Goal: Task Accomplishment & Management: Use online tool/utility

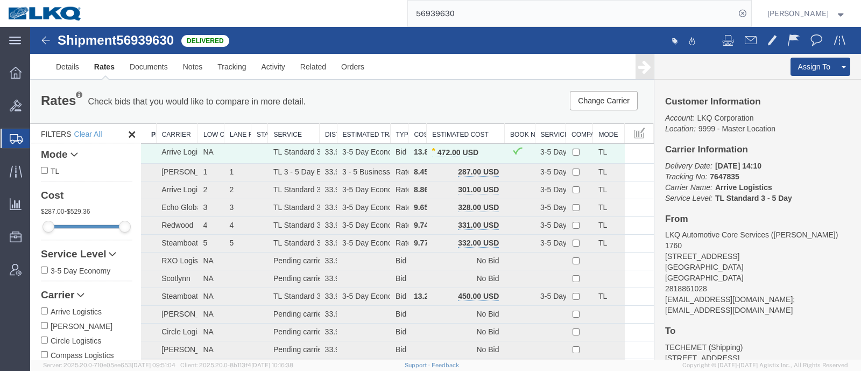
click at [240, 106] on p "Check bids that you would like to compare in more detail." at bounding box center [197, 102] width 218 height 12
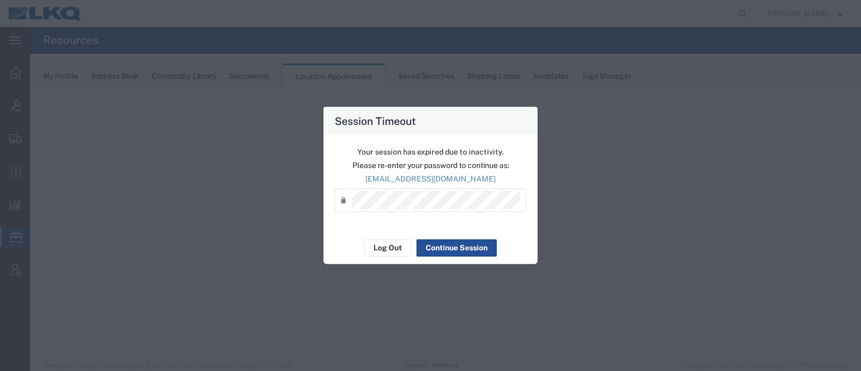
select select "27634"
select select "agendaWeek"
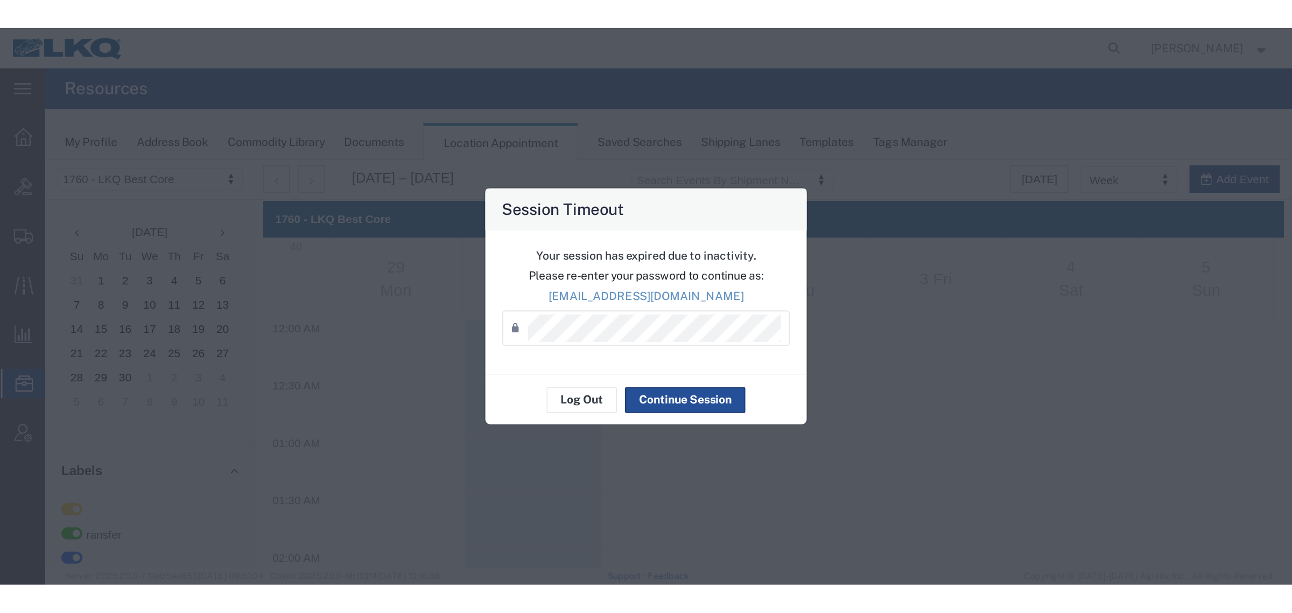
scroll to position [595, 0]
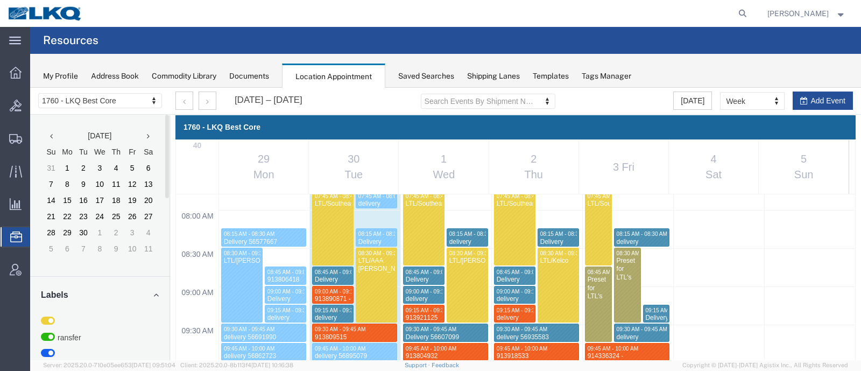
click at [167, 46] on agx-page-header "Resources" at bounding box center [445, 40] width 831 height 27
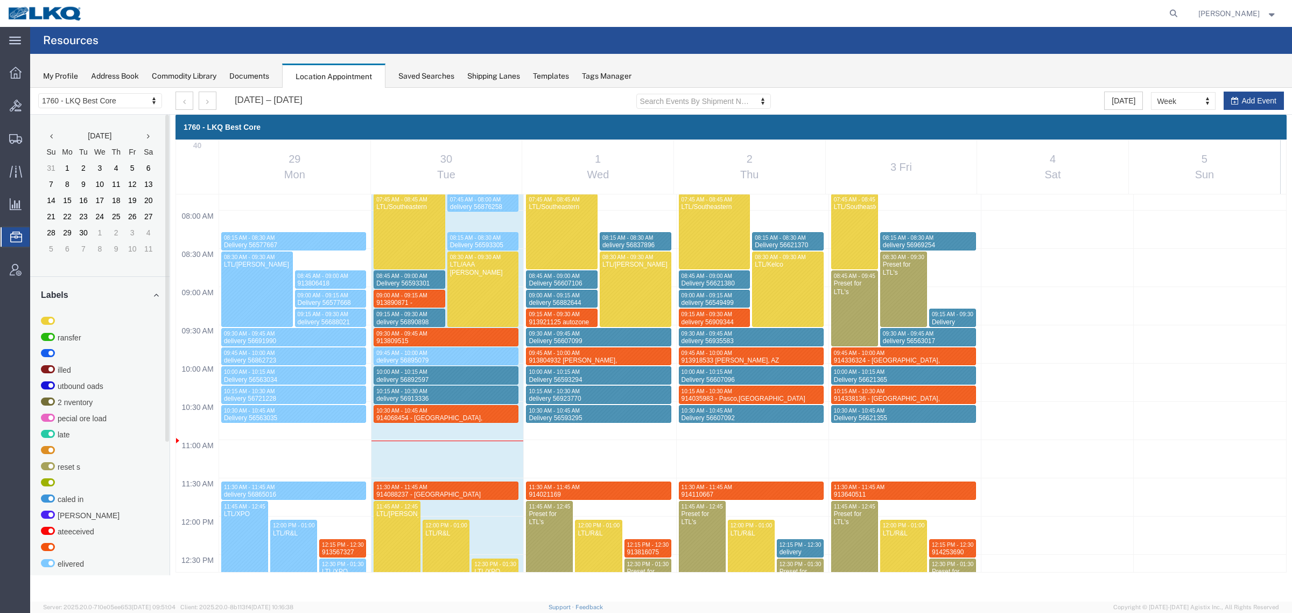
click at [19, 237] on icon at bounding box center [16, 236] width 12 height 11
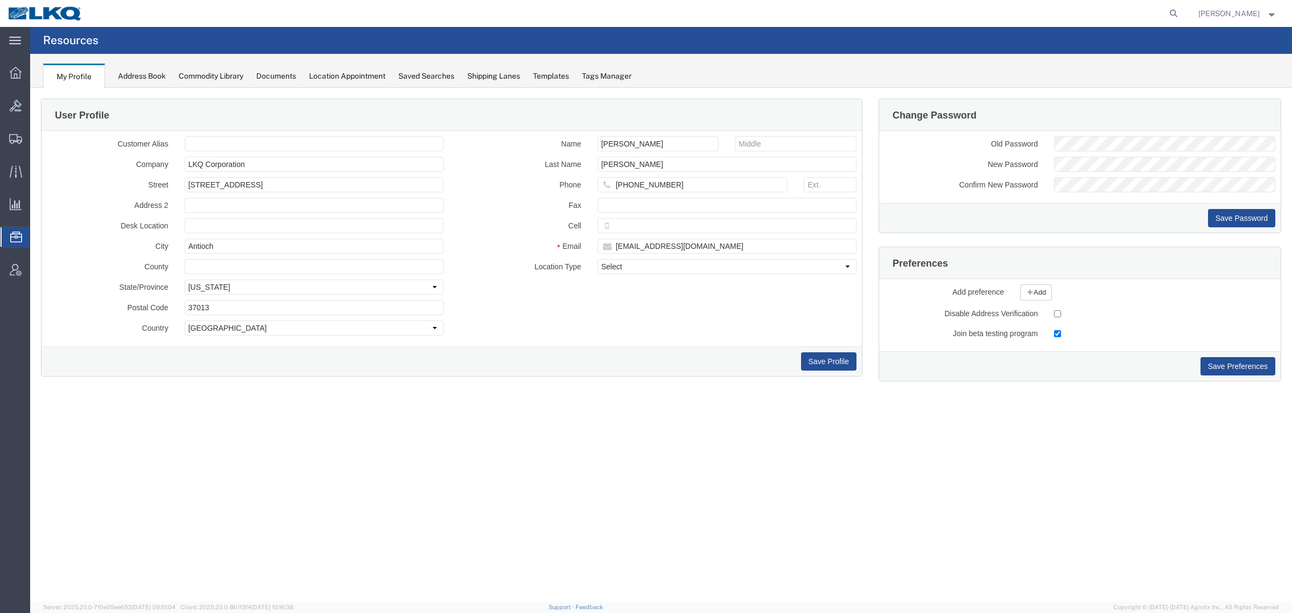
click at [0, 0] on span "Location Appointment" at bounding box center [0, 0] width 0 height 0
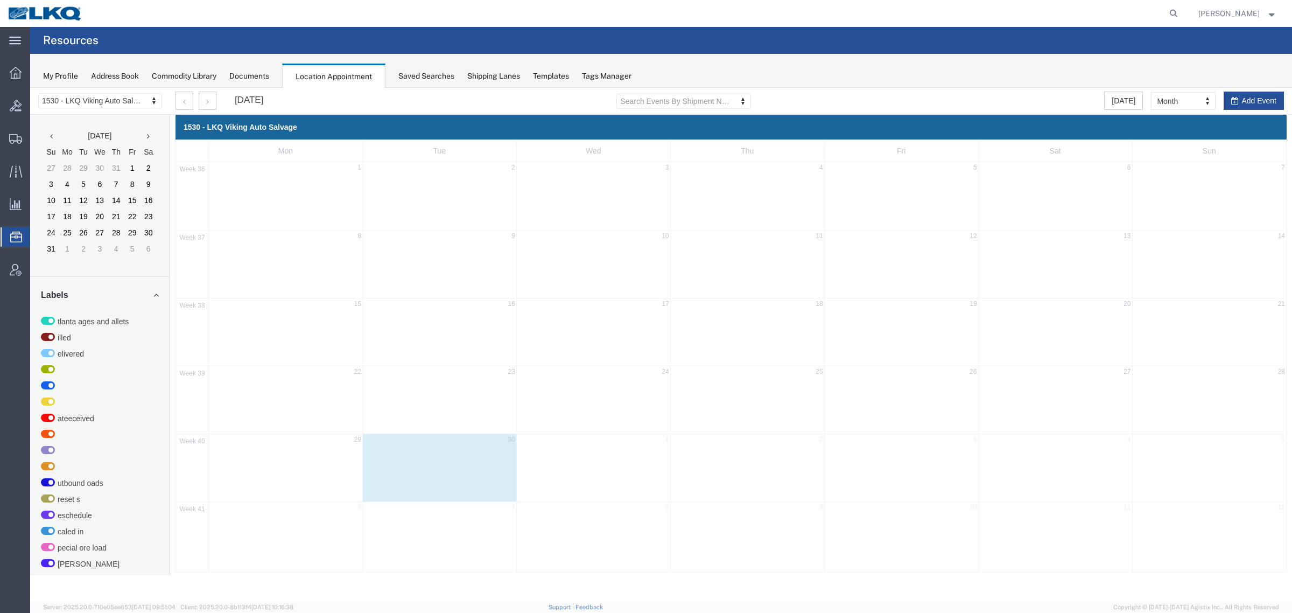
drag, startPoint x: 103, startPoint y: 89, endPoint x: 97, endPoint y: 97, distance: 9.3
click at [102, 90] on div "1530 - LKQ Viking Auto Salvage 1530 - LKQ Viking Auto Salvage 1633 - Atlanta - …" at bounding box center [100, 101] width 140 height 27
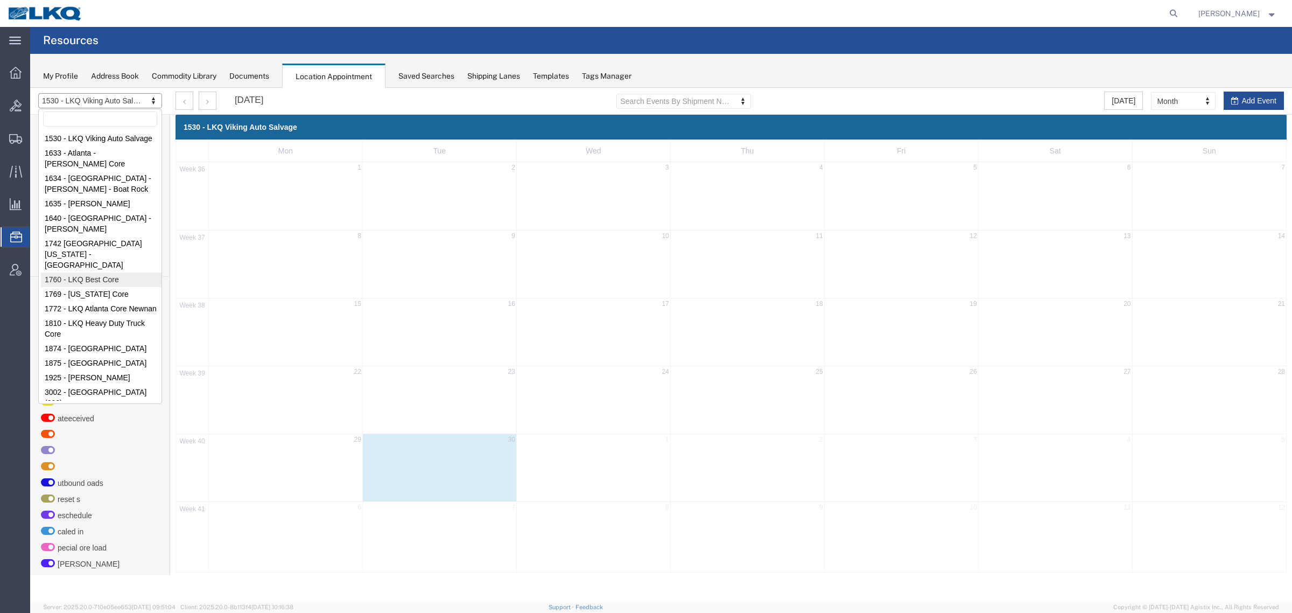
select select "27634"
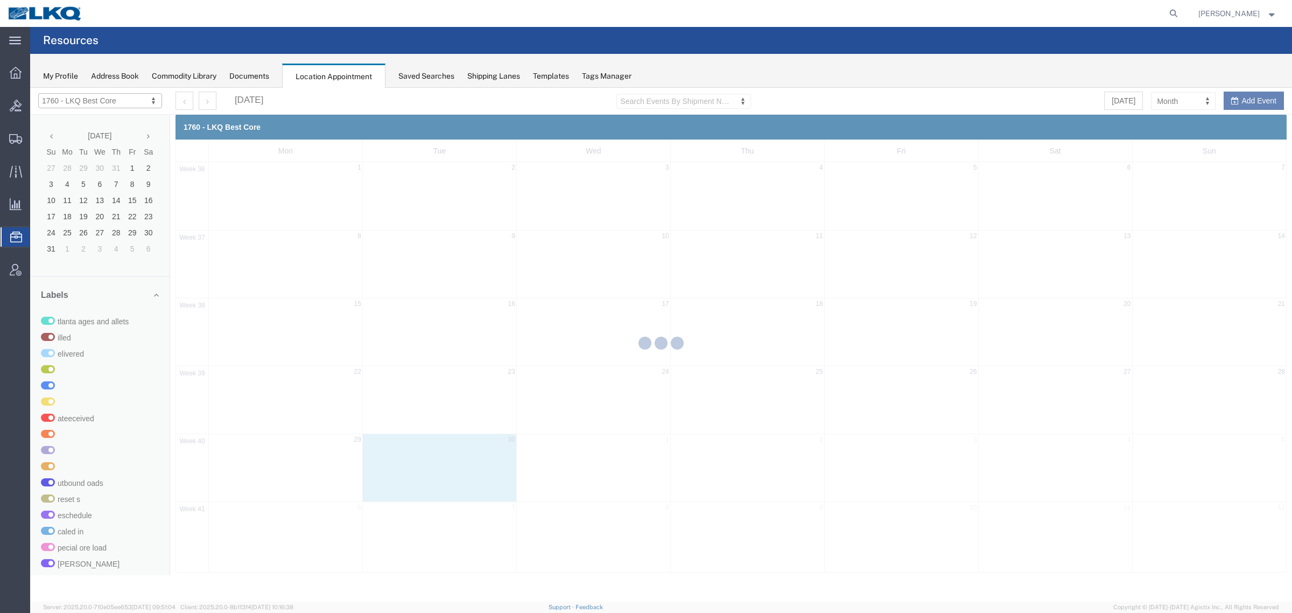
click at [861, 101] on div at bounding box center [661, 345] width 1262 height 514
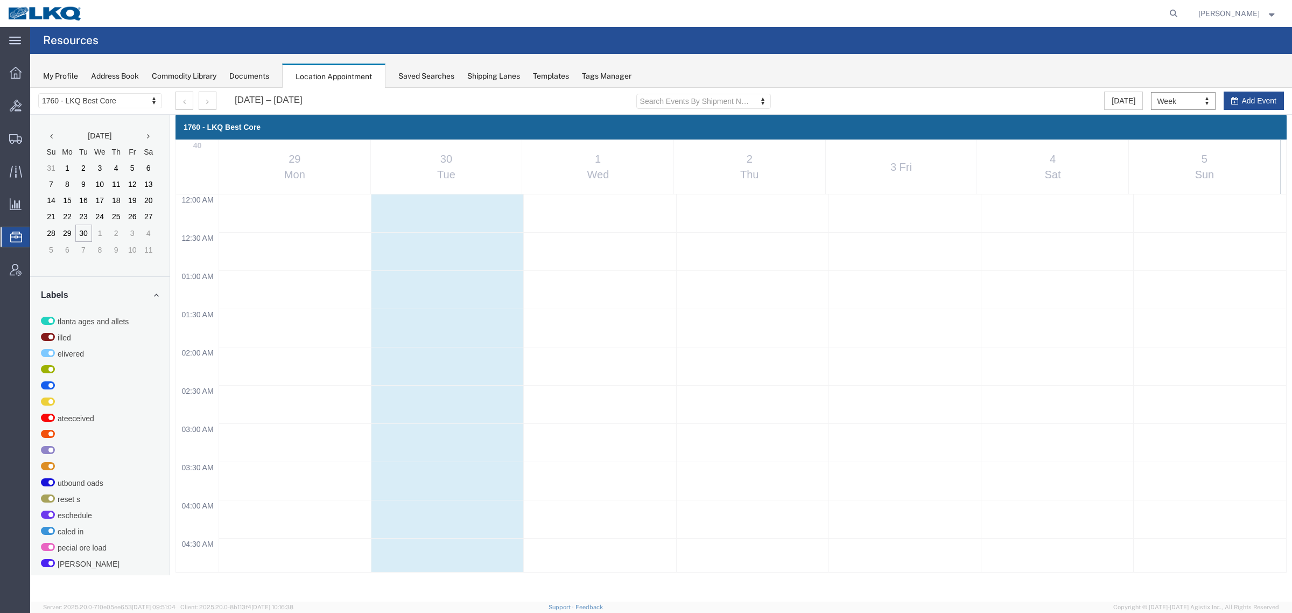
scroll to position [461, 0]
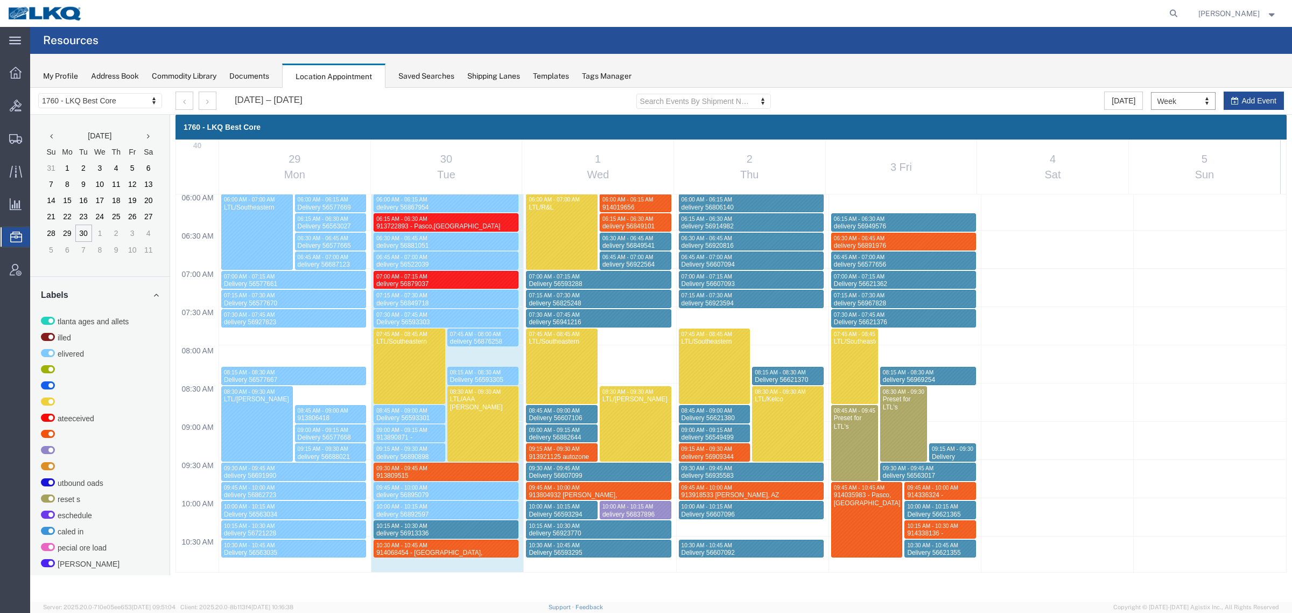
click at [861, 95] on div "Sep 29 – Oct 5, 2025 Search Events By Shipment Number Clear Filter Today Week M…" at bounding box center [729, 101] width 1125 height 27
click at [209, 101] on button "button" at bounding box center [208, 101] width 18 height 18
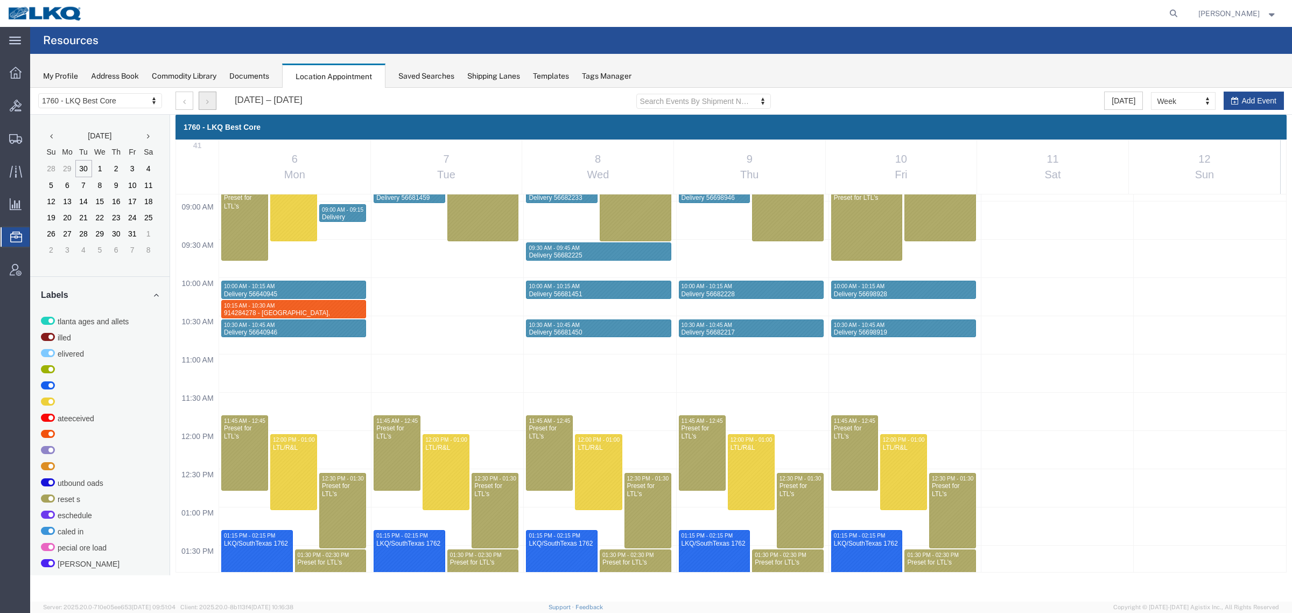
scroll to position [663, 0]
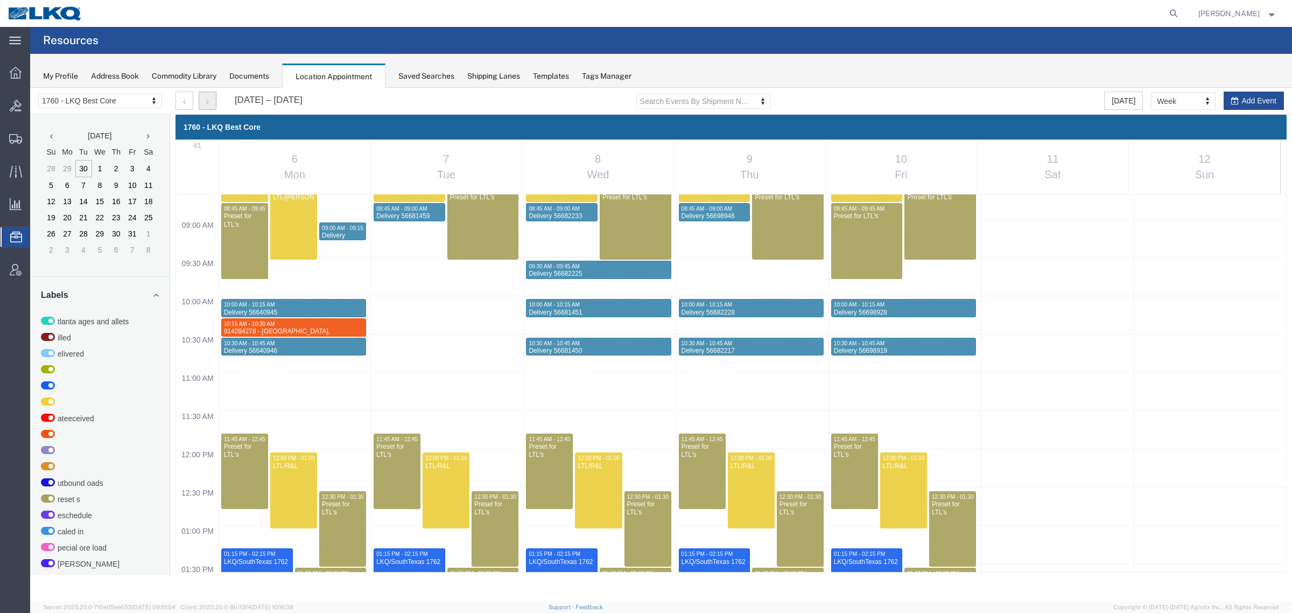
click at [286, 288] on div "12:00 AM 12:30 AM 01:00 AM 01:30 AM 02:00 AM 02:30 AM 03:00 AM 03:30 AM 04:00 A…" at bounding box center [731, 449] width 1110 height 1834
select select "1"
select select
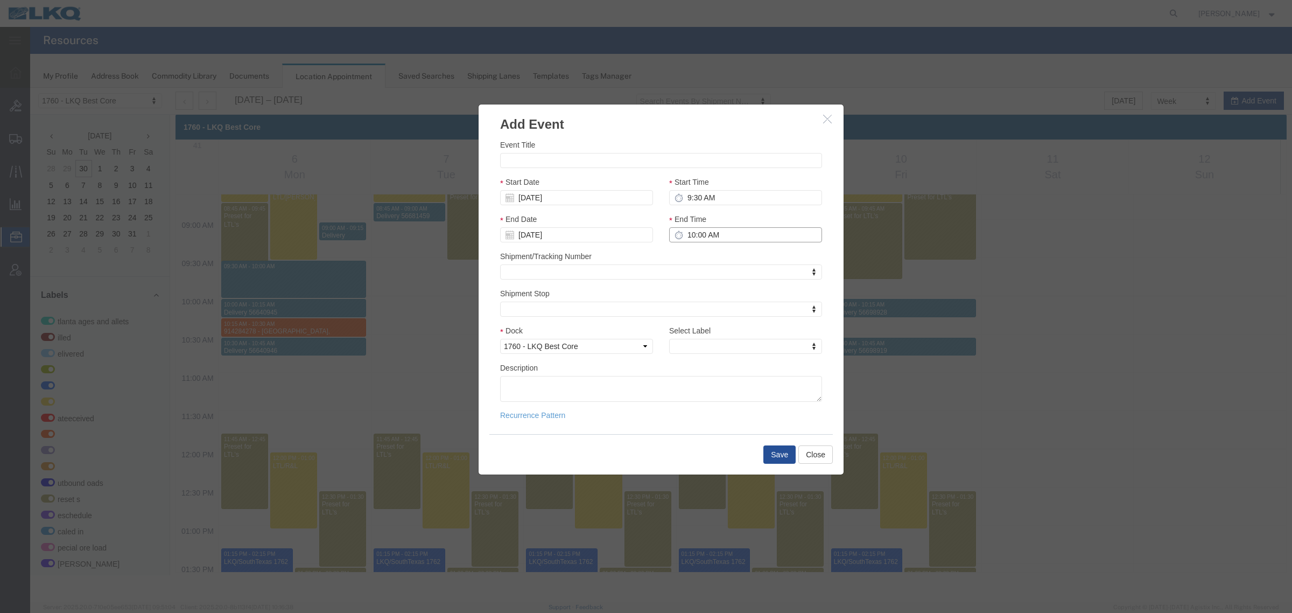
click at [714, 230] on input "10:00 AM" at bounding box center [745, 234] width 153 height 15
type input "9:45 AM"
click at [617, 154] on input "Event Title" at bounding box center [661, 160] width 322 height 15
paste input "914362341 - Pasco,WA"
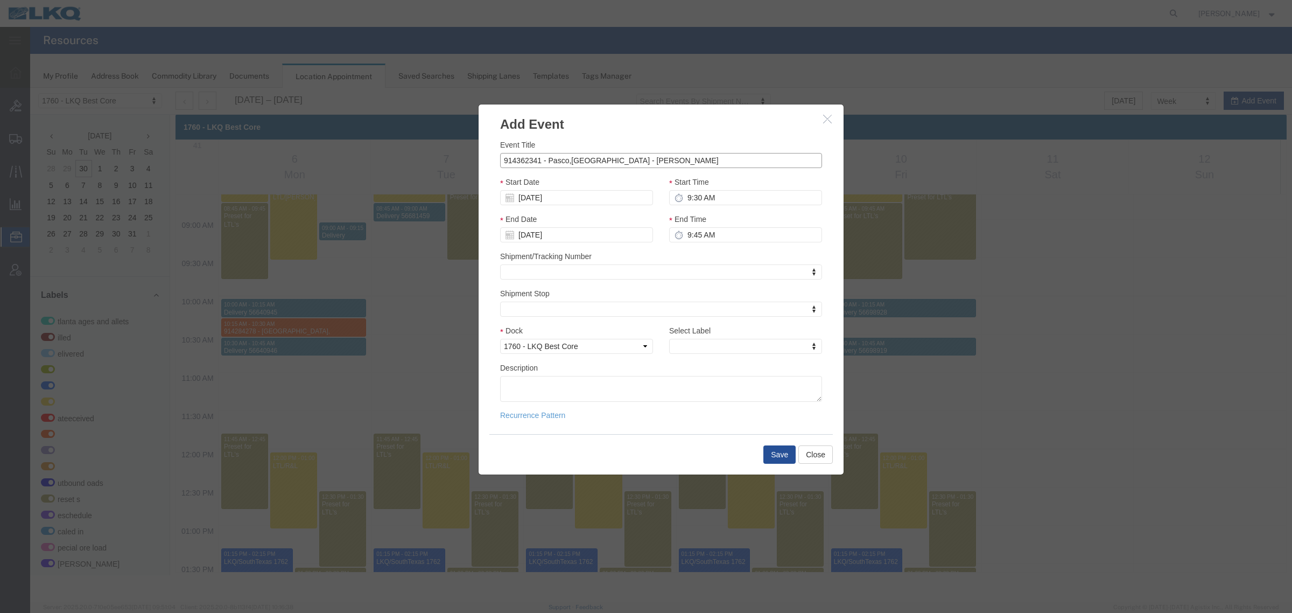
type input "914362341 - Pasco,WA - Rudolph Freight"
click at [690, 252] on div "Shipment/Tracking Number Shipment/Tracking Number Shipment/Tracking Number" at bounding box center [661, 264] width 322 height 29
click at [781, 370] on button "Save" at bounding box center [779, 454] width 32 height 18
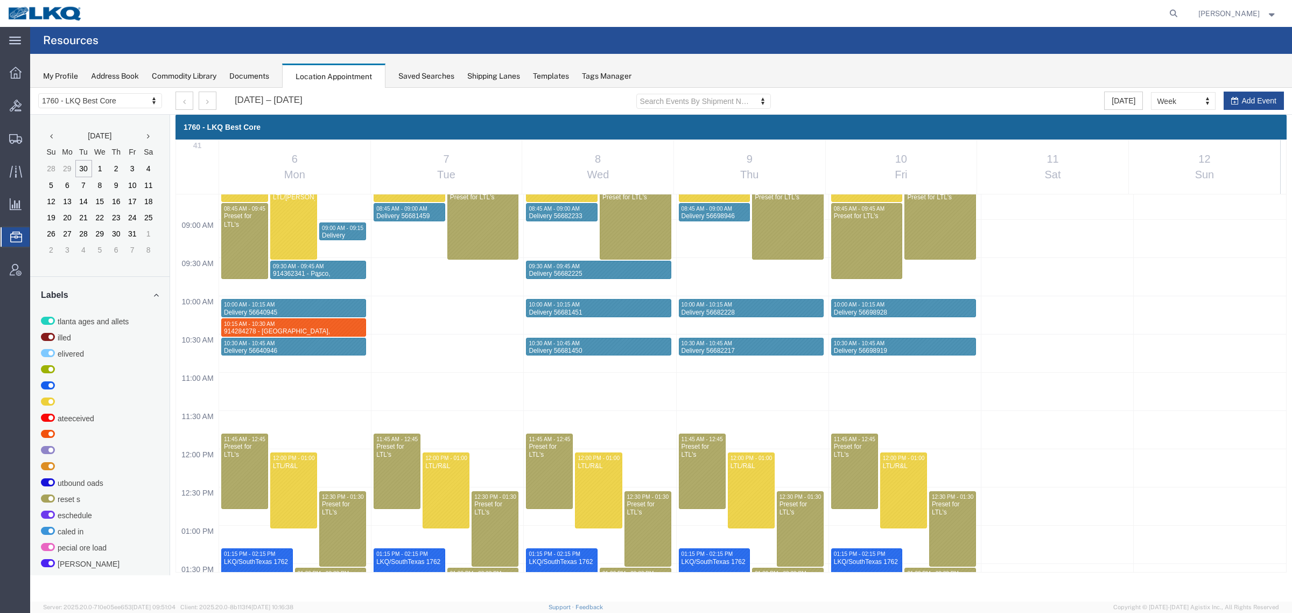
click at [325, 272] on div "914362341 - Pasco,WA - Rudolph Freight" at bounding box center [318, 282] width 92 height 25
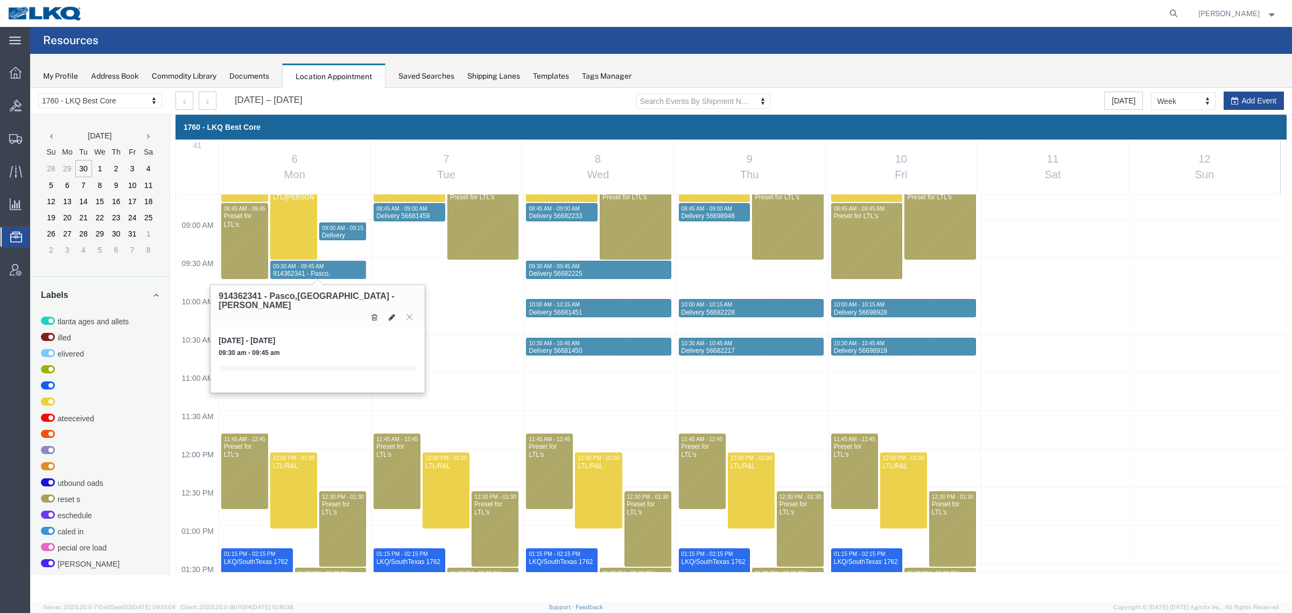
click at [388, 311] on button at bounding box center [391, 316] width 15 height 11
select select "1"
select select
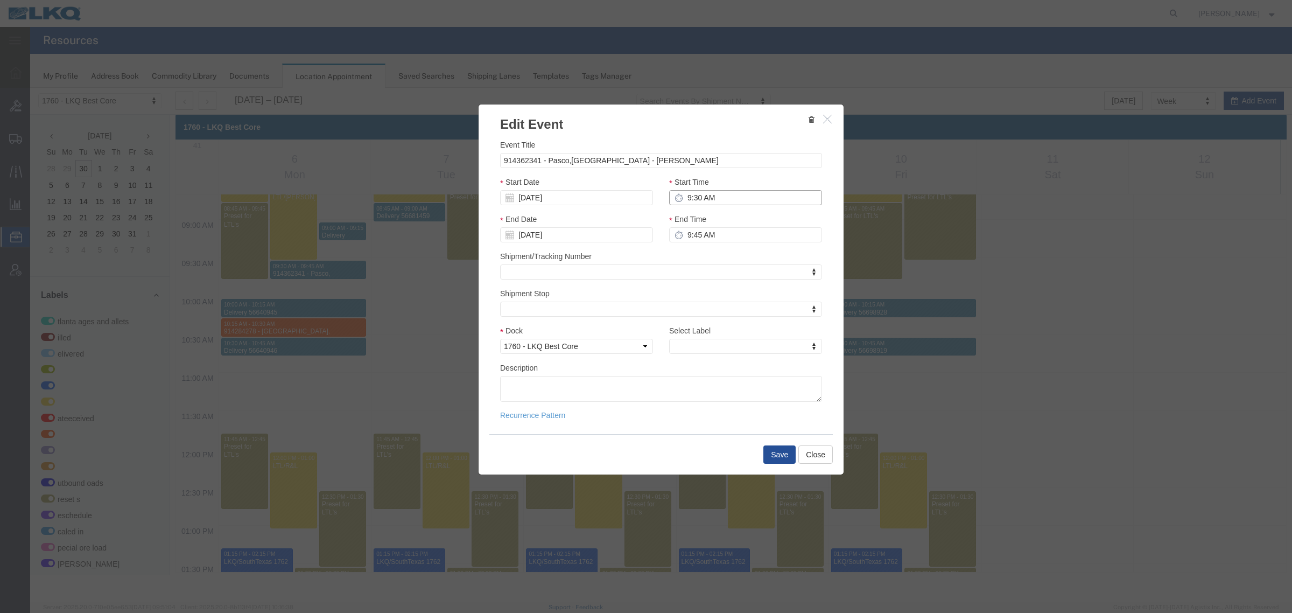
click at [711, 200] on input "9:30 AM" at bounding box center [745, 197] width 153 height 15
type input "9:45 AM"
type input "10:00 AM"
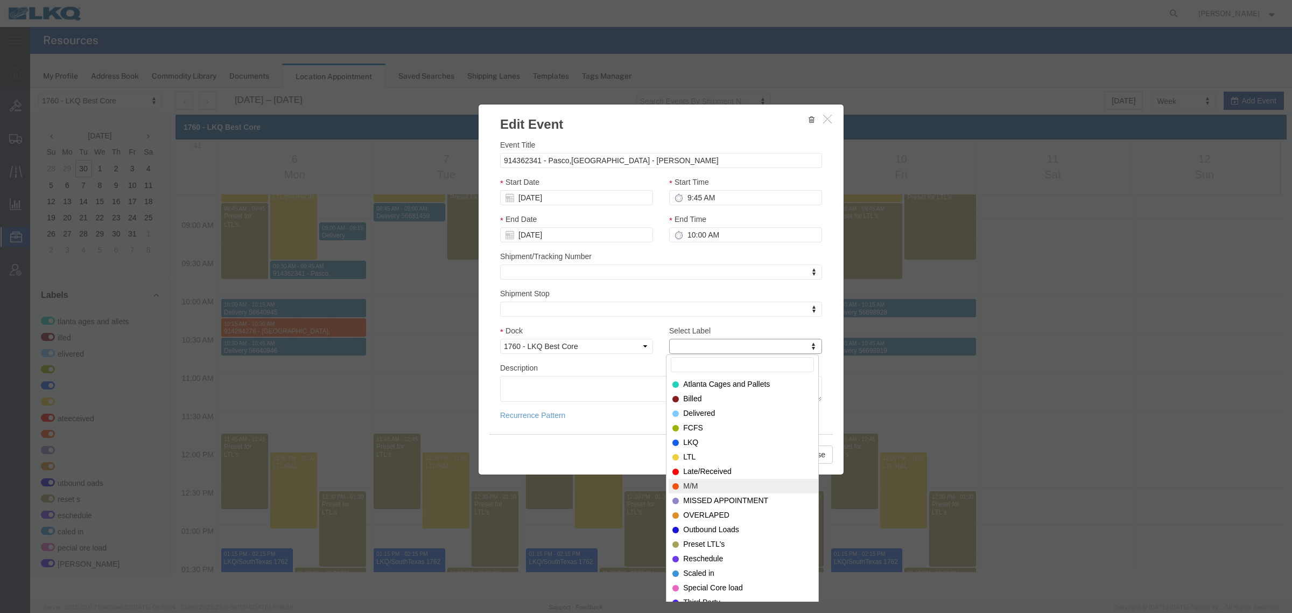
select select "24"
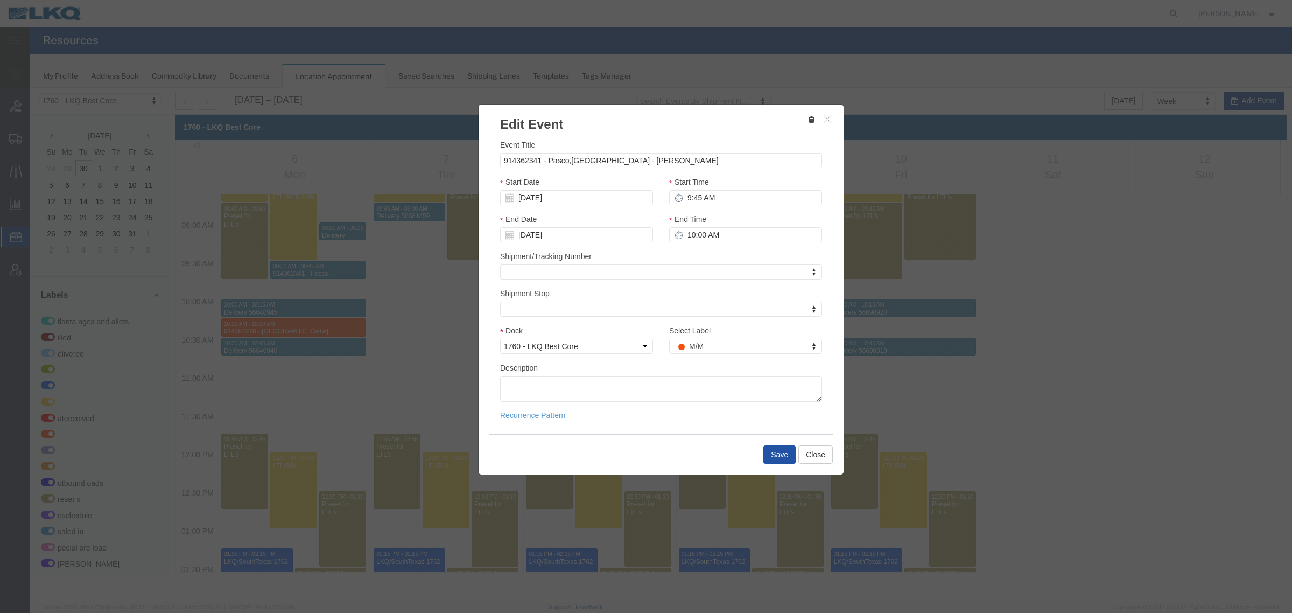
click at [784, 370] on button "Save" at bounding box center [779, 454] width 32 height 18
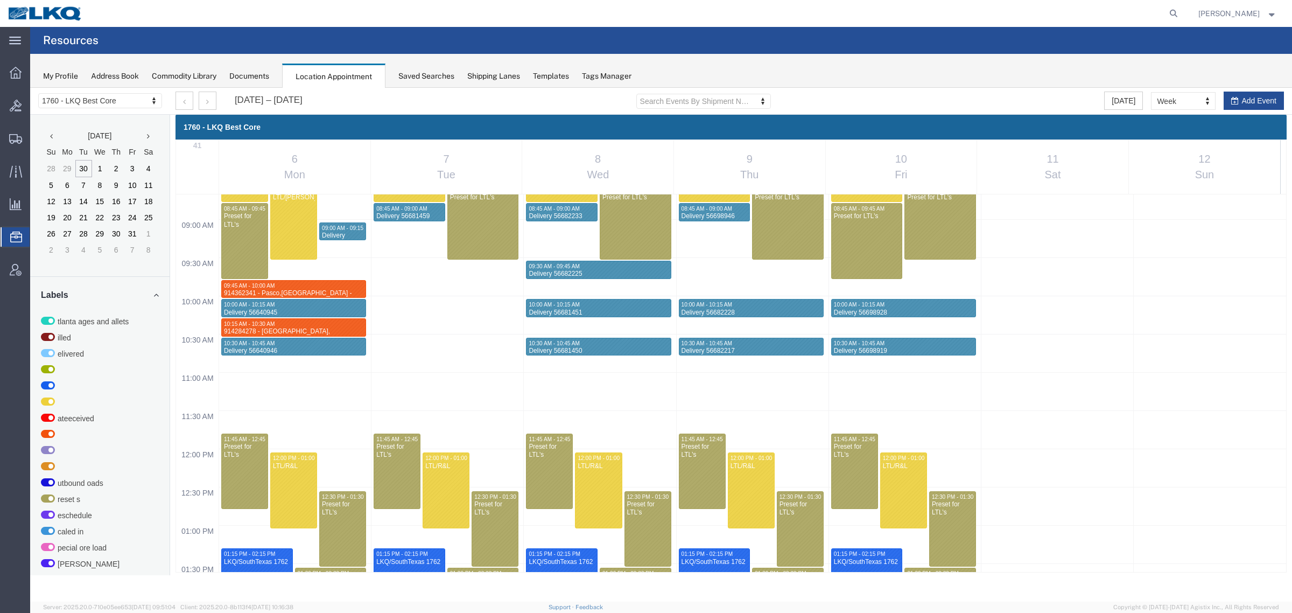
click at [278, 370] on div "12:00 AM 12:30 AM 01:00 AM 01:30 AM 02:00 AM 02:30 AM 03:00 AM 03:30 AM 04:00 A…" at bounding box center [731, 449] width 1110 height 1834
select select "1"
select select
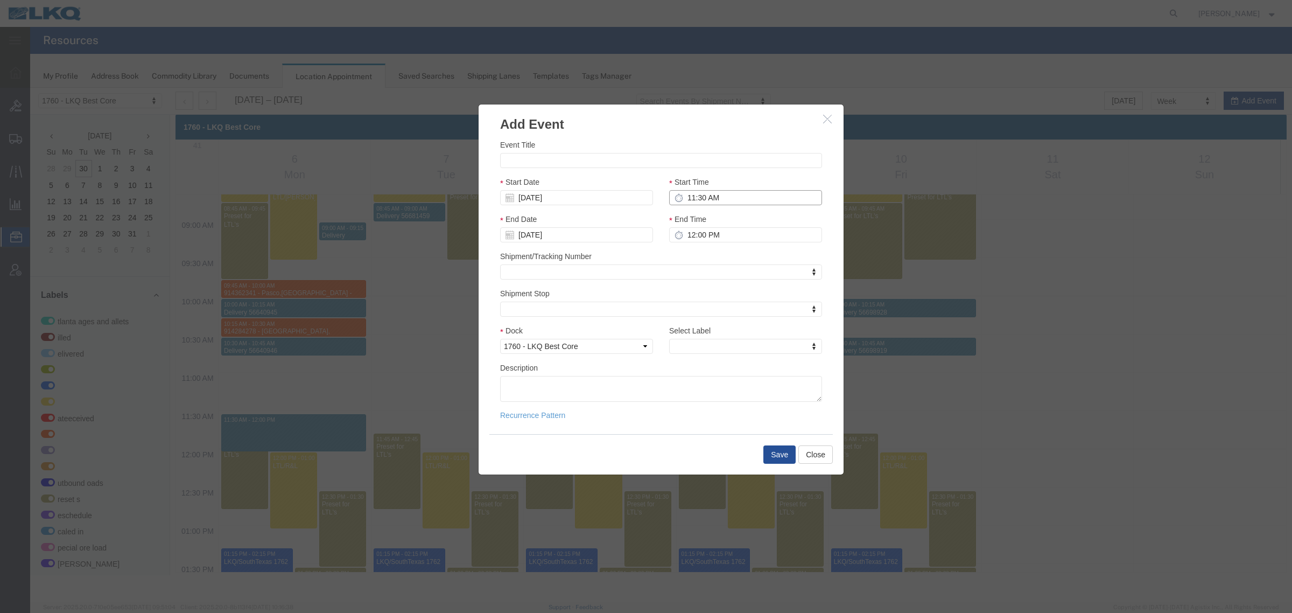
click at [725, 196] on input "11:30 AM" at bounding box center [745, 197] width 153 height 15
type input "12:15 PM"
type input "12:30 PM"
click at [717, 335] on div "Select Label Select Label Select Label Atlanta Cages and Pallets Billed Deliver…" at bounding box center [745, 339] width 153 height 29
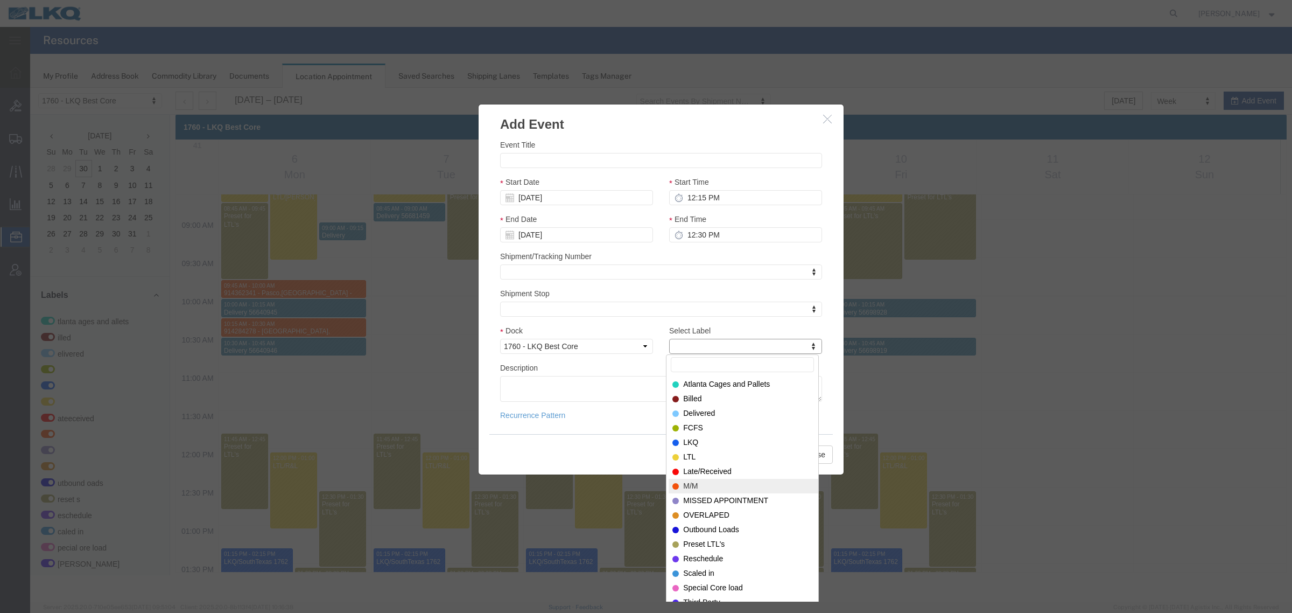
select select "24"
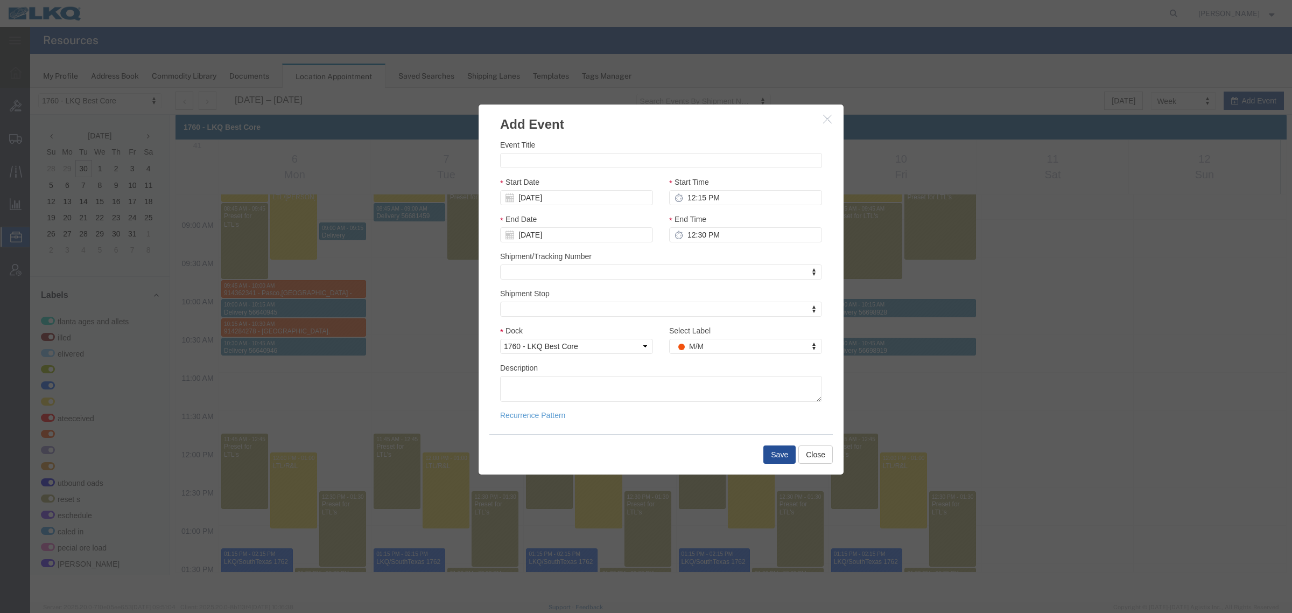
click at [649, 294] on div "Shipment Stop Shipment Stop Shipment Stop" at bounding box center [661, 301] width 322 height 29
click at [782, 370] on button "Save" at bounding box center [779, 454] width 32 height 18
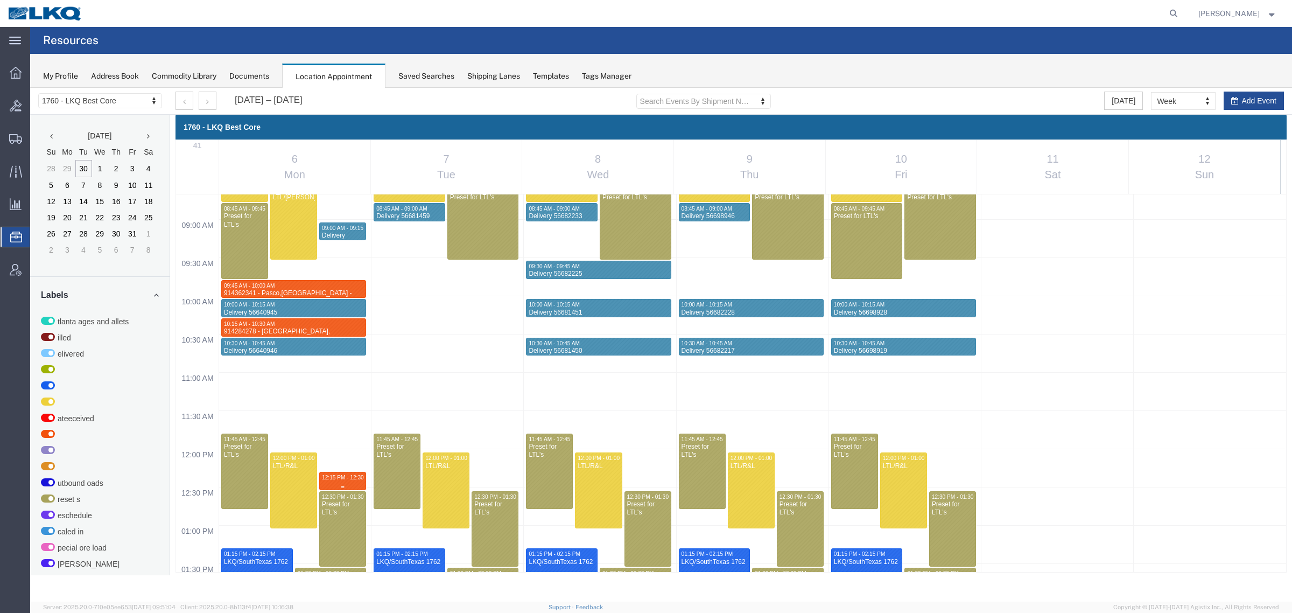
click at [343, 370] on span "12:15 PM - 12:30 PM" at bounding box center [348, 477] width 52 height 6
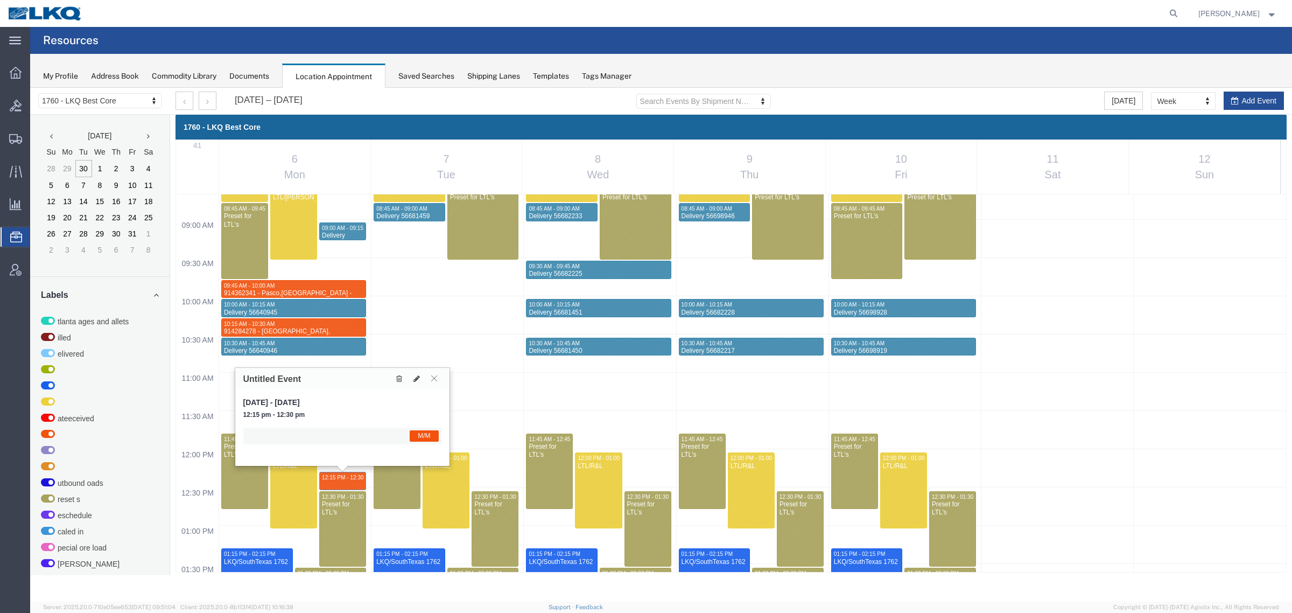
click at [432, 370] on icon at bounding box center [434, 378] width 6 height 6
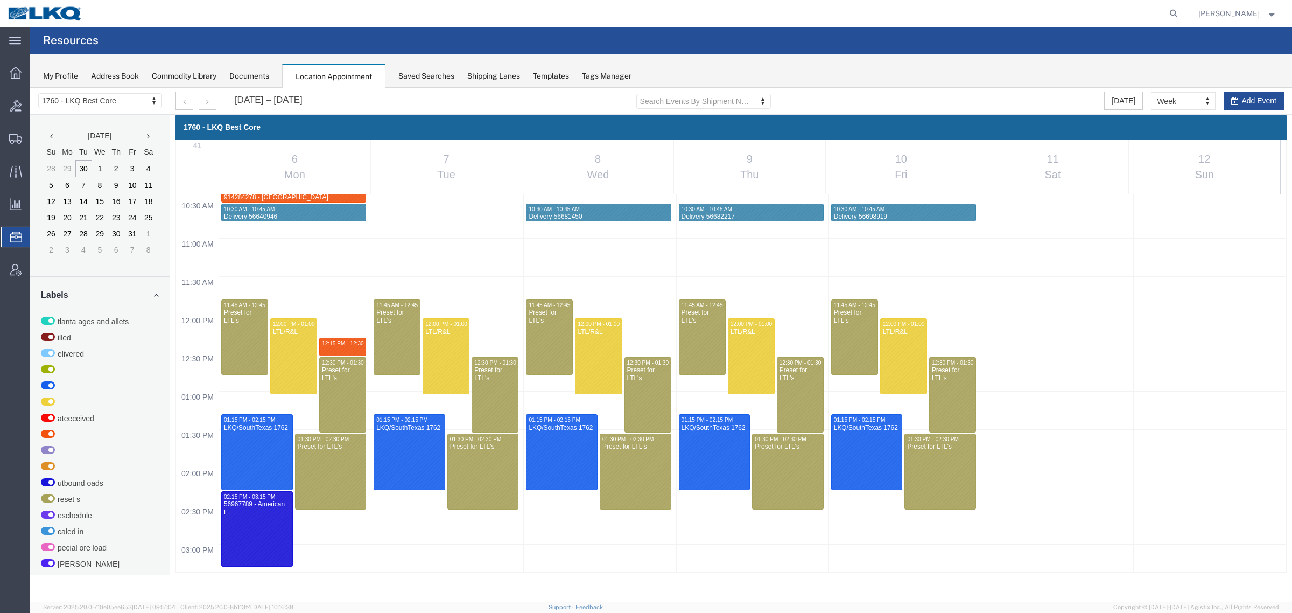
scroll to position [797, 0]
click at [335, 348] on div at bounding box center [343, 346] width 46 height 17
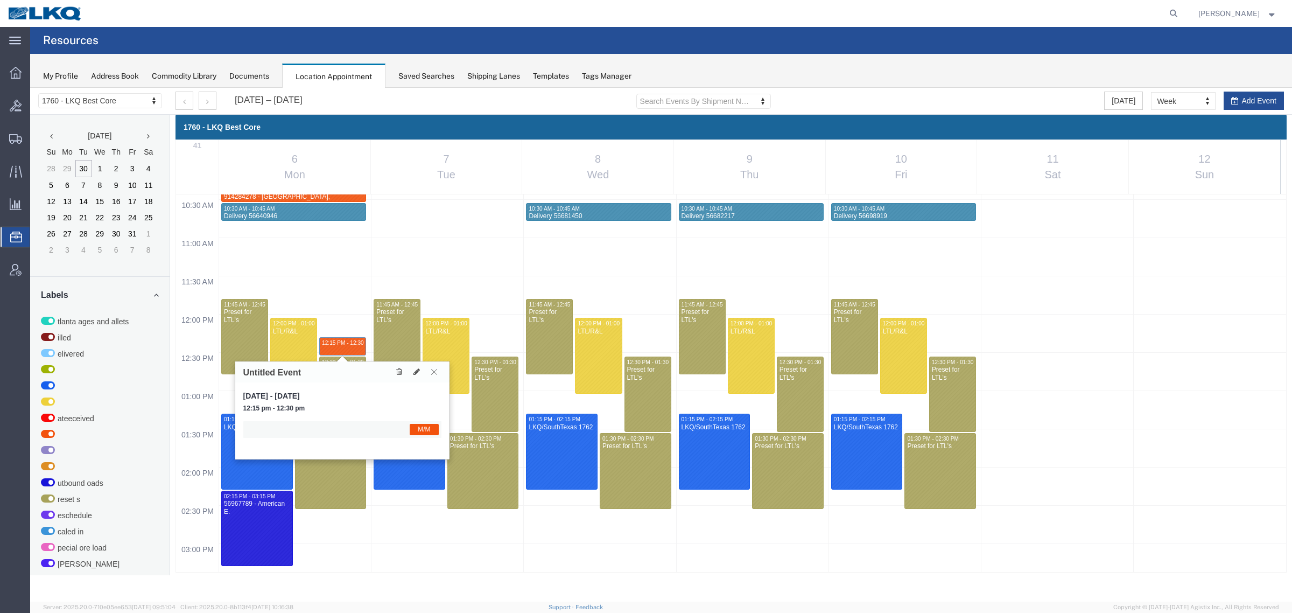
click at [434, 369] on icon at bounding box center [434, 371] width 6 height 6
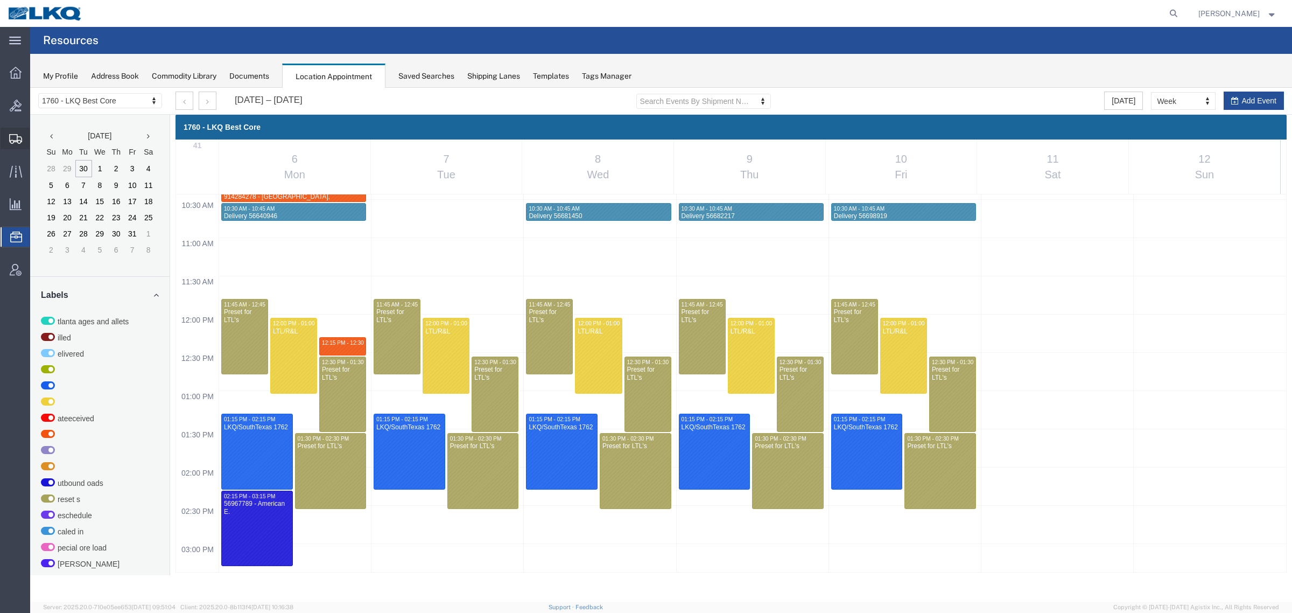
click at [37, 138] on span "Shipments" at bounding box center [34, 139] width 8 height 22
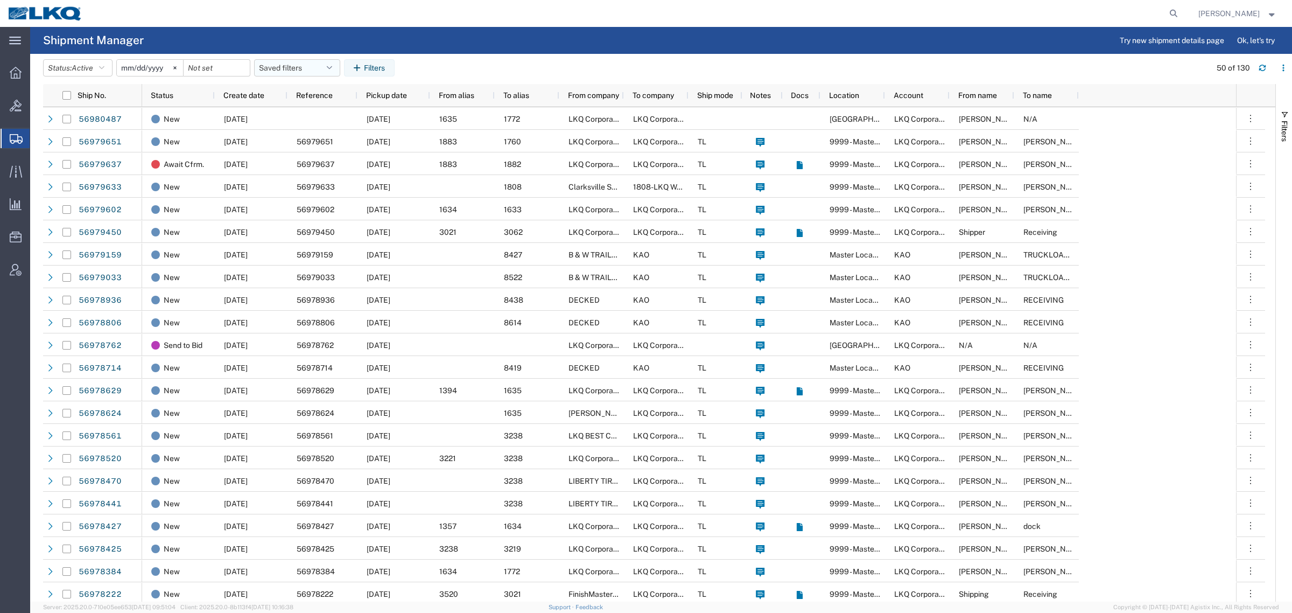
click at [290, 67] on button "Saved filters" at bounding box center [297, 67] width 86 height 17
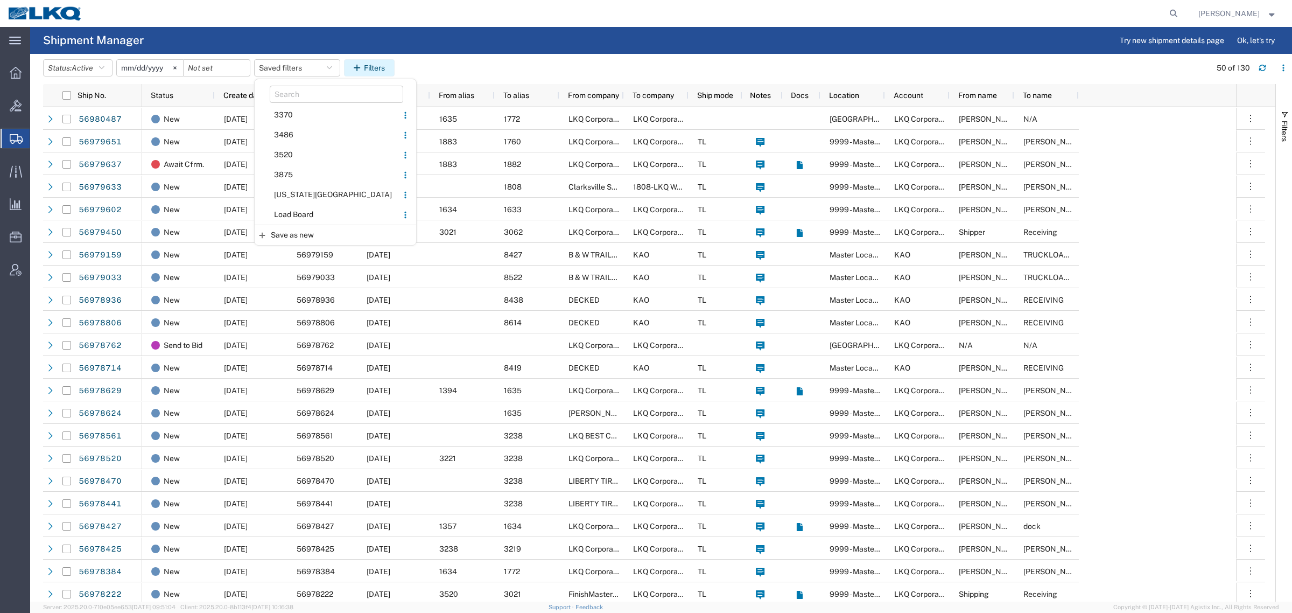
click at [375, 65] on button "Filters" at bounding box center [369, 67] width 51 height 17
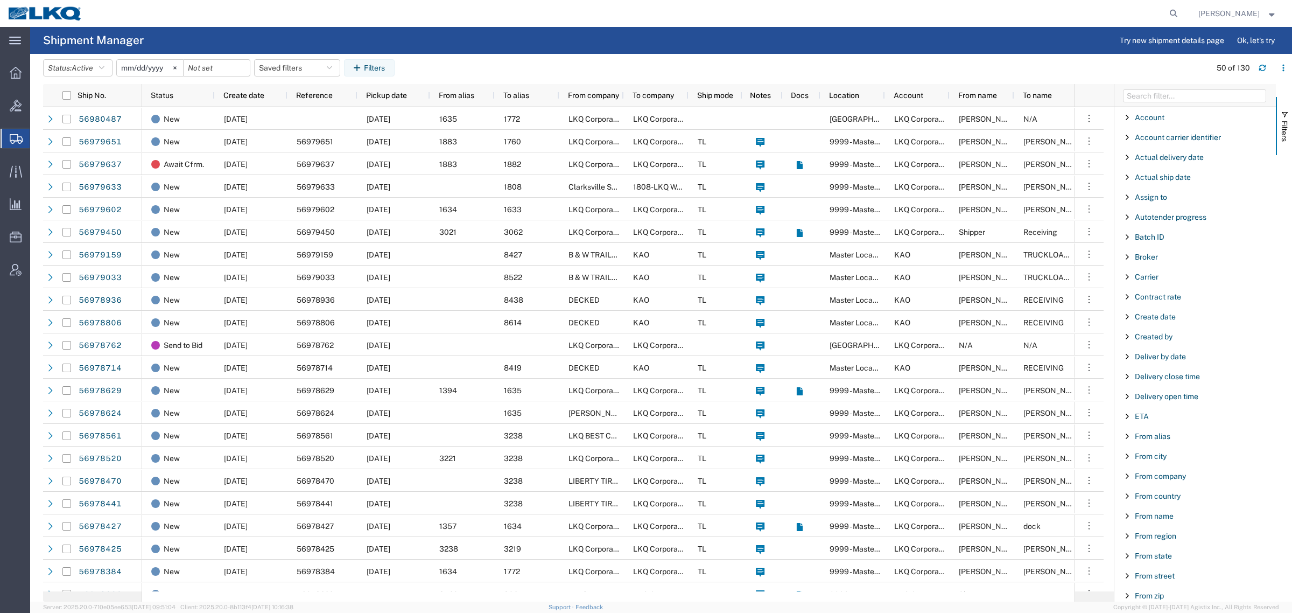
click at [861, 370] on span "Filter List 66 Filters" at bounding box center [1127, 436] width 9 height 9
click at [861, 370] on input "Filter Value" at bounding box center [1198, 481] width 141 height 13
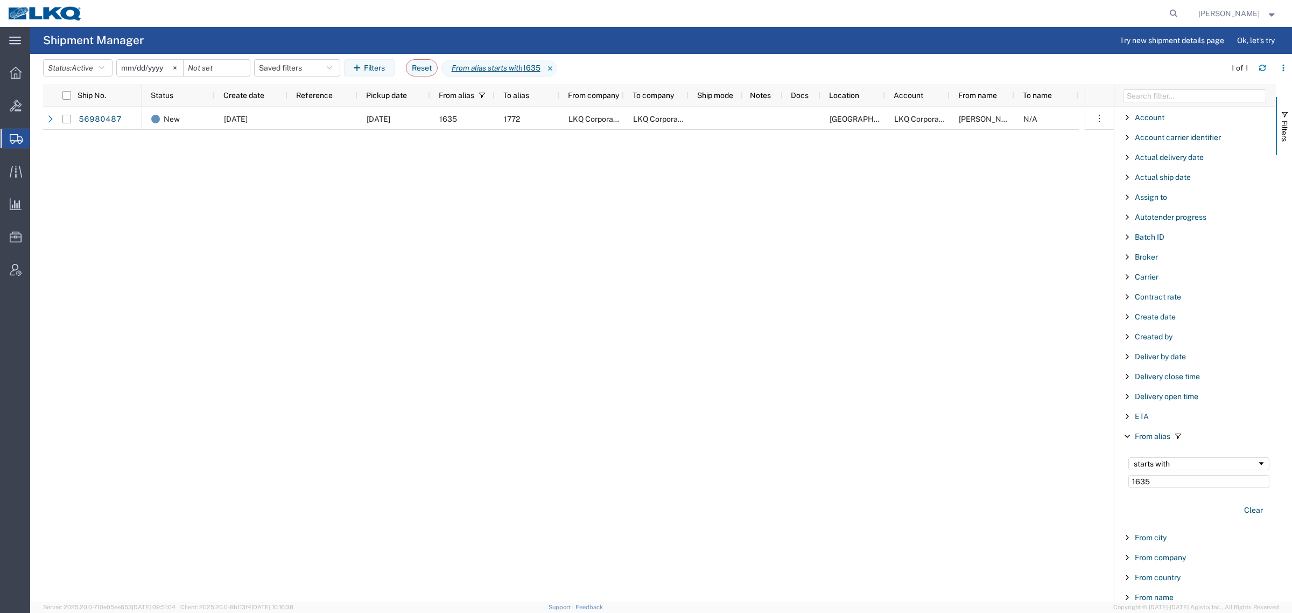
drag, startPoint x: 1161, startPoint y: 483, endPoint x: 1161, endPoint y: 490, distance: 7.0
type input "1635"
drag, startPoint x: 1161, startPoint y: 490, endPoint x: 611, endPoint y: 315, distance: 577.3
click at [603, 315] on div "New 09/30/2025 10/03/2025 1635 1772 LKQ Corporation LKQ Corporation Nashville L…" at bounding box center [613, 354] width 943 height 494
drag, startPoint x: 613, startPoint y: 206, endPoint x: 456, endPoint y: 171, distance: 160.0
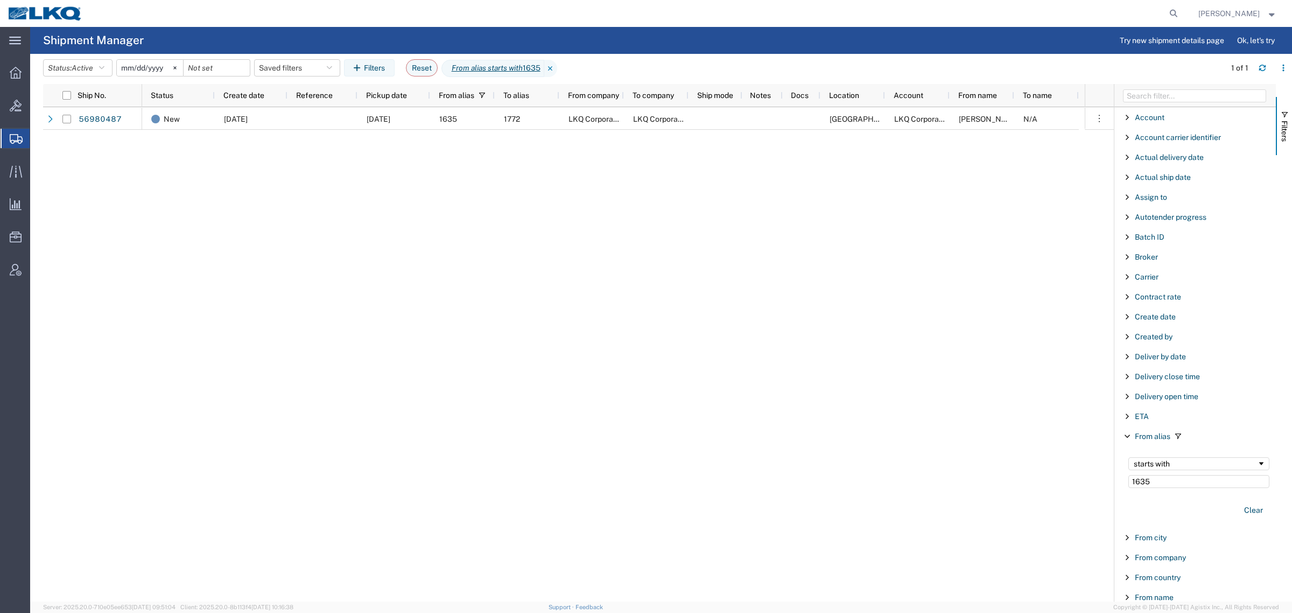
click at [610, 205] on div "New 09/30/2025 10/03/2025 1635 1772 LKQ Corporation LKQ Corporation Nashville L…" at bounding box center [613, 354] width 943 height 494
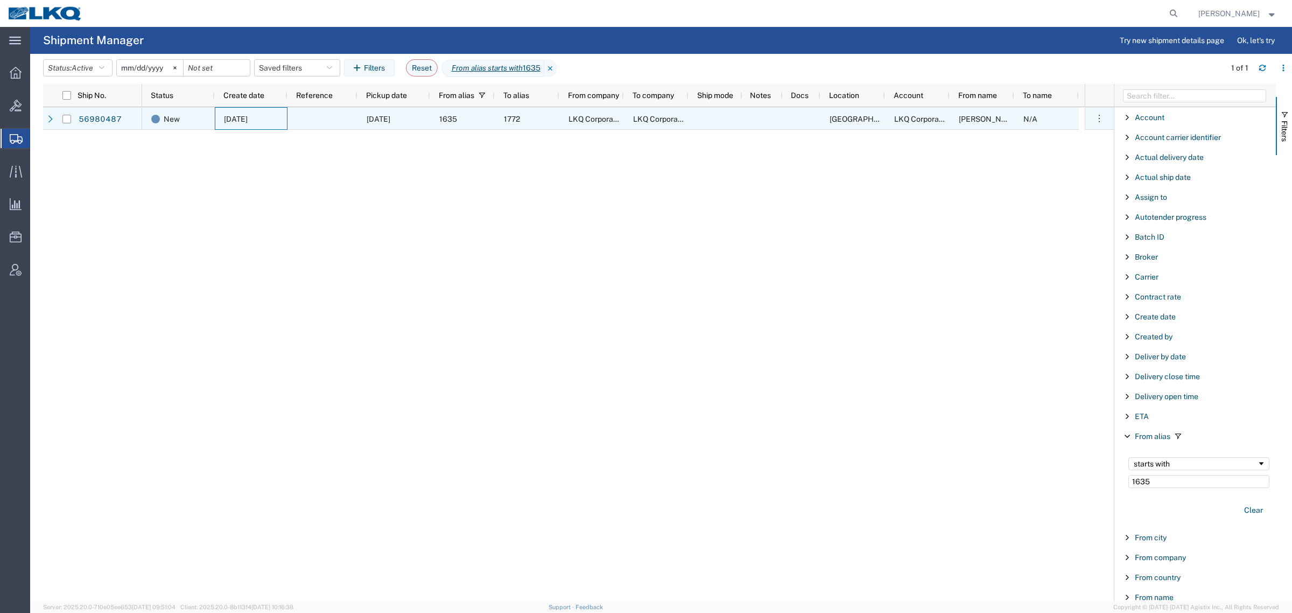
click at [248, 121] on span "[DATE]" at bounding box center [236, 119] width 24 height 9
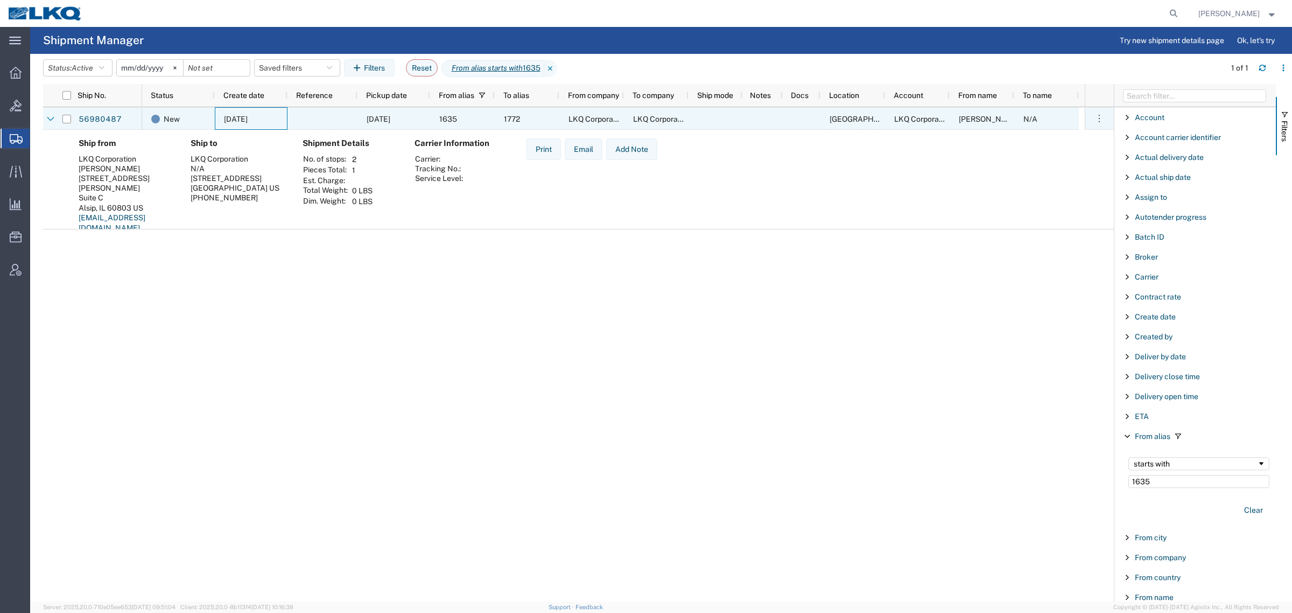
click at [303, 118] on div at bounding box center [322, 118] width 70 height 23
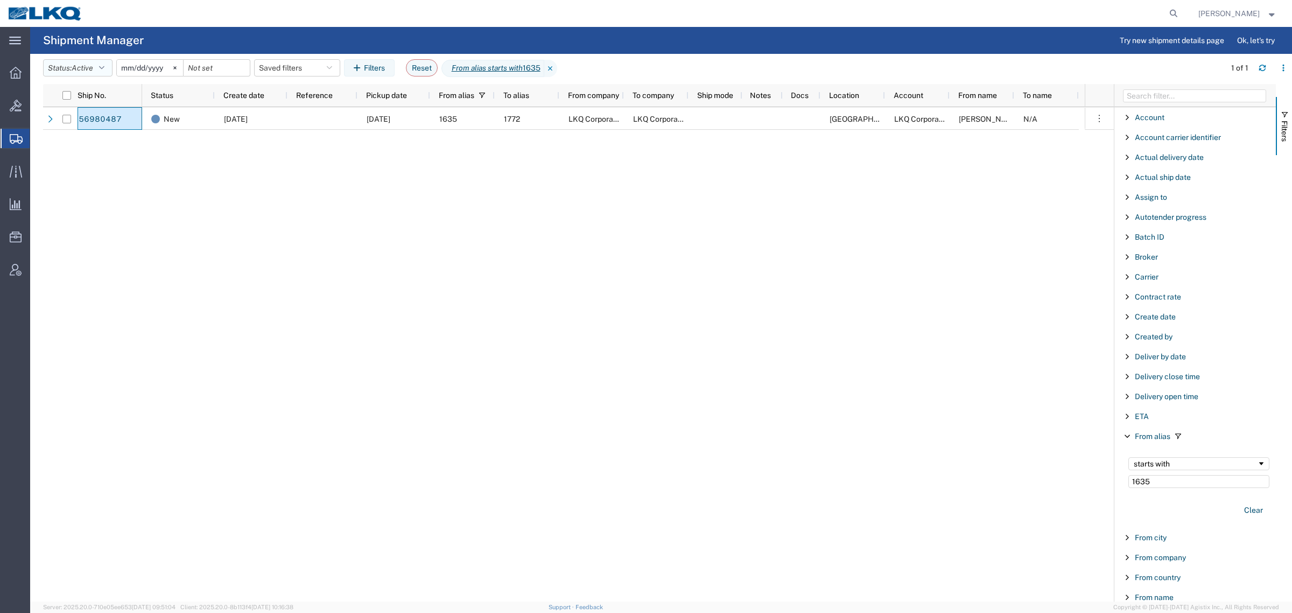
click at [77, 69] on span "Active" at bounding box center [83, 68] width 22 height 9
click at [71, 121] on span "All" at bounding box center [106, 124] width 125 height 17
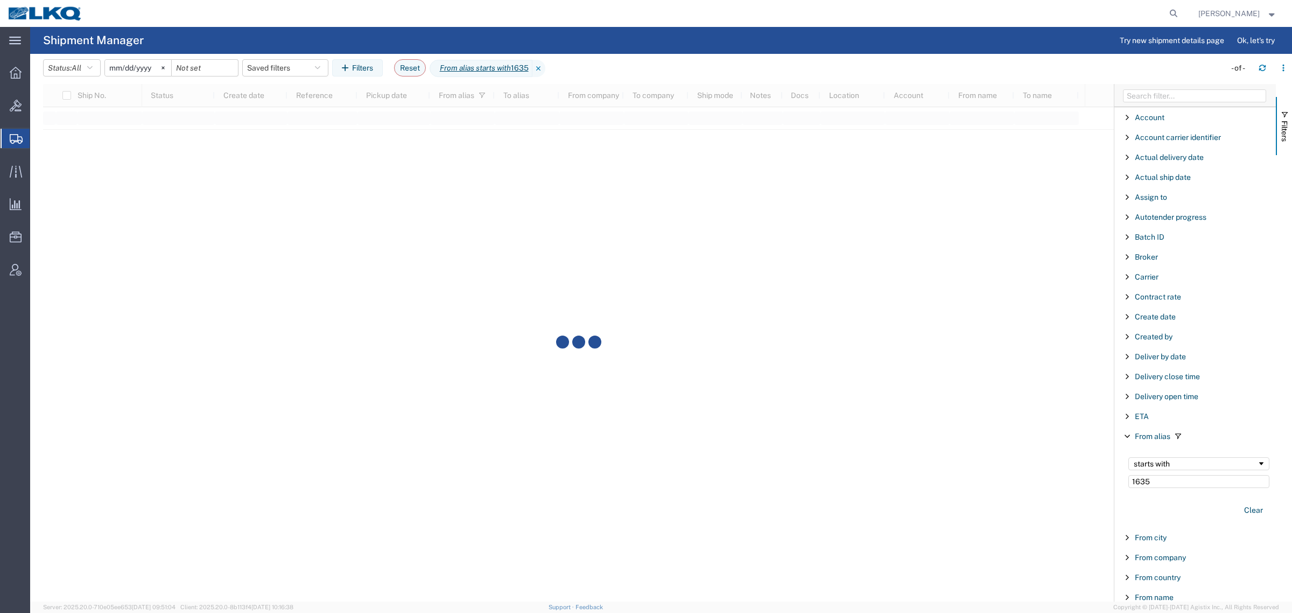
click at [671, 54] on header "Status: All Active All Approved Booked Canceled Delivered Denied New On Hold Pe…" at bounding box center [667, 69] width 1249 height 30
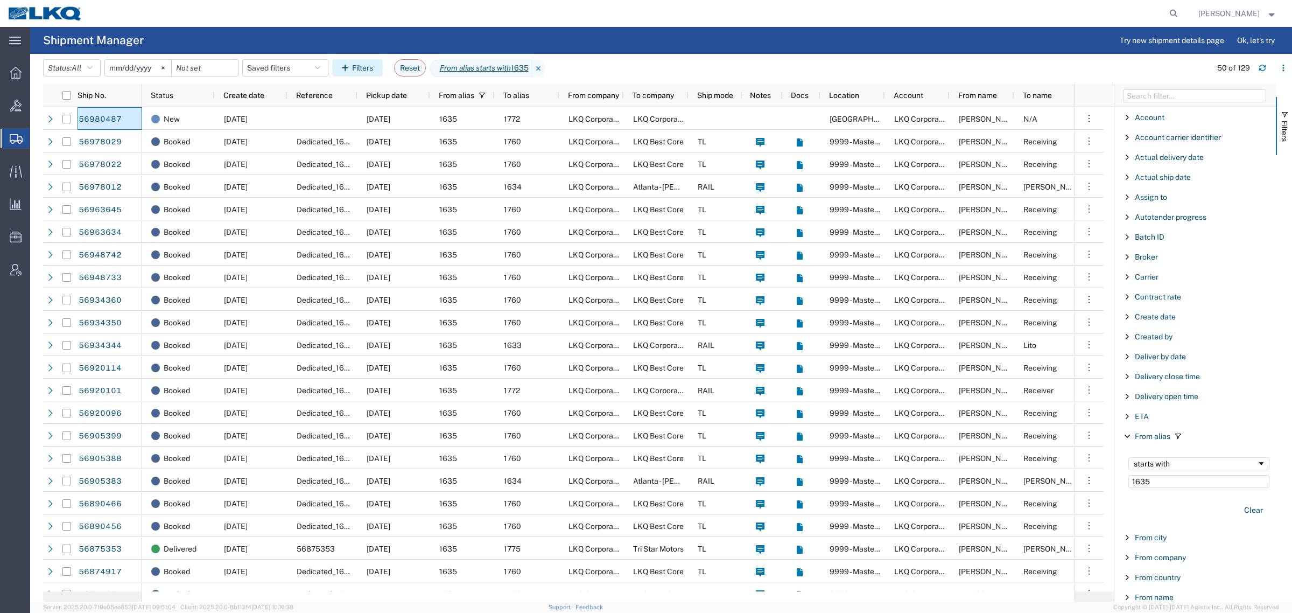
click at [364, 63] on button "Filters" at bounding box center [357, 67] width 51 height 17
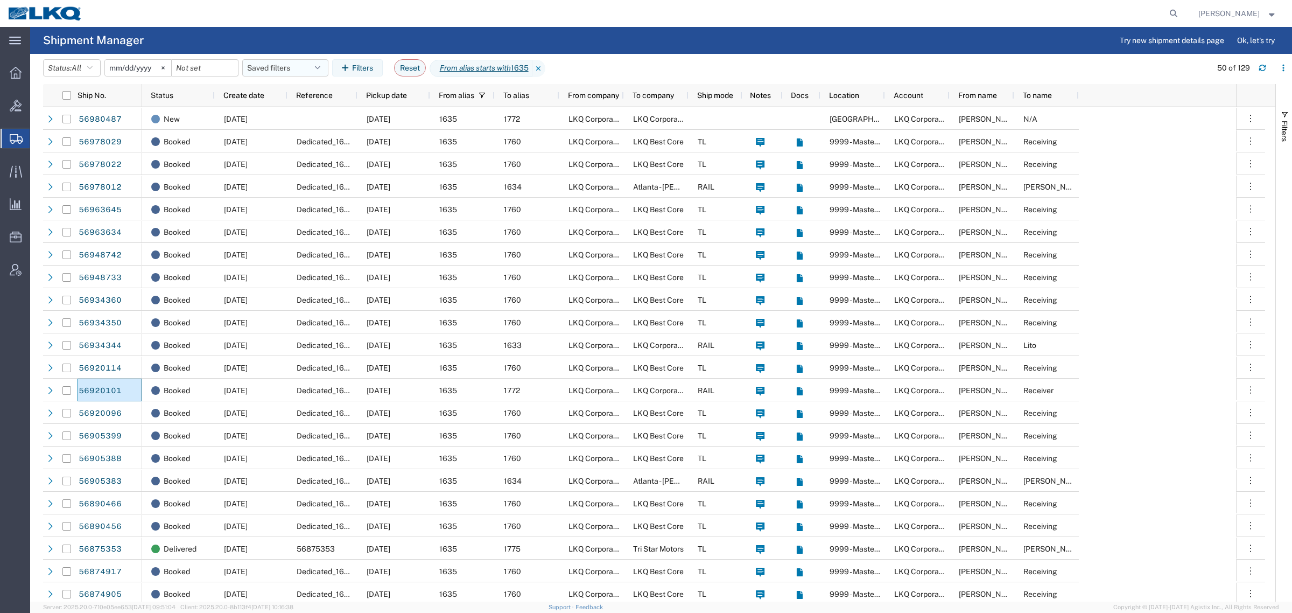
click at [284, 71] on button "Saved filters" at bounding box center [285, 67] width 86 height 17
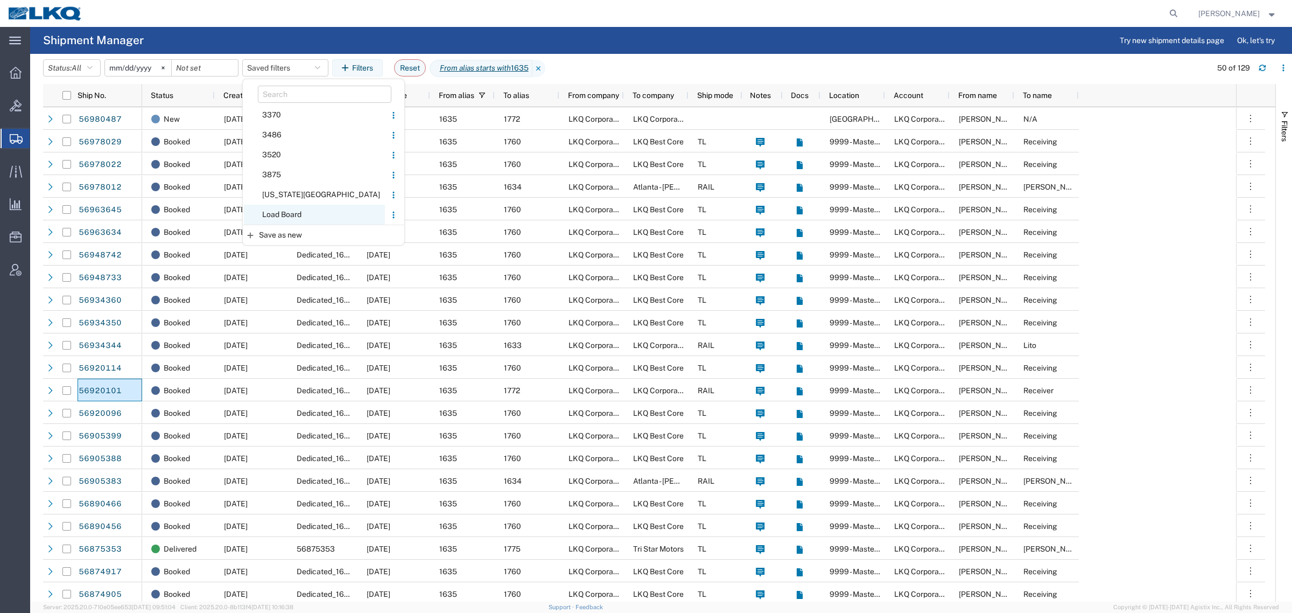
click at [291, 216] on span "Load Board" at bounding box center [314, 215] width 141 height 20
type input "2024-12-01"
type input "2025-12-31"
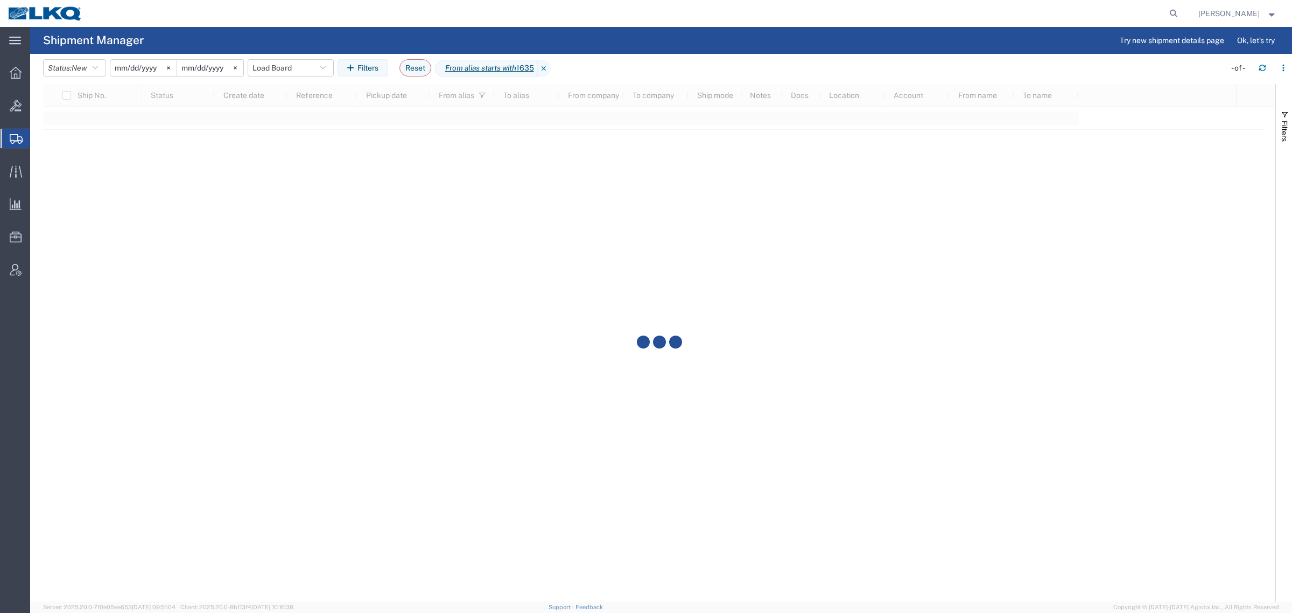
click at [720, 62] on agx-table-filter-chips "Status: New Active All Approved Booked Canceled Delivered Denied New On Hold Pe…" at bounding box center [631, 71] width 1177 height 25
click at [551, 68] on div "From alias starts with 1635" at bounding box center [493, 68] width 116 height 17
click at [551, 70] on icon at bounding box center [544, 68] width 13 height 17
click at [586, 60] on agx-table-filter-chips "Status: New Active All Approved Booked Canceled Delivered Denied New On Hold Pe…" at bounding box center [631, 71] width 1177 height 25
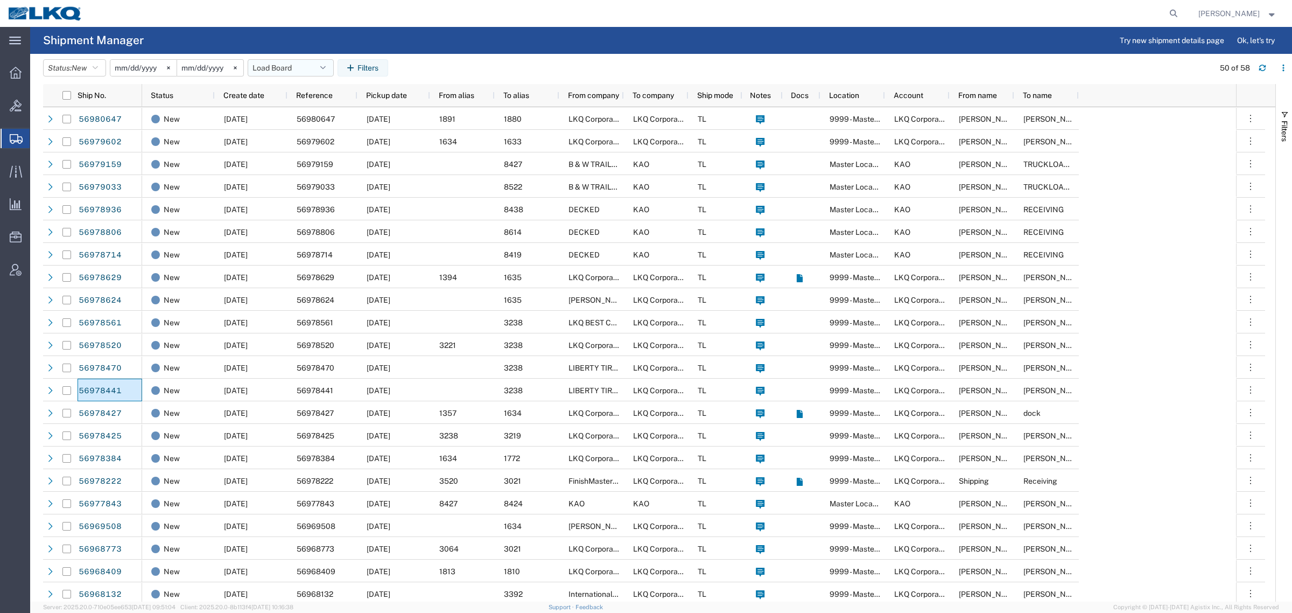
click at [282, 69] on button "Load Board" at bounding box center [291, 67] width 86 height 17
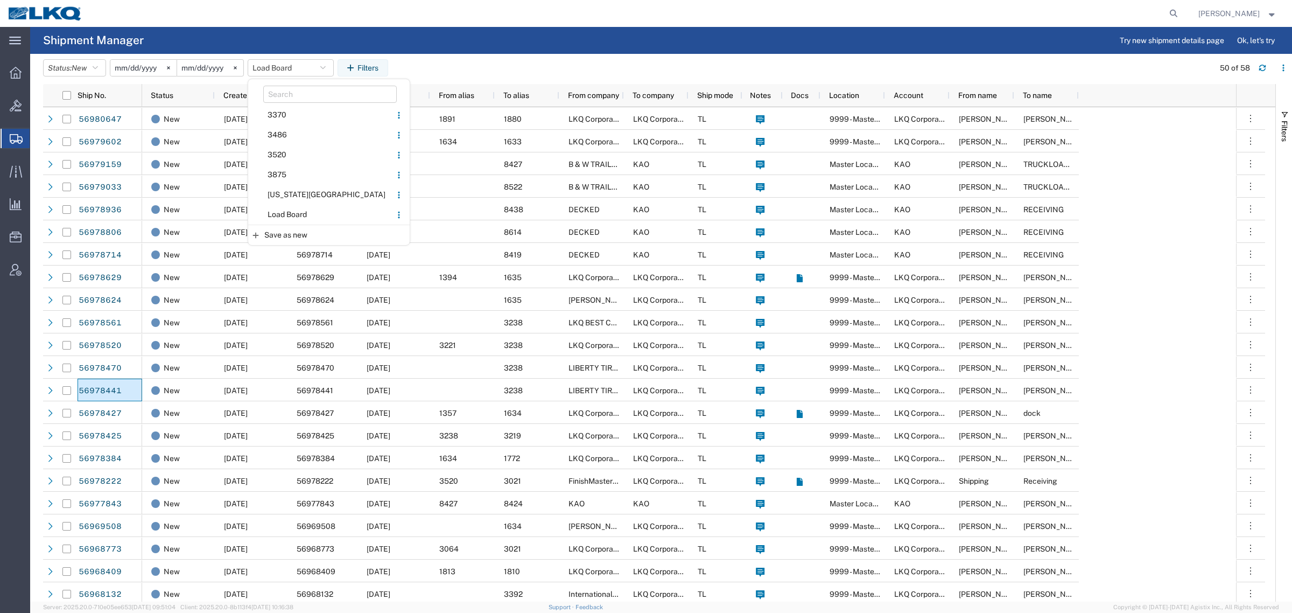
drag, startPoint x: 293, startPoint y: 214, endPoint x: 416, endPoint y: 116, distance: 156.3
click at [297, 213] on span "Load Board" at bounding box center [319, 215] width 141 height 20
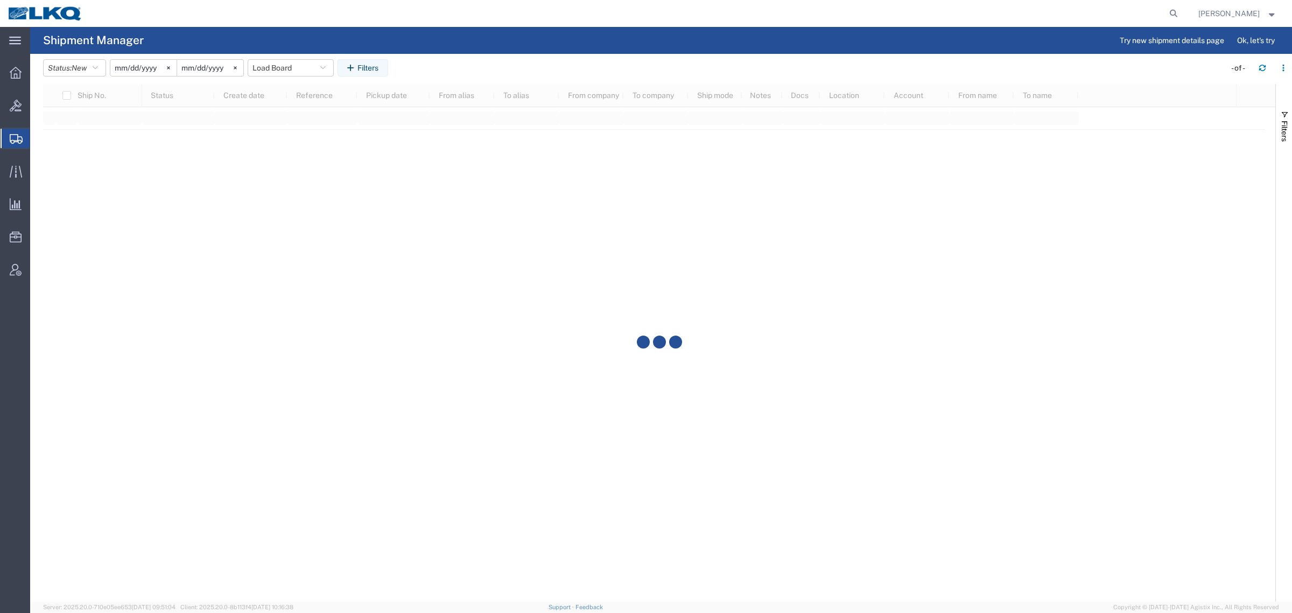
click at [515, 6] on div at bounding box center [636, 13] width 1092 height 27
click at [507, 31] on agx-page-header "Shipment Manager Try new shipment details page Ok, let's try" at bounding box center [661, 40] width 1262 height 27
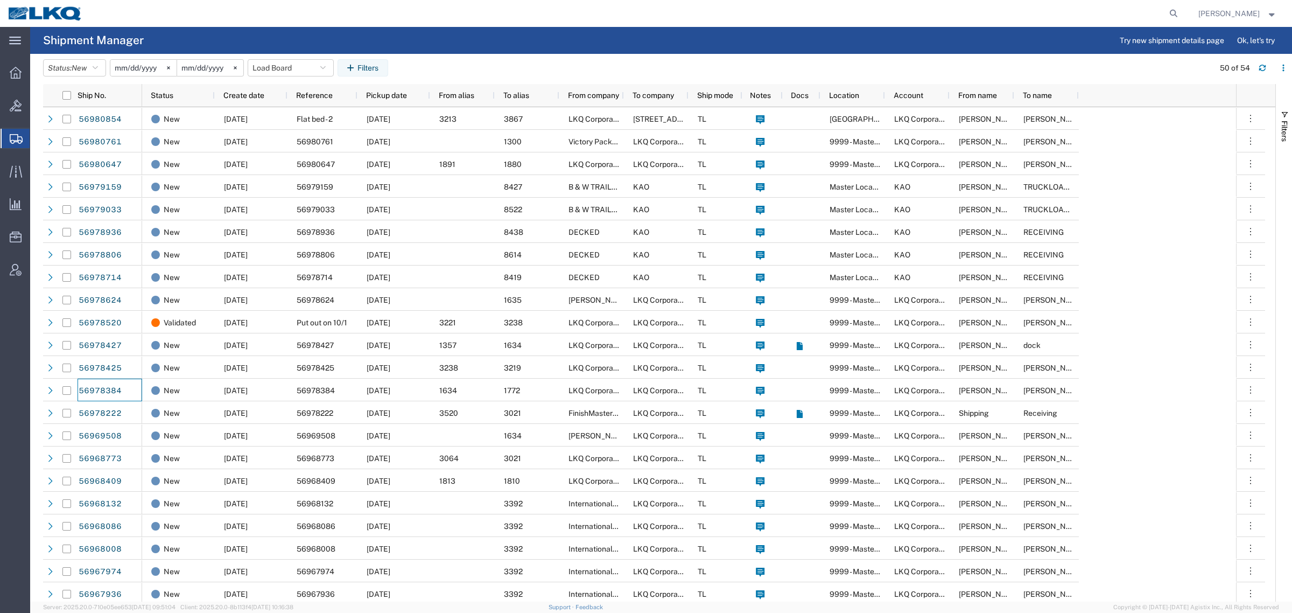
click at [473, 36] on agx-page-header "Shipment Manager Try new shipment details page Ok, let's try" at bounding box center [661, 40] width 1262 height 27
drag, startPoint x: 310, startPoint y: 27, endPoint x: 340, endPoint y: 18, distance: 31.2
click at [312, 27] on div "main_menu Created with Sketch. Collapse Menu Overview Bids Shipments Shipment M…" at bounding box center [646, 320] width 1292 height 586
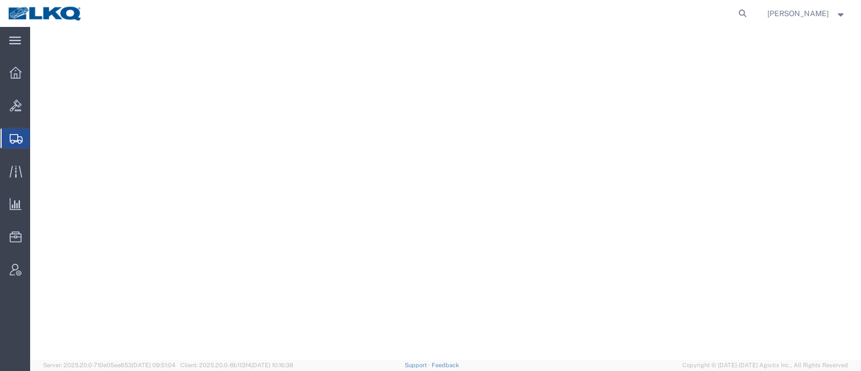
select select "27924"
select select "CA"
select select "27722"
select select "CA"
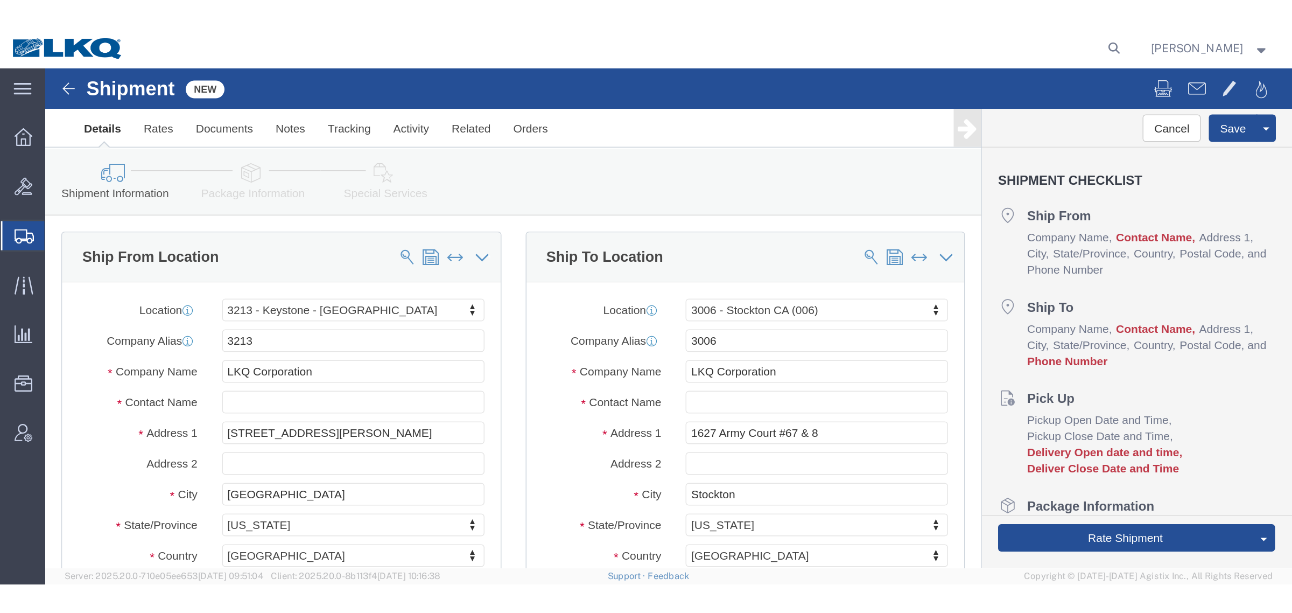
scroll to position [575, 0]
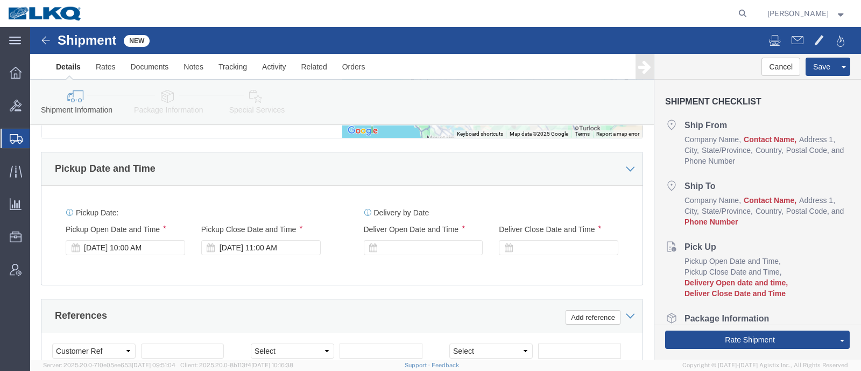
click div "Shipment Information Package Information Special Services Loading Routing"
click div "Shipment New Details Rates Documents Notes Tracking Activity Related Orders Can…"
click div "Shipment New"
click div "Shipment Information Package Information Special Services Loading Routing"
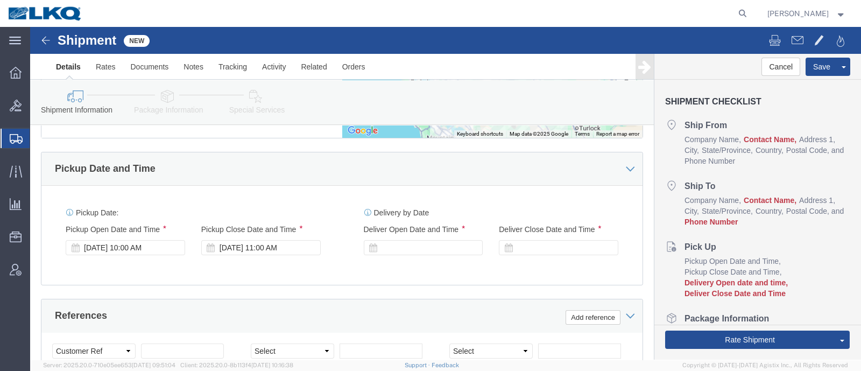
click div "Pickup Date and Time"
click div "Pickup Date: Pickup Start Date Pickup Start Time Pickup Open Date and Time Oct …"
click div "Pickup Date and Time"
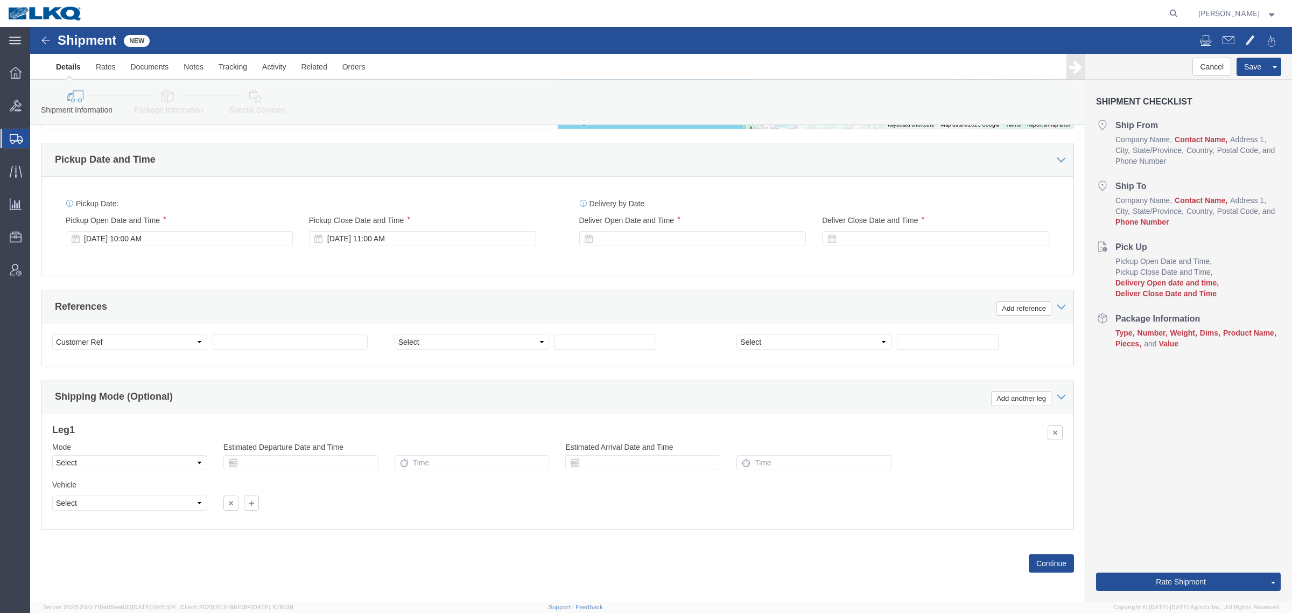
scroll to position [566, 0]
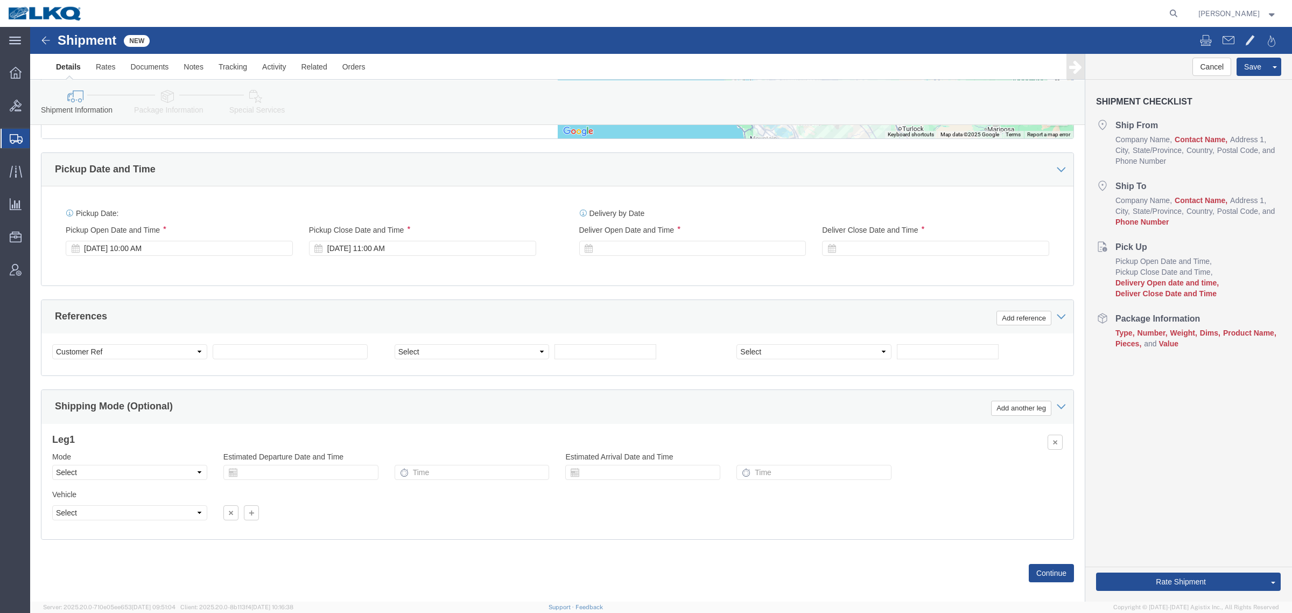
click div "Shipment Information Package Information Special Services Loading Routing"
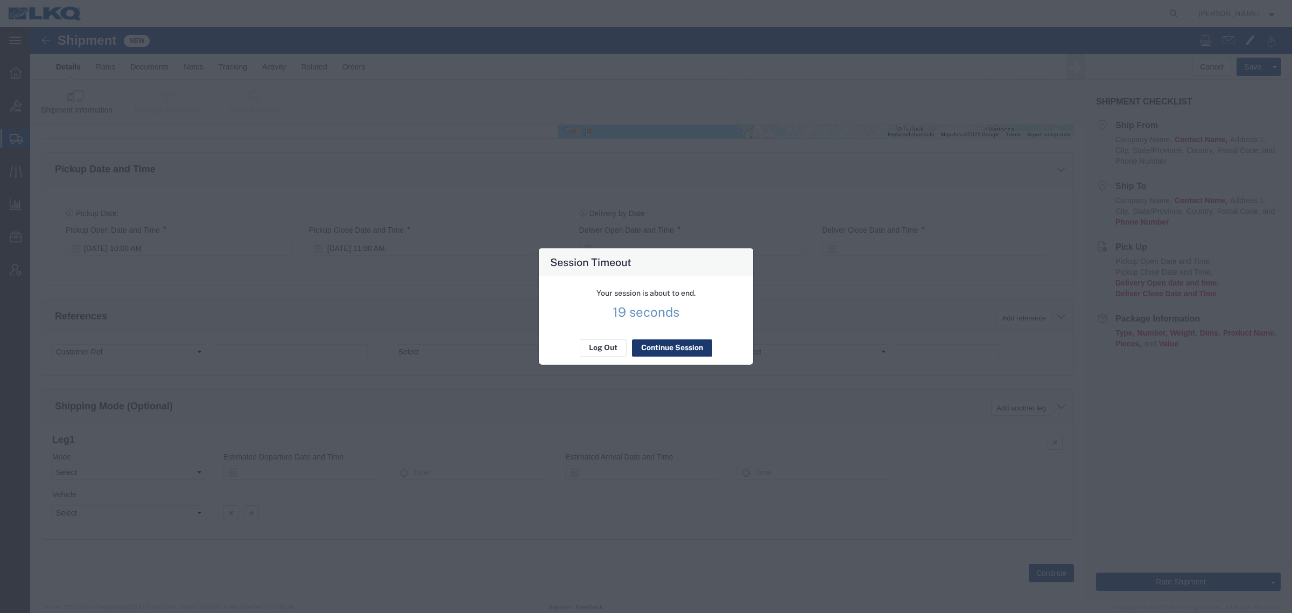
click at [670, 347] on button "Continue Session" at bounding box center [672, 347] width 80 height 17
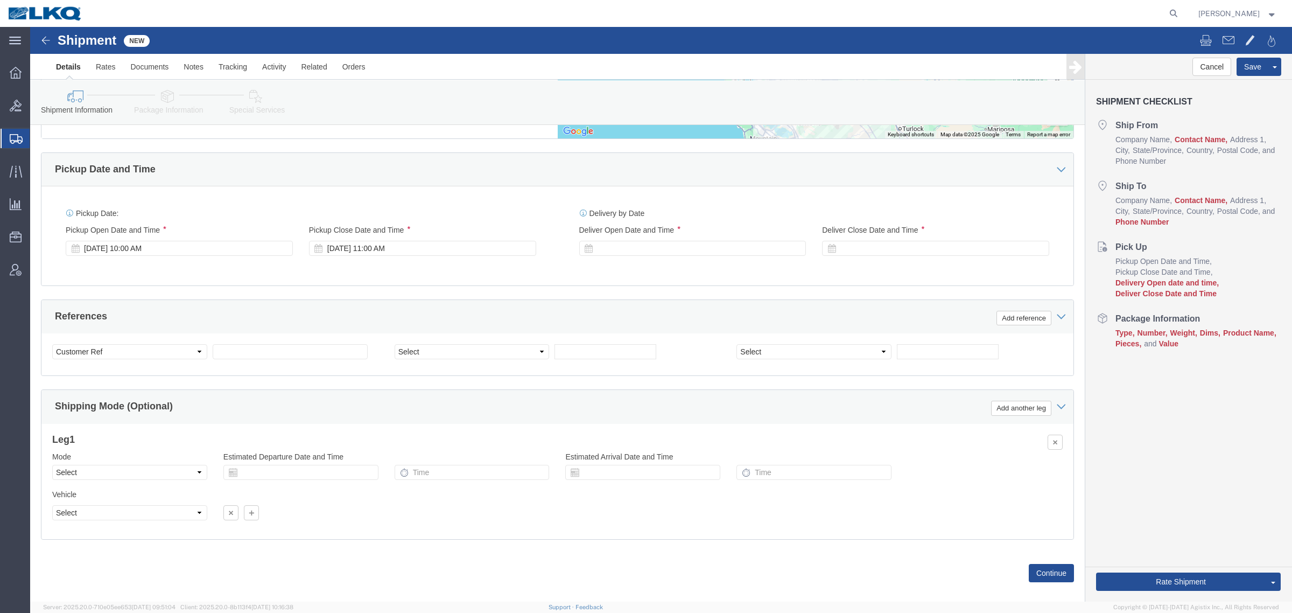
click at [0, 0] on span "Create Shipment" at bounding box center [0, 0] width 0 height 0
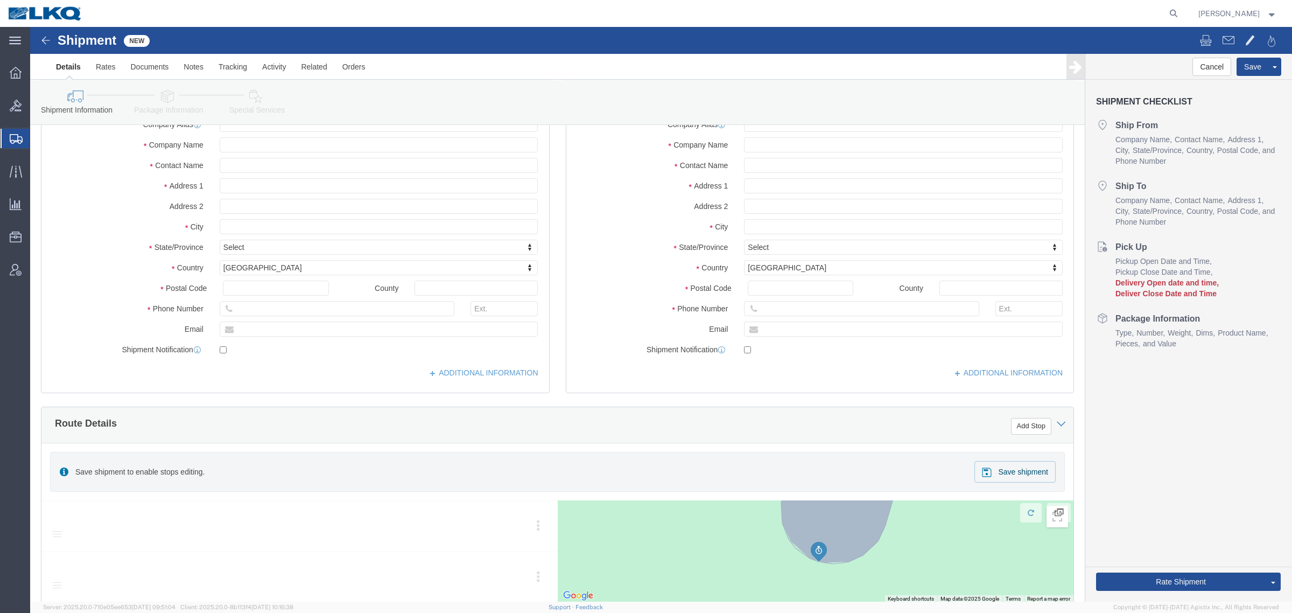
scroll to position [0, 0]
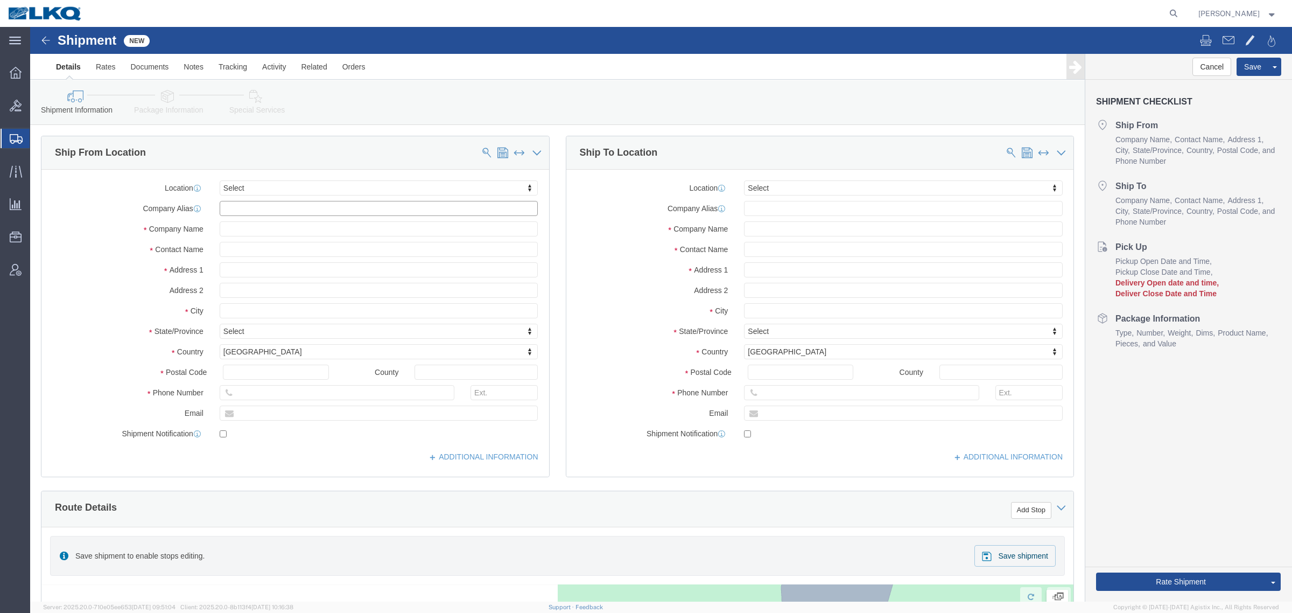
click input "text"
type input "a"
type input "alsip"
select select "27578"
select select "IL"
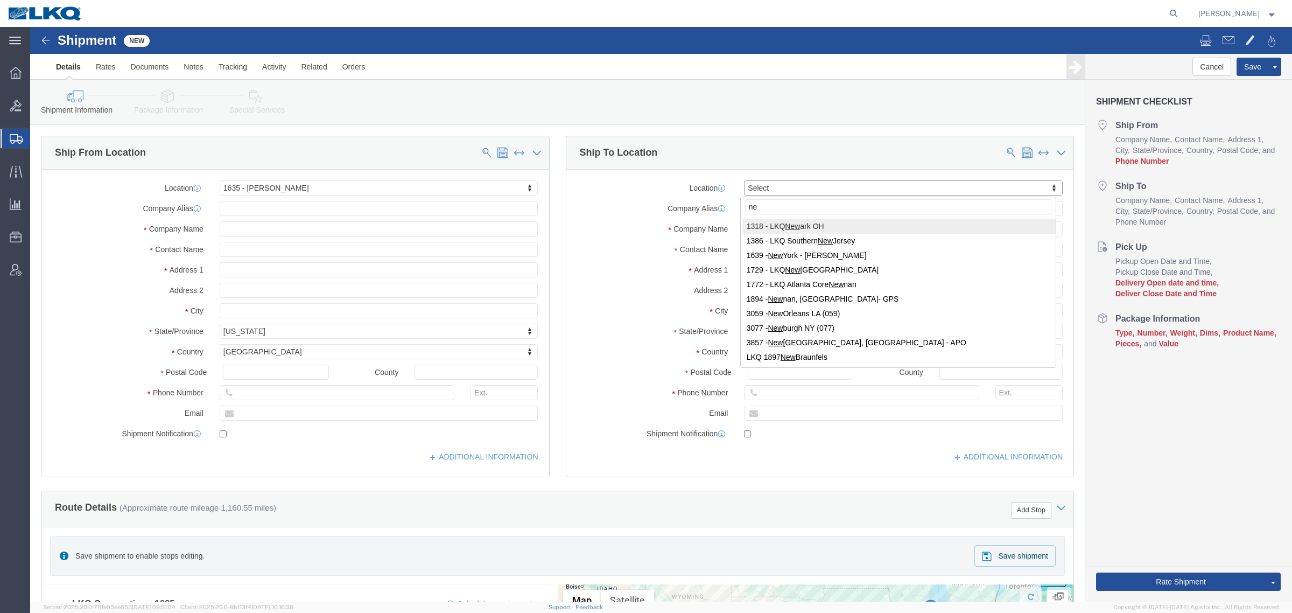
type input "n"
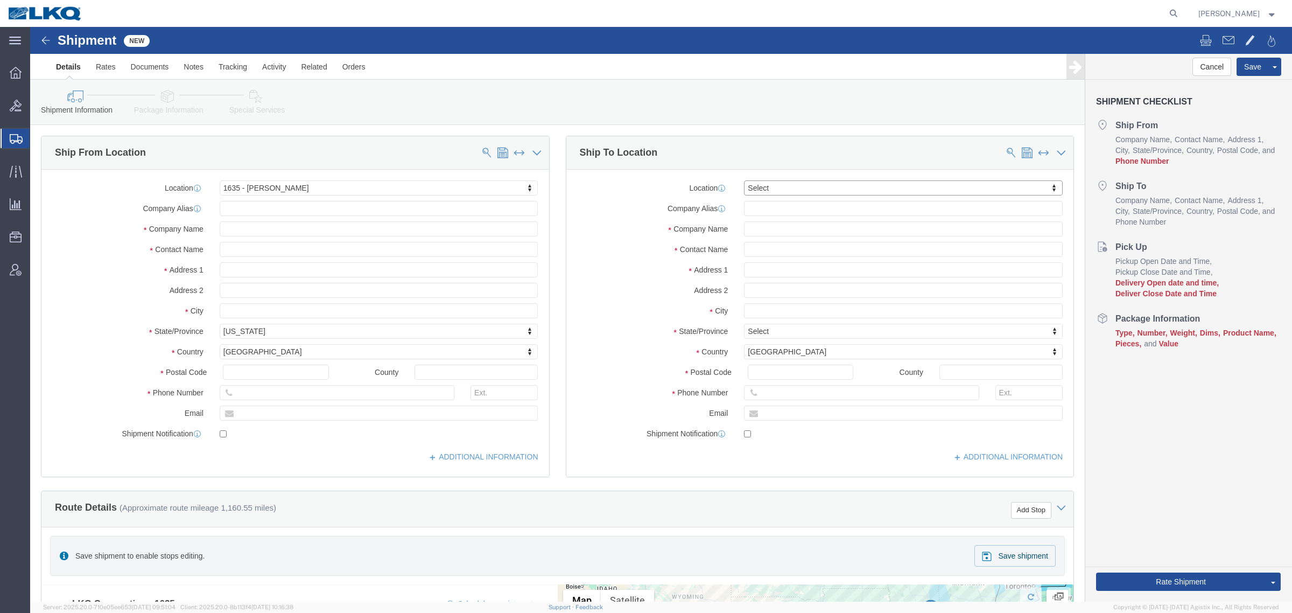
type input "n"
type input "new"
type input "1"
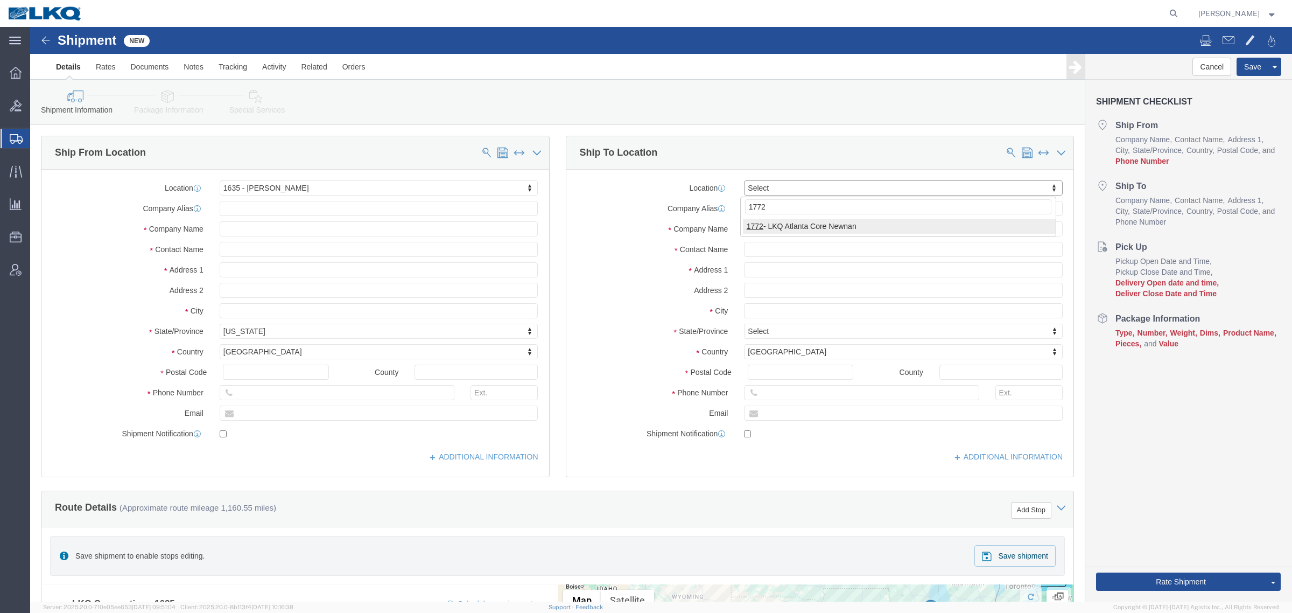
type input "1772"
select select "30704"
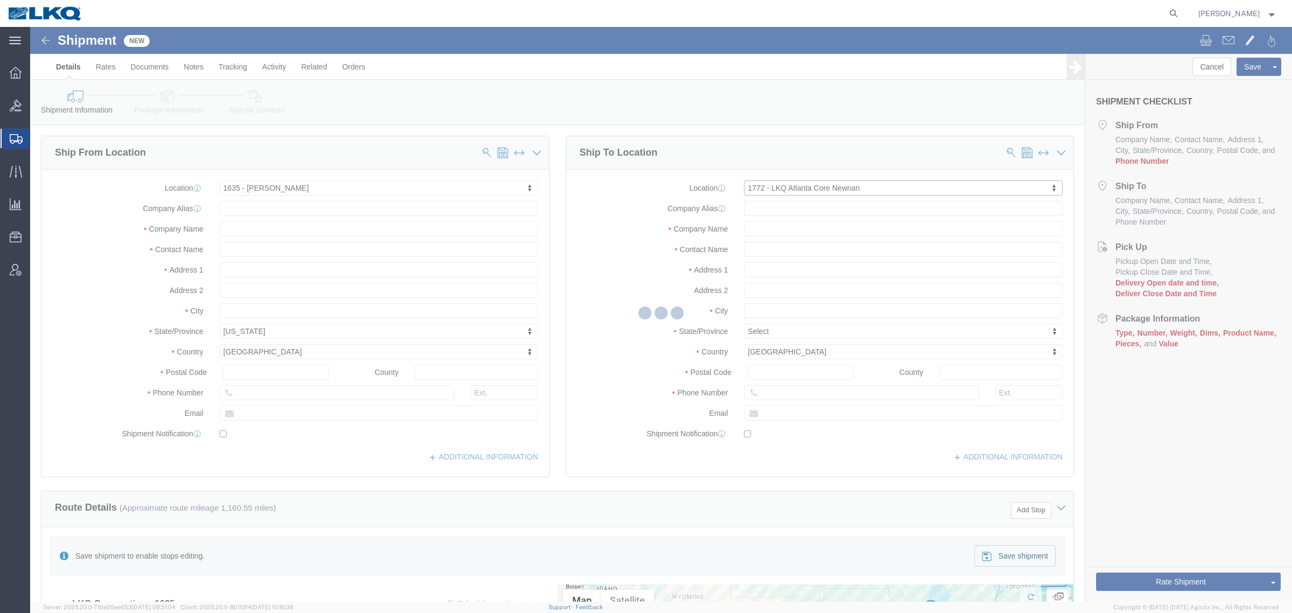
select select "GA"
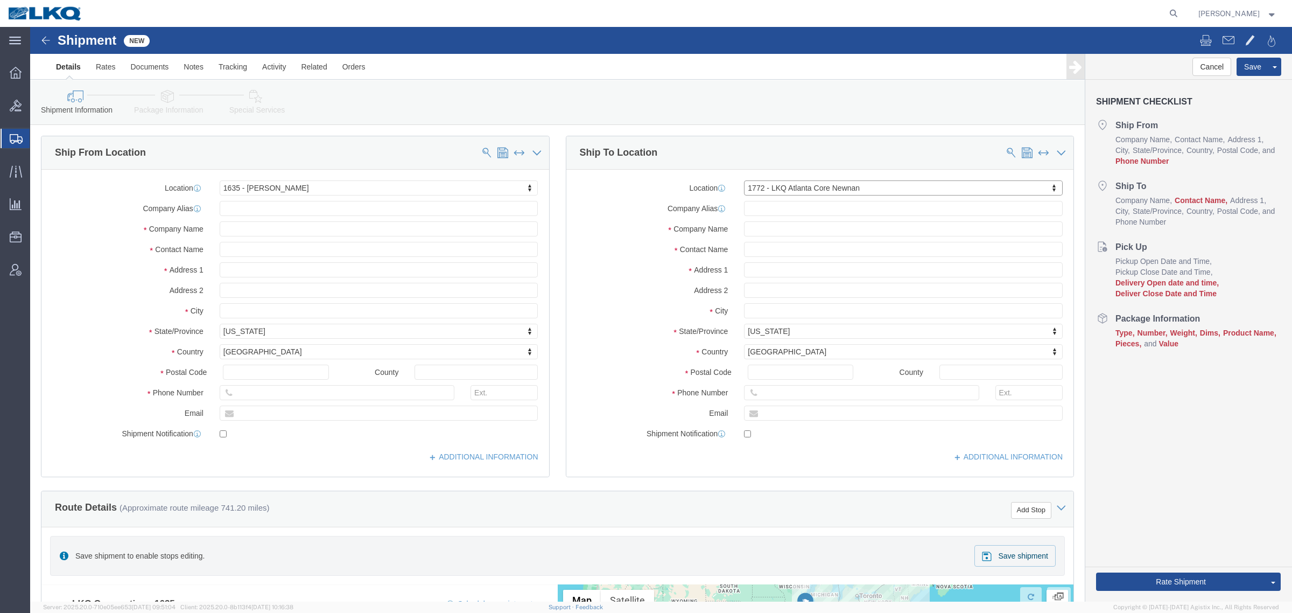
click label "Company Name"
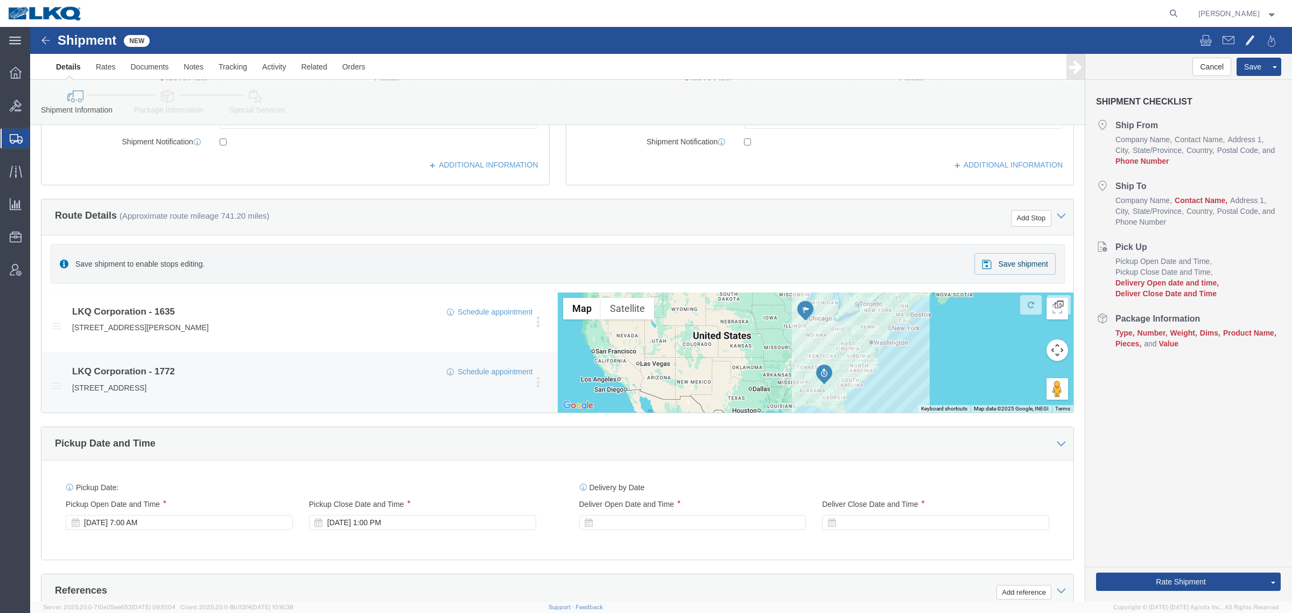
scroll to position [336, 0]
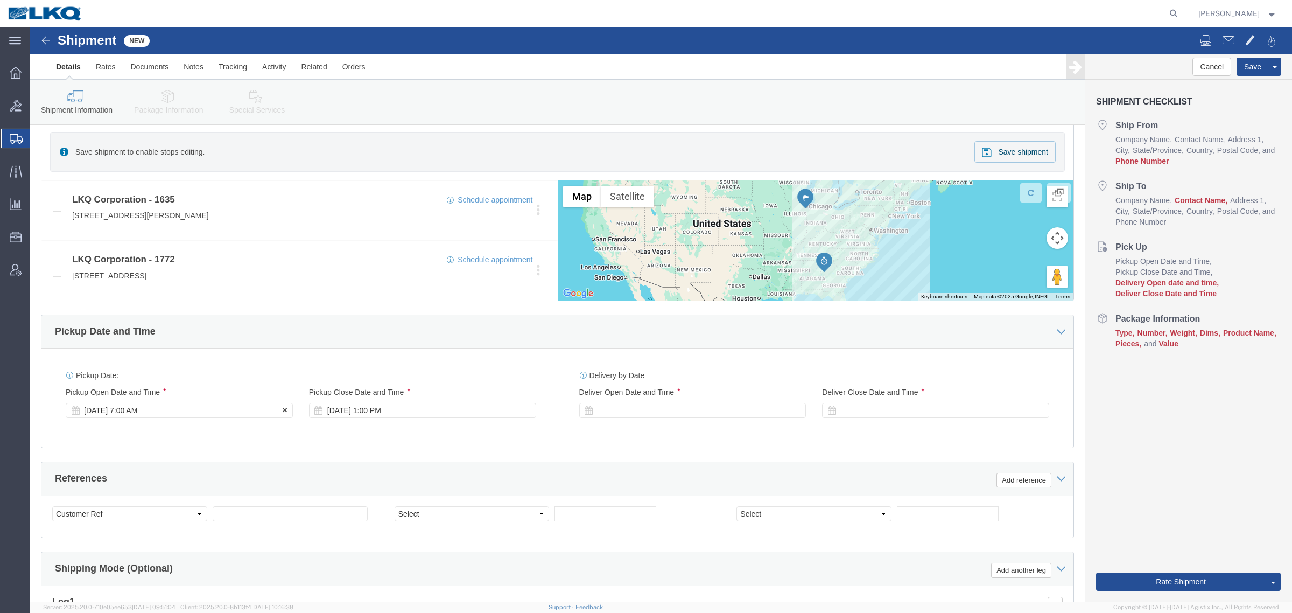
click div "Sep 30 2025 7:00 AM"
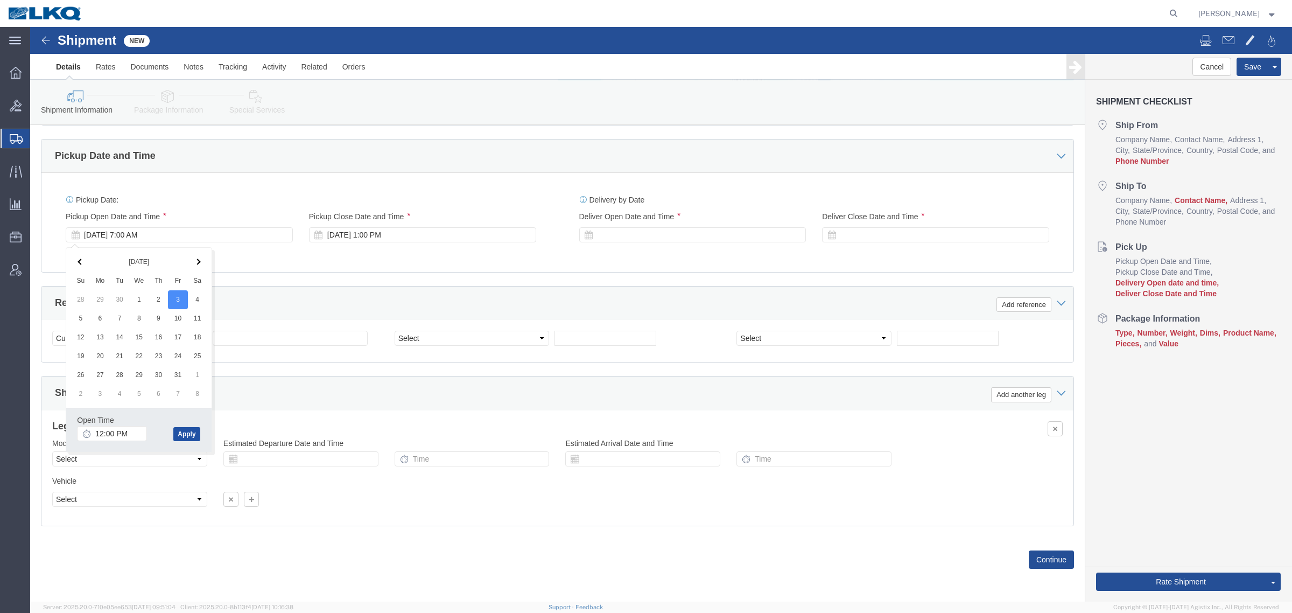
click button "Apply"
drag, startPoint x: 277, startPoint y: 283, endPoint x: 292, endPoint y: 275, distance: 16.4
click div "References Add reference"
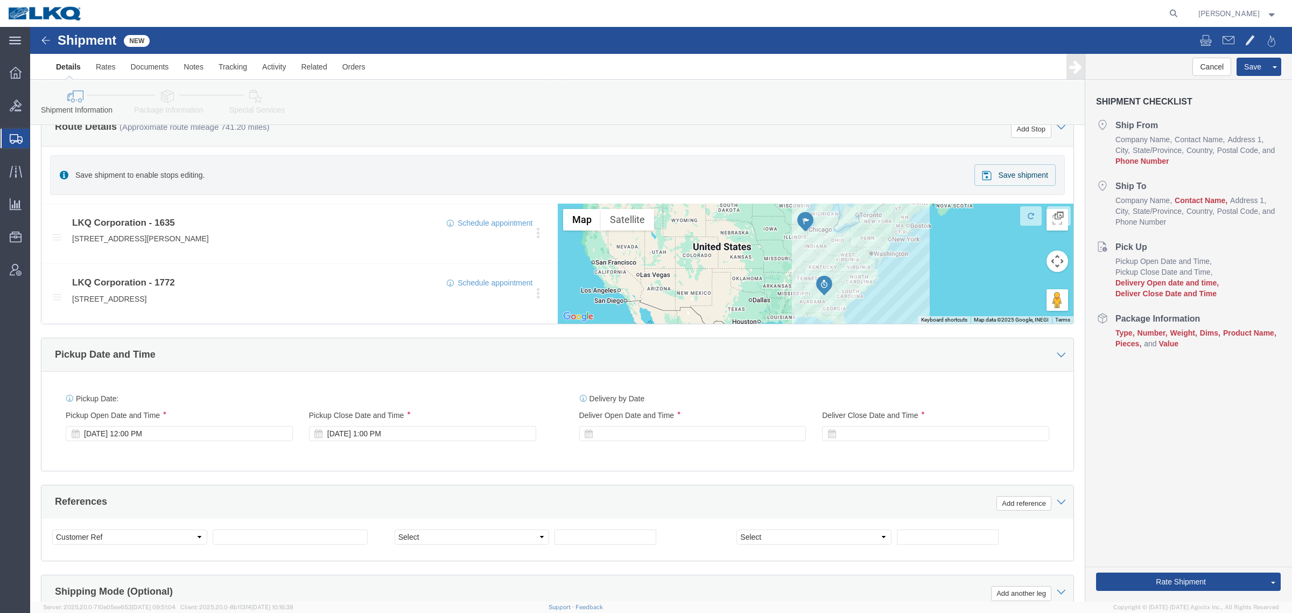
scroll to position [313, 0]
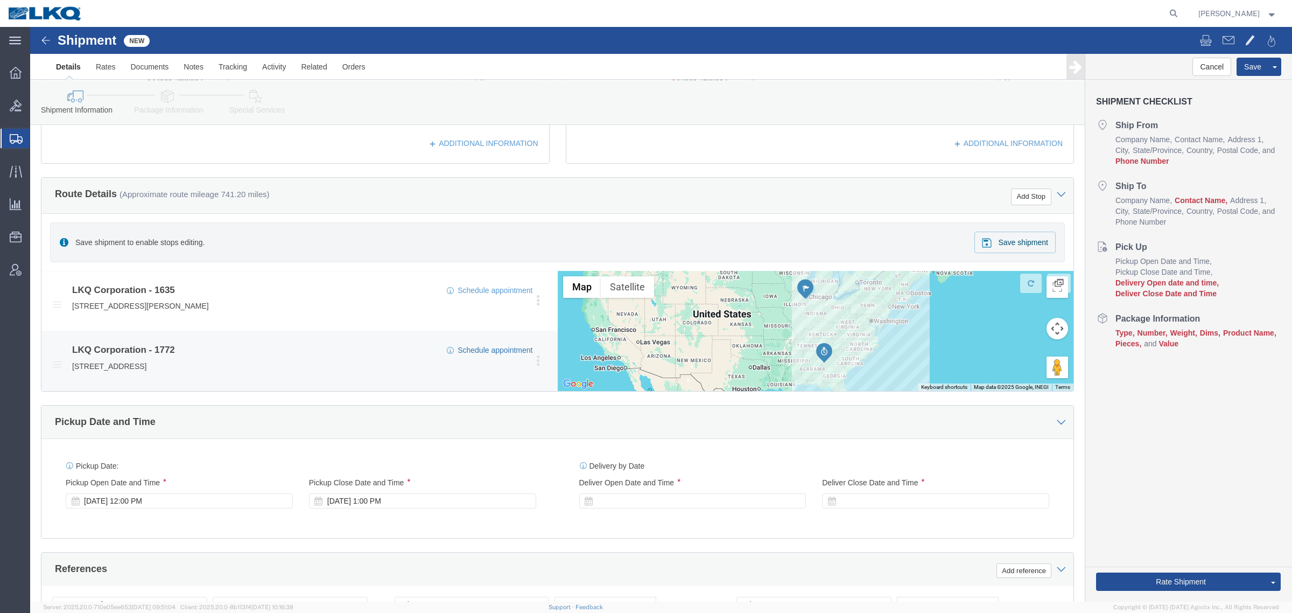
click link "Schedule appointment"
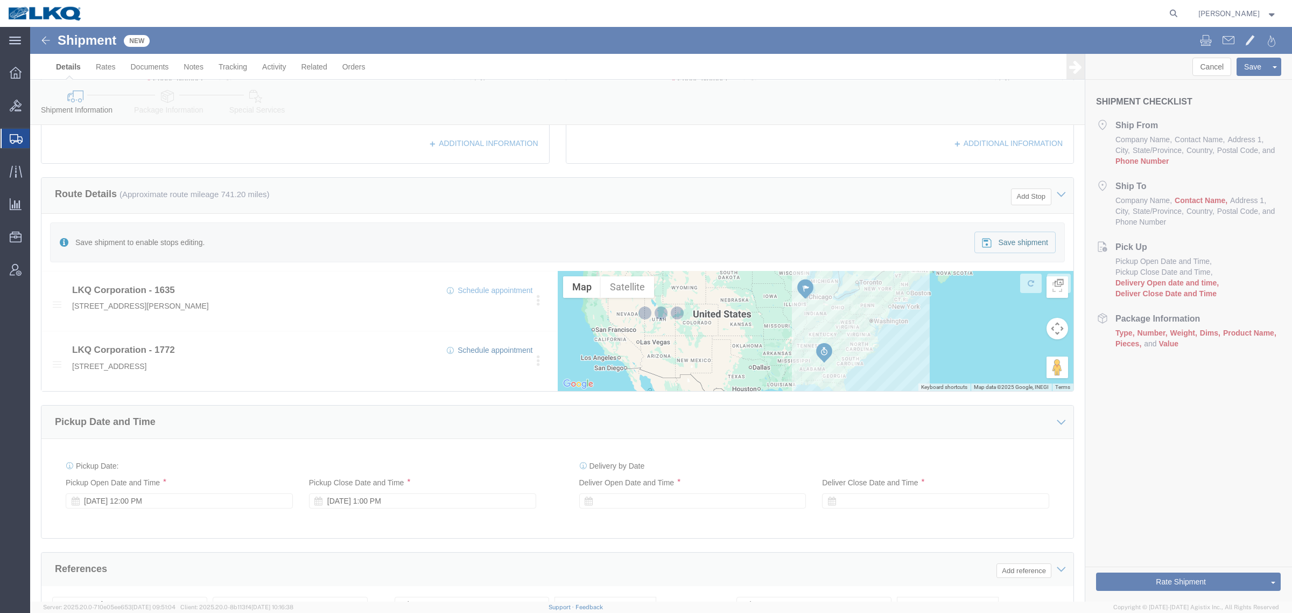
select select
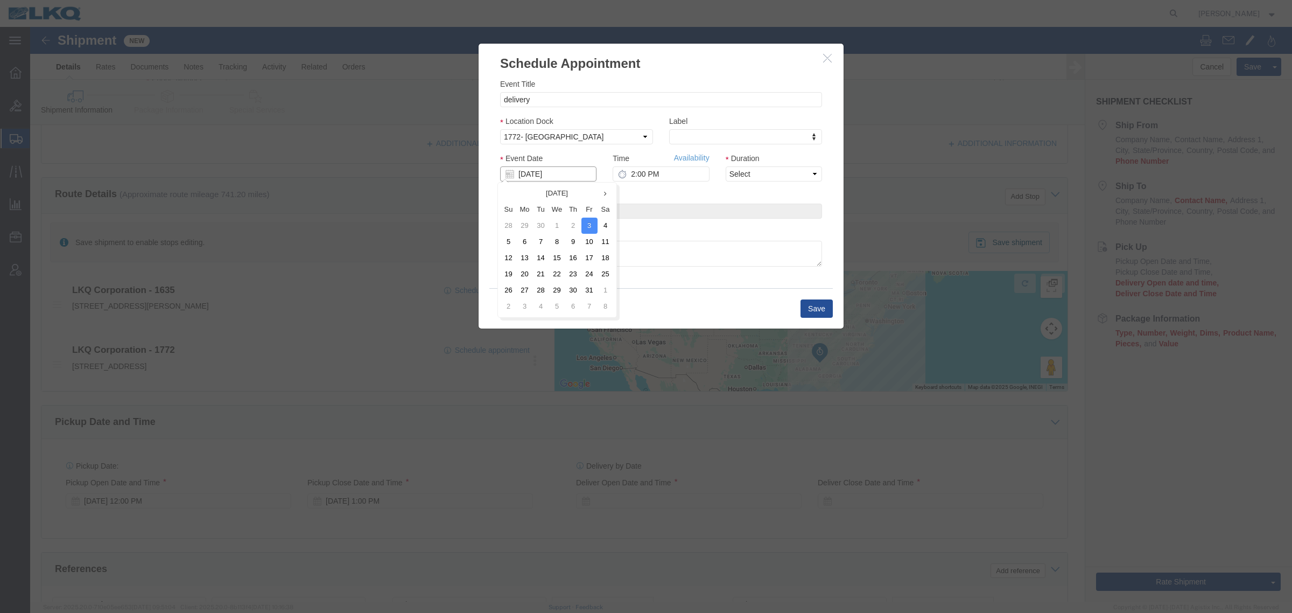
click input "[DATE]"
click td "6"
click link "Availability"
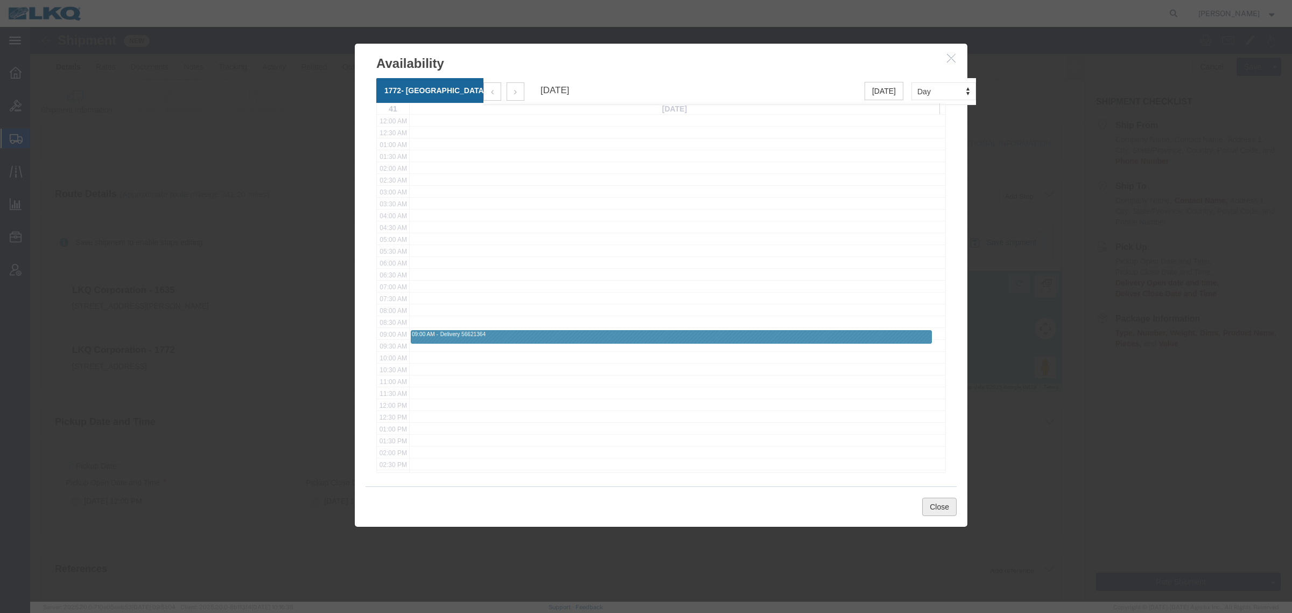
click button "Close"
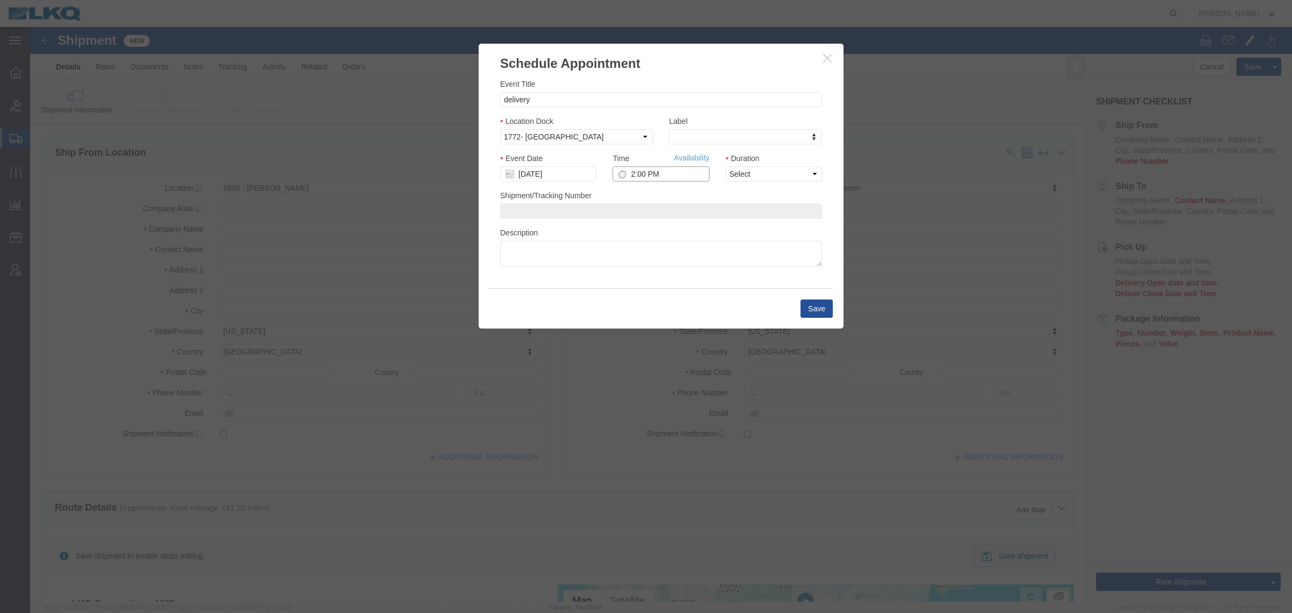
click input "2:00 PM"
type input "9:00 AM"
click link "Availability"
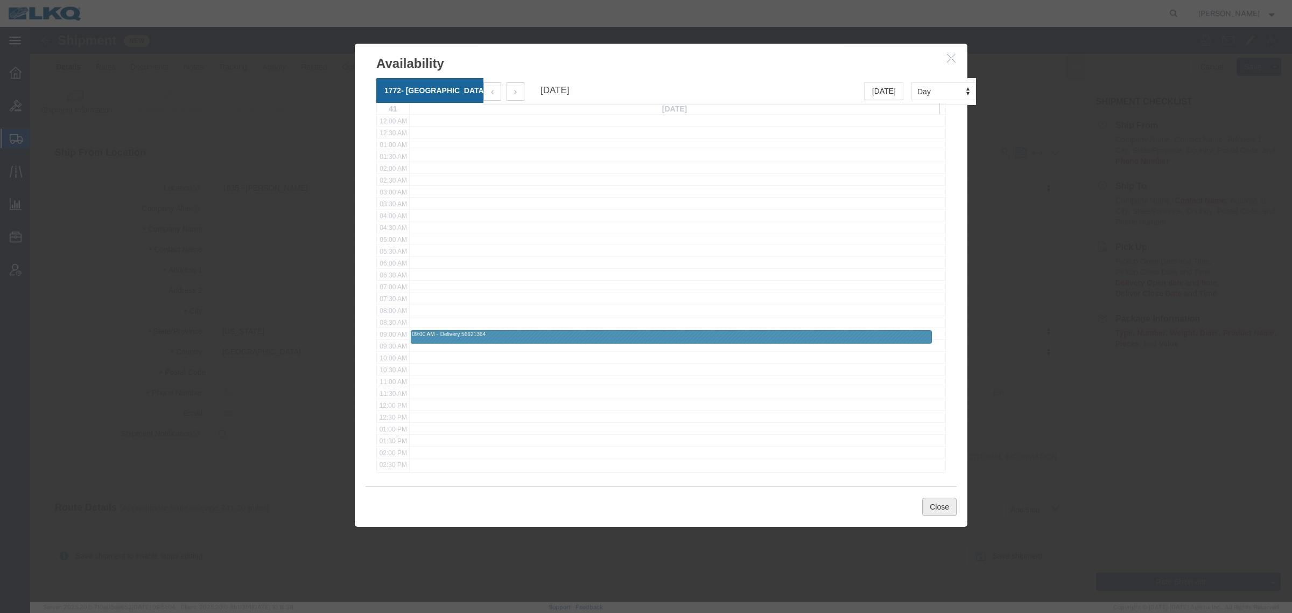
click button "Close"
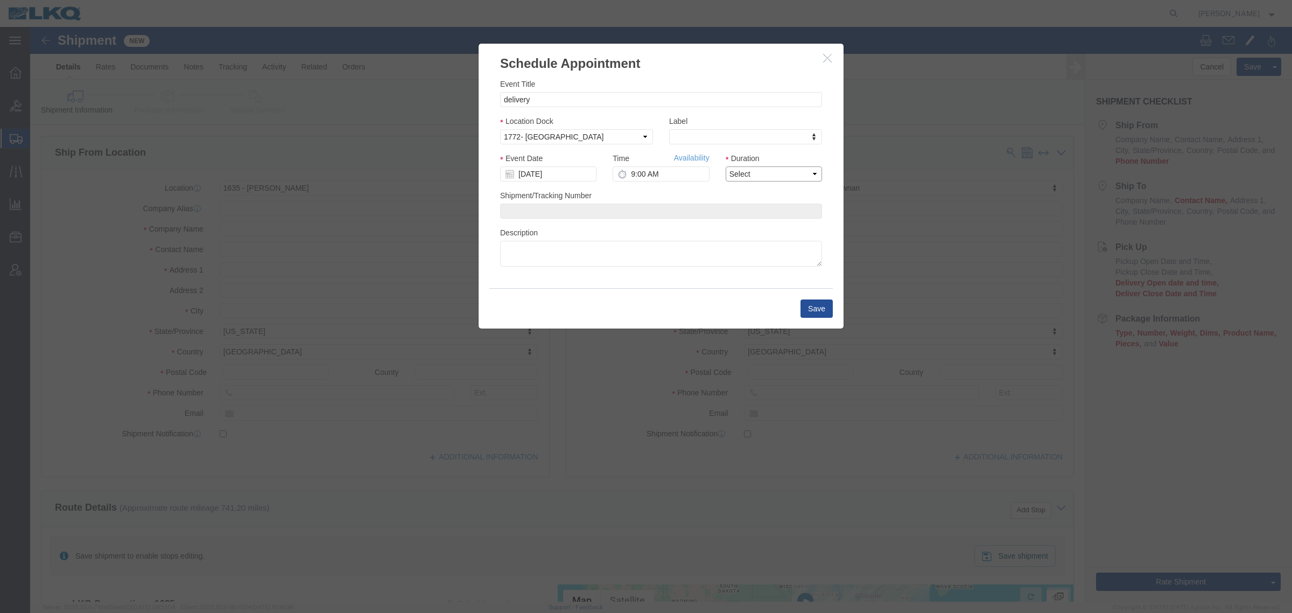
click select "Select 15 min 30 min 45 min 1 hr 2 hr 3 hr 4 hr"
select select "15"
click select "Select 15 min 30 min 45 min 1 hr 2 hr 3 hr 4 hr"
click button "Save"
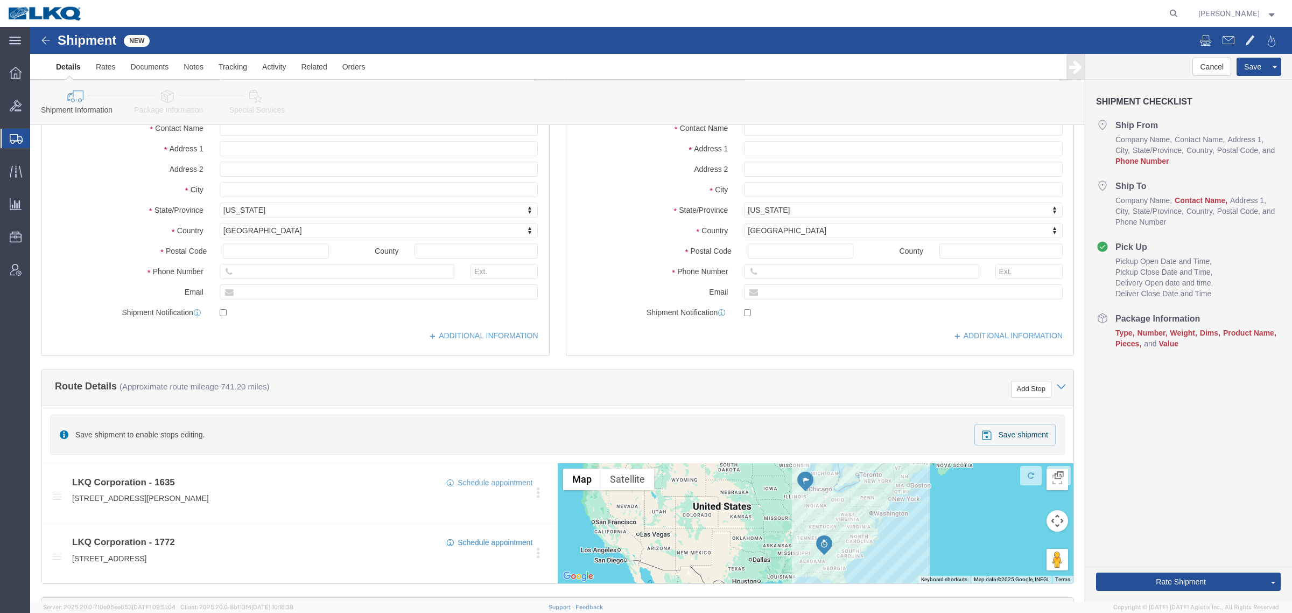
scroll to position [269, 0]
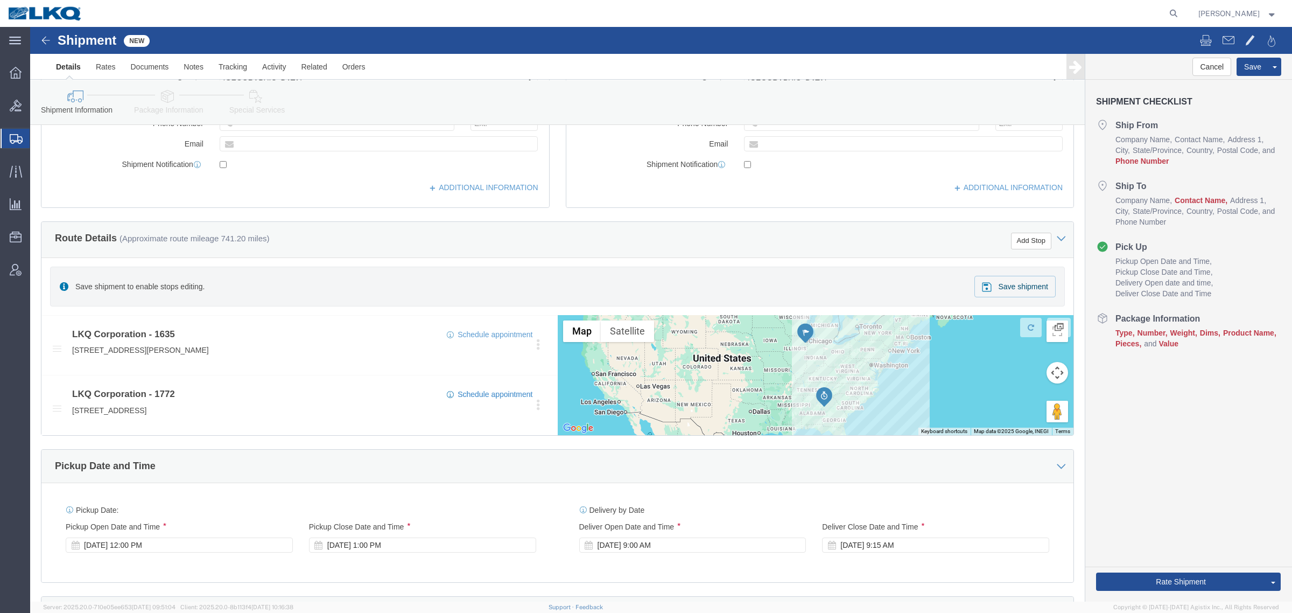
click link "Shipment Information"
click div "Route Details (Approximate route mileage 741.20 miles) Add Stop"
click div "Location 1772 - LKQ Atlanta Core Newnan Select My Profile Location 1100 - LKQ C…"
drag, startPoint x: 507, startPoint y: 134, endPoint x: 523, endPoint y: 133, distance: 15.6
click div
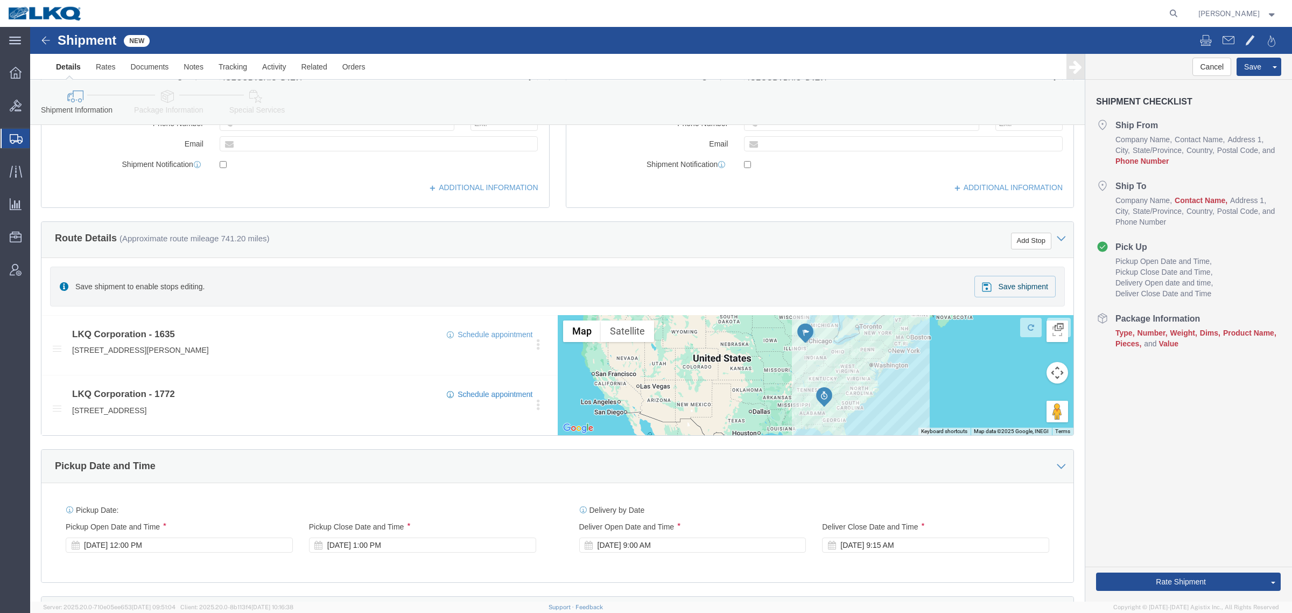
click label "Shipment Notification"
click label
click input "checkbox"
checkbox input "false"
click icon
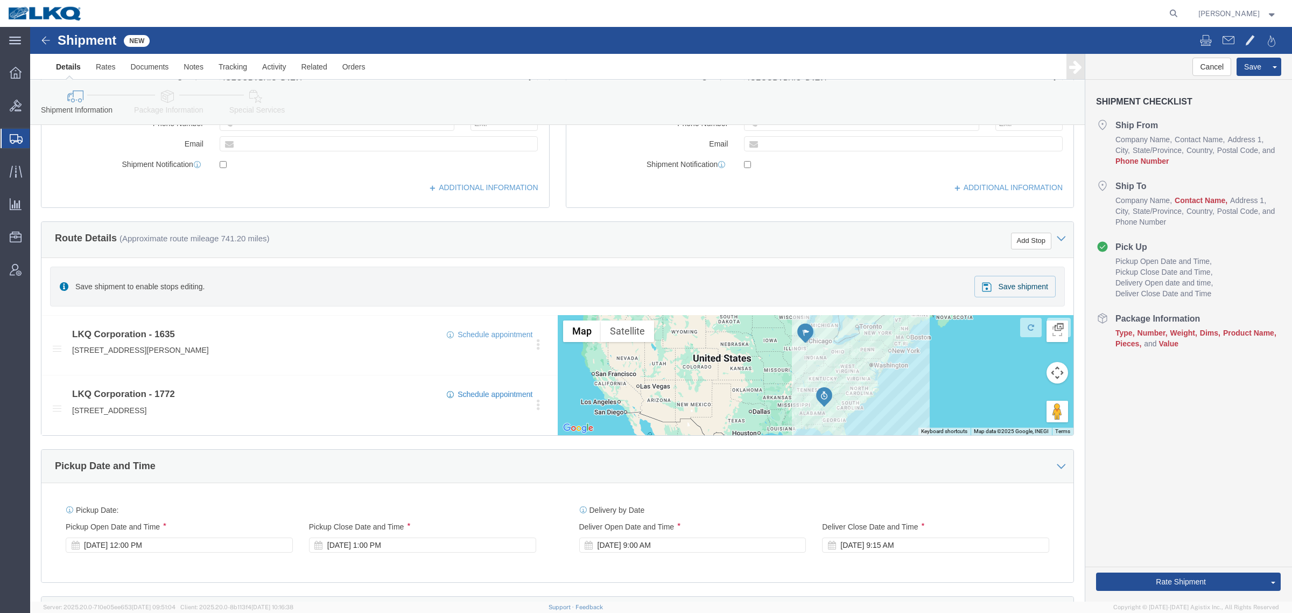
click div "Route Details (Approximate route mileage 741.20 miles) Add Stop Save shipment t…"
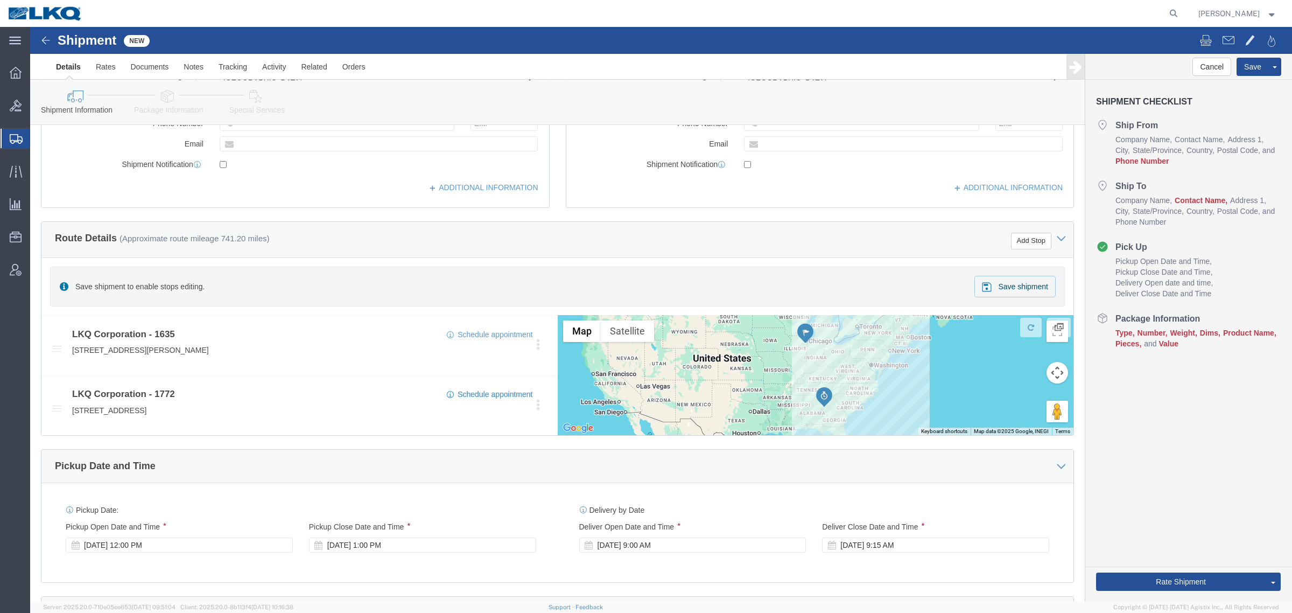
click div "Route Details (Approximate route mileage 741.20 miles) Add Stop Save shipment t…"
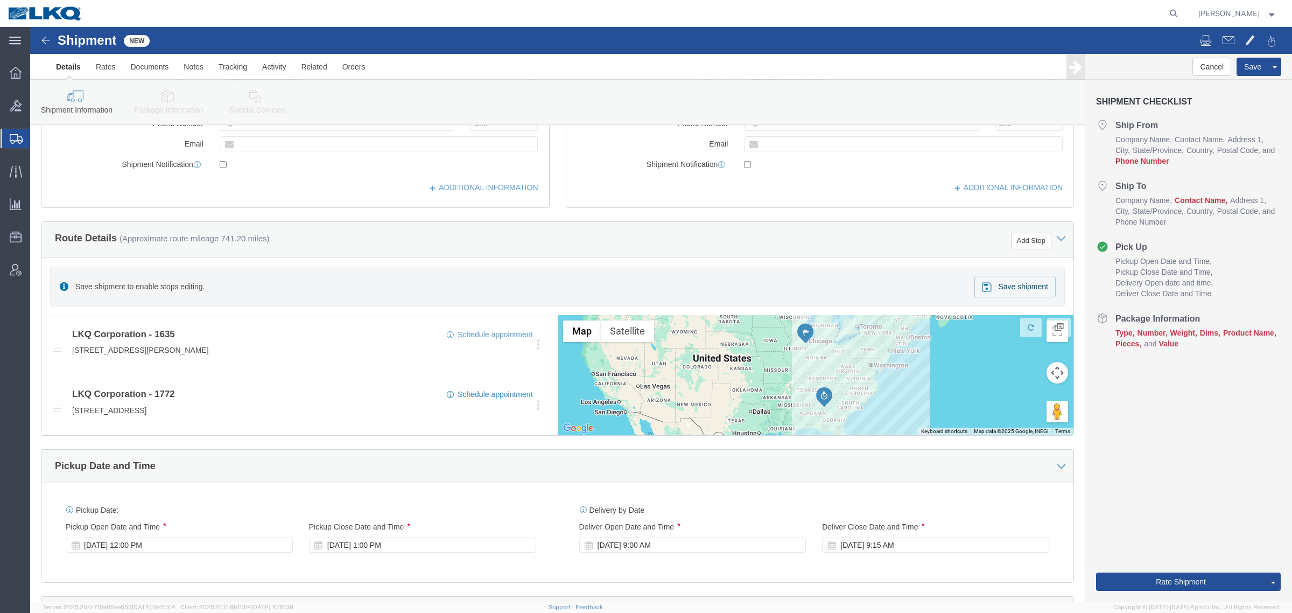
click div "Route Details (Approximate route mileage 741.20 miles) Add Stop Save shipment t…"
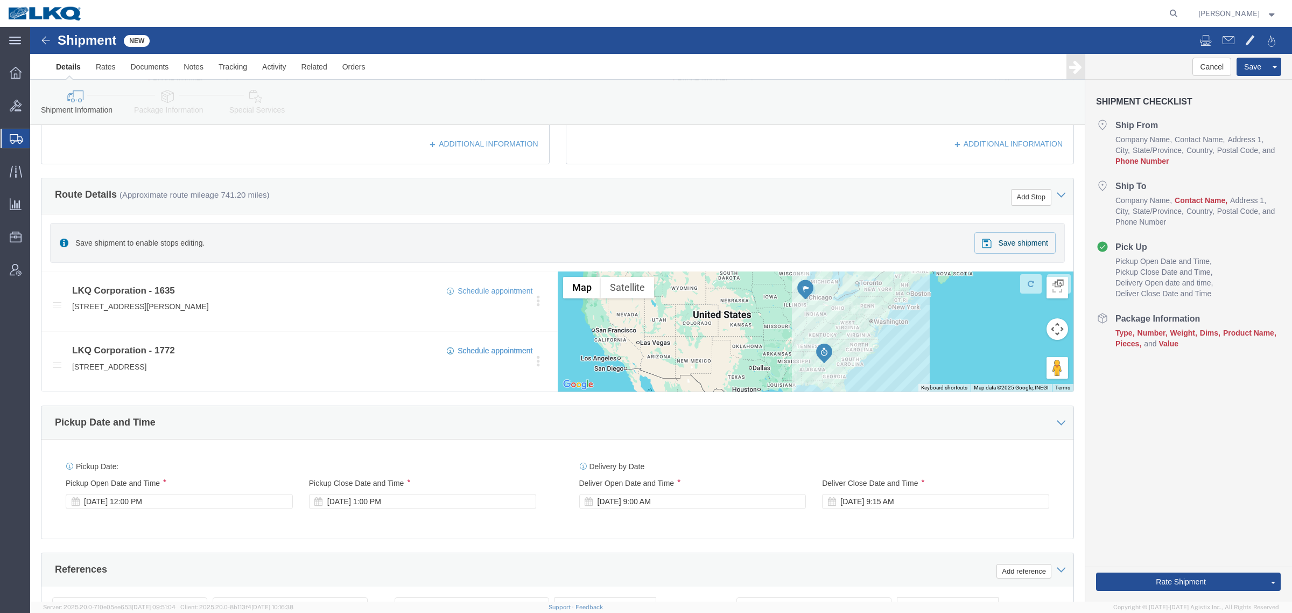
scroll to position [336, 0]
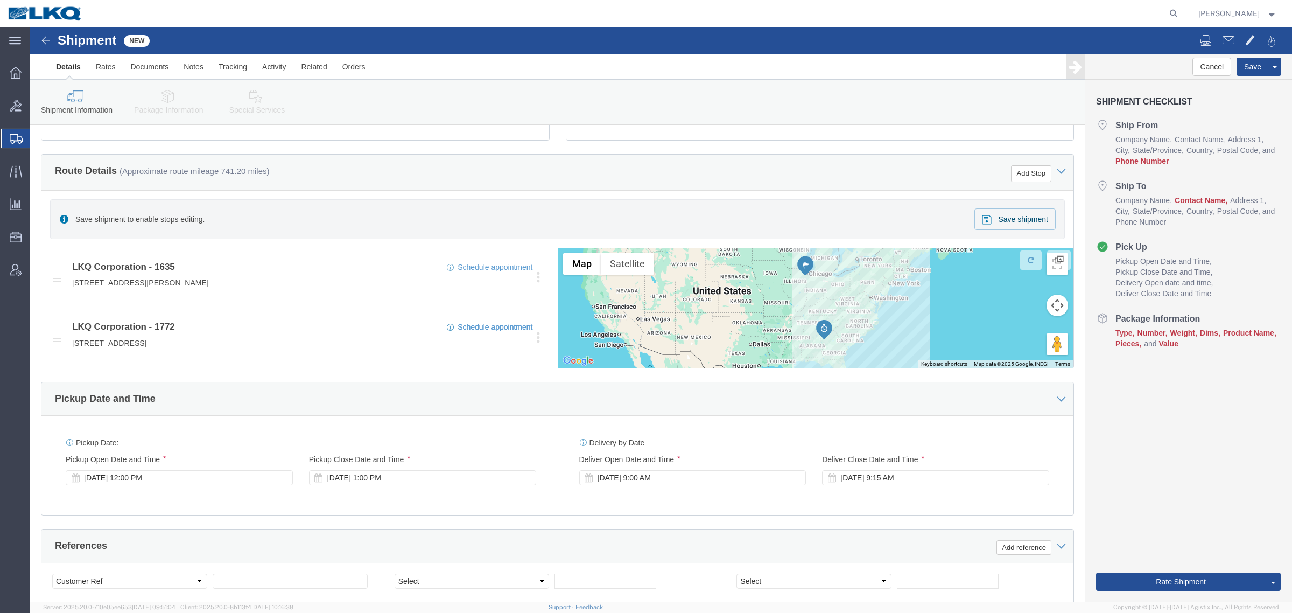
click div "Route Details (Approximate route mileage 741.20 miles) Add Stop"
click div "Cancel Save Assign To Save As Template Shipment Checklist Ship From Company Nam…"
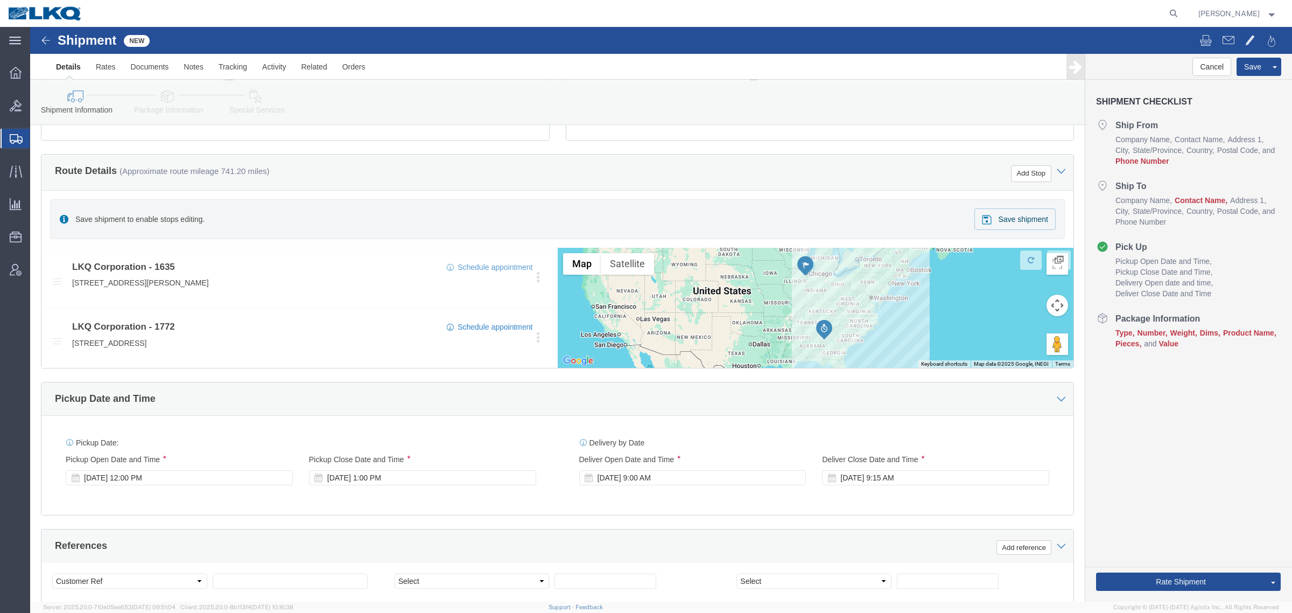
click div "Cancel Save Assign To Save As Template Shipment Checklist Ship From Company Nam…"
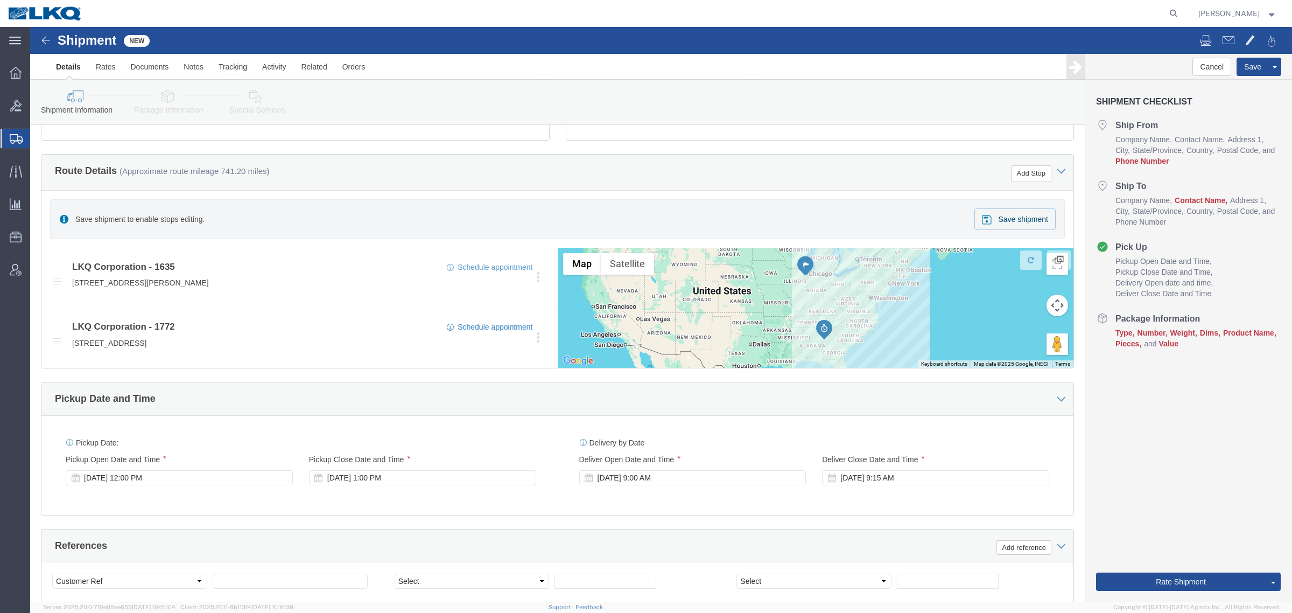
click div "Route Details (Approximate route mileage 741.20 miles) Add Stop"
click div "Cancel Save Assign To Save As Template Shipment Checklist Ship From Company Nam…"
drag, startPoint x: 619, startPoint y: 149, endPoint x: 608, endPoint y: 156, distance: 12.8
click div "Route Details (Approximate route mileage 741.20 miles) Add Stop"
click div "Route Details (Approximate route mileage 741.20 miles) Add Stop Save shipment t…"
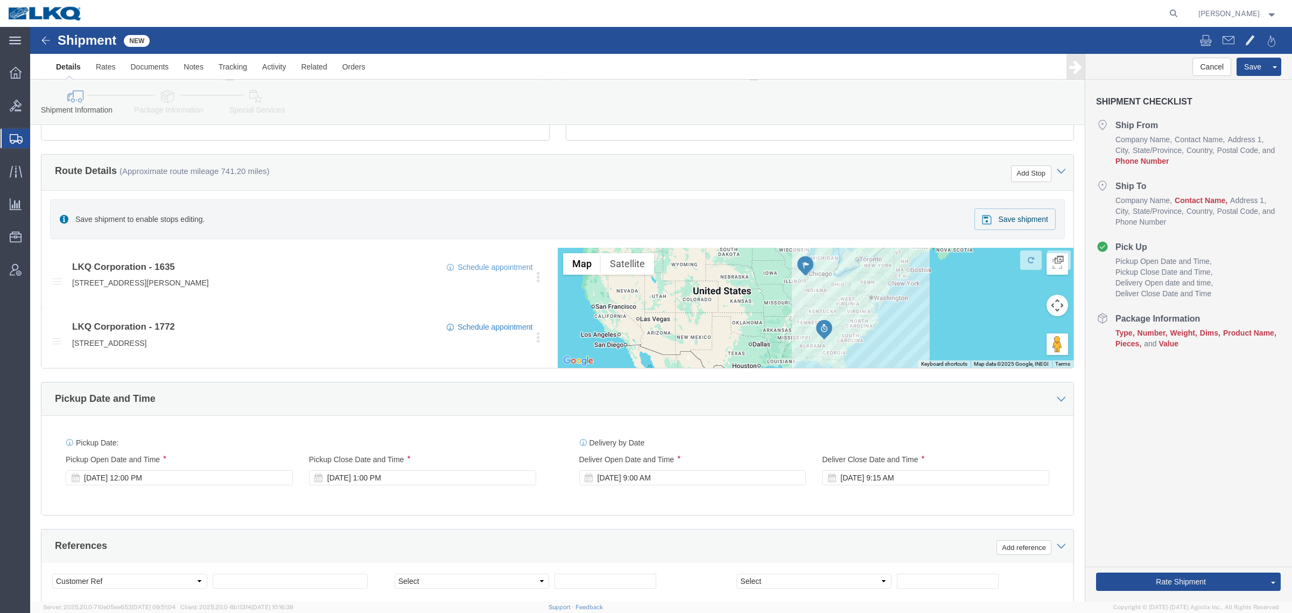
click div "Route Details (Approximate route mileage 741.20 miles) Add Stop Save shipment t…"
click div "Cancel Save Assign To Save As Template Shipment Checklist Ship From Company Nam…"
click div "Route Details (Approximate route mileage 741.20 miles) Add Stop Save shipment t…"
click div "Route Details (Approximate route mileage 741.20 miles) Add Stop"
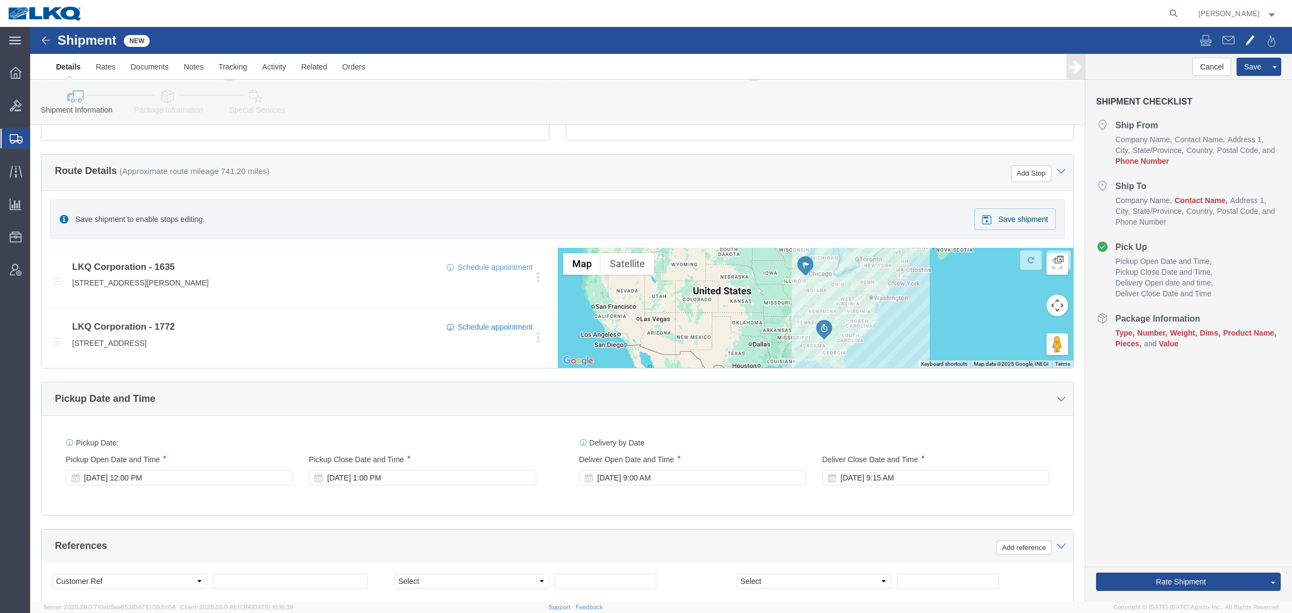
click div "Route Details (Approximate route mileage 741.20 miles) Add Stop"
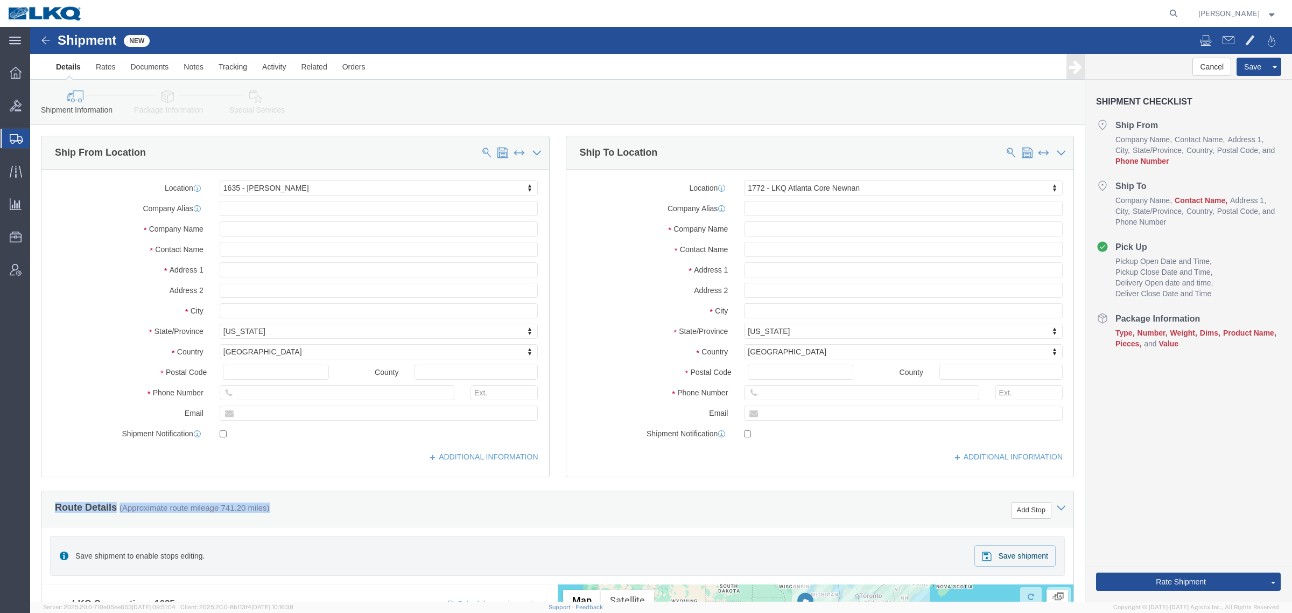
scroll to position [135, 0]
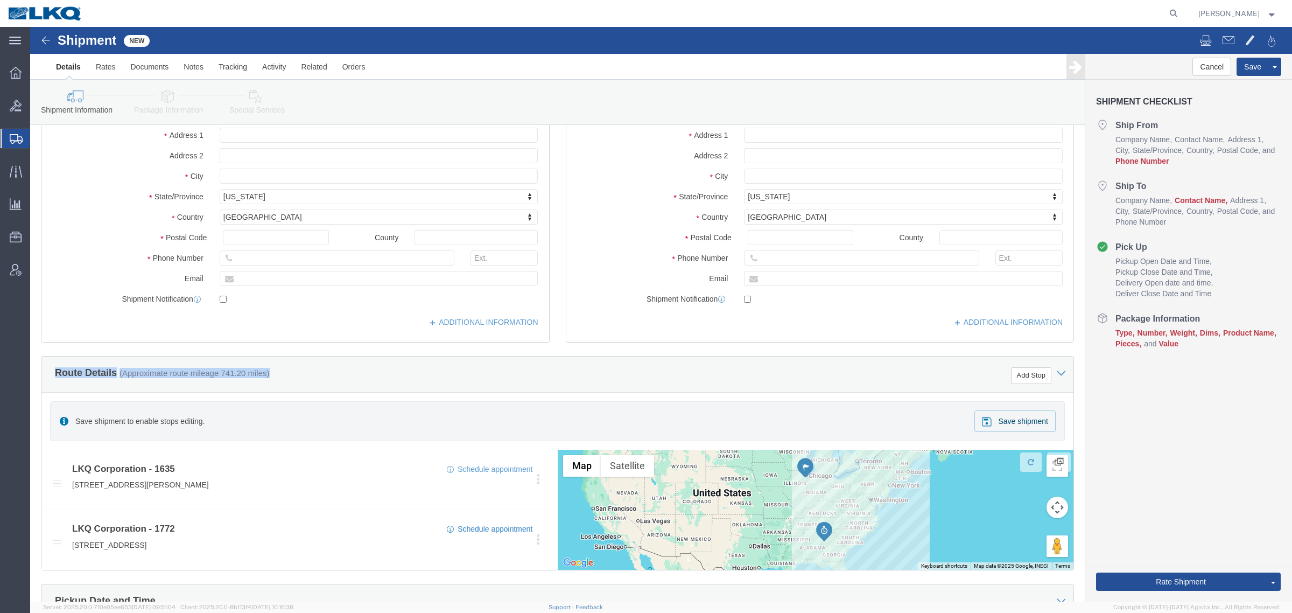
click div "Route Details (Approximate route mileage 741.20 miles) Add Stop"
click div "Save shipment to enable stops editing. Save shipment"
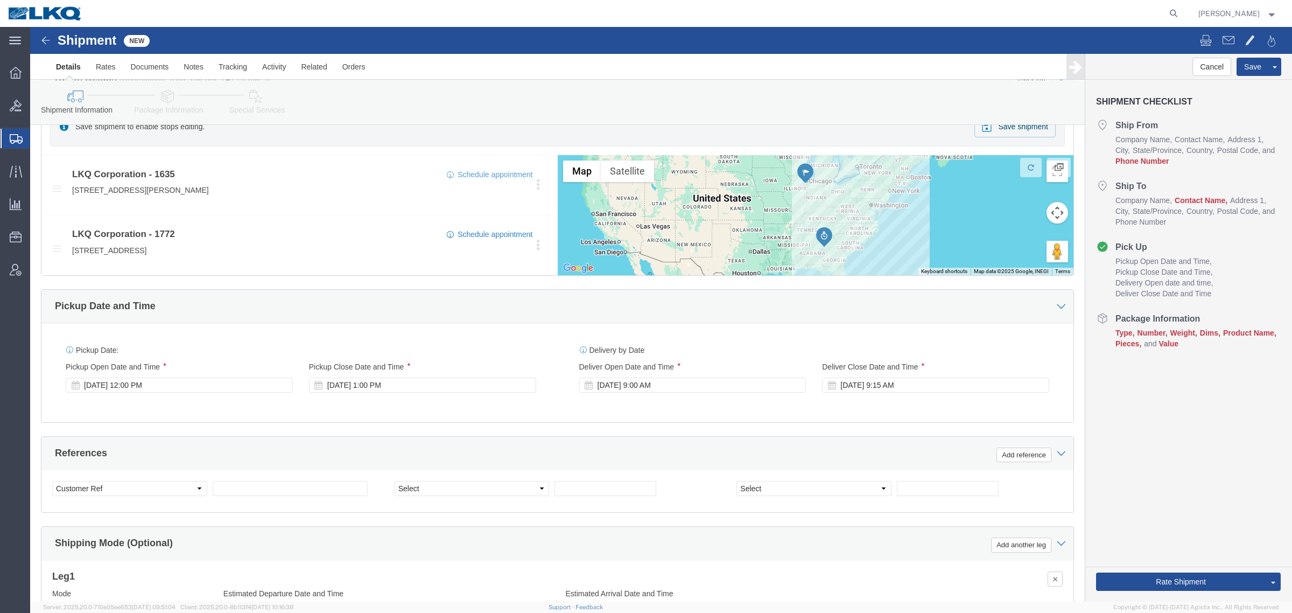
scroll to position [313, 0]
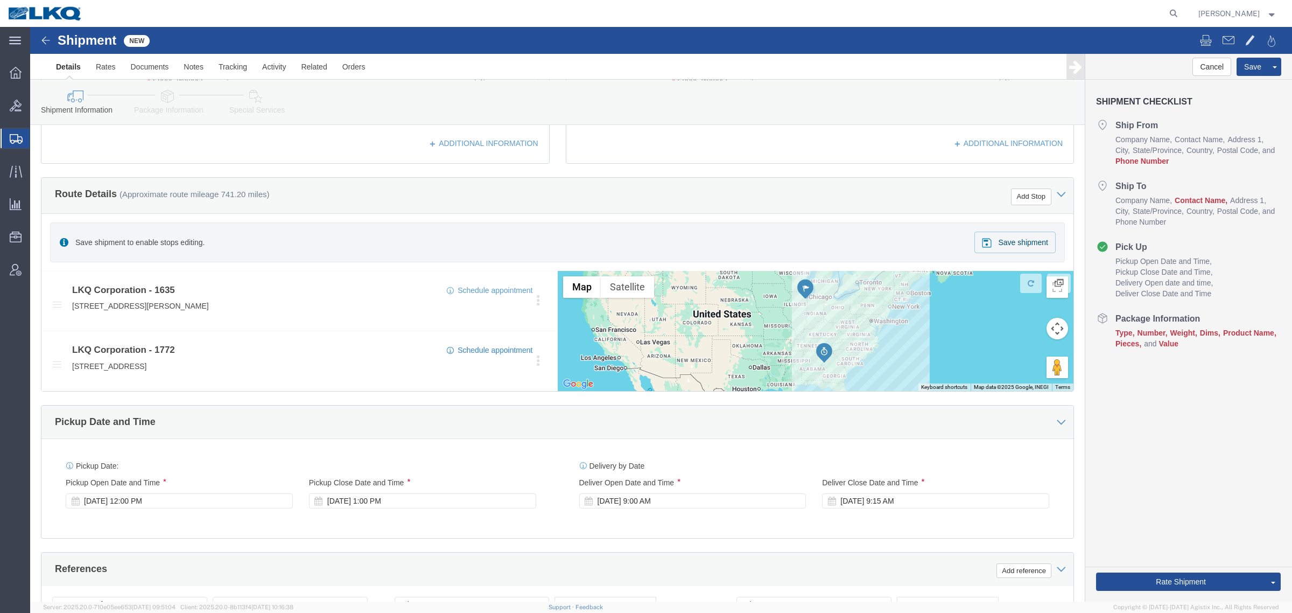
click div "Save shipment to enable stops editing. Save shipment"
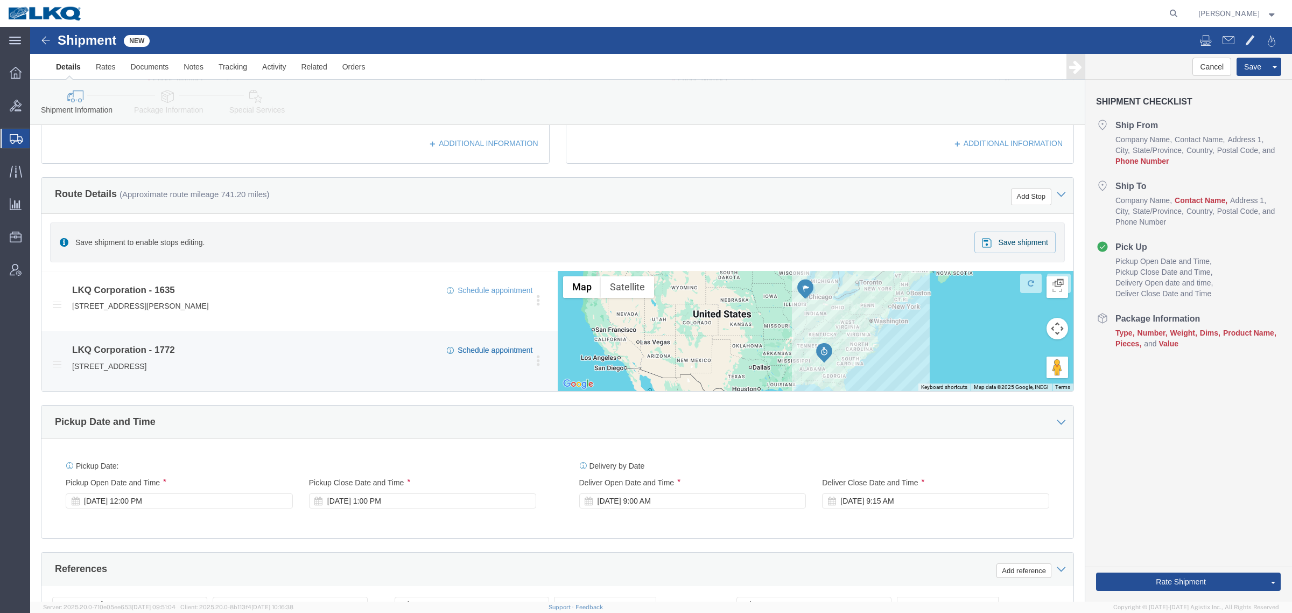
click link "Schedule appointment"
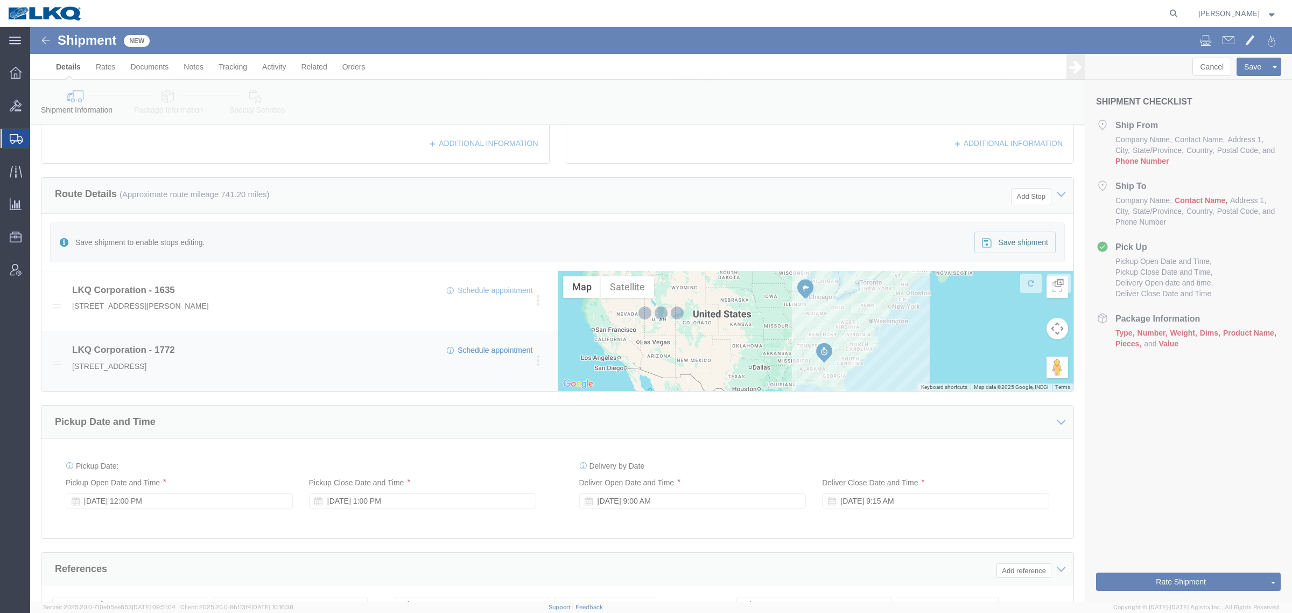
select select
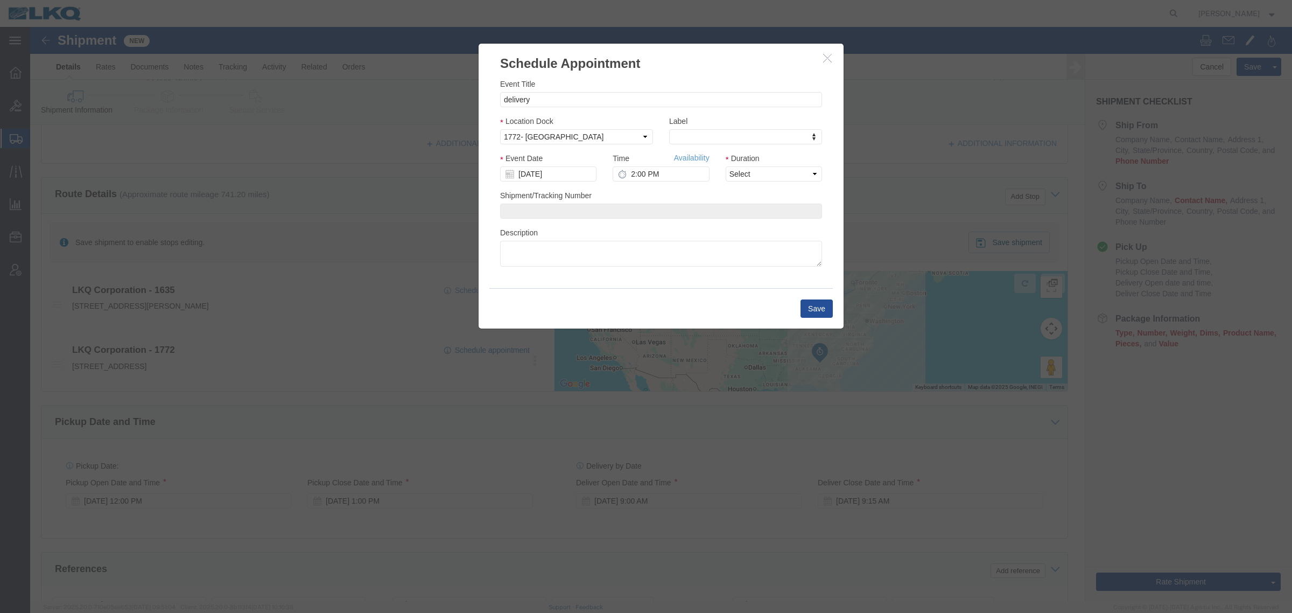
click icon "button"
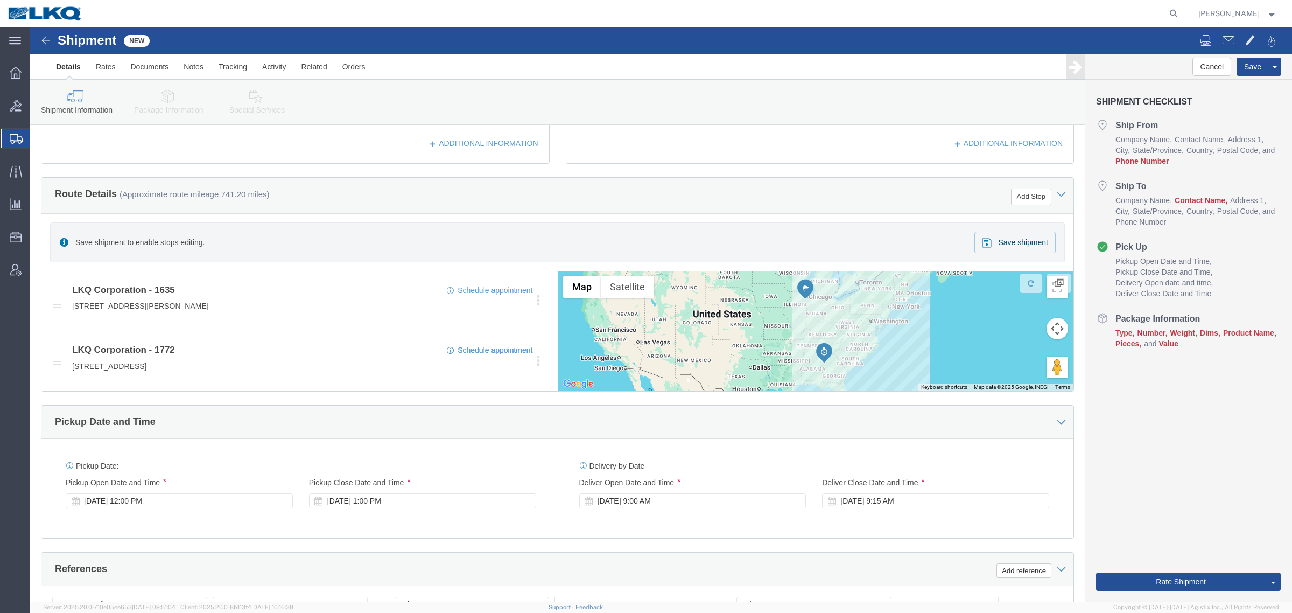
click icon
click link "Details"
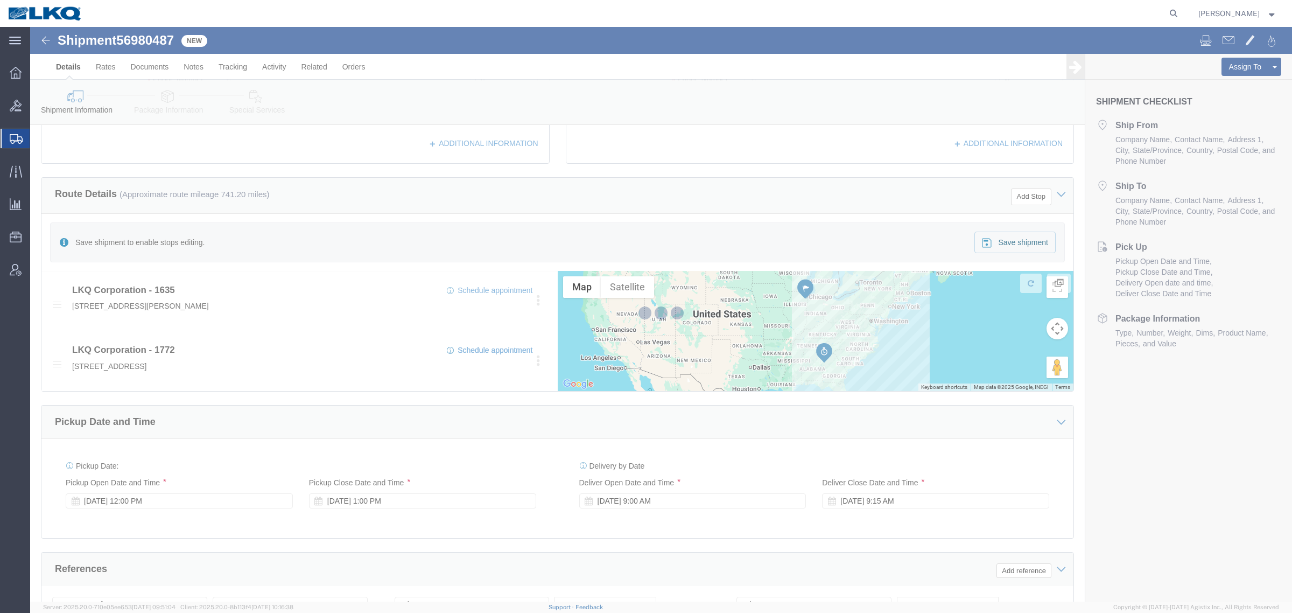
select select "27578"
select select "30704"
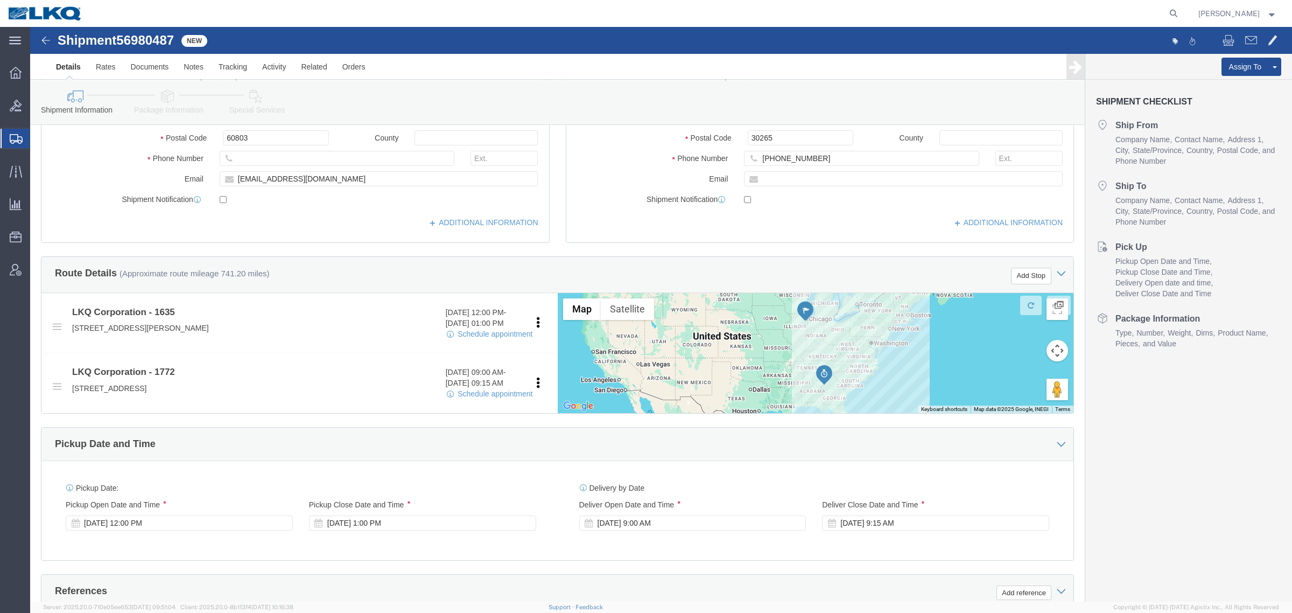
scroll to position [246, 0]
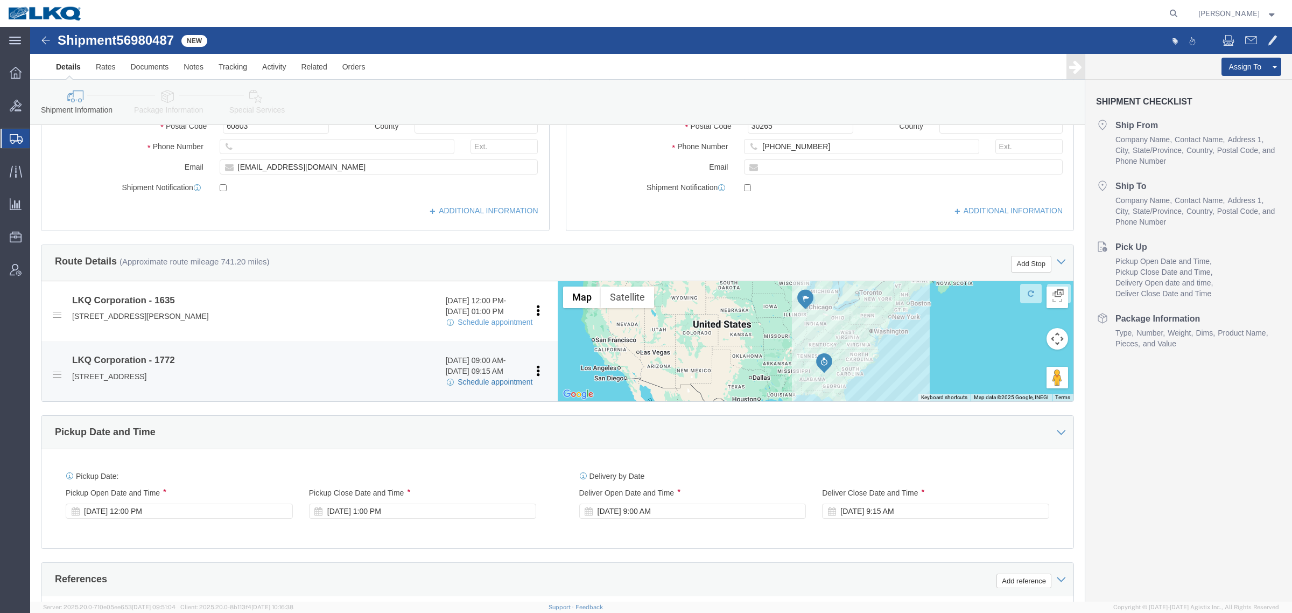
click link "Schedule appointment"
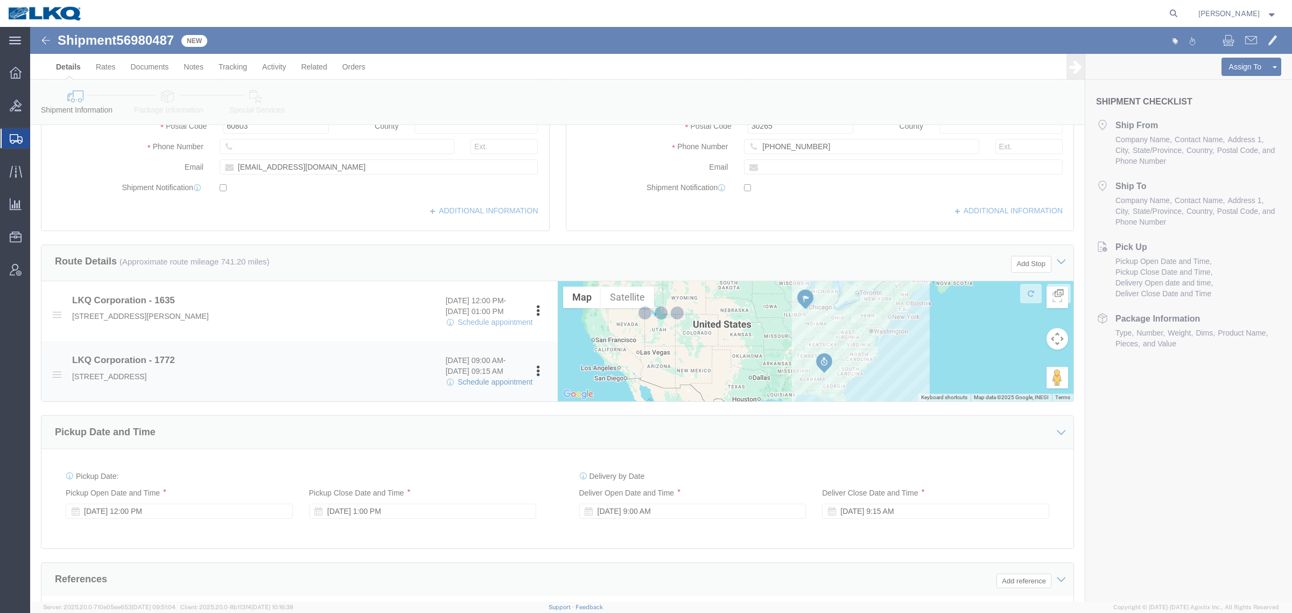
select select
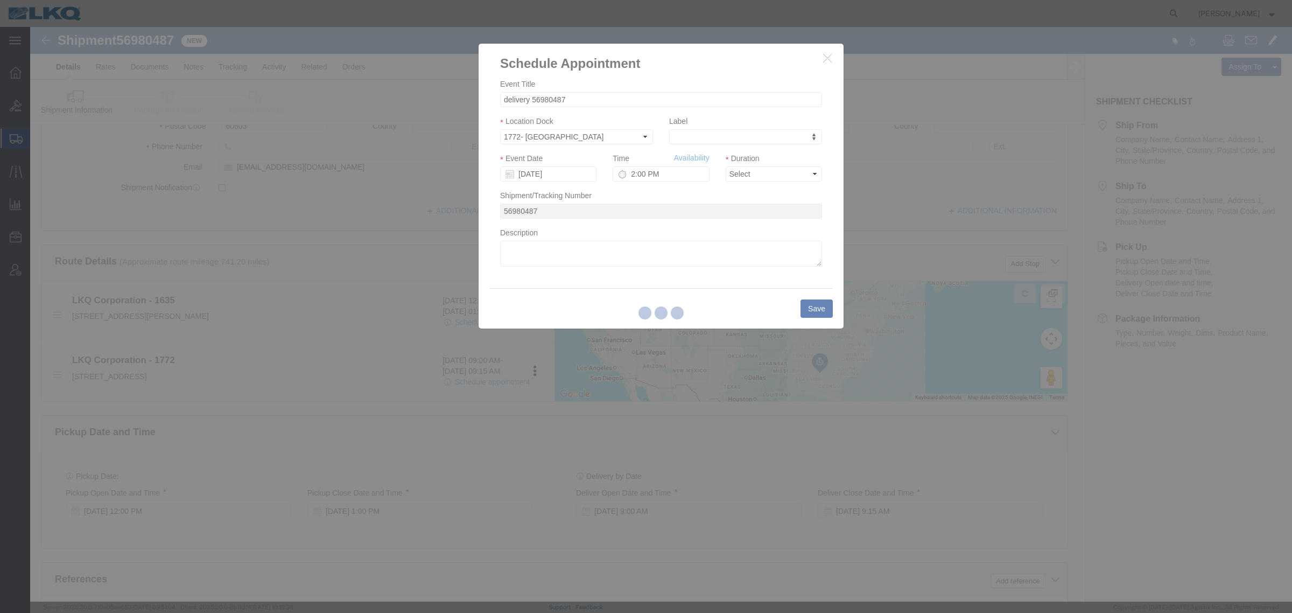
select select "27578"
select select "30704"
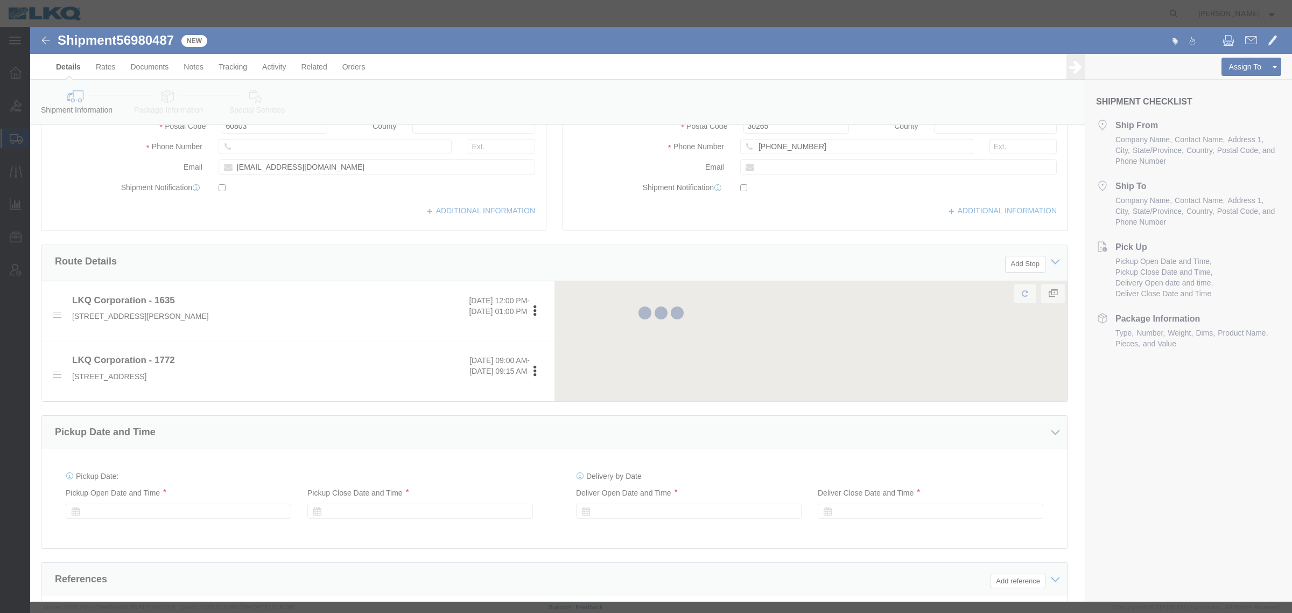
click at [682, 159] on div at bounding box center [661, 314] width 1262 height 574
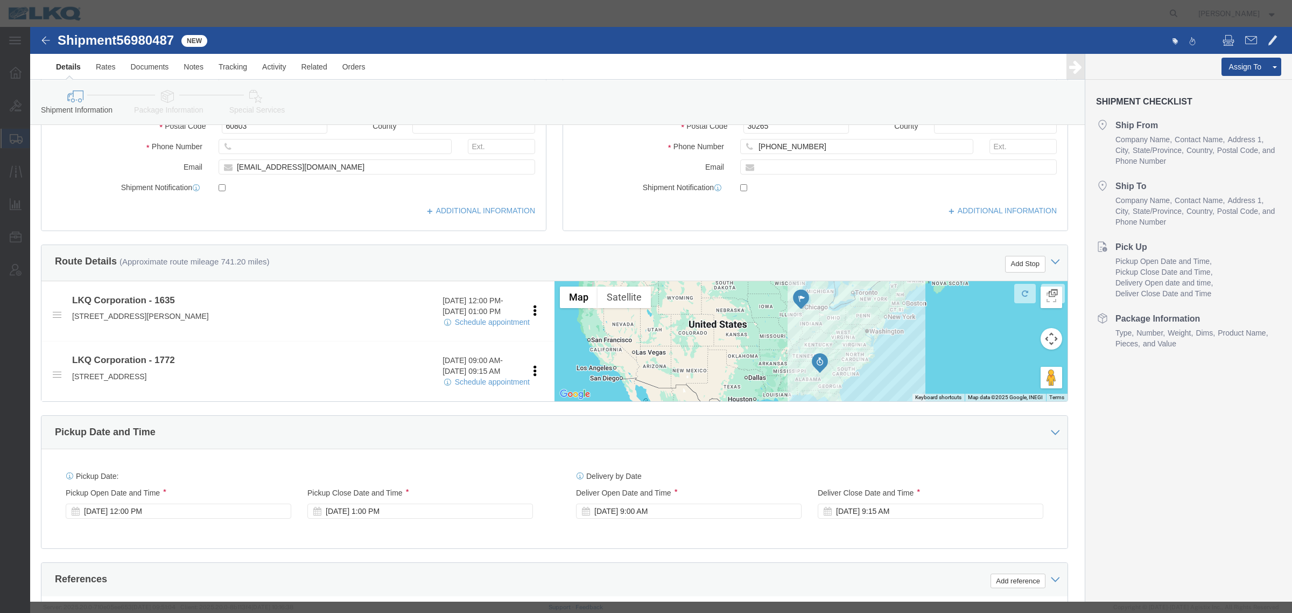
scroll to position [179, 0]
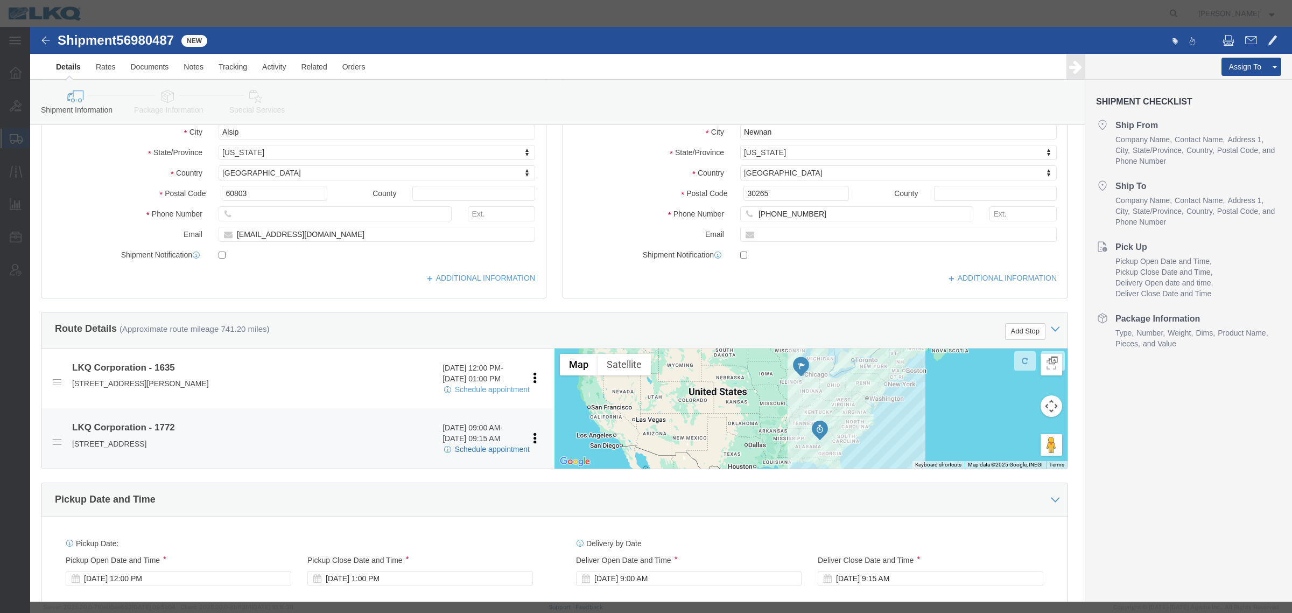
click link "Schedule appointment"
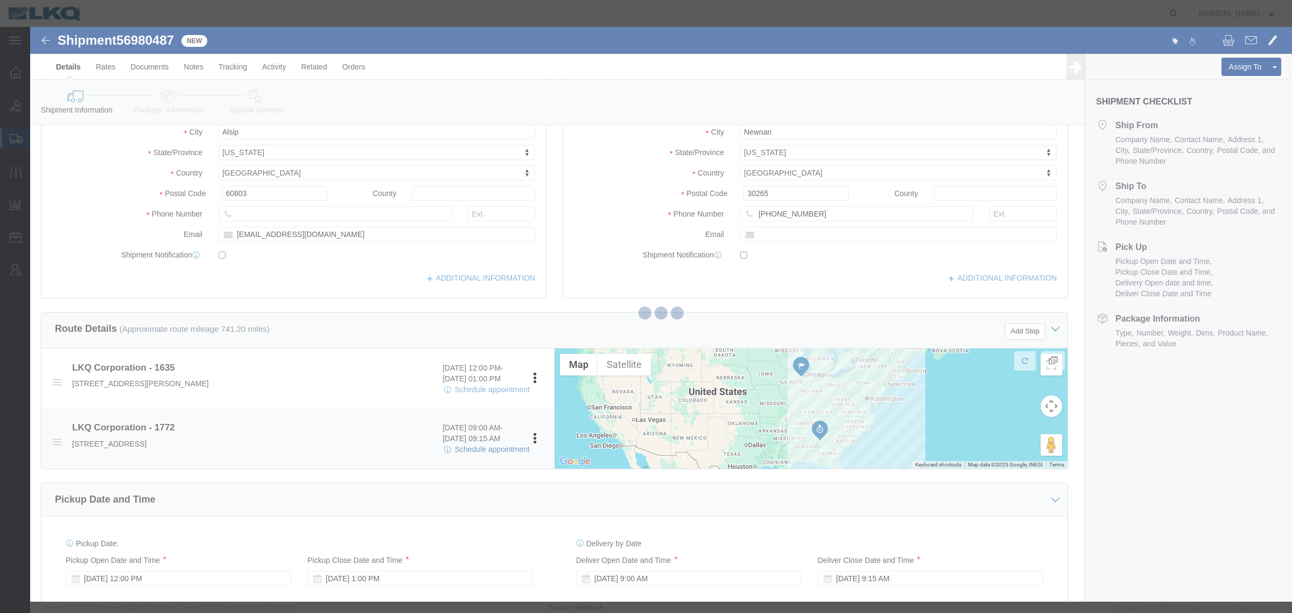
select select
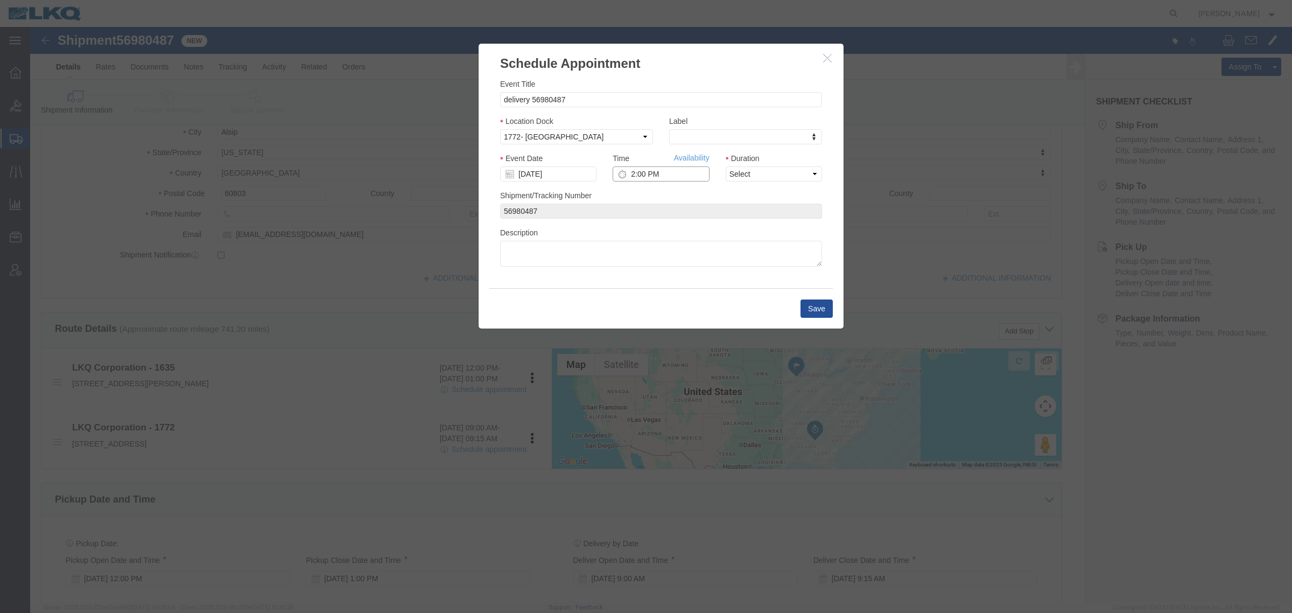
click input "2:00 PM"
click link "Availability"
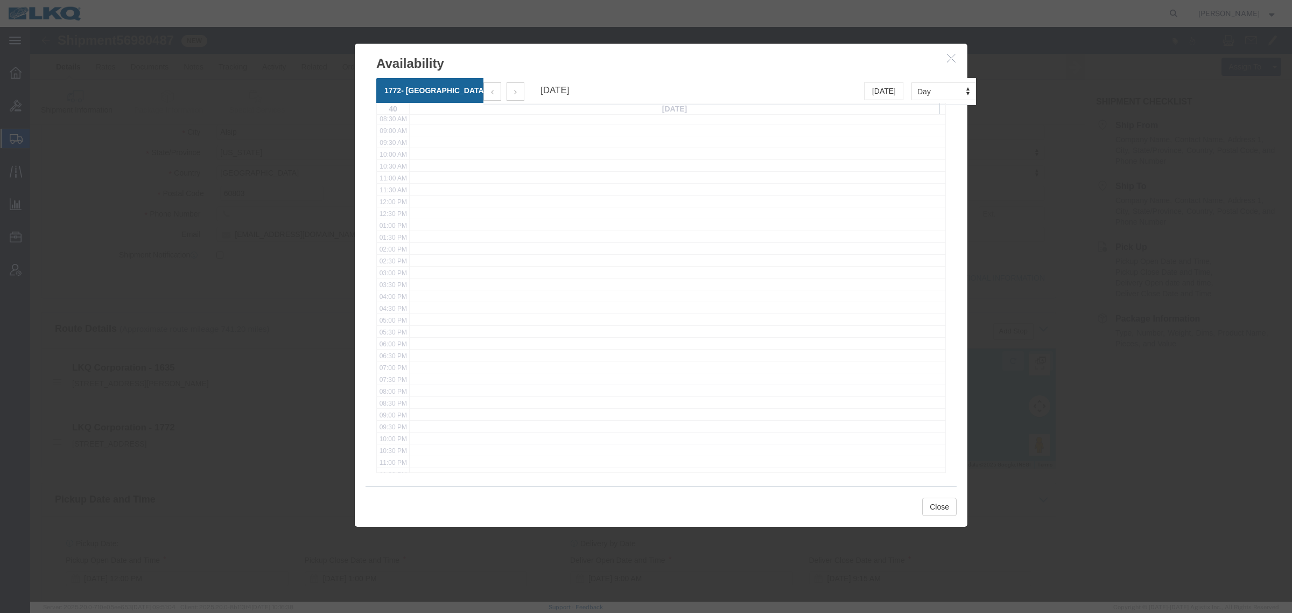
scroll to position [216, 0]
click button "Close"
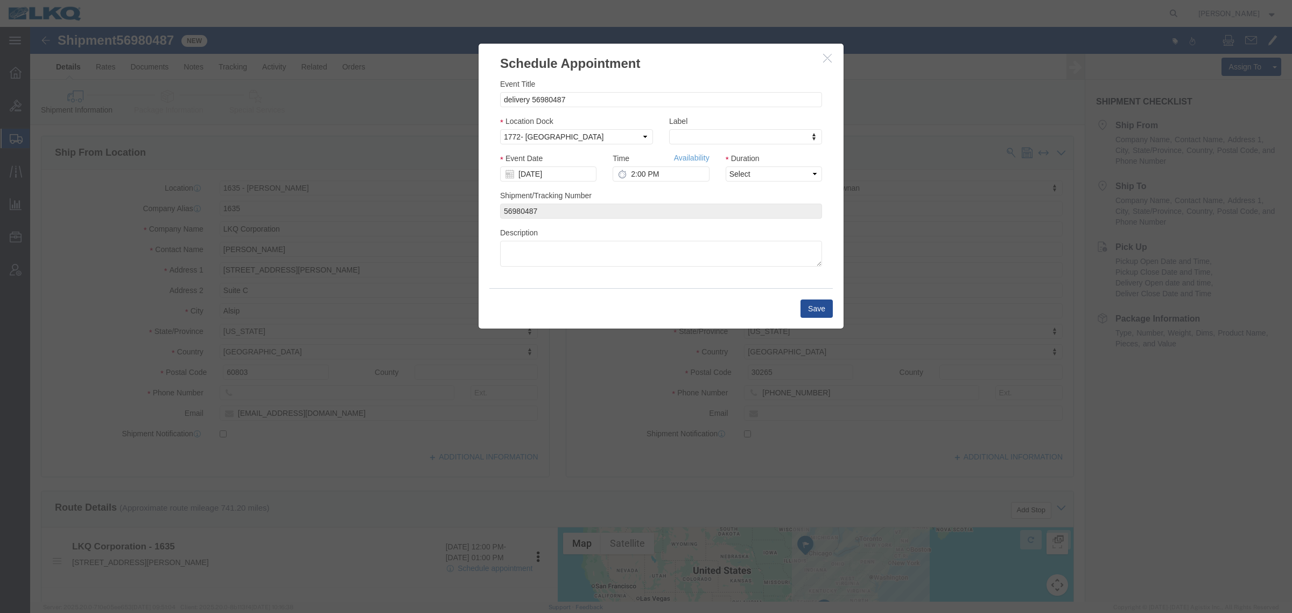
click div "Time Availability 2:00 PM"
click div "Event Date 10/03/2025"
click div "Shipment/Tracking Number 56980487"
click div "Event Date 10/03/2025"
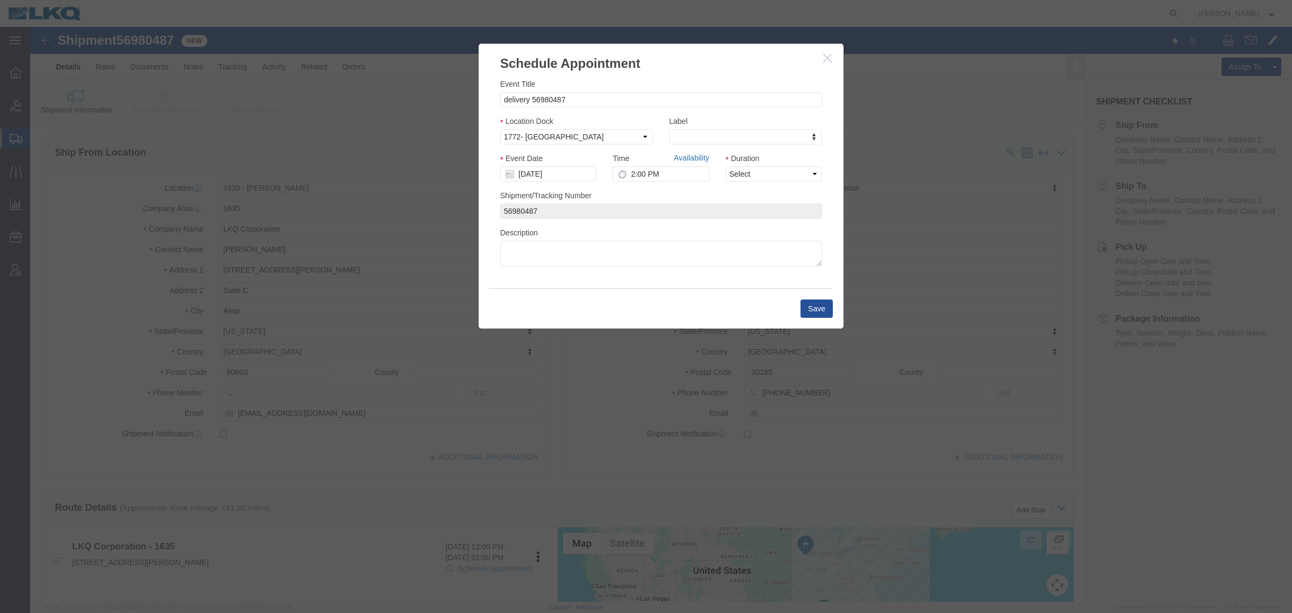
click link "Availability"
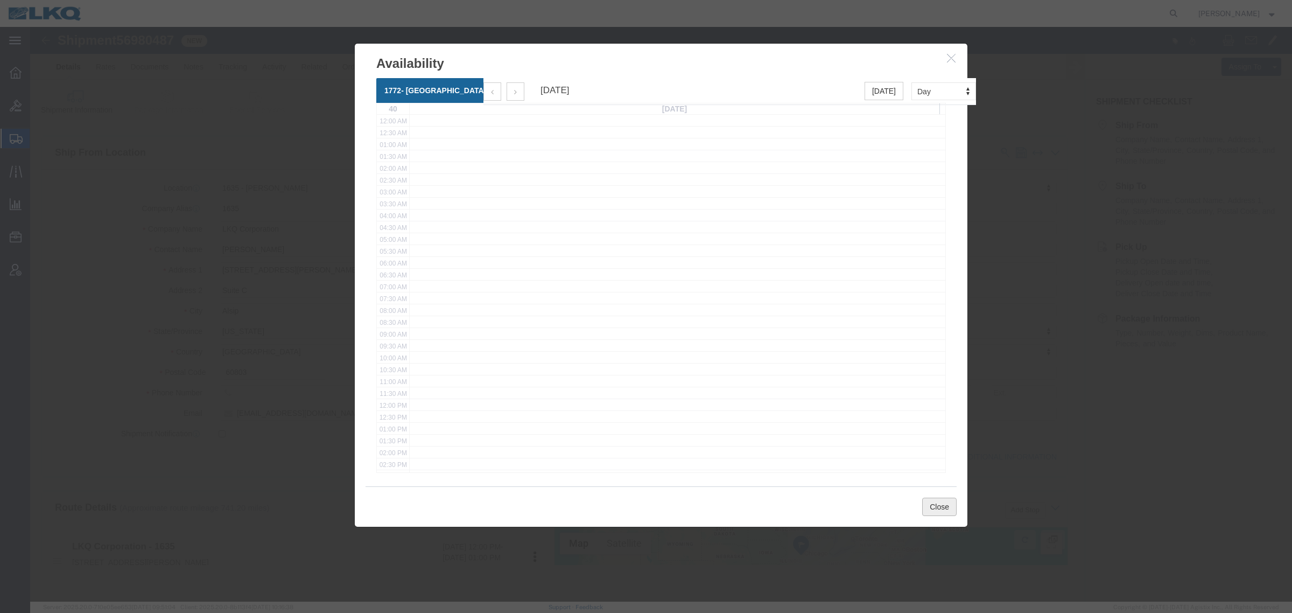
click button "Close"
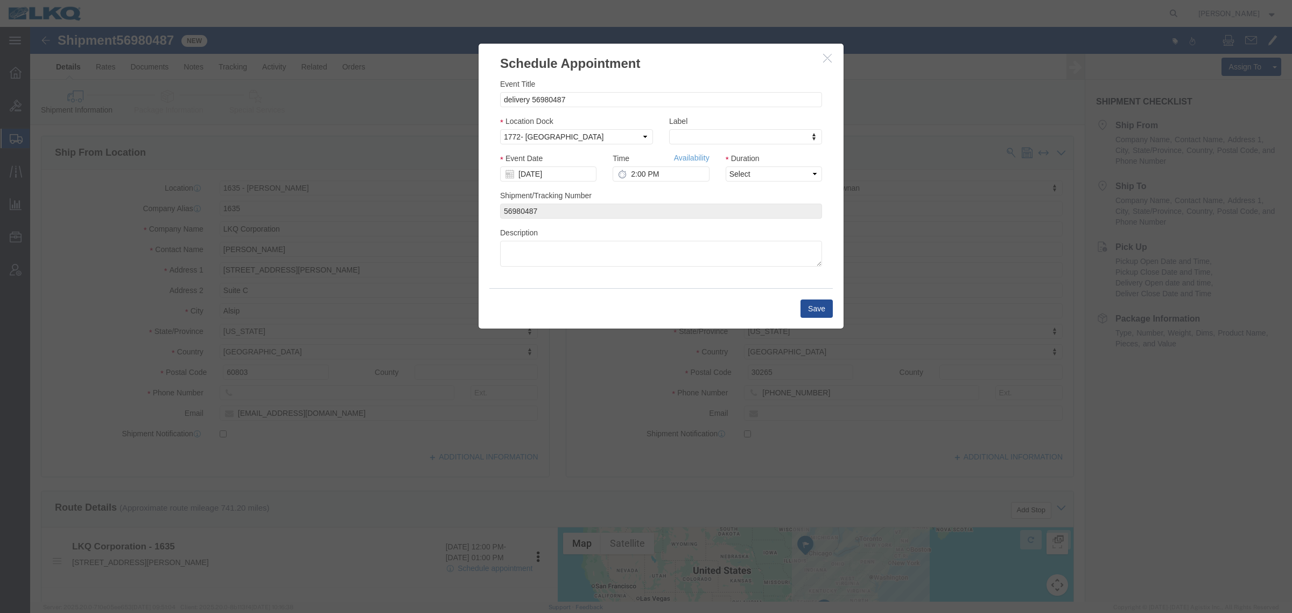
click div "Time Availability 2:00 PM"
click input "2:00 PM"
type input "7:00 AM"
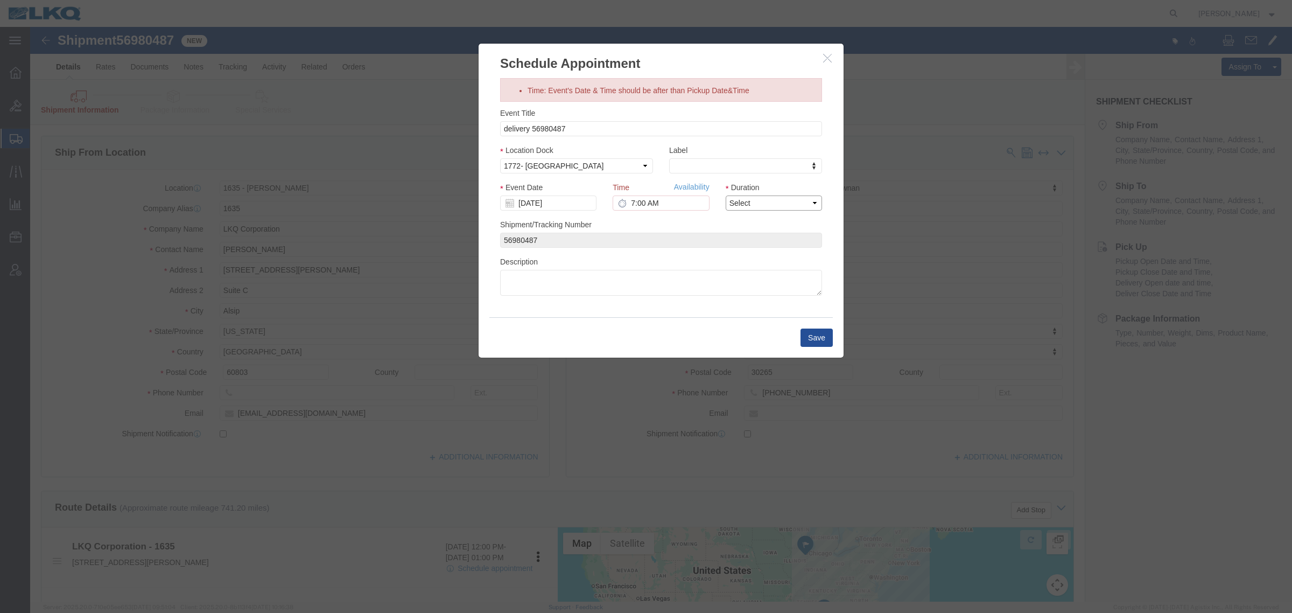
click select "Select 15 min 30 min 45 min 1 hr 2 hr 3 hr 4 hr"
select select "15"
click select "Select 15 min 30 min 45 min 1 hr 2 hr 3 hr 4 hr"
click div "Shipment/Tracking Number 56980487"
click div "Event Title delivery 56980487 Location Dock Select 1772- Newnan Label Label Lab…"
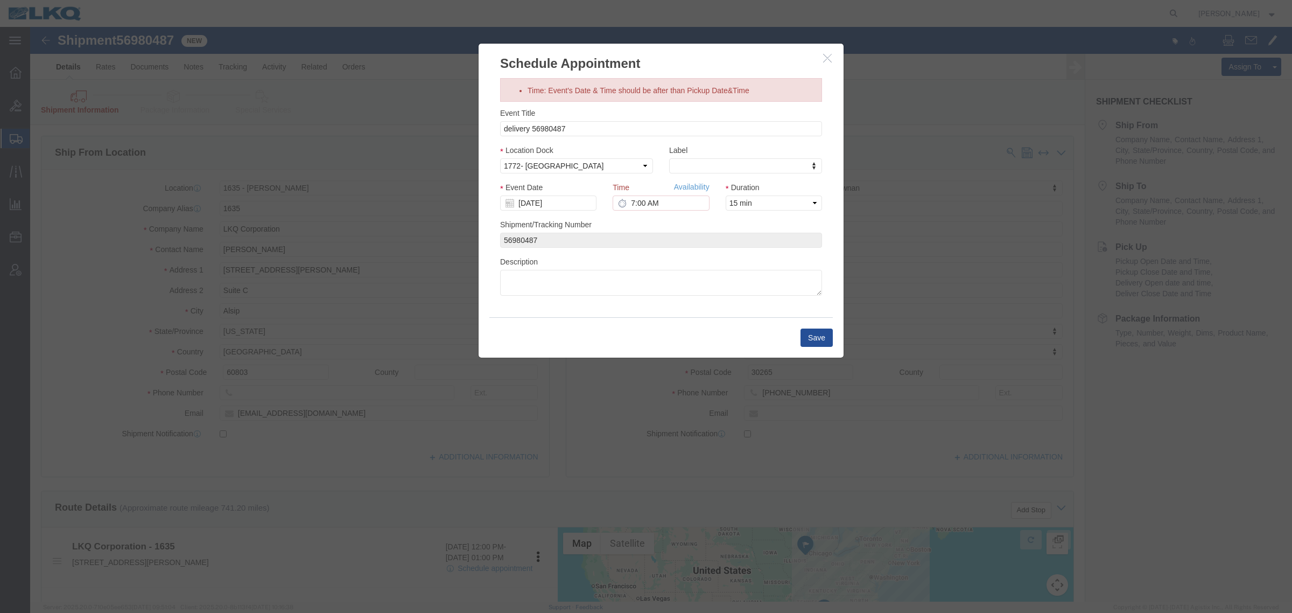
click div "Time Availability 7:00 AM"
click div "Event Title delivery 56980487 Location Dock Select 1772- Newnan Label Label Lab…"
click input "[DATE]"
click td "6"
type input "10/06/2025"
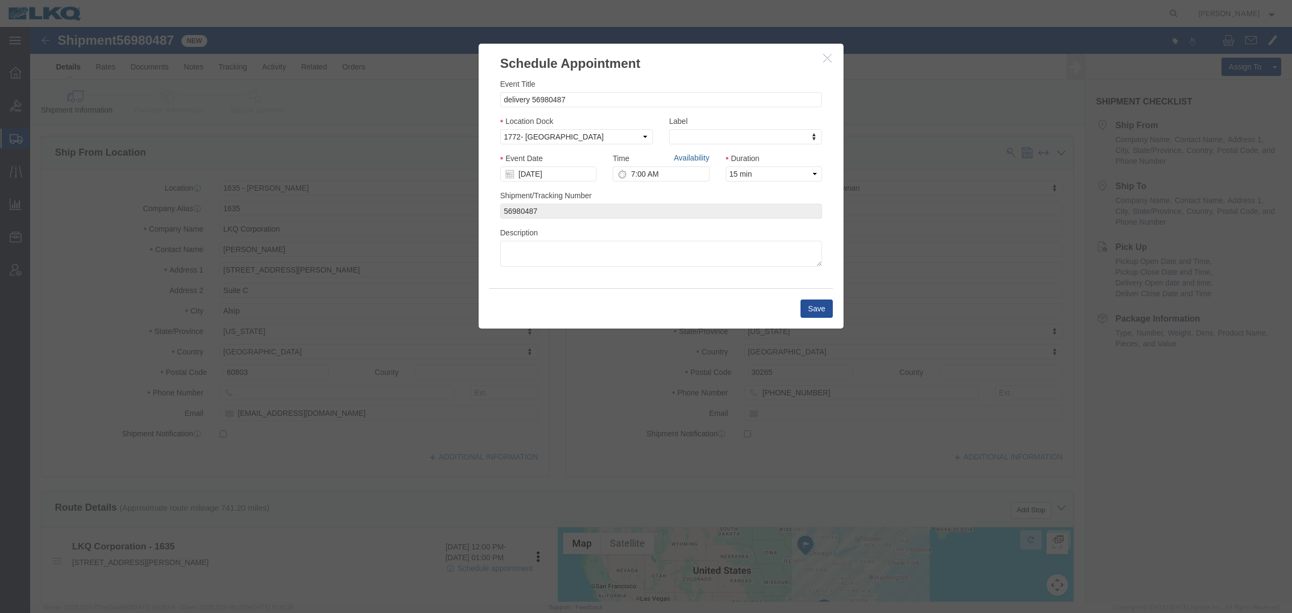
click link "Availability"
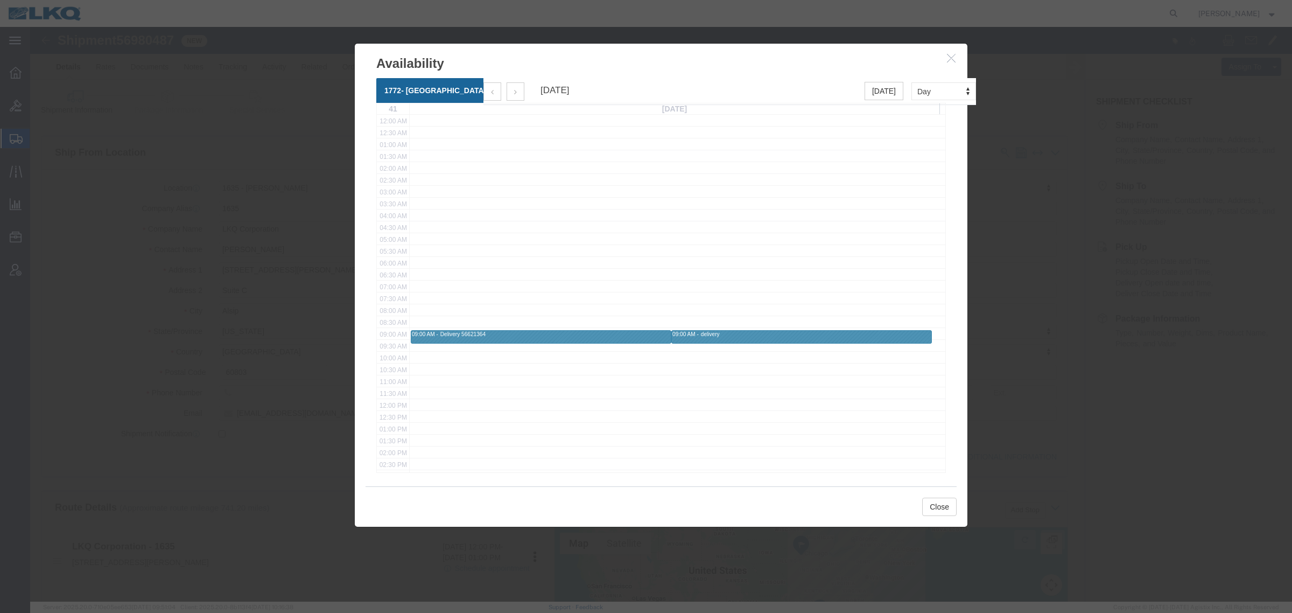
click div "09:00 AM - 09:15 AM delivery"
click div
click link "09:00 AM - 09:15 AM delivery"
click div "09:00 AM - 09:15 AM delivery"
click div
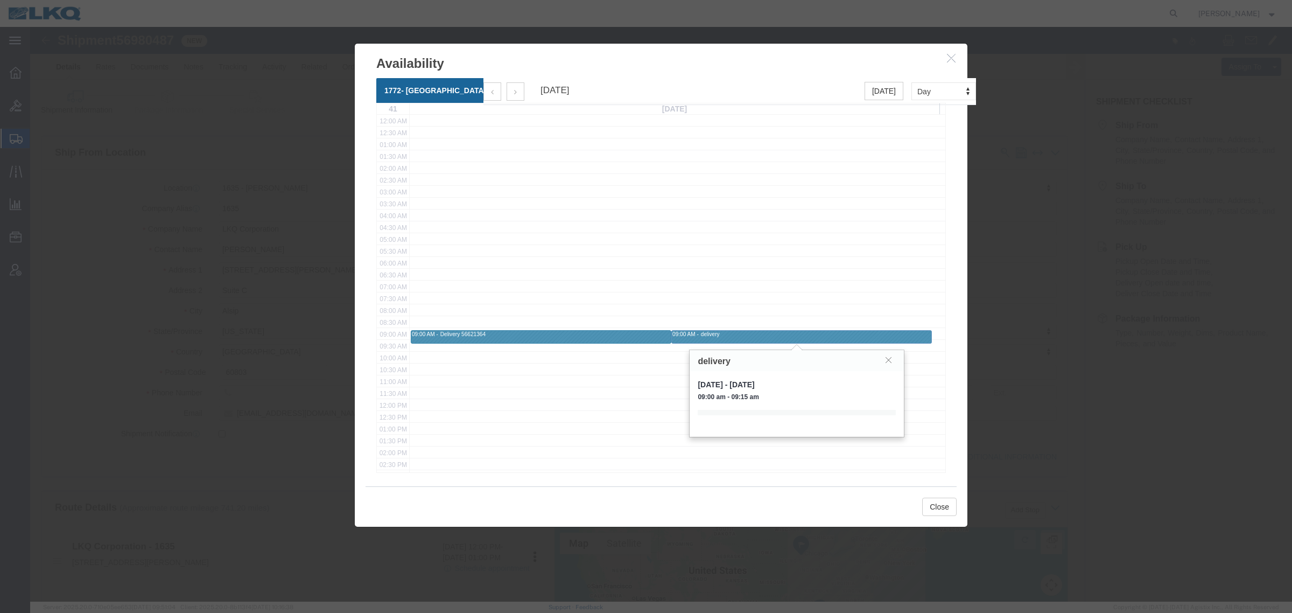
click div "delivery"
click span "Monday, Oct 6, 2025 - Monday, Oct 6, 2025"
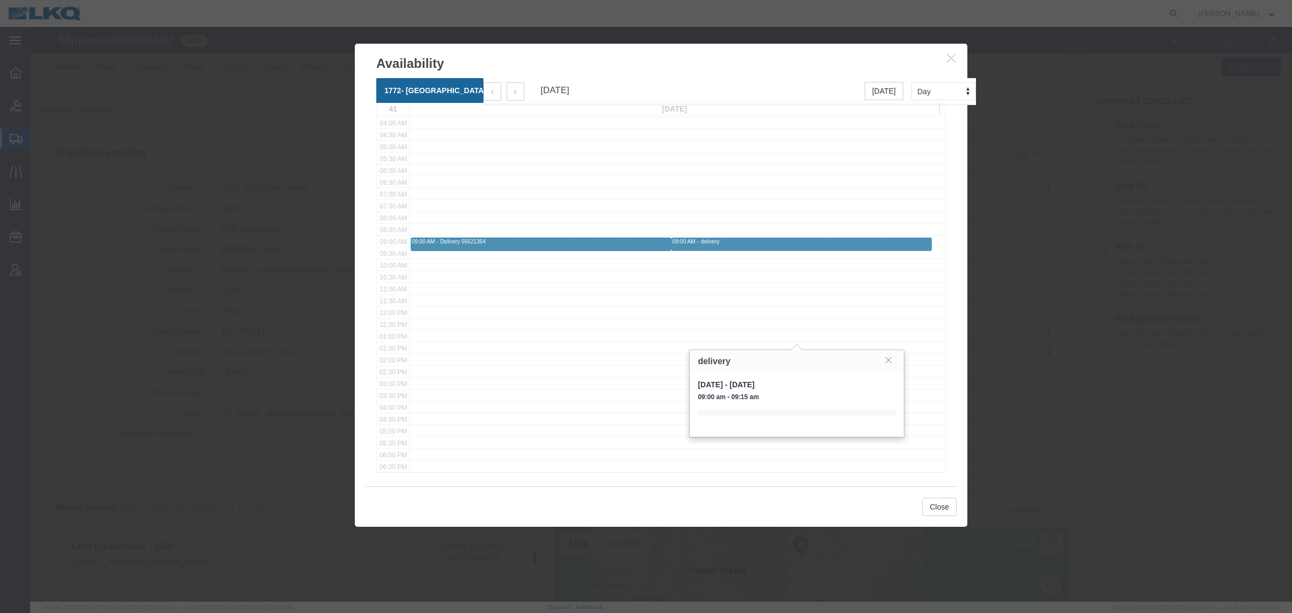
scroll to position [82, 0]
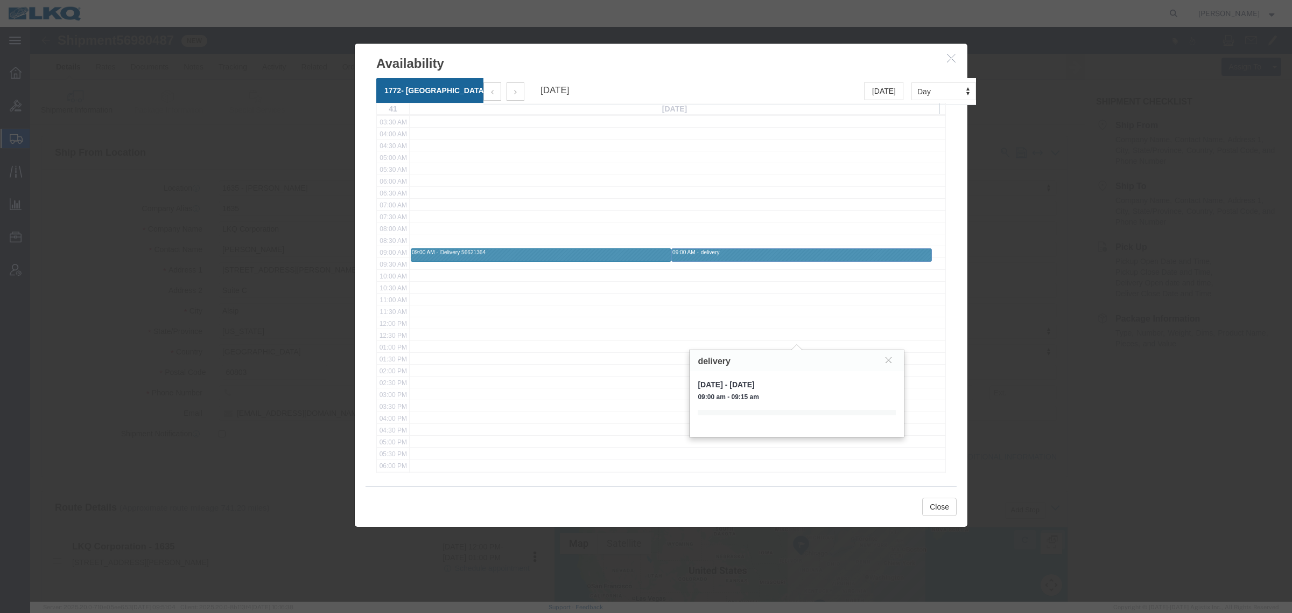
click div "delivery"
click div
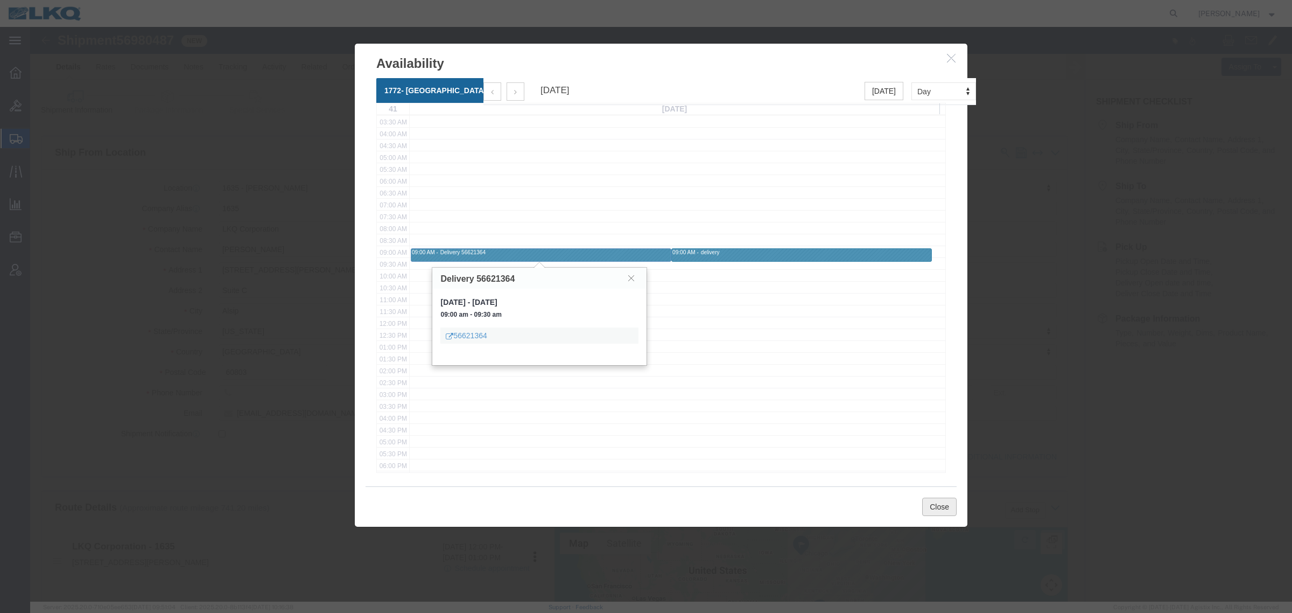
click button "Close"
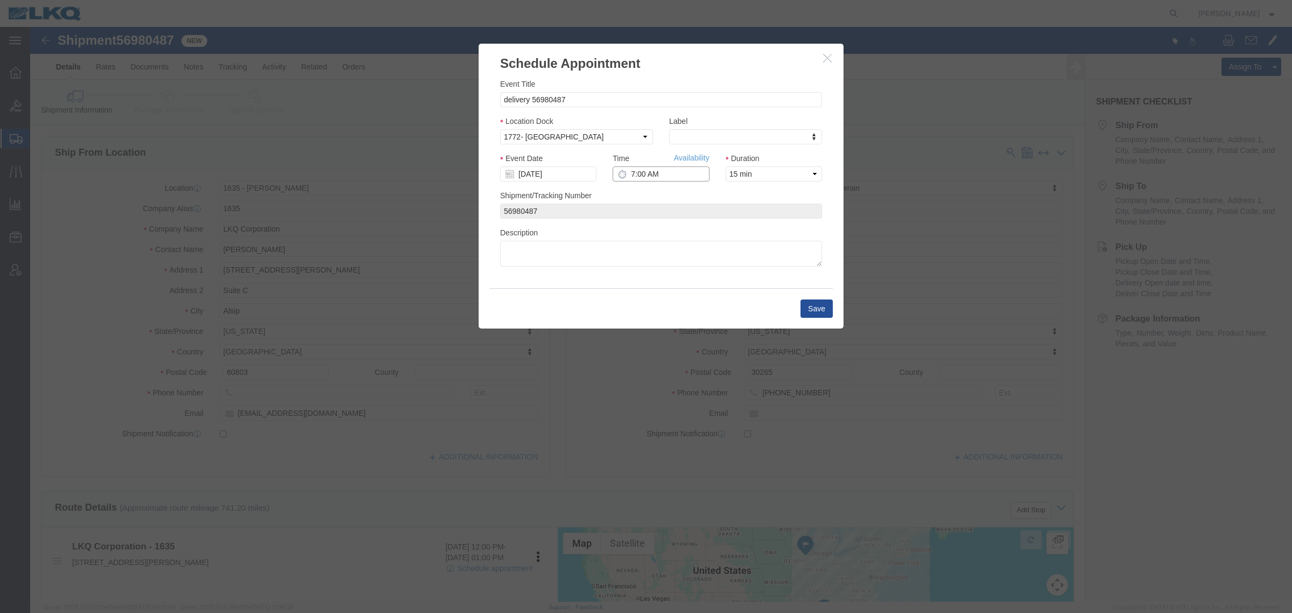
click input "7:00 AM"
type input "12:00 PM"
click div "Location Dock Select 1772- Newnan"
click div "Event Date 10/06/2025"
click link "Availability"
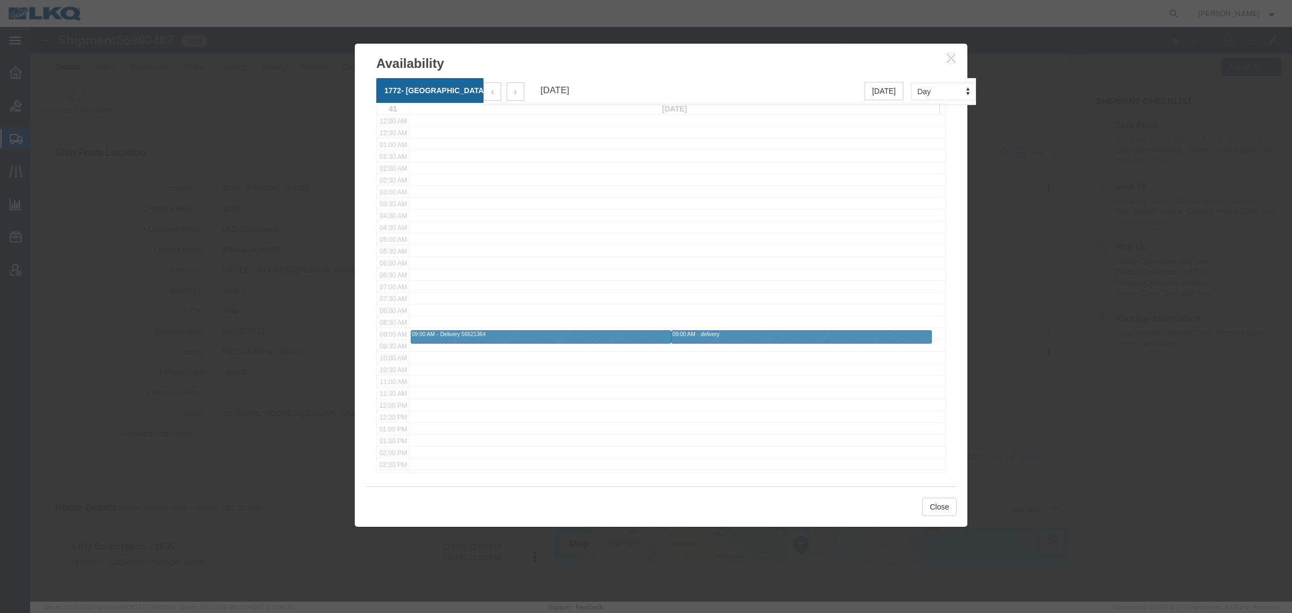
click td
click div "delivery"
click div "09:00 AM - 09:15 AM delivery"
click button "Close"
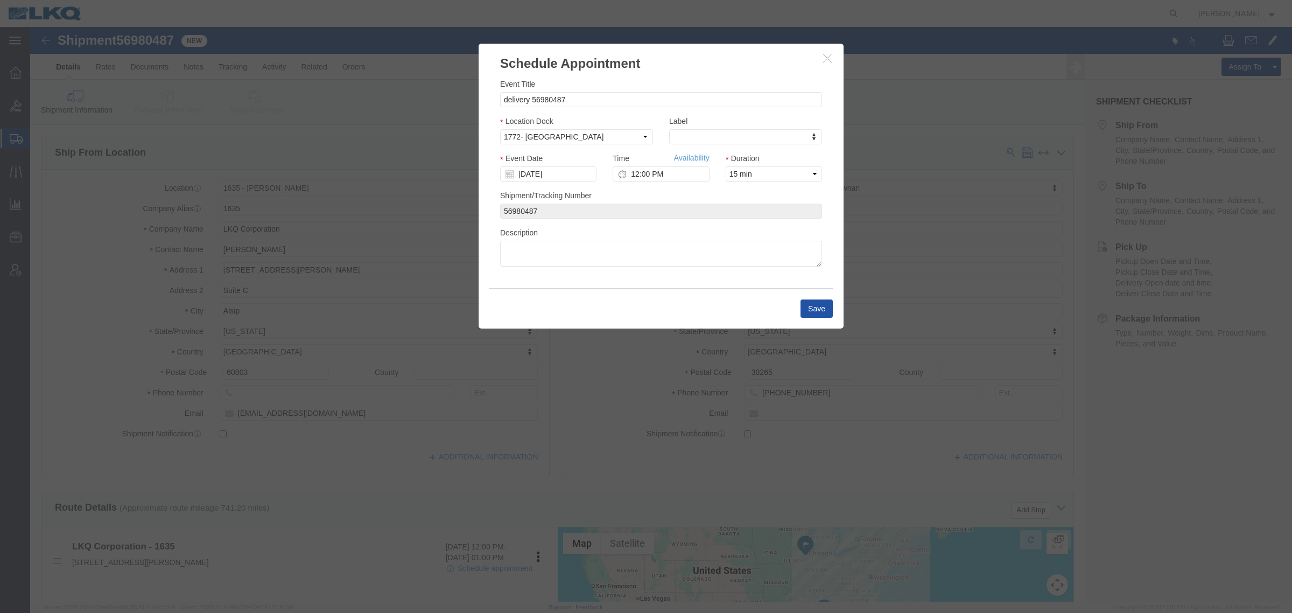
click button "Save"
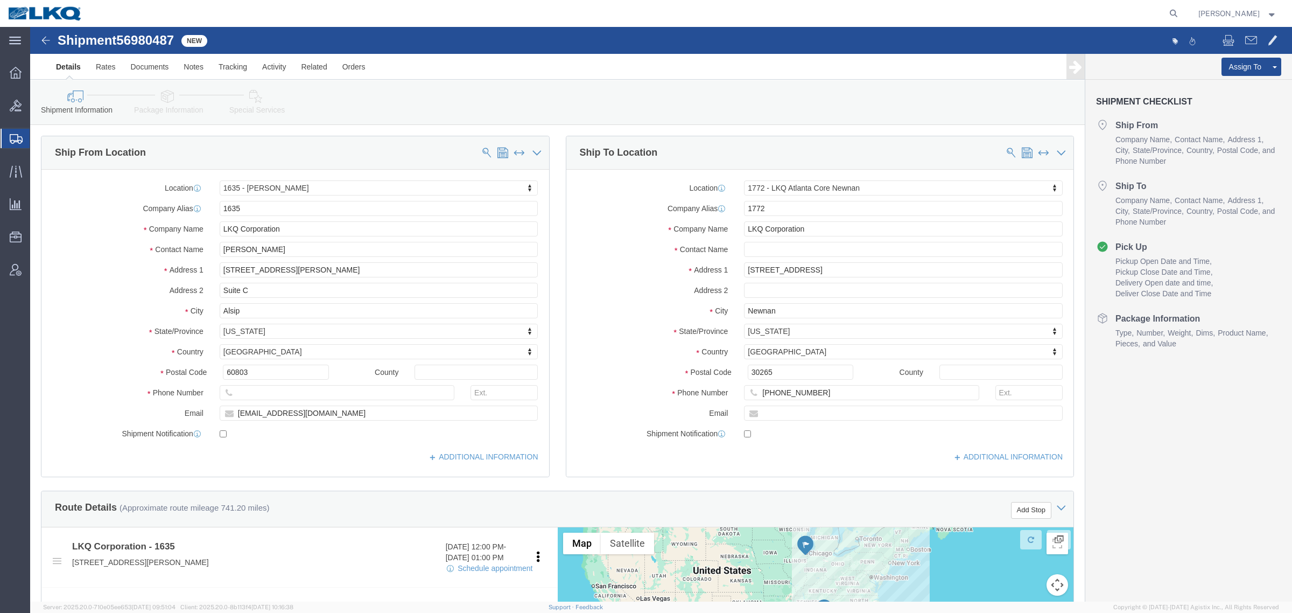
click span "56980487"
copy span "56980487"
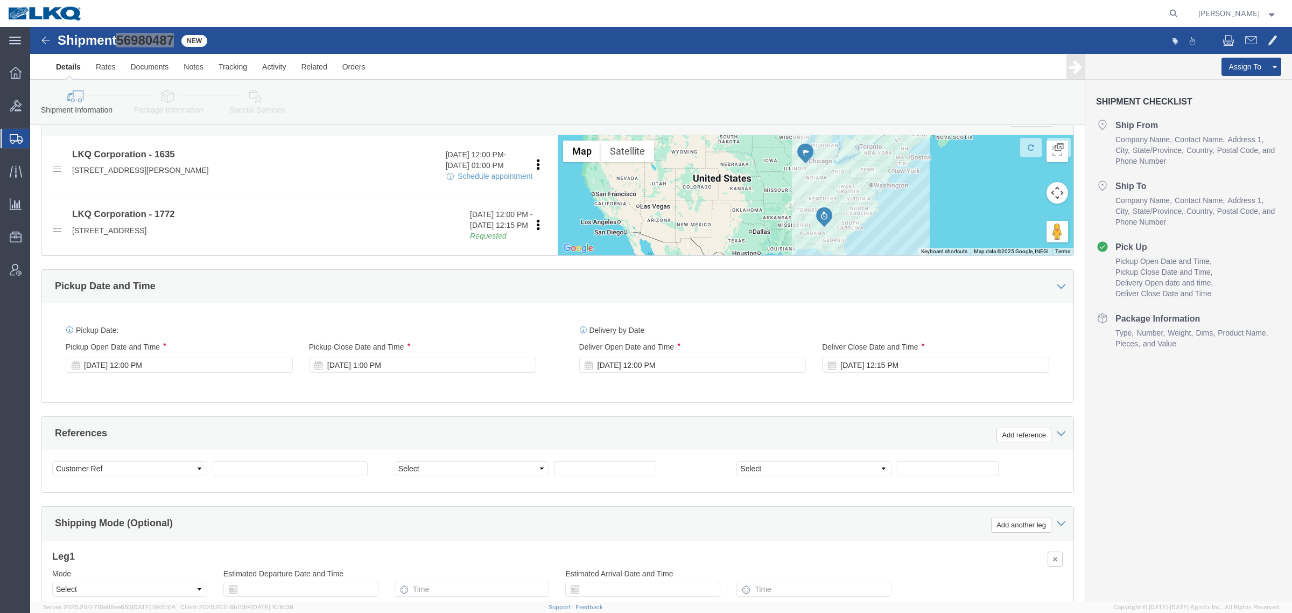
scroll to position [404, 0]
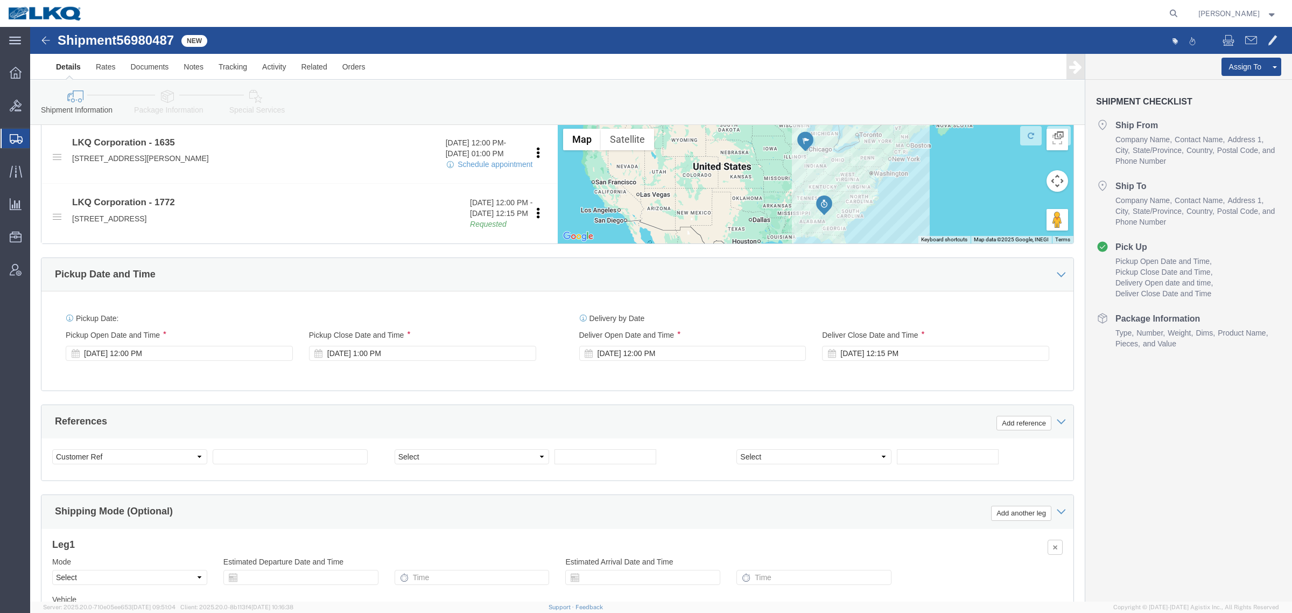
click ul "Ship From Company Name Contact Name Address 1 City State/Province Country Posta…"
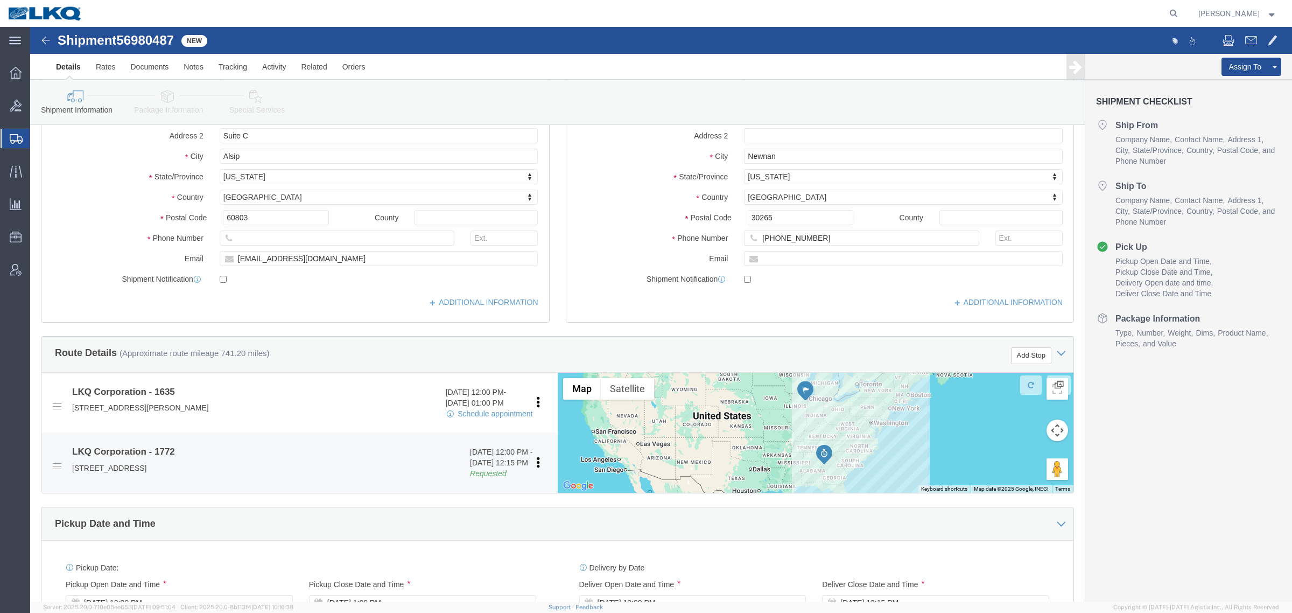
scroll to position [336, 0]
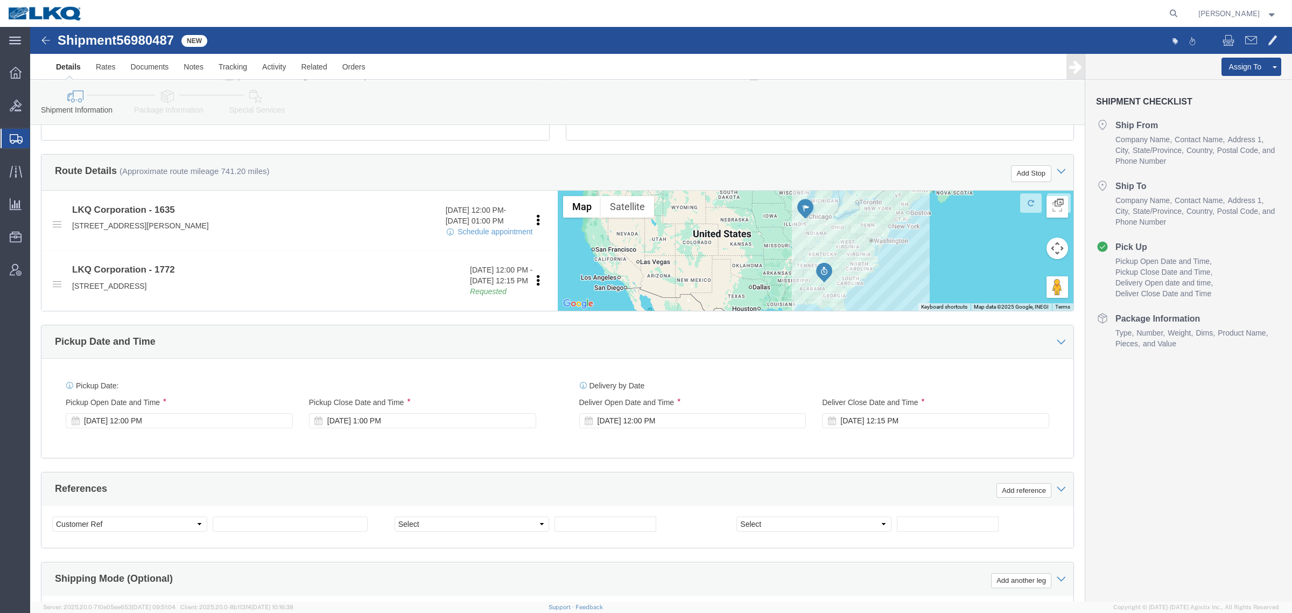
drag, startPoint x: 677, startPoint y: 74, endPoint x: 635, endPoint y: 90, distance: 44.8
click div "Shipment Information Package Information Special Services Loading Routing"
click icon
click link "Details"
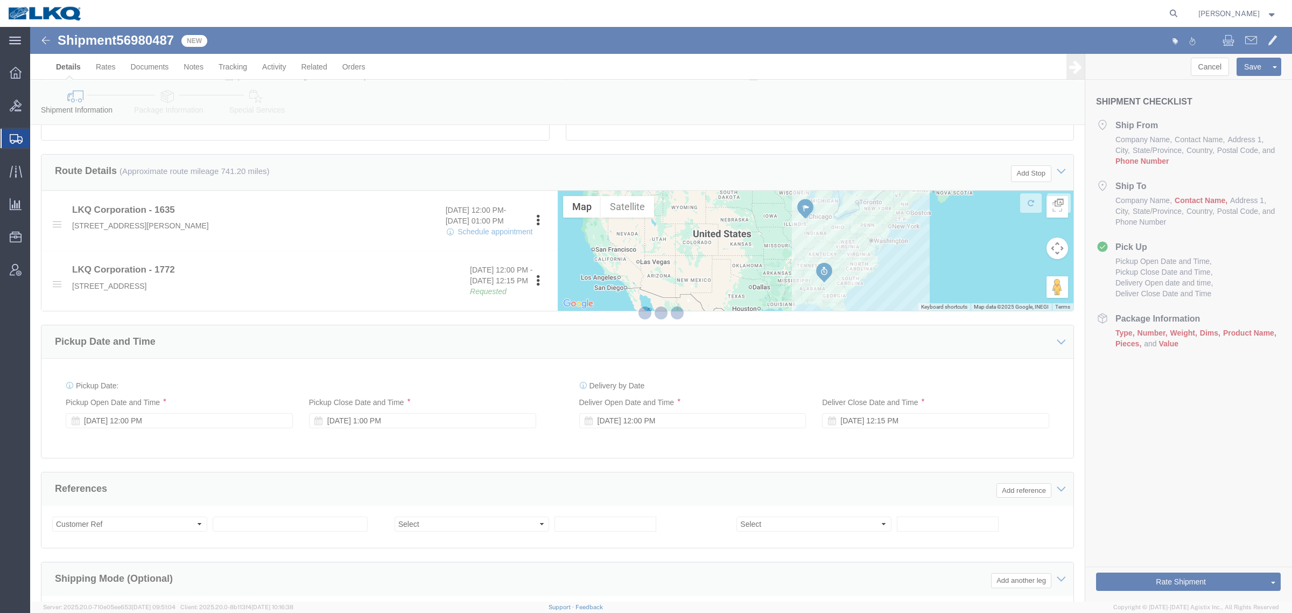
select select "27578"
select select "30704"
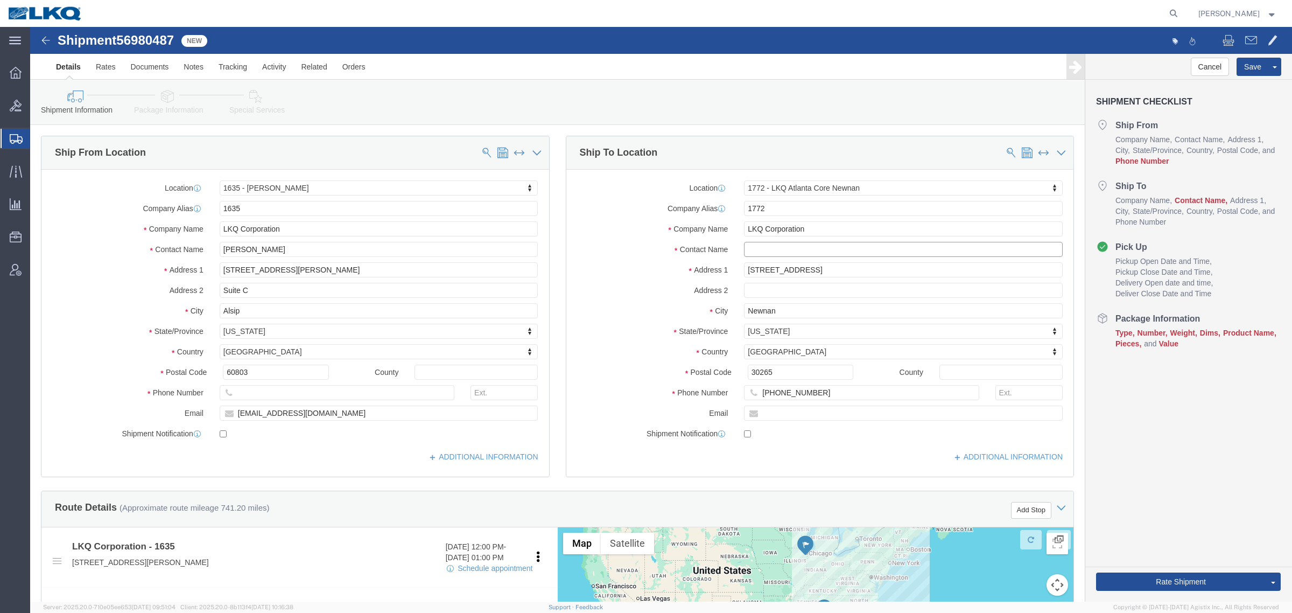
click input "text"
type input "N/A"
click div "Cancel Save Assign To Clone Shipment Save As Template Shipment Checklist Ship F…"
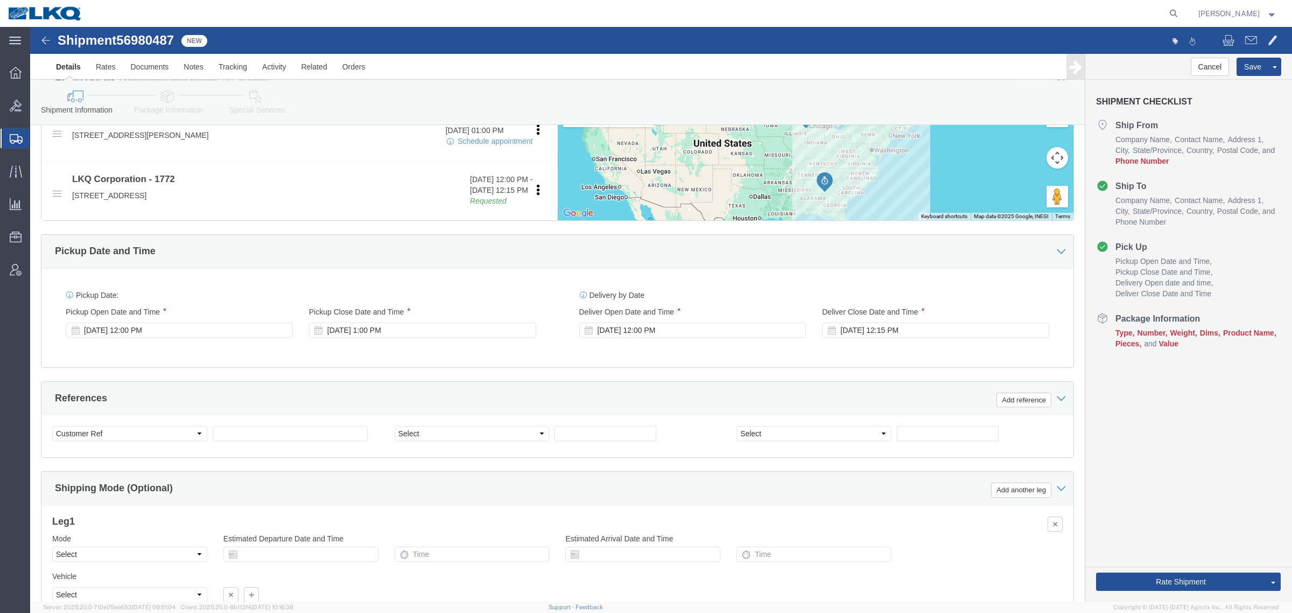
scroll to position [525, 0]
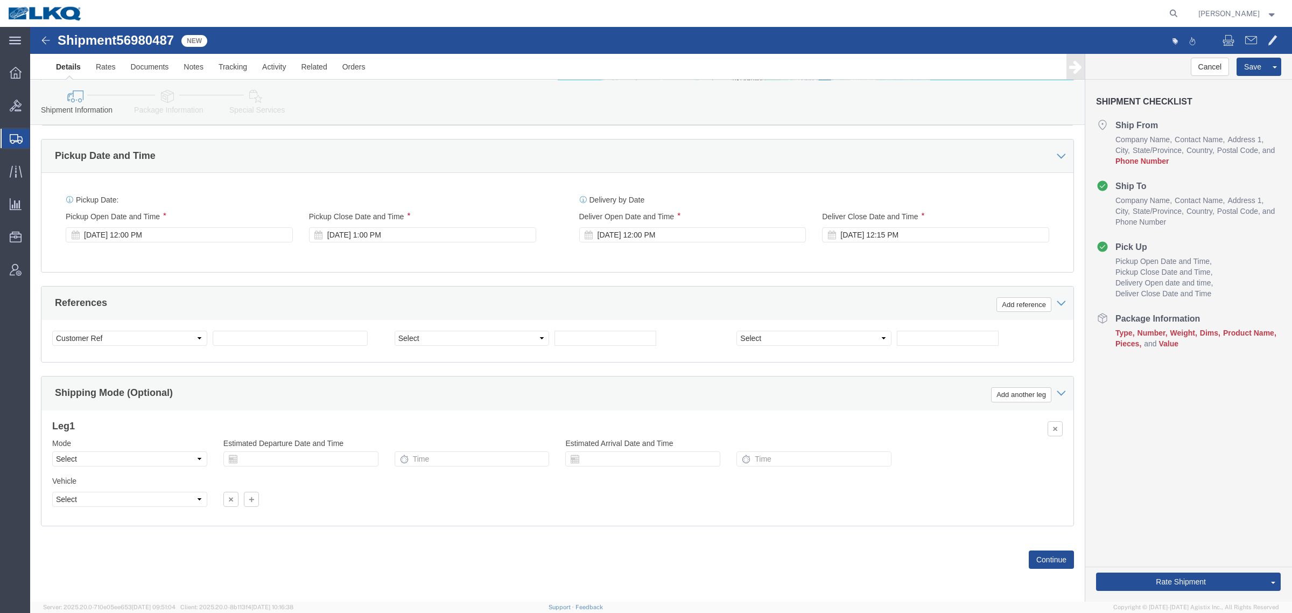
click icon
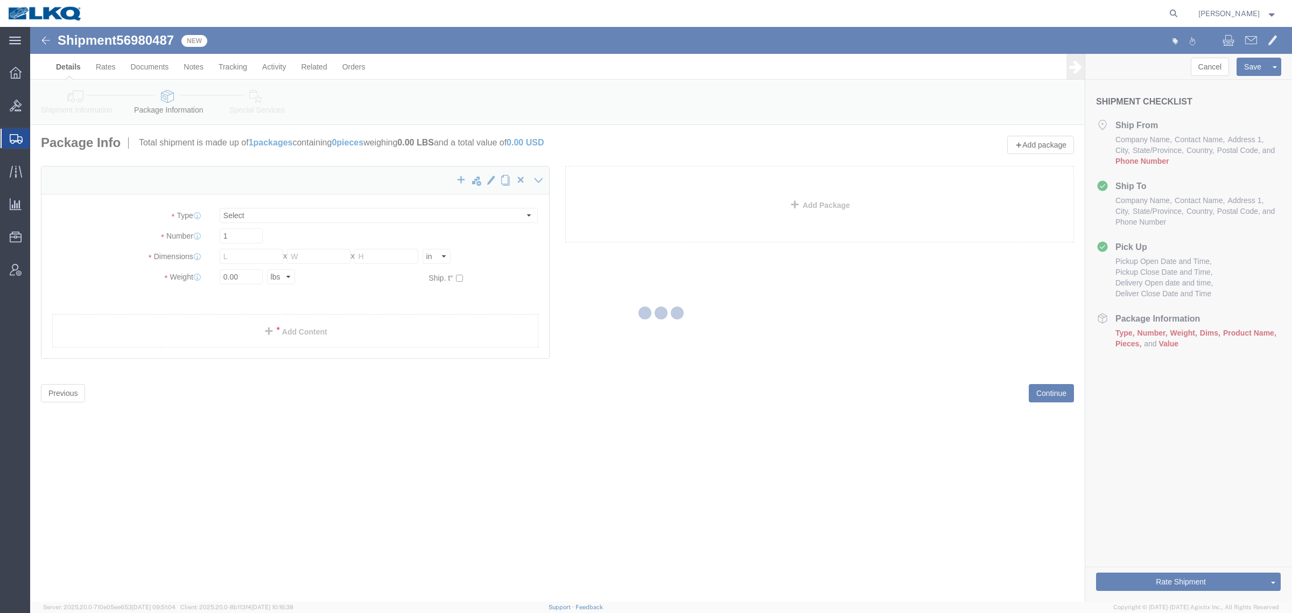
select select "CBOX"
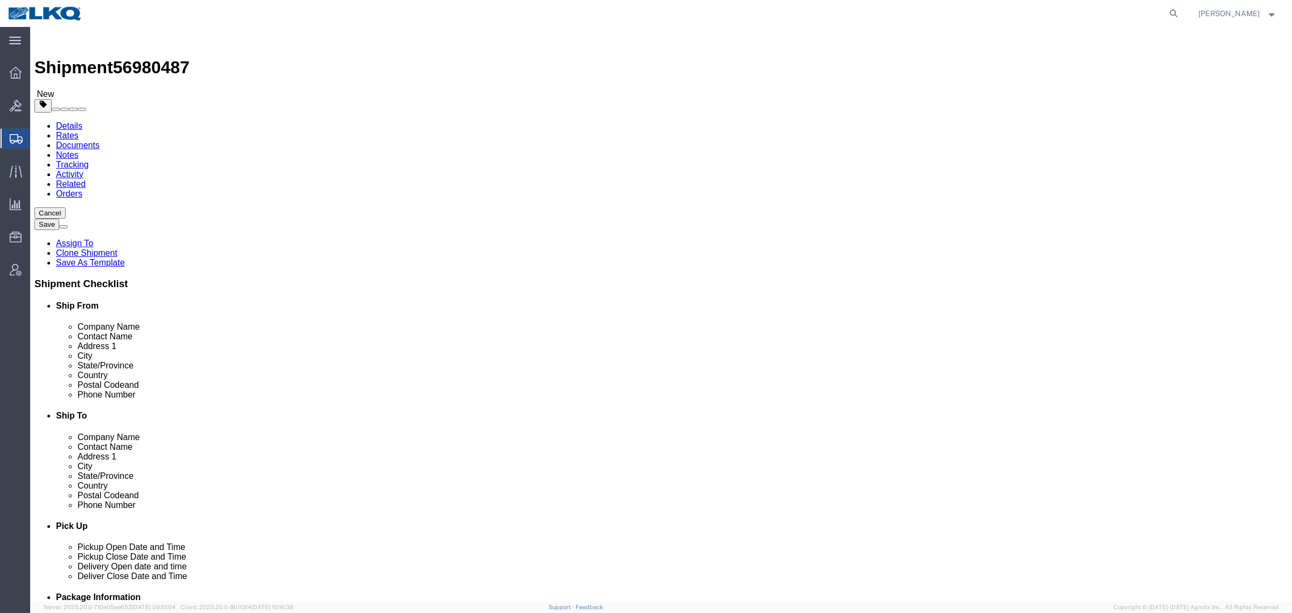
select select "27578"
select select "30704"
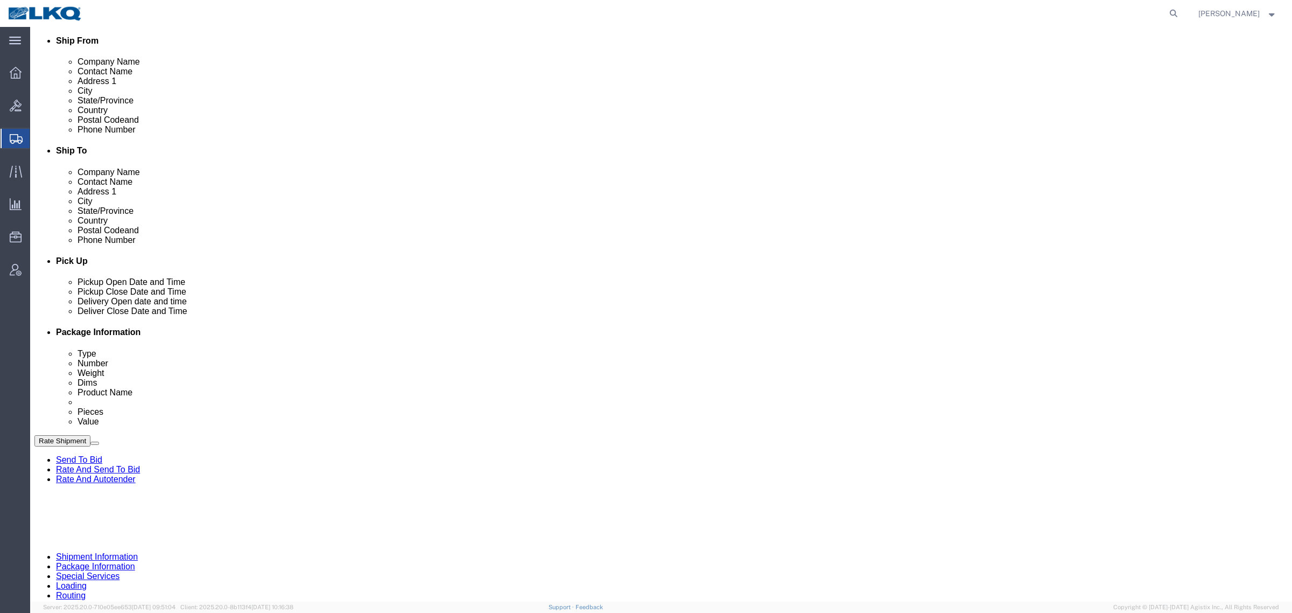
scroll to position [67, 0]
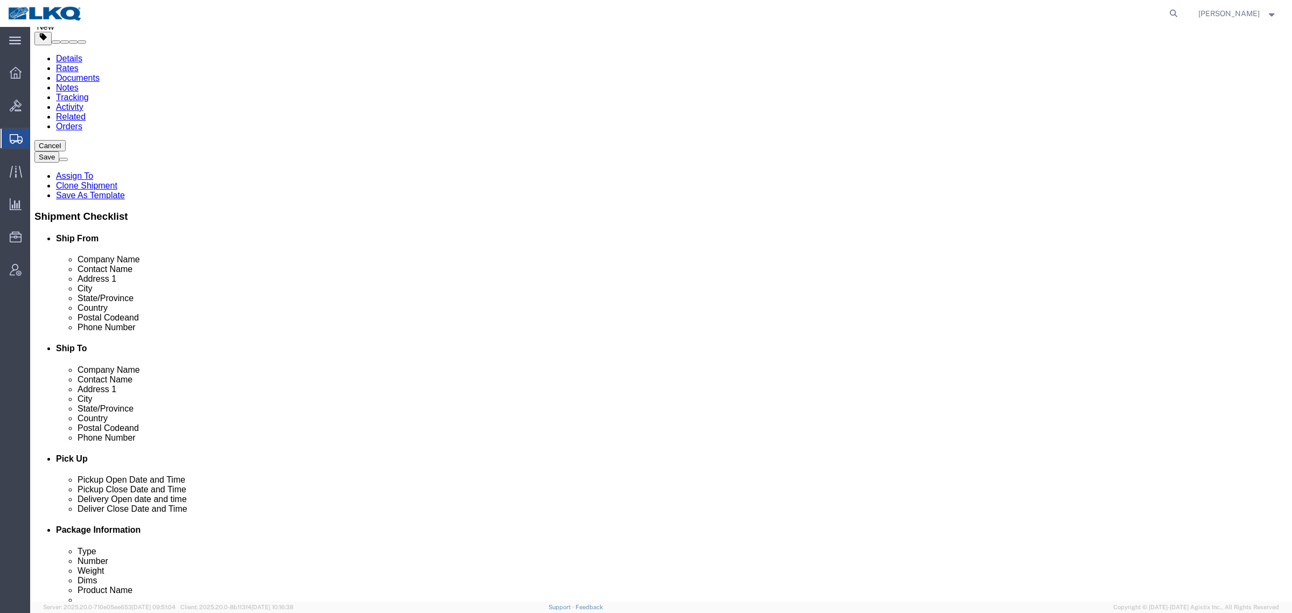
click icon
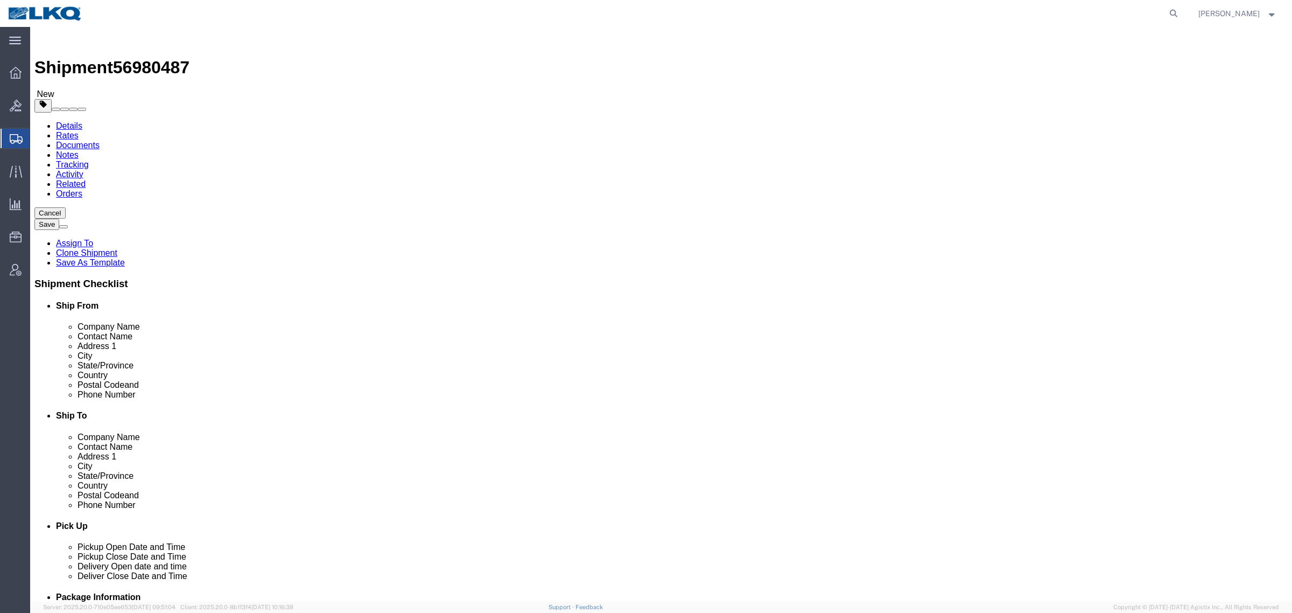
click icon
click link "Package Information"
click input "0.00"
click input "text"
type input "576"
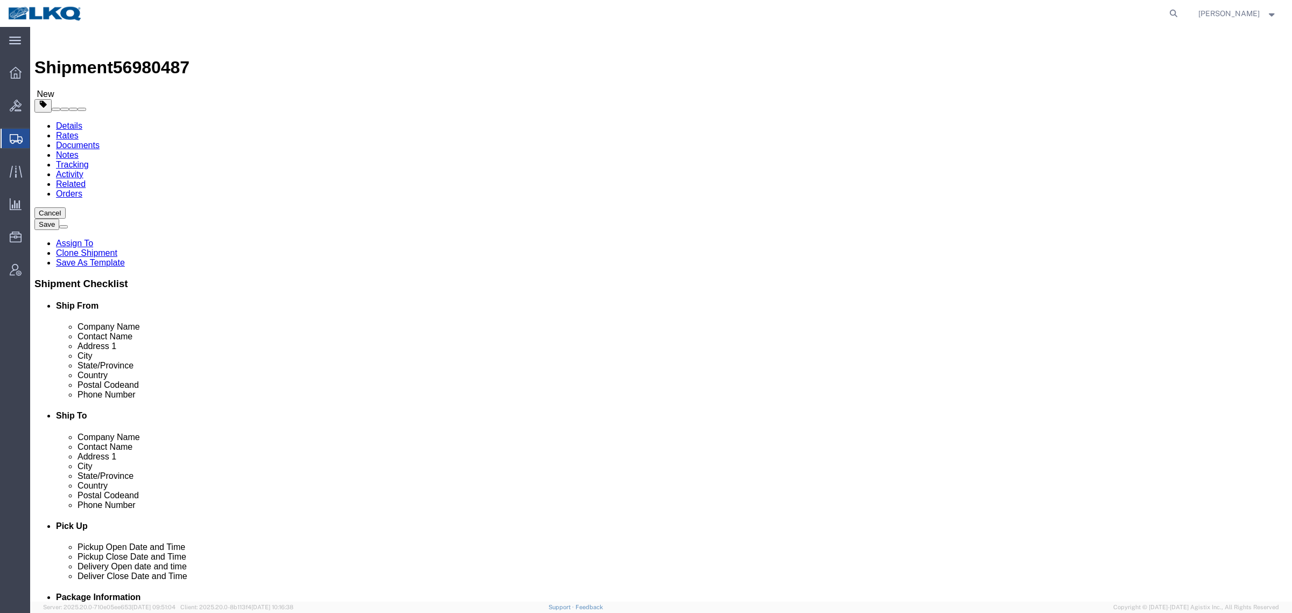
click input "0.00"
click input "00"
type input "40000"
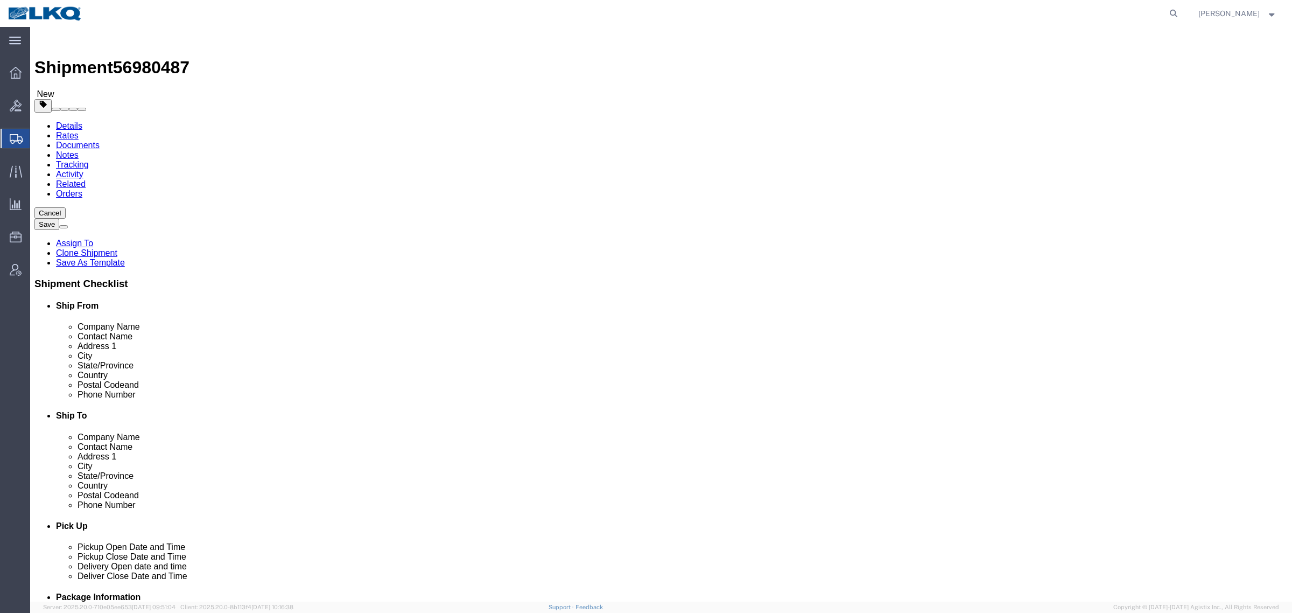
click icon
click input "text"
type input "6150000000"
click div "Cancel Save Assign To Clone Shipment Save As Template Shipment Checklist Ship F…"
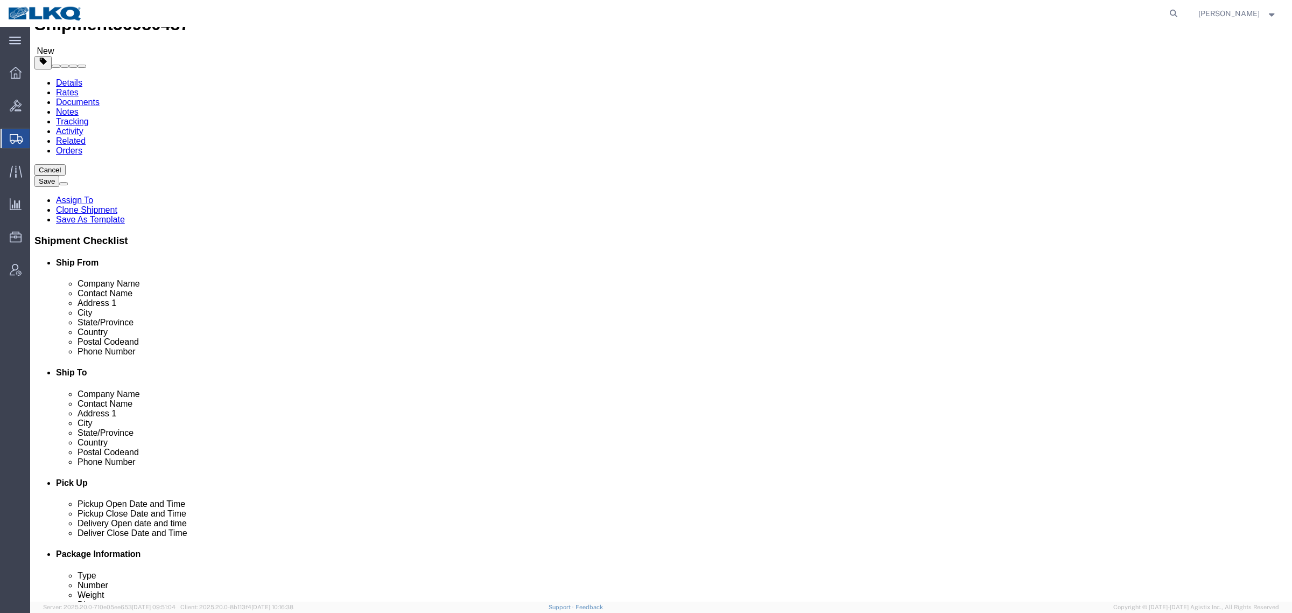
scroll to position [67, 0]
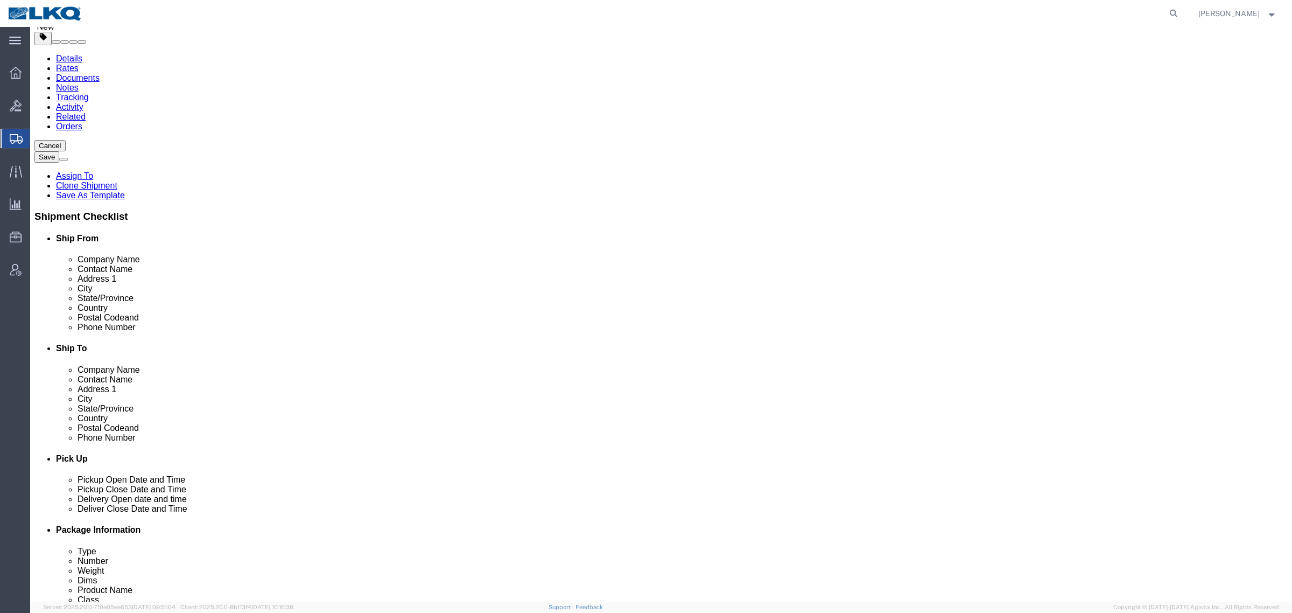
click div "Cancel Save Assign To Clone Shipment Save As Template Shipment Checklist Ship F…"
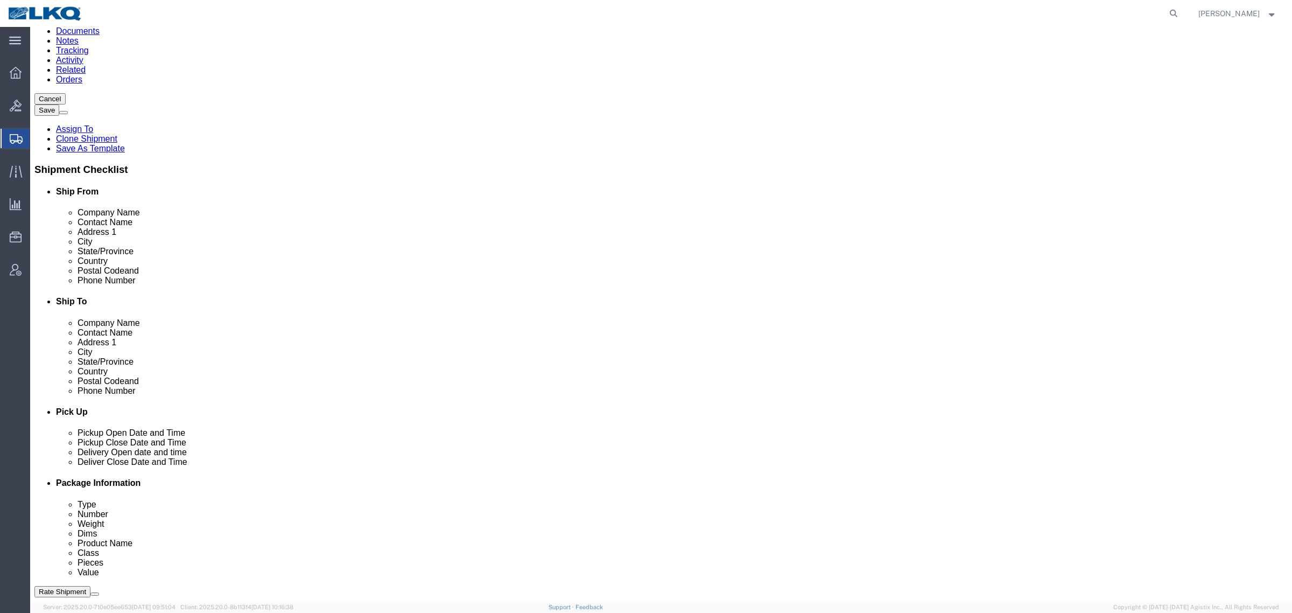
scroll to position [135, 0]
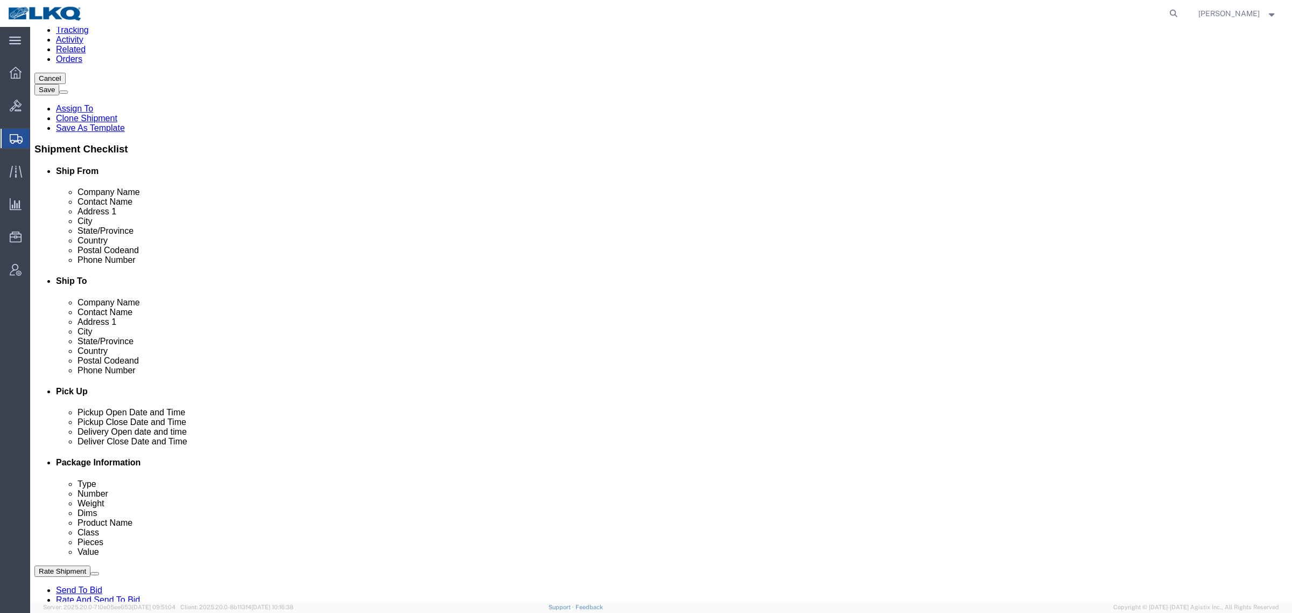
click button "Rate Shipment"
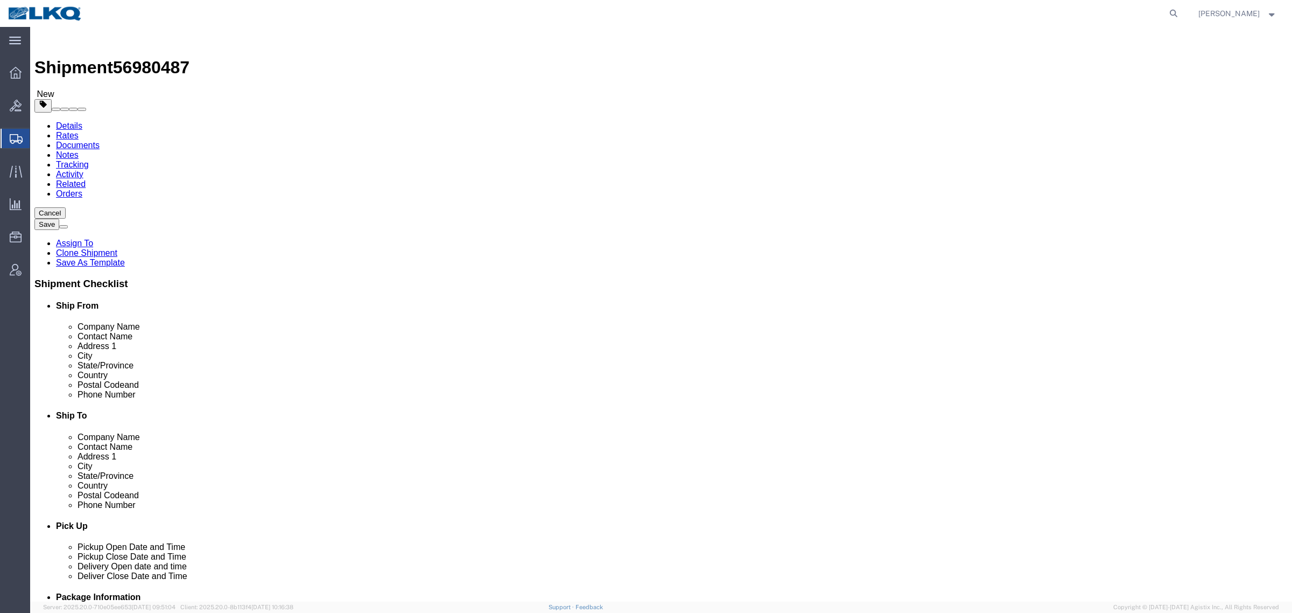
click link "Package Information"
click input "Width : This field is required."
type input "96"
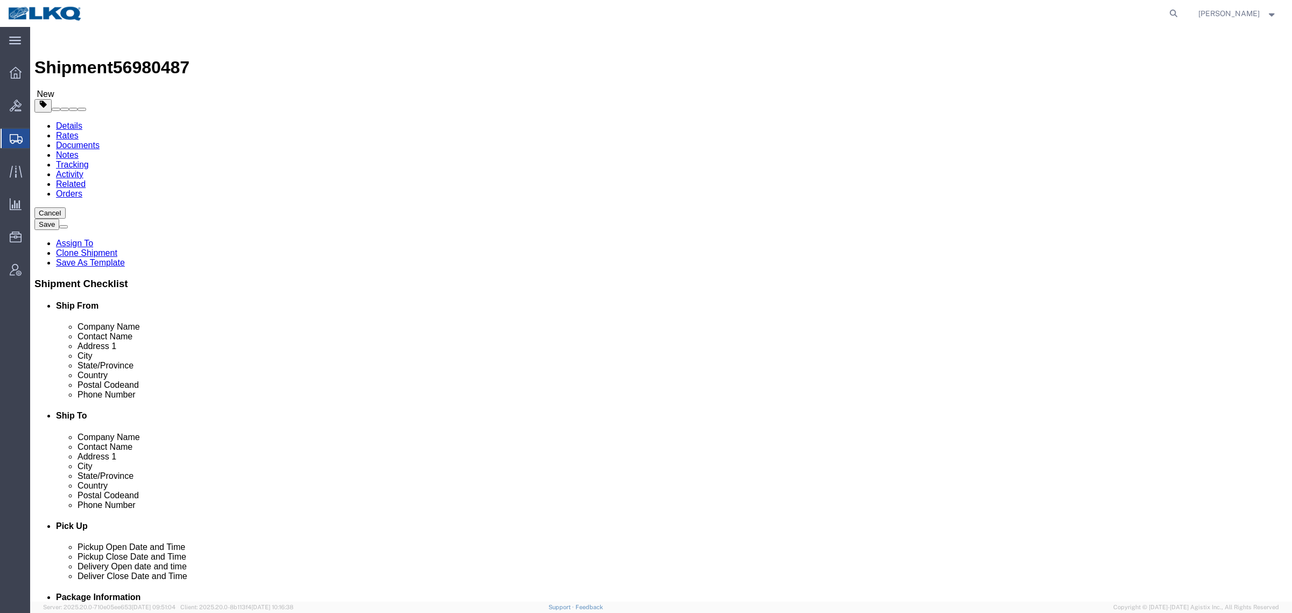
click icon
click div "Cancel Save Assign To Clone Shipment Save As Template Shipment Checklist Ship F…"
click div "Please fix the following errors Width : This field is required. Height : This f…"
click icon
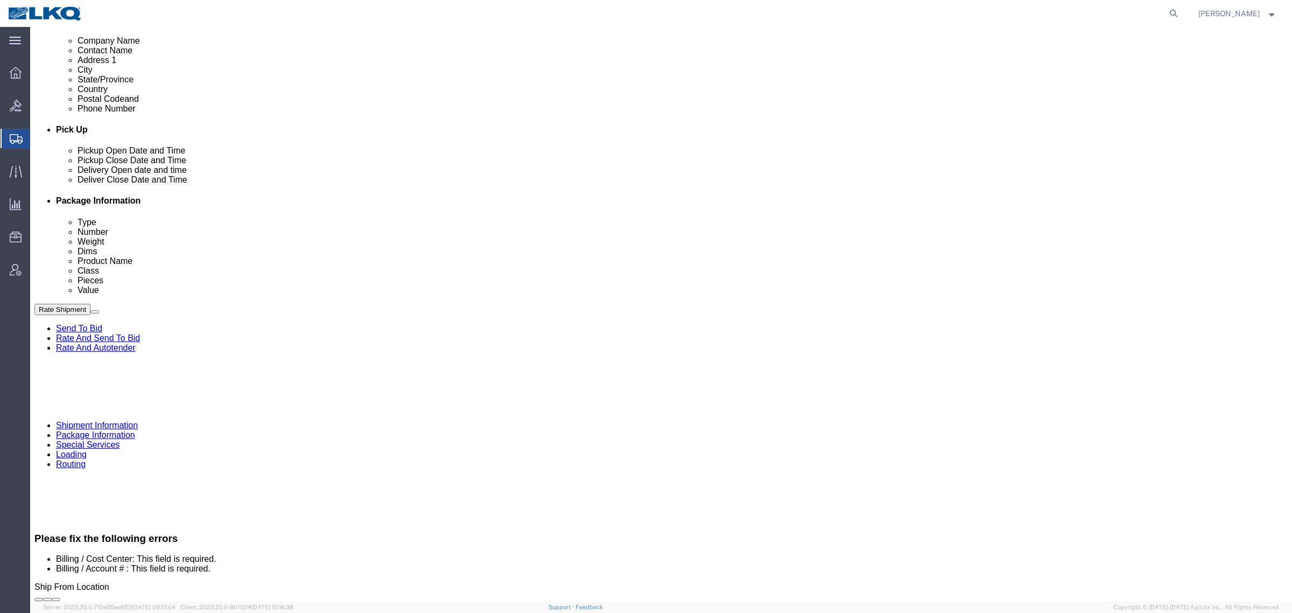
scroll to position [404, 0]
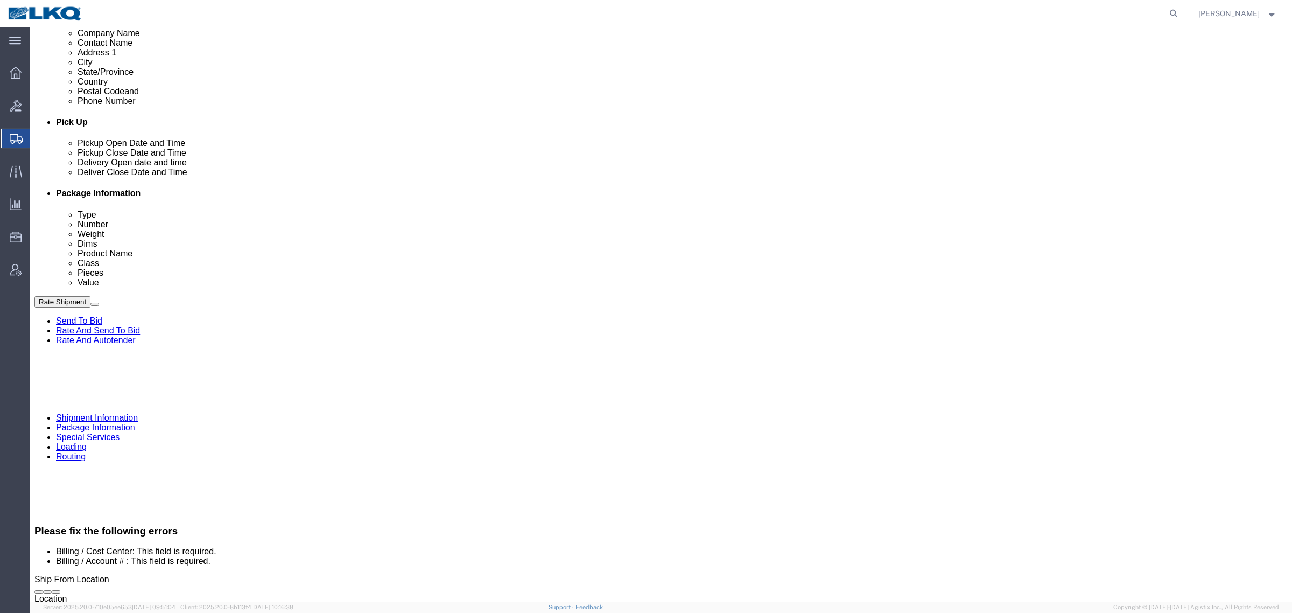
click input "Billing / Account # : This field is required."
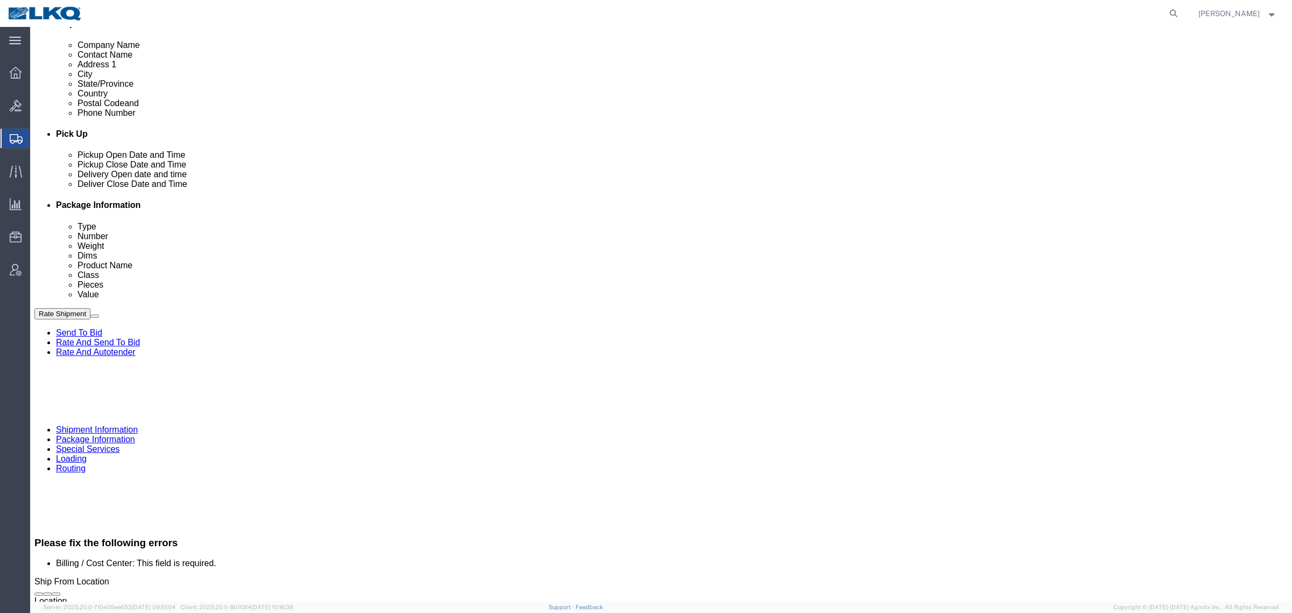
type input "1"
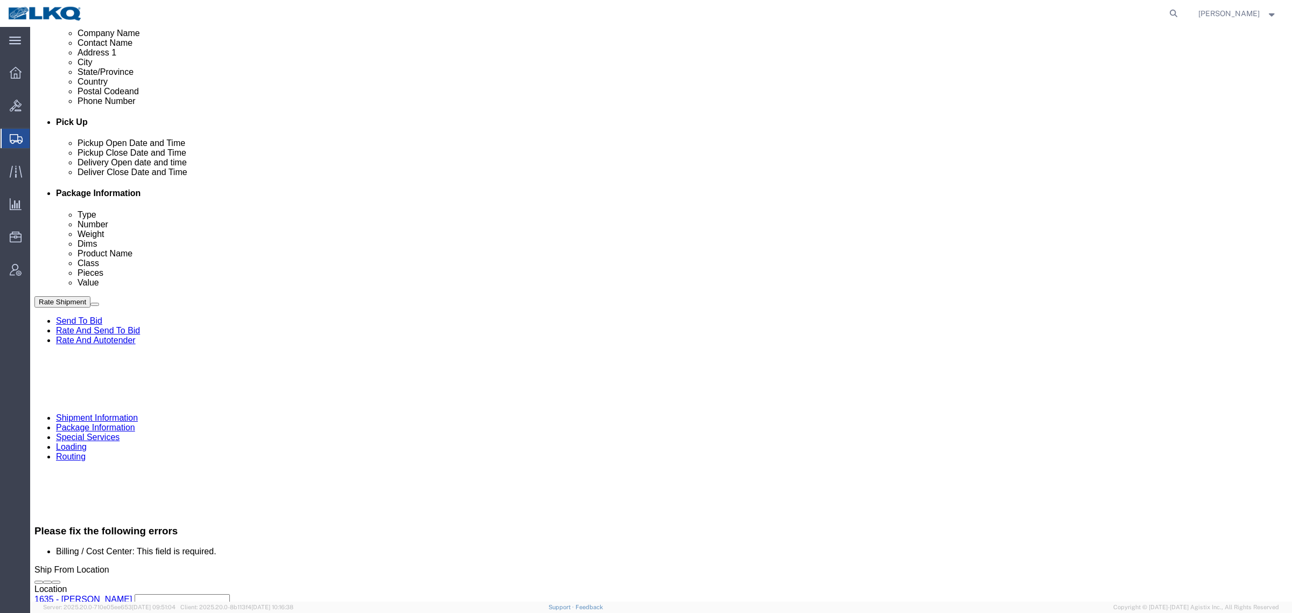
scroll to position [392, 0]
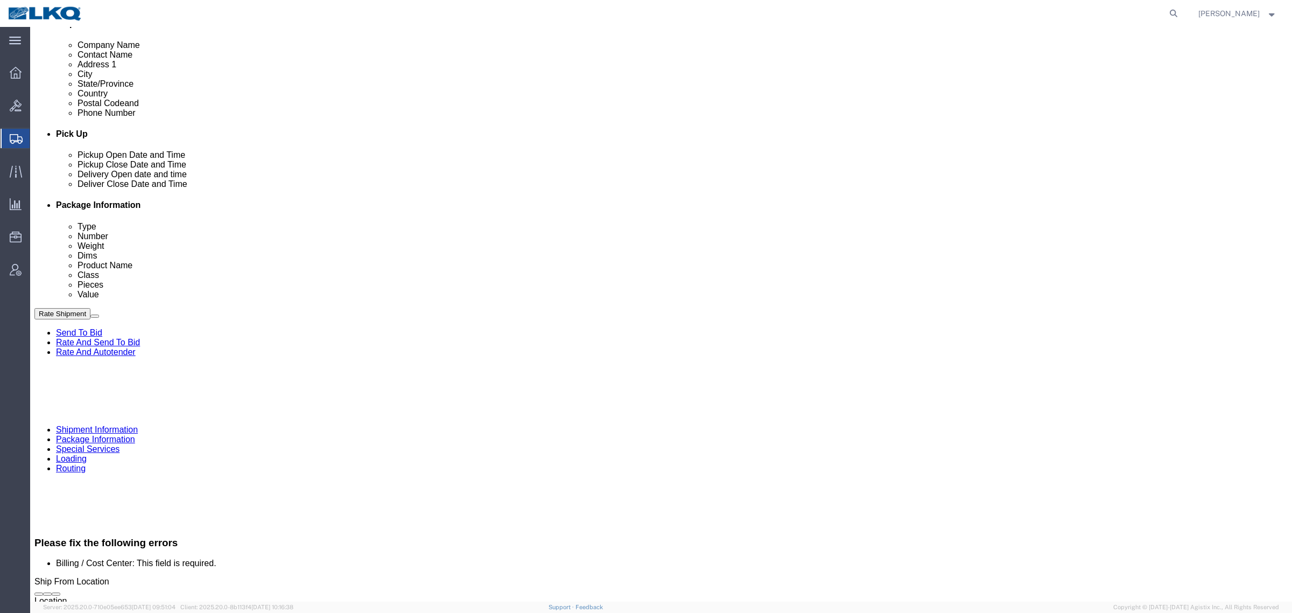
type input "1"
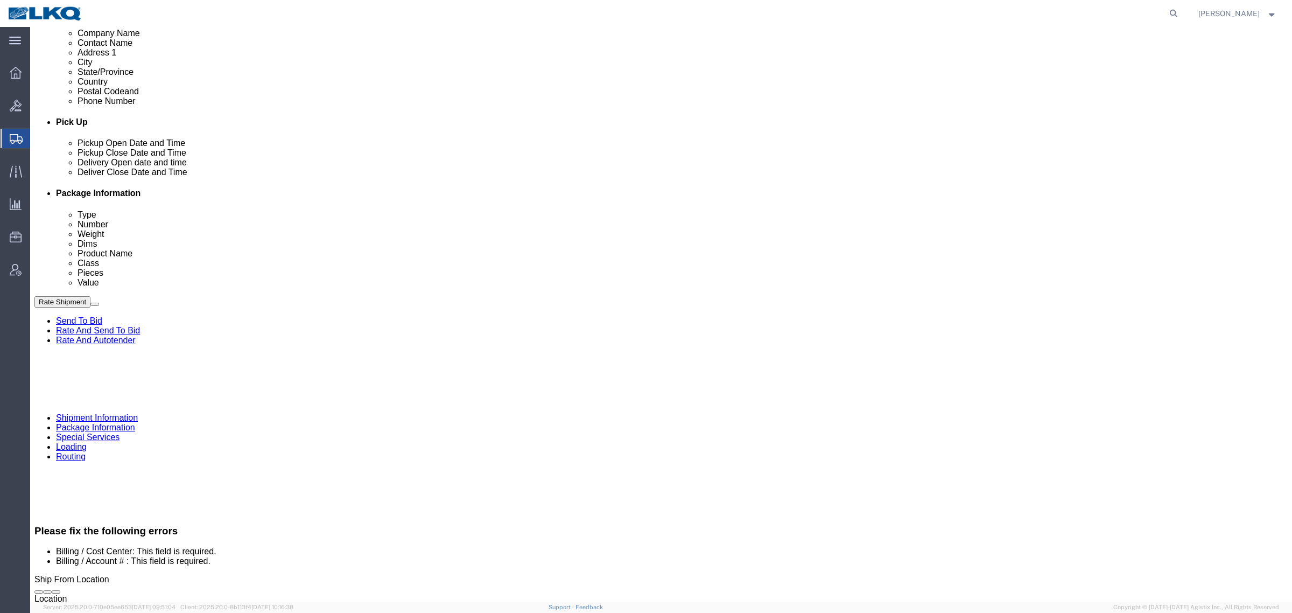
click input "Billing / Account # : This field is required."
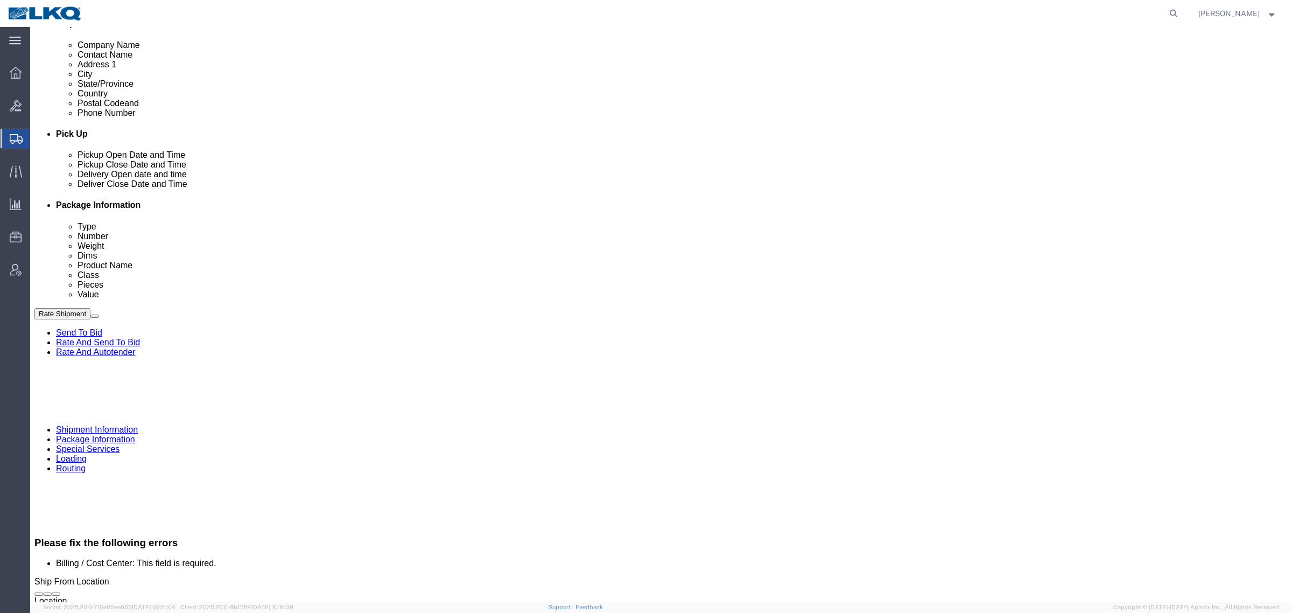
type input "1635"
drag, startPoint x: 261, startPoint y: 264, endPoint x: 259, endPoint y: 272, distance: 8.1
click div "Cost Center Select Buyer Cost Center Department Operations Number Order Number …"
click select "Select Buyer Cost Center Department Operations Number Order Number Sales Person"
select select "COSTCENTER"
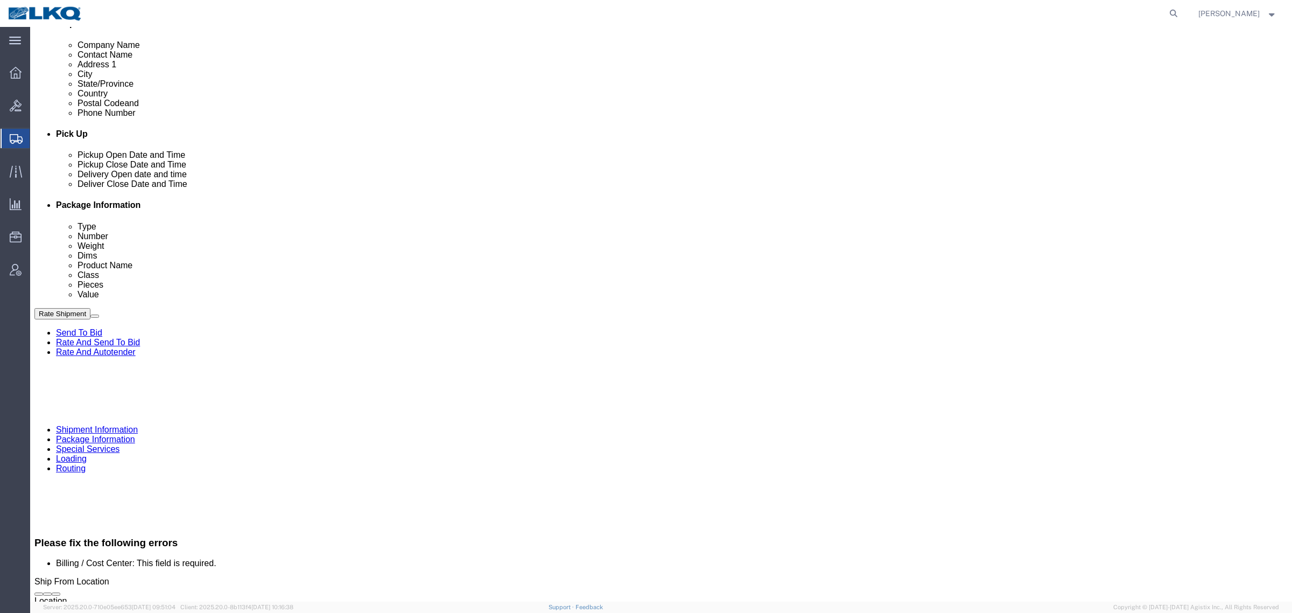
click select "Select Buyer Cost Center Department Operations Number Order Number Sales Person"
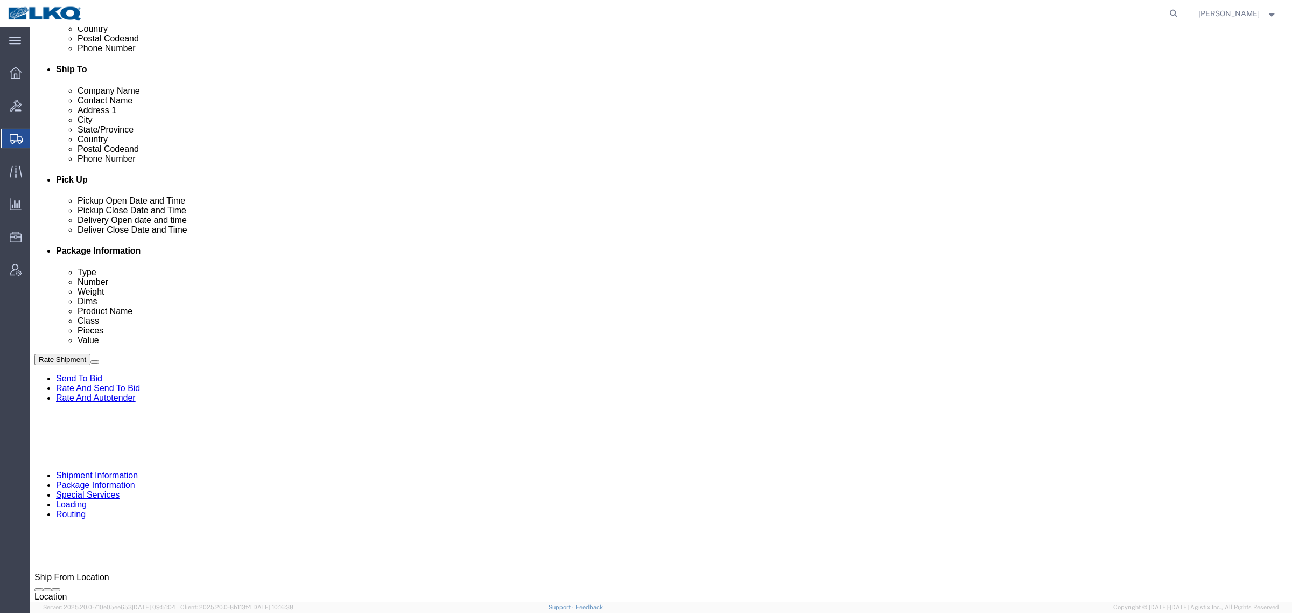
type input "1635"
click button "Save"
click icon
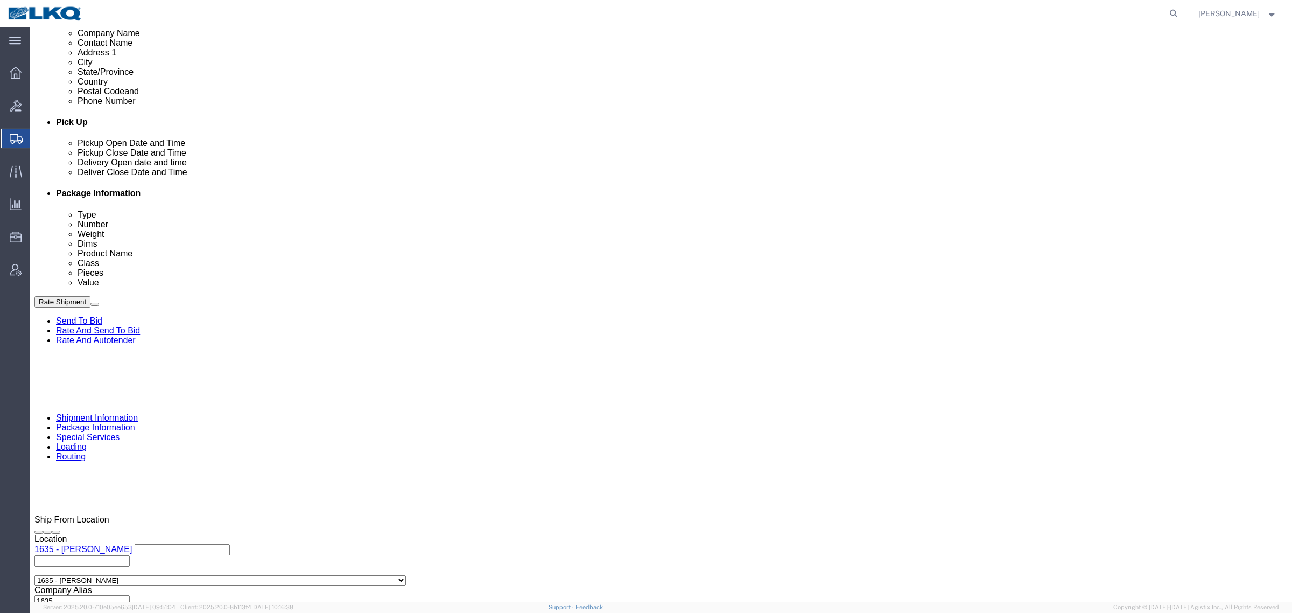
scroll to position [525, 0]
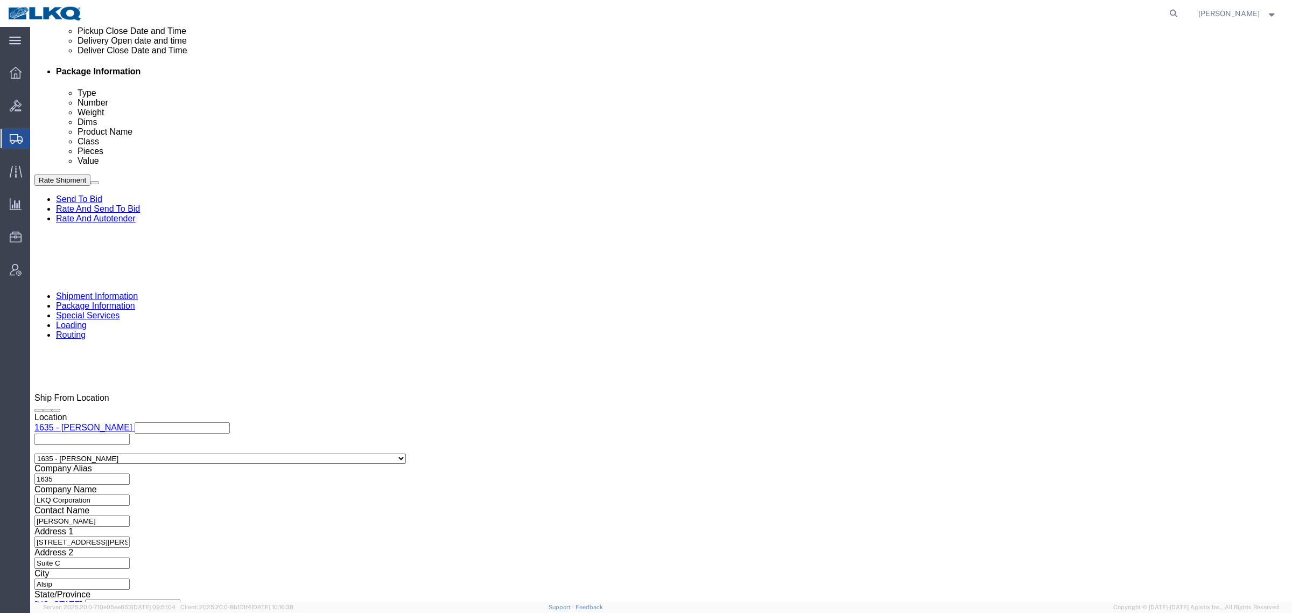
click div "Cancel Save Assign To Clone Shipment Save As Template Shipment Checklist Ship F…"
click button "Rate Shipment"
click icon
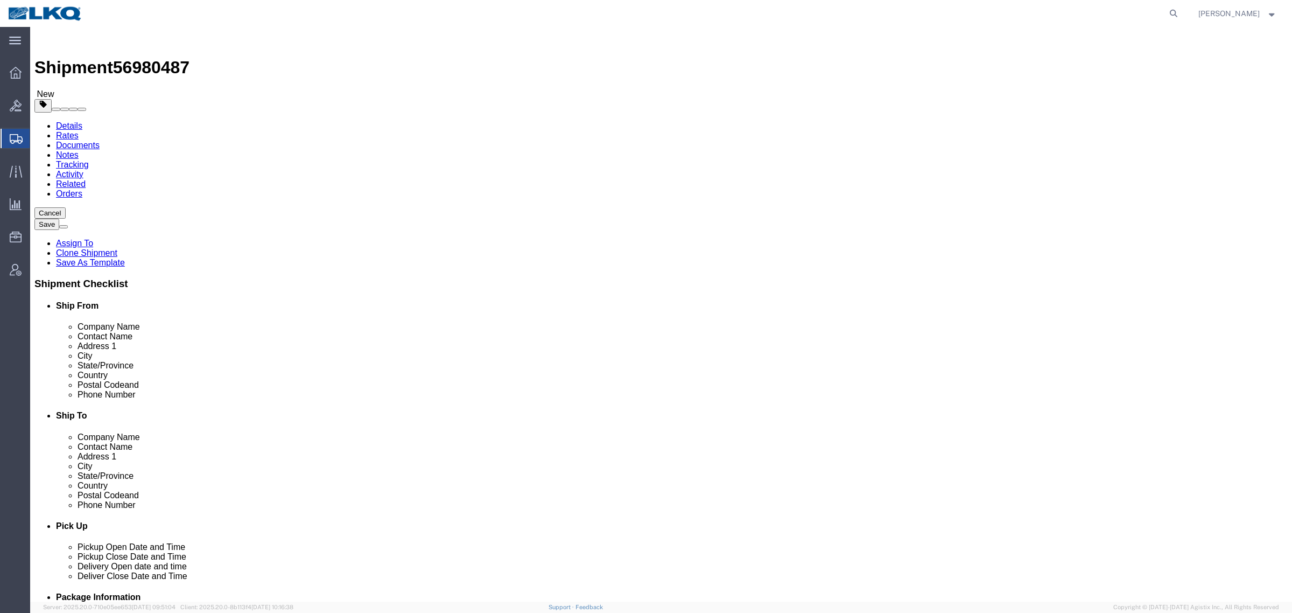
click link "Add Content"
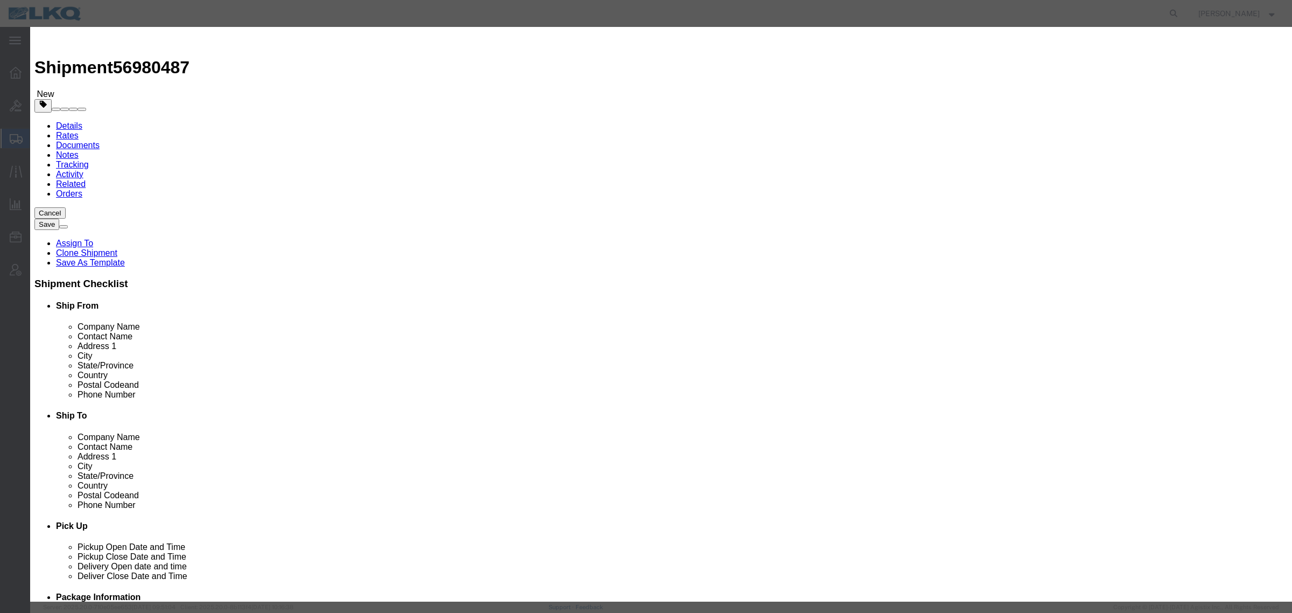
click input "text"
type input "gener"
click td "Name: Gener al Auto Parts (dry)"
select select "LBS"
select select "USD"
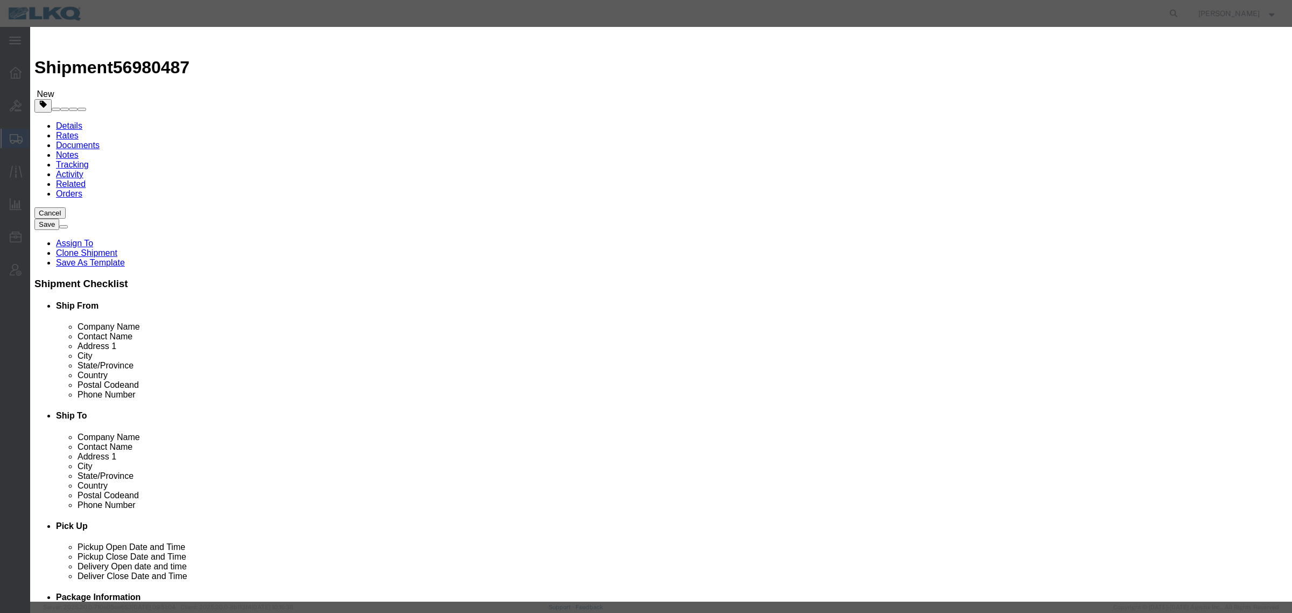
type input "General Auto Parts (dry)"
type textarea "2 hours load time"
type input "General Auto Parts (dry)"
click input "text"
type input "1"
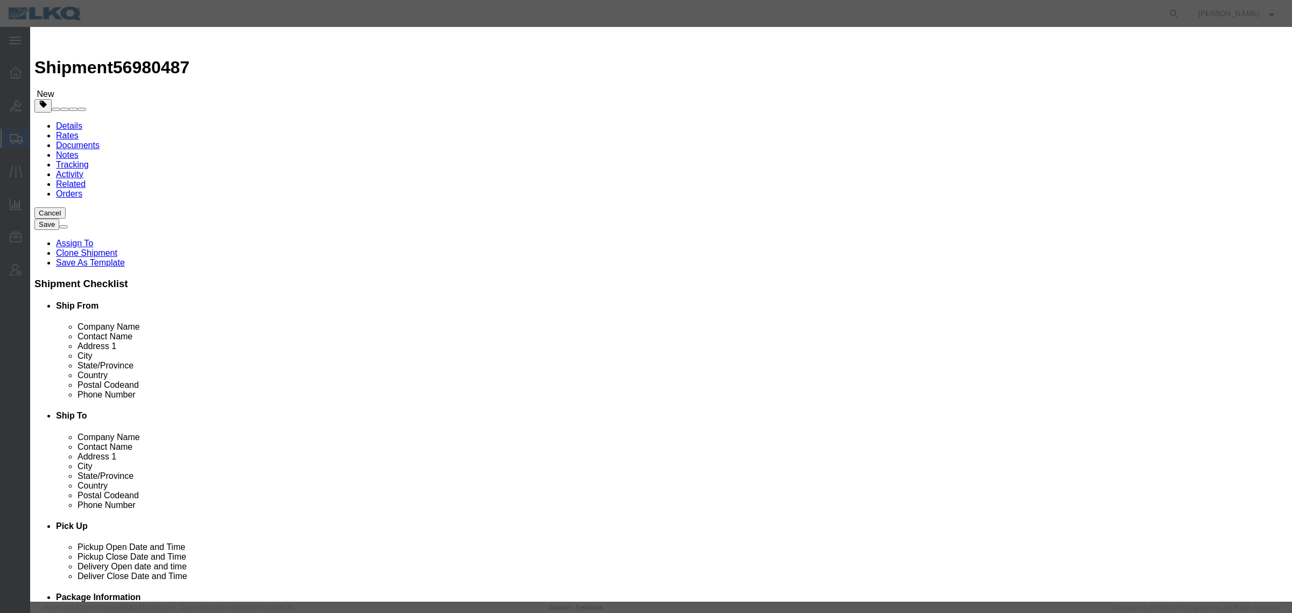
click input "text"
type input "1"
click select "Select 50 55 60 65 70 85 92.5 100 125 175 250 300 400"
select select "92.5"
click select "Select 50 55 60 65 70 85 92.5 100 125 175 250 300 400"
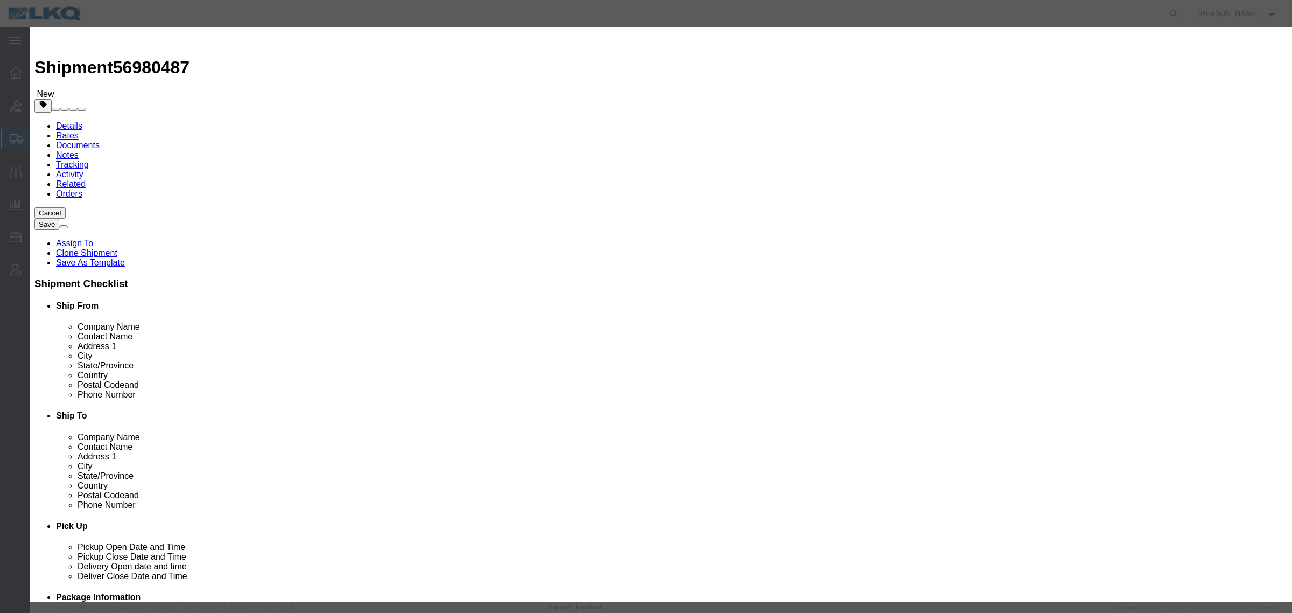
click button "Save & Close"
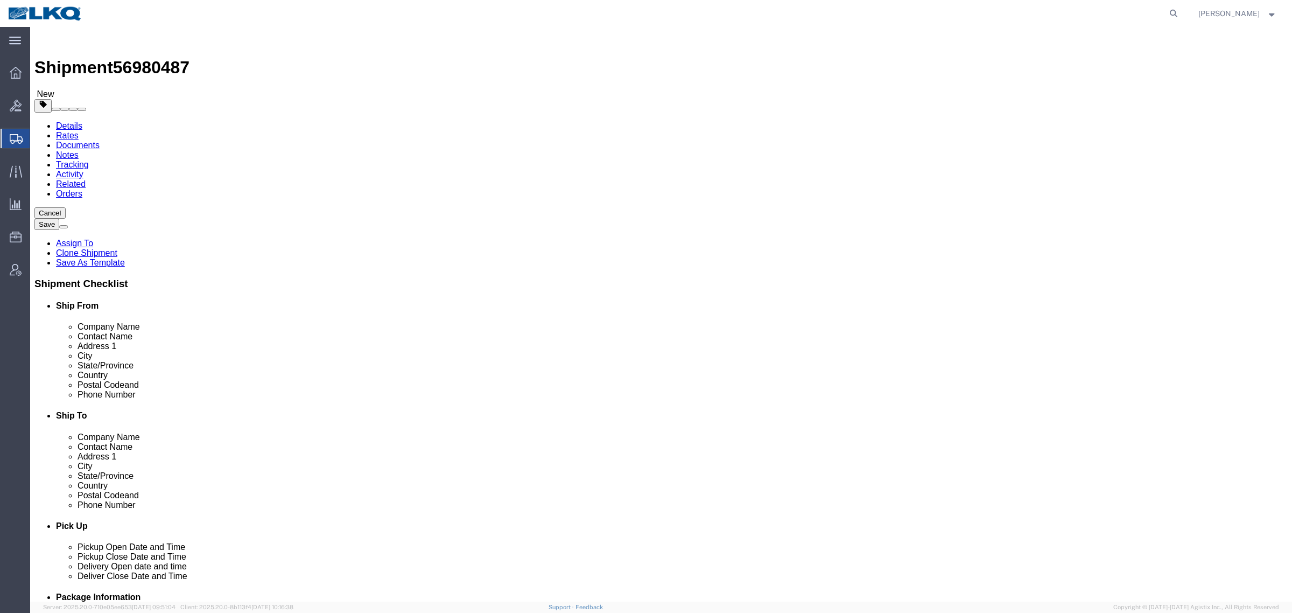
click button "Rate Shipment"
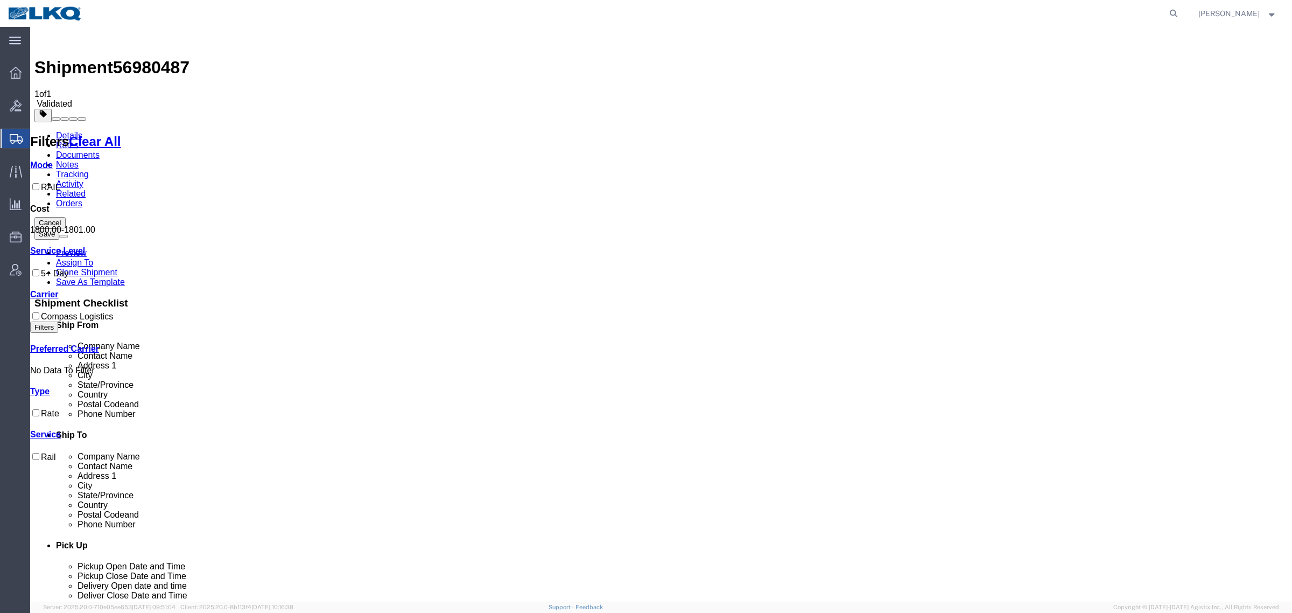
click at [56, 131] on link "Details" at bounding box center [69, 135] width 26 height 9
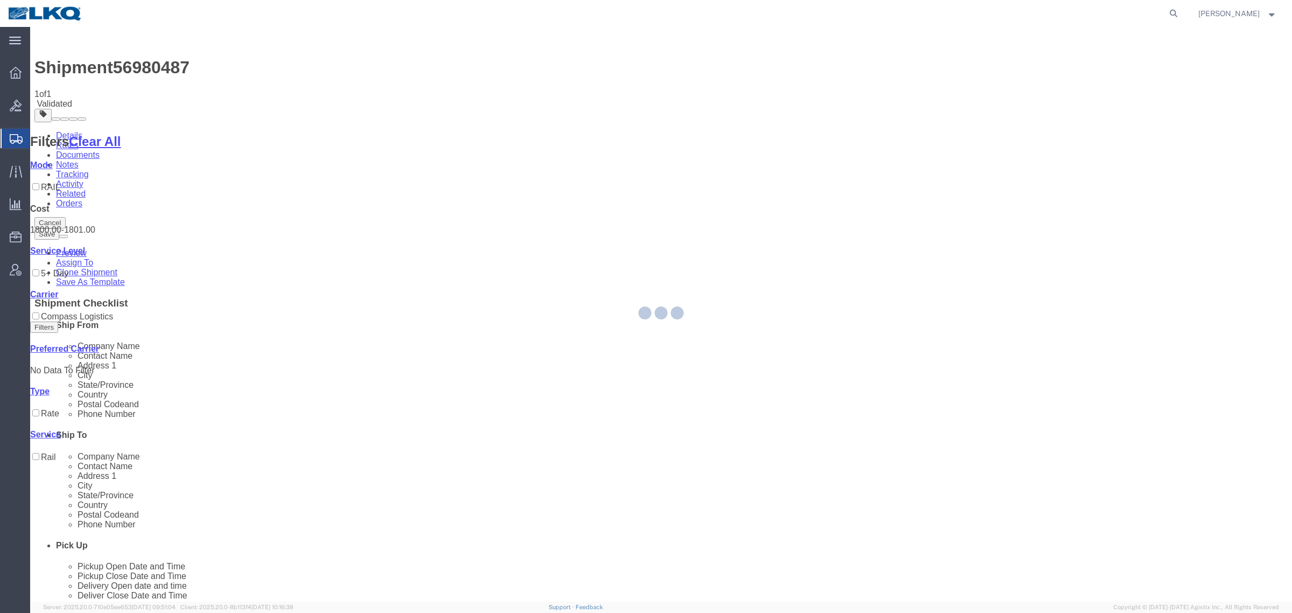
select select "27578"
select select "30704"
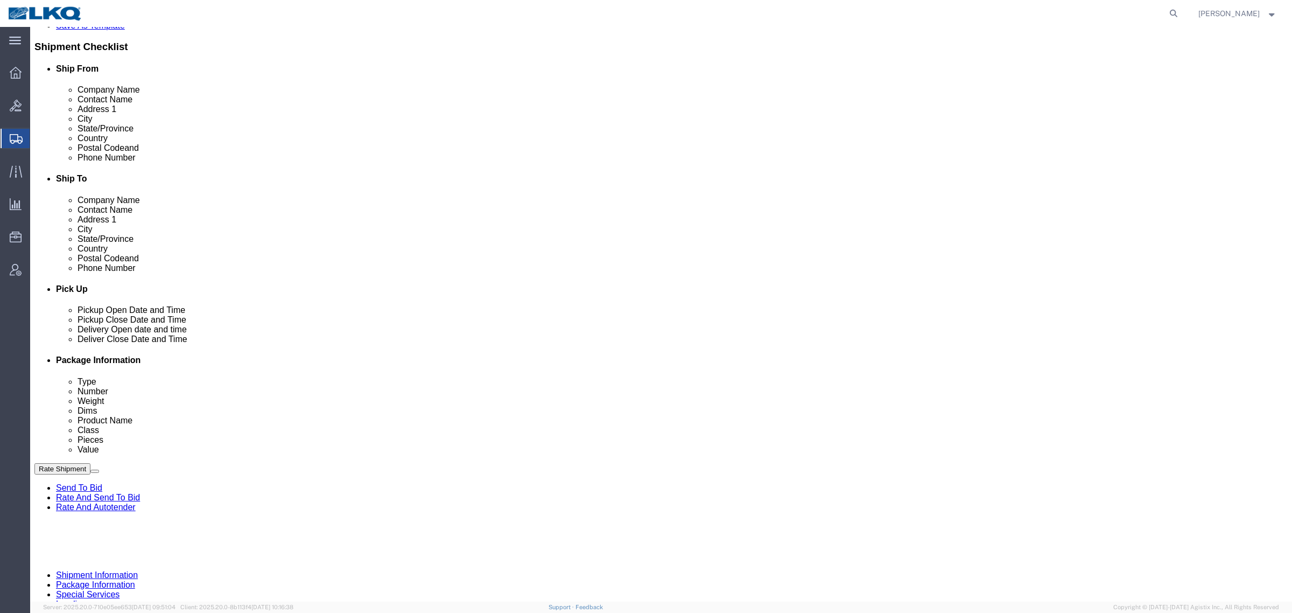
scroll to position [336, 0]
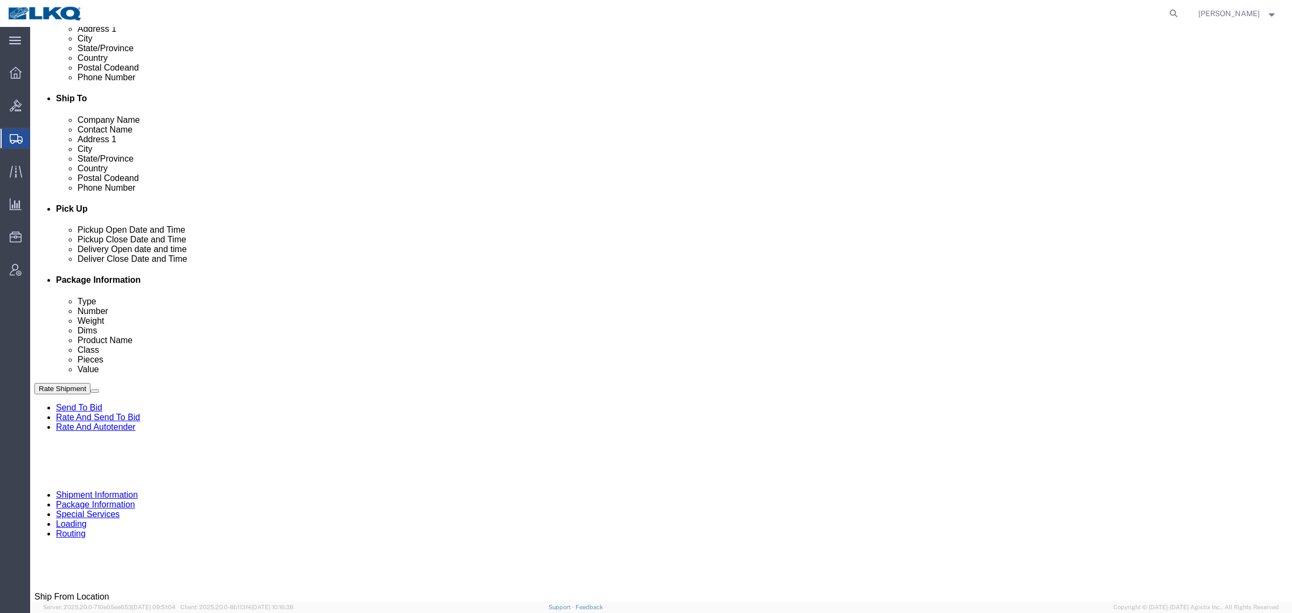
click p "11800 S. Austin Ave., Suite C, Alsip, IL, 60803, US"
copy p "60803"
click p "32 Dart Rd, Newnan, GA, 30265, US"
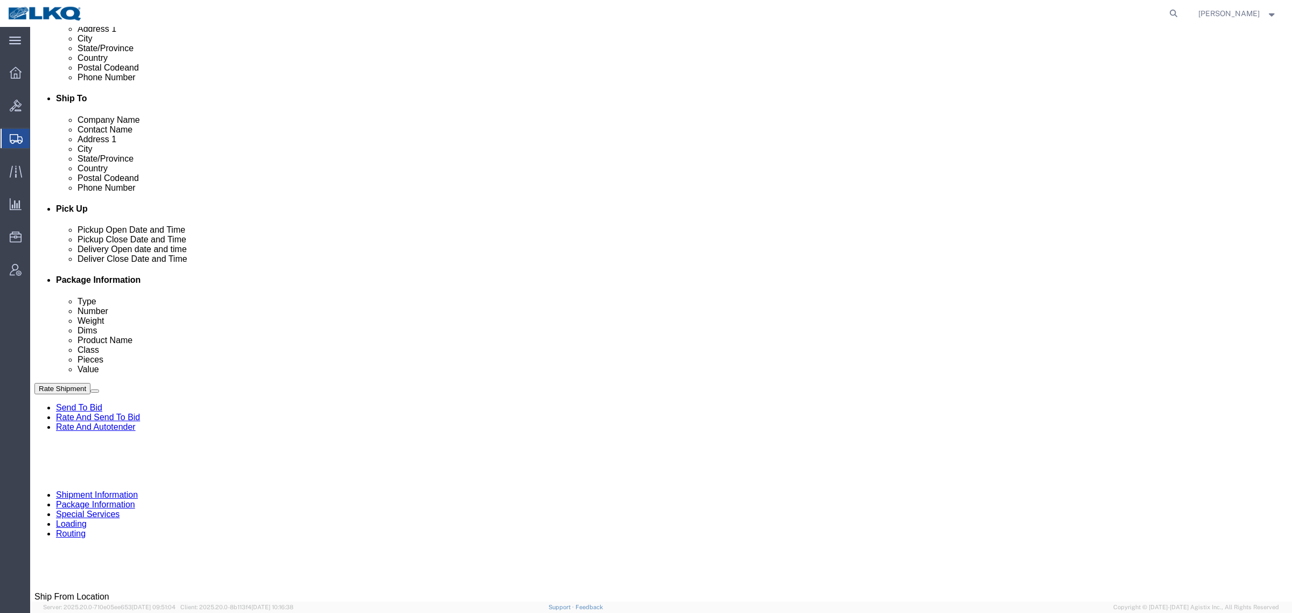
copy p "30265"
click link "Notes"
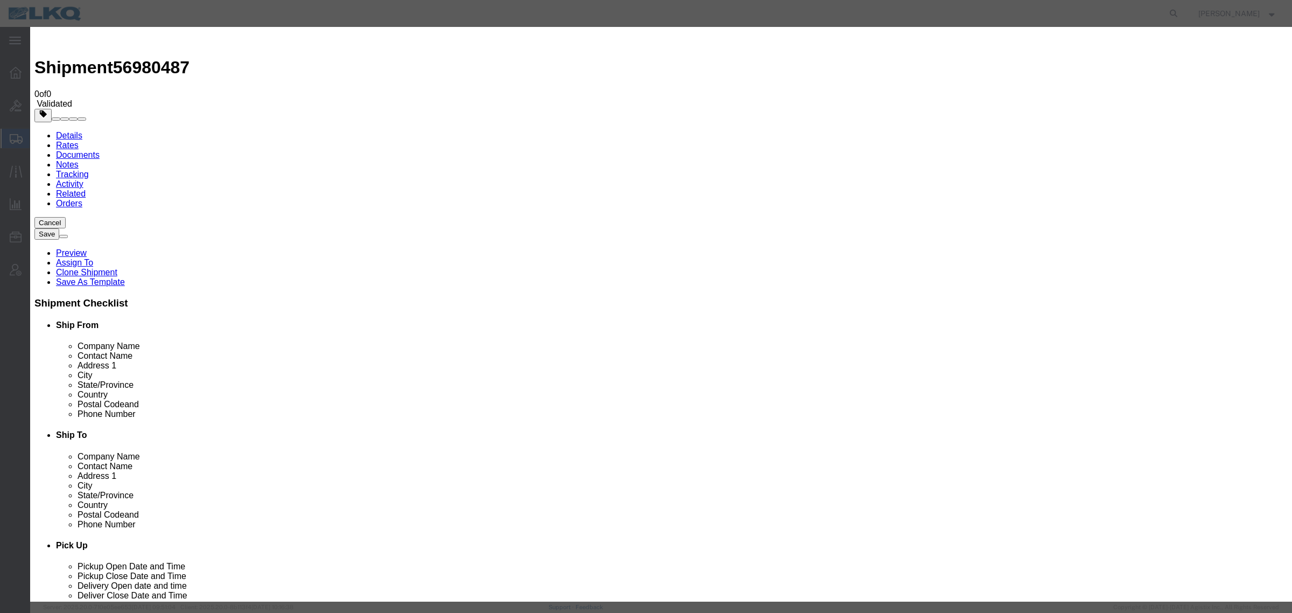
select select "BID_NOTES"
select select "PRIVATE_TO_ACCOUNT"
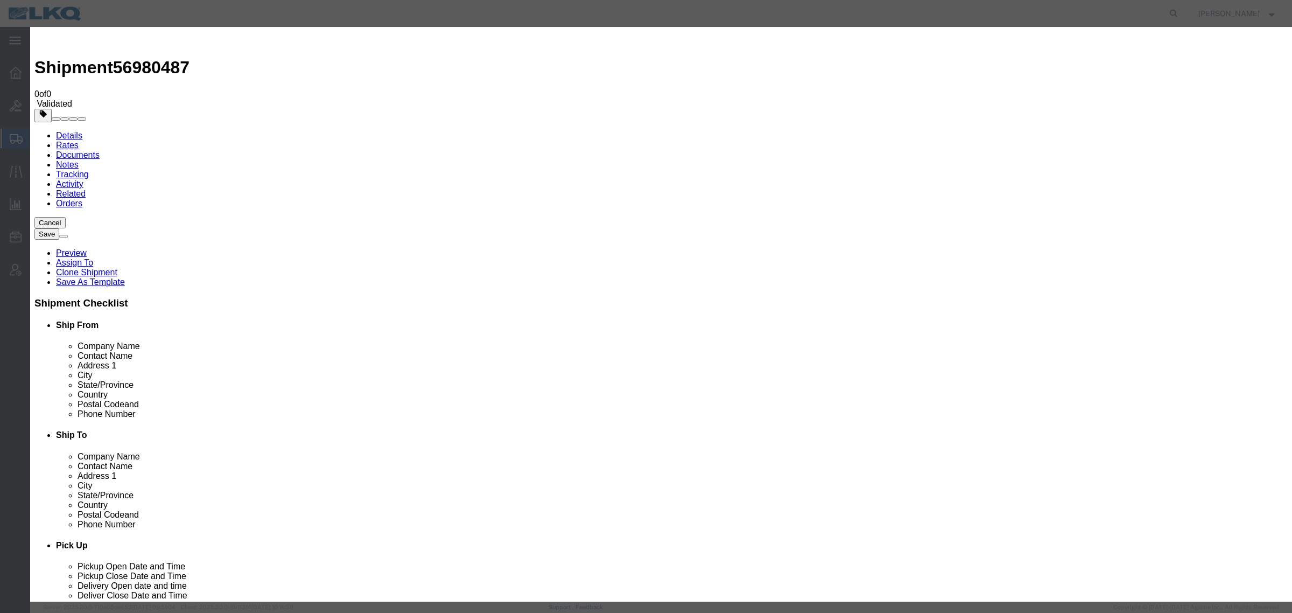
type textarea "DAT: $1917"
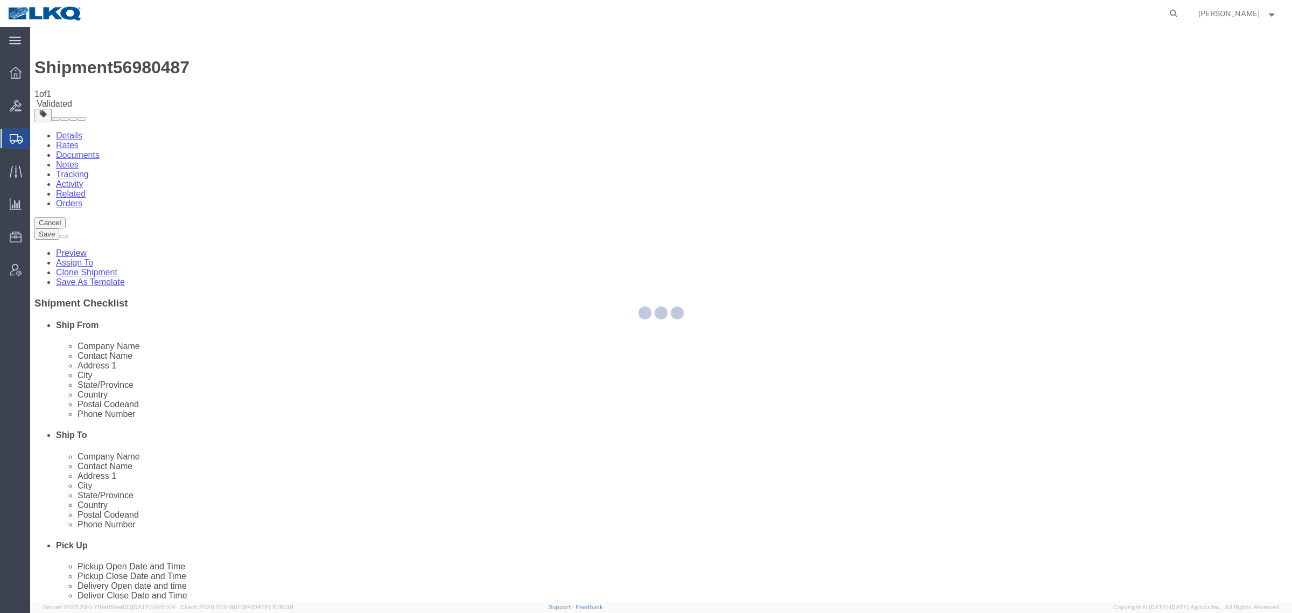
select select "27578"
select select "30704"
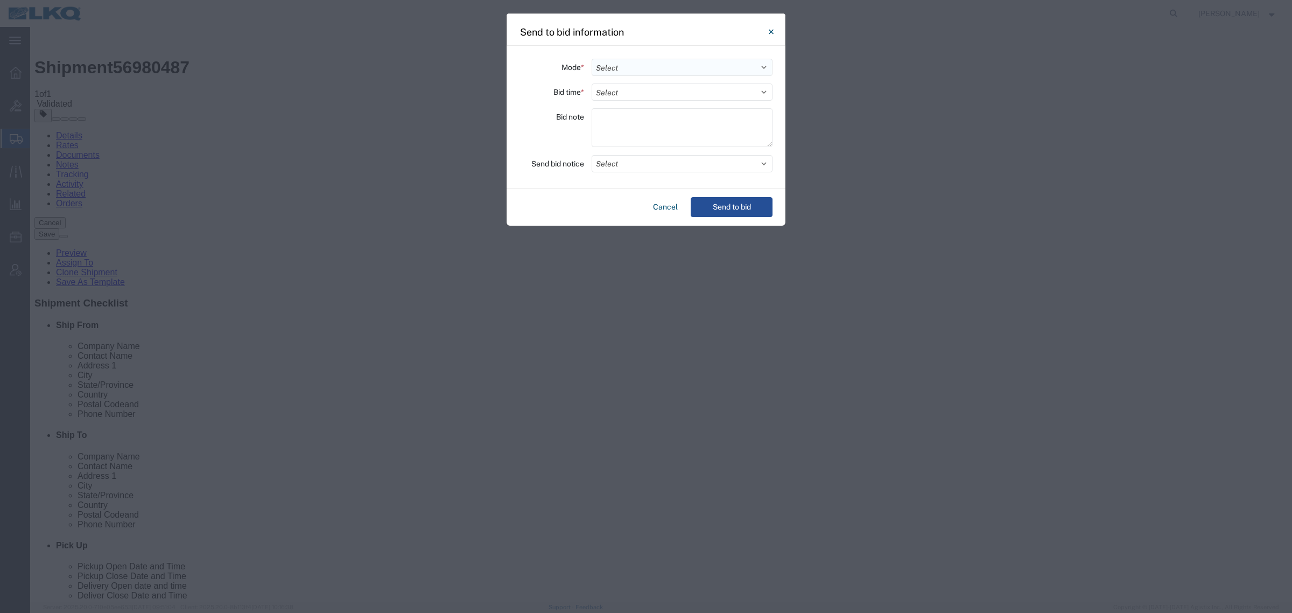
click at [631, 62] on select "Select Small Parcel Truckload Air Rail Less than Truckload Ocean Freight Multi-…" at bounding box center [682, 67] width 181 height 17
click at [539, 109] on div "Mode * Select Small Parcel Truckload Air Rail Less than Truckload Ocean Freight…" at bounding box center [646, 117] width 279 height 143
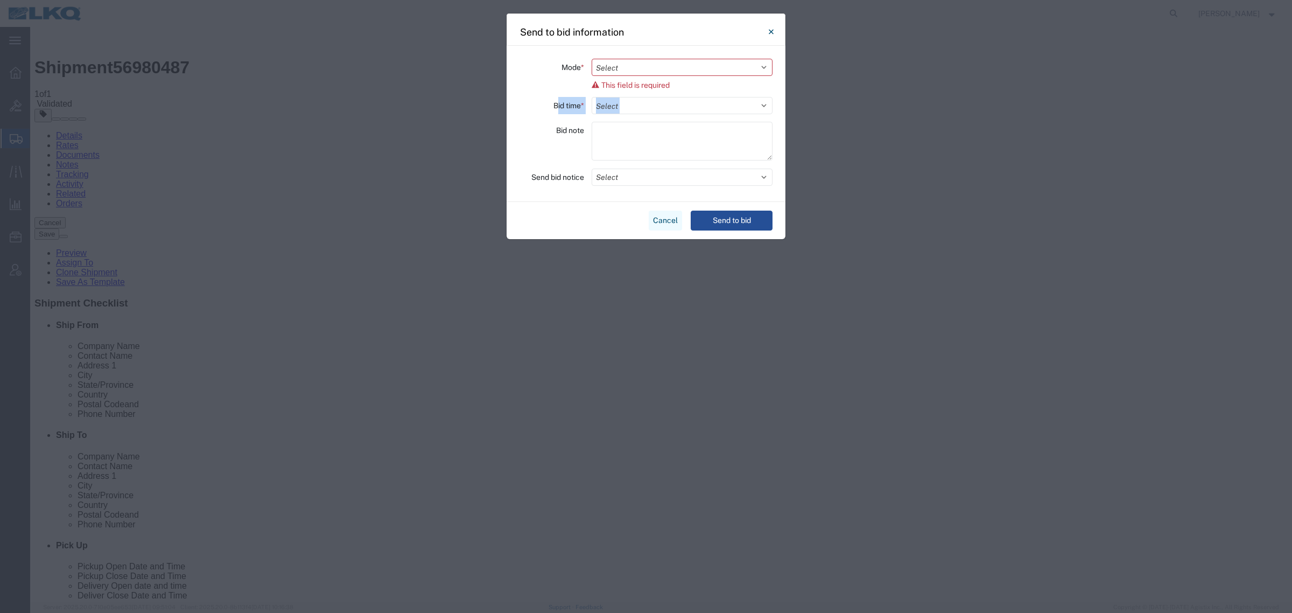
click at [652, 218] on button "Cancel" at bounding box center [665, 220] width 33 height 20
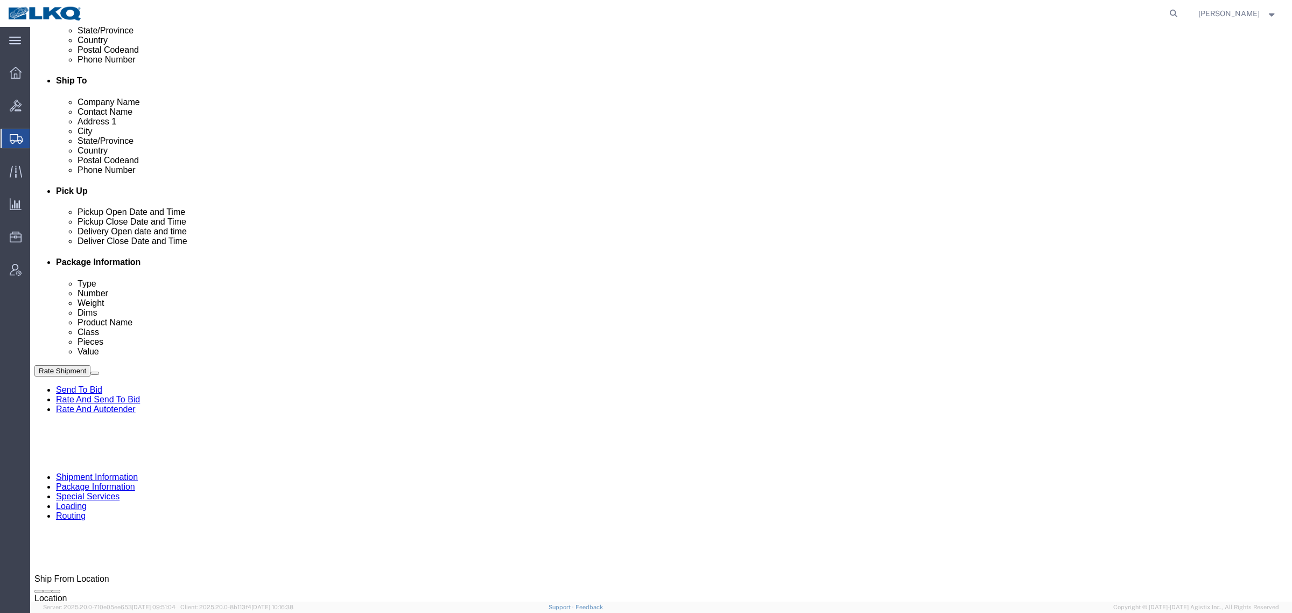
scroll to position [525, 0]
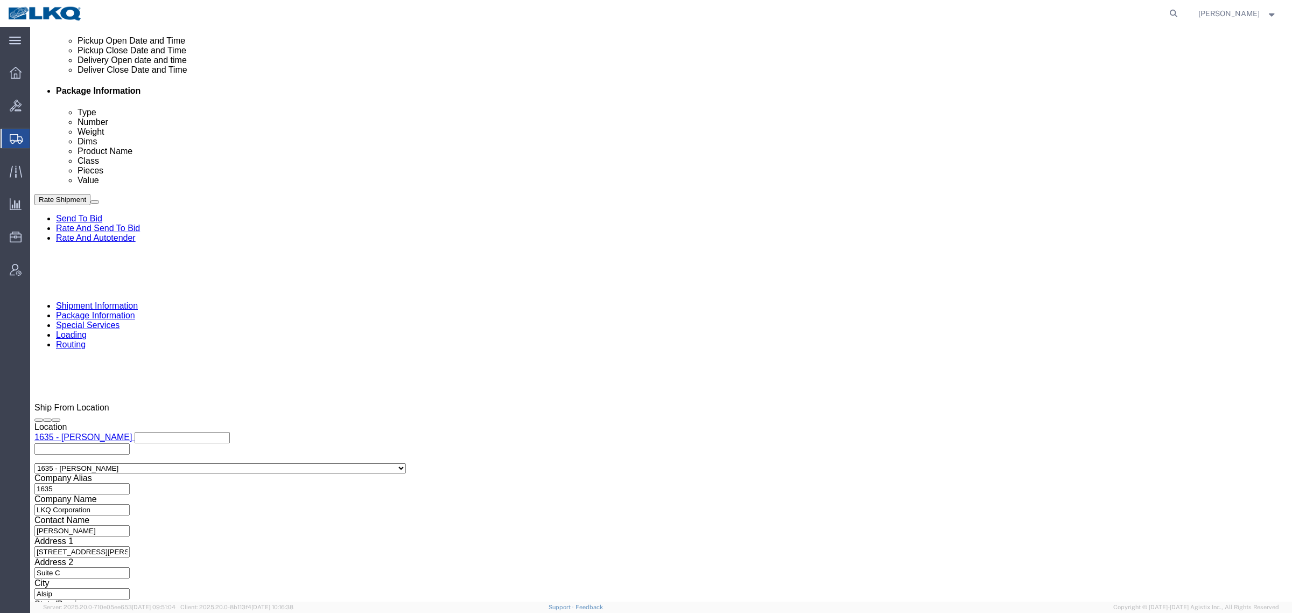
click select "Select Air Less than Truckload Multi-Leg Ocean Freight Rail Small Parcel Truckl…"
click div "Leg 1 Mode Select Air Less than Truckload Multi-Leg Ocean Freight Rail Small Pa…"
click select "Select Air Less than Truckload Multi-Leg Ocean Freight Rail Small Parcel Truckl…"
select select "TL"
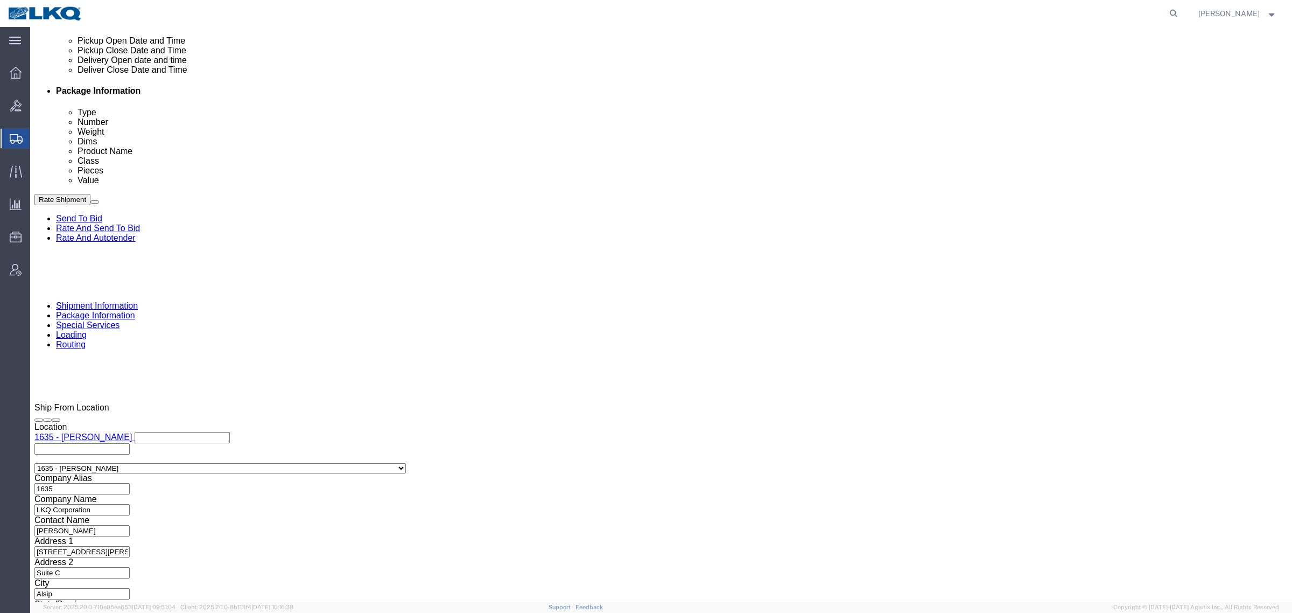
click select "Select Air Less than Truckload Multi-Leg Ocean Freight Rail Small Parcel Truckl…"
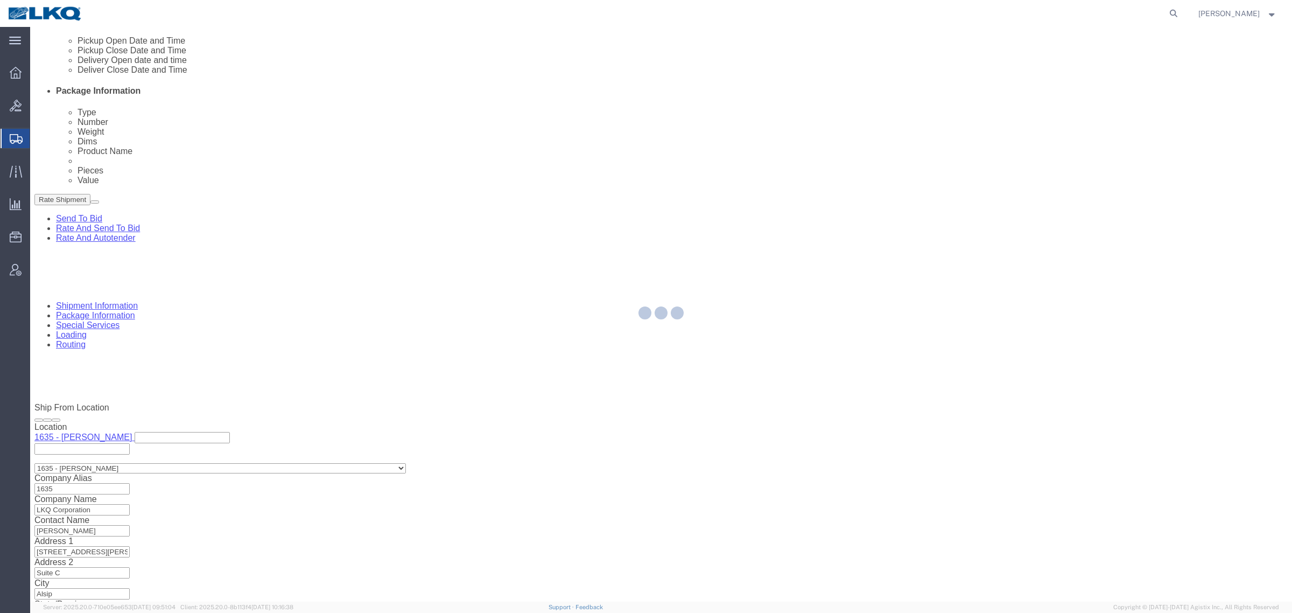
click at [244, 405] on div at bounding box center [661, 314] width 1262 height 574
select select
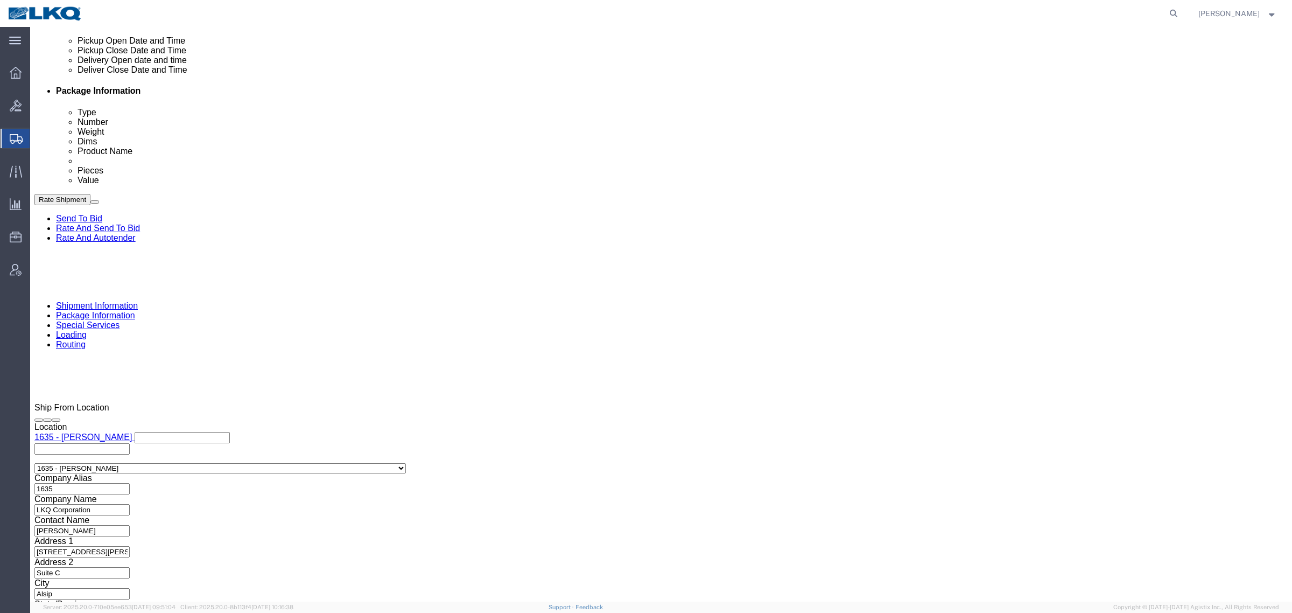
click button "Rate Shipment"
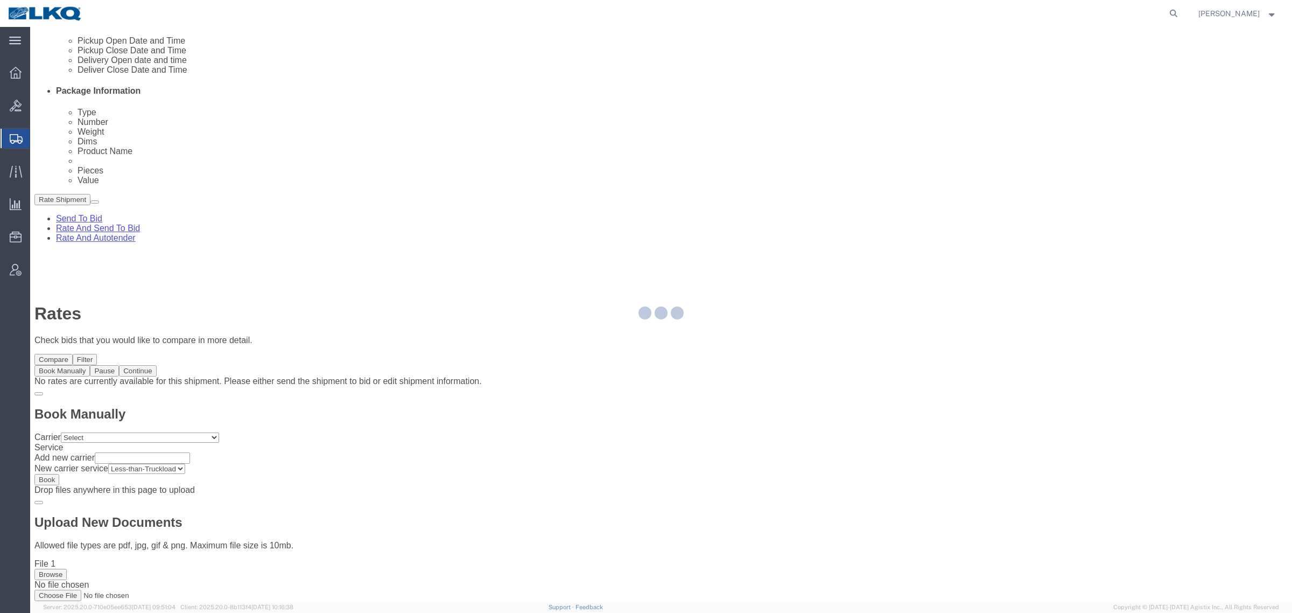
scroll to position [0, 0]
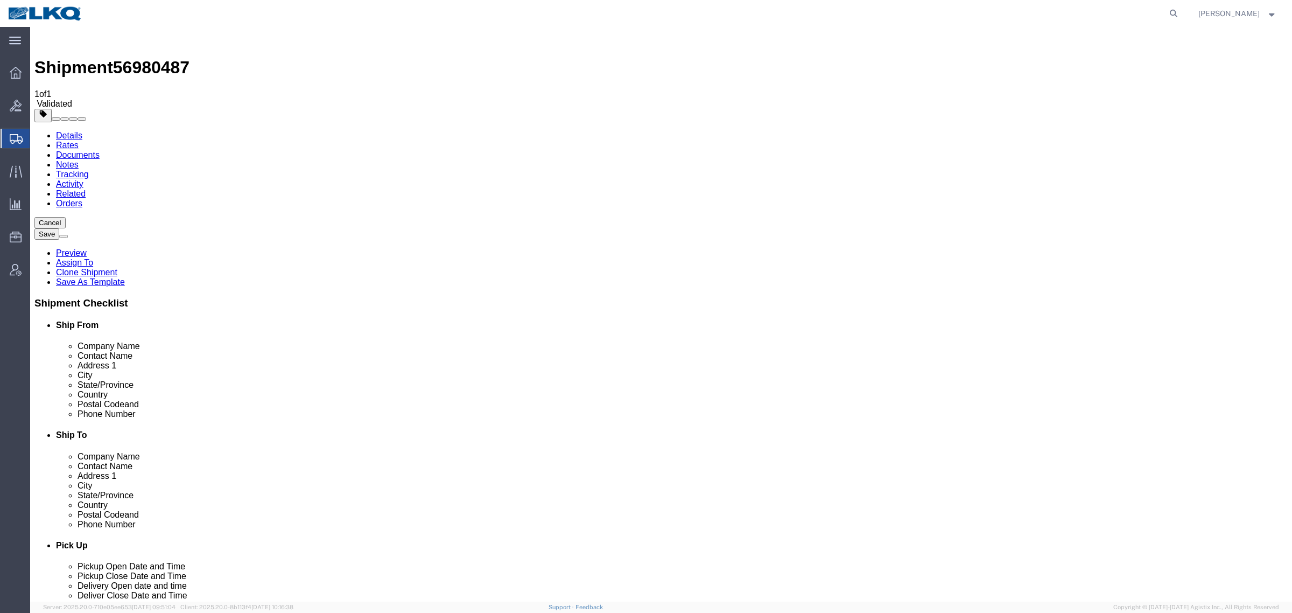
drag, startPoint x: 81, startPoint y: 104, endPoint x: 72, endPoint y: 89, distance: 17.9
click at [68, 131] on link "Details" at bounding box center [69, 135] width 26 height 9
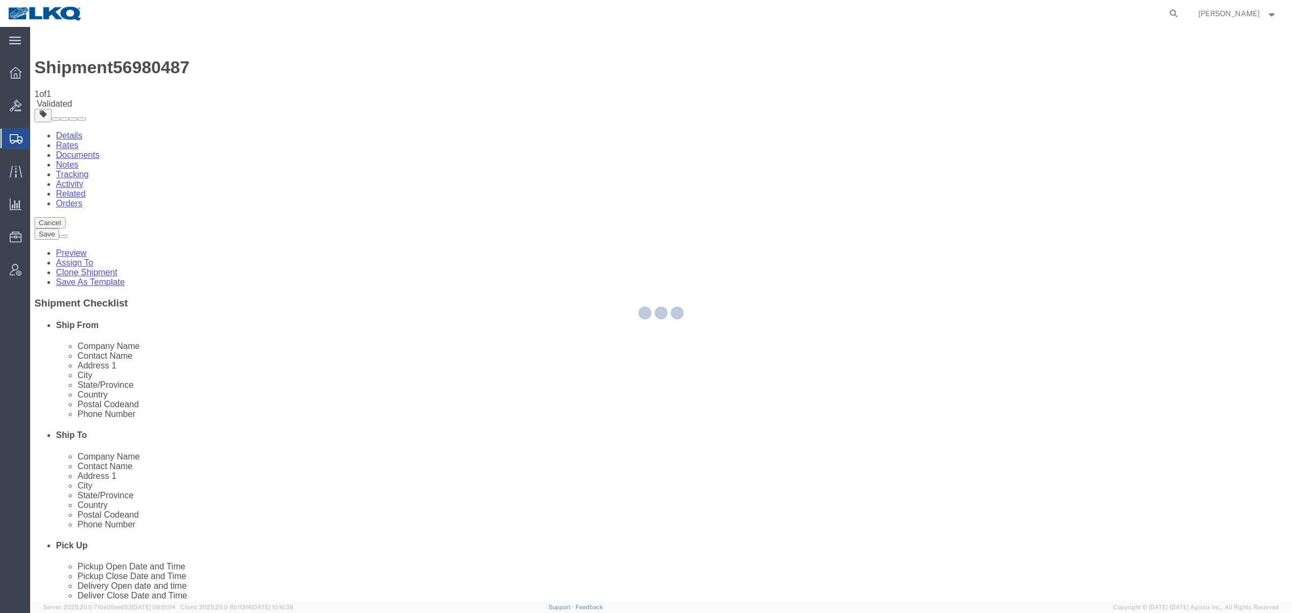
select select "27578"
select select "30704"
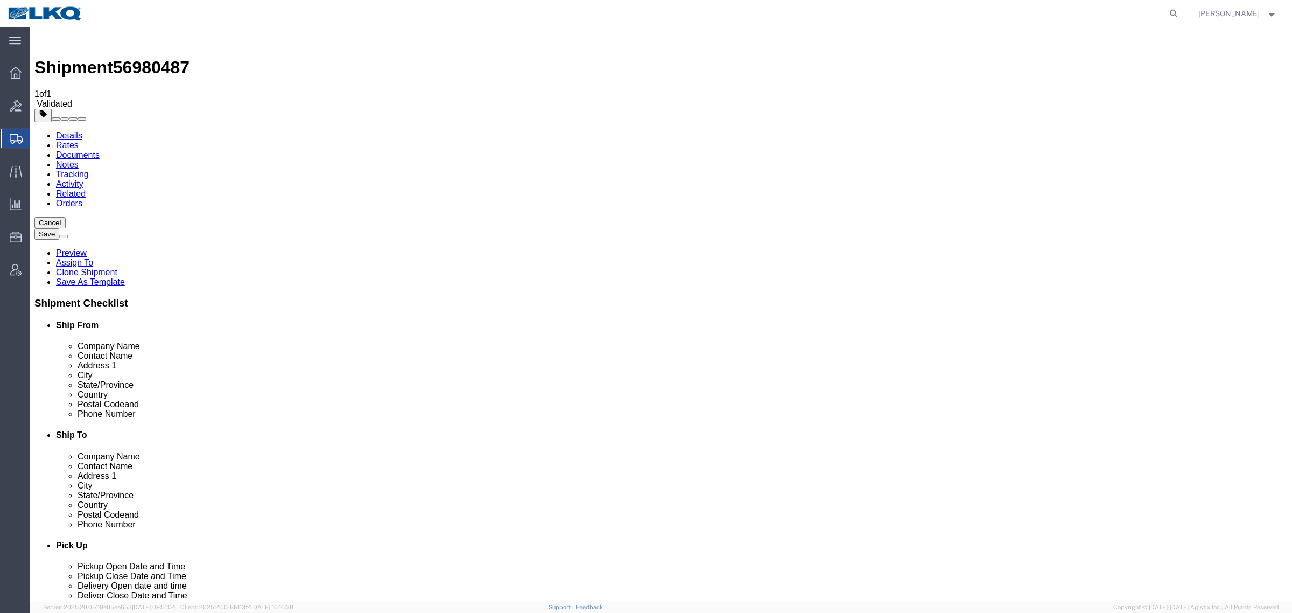
click span "56980487"
copy span "56980487"
click div "Shipment Information Package Information Special Services Loading Routing"
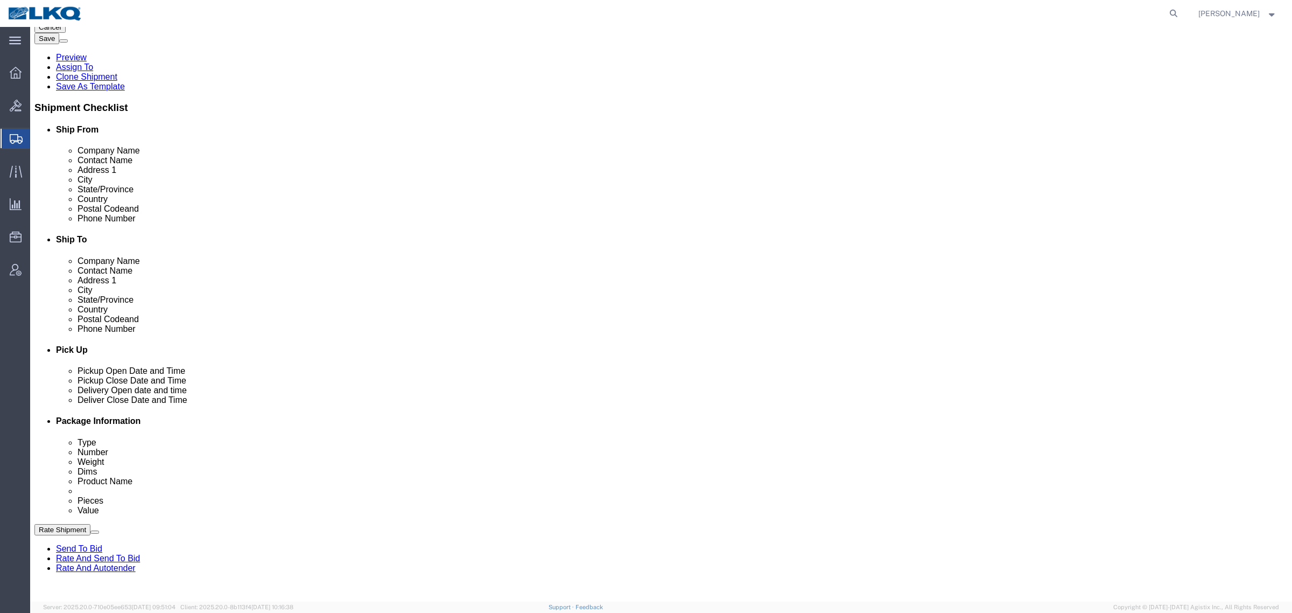
scroll to position [202, 0]
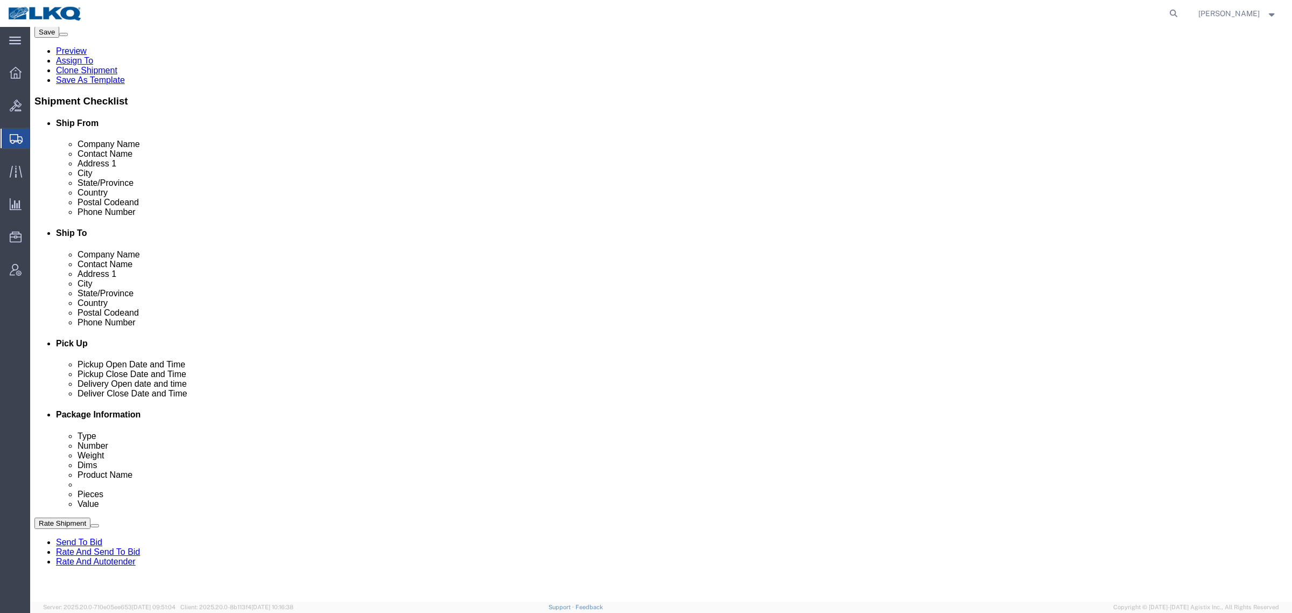
click span "56980487"
copy span "56980487"
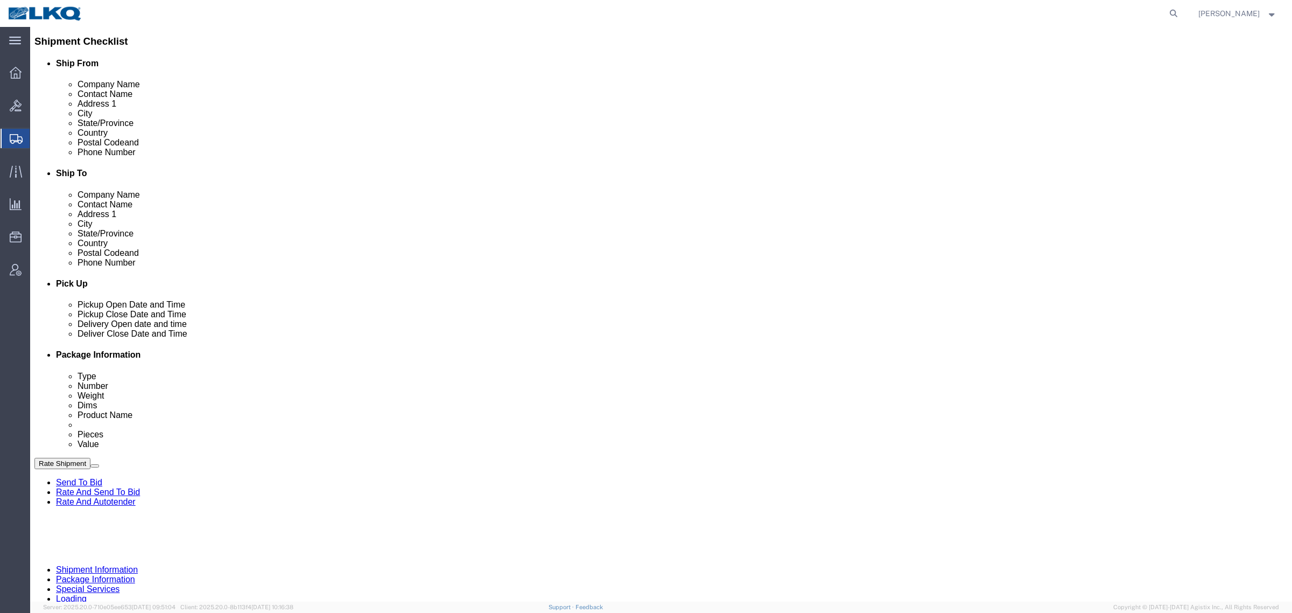
scroll to position [269, 0]
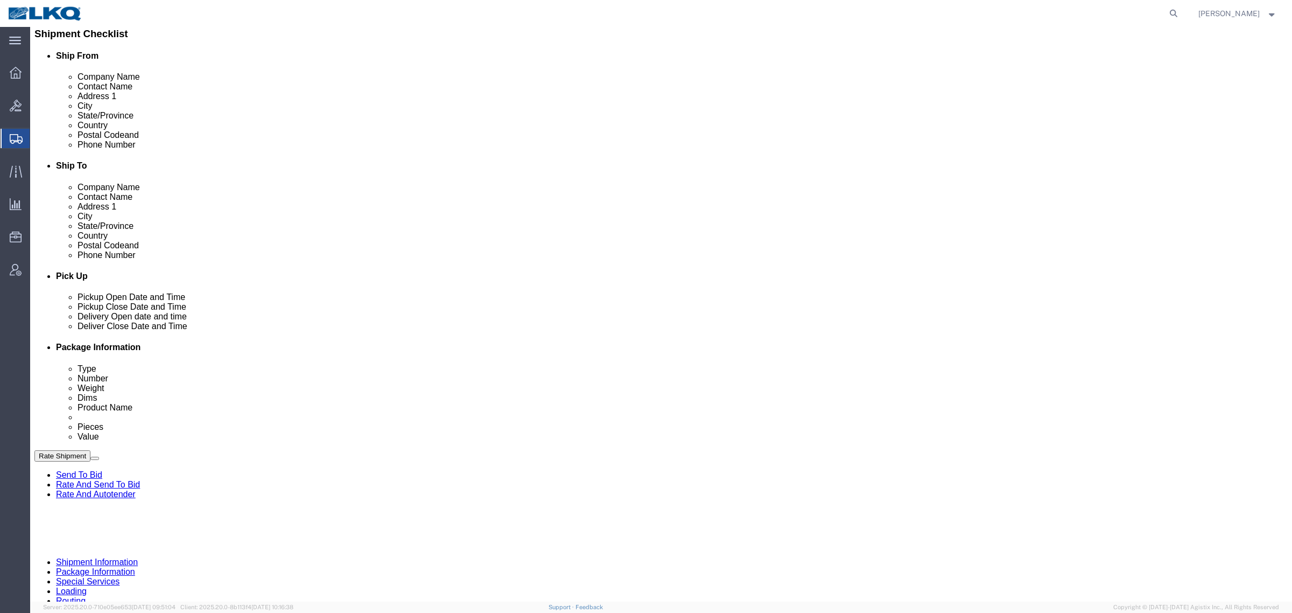
click link "Send To Bid"
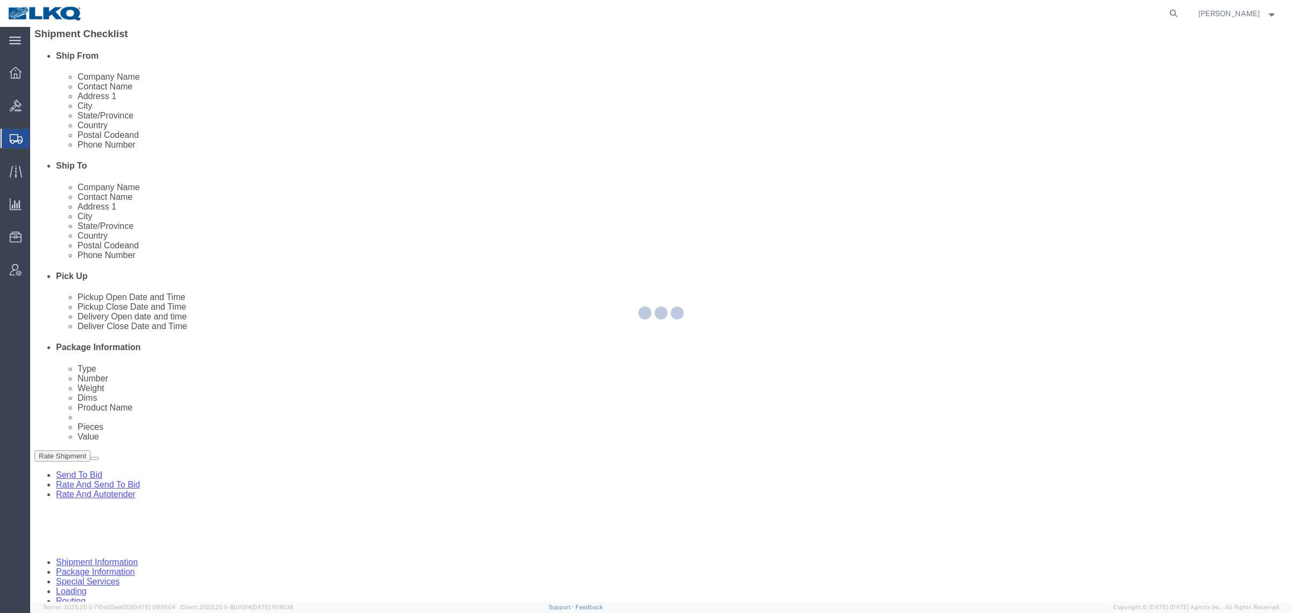
select select "TL"
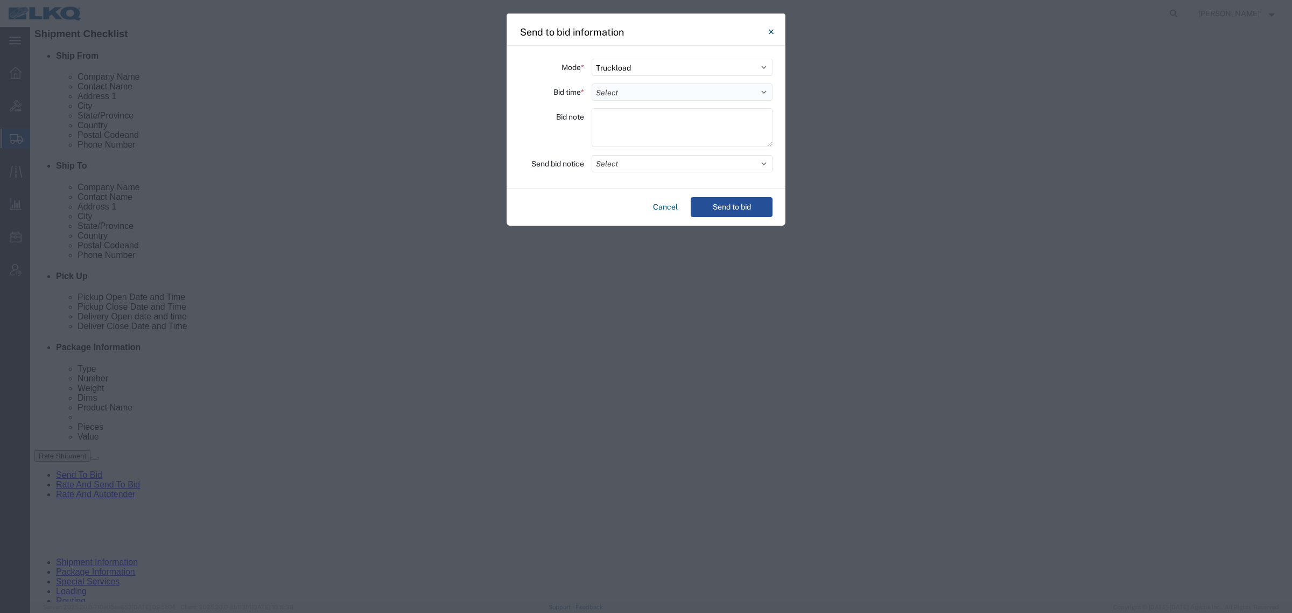
click at [630, 84] on select "Select 30 Min (Rush) 1 Hour (Rush) 2 Hours (Rush) 4 Hours (Rush) 8 Hours (Rush)…" at bounding box center [682, 91] width 181 height 17
select select "24"
click at [592, 83] on select "Select 30 Min (Rush) 1 Hour (Rush) 2 Hours (Rush) 4 Hours (Rush) 8 Hours (Rush)…" at bounding box center [682, 91] width 181 height 17
click at [733, 211] on button "Send to bid" at bounding box center [732, 207] width 82 height 20
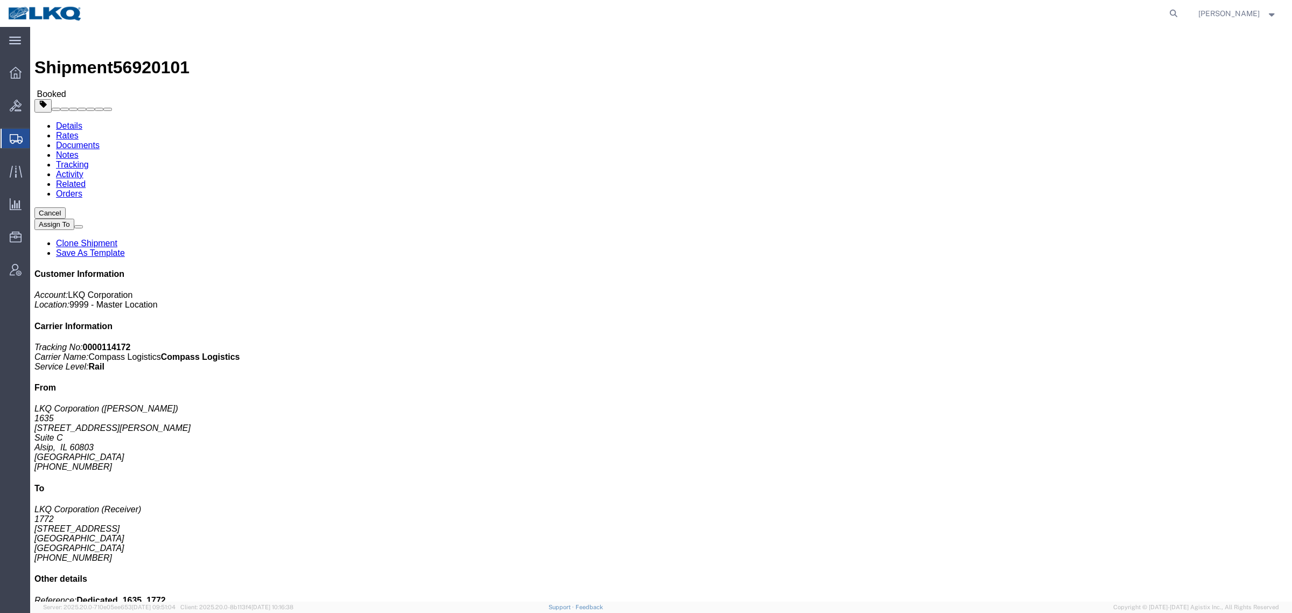
click link "Rates"
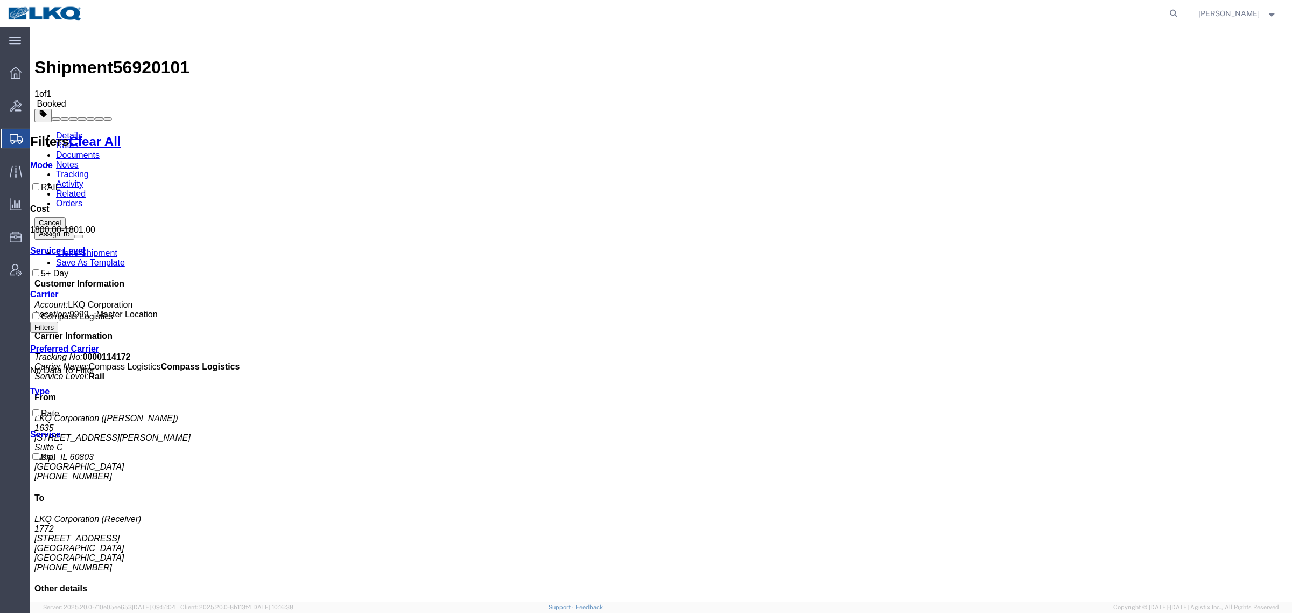
click at [62, 131] on link "Details" at bounding box center [69, 135] width 26 height 9
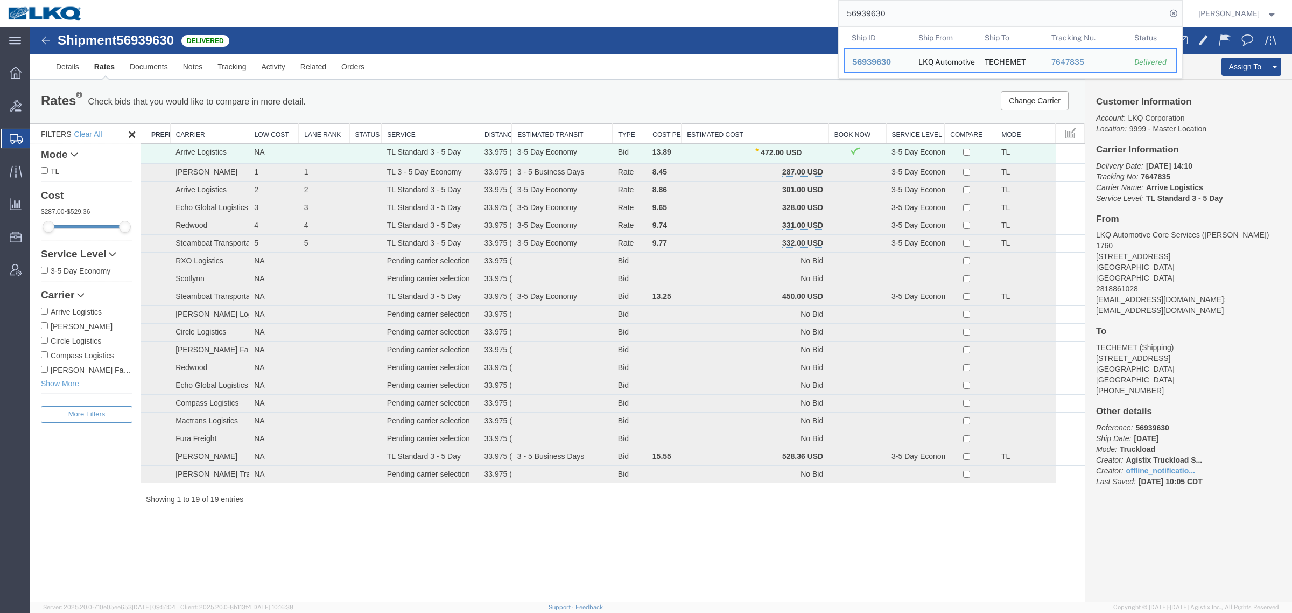
drag, startPoint x: 770, startPoint y: 11, endPoint x: 738, endPoint y: 11, distance: 31.8
click at [738, 11] on div "56939630 Ship ID Ship From Ship To Tracking Nu. Status Ship ID 56939630 Ship Fr…" at bounding box center [636, 13] width 1092 height 27
paste input "607082"
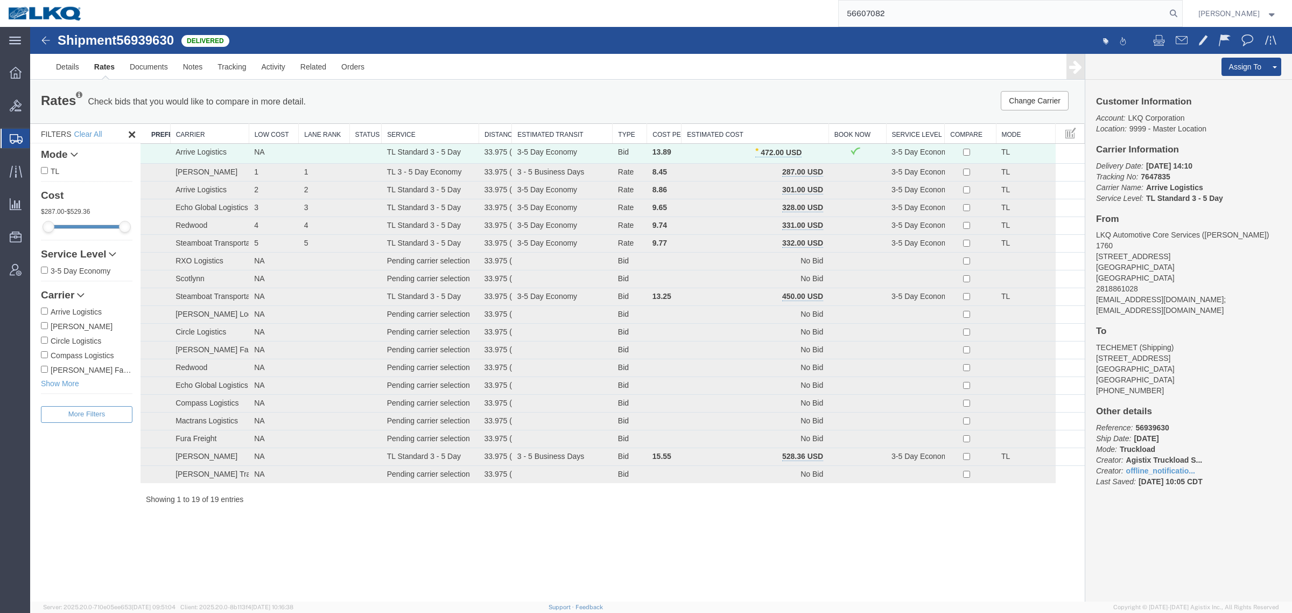
type input "56607082"
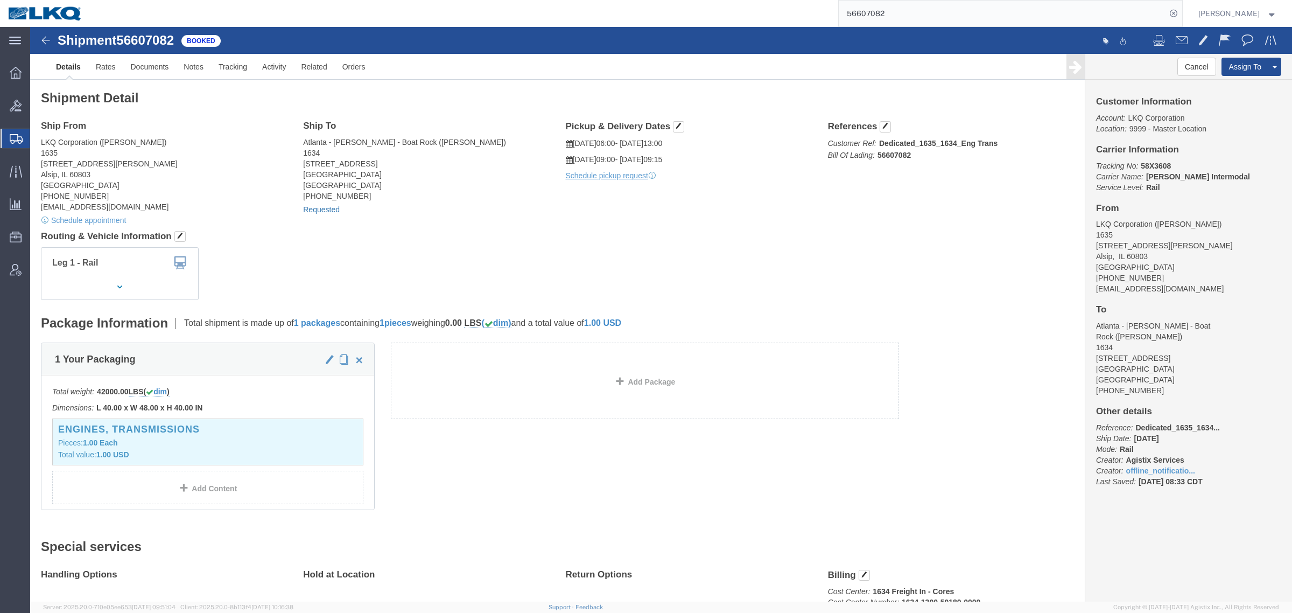
click link "Requested"
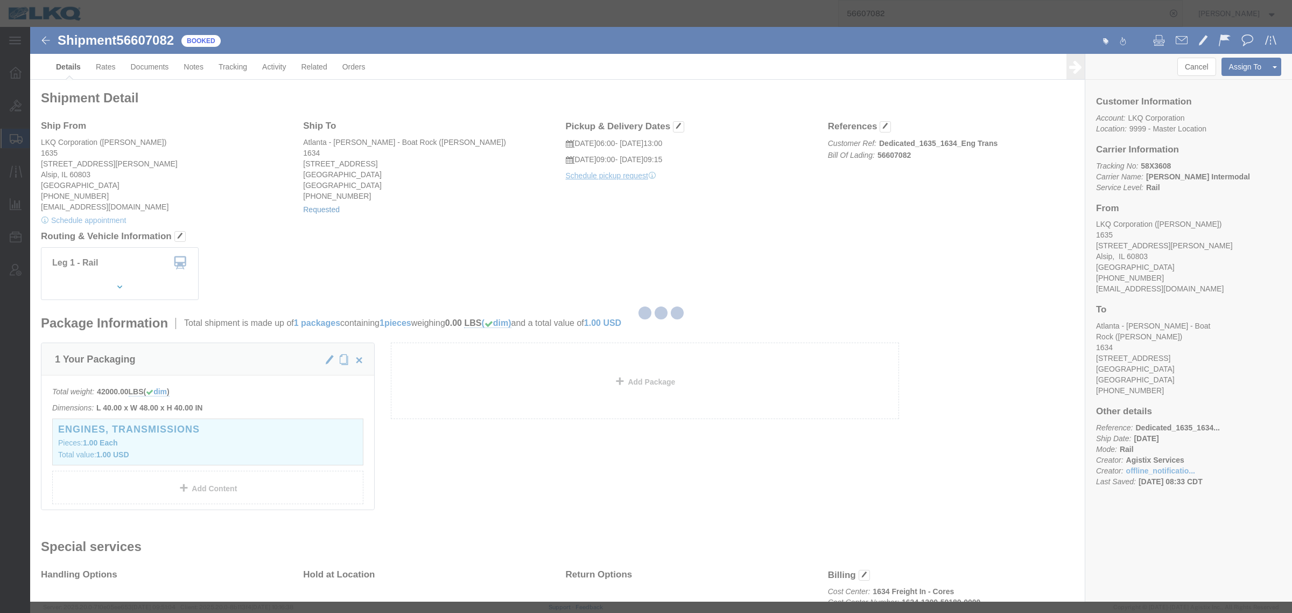
select select "1"
select select
select select "15"
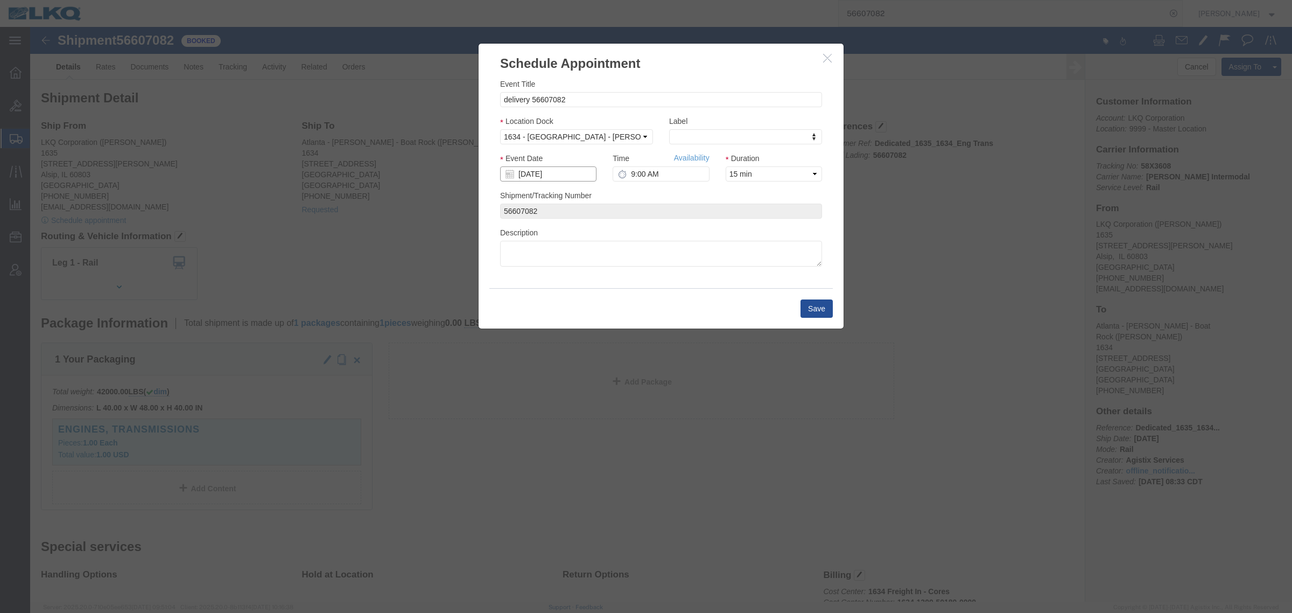
click input "[DATE]"
click h3 "Schedule Appointment"
click icon "button"
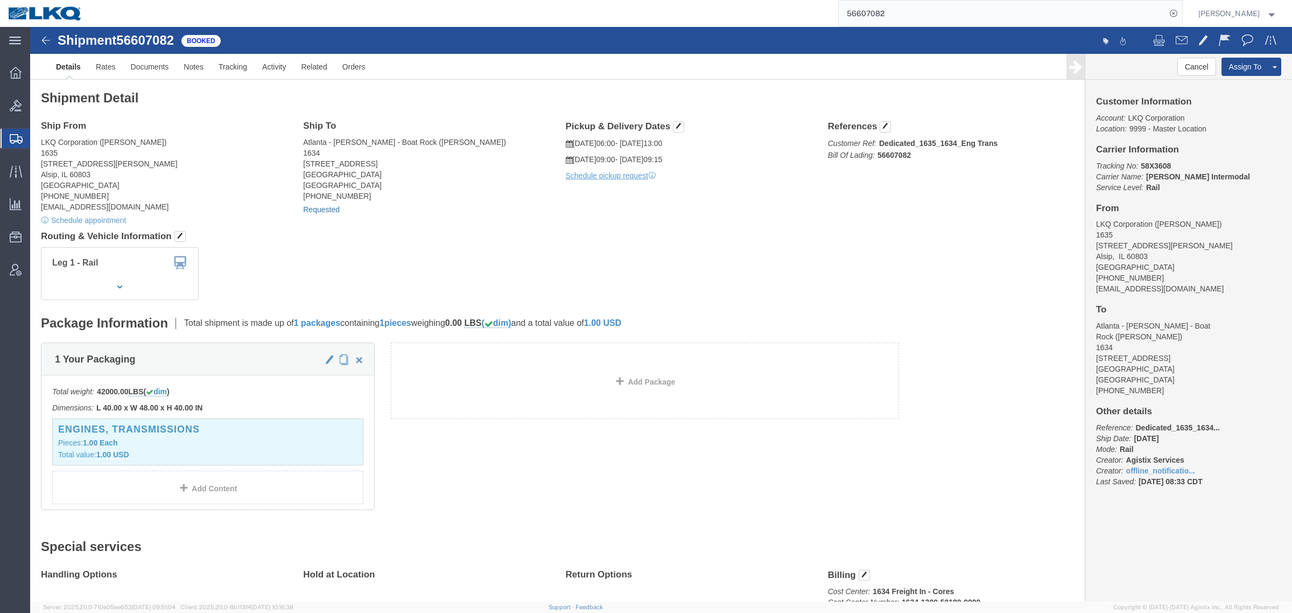
click link "Requested"
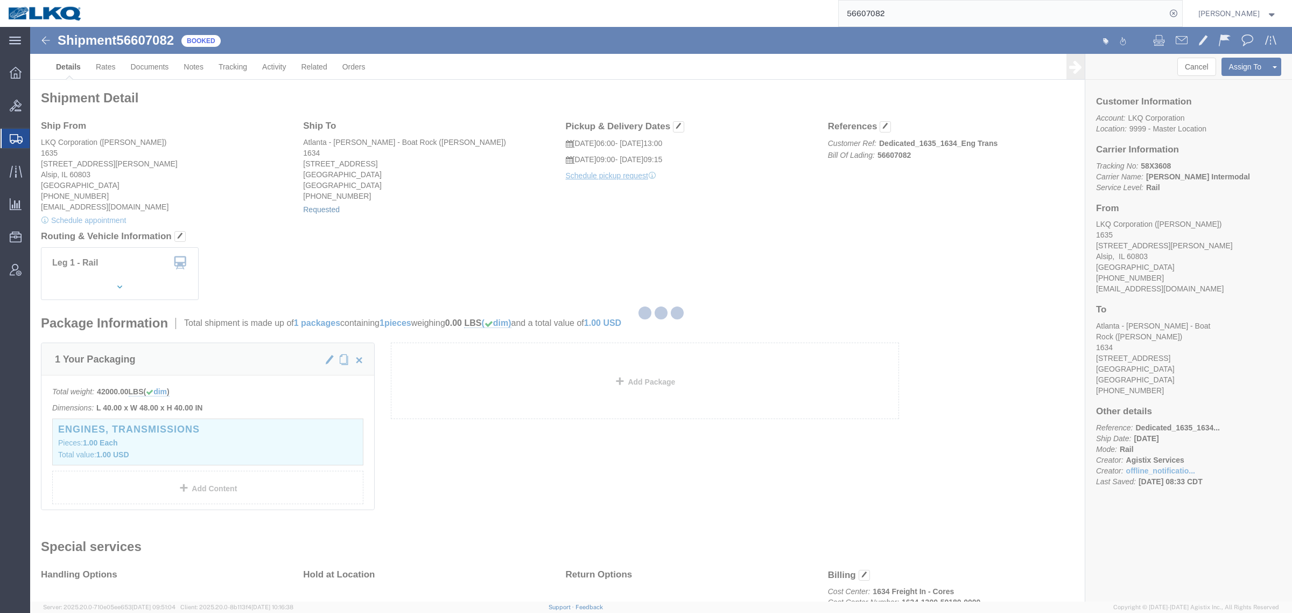
select select
select select "15"
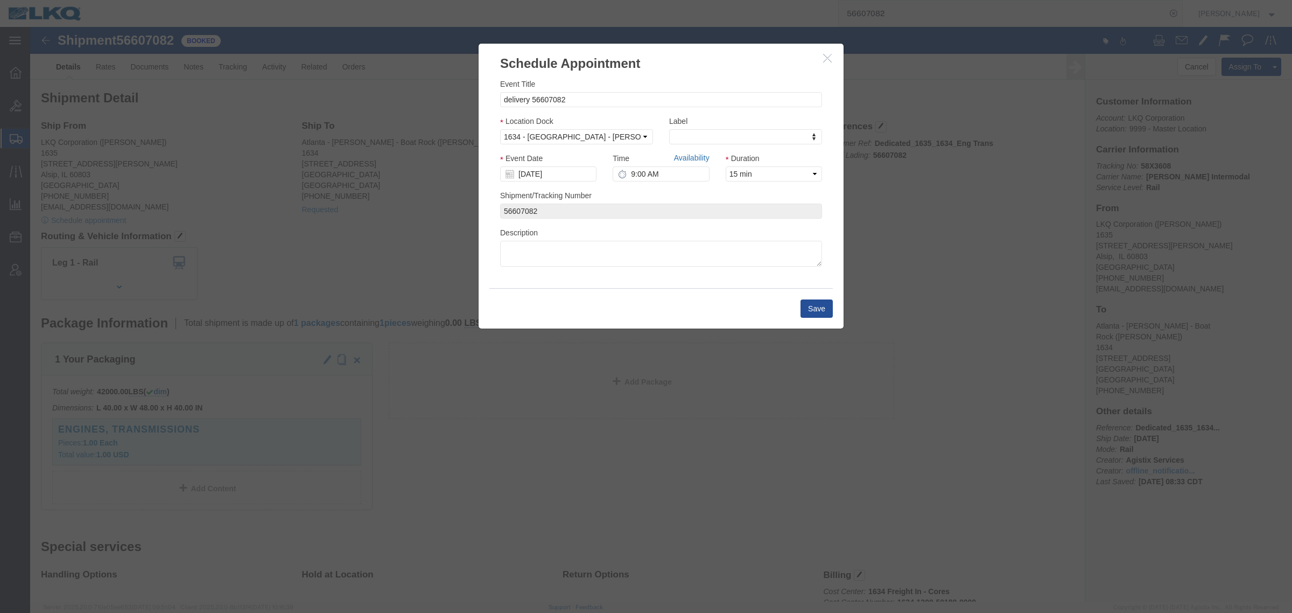
click link "Availability"
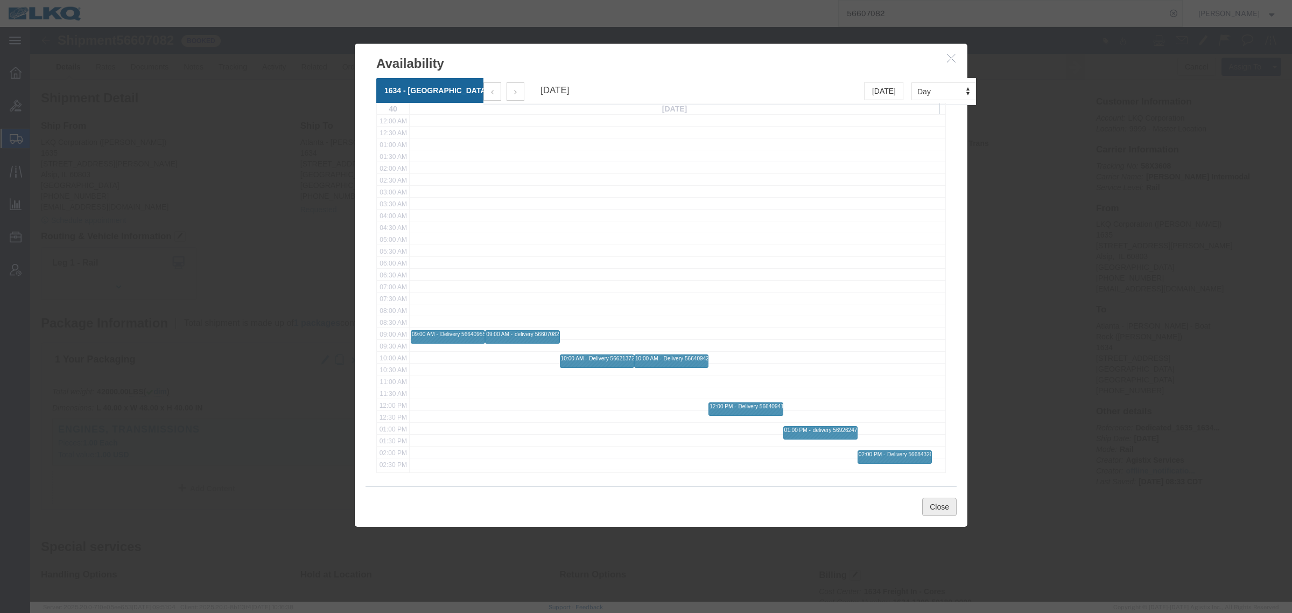
click button "Close"
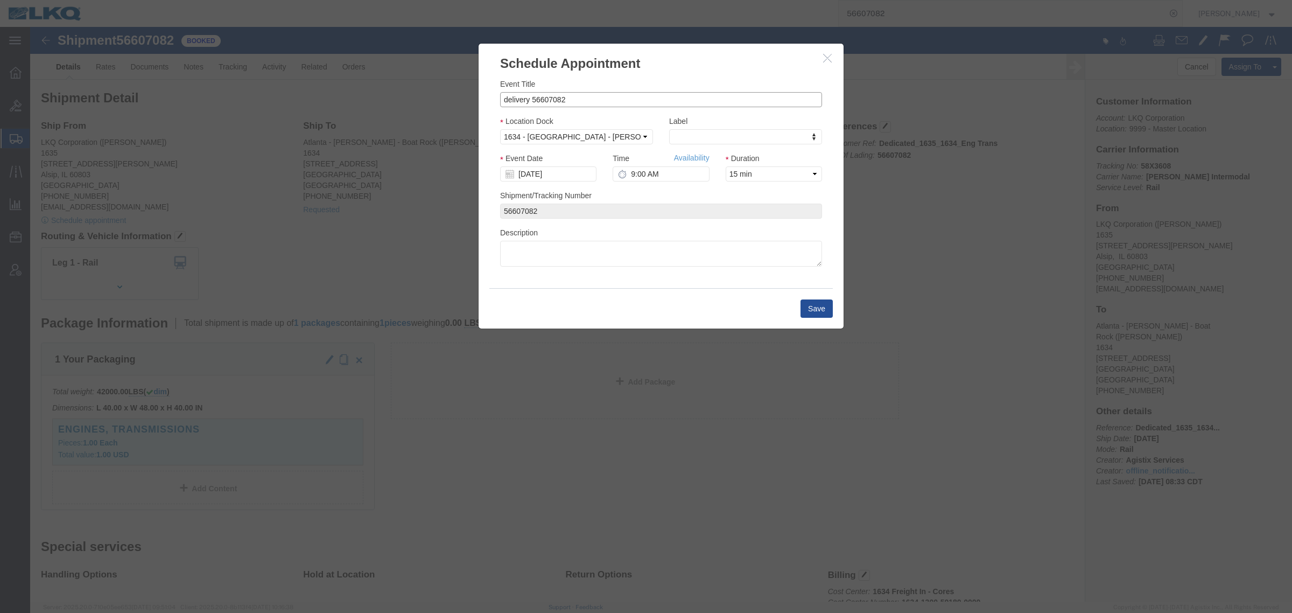
click input "delivery 56607082"
click icon "button"
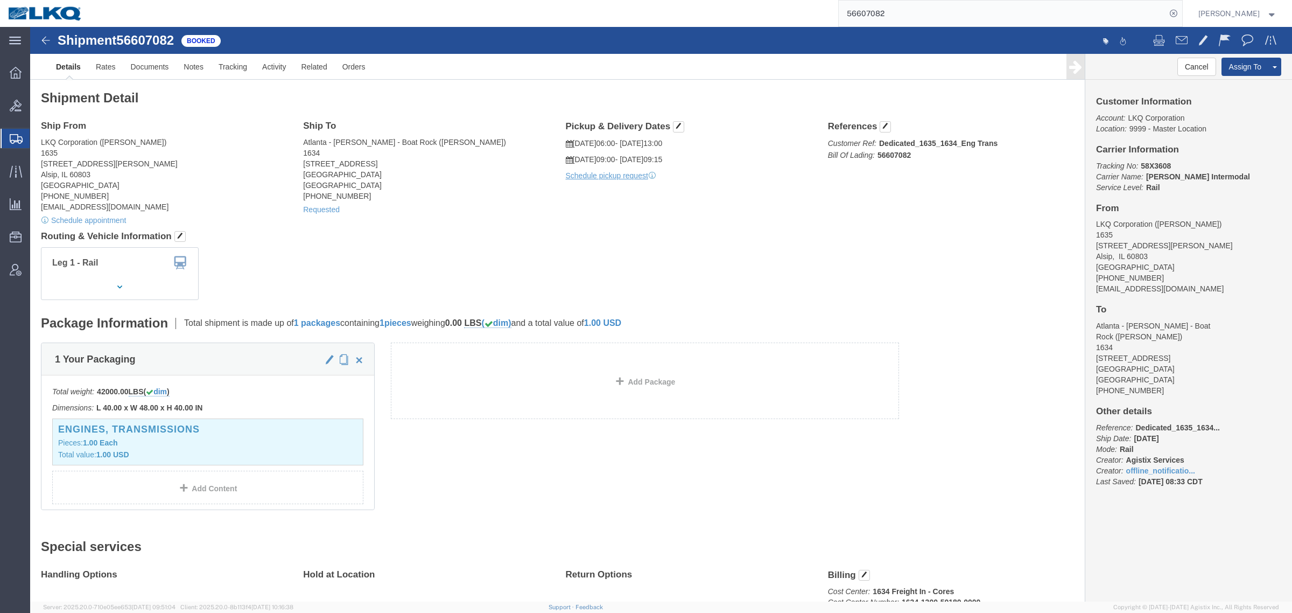
click div "Ship From LKQ Corporation (John Herman) 1635 11800 S. Austin Ave. Alsip, IL 608…"
click h4 "Routing & Vehicle Information"
click div "Shipment Detail Ship From LKQ Corporation (John Herman) 1635 11800 S. Austin Av…"
click at [0, 0] on span "Shipment Manager" at bounding box center [0, 0] width 0 height 0
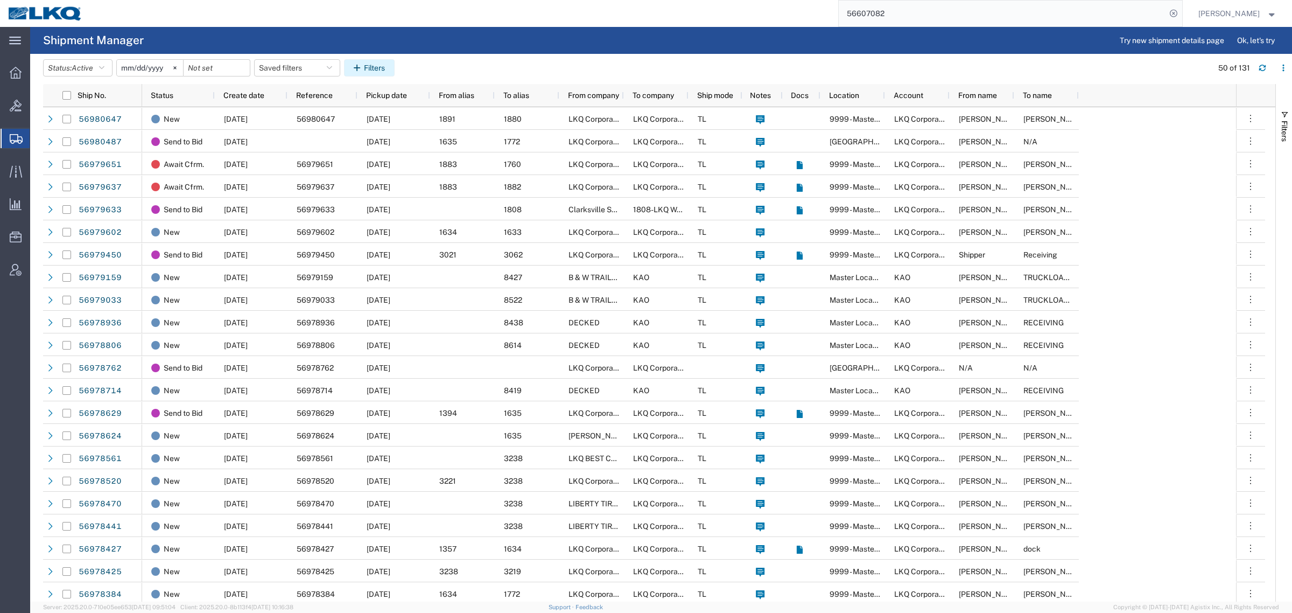
click at [390, 65] on button "Filters" at bounding box center [369, 67] width 51 height 17
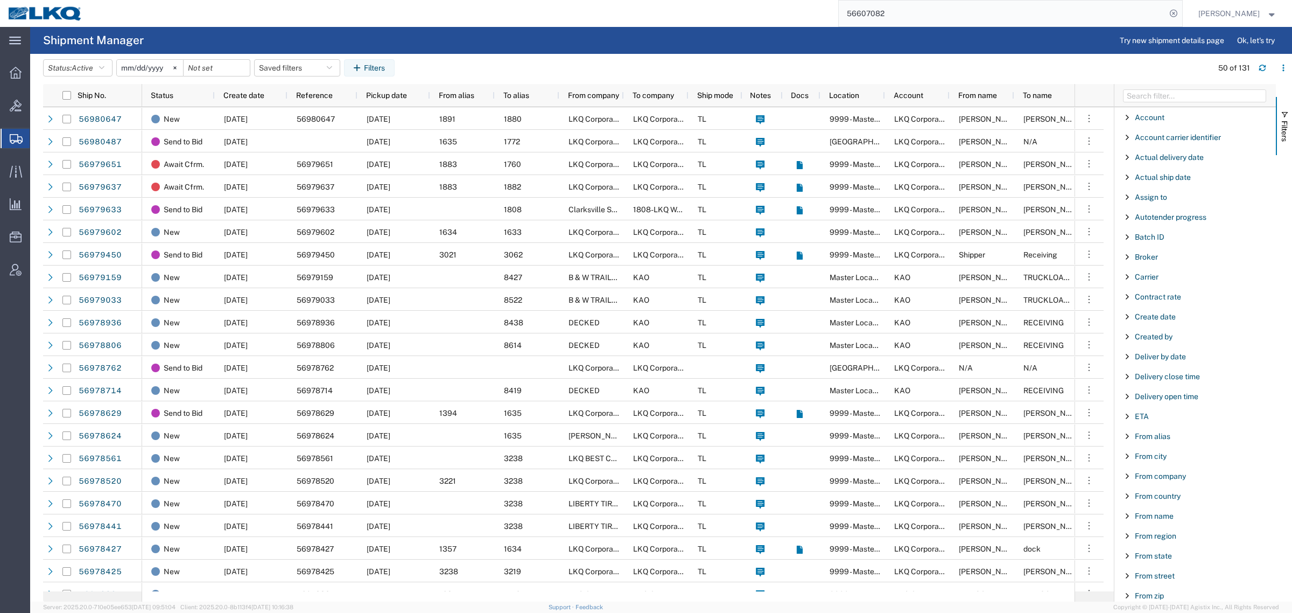
click at [1129, 440] on span "Filter List 66 Filters" at bounding box center [1127, 436] width 9 height 9
click at [1155, 485] on input "Filter Value" at bounding box center [1198, 481] width 141 height 13
type input "3213"
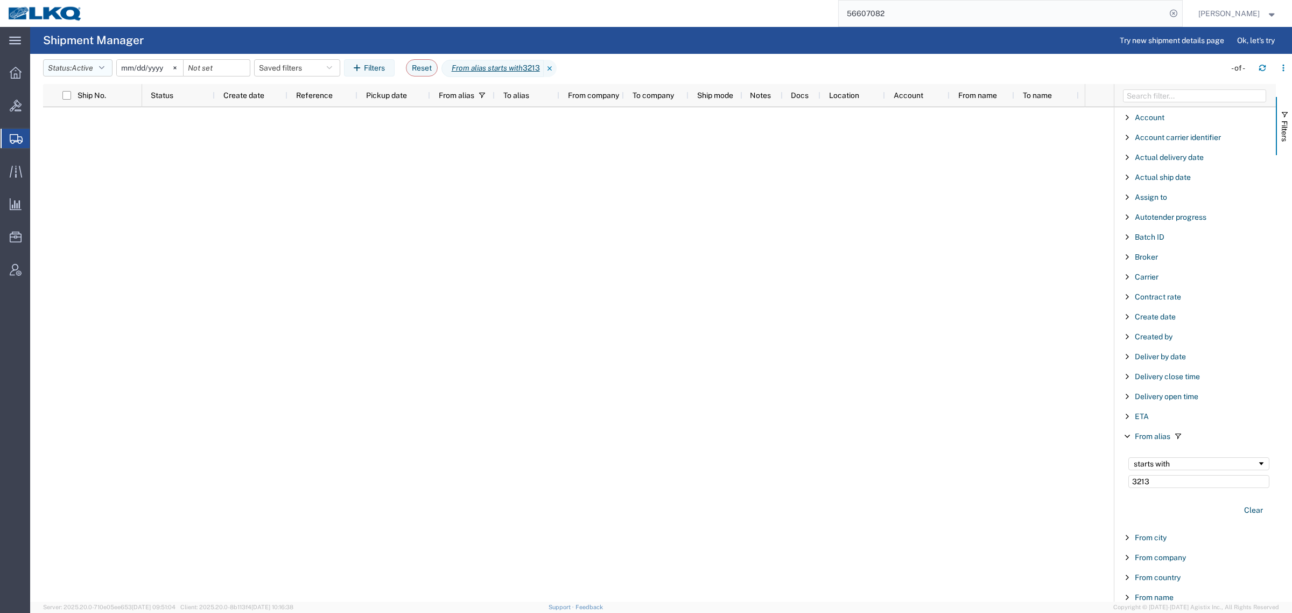
click at [72, 68] on button "Status: Active" at bounding box center [77, 67] width 69 height 17
click at [68, 125] on span "All" at bounding box center [106, 124] width 125 height 17
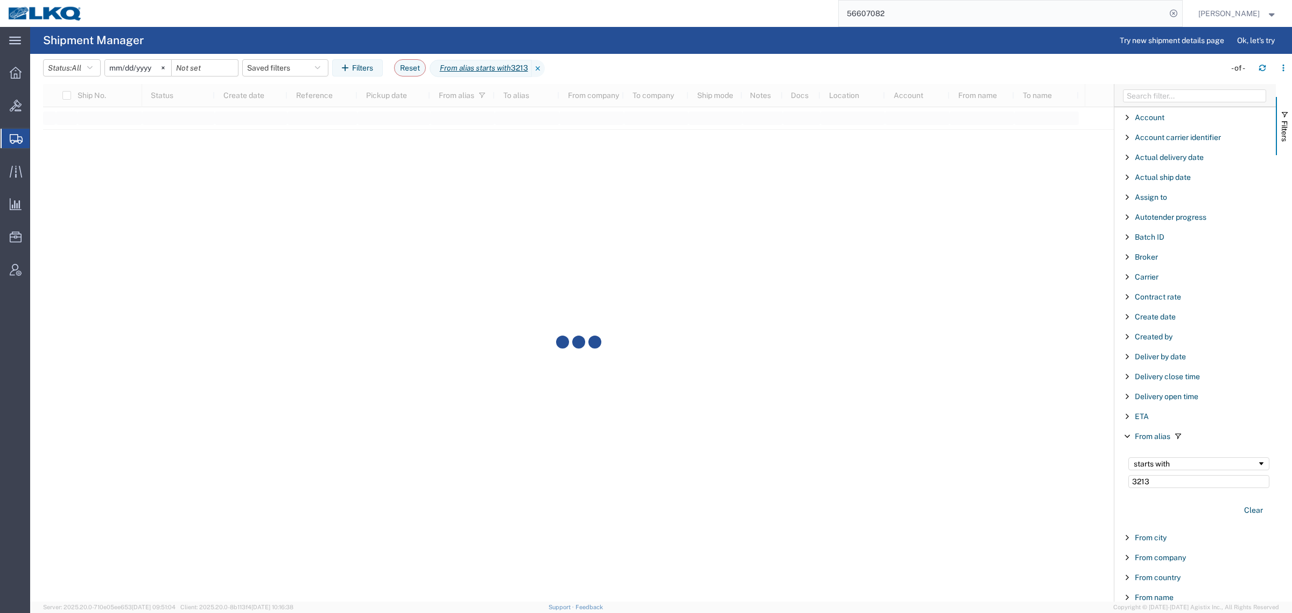
click at [1088, 73] on agx-table-filter-chips "Status: All Active All Approved Booked Canceled Delivered Denied New On Hold Pe…" at bounding box center [631, 71] width 1177 height 25
click at [707, 259] on div at bounding box center [578, 342] width 1071 height 517
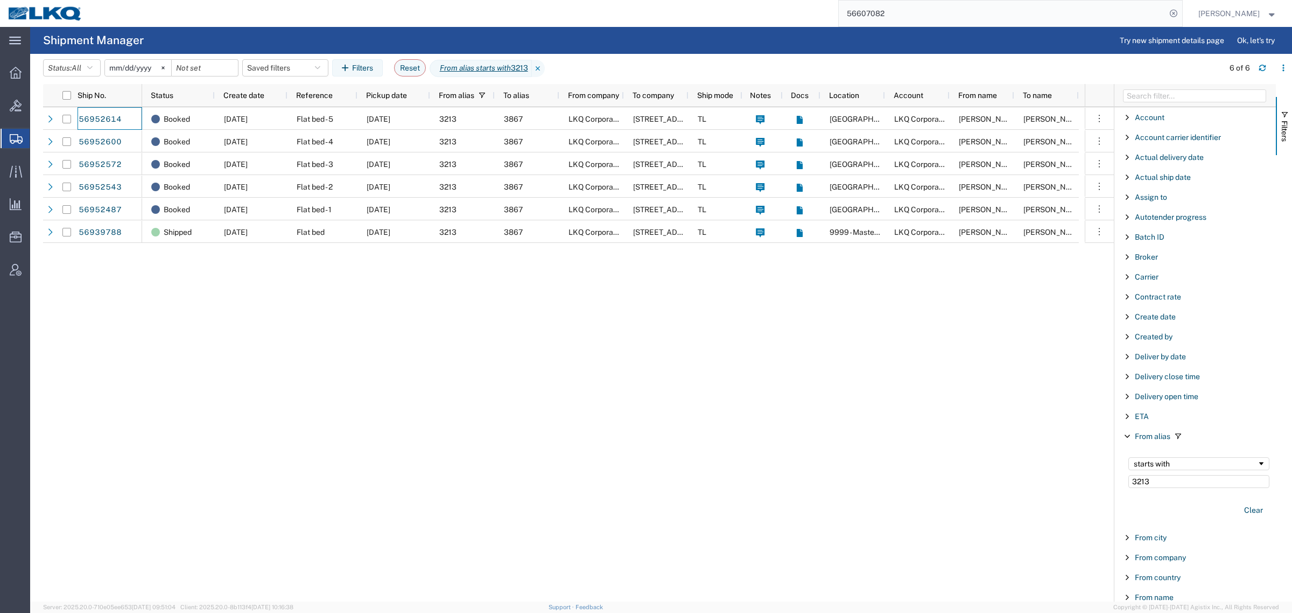
drag, startPoint x: 902, startPoint y: 15, endPoint x: 742, endPoint y: 18, distance: 159.9
click at [743, 17] on div "56607082" at bounding box center [636, 13] width 1092 height 27
paste input "979450"
type input "56979450"
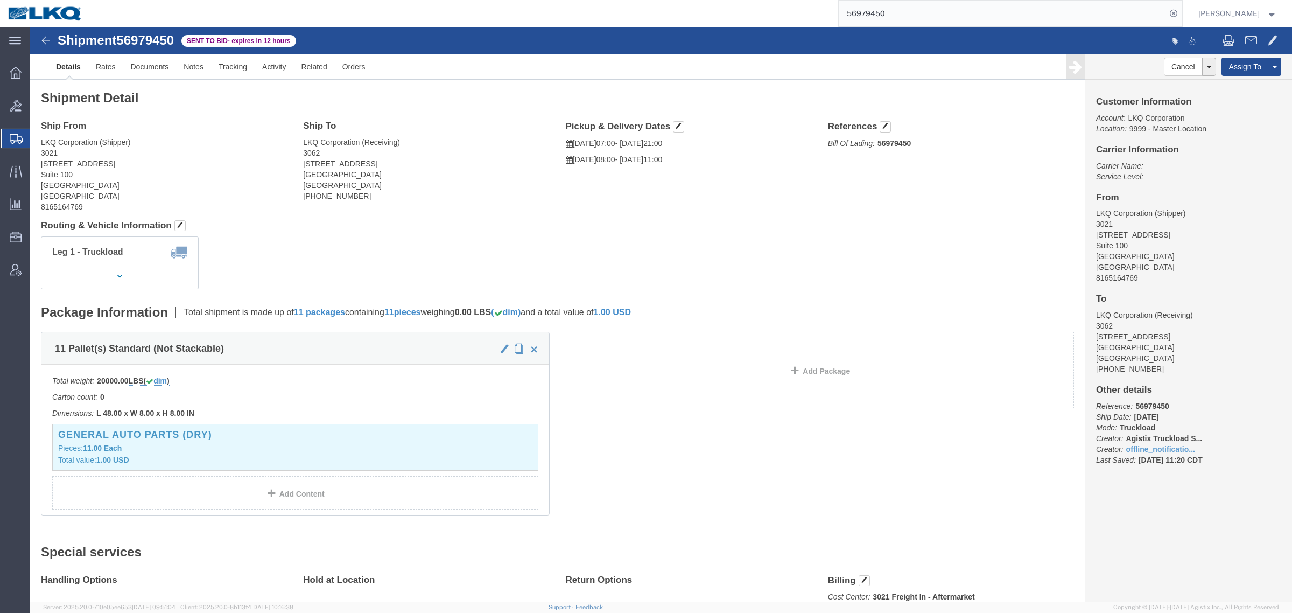
click address "LKQ Corporation (Shipper) 3021 24550 West 43rd Street Suite 100 Shawnee, KS 662…"
click link "Rates"
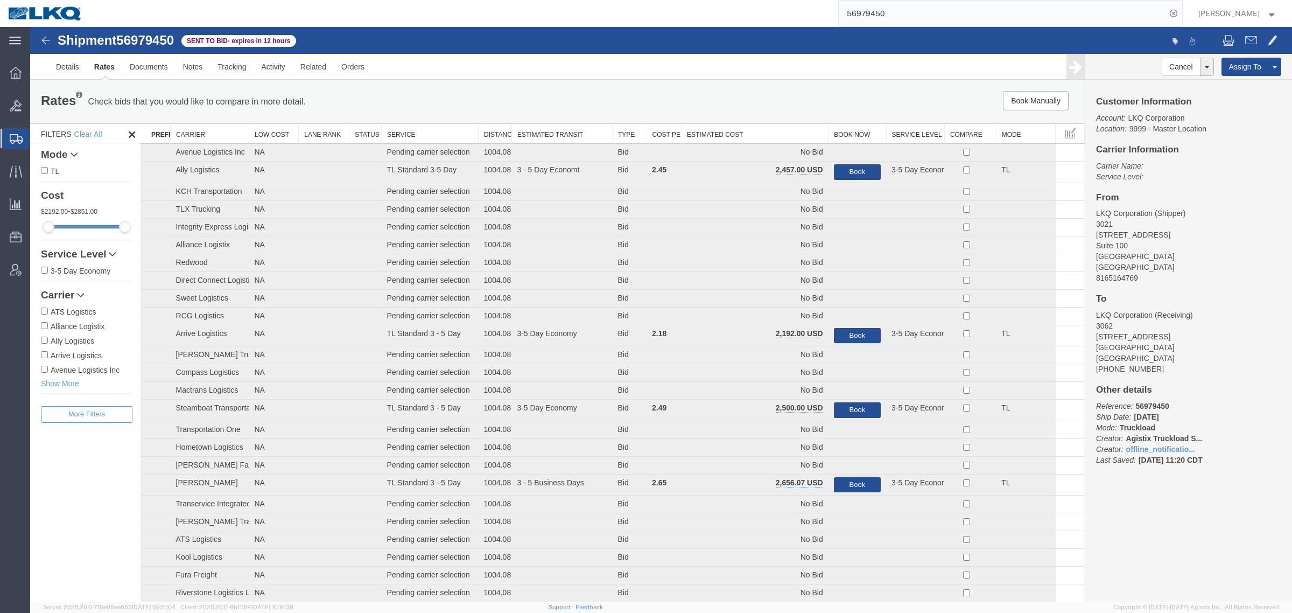
click at [735, 98] on div "Book Manually Pause Continue" at bounding box center [863, 100] width 437 height 19
click at [731, 131] on th "Estimated Cost" at bounding box center [755, 134] width 147 height 20
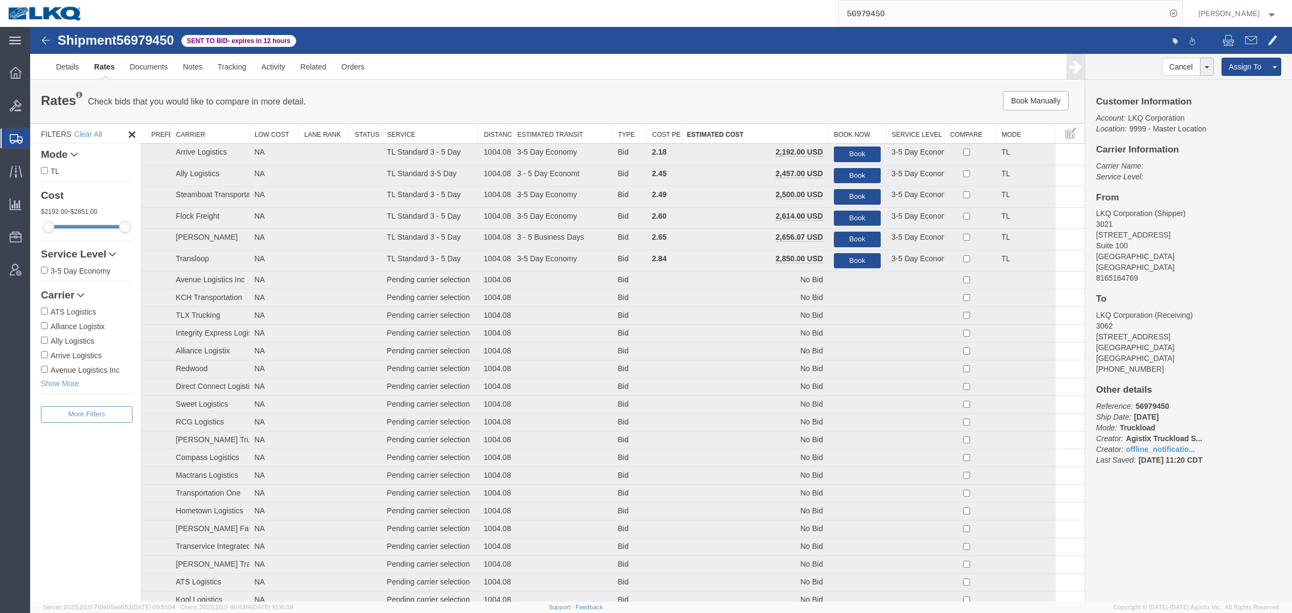
click at [713, 82] on div "Rates Check bids that you would like to compare in more detail. Compare Filter …" at bounding box center [557, 101] width 1055 height 43
click at [1022, 105] on button "Book Manually" at bounding box center [1036, 100] width 66 height 19
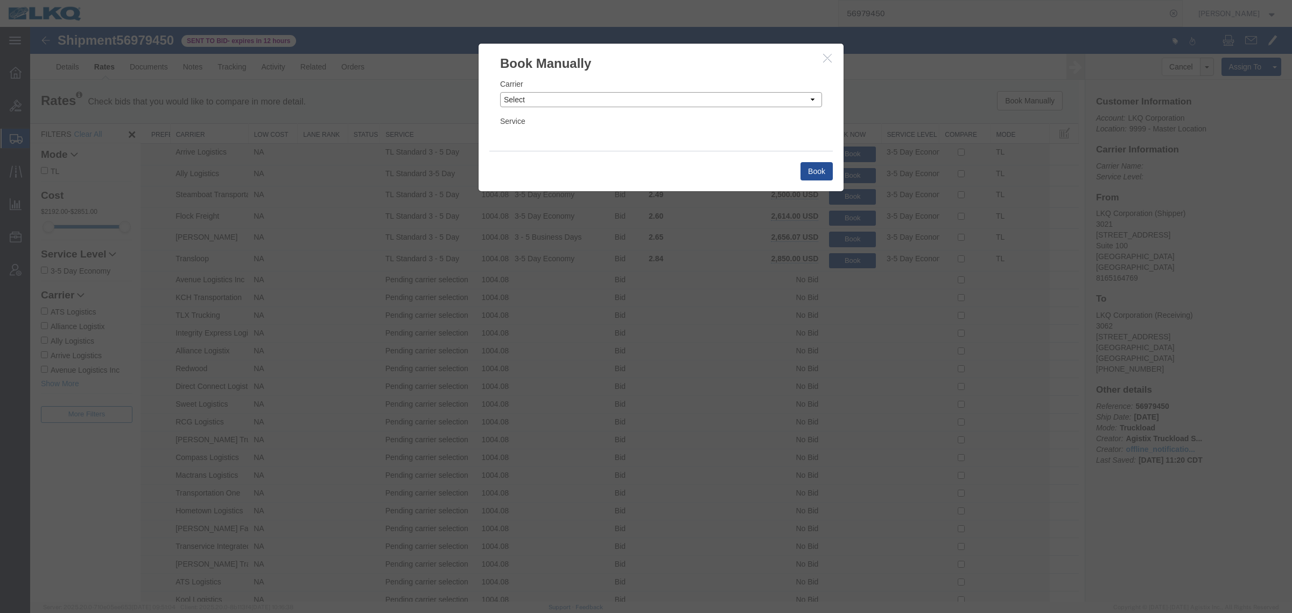
click at [639, 103] on select "Select Add New Carrier (and default service) AG Expedited ARL Logistics ATS Log…" at bounding box center [661, 99] width 322 height 15
select select "4622"
click at [500, 92] on select "Select Add New Carrier (and default service) AG Expedited ARL Logistics ATS Log…" at bounding box center [661, 99] width 322 height 15
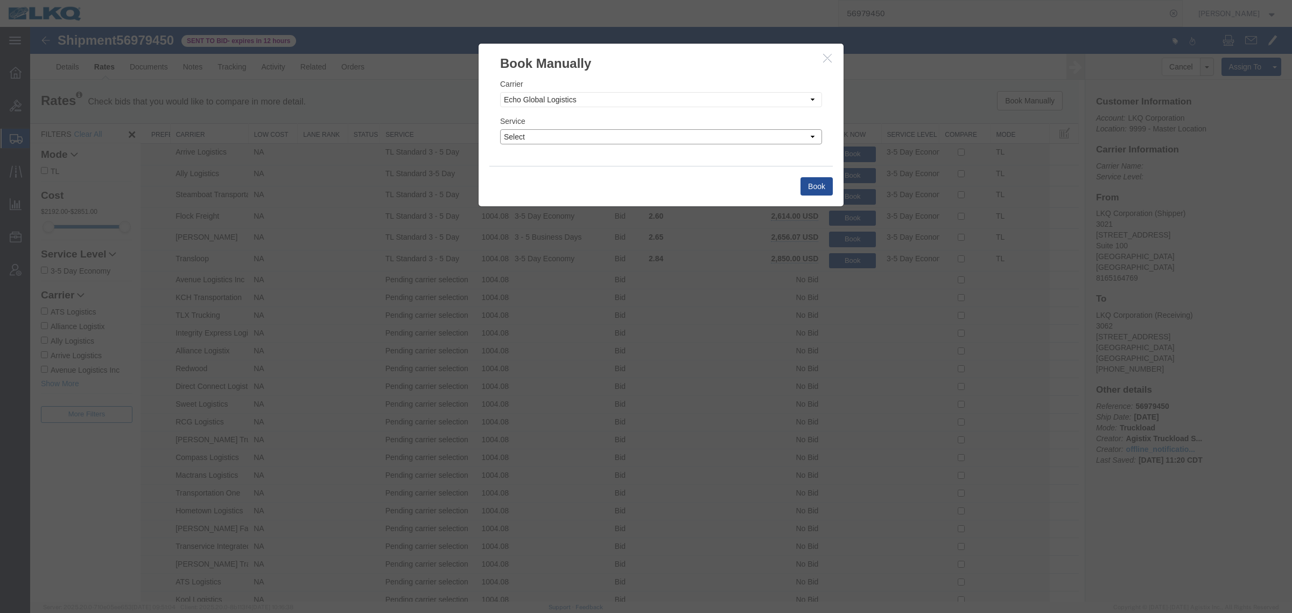
click at [596, 141] on select "Select Guaranteed Next Day LTL Standard 3-5 Day Rail TL Standard 3 - 5 Day" at bounding box center [661, 136] width 322 height 15
select select "13989"
click at [500, 129] on select "Select Guaranteed Next Day LTL Standard 3-5 Day Rail TL Standard 3 - 5 Day" at bounding box center [661, 136] width 322 height 15
click at [808, 184] on button "Book" at bounding box center [816, 186] width 32 height 18
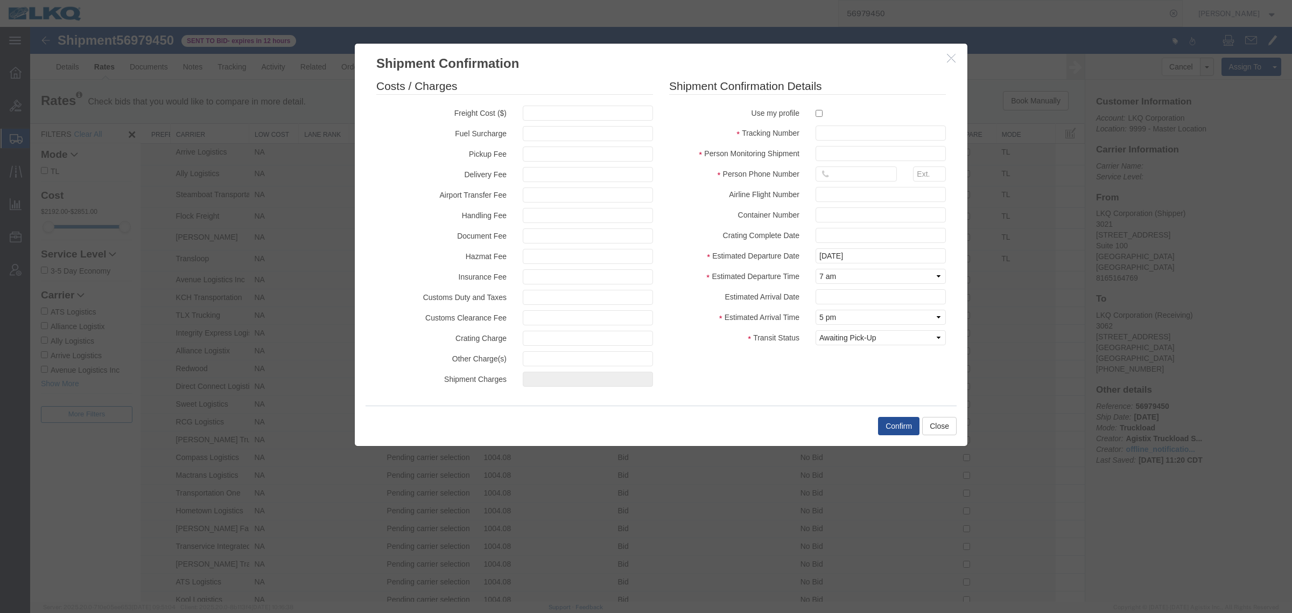
click at [580, 105] on fieldset "Costs / Charges Freight Cost ($) Fuel Surcharge Pickup Fee Delivery Fee Airport…" at bounding box center [514, 235] width 277 height 314
click at [576, 111] on input "text" at bounding box center [588, 113] width 130 height 15
type input "2450"
type input "2,450.00"
click at [890, 134] on input "text" at bounding box center [881, 132] width 130 height 15
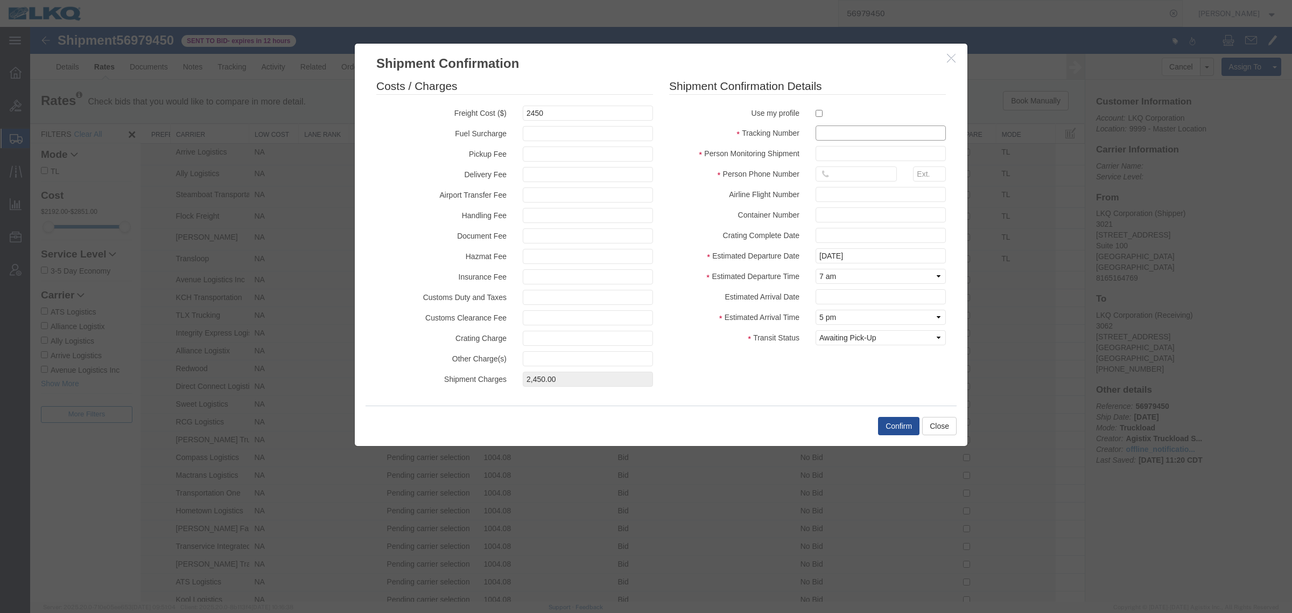
paste input "56979450"
type input "56979450"
click at [870, 145] on fieldset "Shipment Confirmation Details Use my profile Tracking Number 56979450 Person Mo…" at bounding box center [807, 214] width 277 height 272
click at [868, 154] on input "text" at bounding box center [881, 153] width 130 height 15
type input "[PERSON_NAME]"
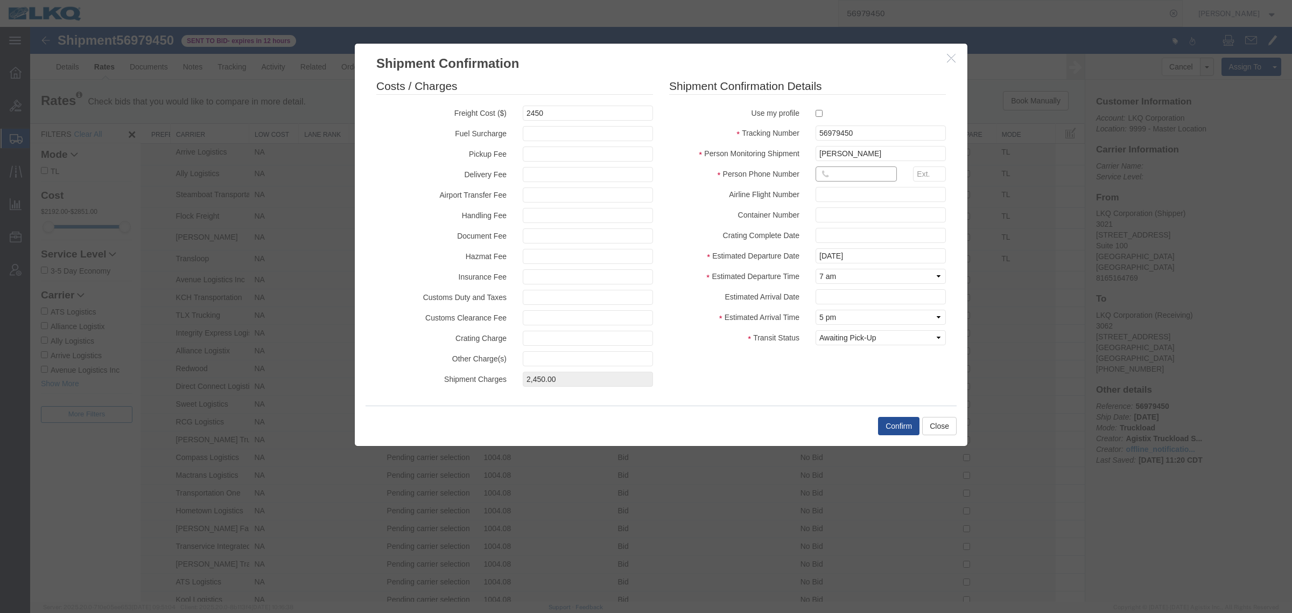
click at [845, 179] on input "text" at bounding box center [856, 173] width 81 height 15
type input "6150000000"
click at [900, 416] on div "Confirm Close" at bounding box center [661, 425] width 591 height 40
click at [898, 423] on button "Confirm" at bounding box center [898, 426] width 41 height 18
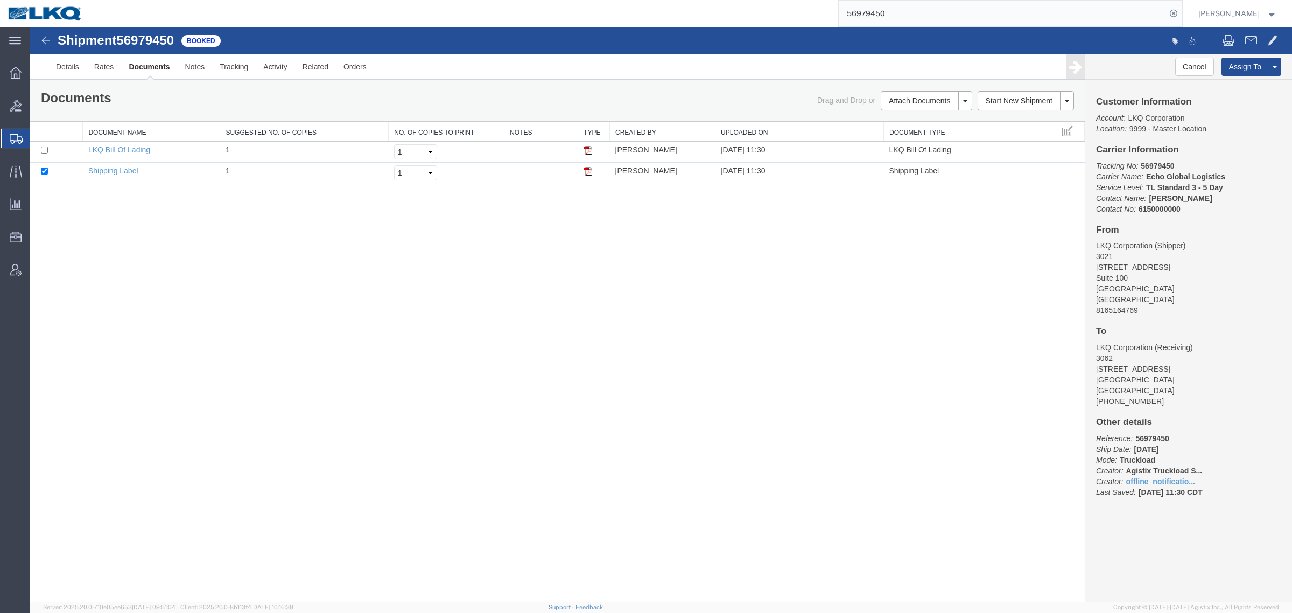
click at [609, 286] on div "Shipment 56979450 2 of 2 Booked Details Rates Documents Notes Tracking Activity…" at bounding box center [661, 314] width 1262 height 574
click at [733, 42] on div at bounding box center [976, 41] width 630 height 23
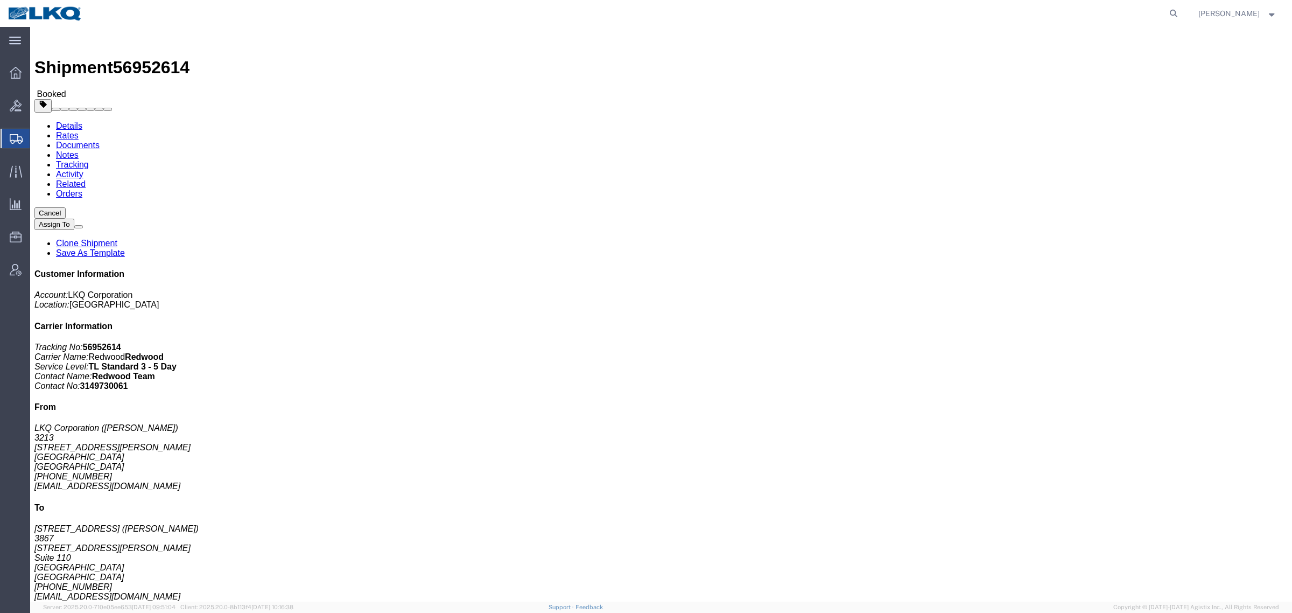
click link "Clone Shipment"
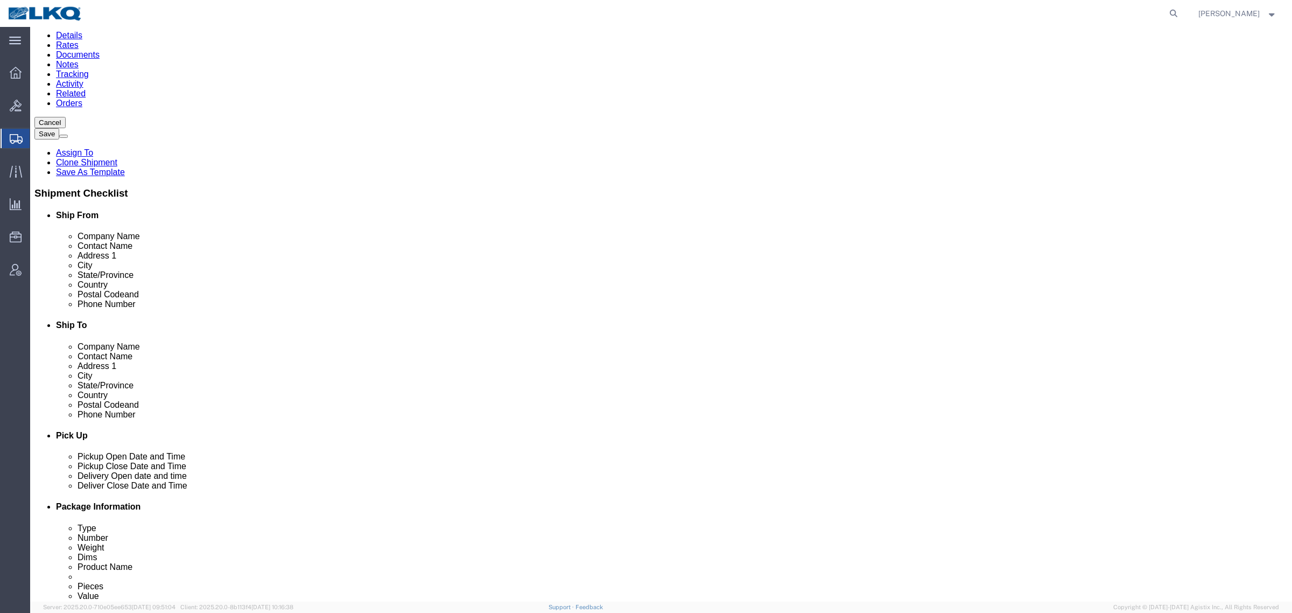
scroll to position [67, 0]
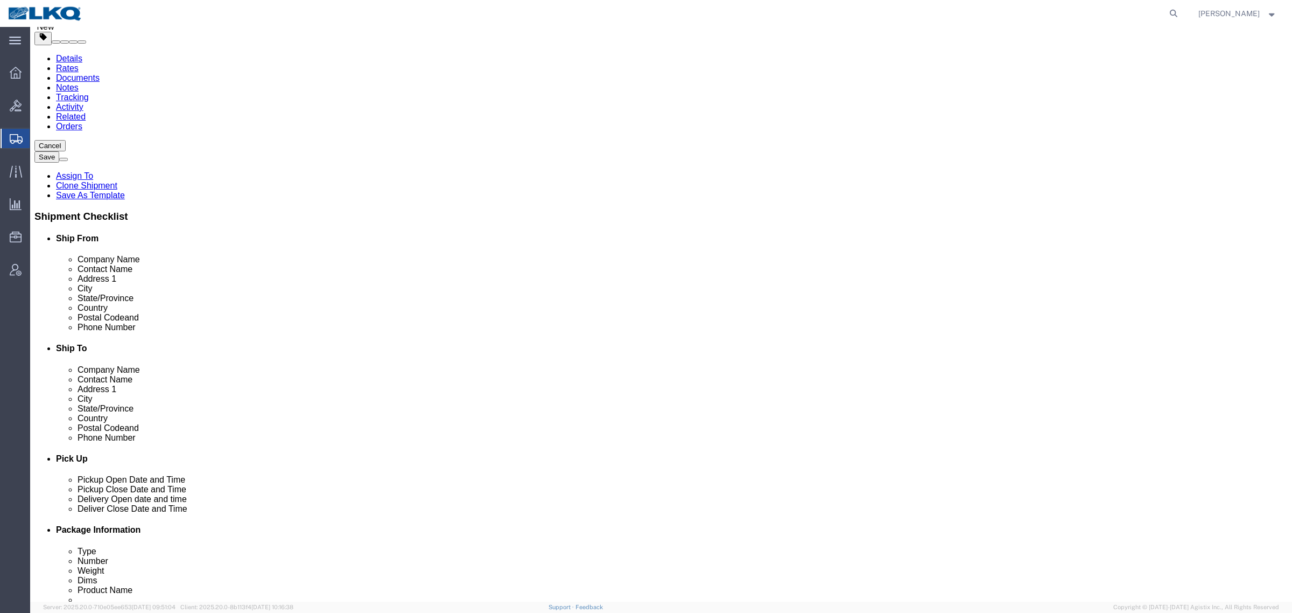
click span "56980708"
select select "27924"
select select "57631"
click span "56980708"
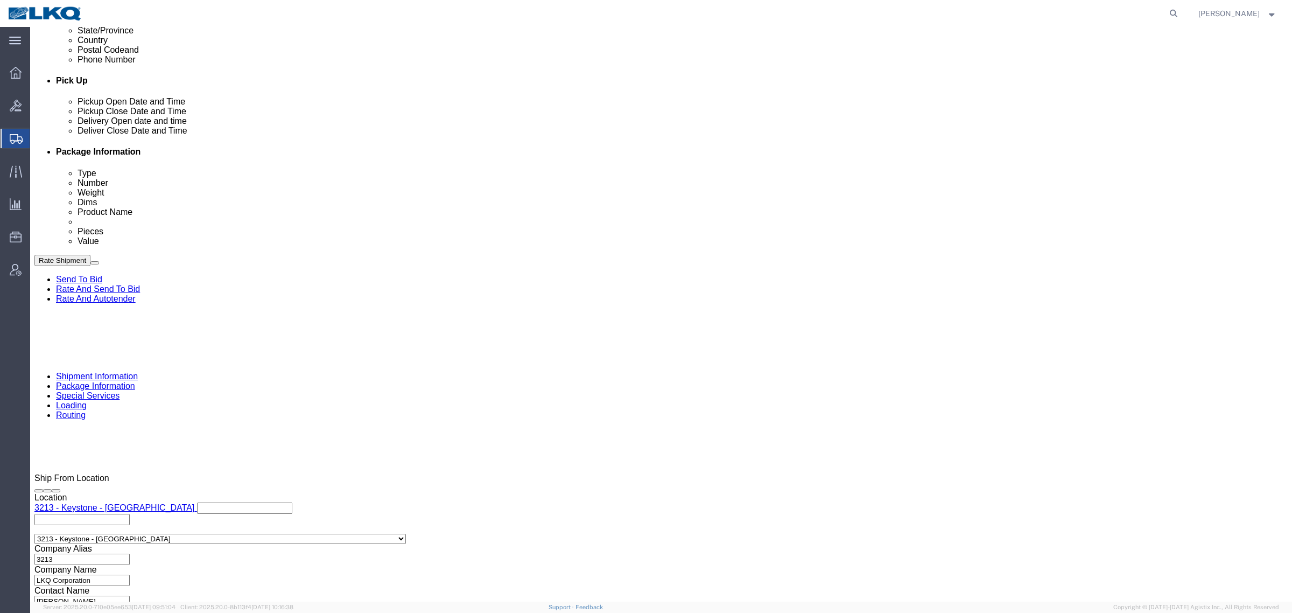
scroll to position [525, 0]
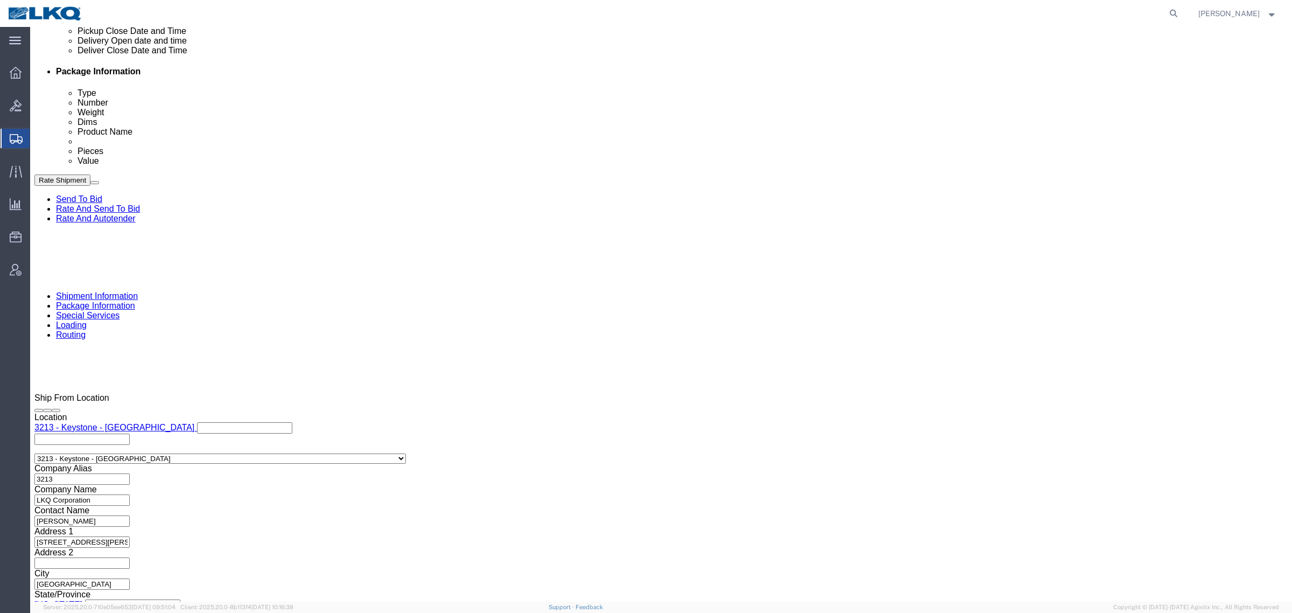
click input "56952614"
paste input "80708"
type input "56980708"
click input "Flat bed - 5"
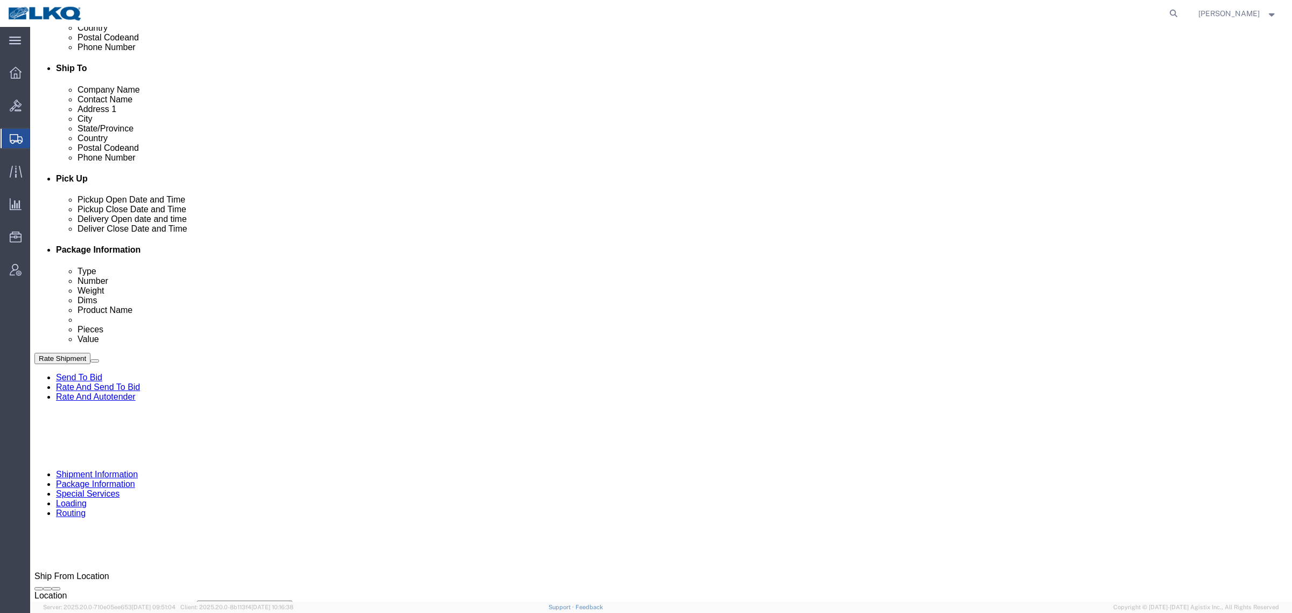
scroll to position [324, 0]
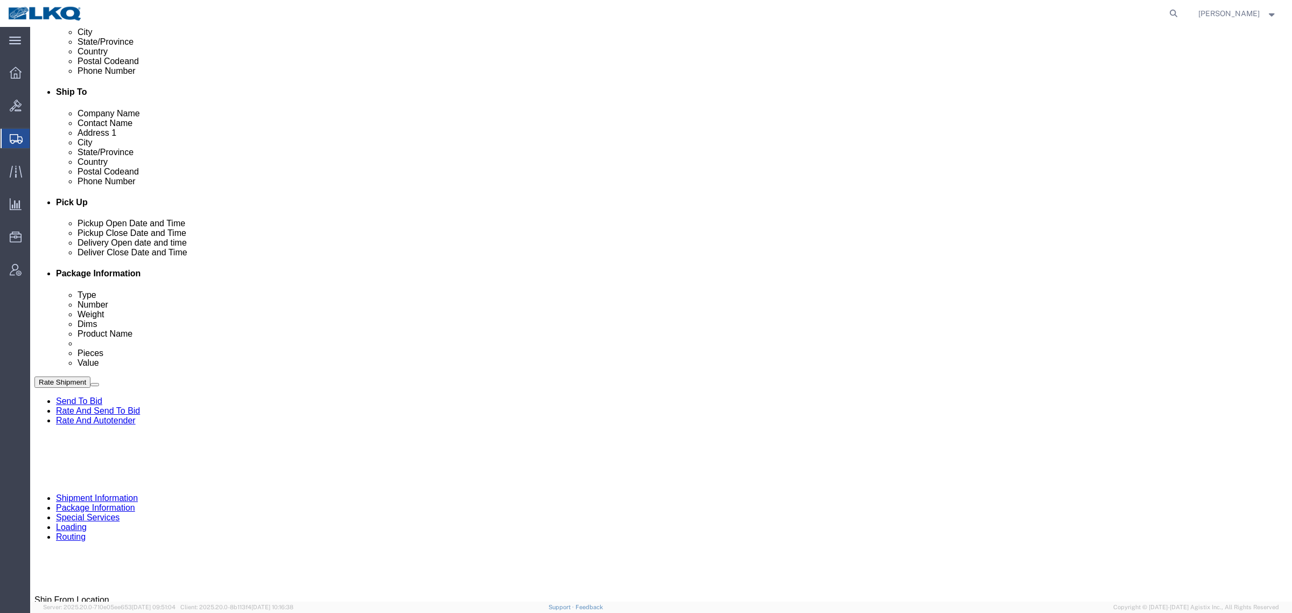
type input "Flat bed"
click div
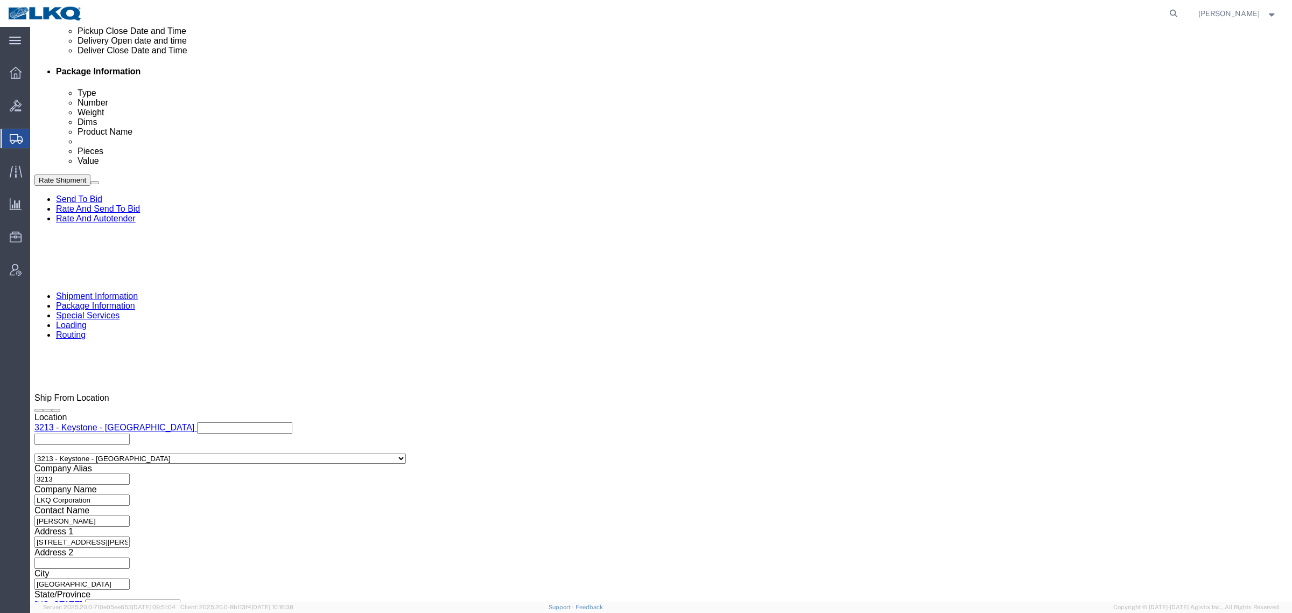
click button "Apply"
drag, startPoint x: 888, startPoint y: 208, endPoint x: 889, endPoint y: 217, distance: 9.2
click div
click button "Apply"
drag, startPoint x: 843, startPoint y: 266, endPoint x: 853, endPoint y: 266, distance: 9.7
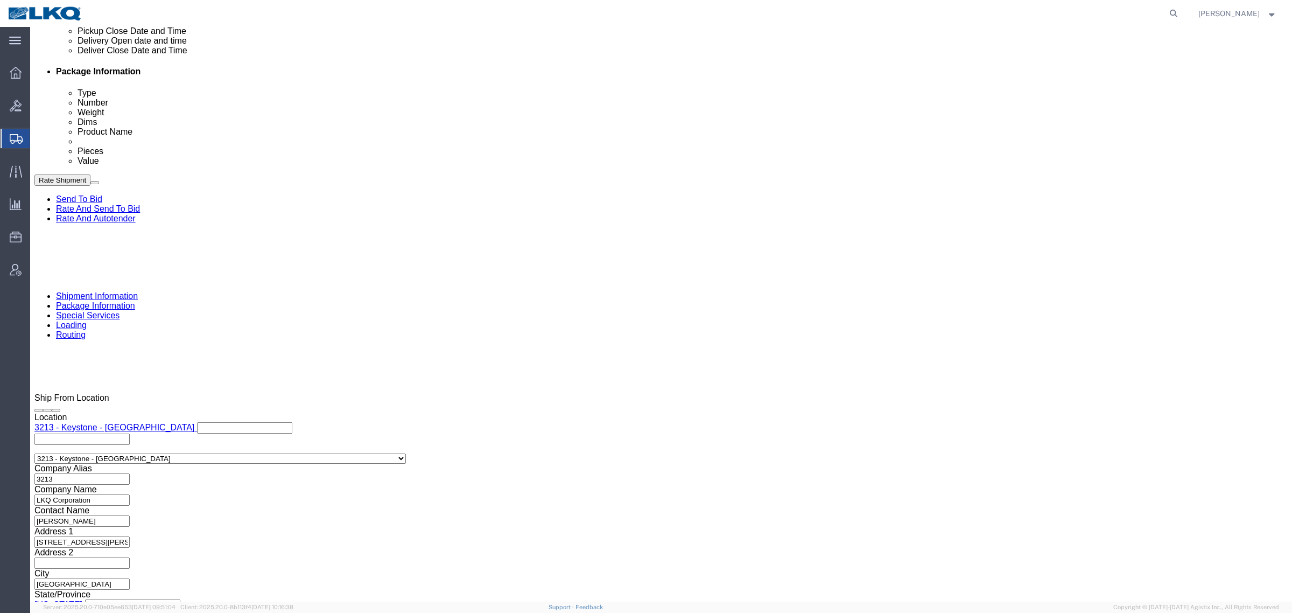
click div "References Add reference"
click div "Cancel Save Assign To Clone Shipment Save As Template Shipment Checklist Ship F…"
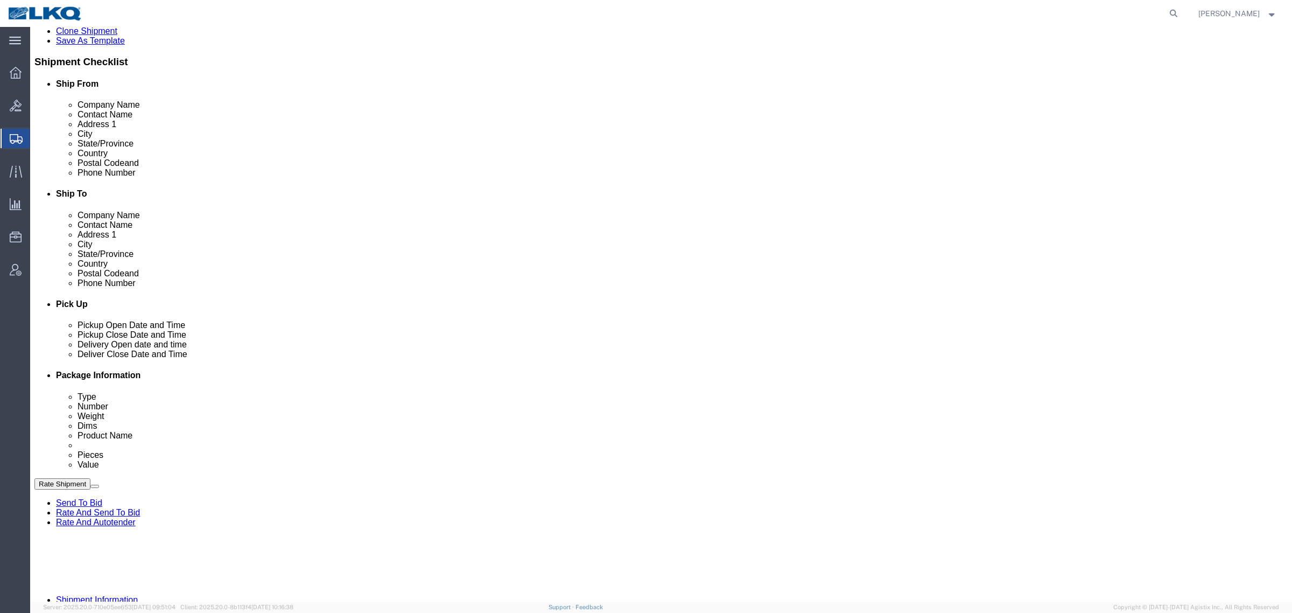
scroll to position [256, 0]
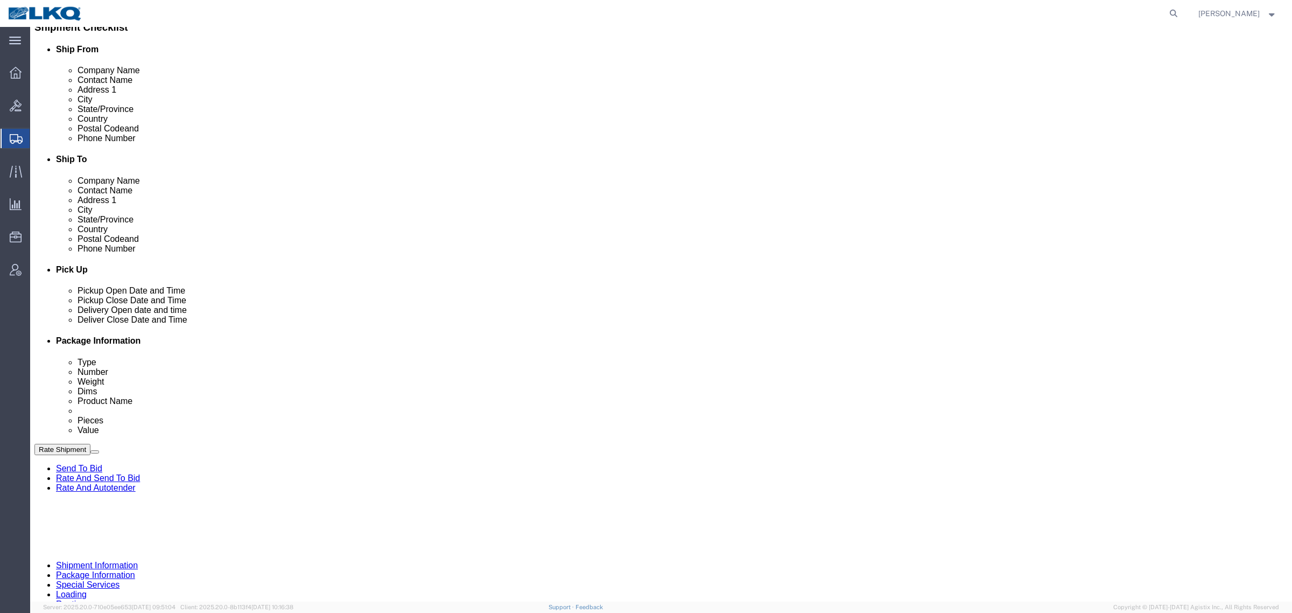
drag, startPoint x: 97, startPoint y: 482, endPoint x: 100, endPoint y: 474, distance: 8.9
click div "[DATE] 12:27 PM"
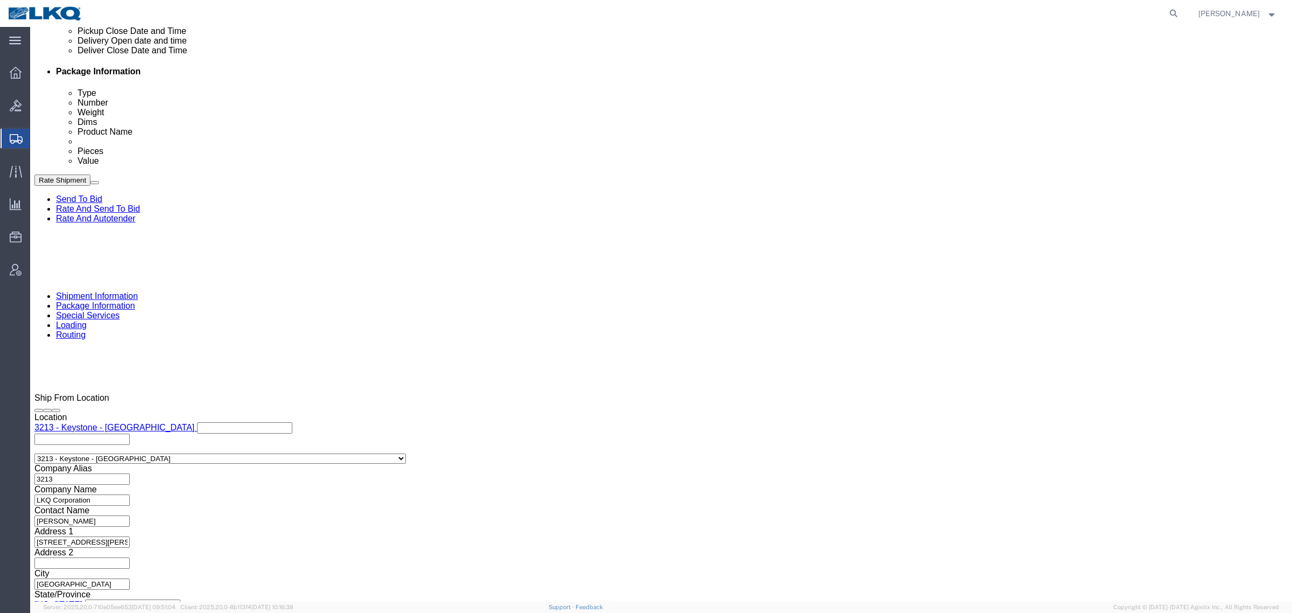
click button "Apply"
click div "[DATE] 2:27 PM"
click div "[DATE] 12:27 PM"
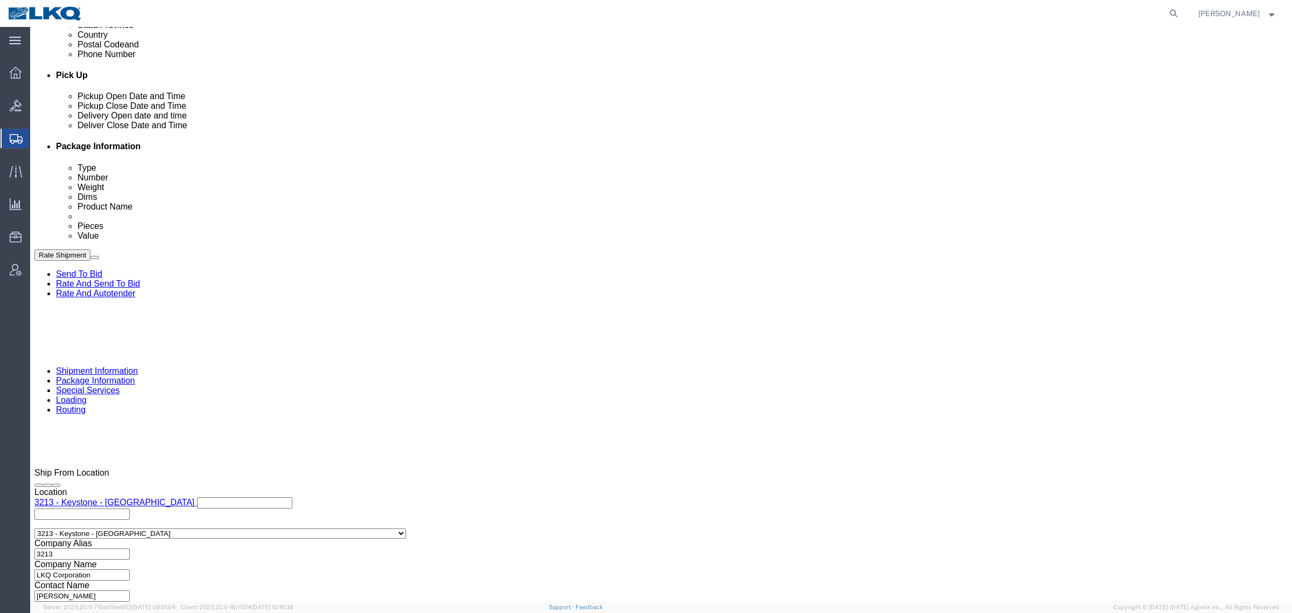
scroll to position [458, 0]
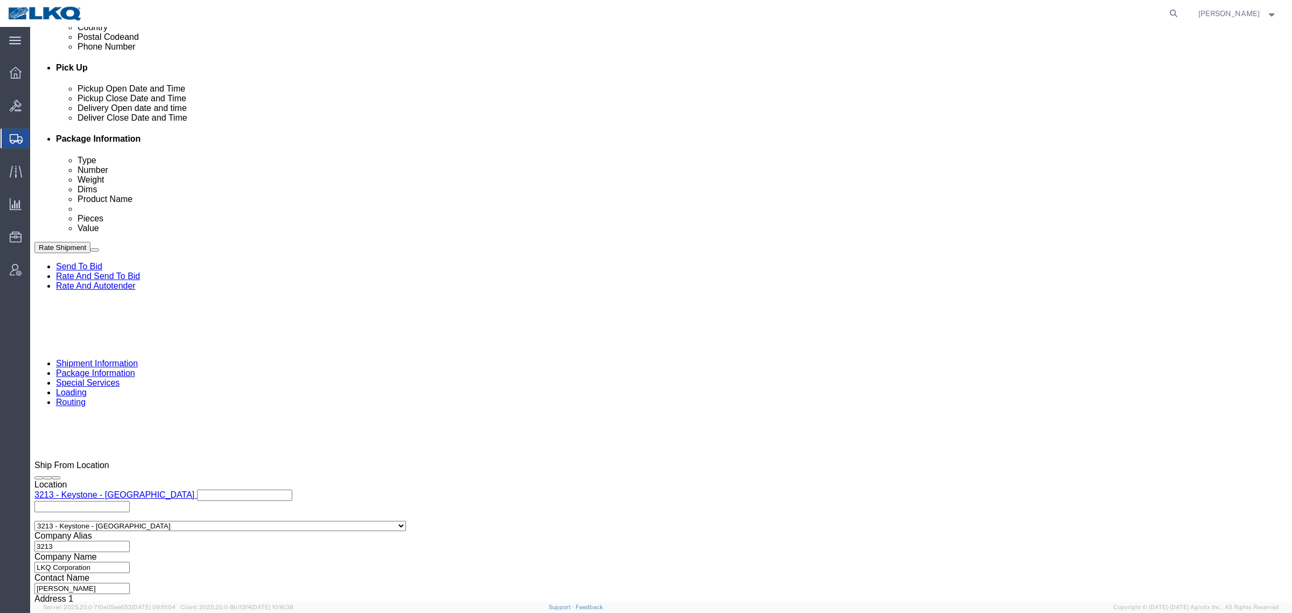
type input "8:00 AM"
click button "Apply"
click div "[DATE] 1:27 PM"
type input "9:00 AM"
type input "10:00 AM"
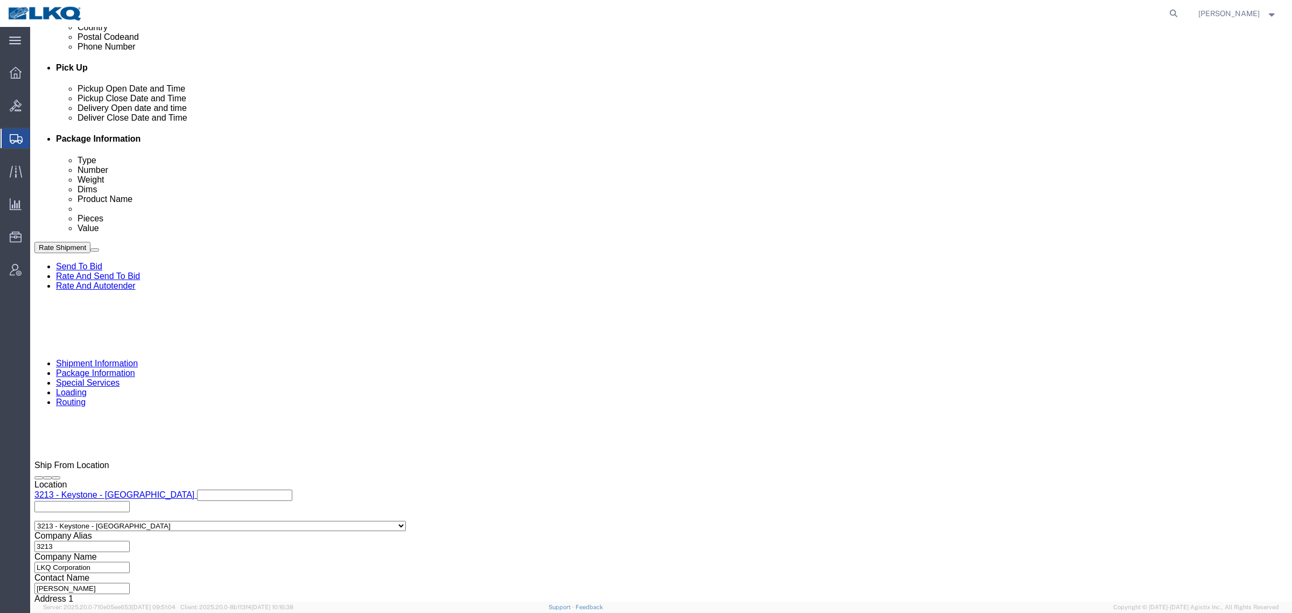
click button "Apply"
click div "References Add reference"
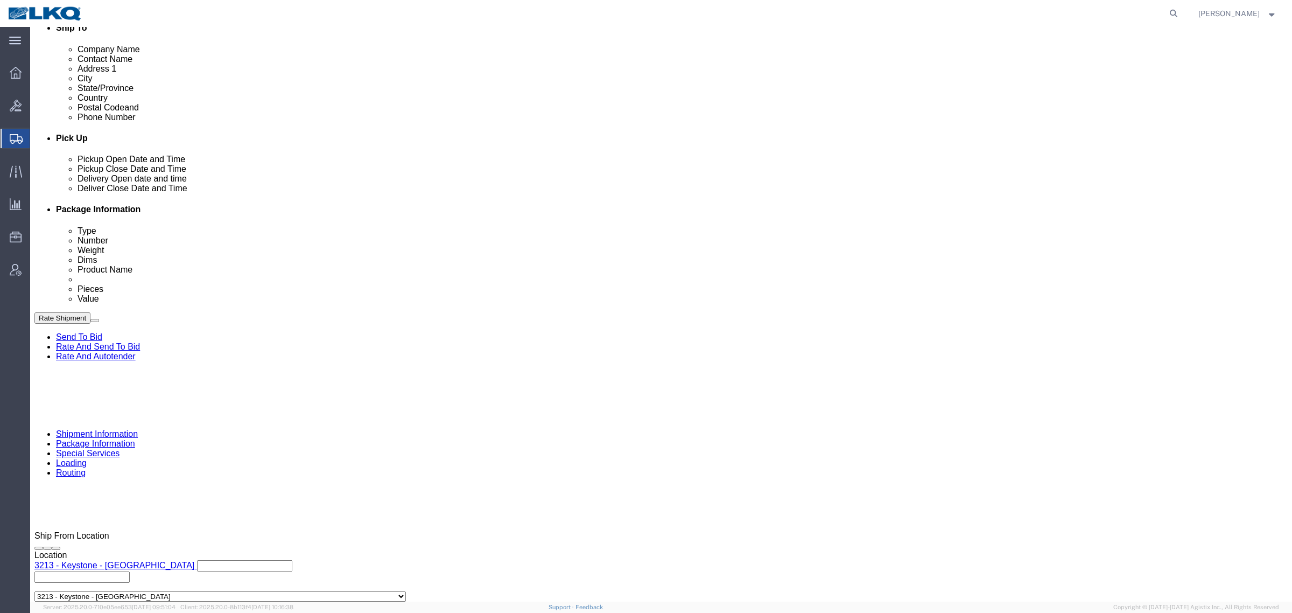
scroll to position [324, 0]
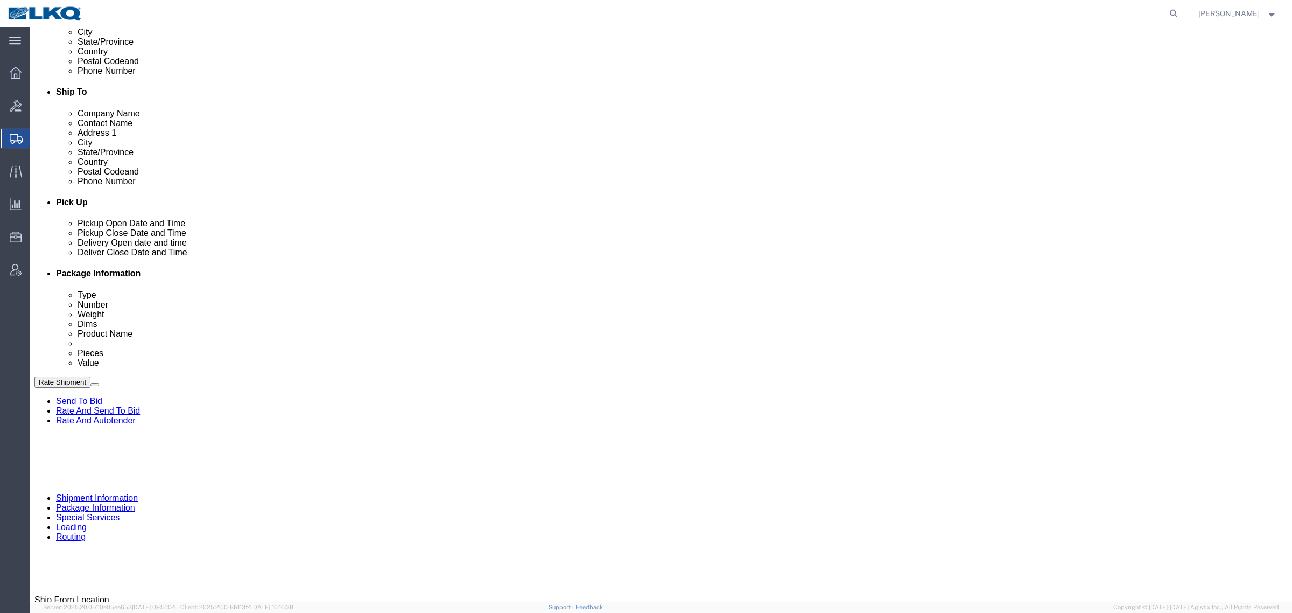
drag, startPoint x: 1209, startPoint y: 41, endPoint x: 1198, endPoint y: 54, distance: 16.5
click button "Save"
click div "[DATE] 2:27 PM"
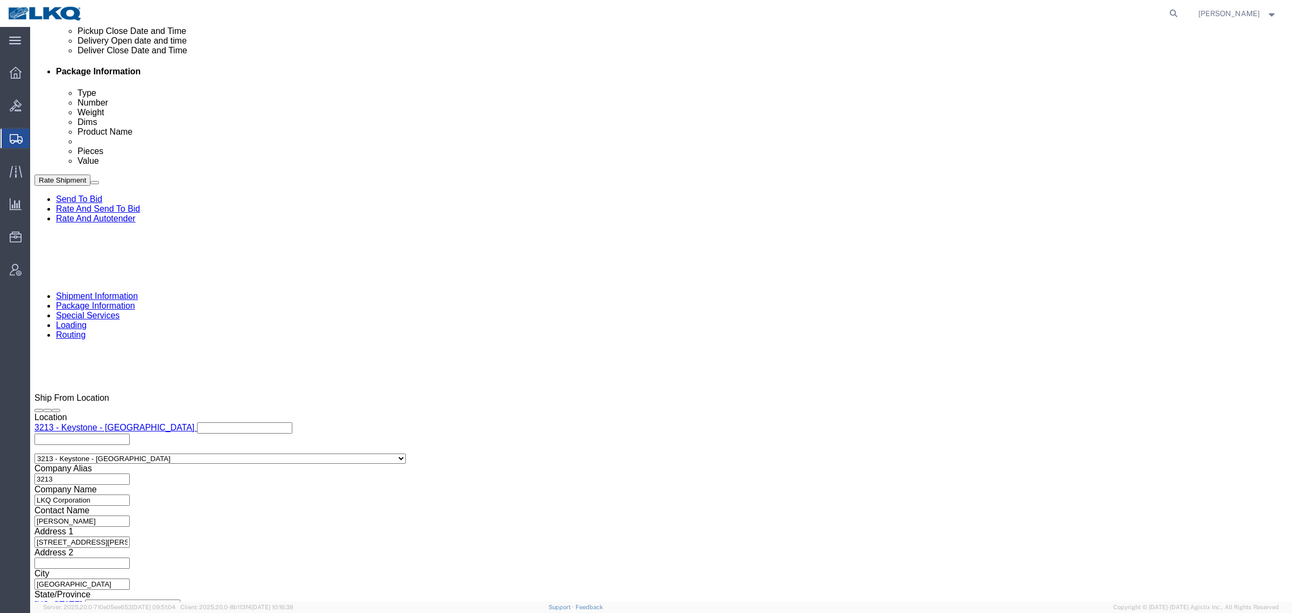
type input "12:00 PM"
click button "Apply"
click div "[DATE] 3:27 PM"
type input "1:00 PM"
click button "Apply"
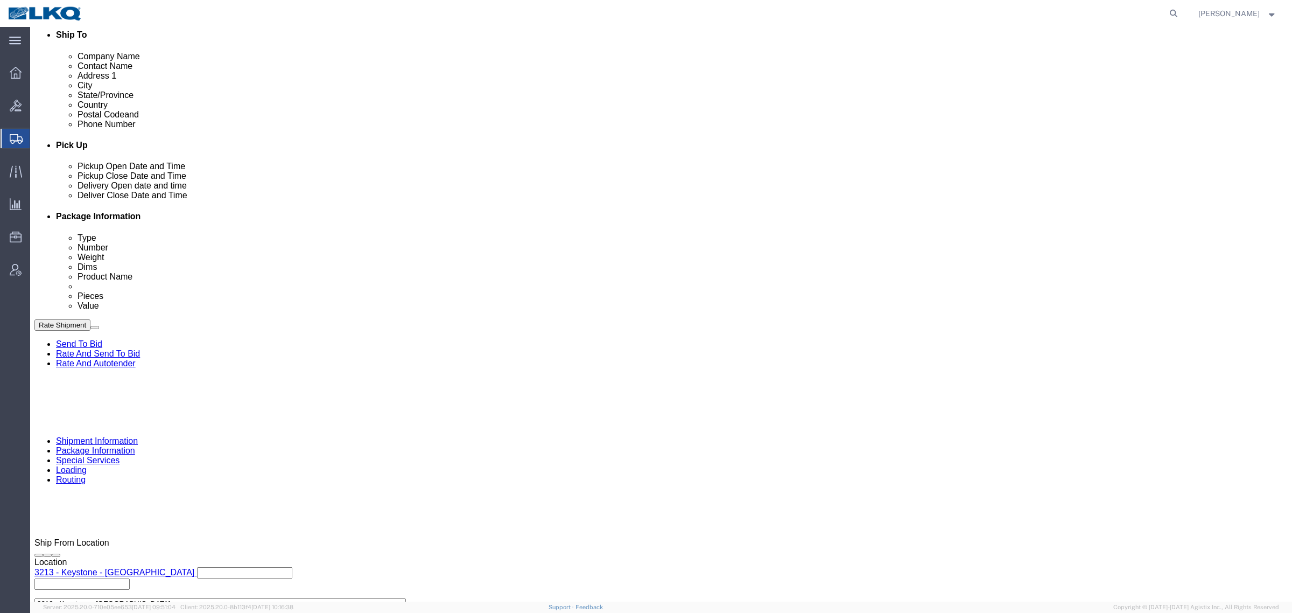
scroll to position [324, 0]
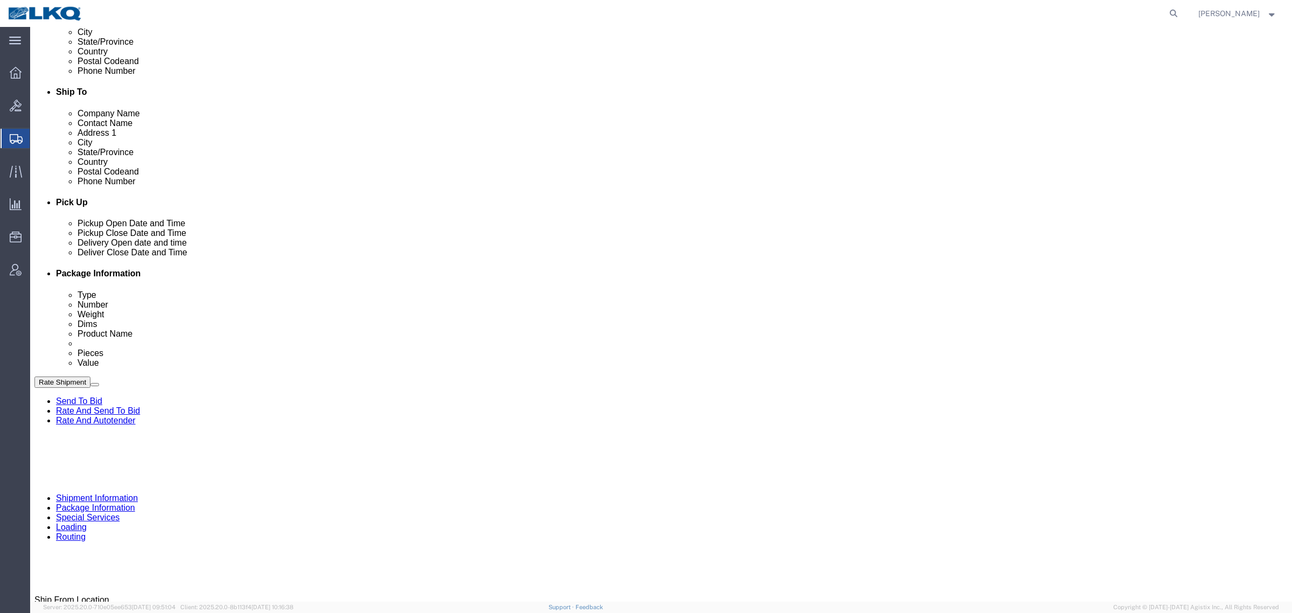
click icon
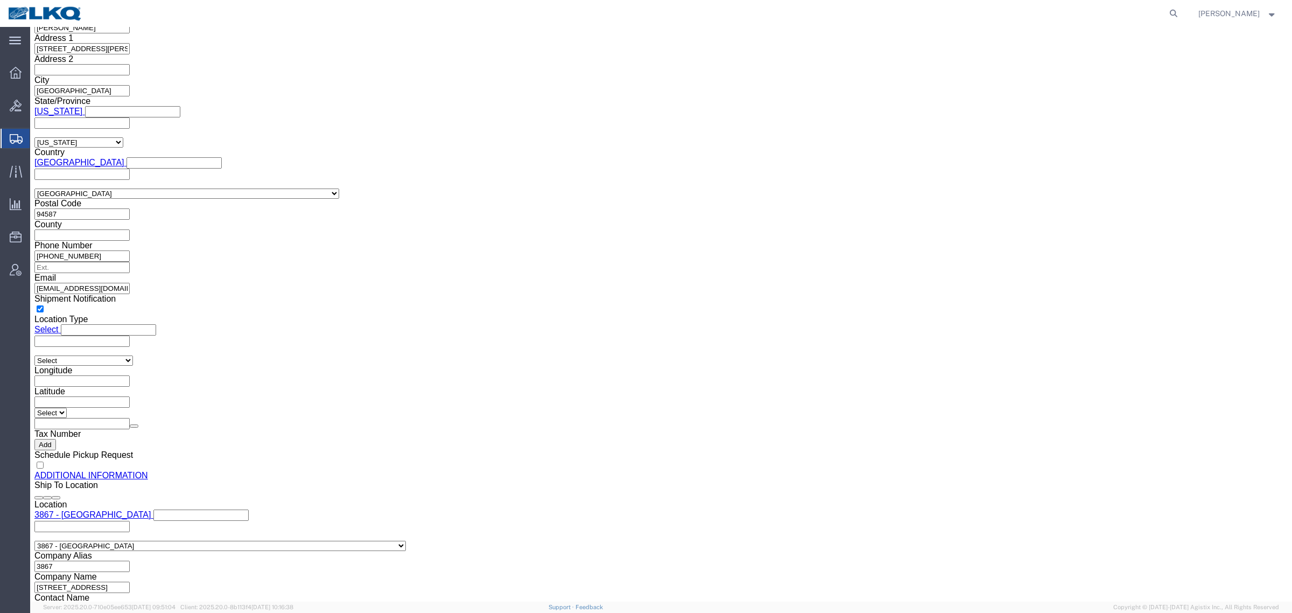
scroll to position [1058, 0]
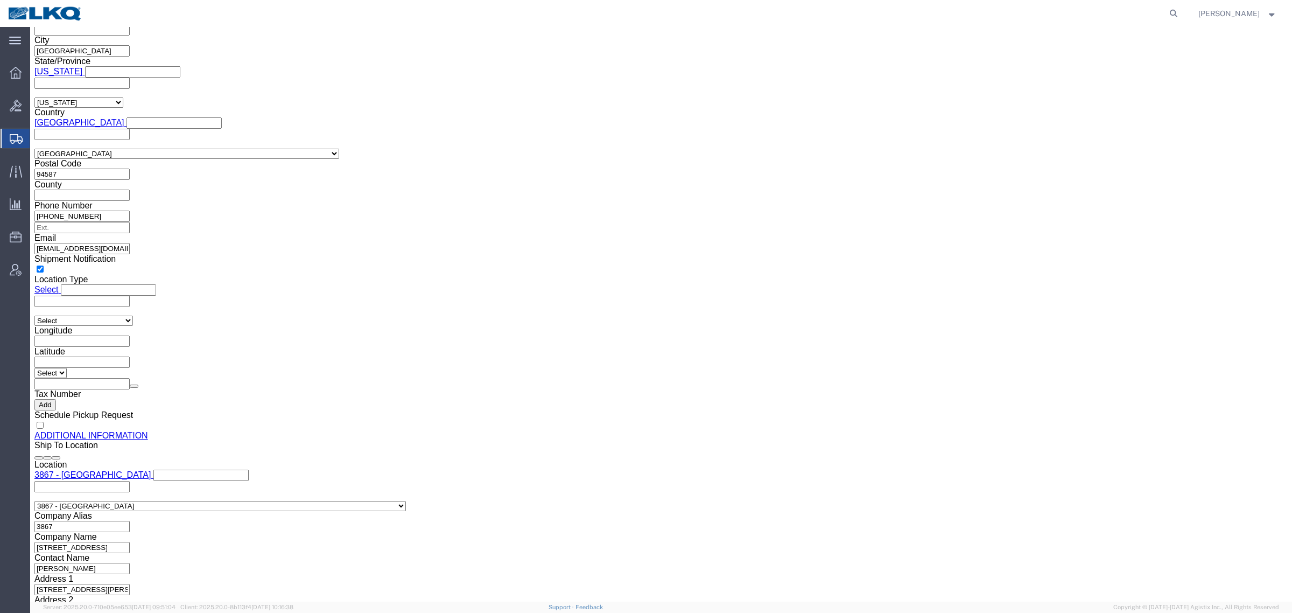
click button "Upload"
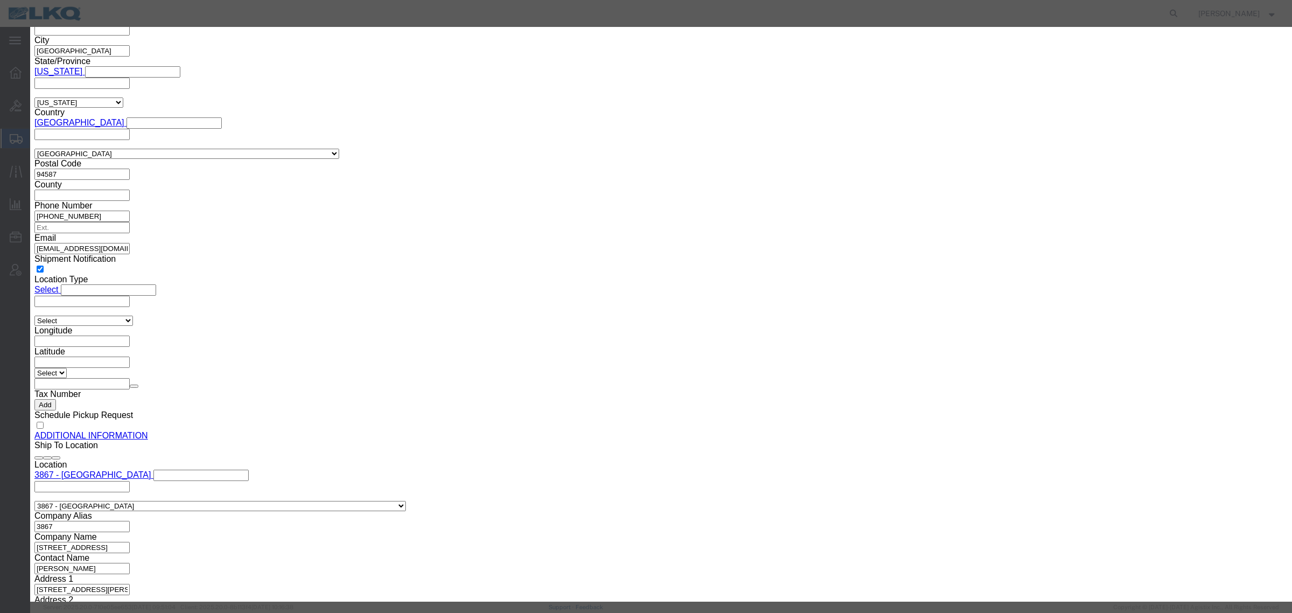
click div "Allowed file types are pdf, jpg, gif & png. Maximum file size is 10mb. File 1 B…"
click div "No file chosen"
type input "C:\fakepath\Flatbed Required.jpg"
click div "Flatbed Required.jpg"
click input "Name"
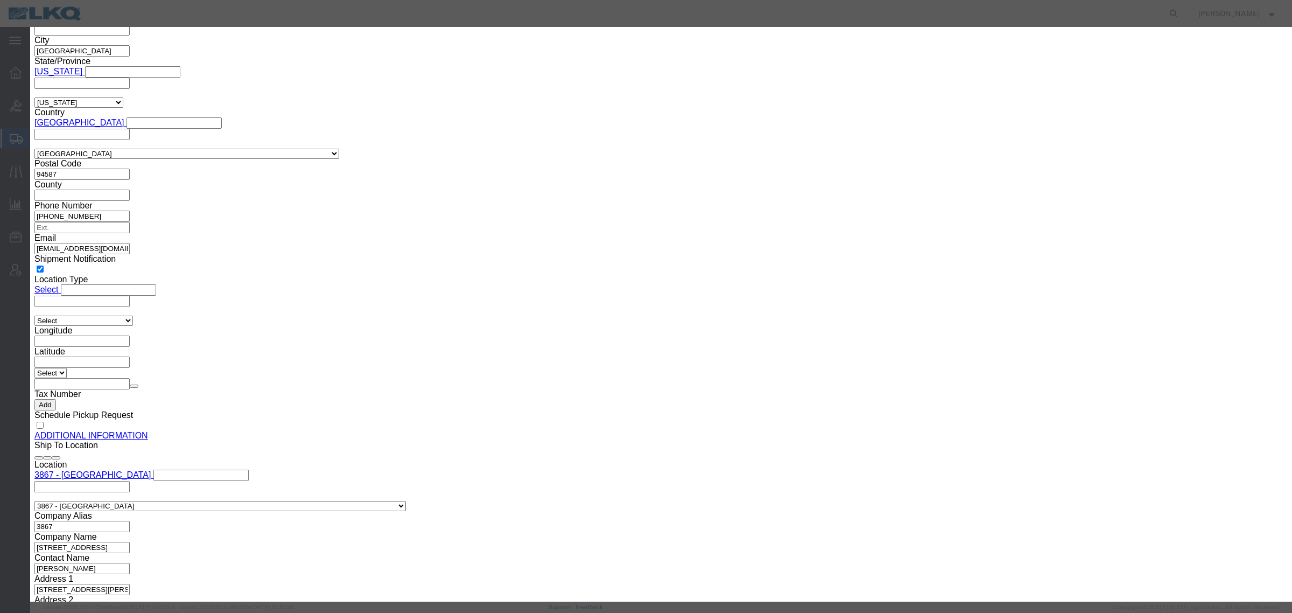
paste input "Flatbed Required"
type input "Flatbed Required"
click button "Upload"
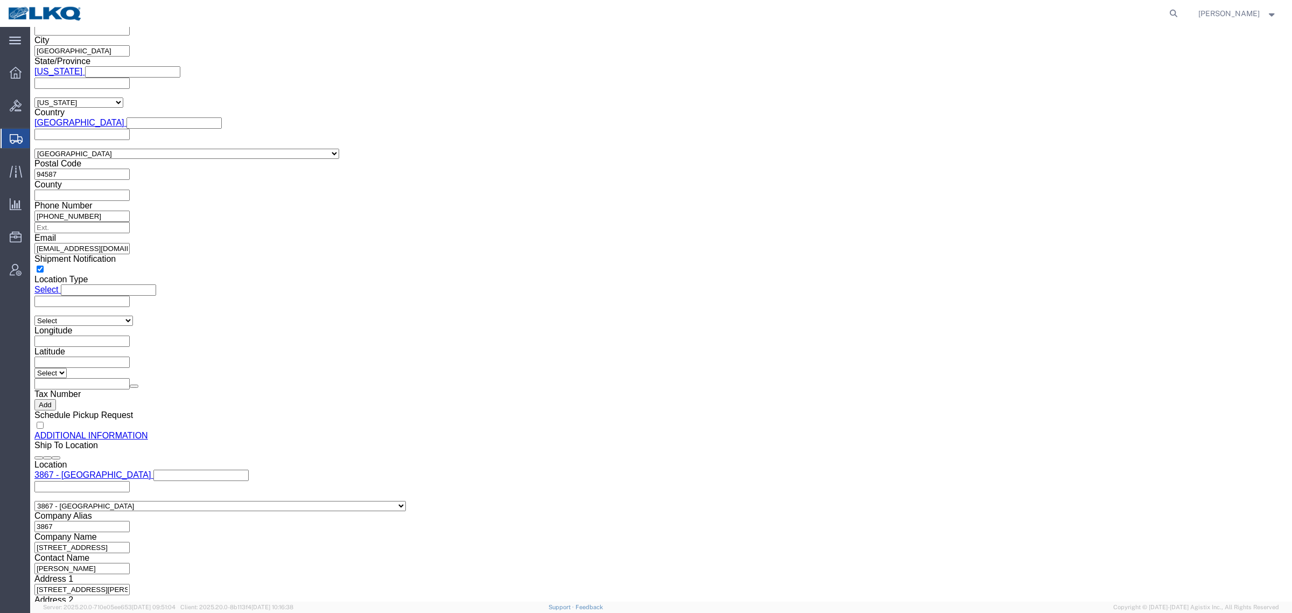
click link "Details"
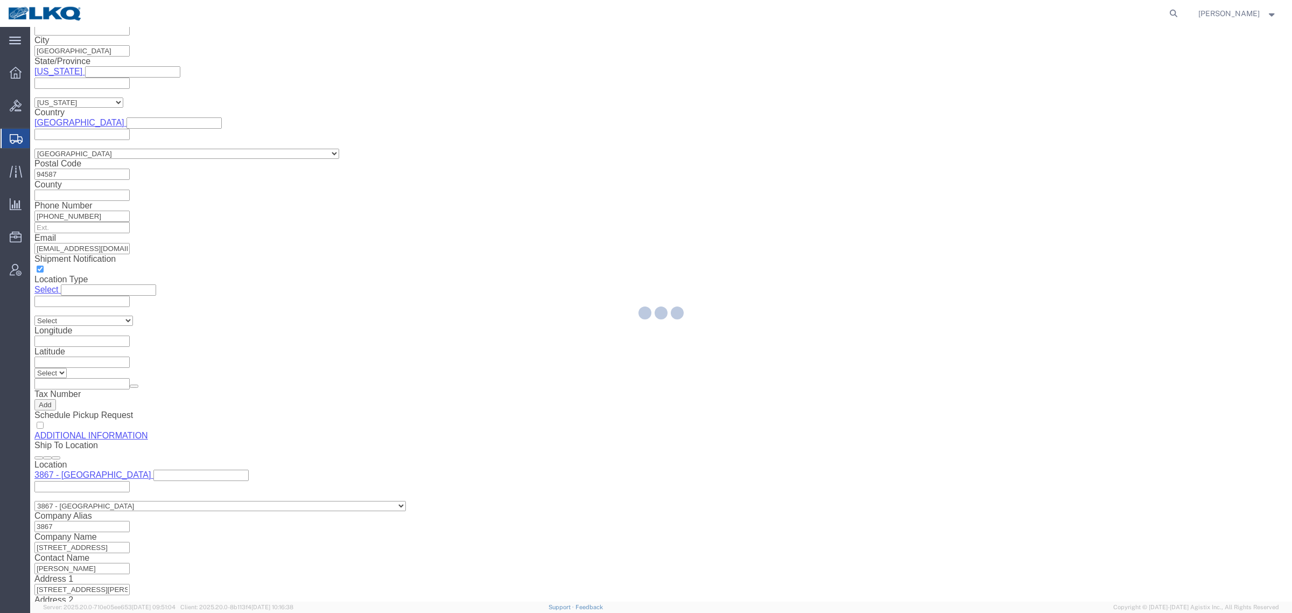
select select "27924"
select select "57631"
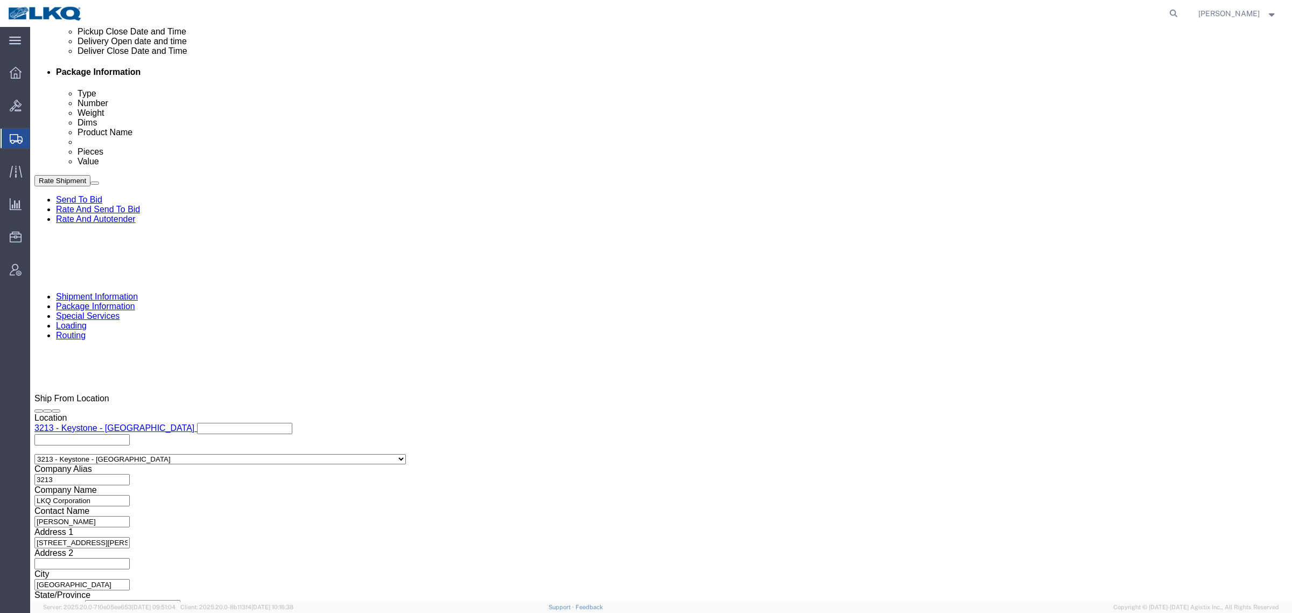
click link "Special Services"
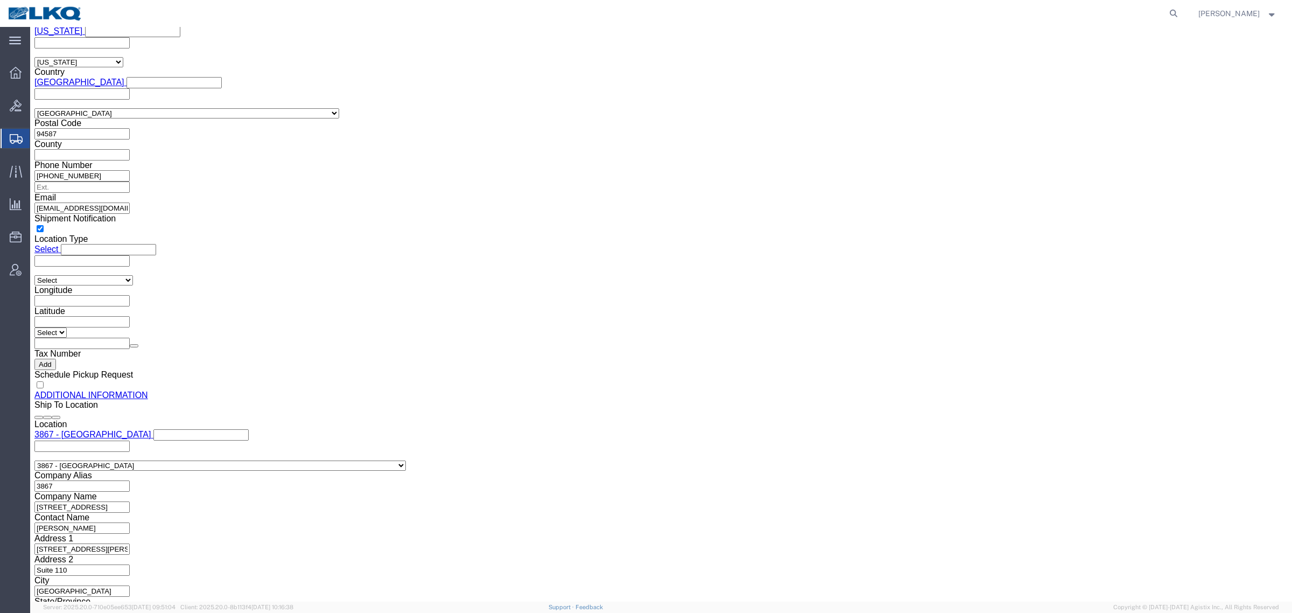
click td
click input "checkbox"
checkbox input "true"
click div "Name Description Document Type Authorization Required? Flatbed Required Upload …"
click icon
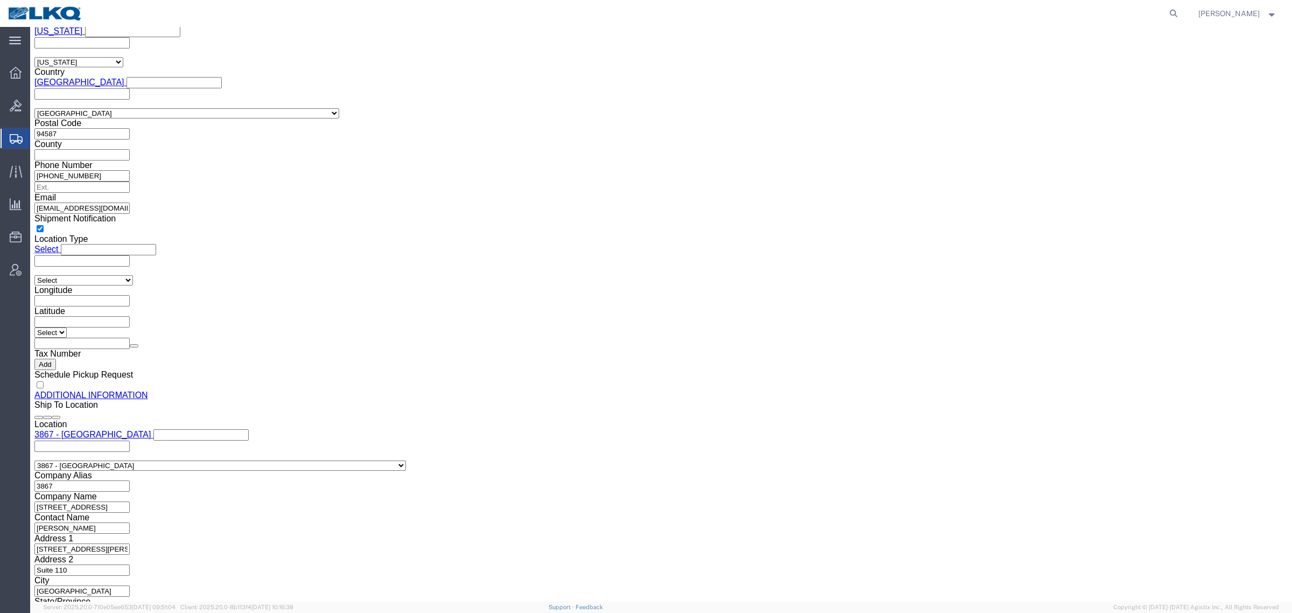
scroll to position [525, 0]
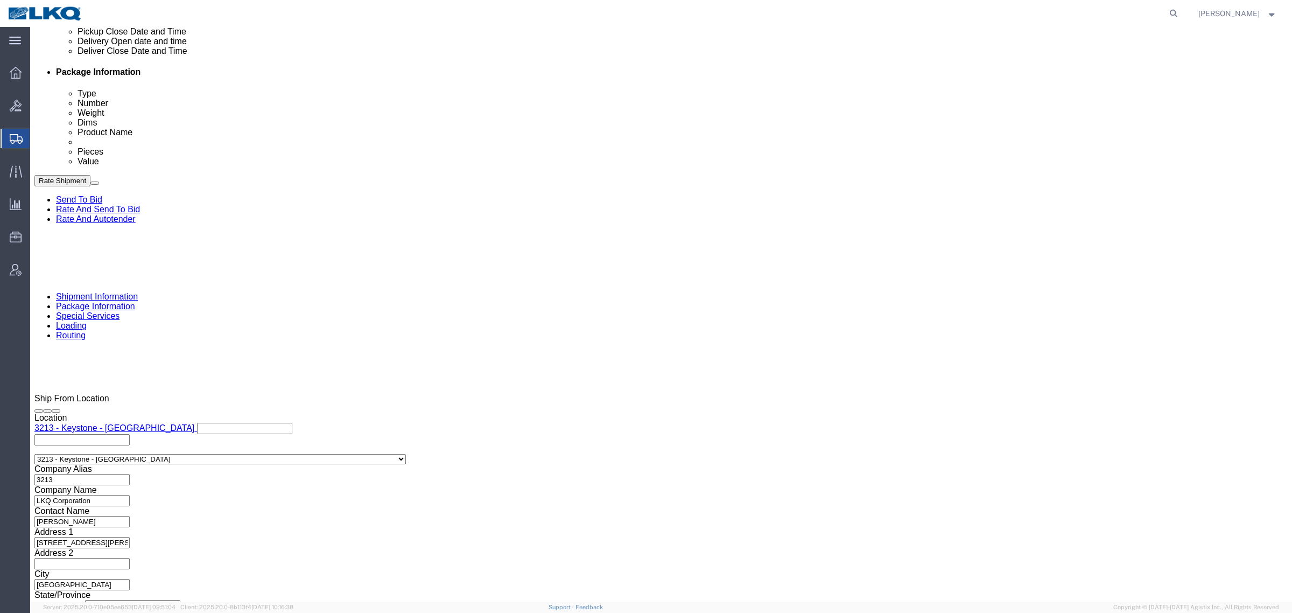
click button "Rate Shipment"
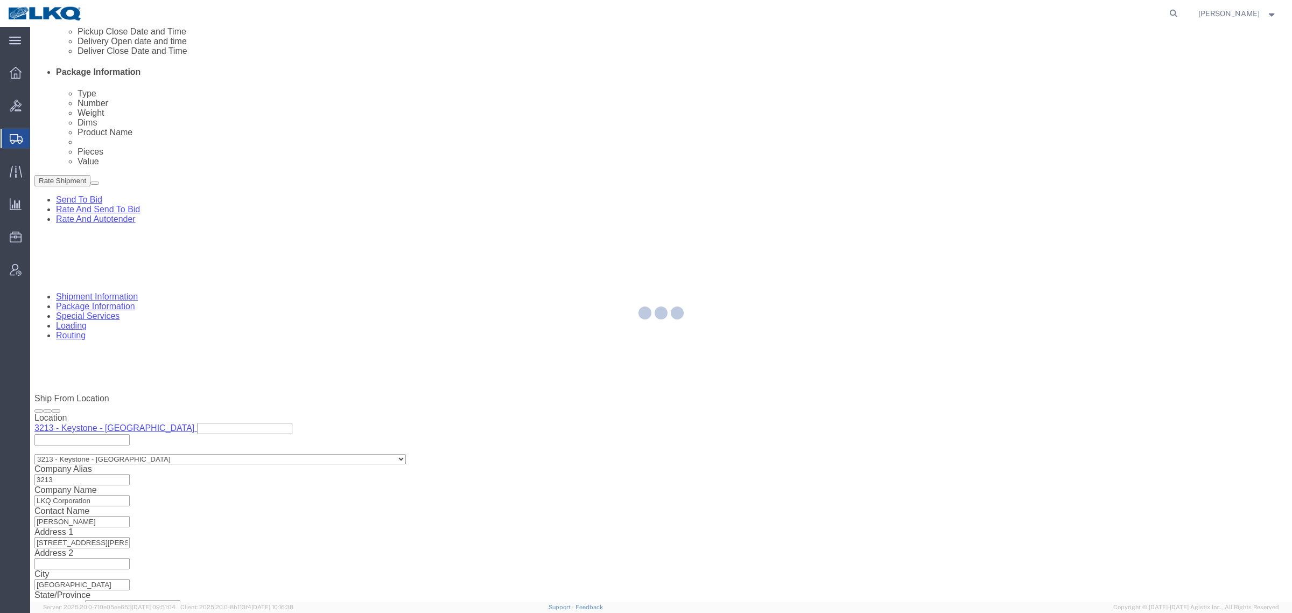
scroll to position [0, 0]
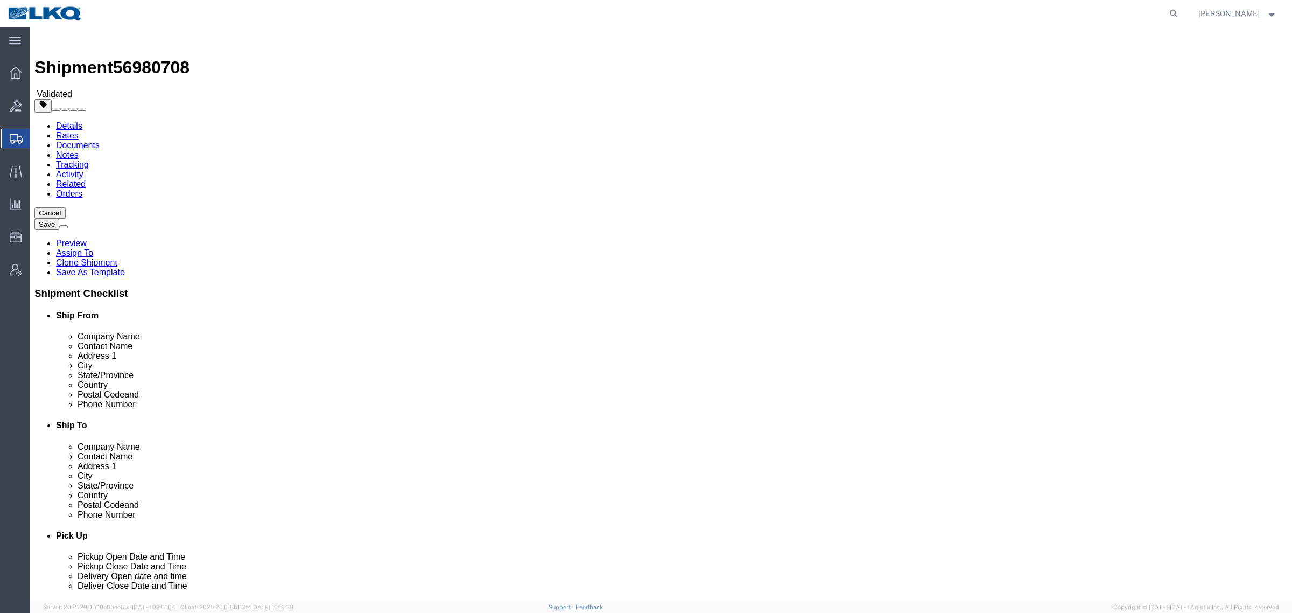
click at [638, 477] on div "Shipment 56980708 Validated Details Rates Documents Notes Tracking Activity Rel…" at bounding box center [660, 595] width 1253 height 1128
click at [66, 121] on link "Details" at bounding box center [69, 125] width 26 height 9
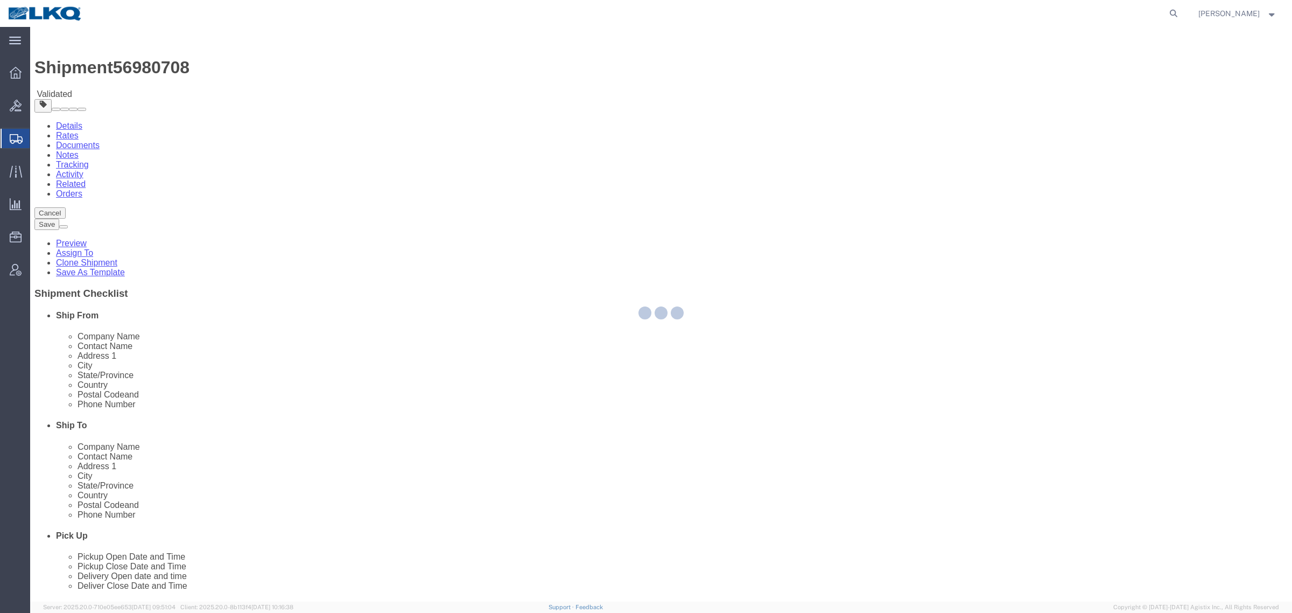
select select "27924"
select select "57631"
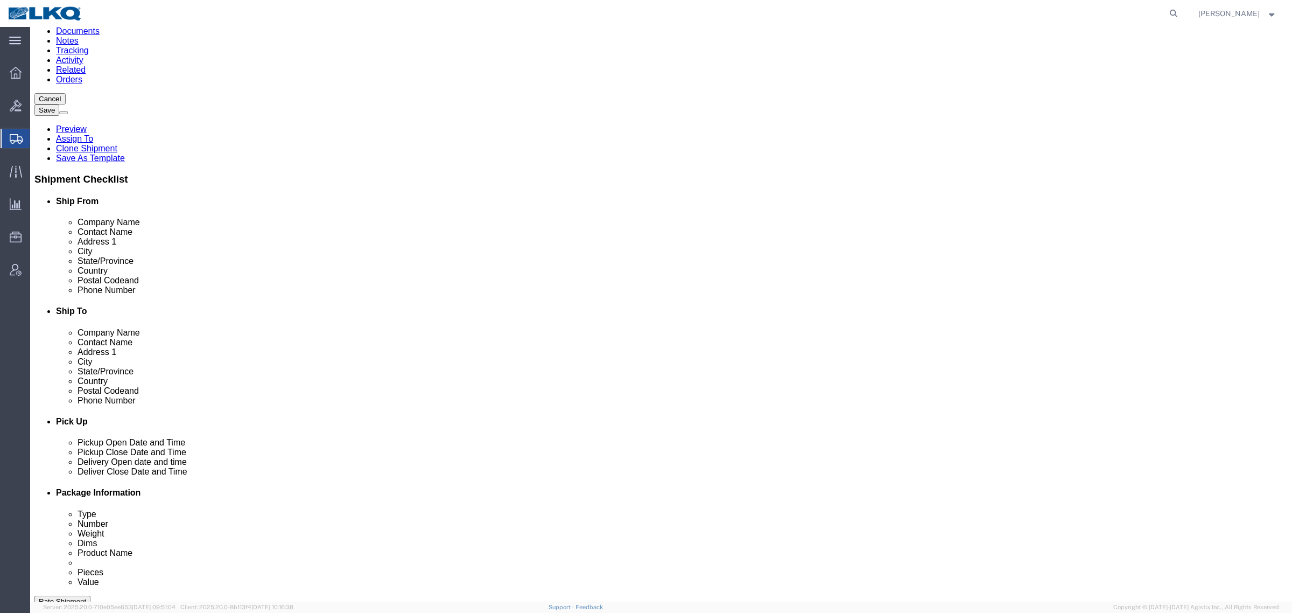
scroll to position [135, 0]
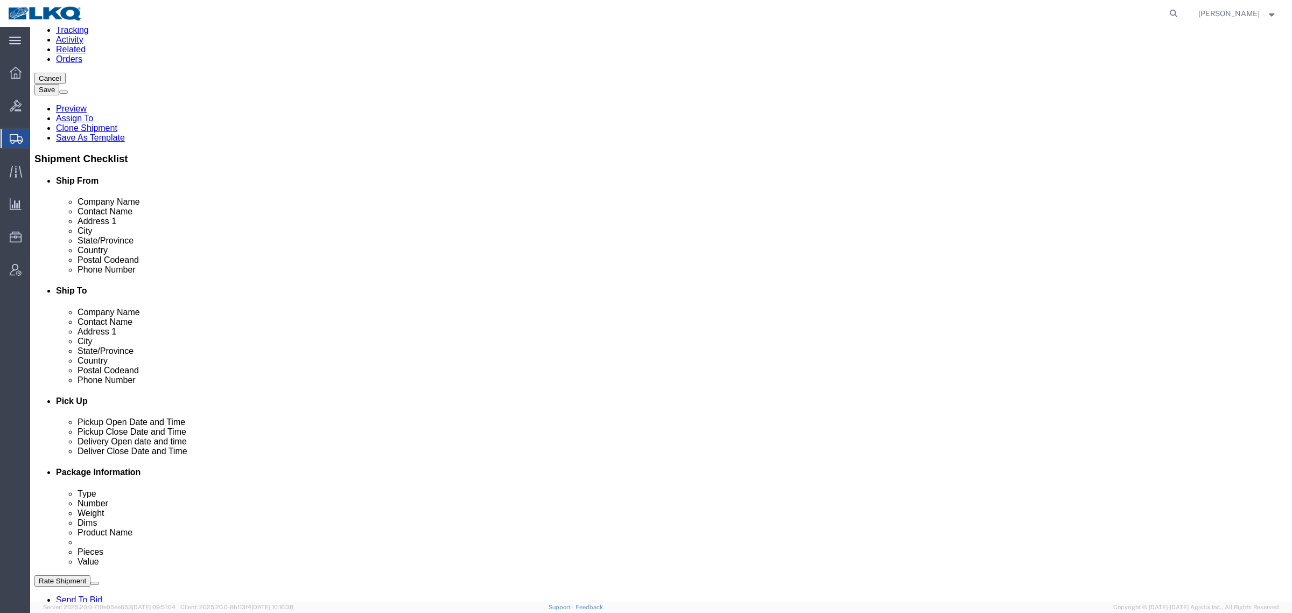
click div "Location 3867 - [GEOGRAPHIC_DATA] Select My Profile Location 1100 - LKQ Crystal…"
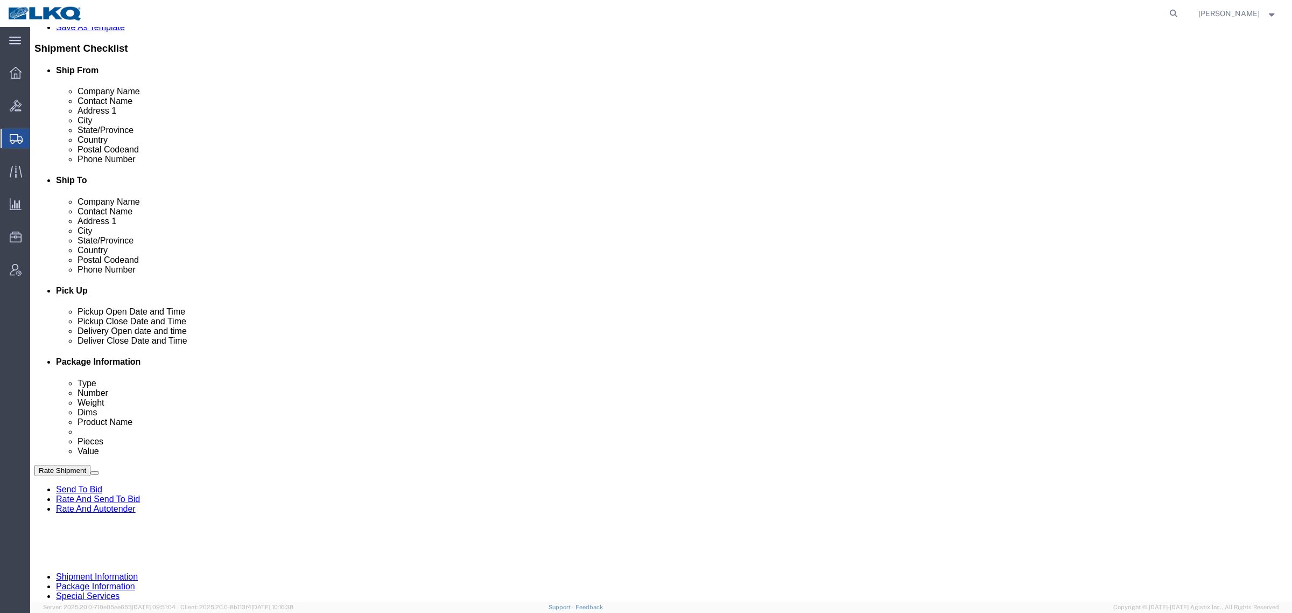
scroll to position [269, 0]
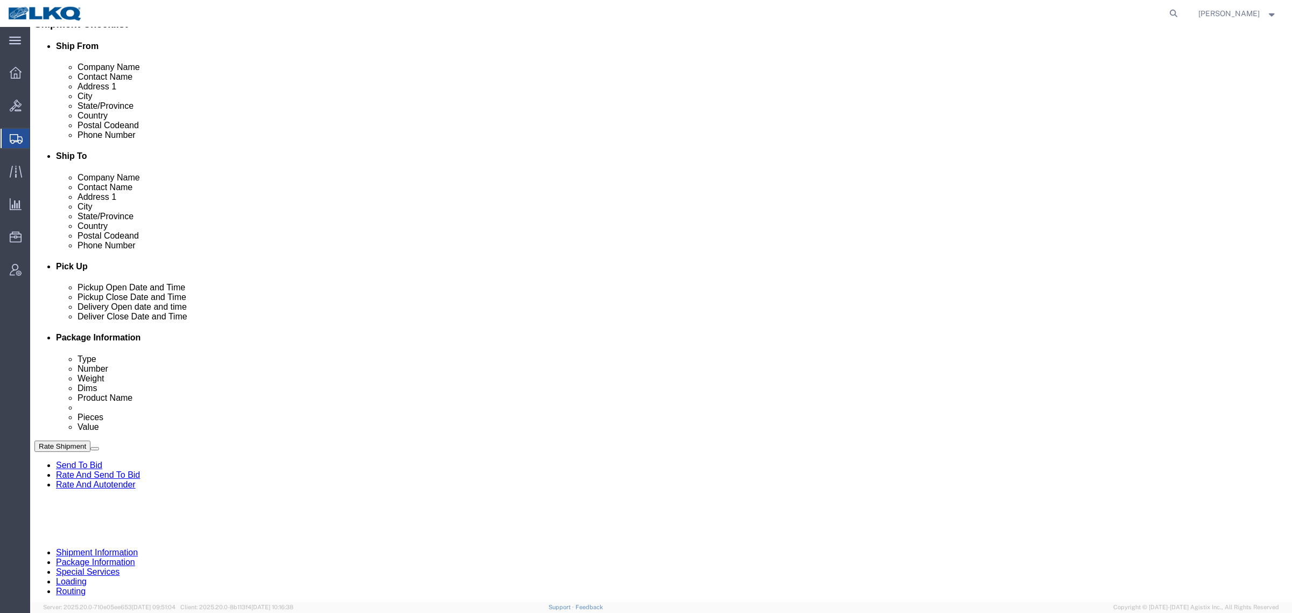
click p "[STREET_ADDRESS][PERSON_NAME]"
copy p "94587"
click p "[STREET_ADDRESS][PERSON_NAME]"
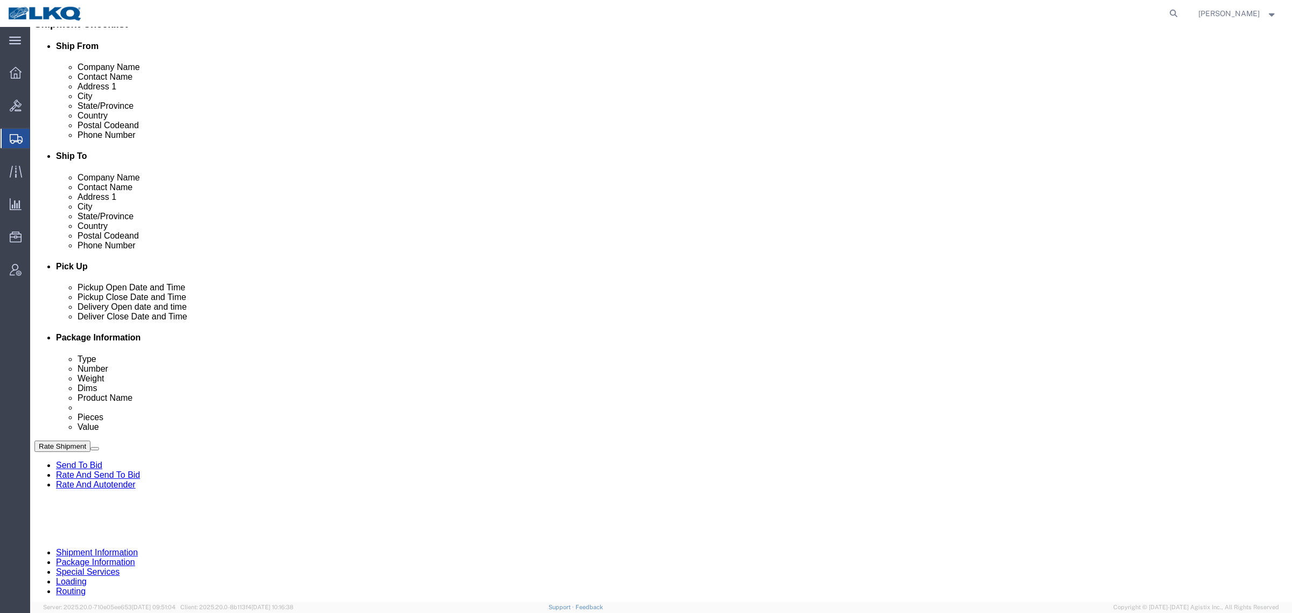
copy p "95691"
click link "Notes"
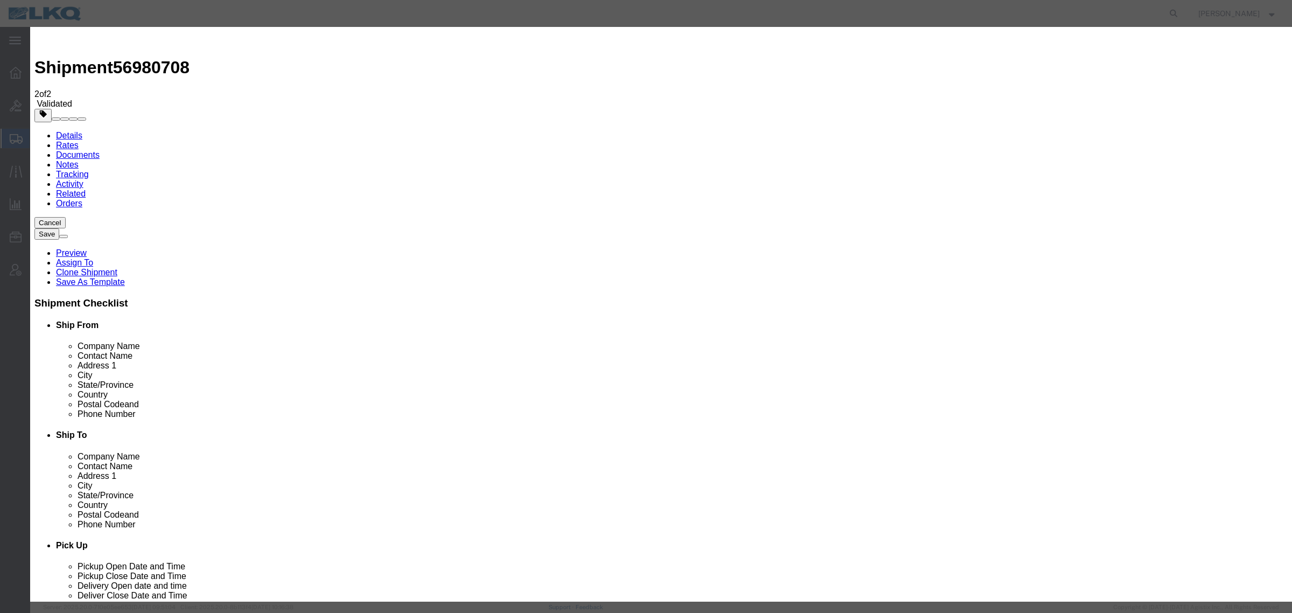
select select "BID_NOTES"
select select "PRIVATE_TO_ACCOUNT"
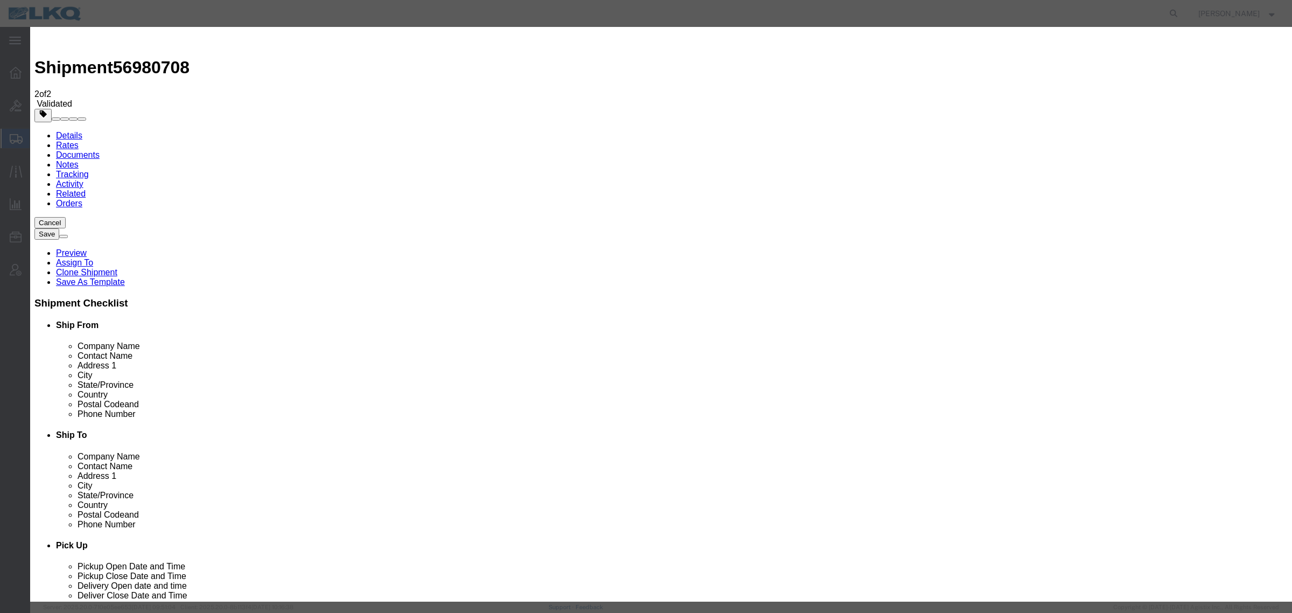
type textarea "DAT: $529"
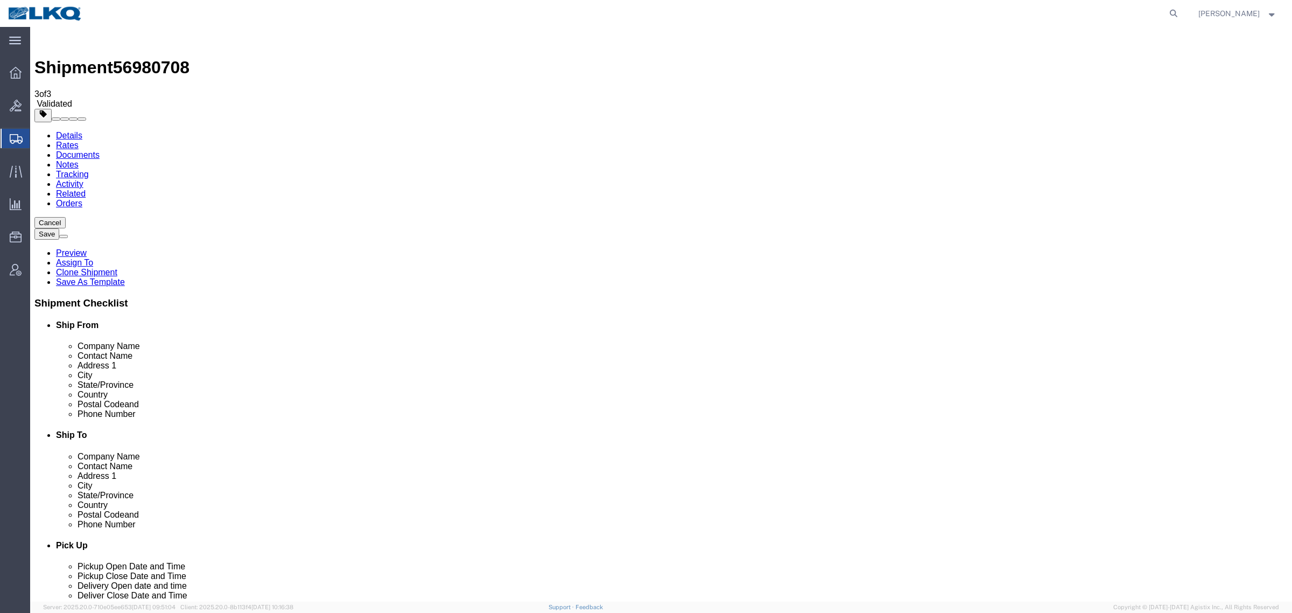
drag, startPoint x: 501, startPoint y: 345, endPoint x: 1016, endPoint y: 475, distance: 531.0
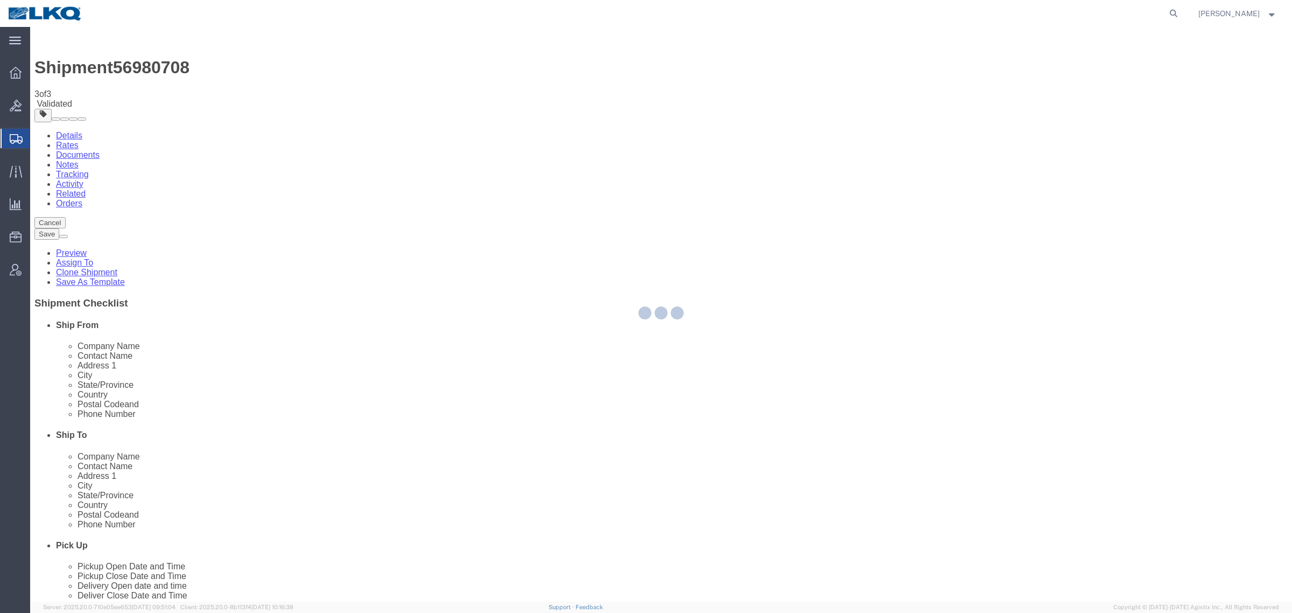
select select "27924"
select select "57631"
select select "TL"
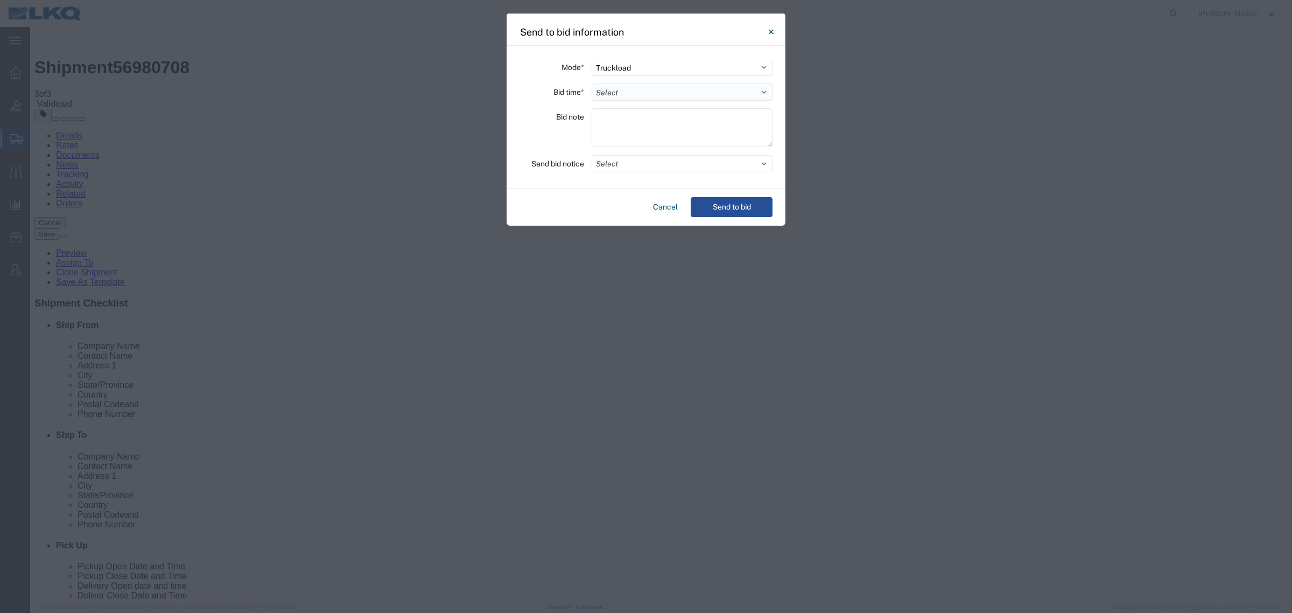
click at [669, 87] on select "Select 30 Min (Rush) 1 Hour (Rush) 2 Hours (Rush) 4 Hours (Rush) 8 Hours (Rush)…" at bounding box center [682, 91] width 181 height 17
select select "8"
click at [592, 83] on select "Select 30 Min (Rush) 1 Hour (Rush) 2 Hours (Rush) 4 Hours (Rush) 8 Hours (Rush)…" at bounding box center [682, 91] width 181 height 17
click at [661, 152] on div "Mode * Select Small Parcel Truckload Air Rail Less than Truckload Ocean Freight…" at bounding box center [646, 117] width 279 height 143
click at [658, 163] on button "Select" at bounding box center [682, 163] width 181 height 17
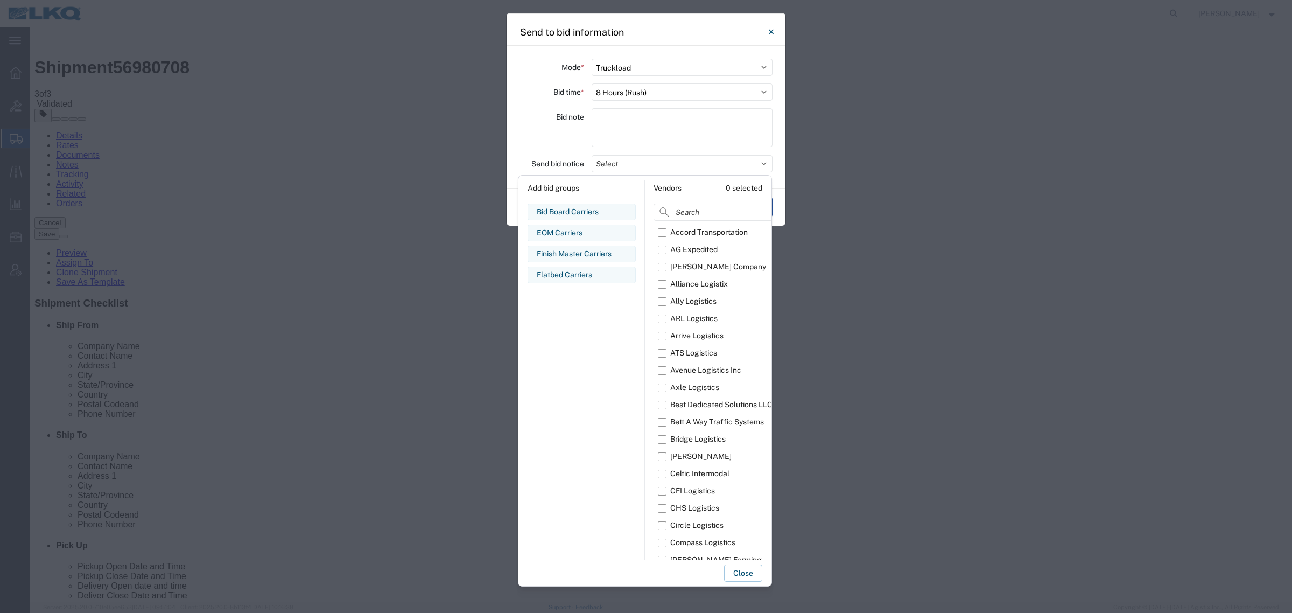
click at [567, 275] on div "Flatbed Carriers" at bounding box center [582, 274] width 90 height 11
click at [744, 563] on div "Close" at bounding box center [645, 570] width 235 height 22
click at [746, 571] on button "Close" at bounding box center [743, 572] width 38 height 17
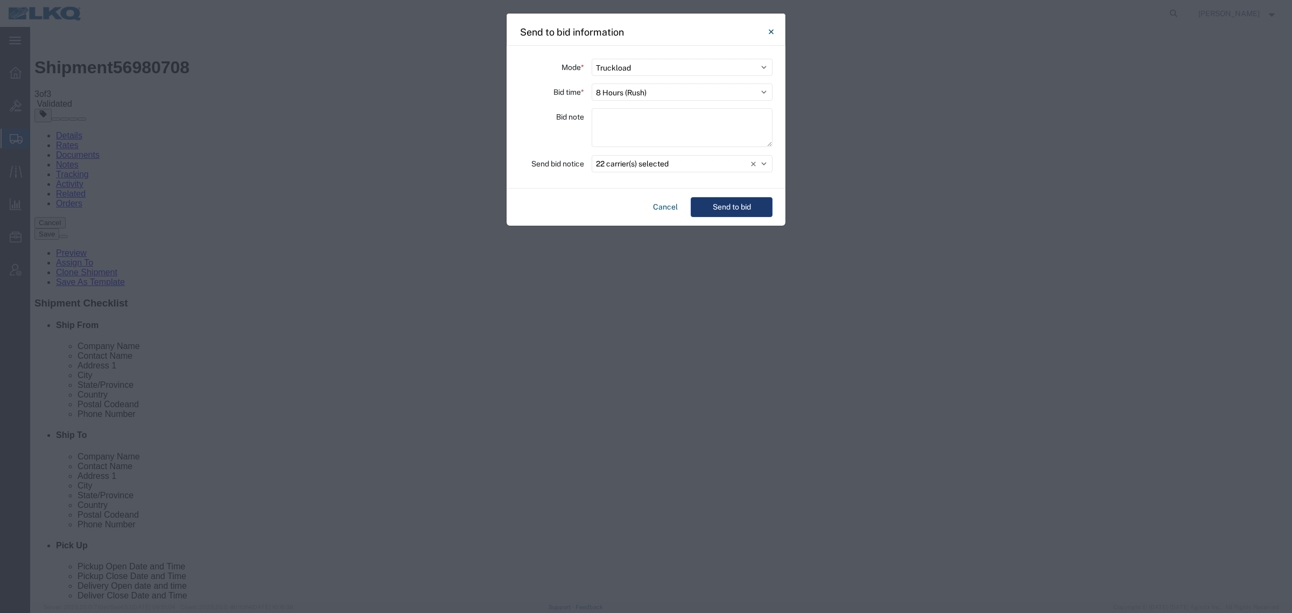
click at [711, 202] on button "Send to bid" at bounding box center [732, 207] width 82 height 20
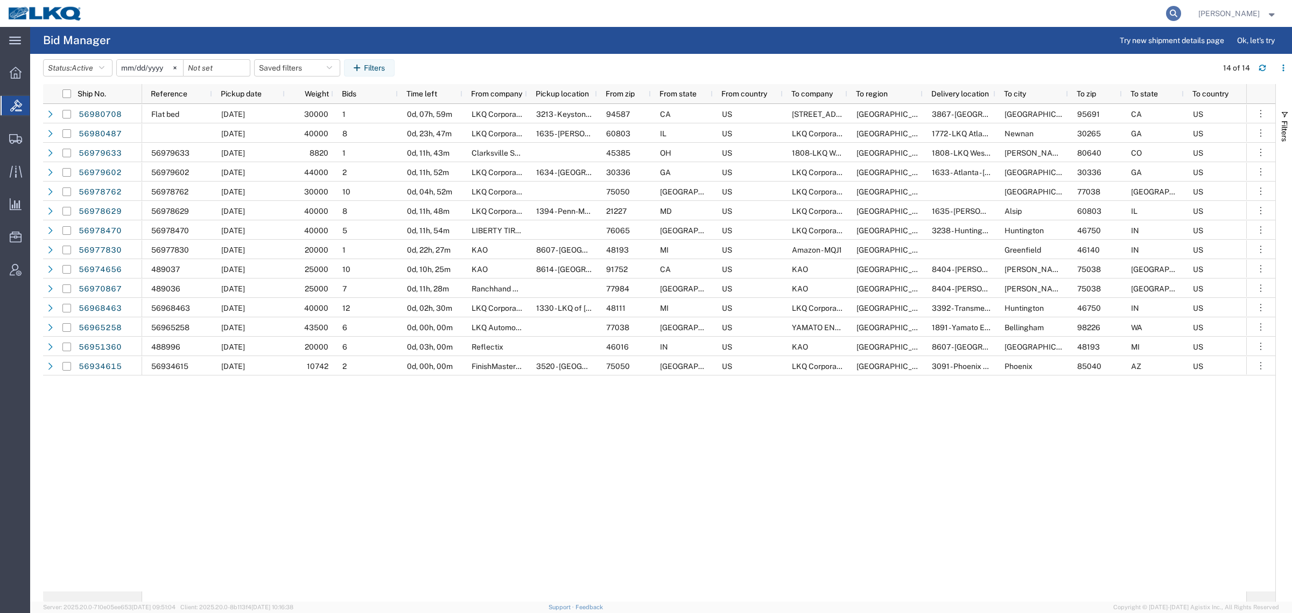
click at [1179, 12] on icon at bounding box center [1173, 13] width 15 height 15
paste input "56980708"
type input "56980708"
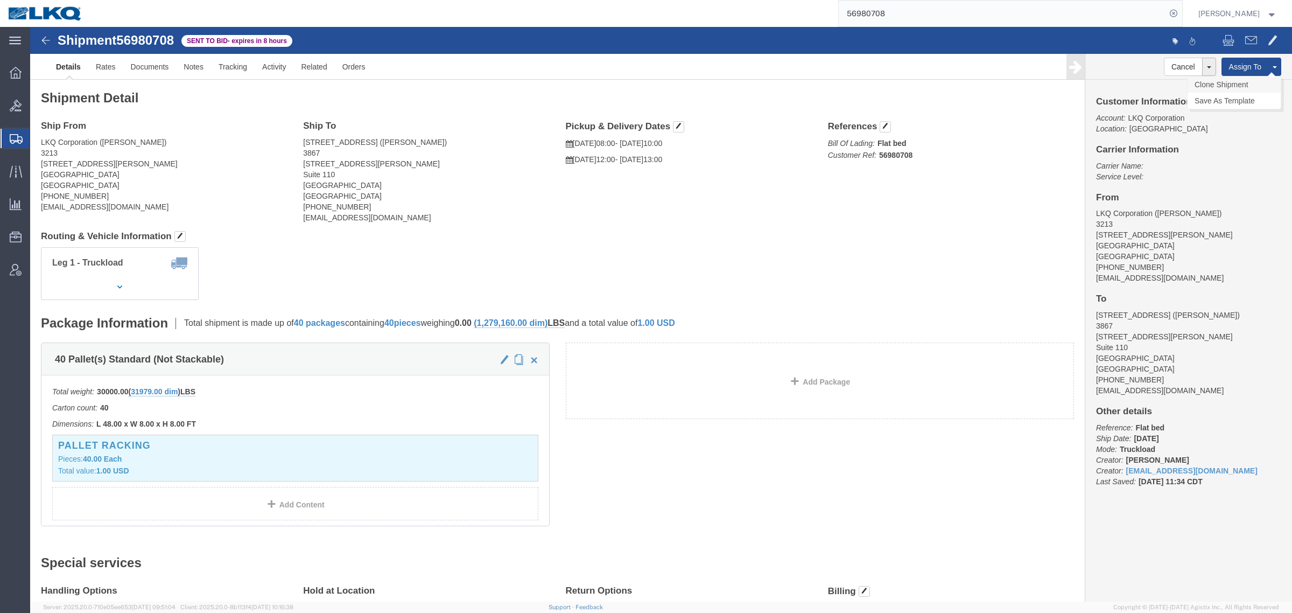
click link "Clone Shipment"
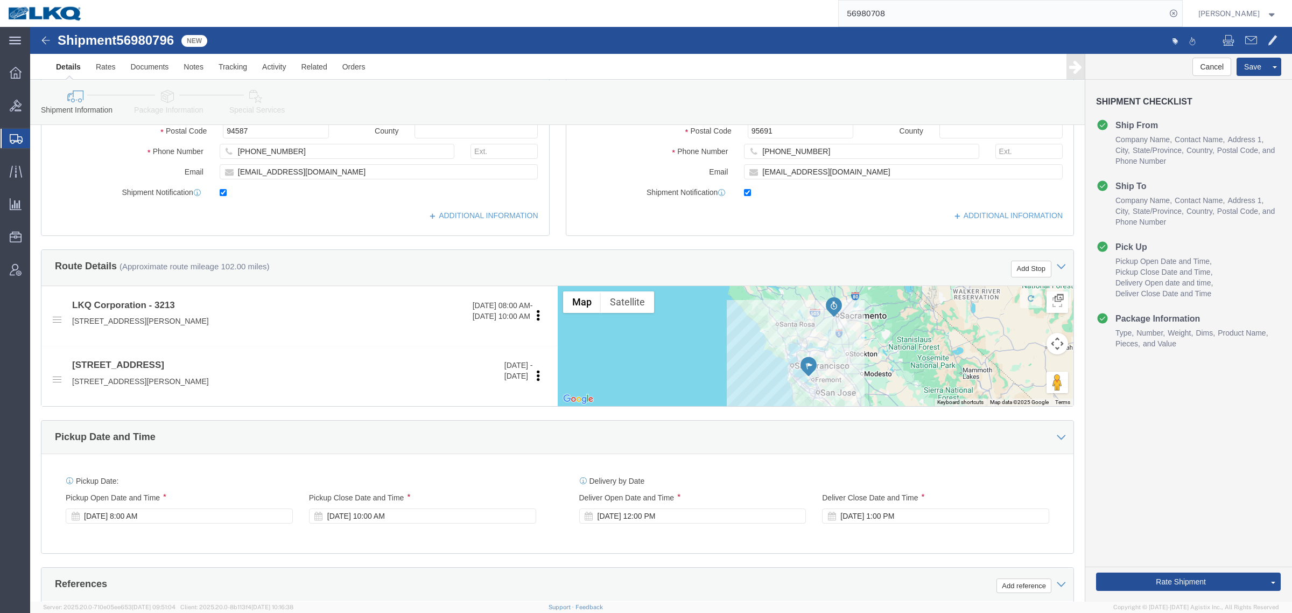
select select "27924"
select select "57631"
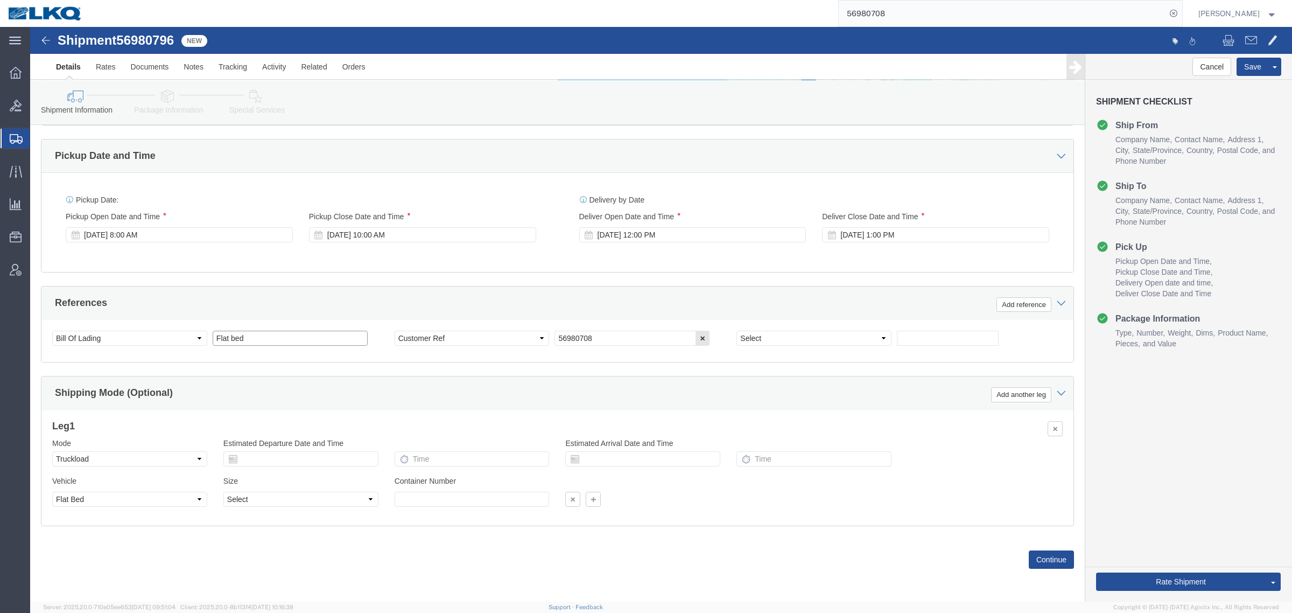
click input "Flat bed"
type input "Flat bed - 2"
click div "References Add reference"
click span "56980796"
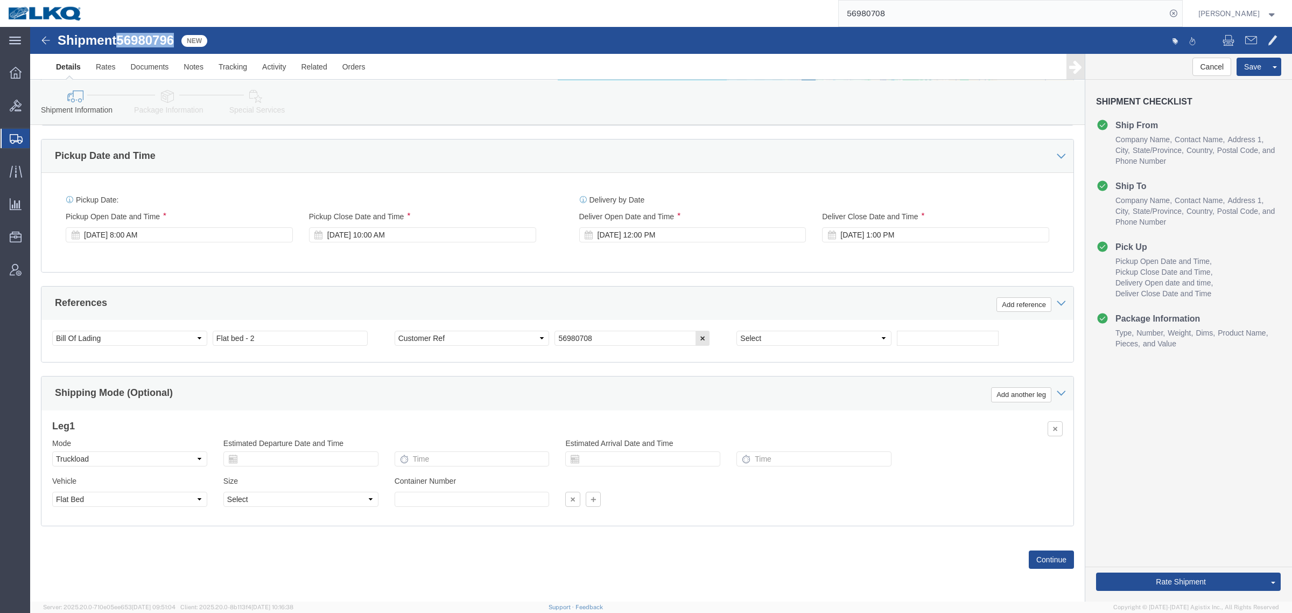
copy span "56980796"
click input "56980708"
paste input "96"
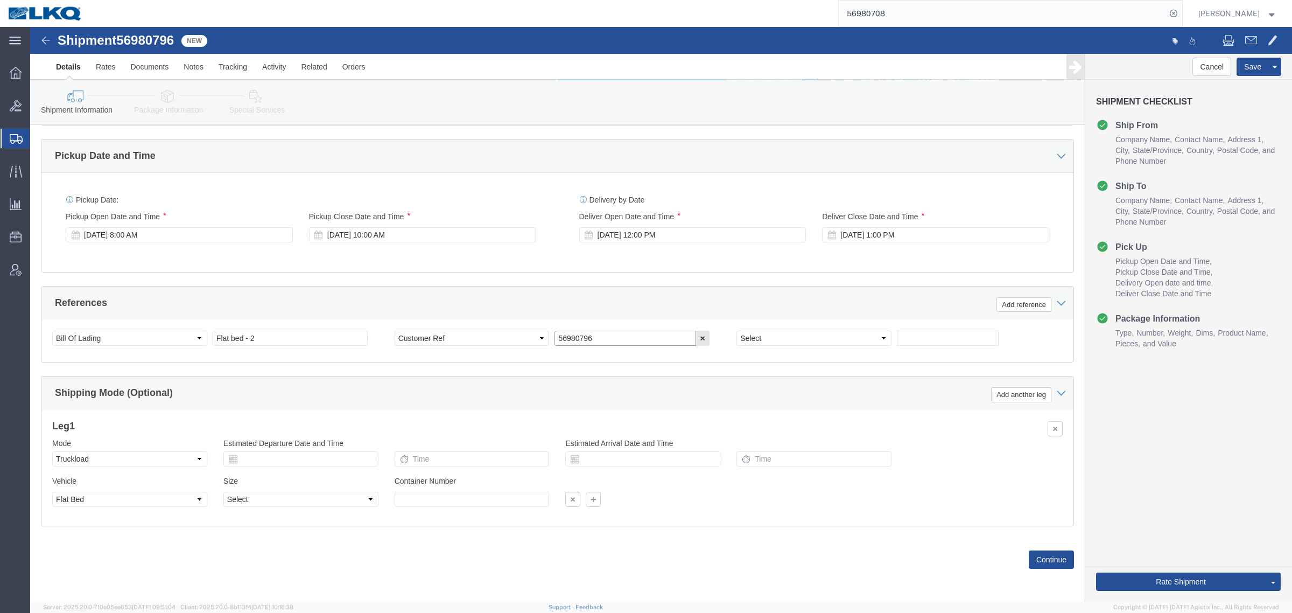
type input "56980796"
click div "References Add reference"
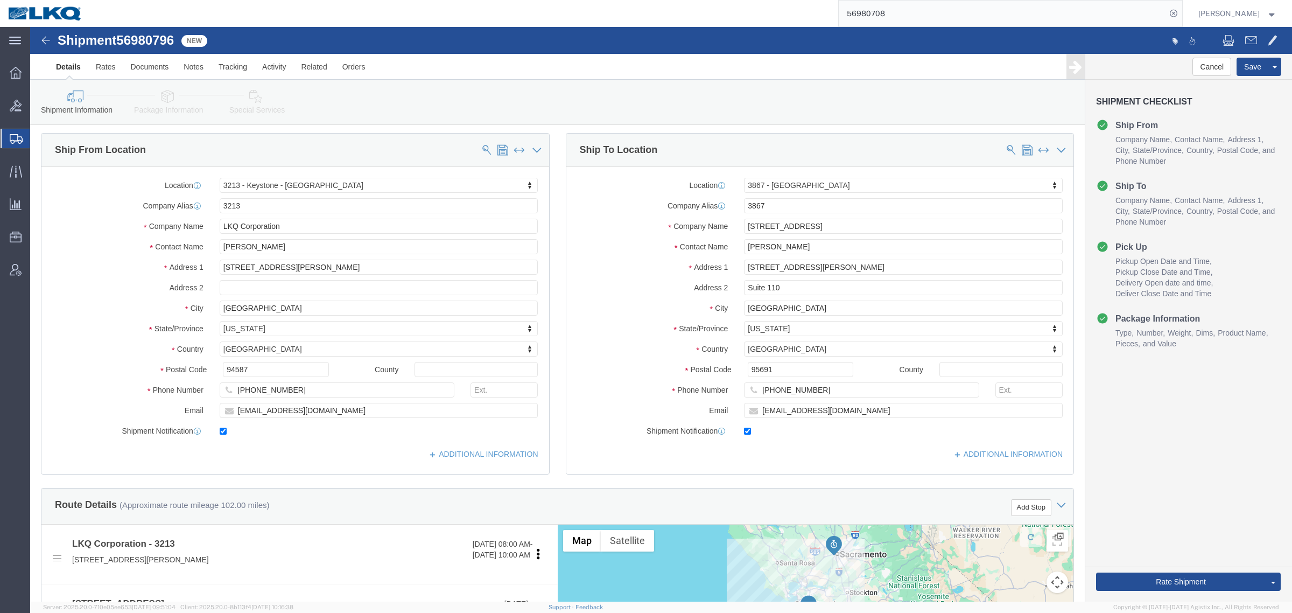
scroll to position [0, 0]
click span "56980796"
copy span "56980796"
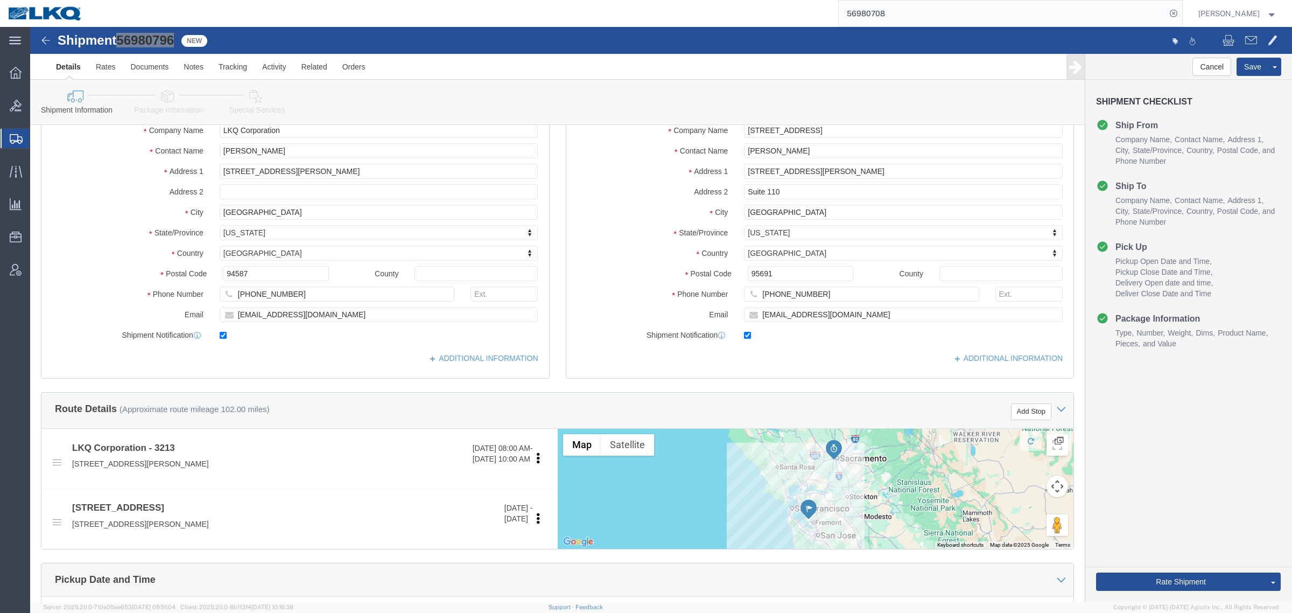
scroll to position [202, 0]
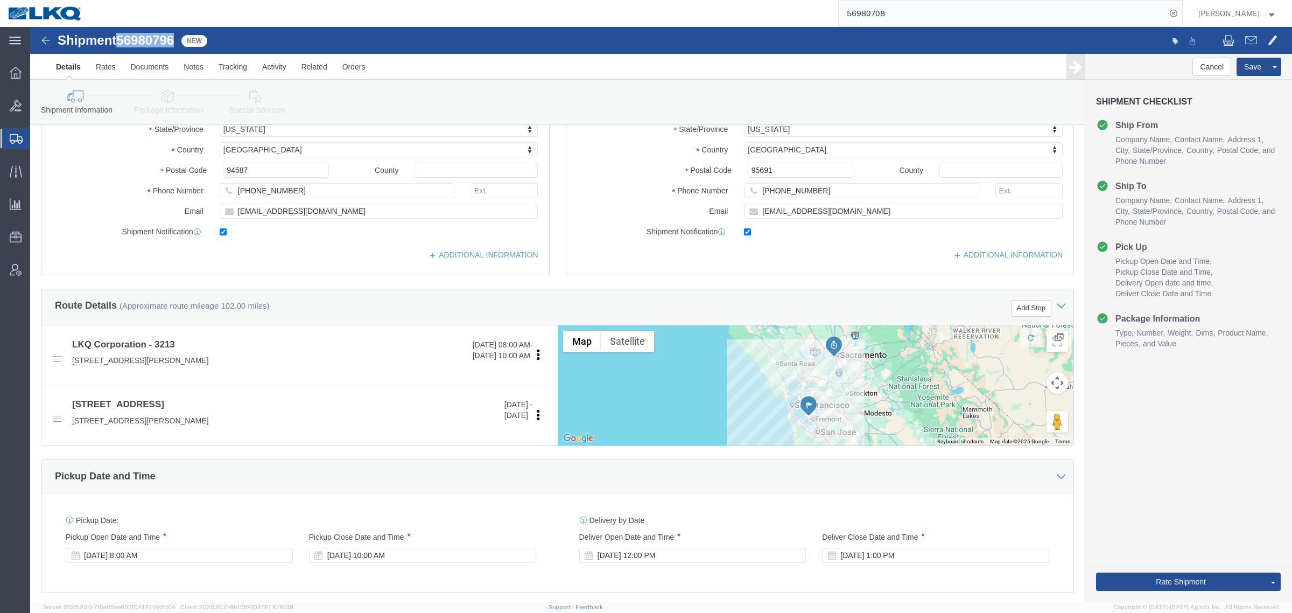
click icon
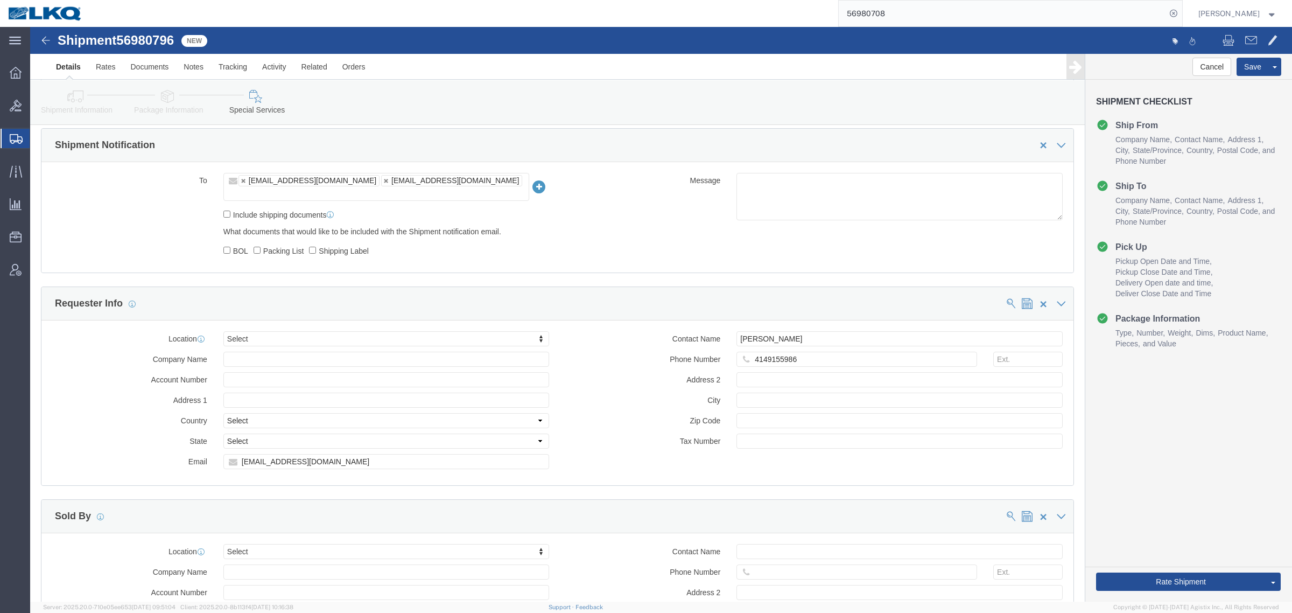
scroll to position [942, 0]
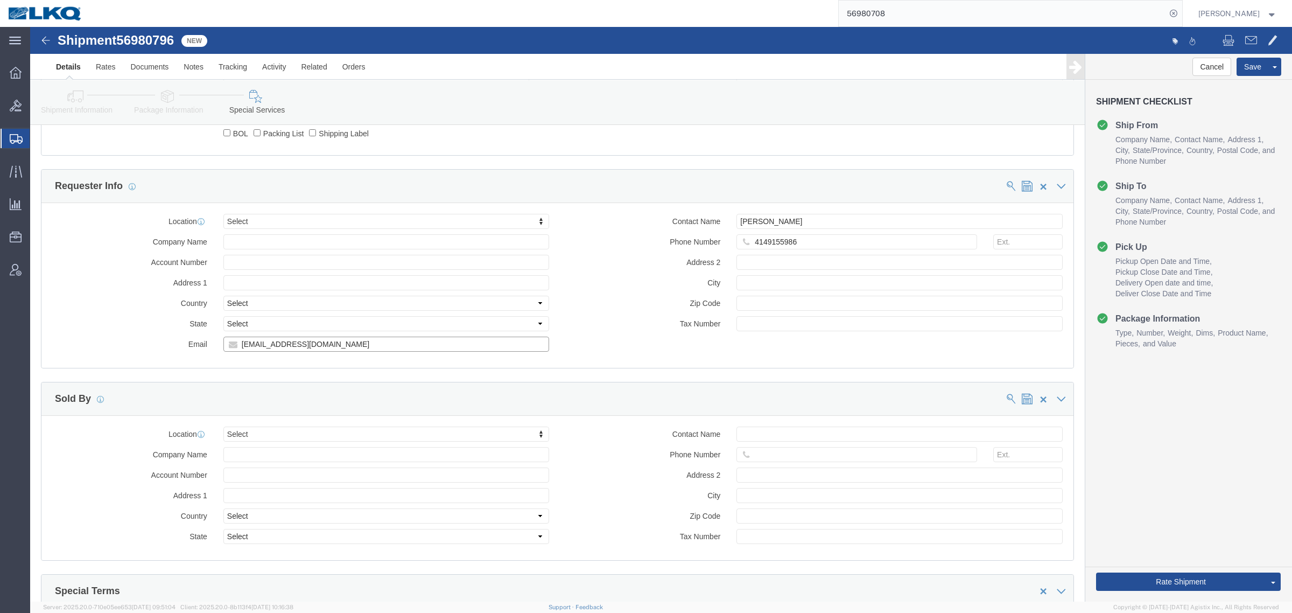
click input "jherbes@lkqcorp.com"
click div "Location Select Select My Profile Location 1100 - LKQ Crystal River 1103 - LKQ …"
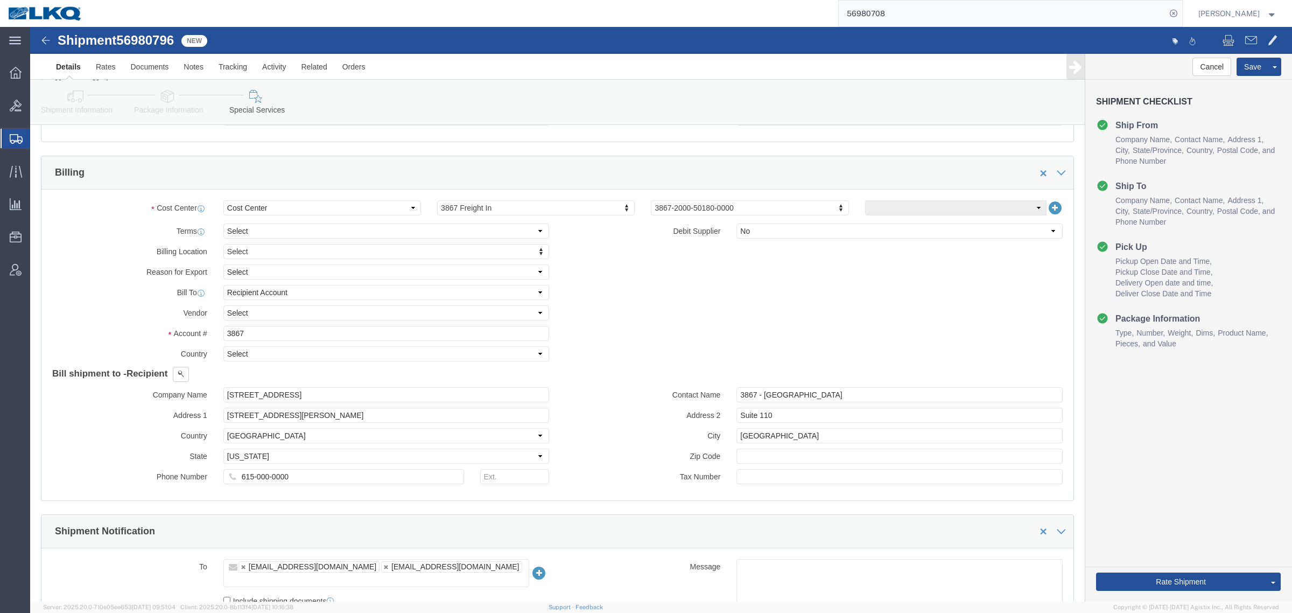
scroll to position [269, 0]
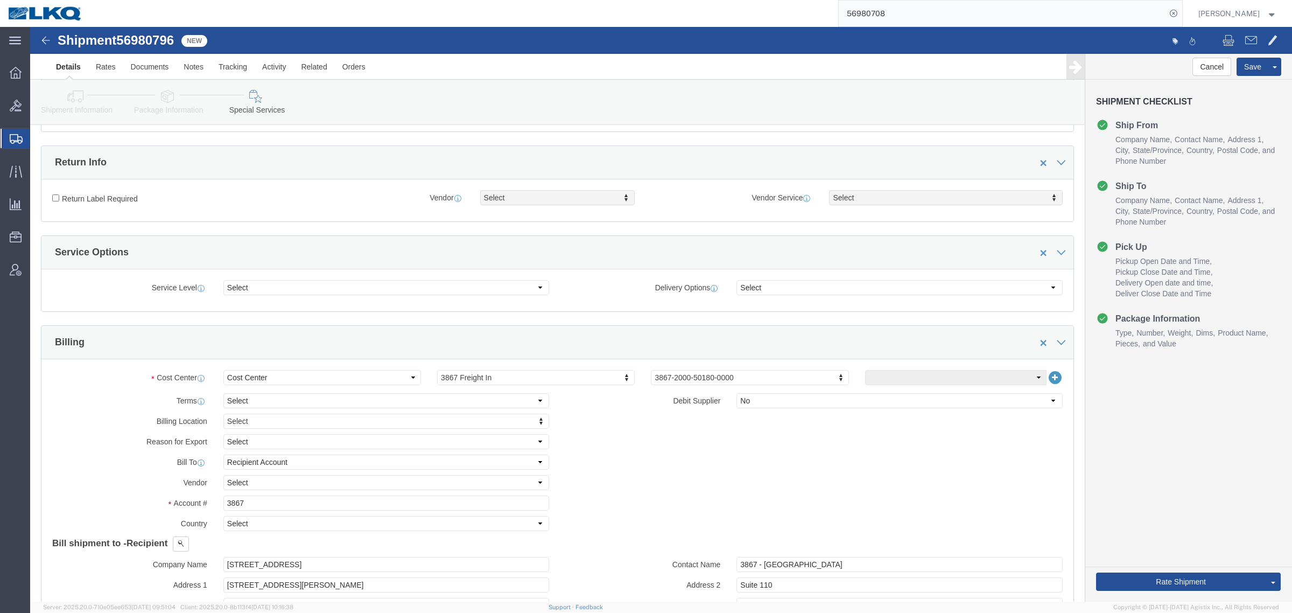
click div "Billing Location Select Select My Profile Location 1100 - LKQ Crystal River 110…"
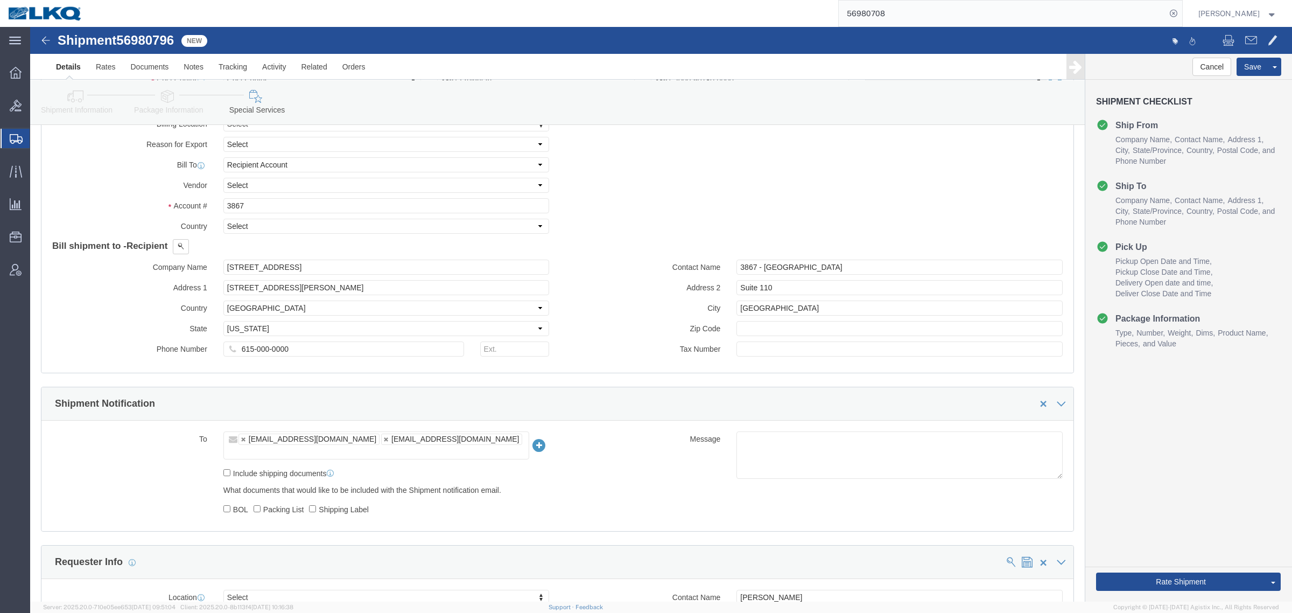
scroll to position [740, 0]
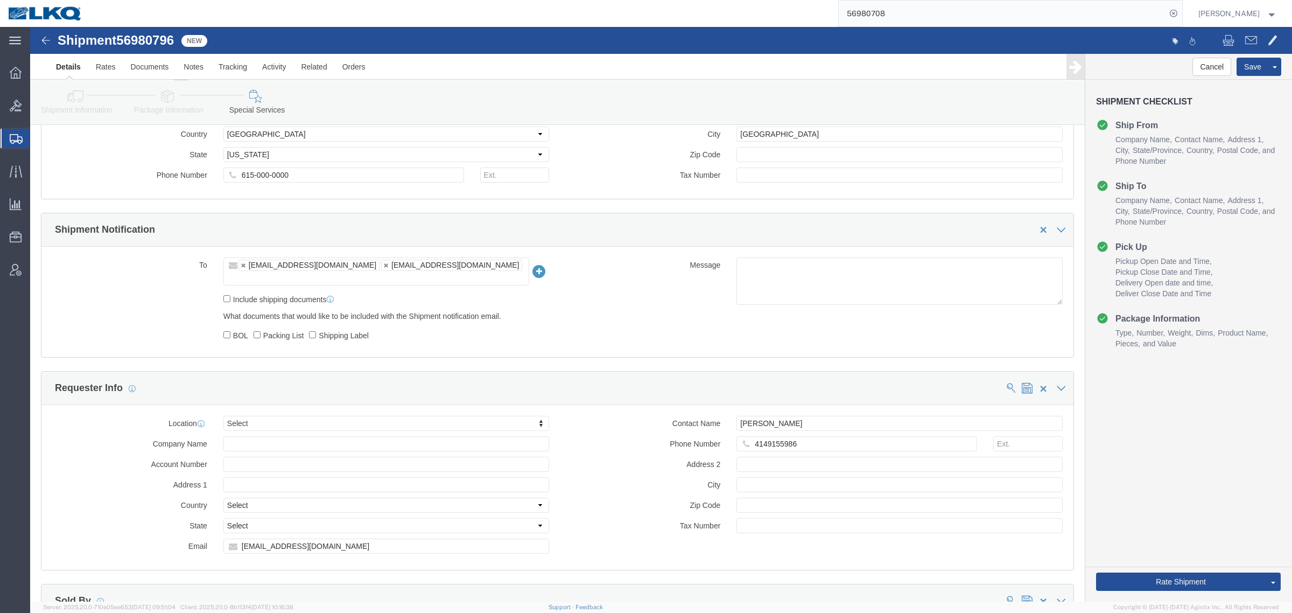
click div "Contact Name James Herbes Phone Number 4149155986 Address 2 City Zip Code Tax N…"
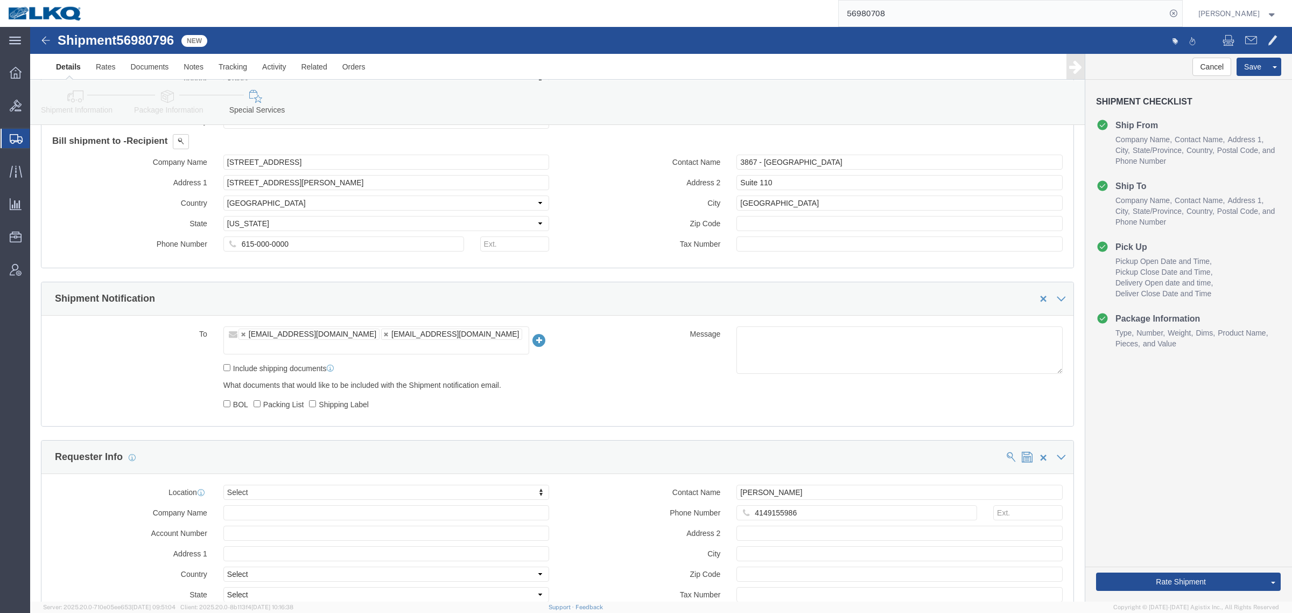
scroll to position [606, 0]
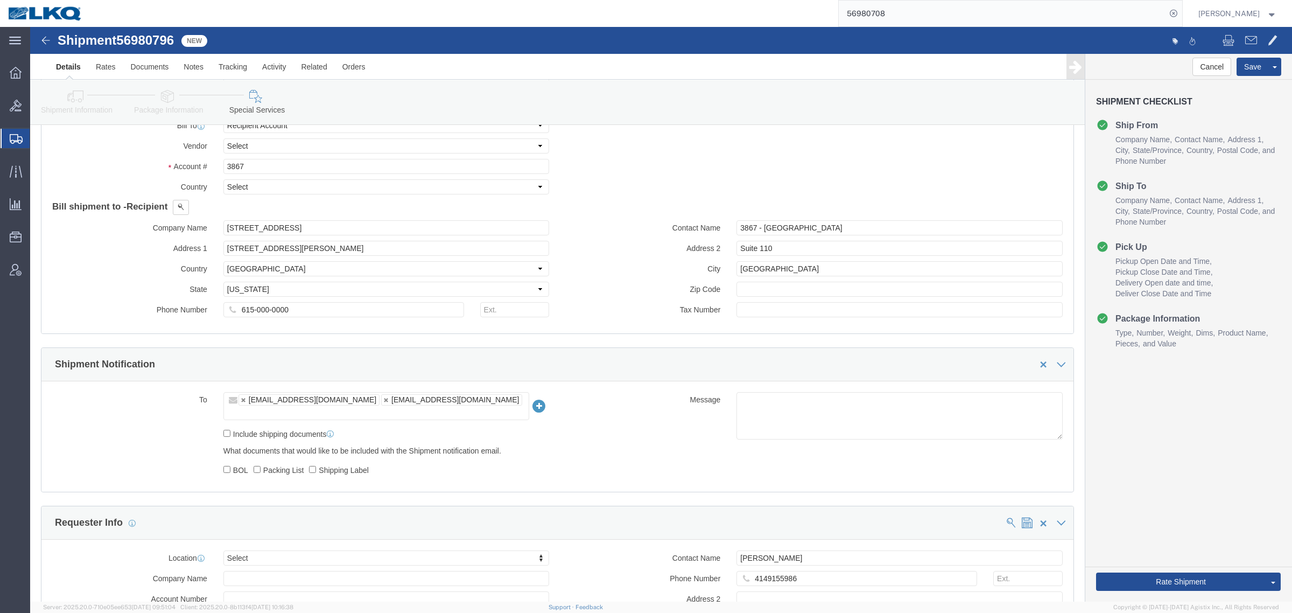
click div "To truckload@lkqcorp.com jherbes@lkqcorp.com truckload@lkqcorp.com,jherbes@lkqc…"
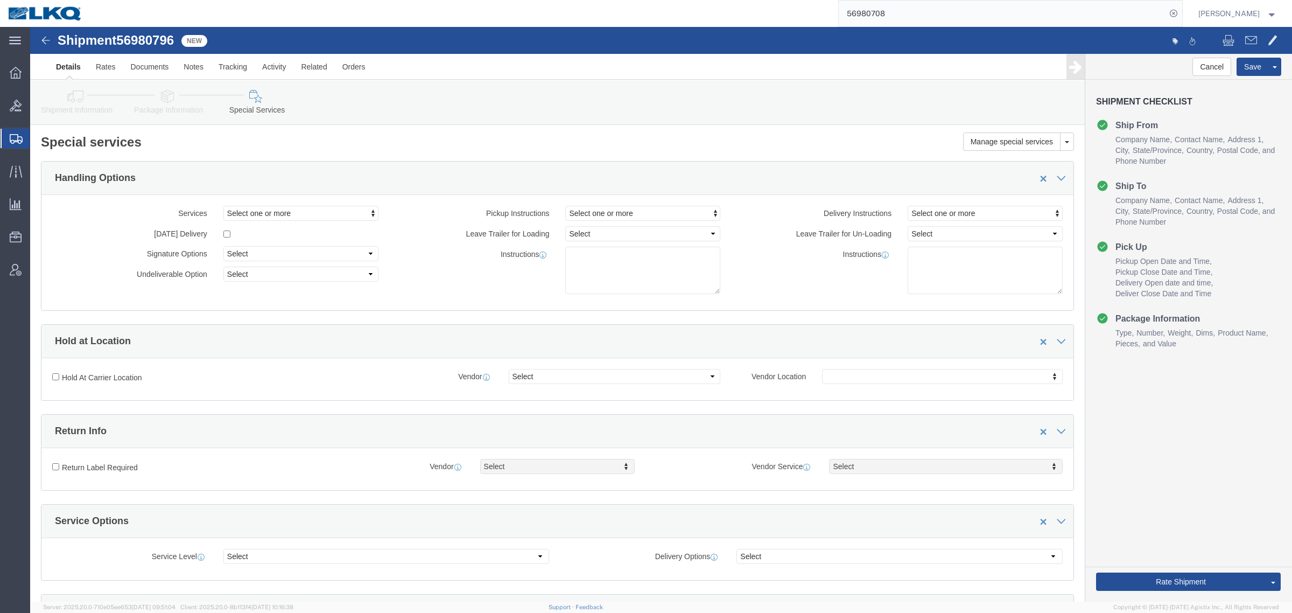
scroll to position [0, 0]
click div "Hold at Location"
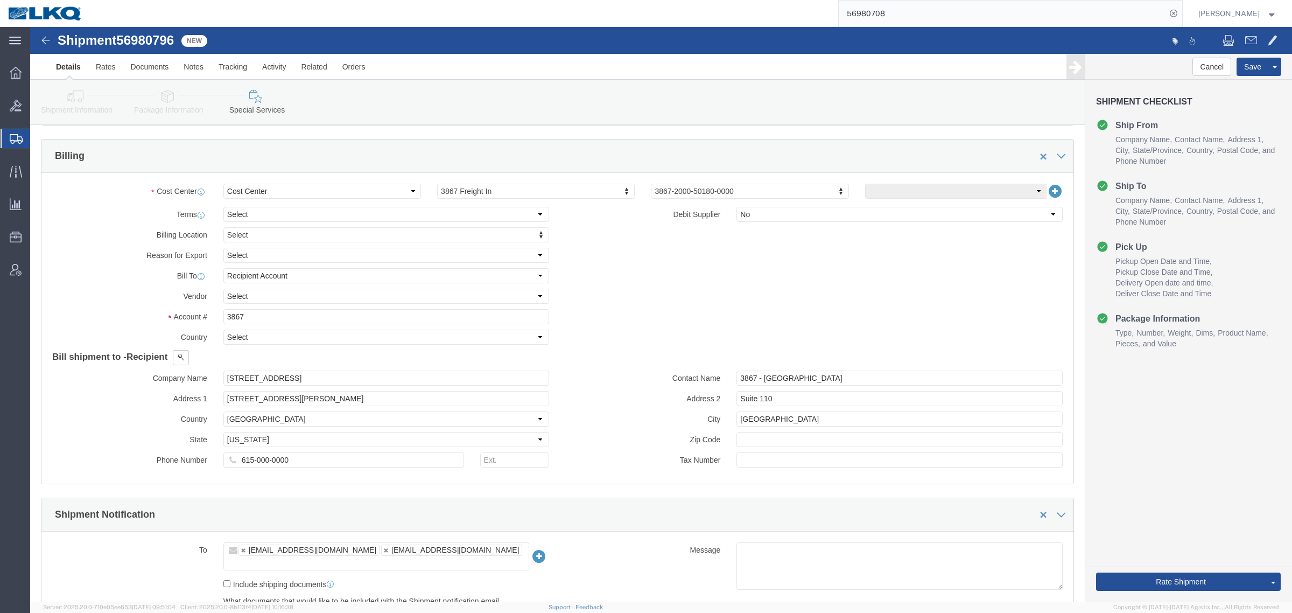
scroll to position [471, 0]
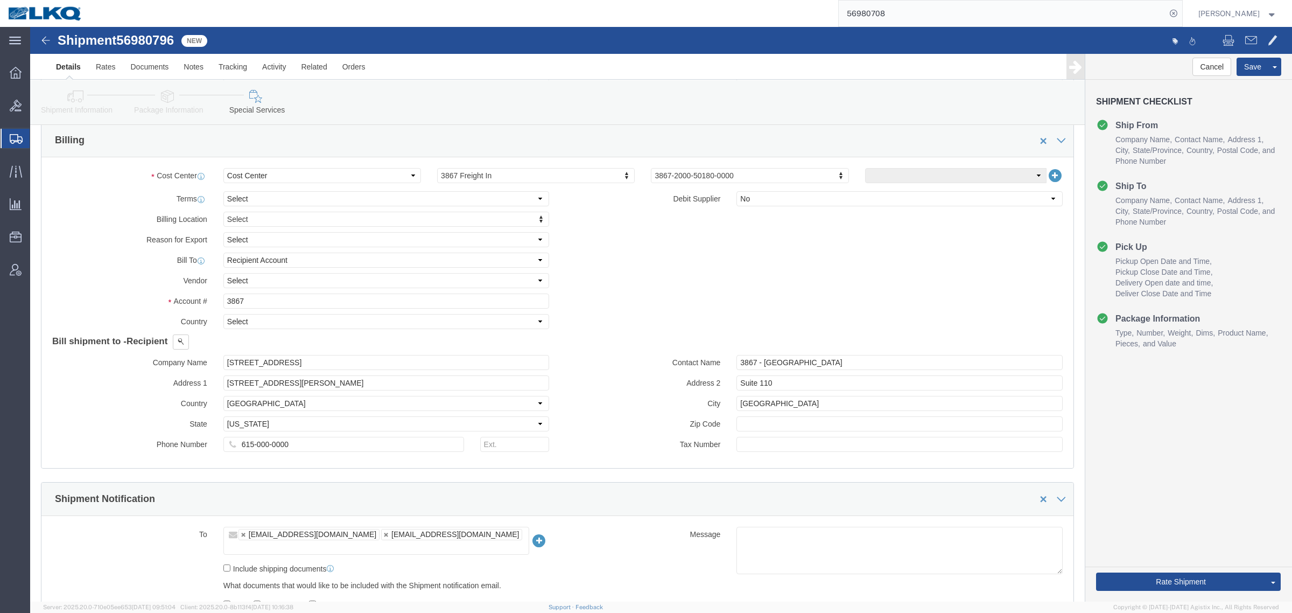
click label "Contact Name"
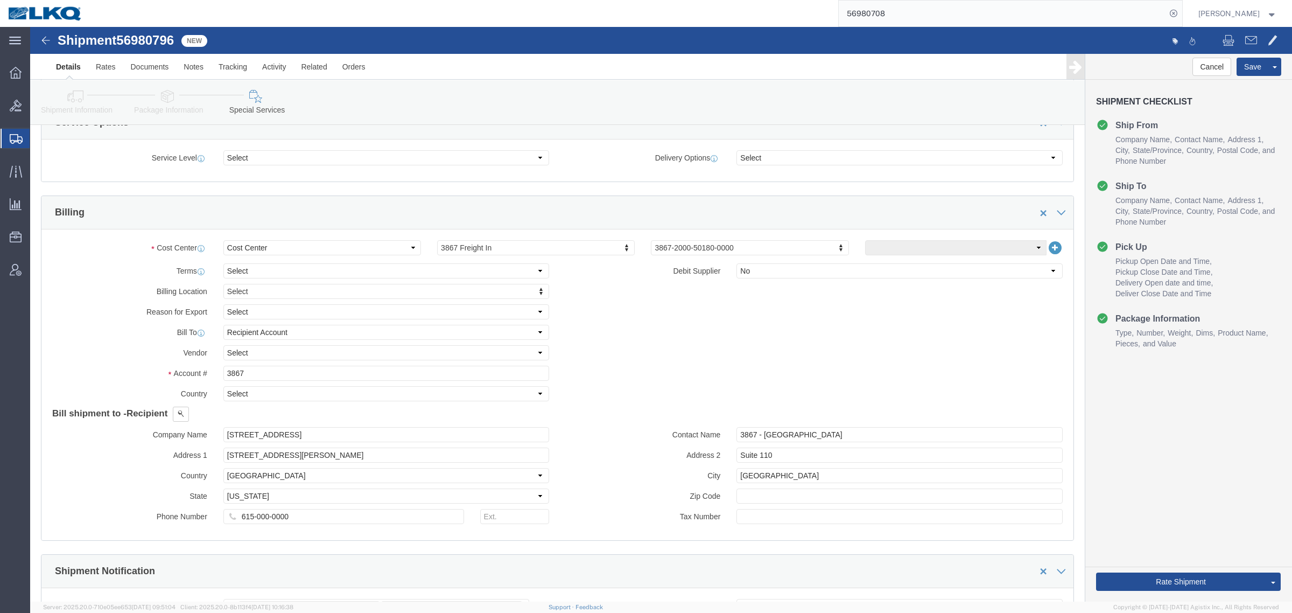
scroll to position [336, 0]
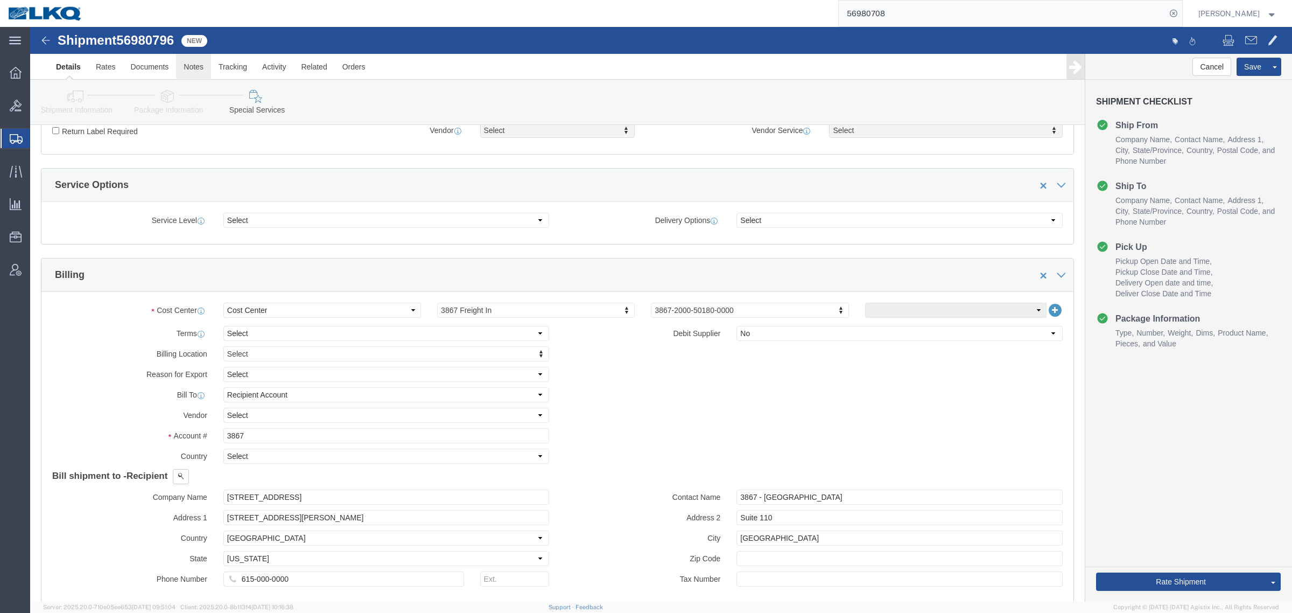
click link "Notes"
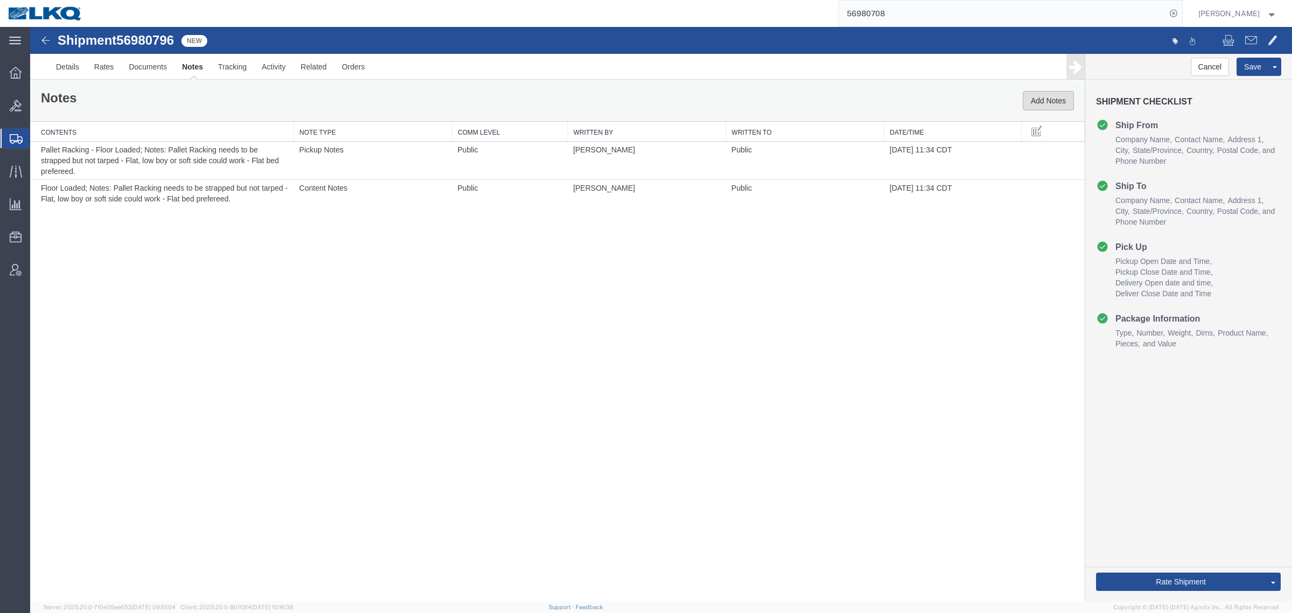
click at [1046, 105] on button "Add Notes" at bounding box center [1048, 100] width 51 height 19
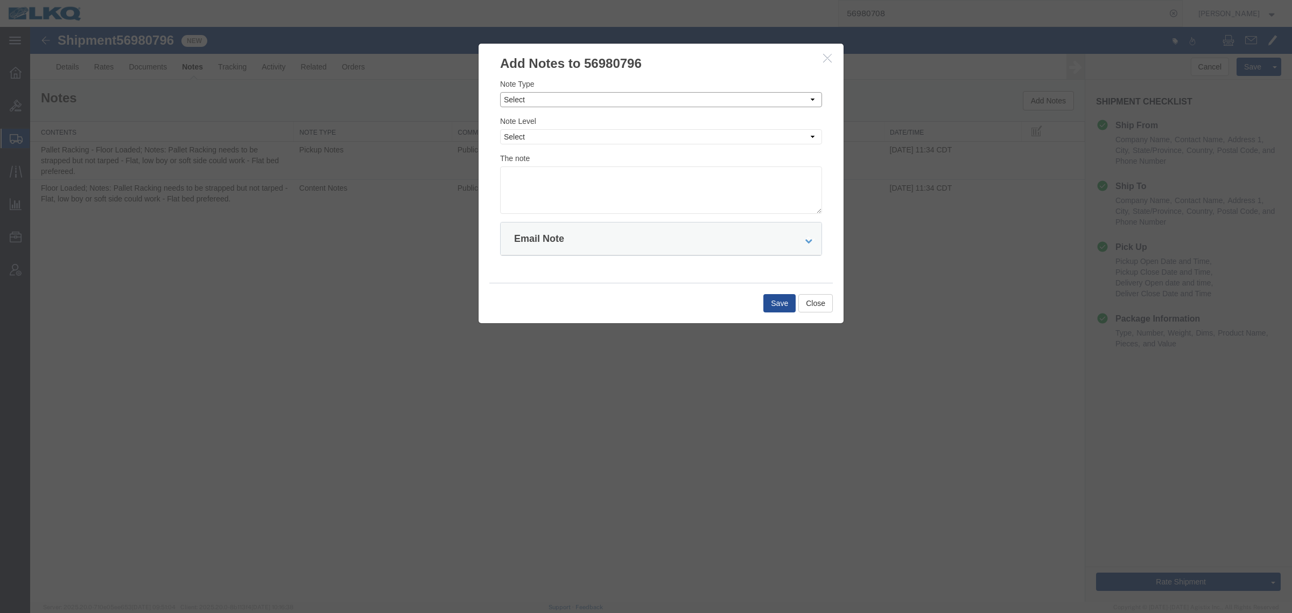
click at [576, 97] on select "Select Approval Bid Notes Carrier Change Notes Claim Notes Content Hazmat Notes…" at bounding box center [661, 99] width 322 height 15
select select "BID_NOTES"
click at [500, 92] on select "Select Approval Bid Notes Carrier Change Notes Claim Notes Content Hazmat Notes…" at bounding box center [661, 99] width 322 height 15
drag, startPoint x: 583, startPoint y: 135, endPoint x: 581, endPoint y: 144, distance: 9.3
click at [583, 135] on select "Select Private to Account Private to Vendor Public" at bounding box center [661, 136] width 322 height 15
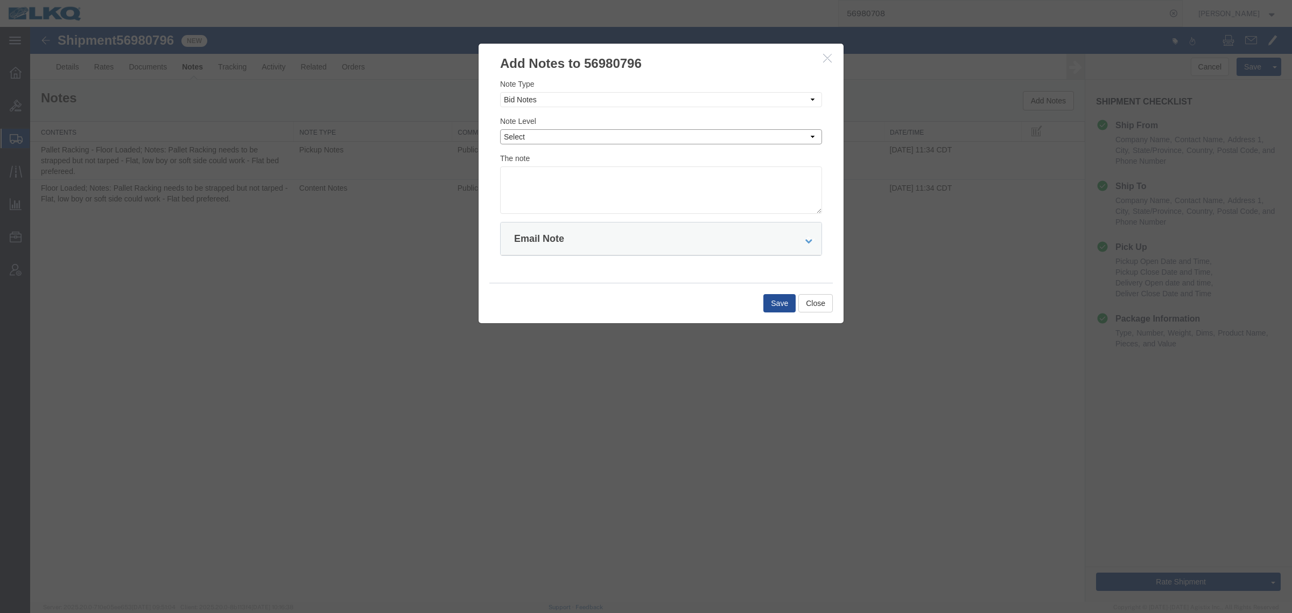
select select "PRIVATE_TO_ACCOUNT"
click at [500, 129] on select "Select Private to Account Private to Vendor Public" at bounding box center [661, 136] width 322 height 15
click at [596, 198] on textarea at bounding box center [661, 189] width 322 height 47
type textarea "DAT: $529"
click at [770, 300] on button "Save" at bounding box center [779, 303] width 32 height 18
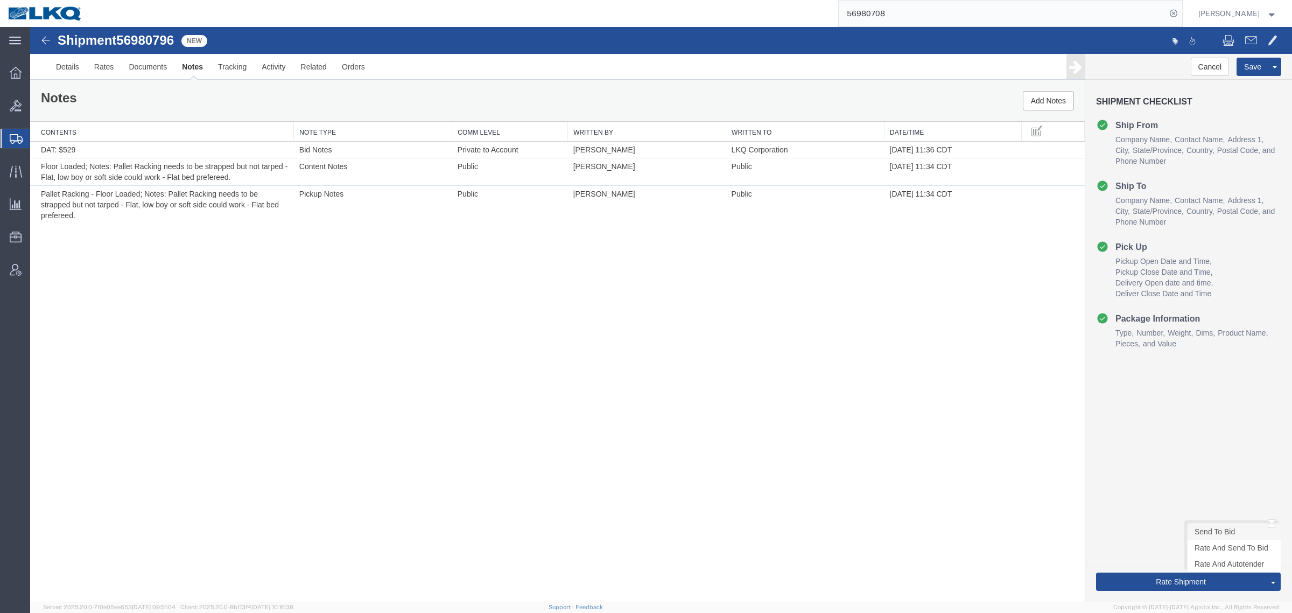
click at [1207, 530] on link "Send To Bid" at bounding box center [1234, 531] width 93 height 16
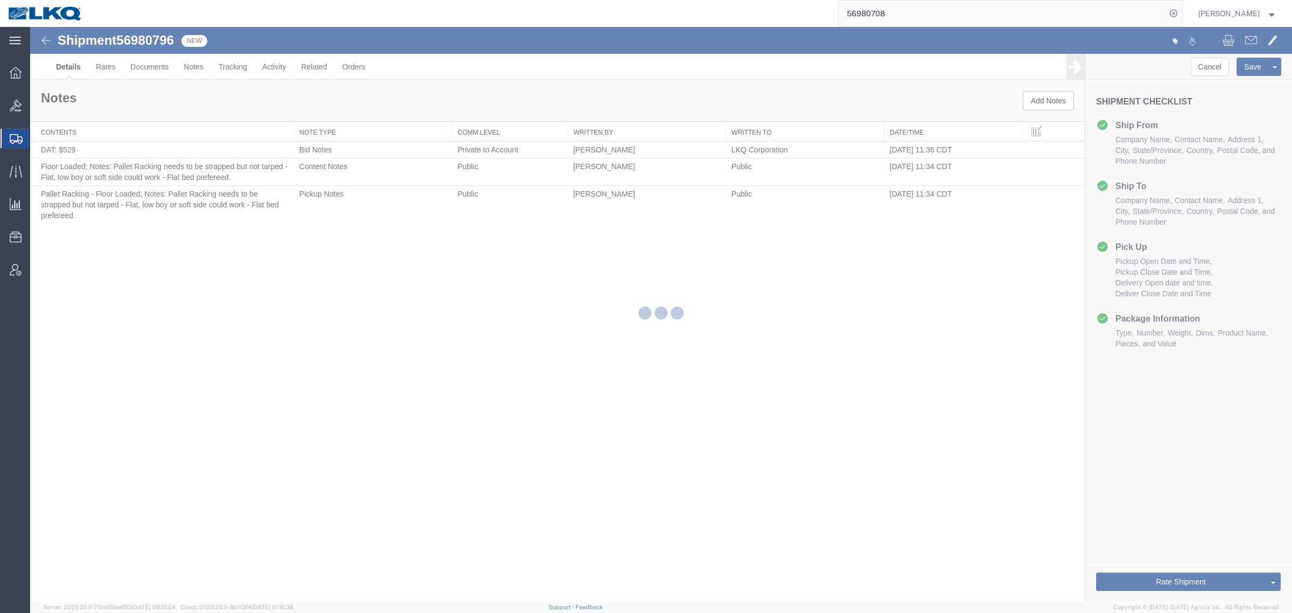
select select "27924"
select select "57631"
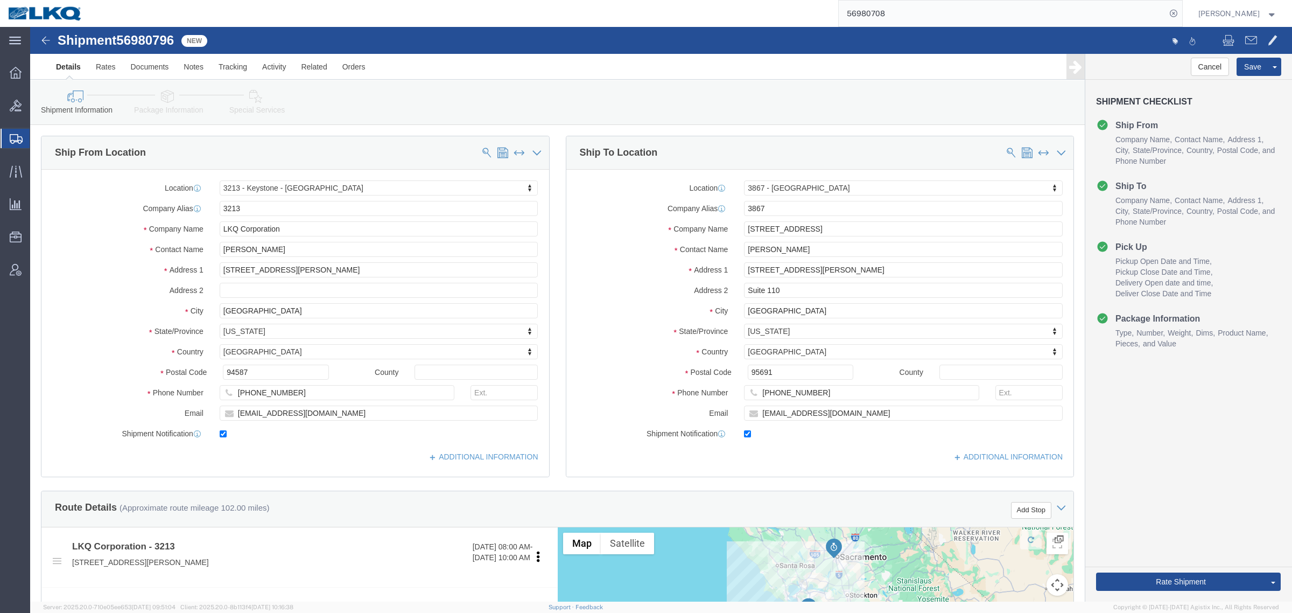
select select "TL"
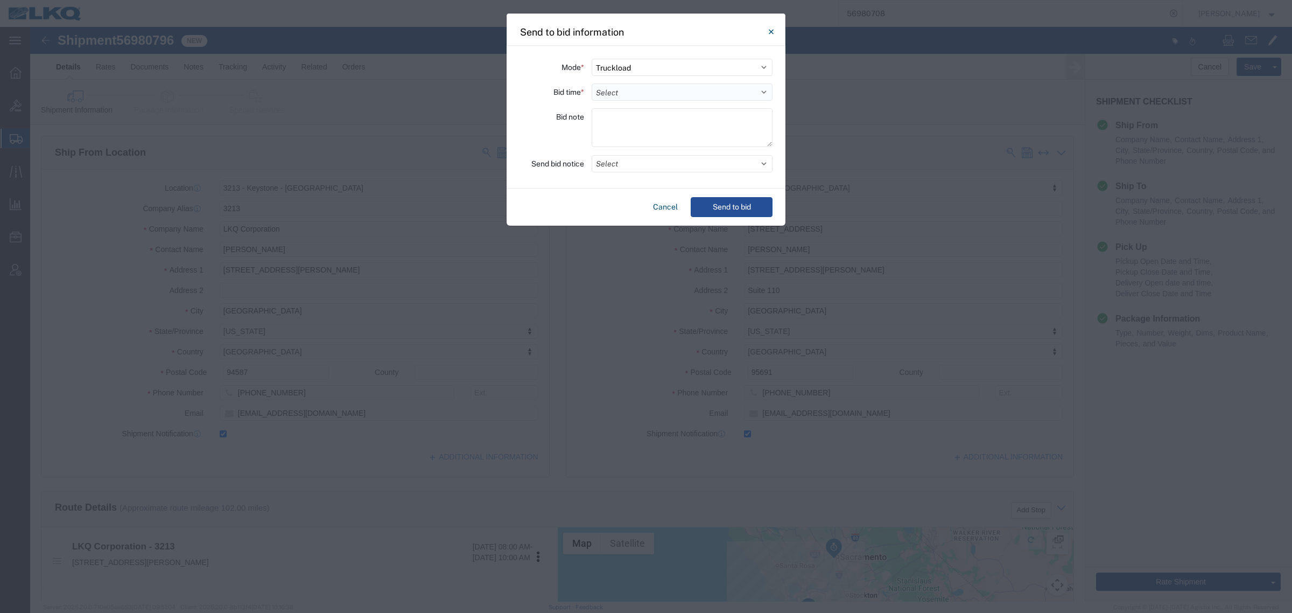
click at [656, 90] on select "Select 30 Min (Rush) 1 Hour (Rush) 2 Hours (Rush) 4 Hours (Rush) 8 Hours (Rush)…" at bounding box center [682, 91] width 181 height 17
select select "8"
click at [592, 83] on select "Select 30 Min (Rush) 1 Hour (Rush) 2 Hours (Rush) 4 Hours (Rush) 8 Hours (Rush)…" at bounding box center [682, 91] width 181 height 17
click at [650, 163] on button "Select" at bounding box center [682, 163] width 181 height 17
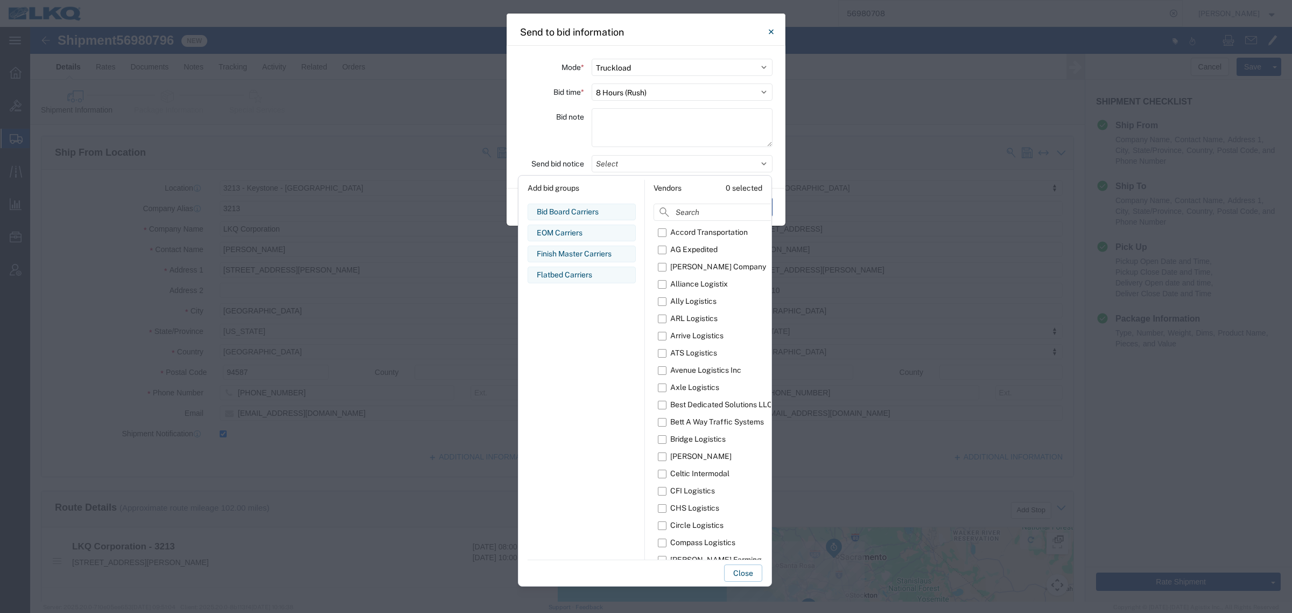
click at [591, 279] on div "Flatbed Carriers" at bounding box center [582, 274] width 90 height 11
click at [738, 568] on button "Close" at bounding box center [743, 572] width 38 height 17
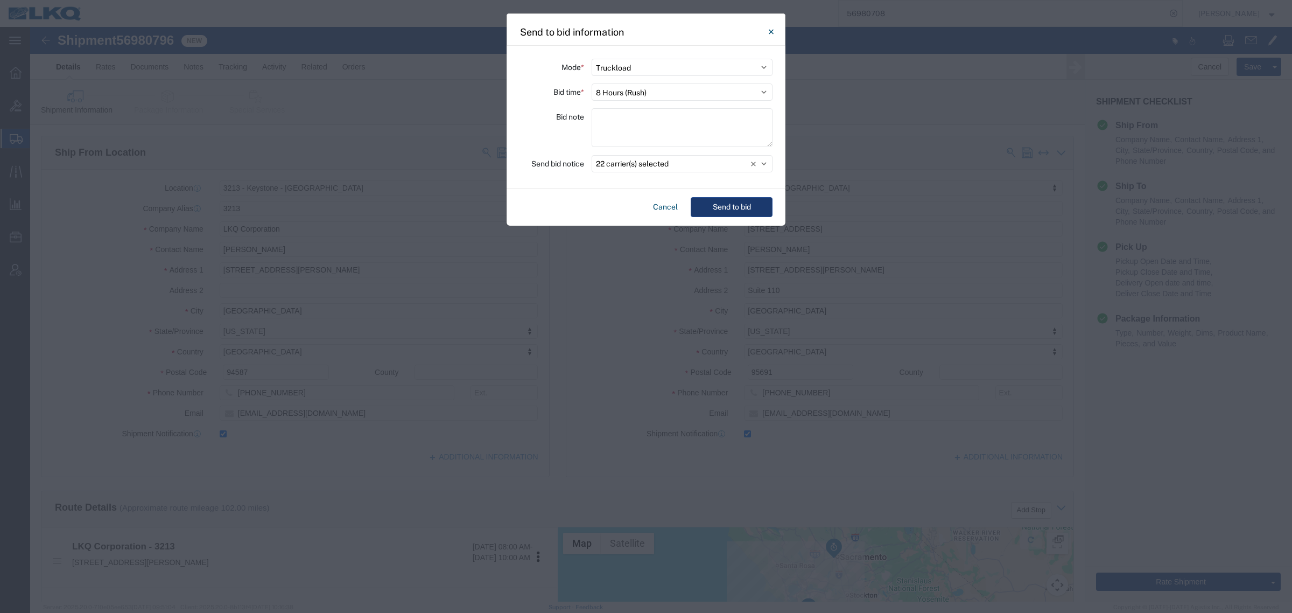
click at [730, 205] on button "Send to bid" at bounding box center [732, 207] width 82 height 20
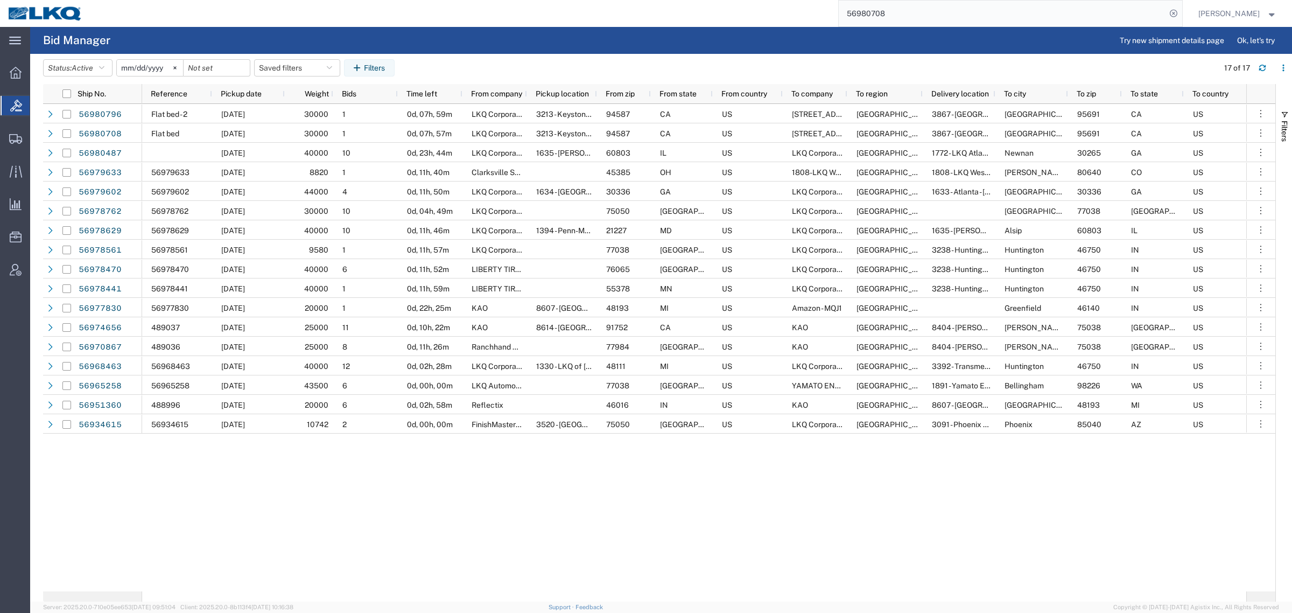
click at [927, 10] on input "56980708" at bounding box center [1002, 14] width 327 height 26
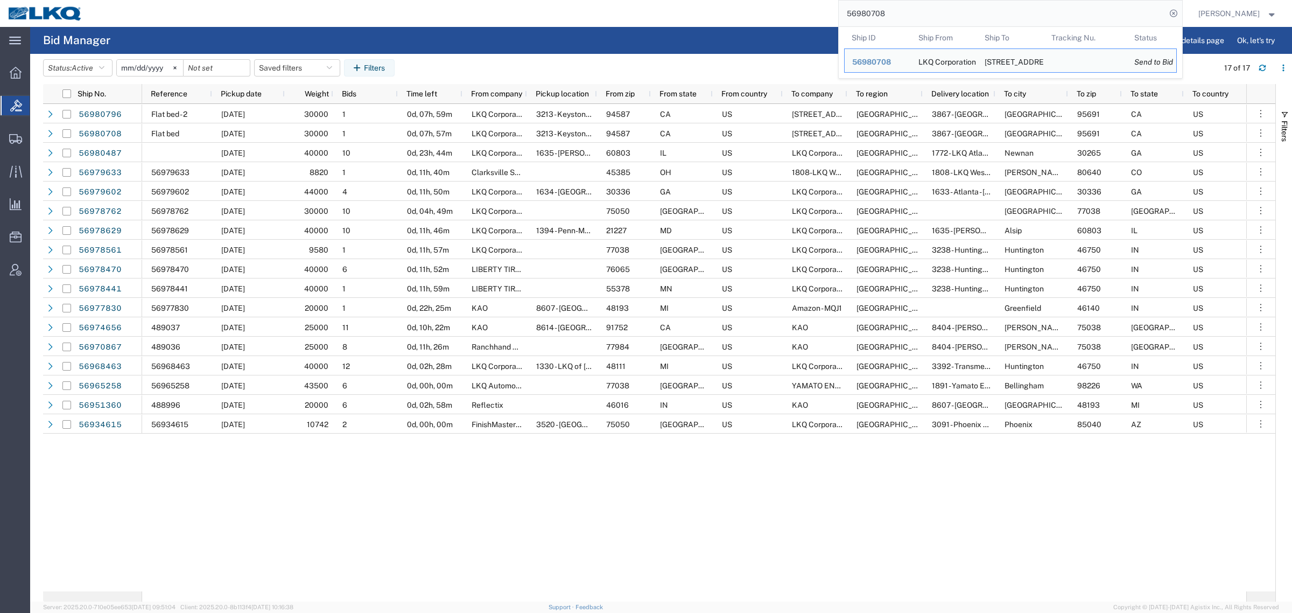
paste input "56980796"
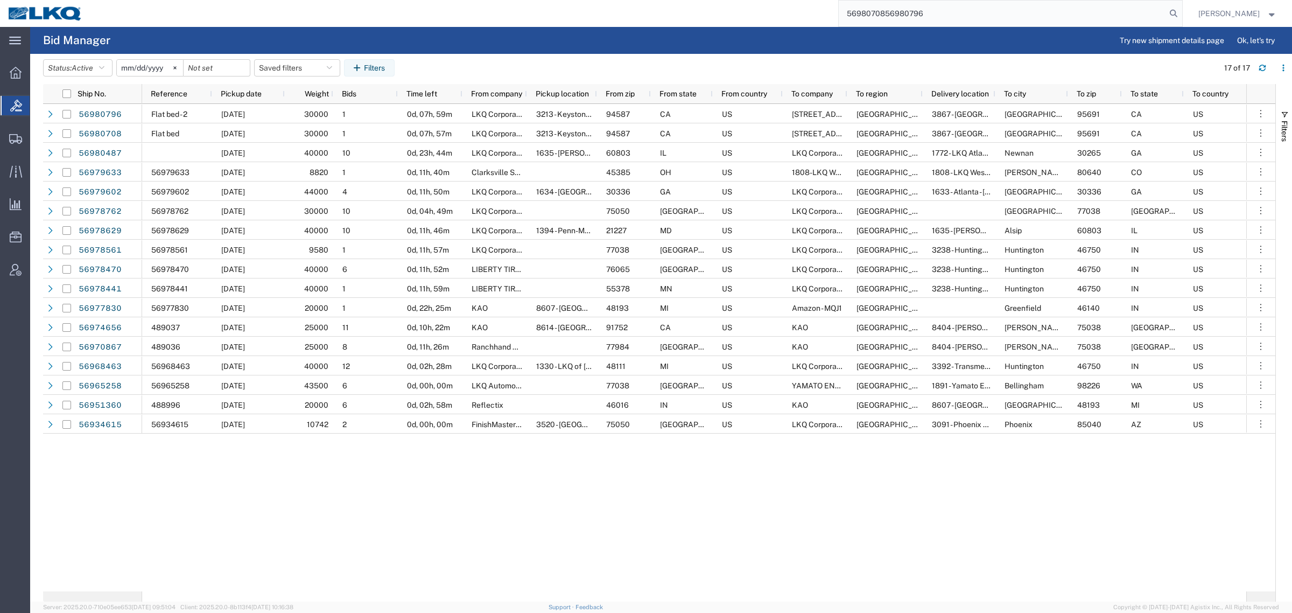
click at [929, 11] on input "5698070856980796" at bounding box center [1002, 14] width 327 height 26
paste input "search"
type input "56980796"
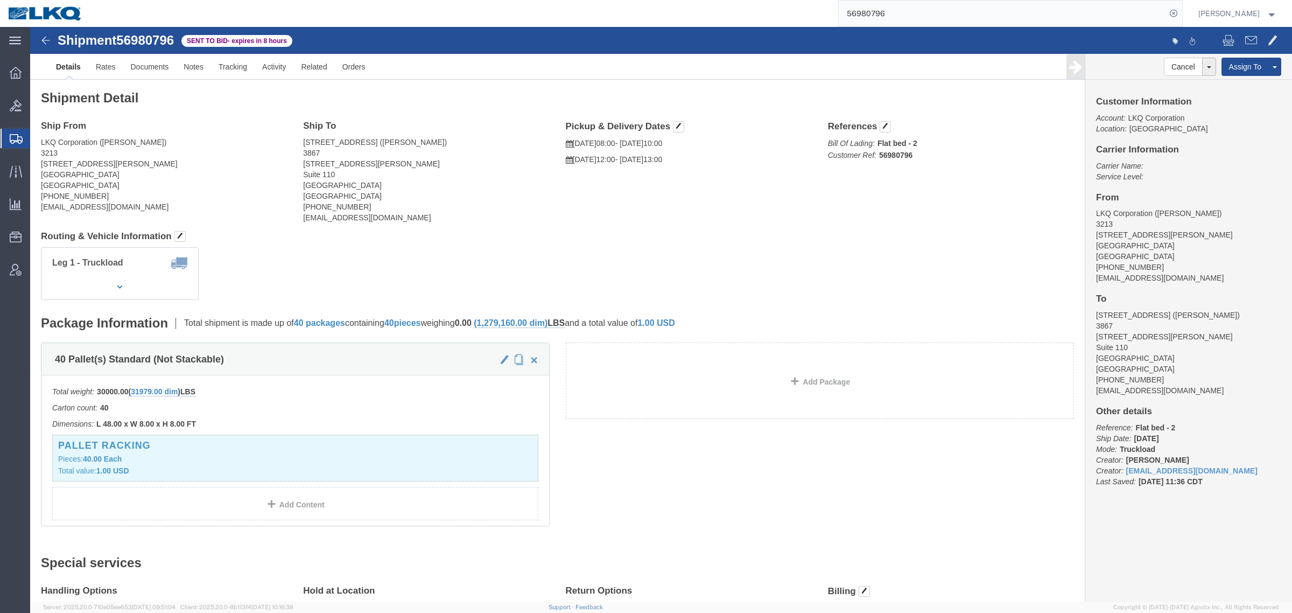
click address "LKQ Corporation (Fernando Junior) 3213 30336 Whipple Rd Union City, CA 94587 Un…"
click link "Rates"
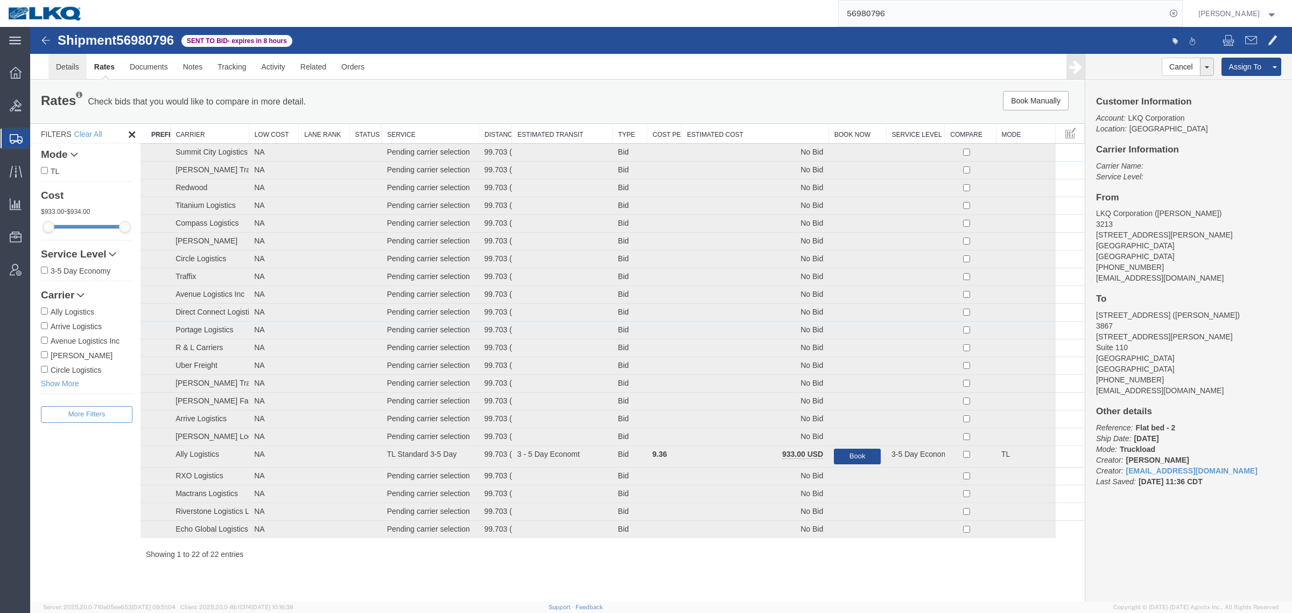
click at [79, 63] on link "Details" at bounding box center [67, 67] width 38 height 26
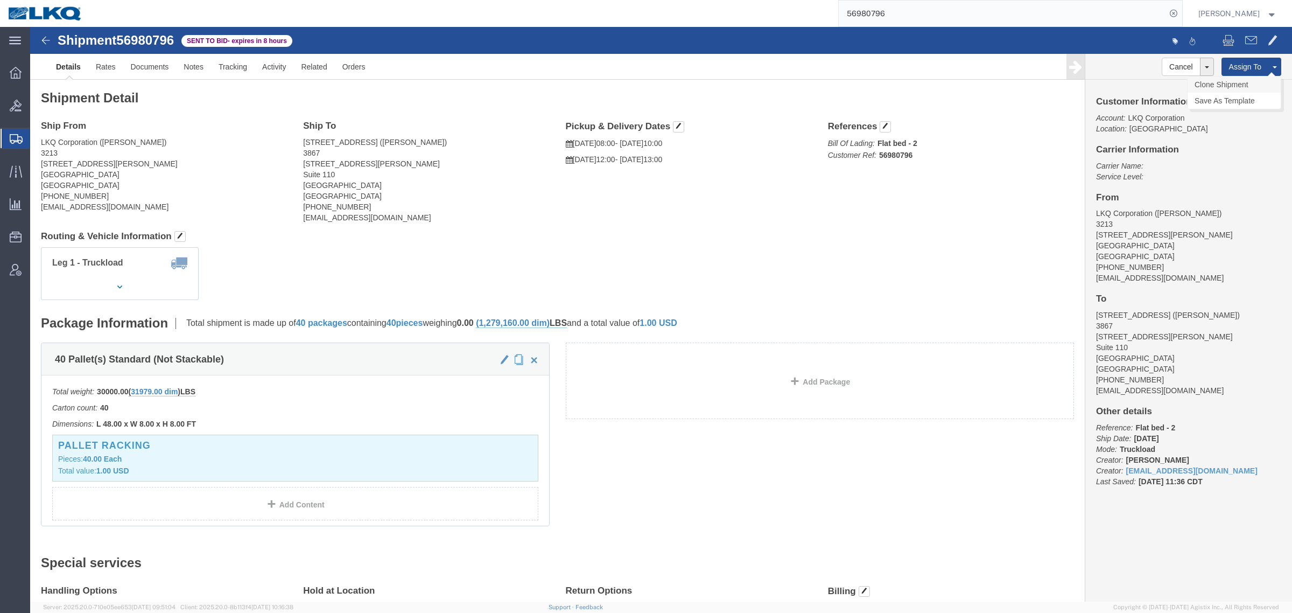
click link "Clone Shipment"
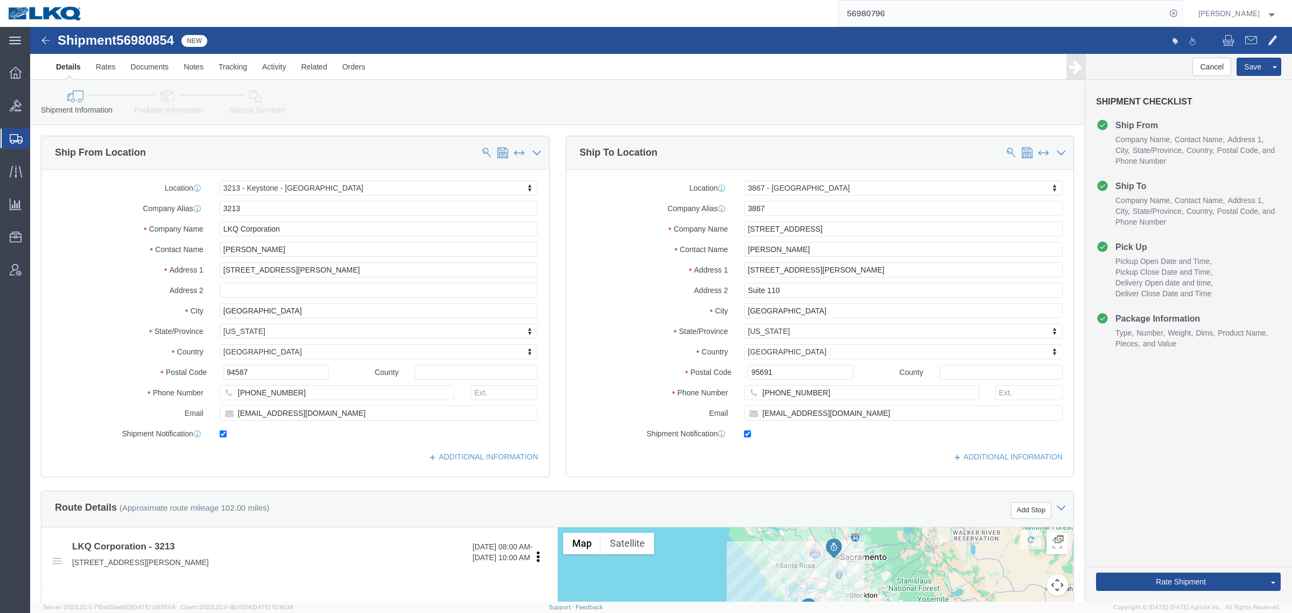
click span "56980854"
select select "27924"
select select "57631"
copy span "56980854"
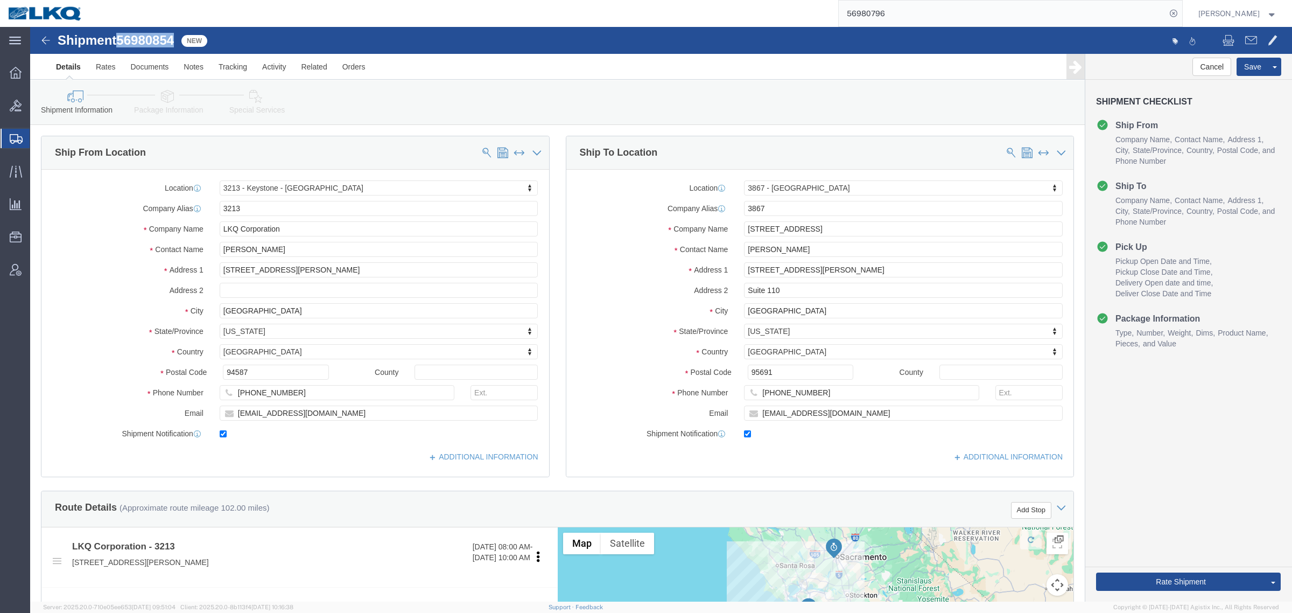
click div "Shipment Information Package Information Special Services Loading Routing"
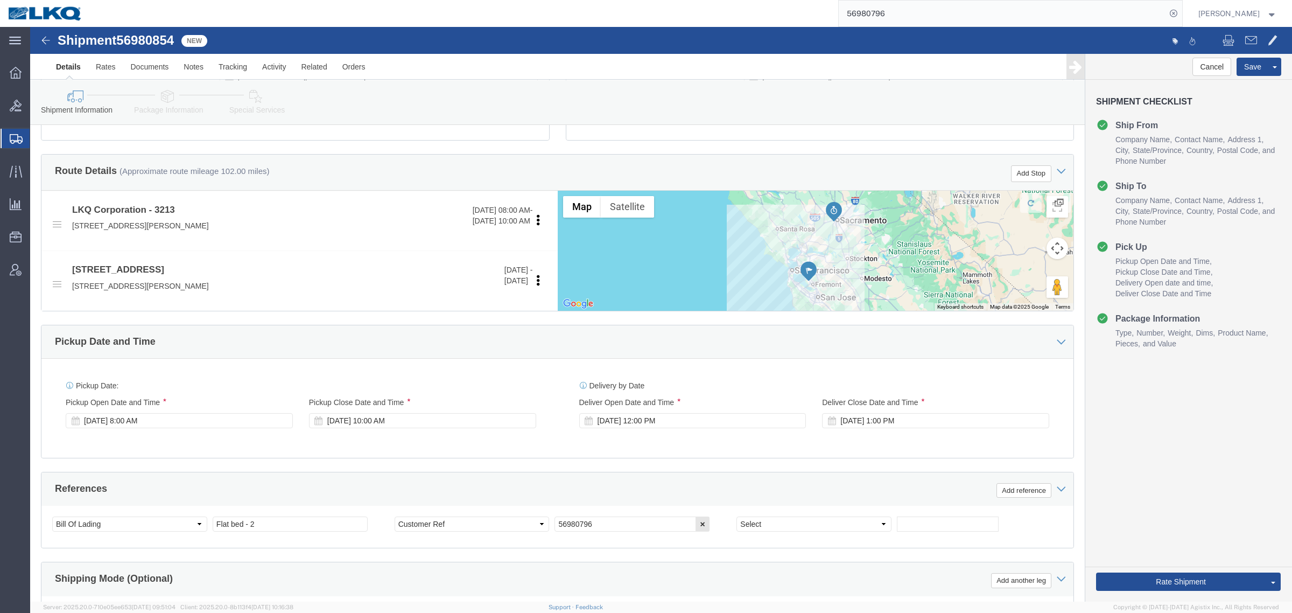
scroll to position [67, 0]
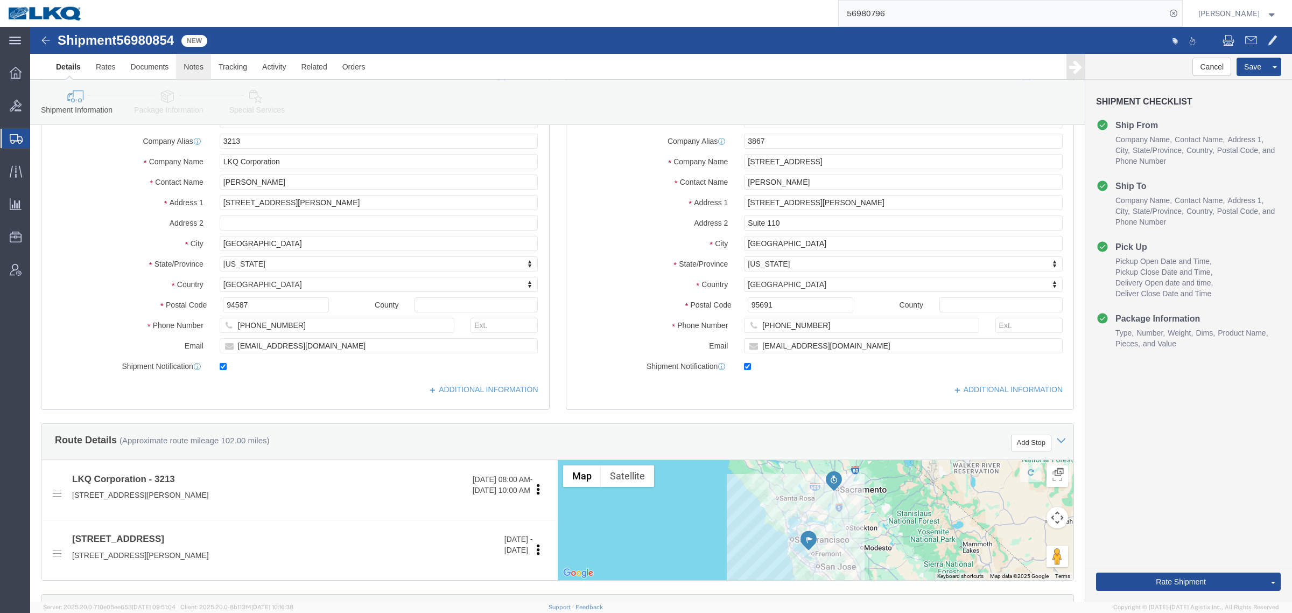
click link "Notes"
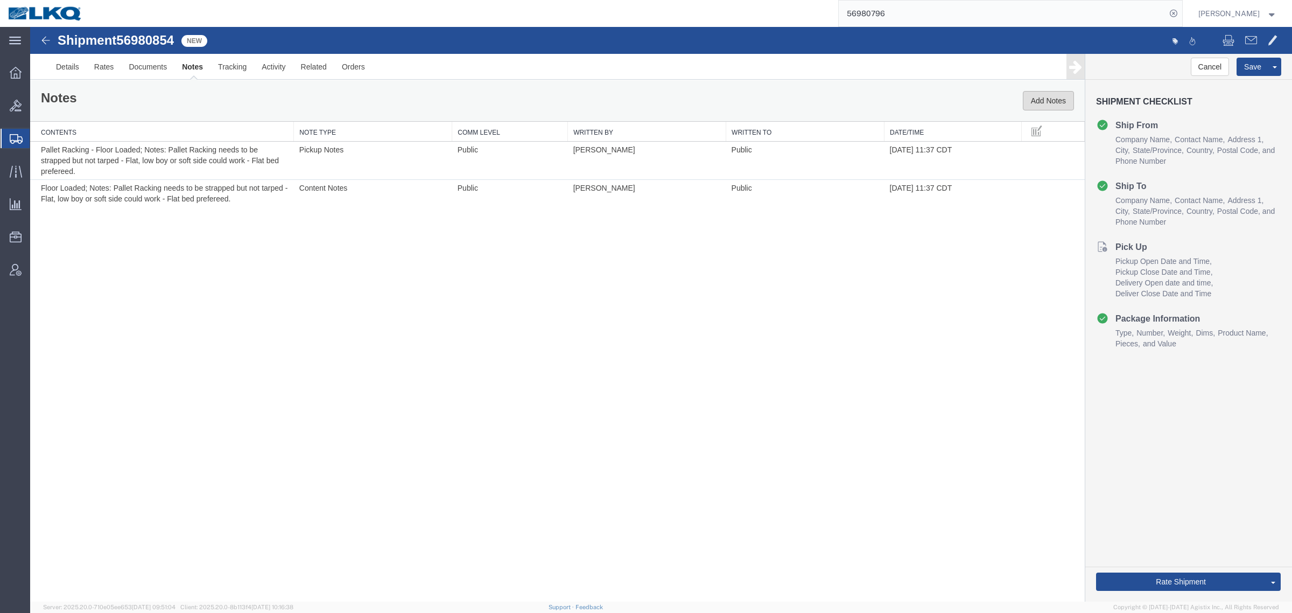
click at [1027, 100] on button "Add Notes" at bounding box center [1048, 100] width 51 height 19
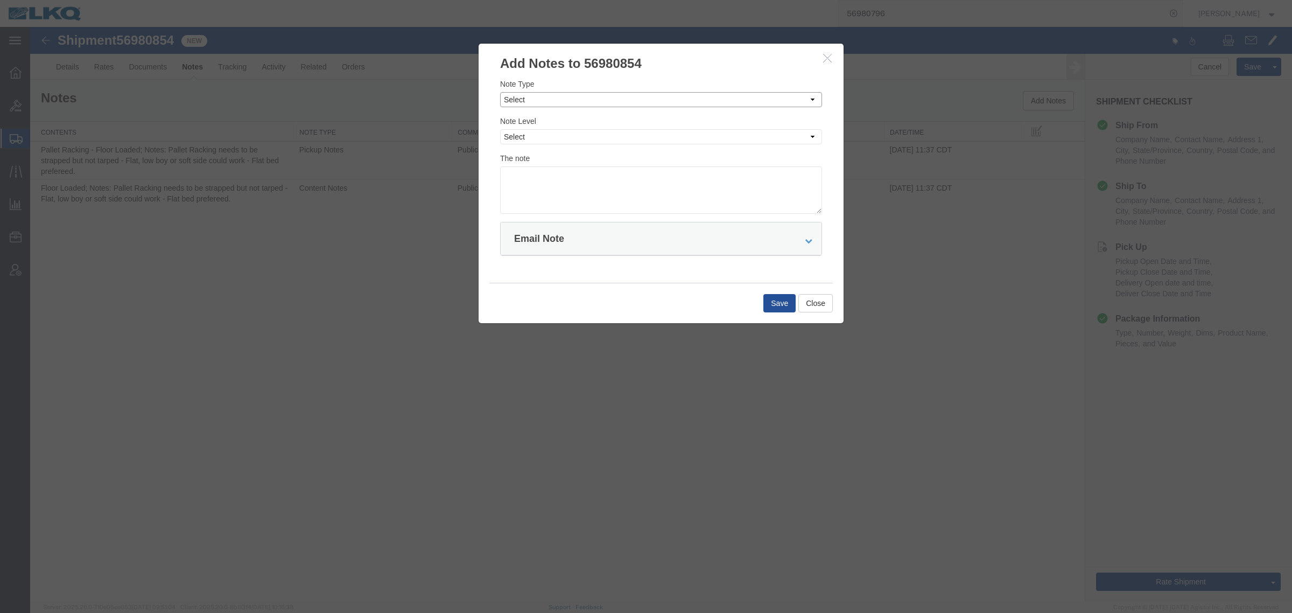
click at [566, 101] on select "Select Approval Bid Notes Carrier Change Notes Claim Notes Content Hazmat Notes…" at bounding box center [661, 99] width 322 height 15
select select "BID_NOTES"
click at [500, 92] on select "Select Approval Bid Notes Carrier Change Notes Claim Notes Content Hazmat Notes…" at bounding box center [661, 99] width 322 height 15
click at [572, 137] on select "Select Private to Account Private to Vendor Public" at bounding box center [661, 136] width 322 height 15
select select "PRIVATE_TO_ACCOUNT"
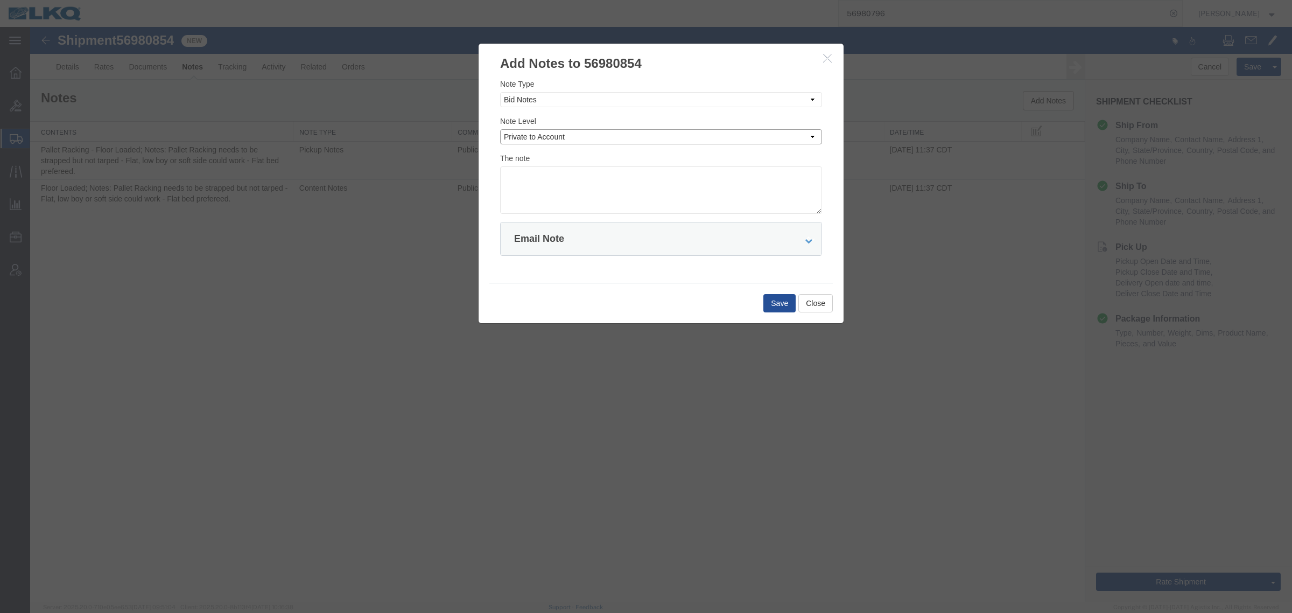
click at [500, 129] on select "Select Private to Account Private to Vendor Public" at bounding box center [661, 136] width 322 height 15
click at [584, 182] on textarea at bounding box center [661, 189] width 322 height 47
type textarea "DAT: $529"
click at [781, 301] on button "Save" at bounding box center [779, 303] width 32 height 18
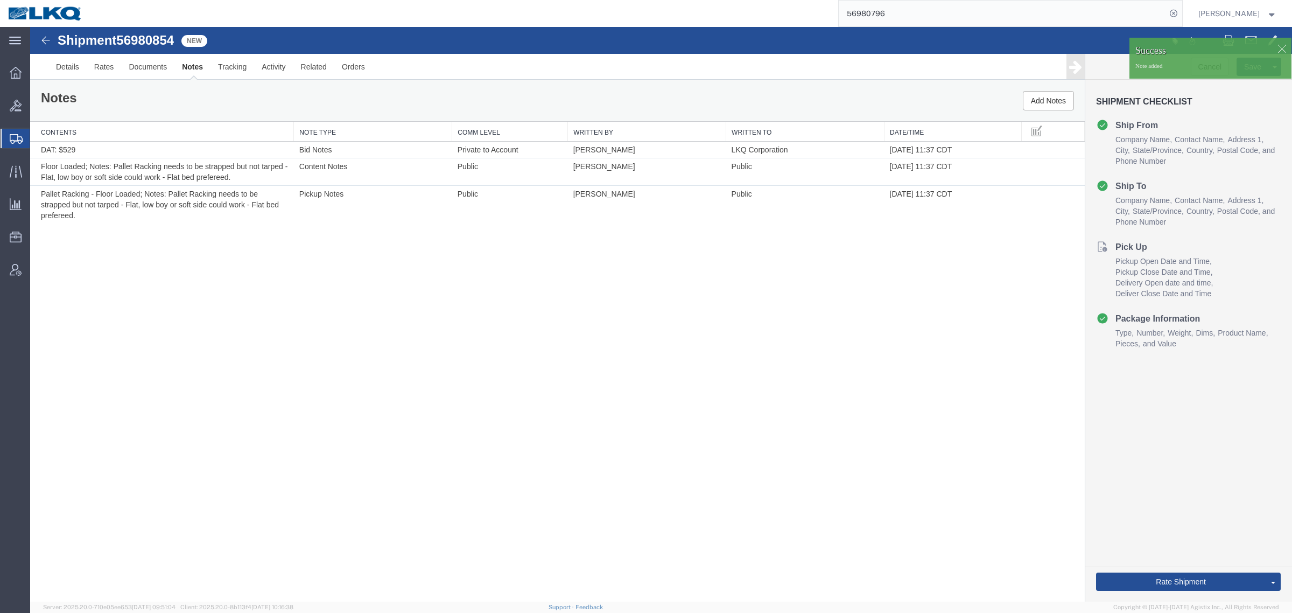
drag, startPoint x: 210, startPoint y: 107, endPoint x: 215, endPoint y: 100, distance: 8.4
click at [211, 105] on div "Notes Add Notes" at bounding box center [557, 100] width 1055 height 41
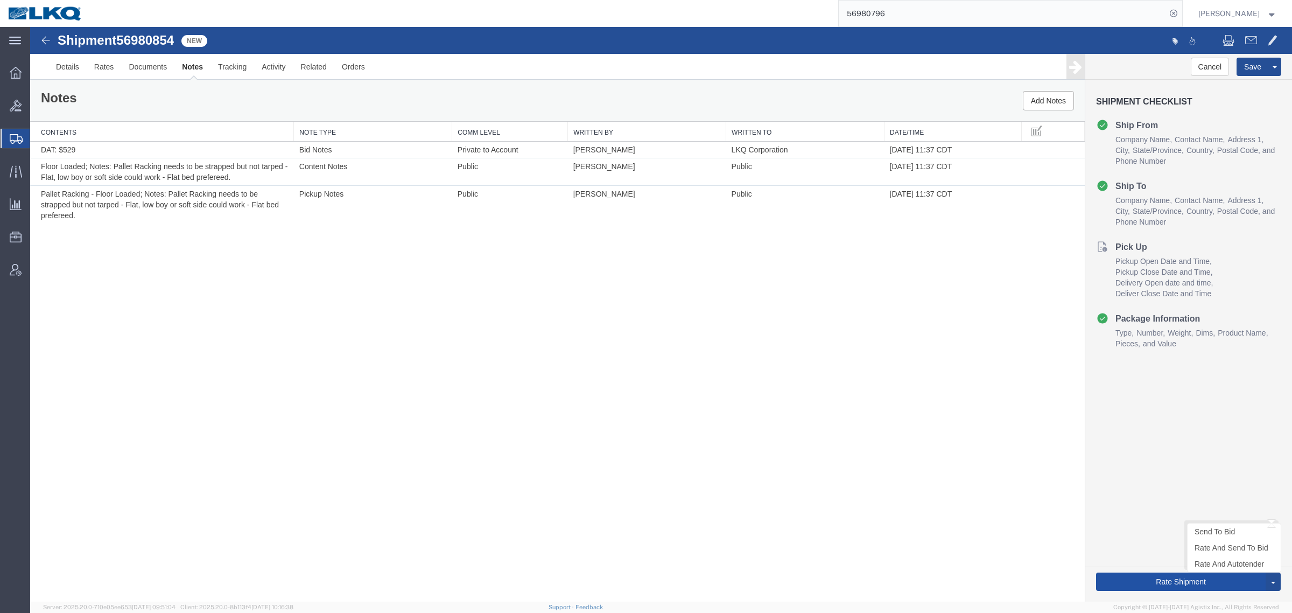
click at [1136, 580] on button "Rate Shipment" at bounding box center [1181, 581] width 170 height 18
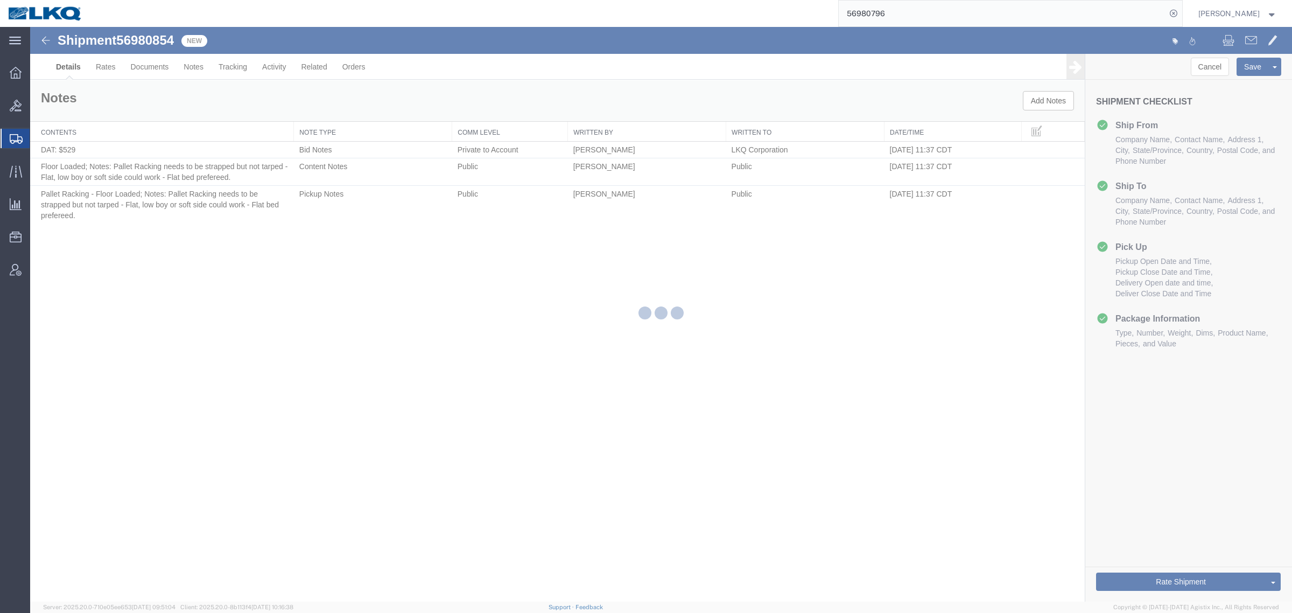
select select "27924"
select select "57631"
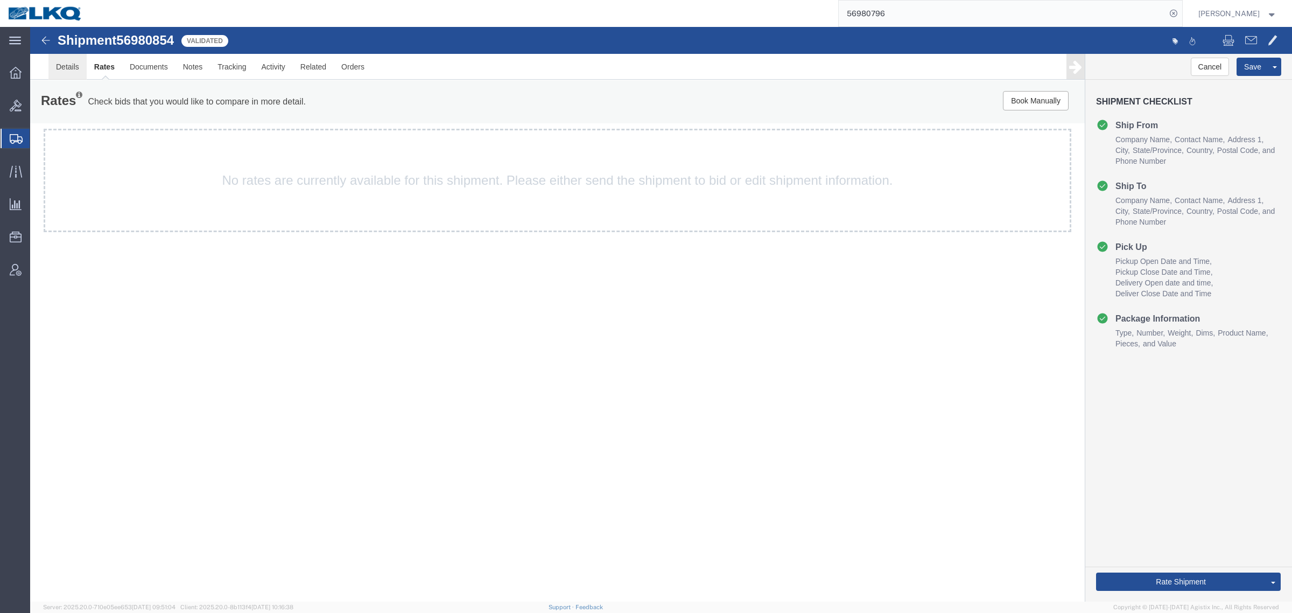
click at [61, 73] on link "Details" at bounding box center [67, 67] width 38 height 26
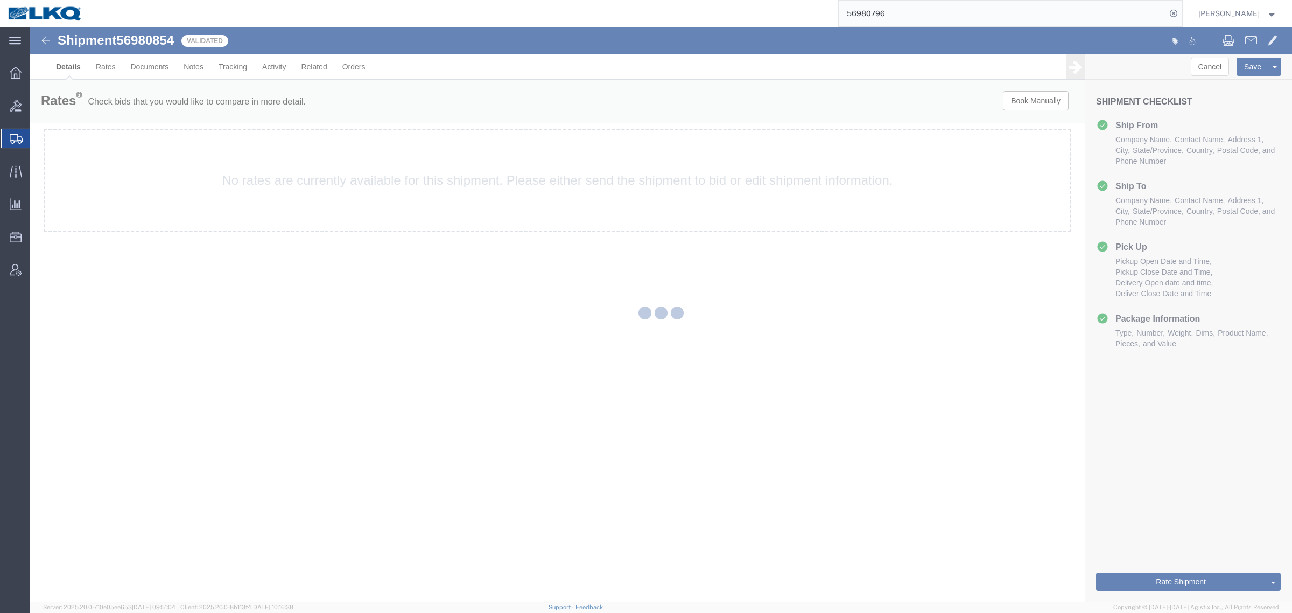
select select "27924"
select select "57631"
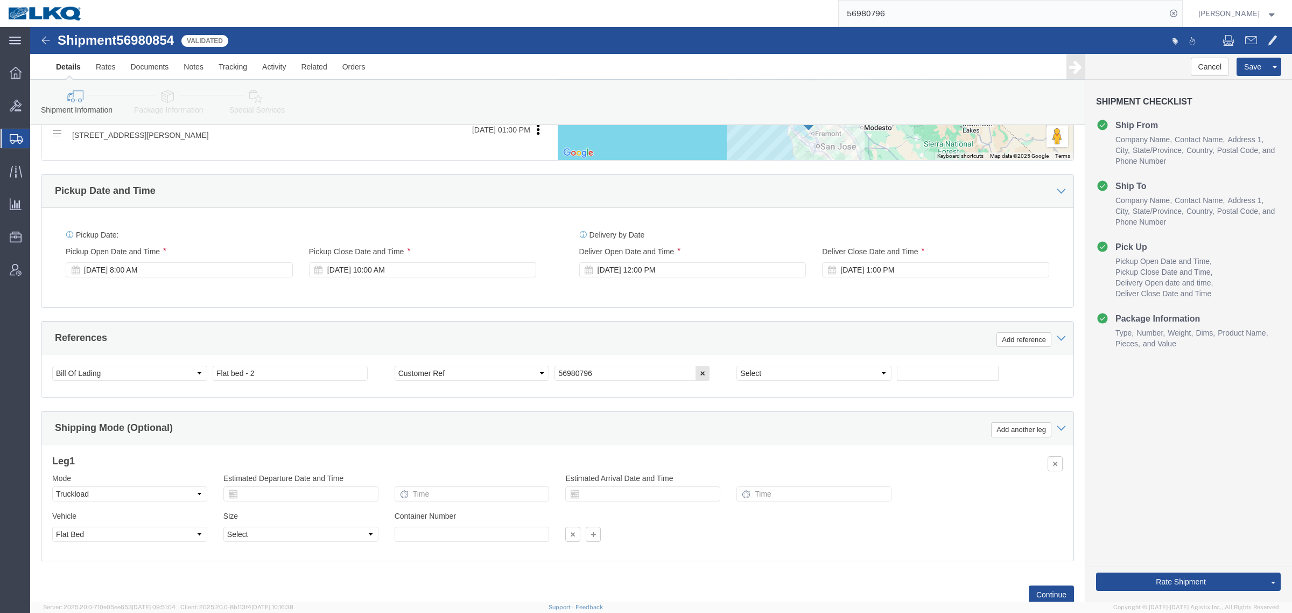
scroll to position [525, 0]
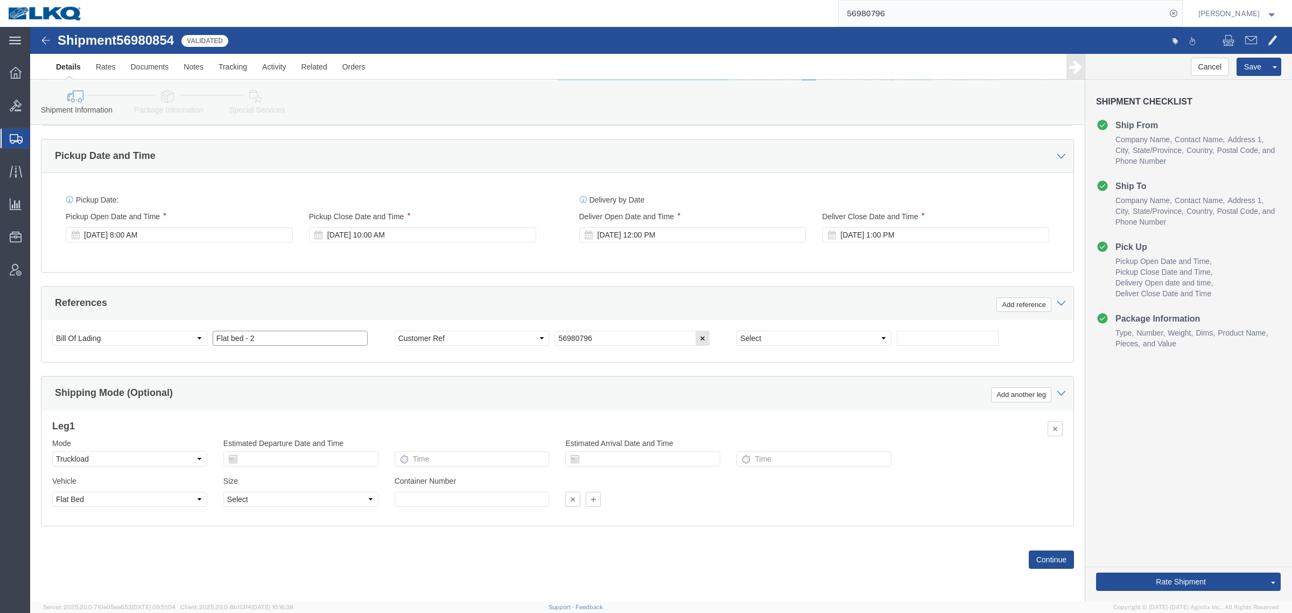
click input "Flat bed - 2"
type input "Flat bed - 3"
click span "56980854"
copy span "56980854"
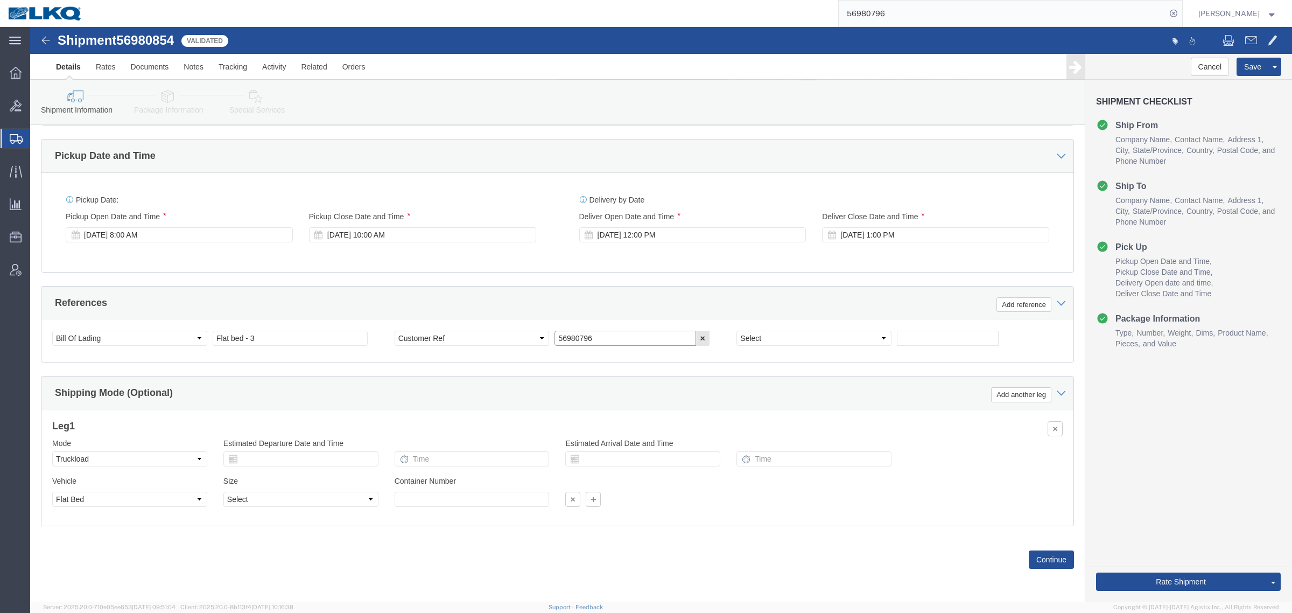
click input "56980796"
paste input "854"
type input "56980854"
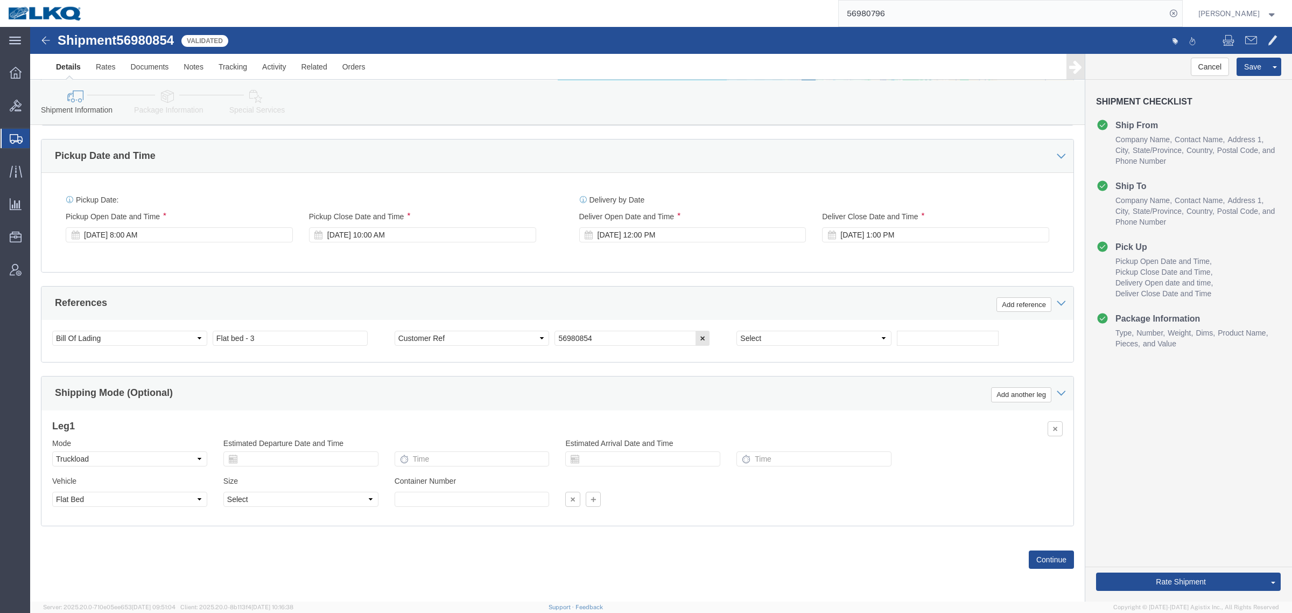
click div "References Add reference"
click link "Send To Bid"
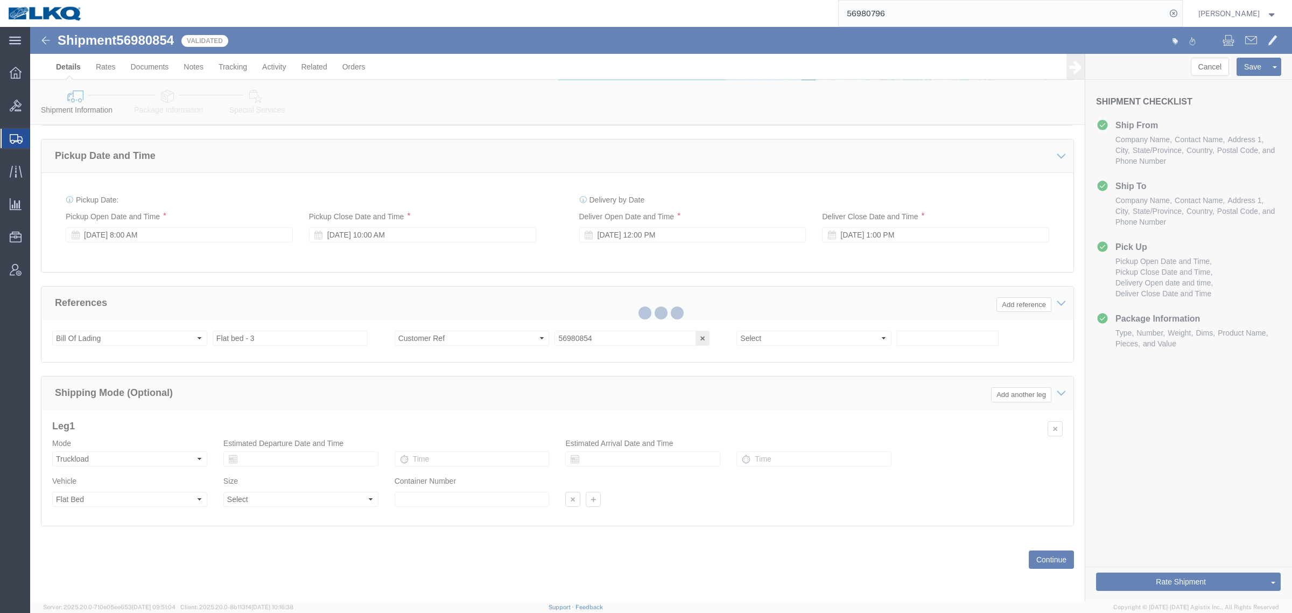
select select "TL"
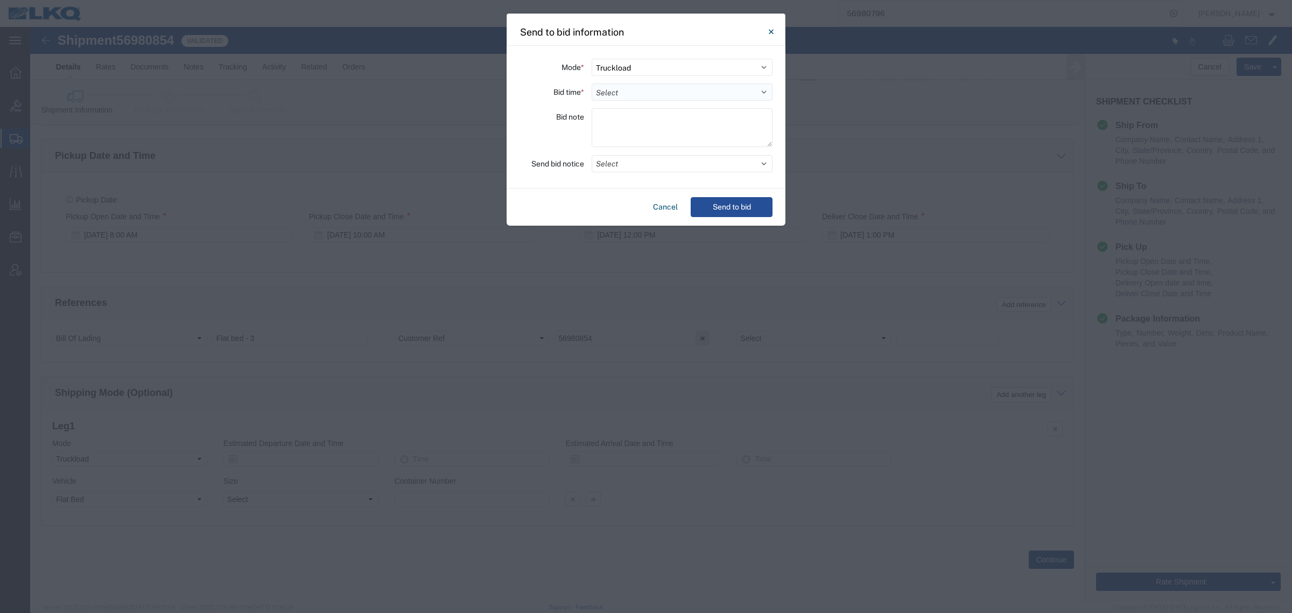
click at [619, 89] on select "Select 30 Min (Rush) 1 Hour (Rush) 2 Hours (Rush) 4 Hours (Rush) 8 Hours (Rush)…" at bounding box center [682, 91] width 181 height 17
select select "8"
click at [592, 83] on select "Select 30 Min (Rush) 1 Hour (Rush) 2 Hours (Rush) 4 Hours (Rush) 8 Hours (Rush)…" at bounding box center [682, 91] width 181 height 17
click at [646, 156] on button "Select" at bounding box center [682, 163] width 181 height 17
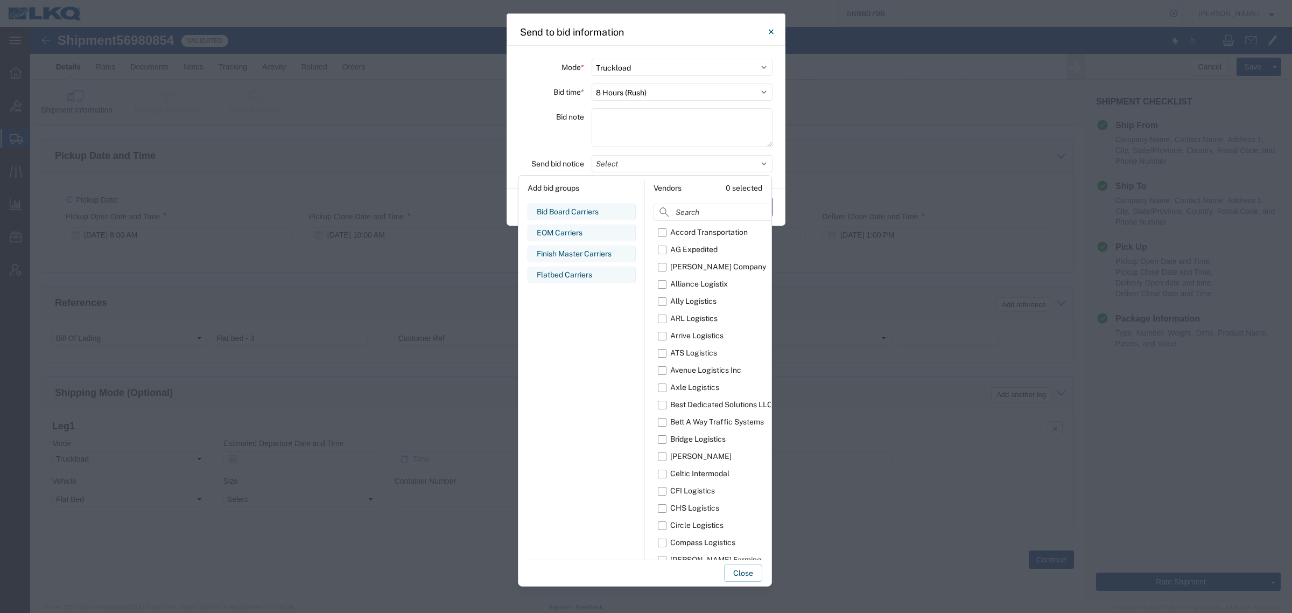
click at [557, 276] on div "Flatbed Carriers" at bounding box center [582, 274] width 90 height 11
drag, startPoint x: 743, startPoint y: 566, endPoint x: 747, endPoint y: 520, distance: 46.5
click at [743, 566] on button "Close" at bounding box center [743, 572] width 38 height 17
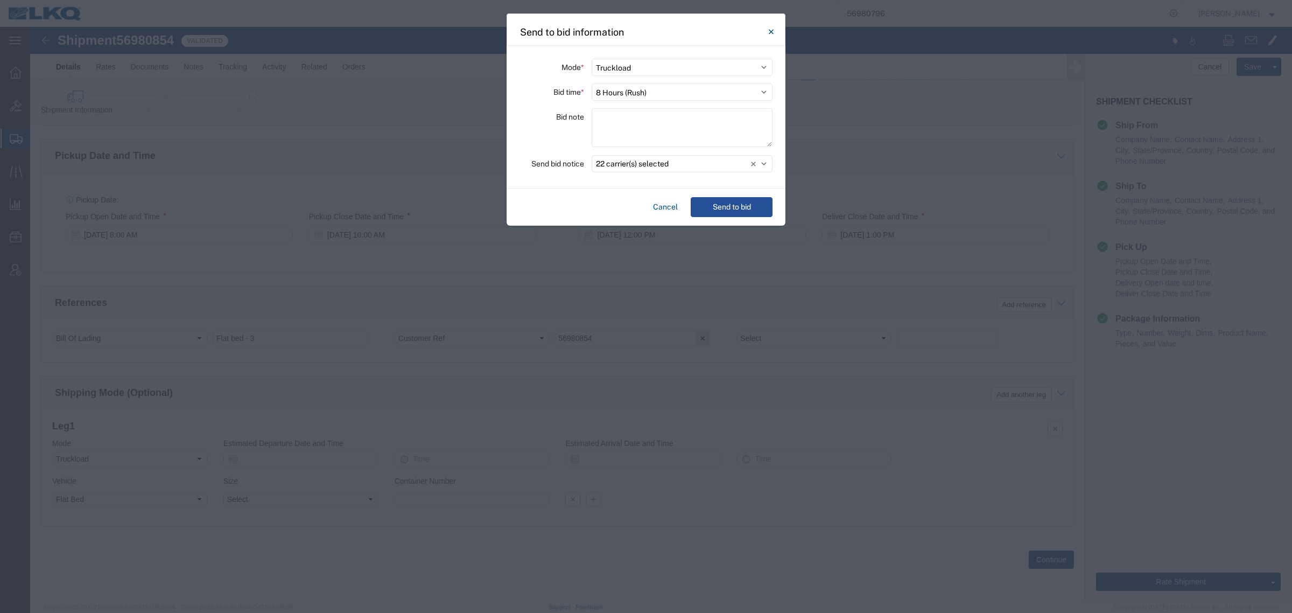
click at [724, 195] on div "Cancel Send to bid" at bounding box center [646, 206] width 279 height 37
click at [725, 200] on button "Send to bid" at bounding box center [732, 207] width 82 height 20
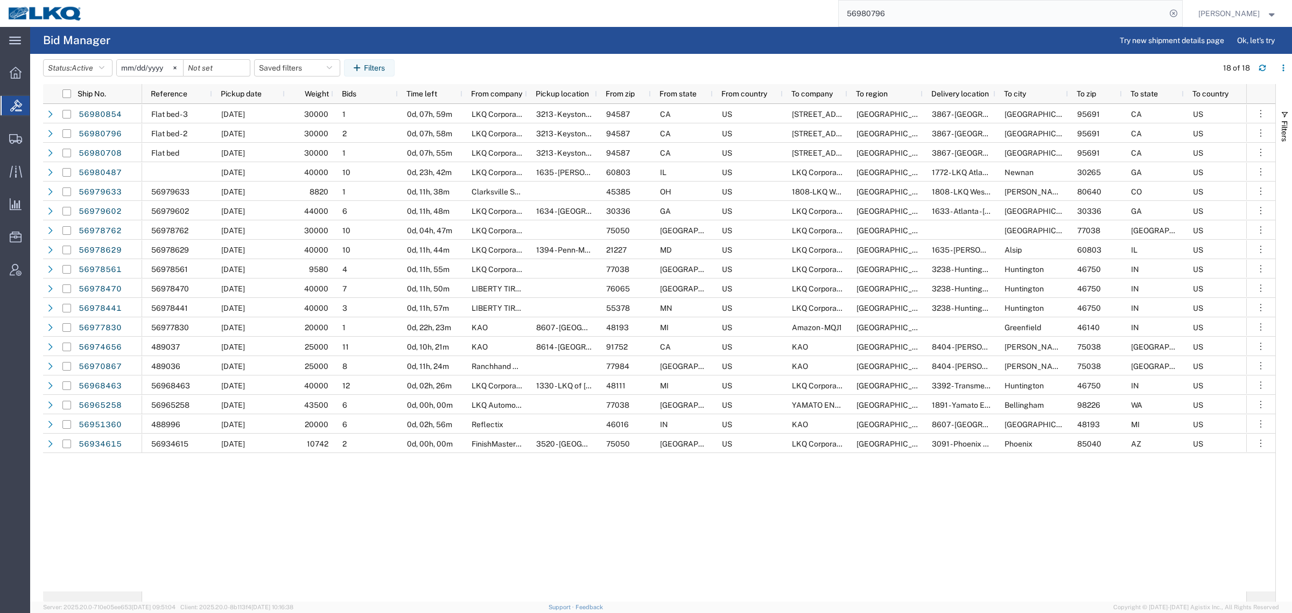
click at [925, 11] on input "56980796" at bounding box center [1002, 14] width 327 height 26
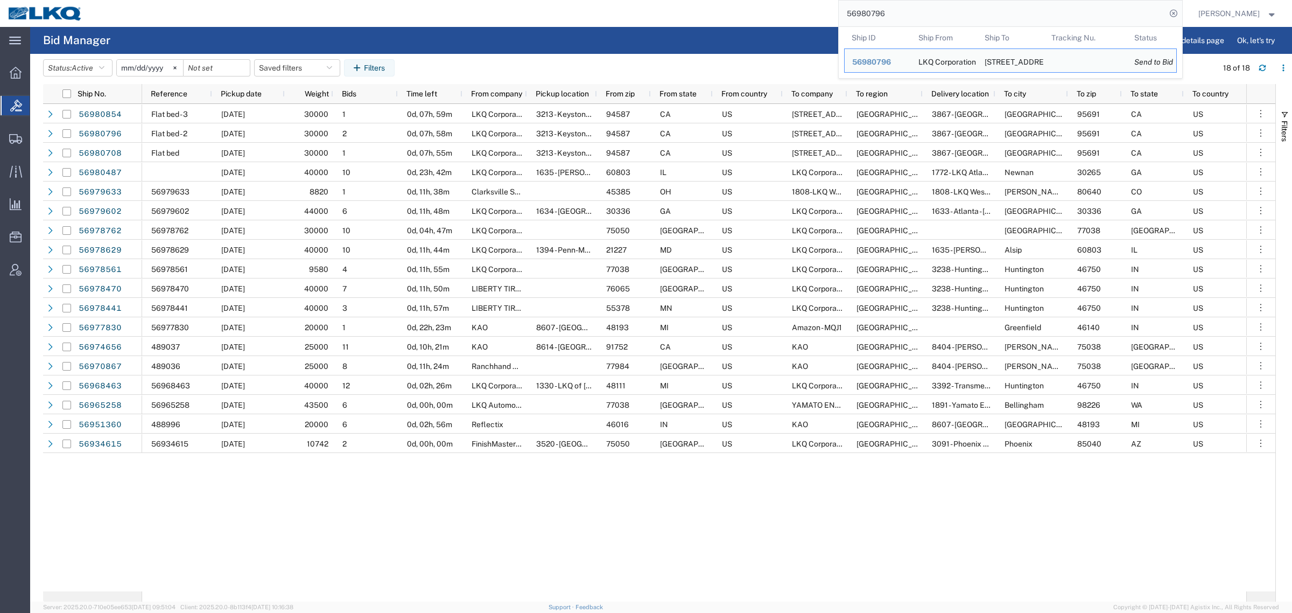
click at [925, 11] on input "56980796" at bounding box center [1002, 14] width 327 height 26
paste input "854"
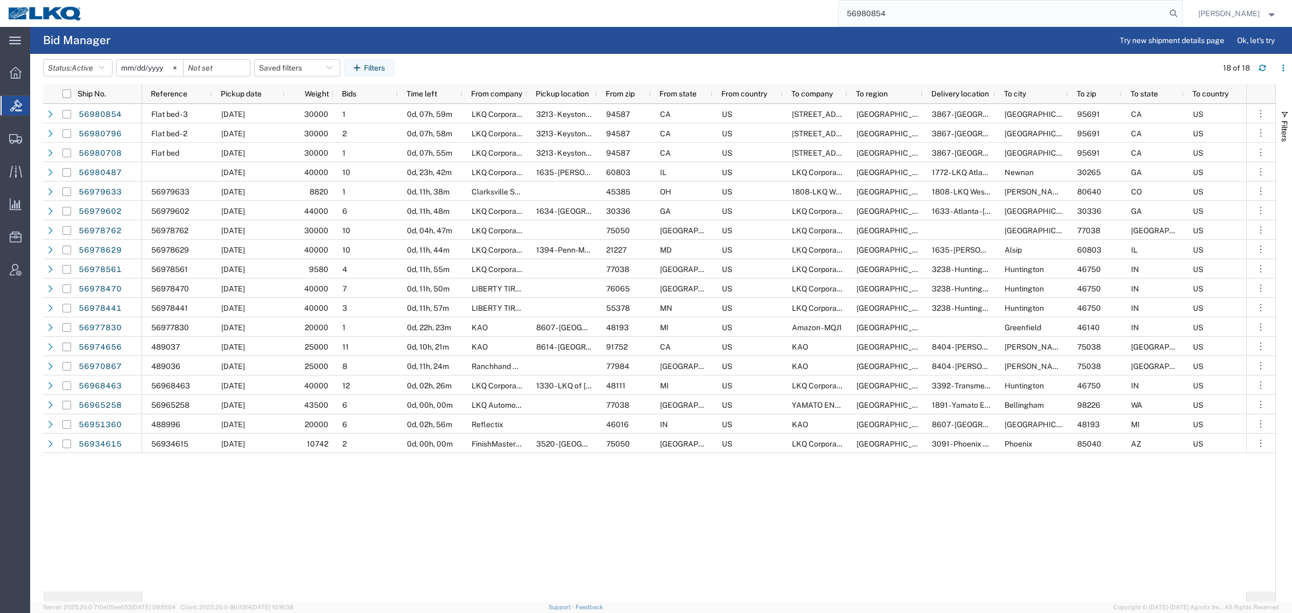
type input "56980854"
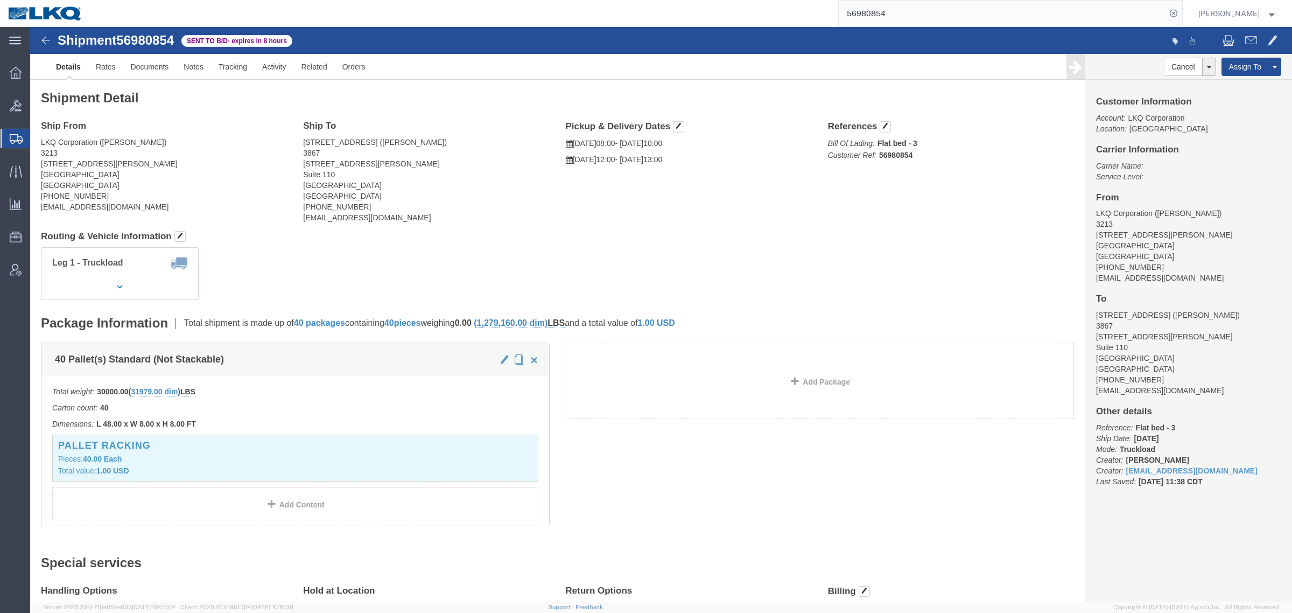
drag, startPoint x: 1200, startPoint y: 60, endPoint x: 1195, endPoint y: 62, distance: 6.0
click link "Clone Shipment"
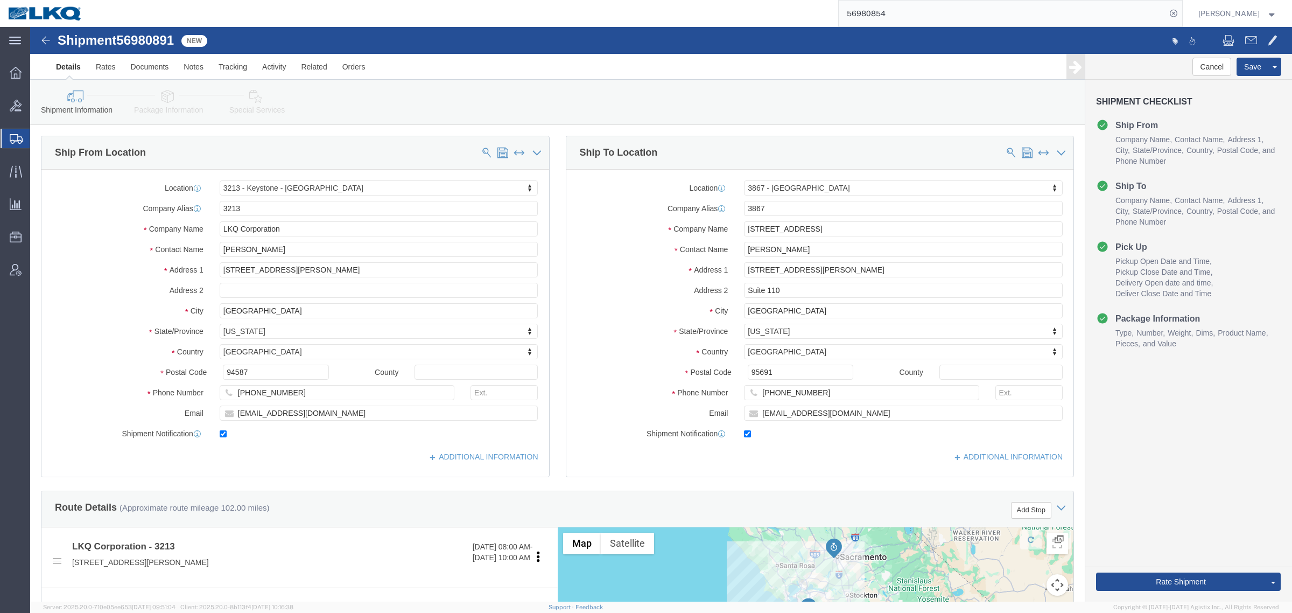
click span "56980891"
copy span "56980891"
select select "27924"
select select "57631"
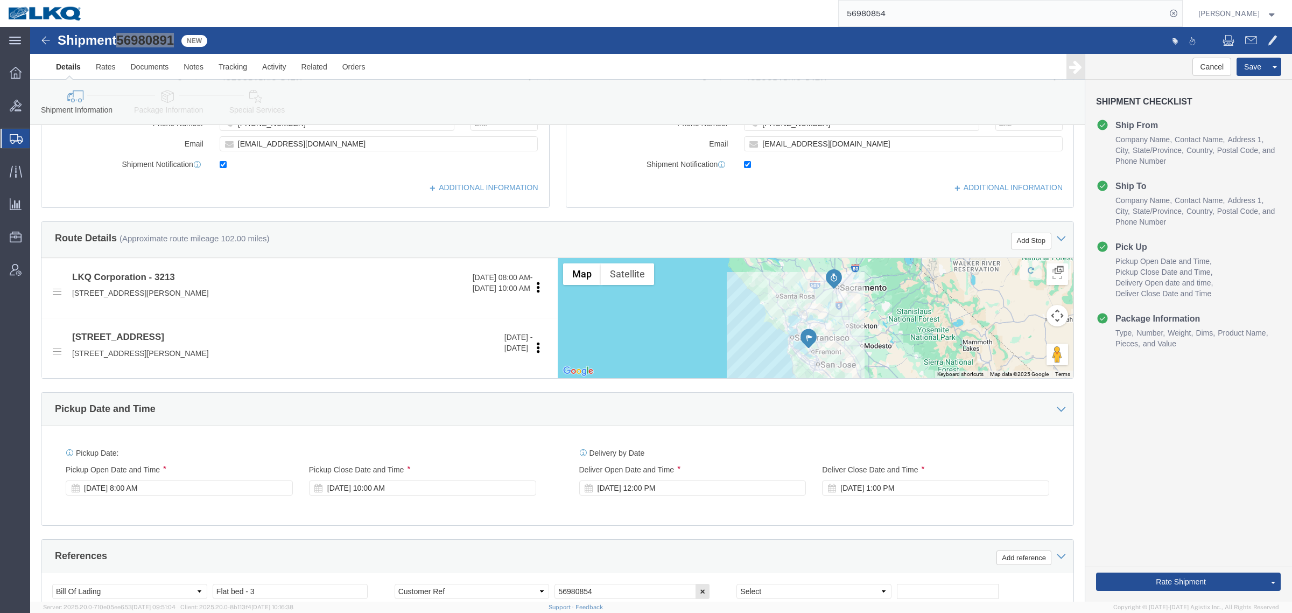
scroll to position [525, 0]
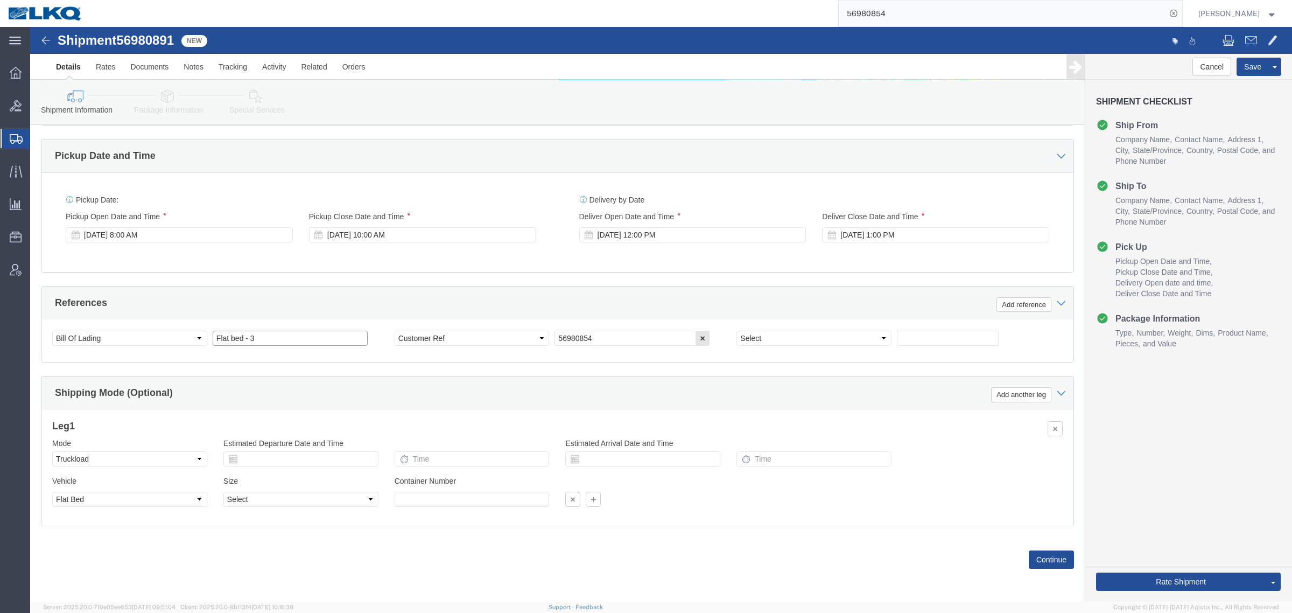
click input "Flat bed - 3"
type input "Flat bed - 4"
click input "56980854"
paste input "91"
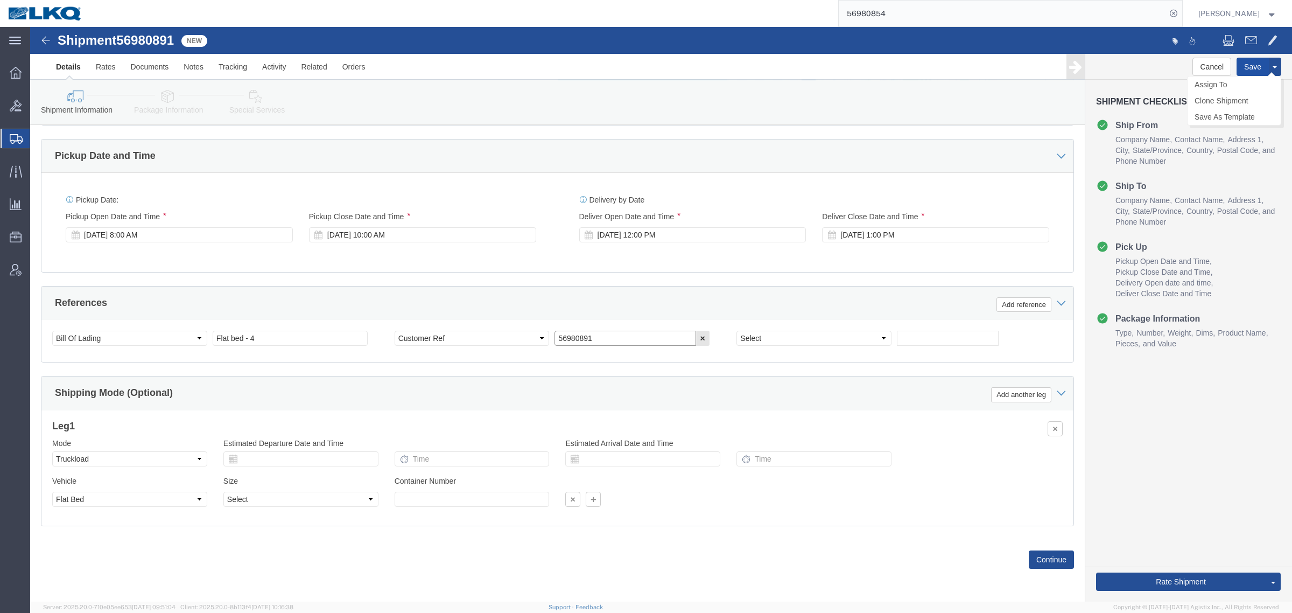
type input "56980891"
click button "Save"
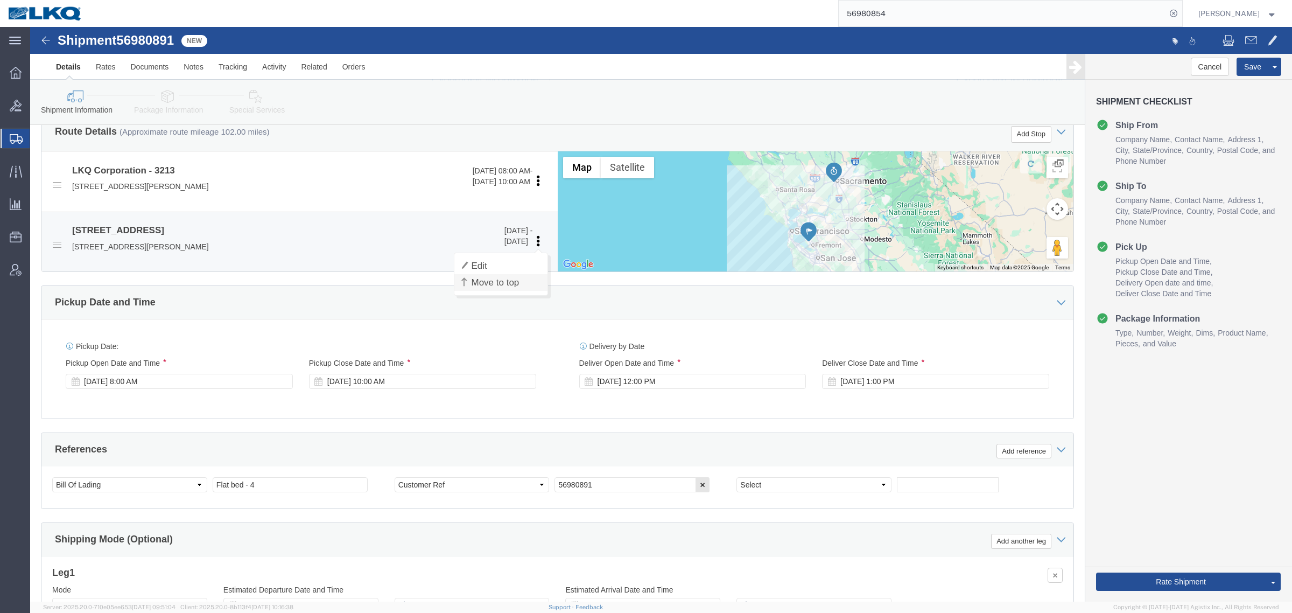
scroll to position [525, 0]
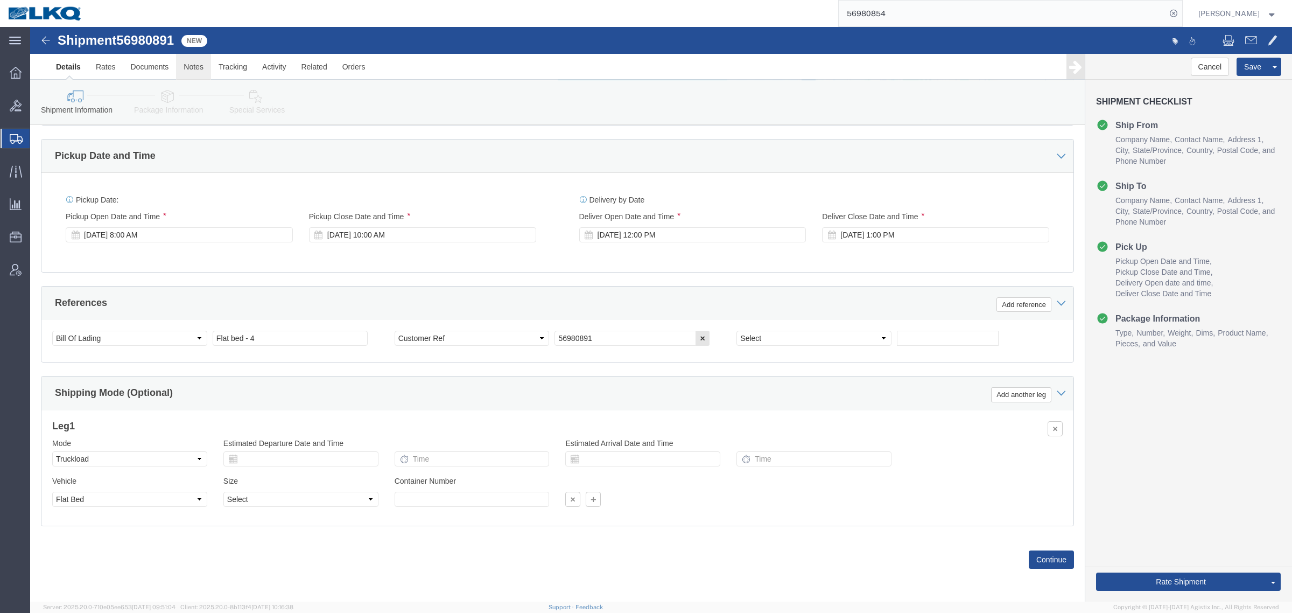
click link "Notes"
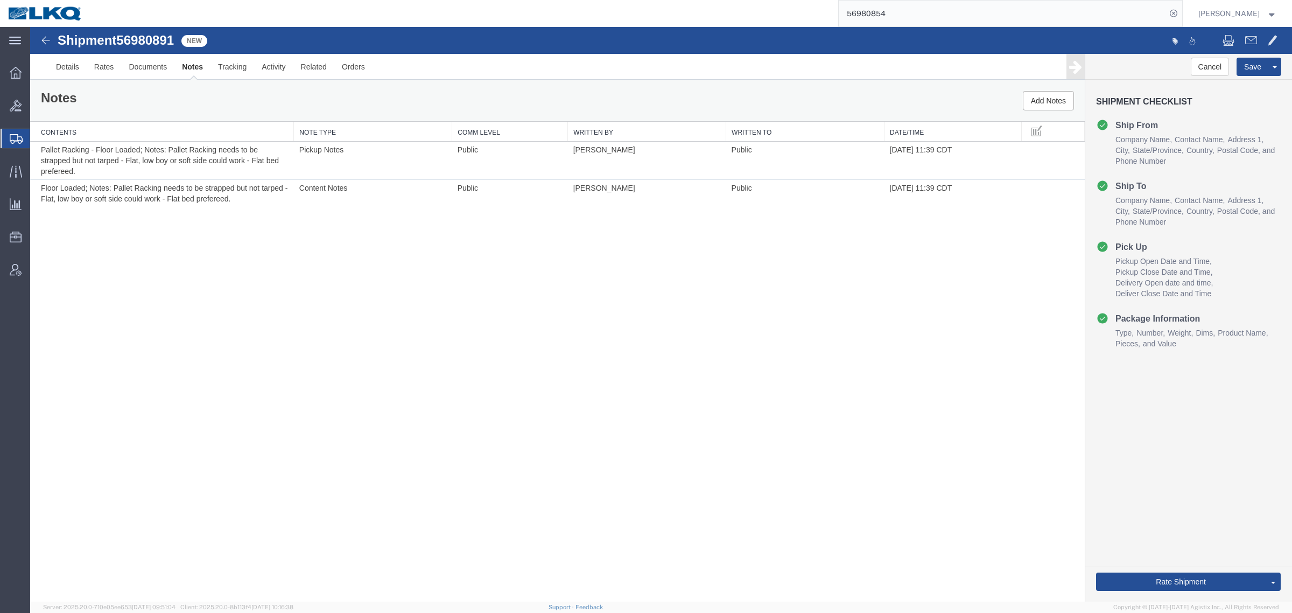
click at [1040, 87] on div "Notes Add Notes" at bounding box center [557, 100] width 1055 height 41
click at [1045, 94] on button "Add Notes" at bounding box center [1048, 100] width 51 height 19
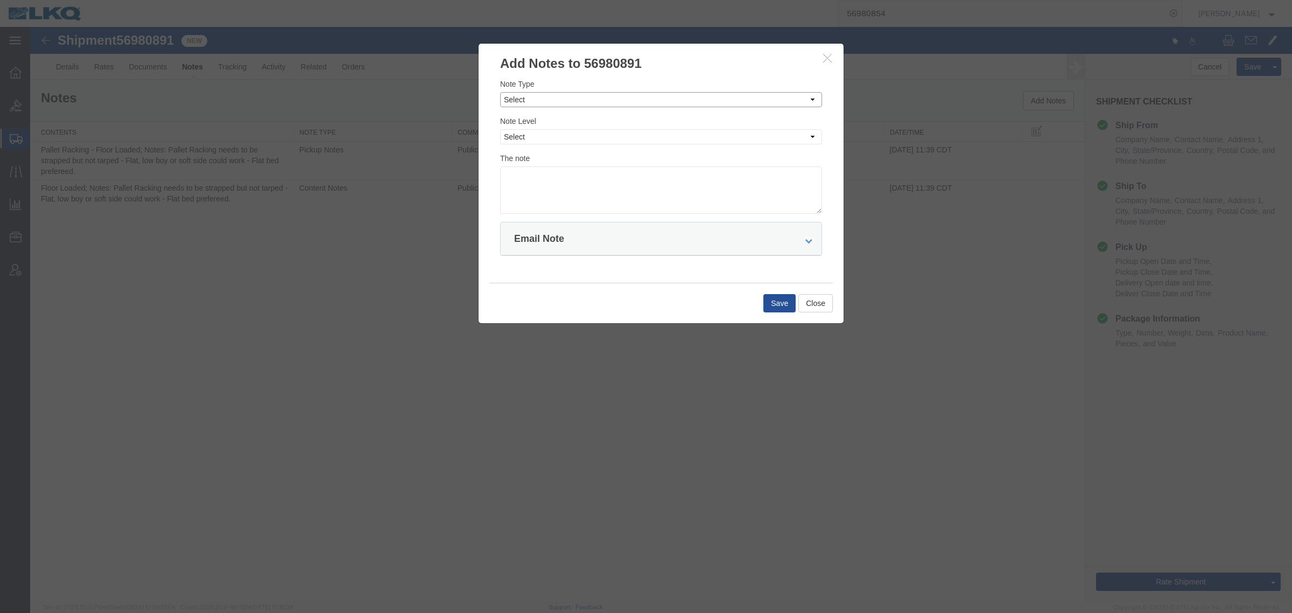
click at [583, 102] on select "Select Approval Bid Notes Carrier Change Notes Claim Notes Content Hazmat Notes…" at bounding box center [661, 99] width 322 height 15
select select "BID_NOTES"
click at [500, 92] on select "Select Approval Bid Notes Carrier Change Notes Claim Notes Content Hazmat Notes…" at bounding box center [661, 99] width 322 height 15
drag, startPoint x: 592, startPoint y: 137, endPoint x: 591, endPoint y: 143, distance: 5.6
click at [592, 137] on select "Select Private to Account Private to Vendor Public" at bounding box center [661, 136] width 322 height 15
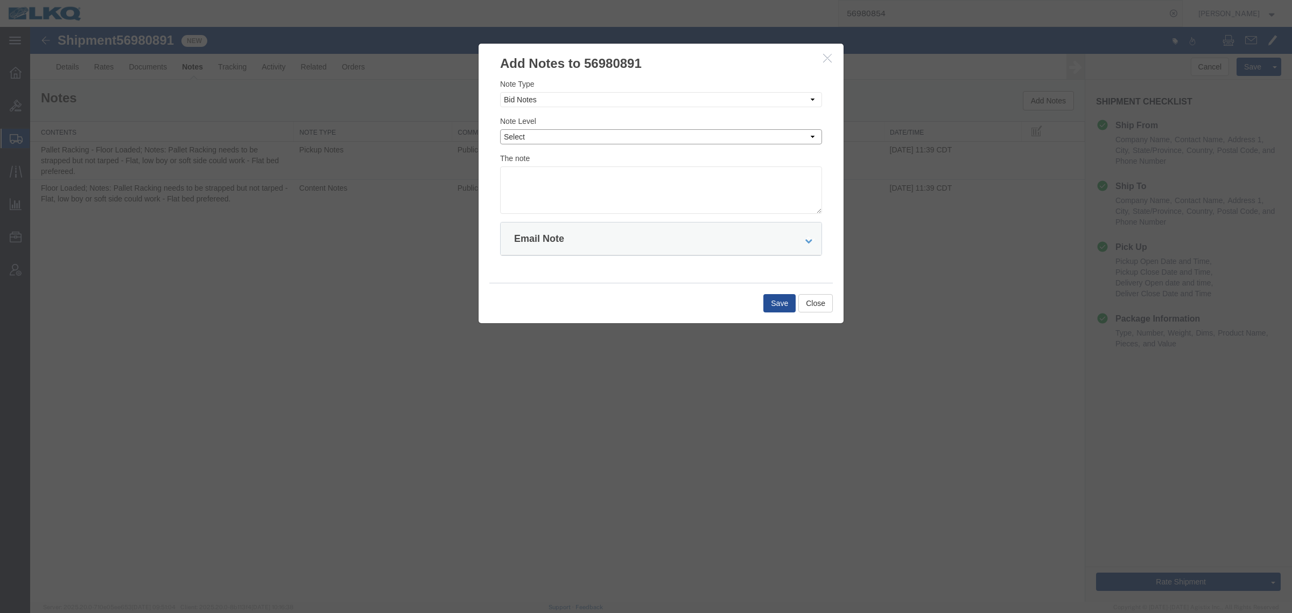
select select "PRIVATE_TO_ACCOUNT"
click at [500, 129] on select "Select Private to Account Private to Vendor Public" at bounding box center [661, 136] width 322 height 15
click at [612, 194] on textarea at bounding box center [661, 189] width 322 height 47
type textarea "DAT: $529"
click at [776, 297] on button "Save" at bounding box center [779, 303] width 32 height 18
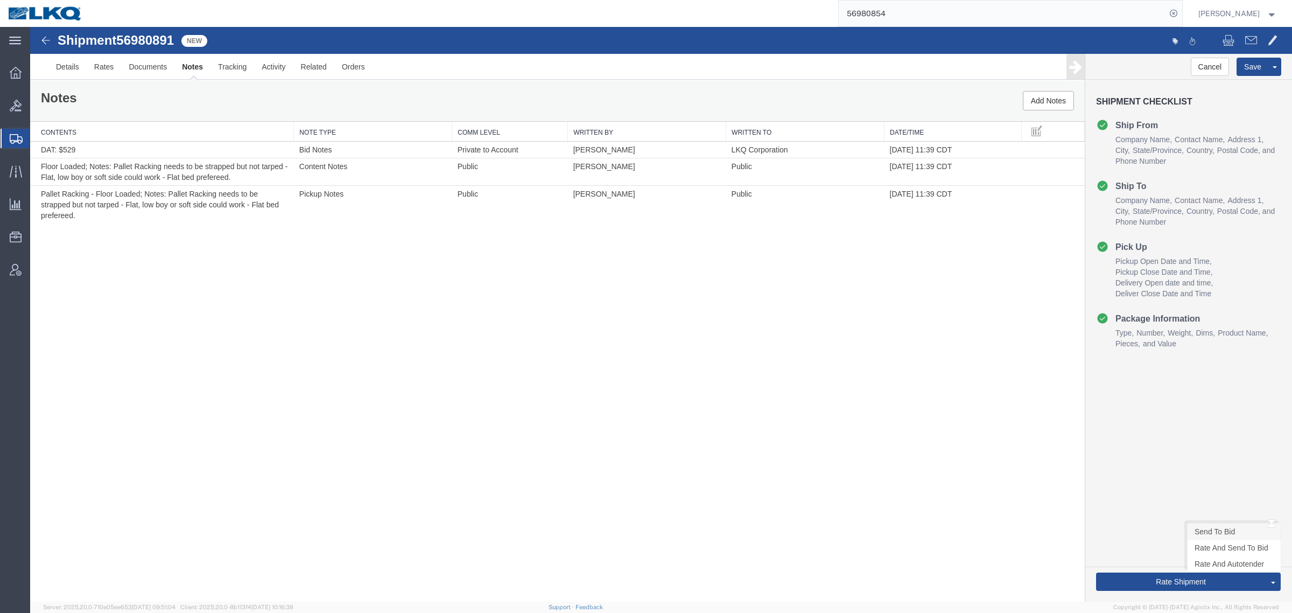
click at [1212, 528] on link "Send To Bid" at bounding box center [1234, 531] width 93 height 16
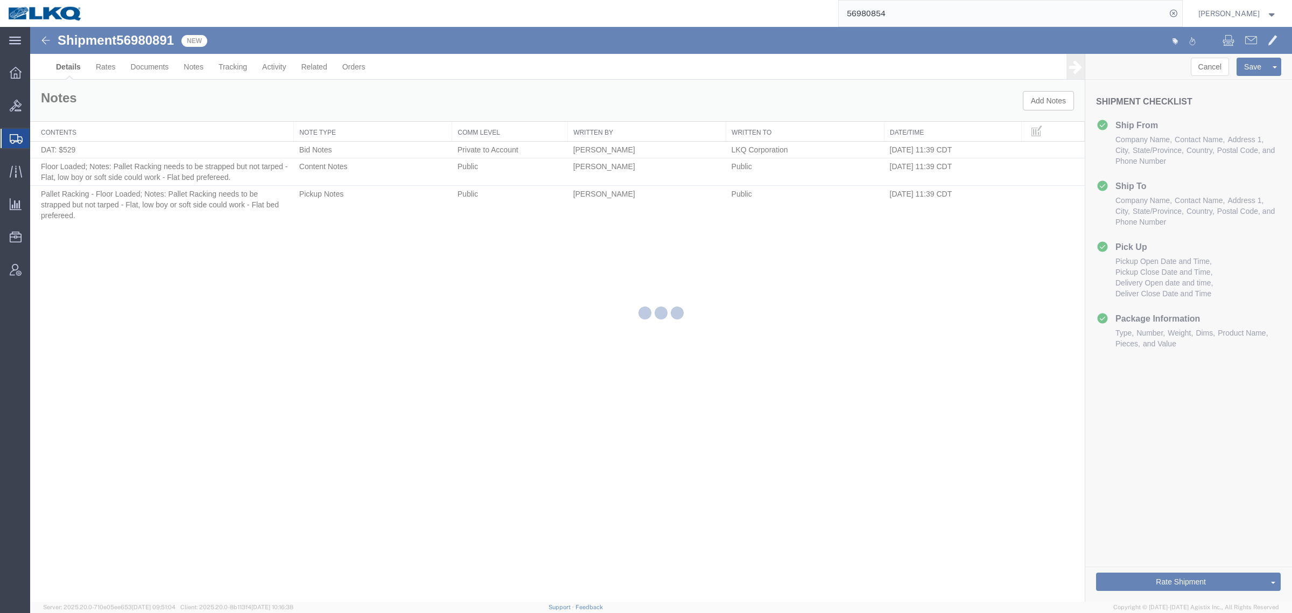
select select "27924"
select select "57631"
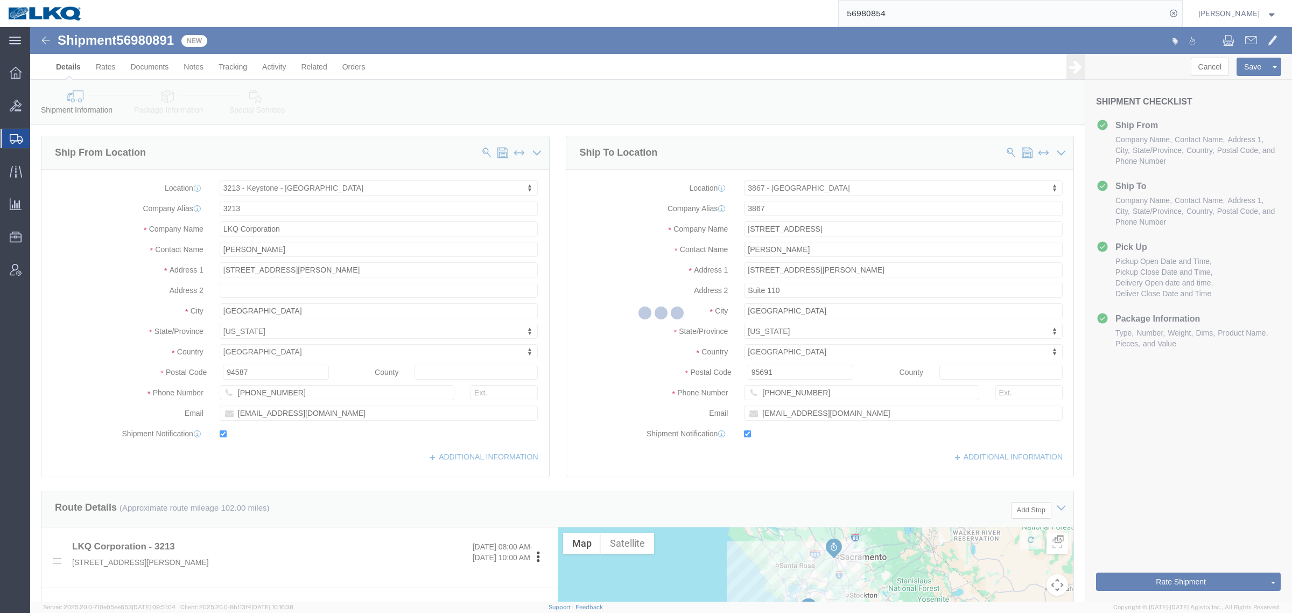
select select "TL"
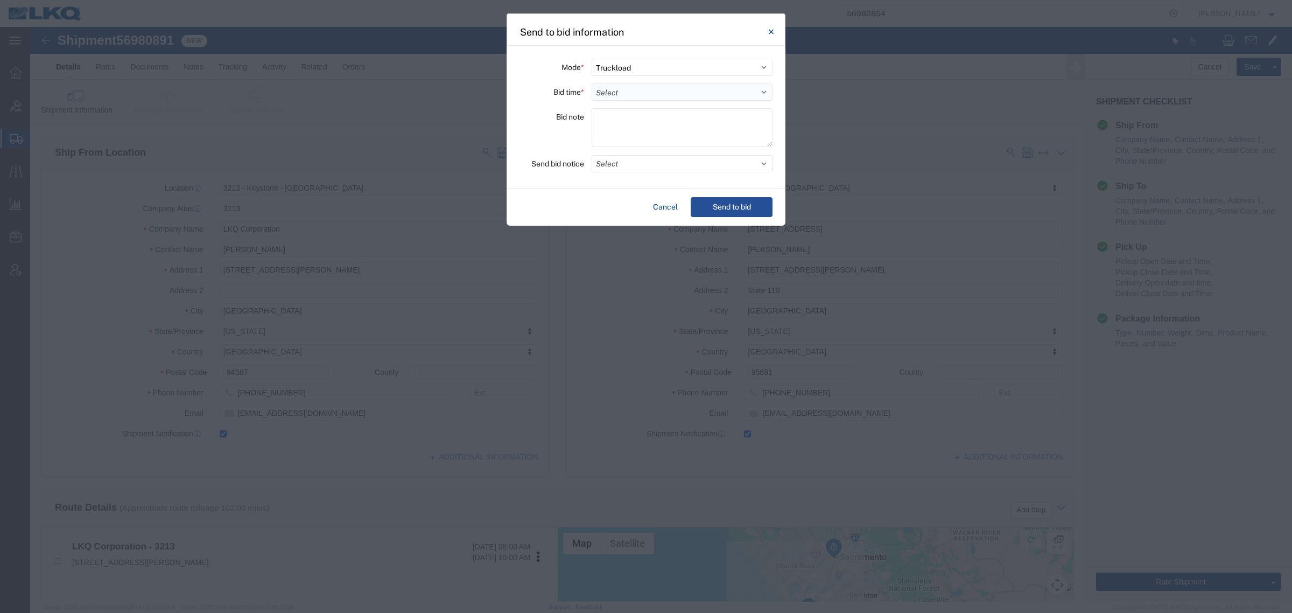
click at [614, 86] on select "Select 30 Min (Rush) 1 Hour (Rush) 2 Hours (Rush) 4 Hours (Rush) 8 Hours (Rush)…" at bounding box center [682, 91] width 181 height 17
select select "8"
click at [592, 83] on select "Select 30 Min (Rush) 1 Hour (Rush) 2 Hours (Rush) 4 Hours (Rush) 8 Hours (Rush)…" at bounding box center [682, 91] width 181 height 17
click at [636, 156] on button "Select" at bounding box center [682, 163] width 181 height 17
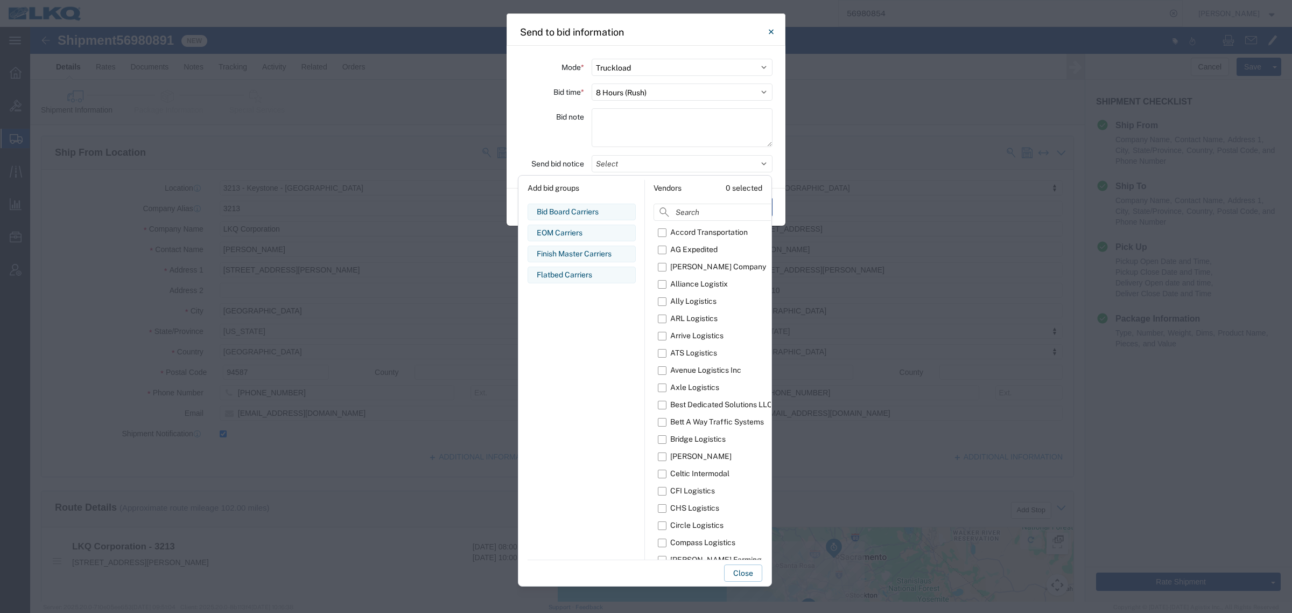
click at [595, 278] on div "Flatbed Carriers" at bounding box center [582, 274] width 90 height 11
click at [730, 570] on button "Close" at bounding box center [743, 572] width 38 height 17
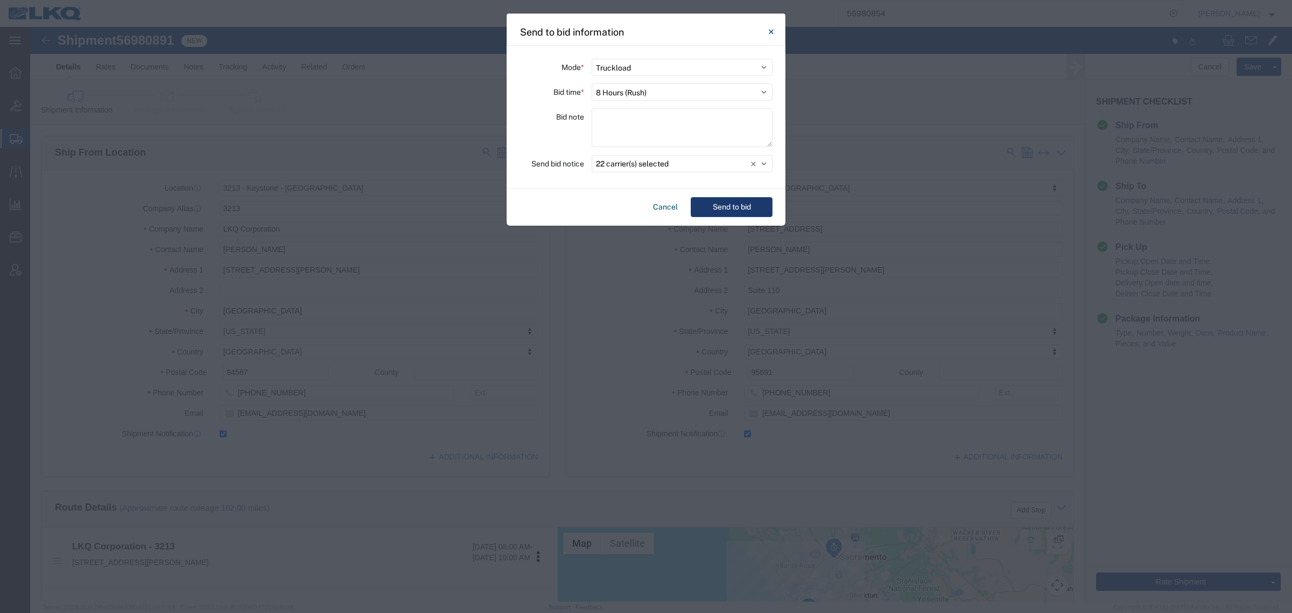
click at [735, 203] on button "Send to bid" at bounding box center [732, 207] width 82 height 20
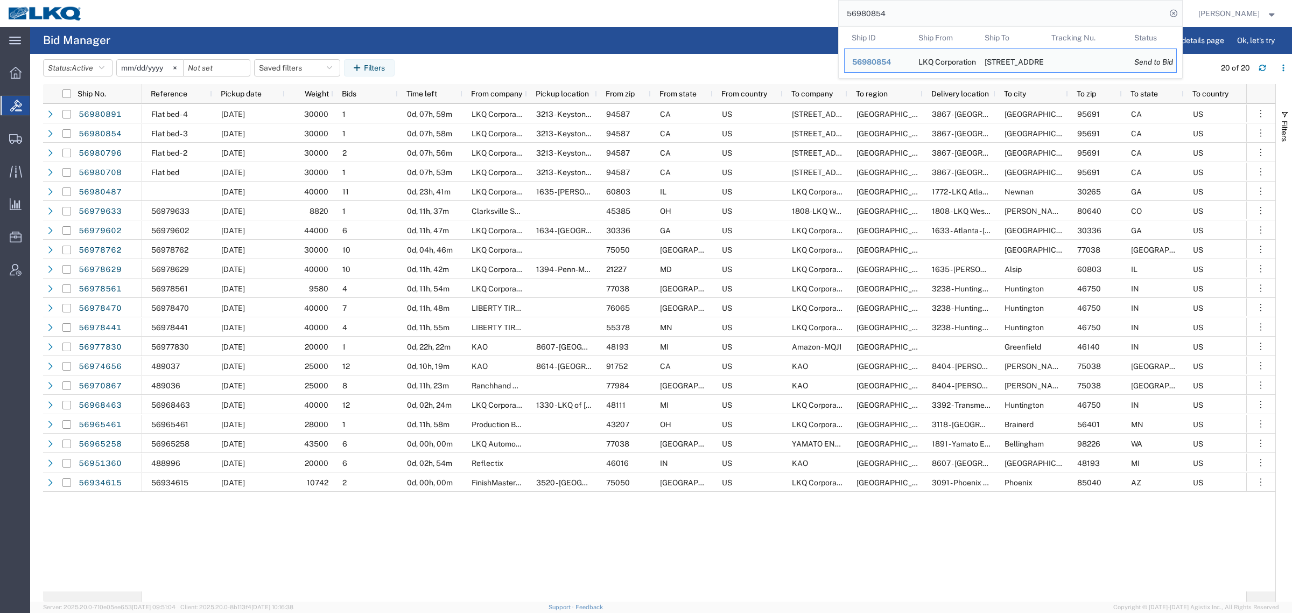
drag, startPoint x: 894, startPoint y: 12, endPoint x: 736, endPoint y: 22, distance: 158.5
click at [747, 22] on div "56980854 Ship ID Ship From Ship To Tracking Nu. Status Ship ID 56980854 Ship Fr…" at bounding box center [636, 13] width 1092 height 27
paste input "91"
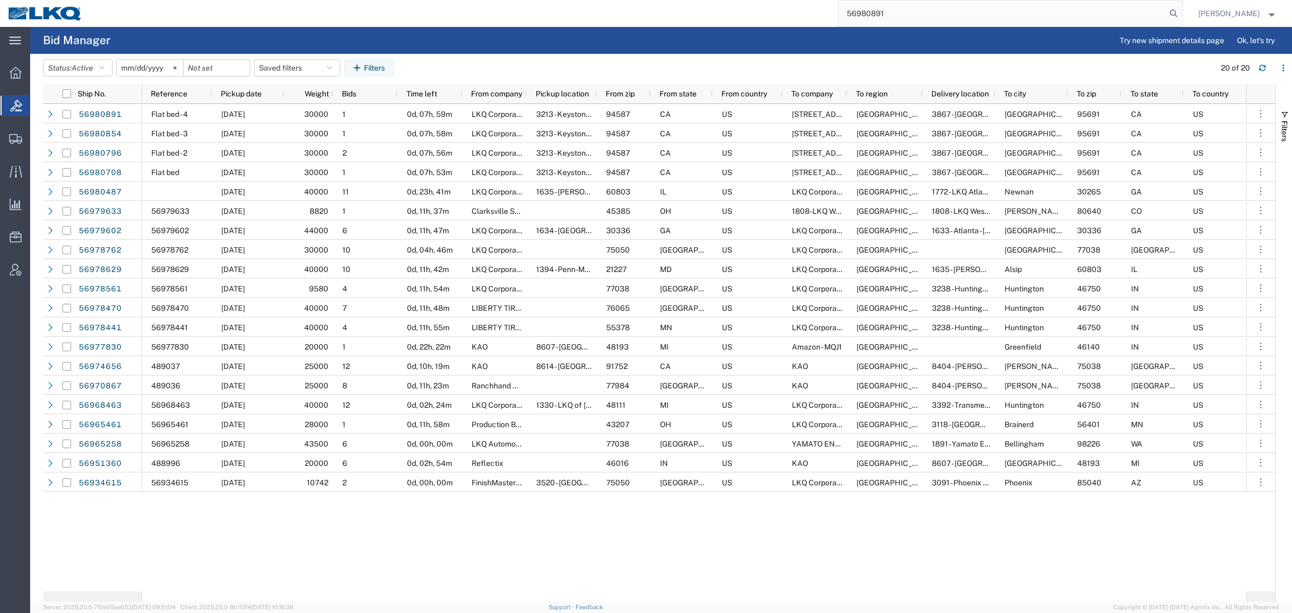
type input "56980891"
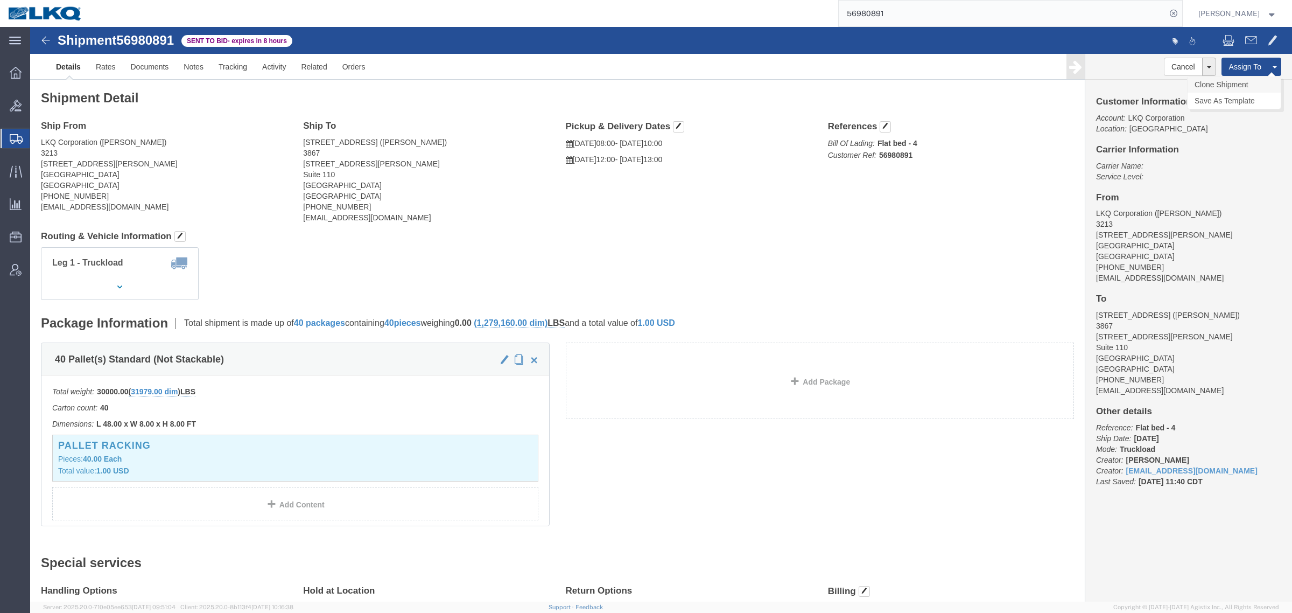
click link "Clone Shipment"
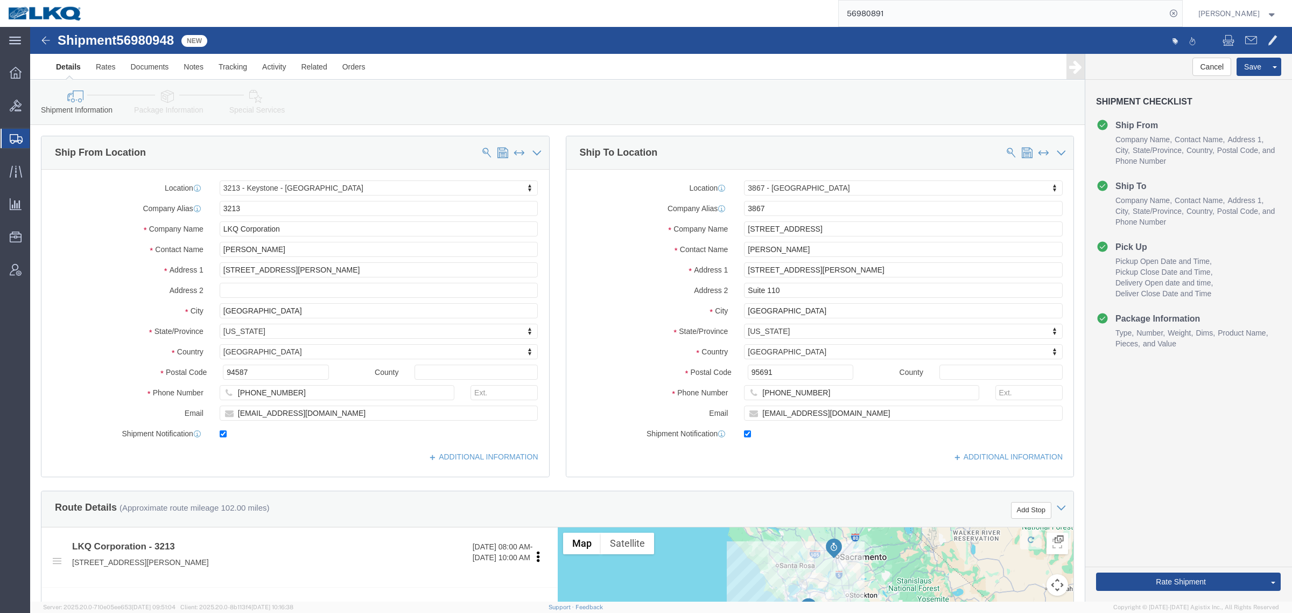
click span "56980948"
select select "27924"
select select "57631"
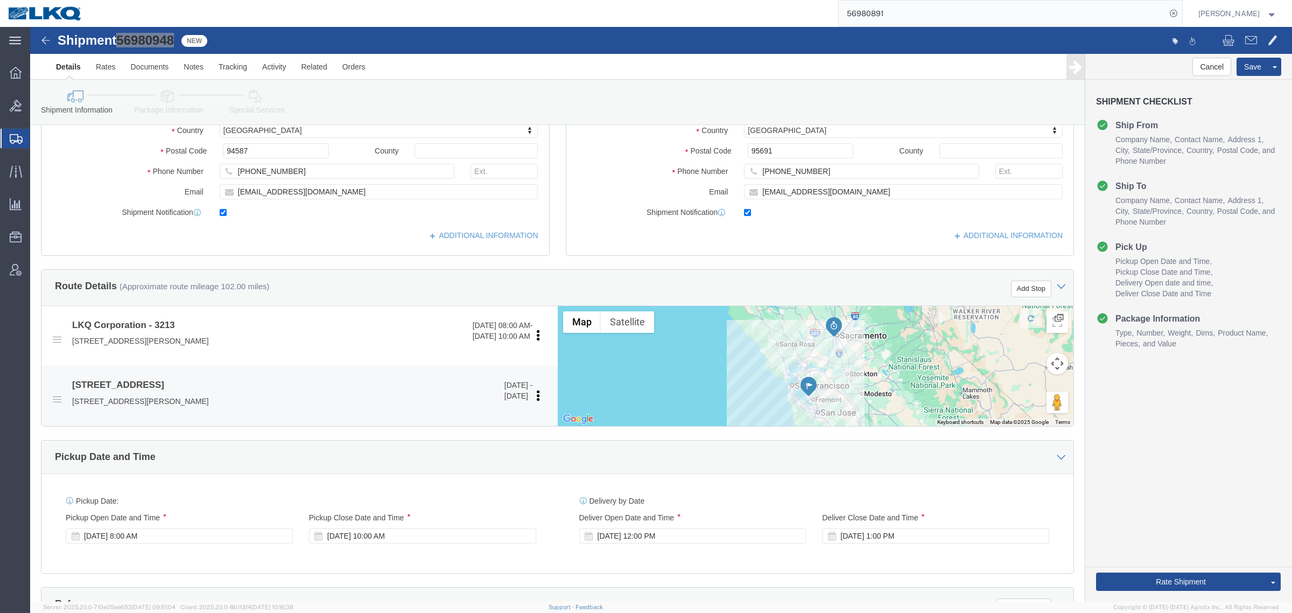
scroll to position [336, 0]
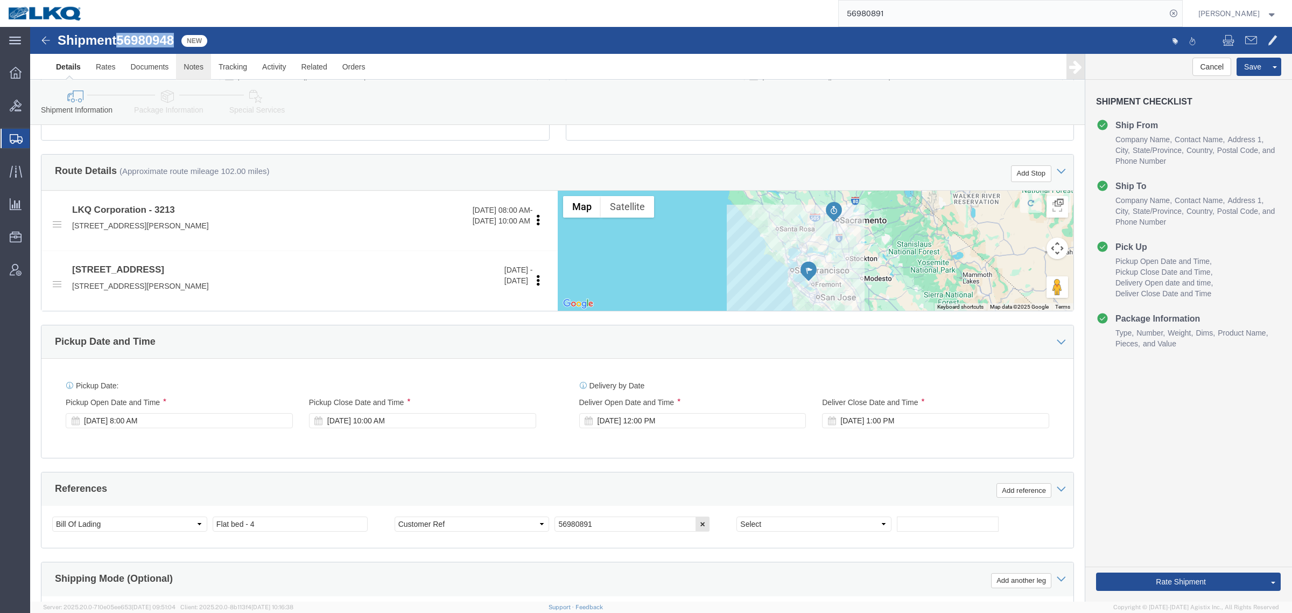
click link "Notes"
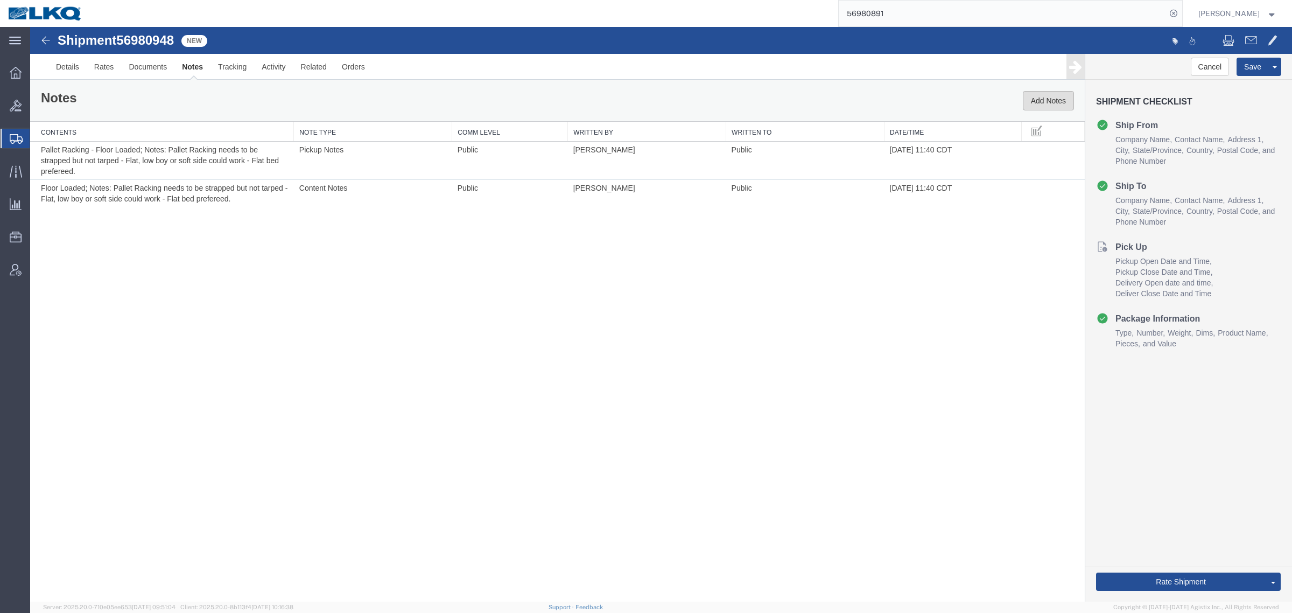
click at [1039, 95] on button "Add Notes" at bounding box center [1048, 100] width 51 height 19
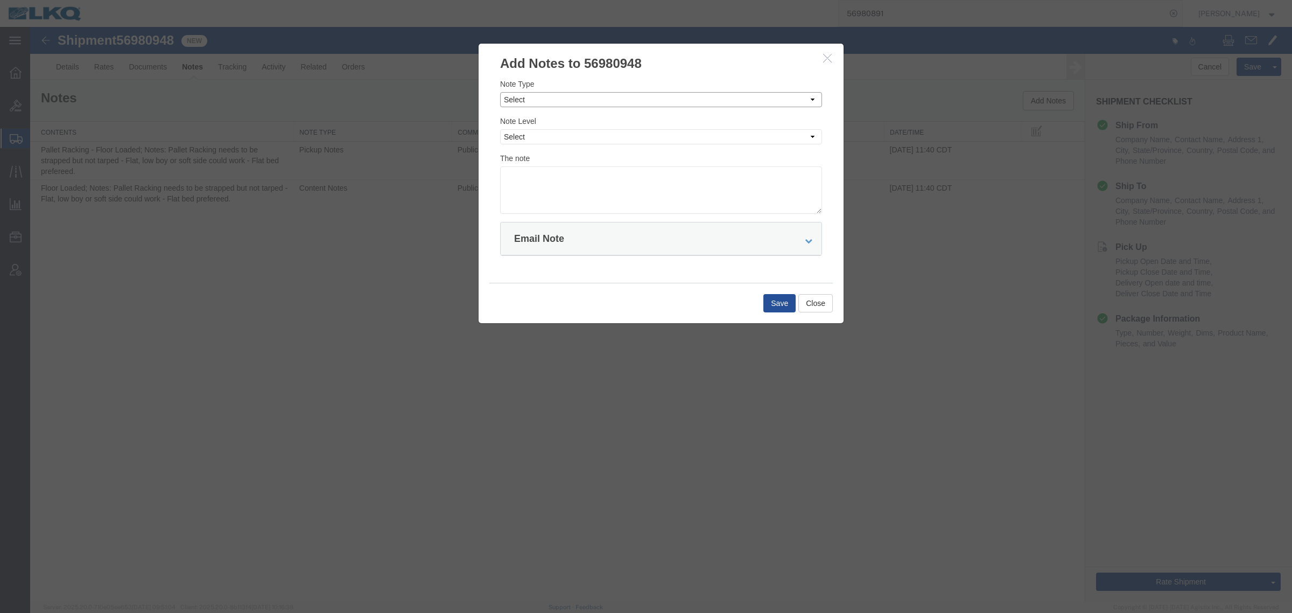
drag, startPoint x: 638, startPoint y: 99, endPoint x: 636, endPoint y: 105, distance: 6.8
click at [638, 99] on select "Select Approval Bid Notes Carrier Change Notes Claim Notes Content Hazmat Notes…" at bounding box center [661, 99] width 322 height 15
select select "BID_NOTES"
click at [500, 92] on select "Select Approval Bid Notes Carrier Change Notes Claim Notes Content Hazmat Notes…" at bounding box center [661, 99] width 322 height 15
click at [642, 138] on select "Select Private to Account Private to Vendor Public" at bounding box center [661, 136] width 322 height 15
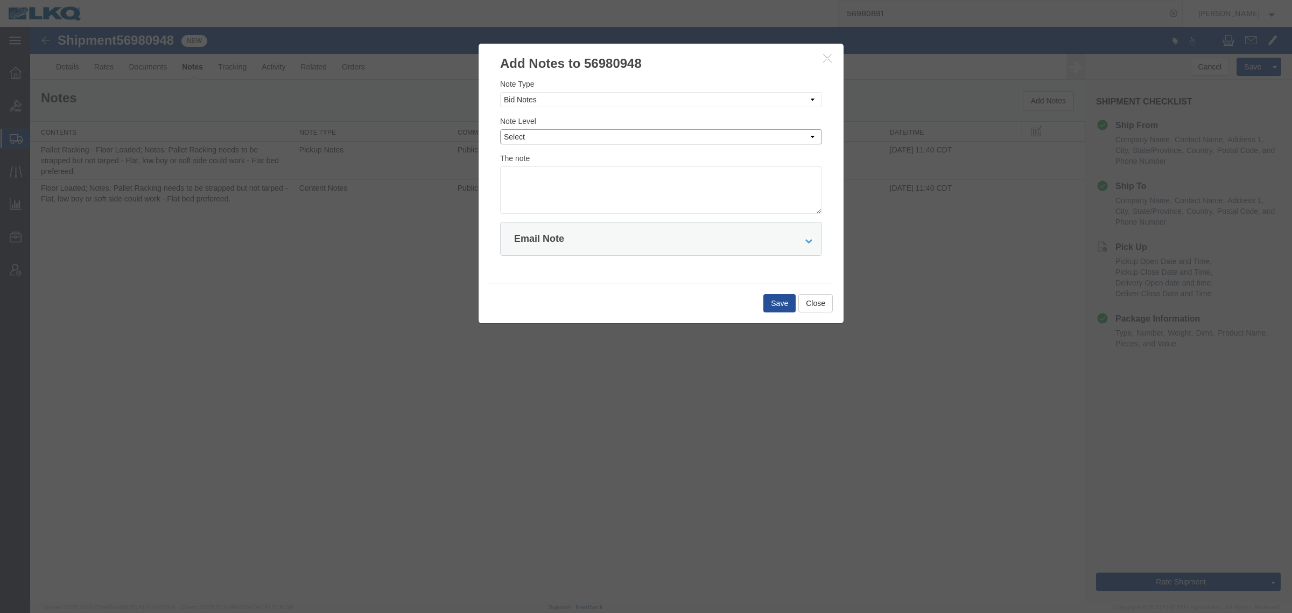
select select "PRIVATE_TO_ACCOUNT"
click at [500, 129] on select "Select Private to Account Private to Vendor Public" at bounding box center [661, 136] width 322 height 15
click at [638, 184] on textarea at bounding box center [661, 189] width 322 height 47
type textarea "DAT: $529"
click at [787, 294] on div "Save Close" at bounding box center [660, 303] width 343 height 40
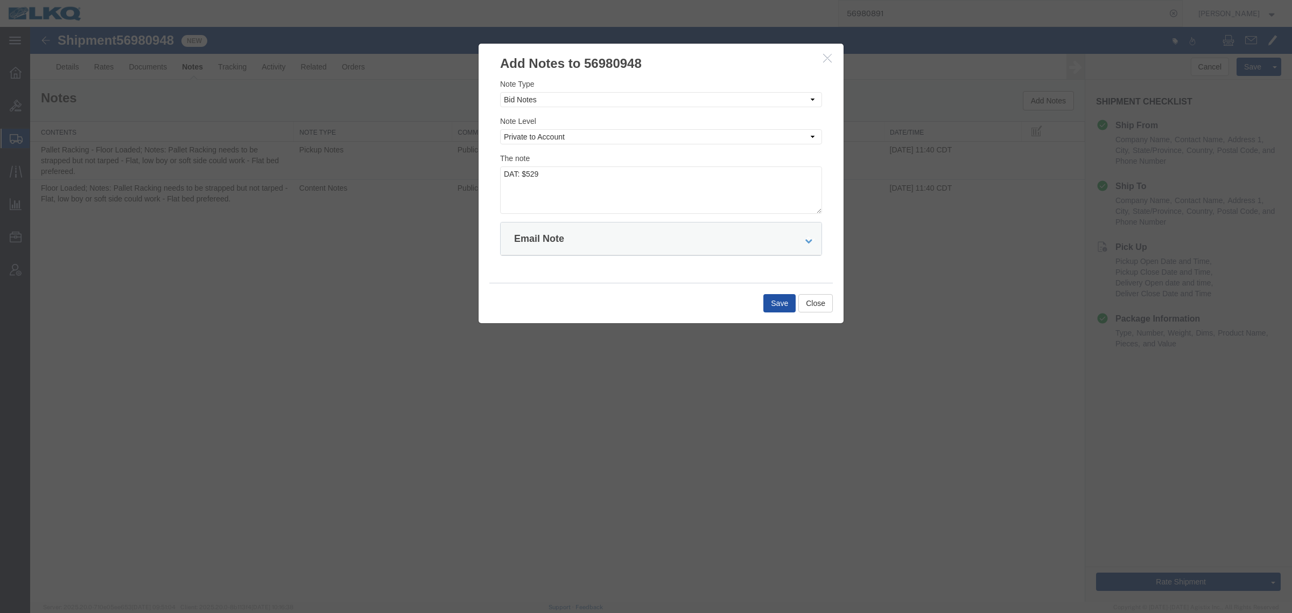
click at [781, 305] on button "Save" at bounding box center [779, 303] width 32 height 18
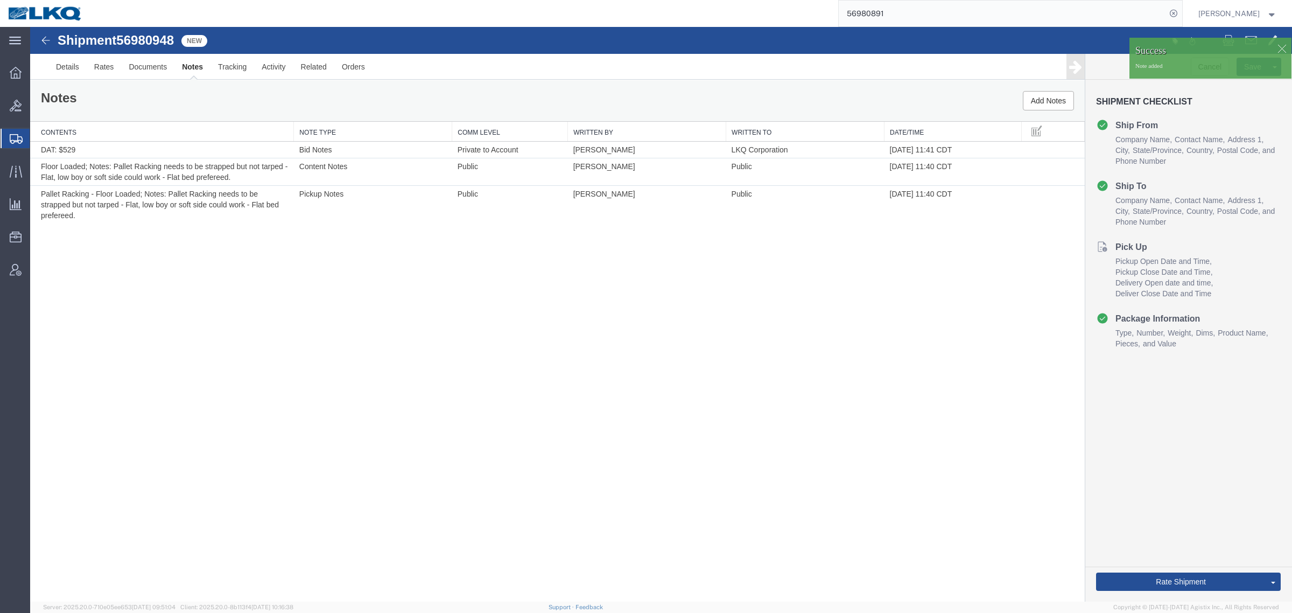
click at [30, 27] on link "Send To Bid" at bounding box center [30, 27] width 0 height 0
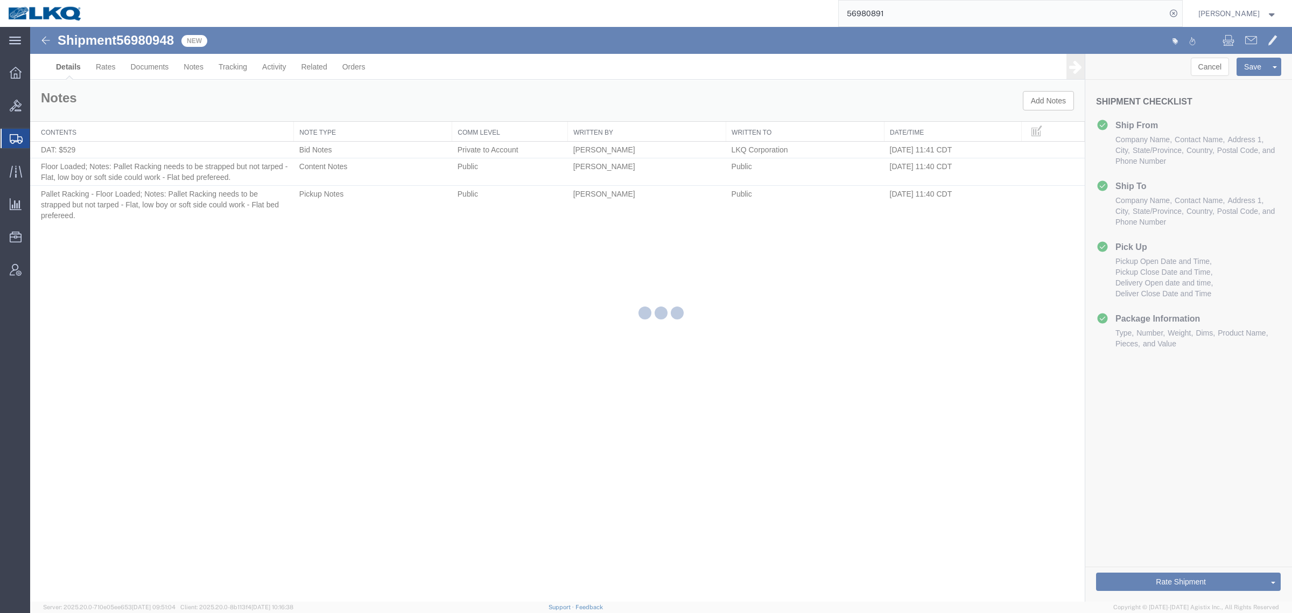
select select "27924"
select select "57631"
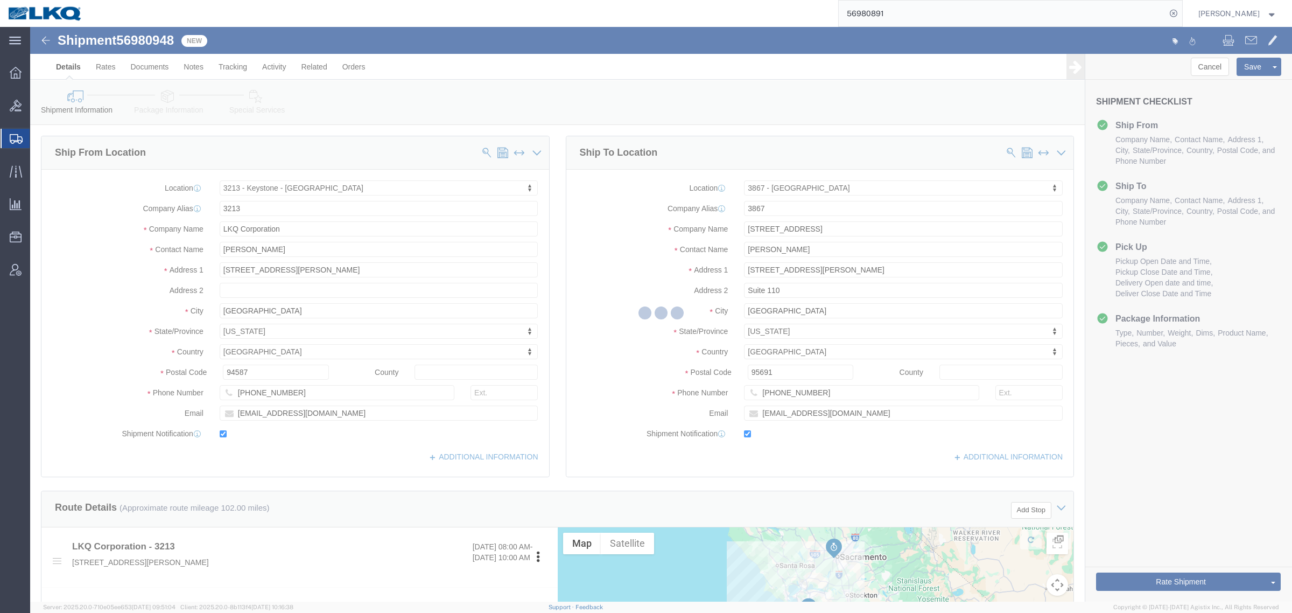
select select "TL"
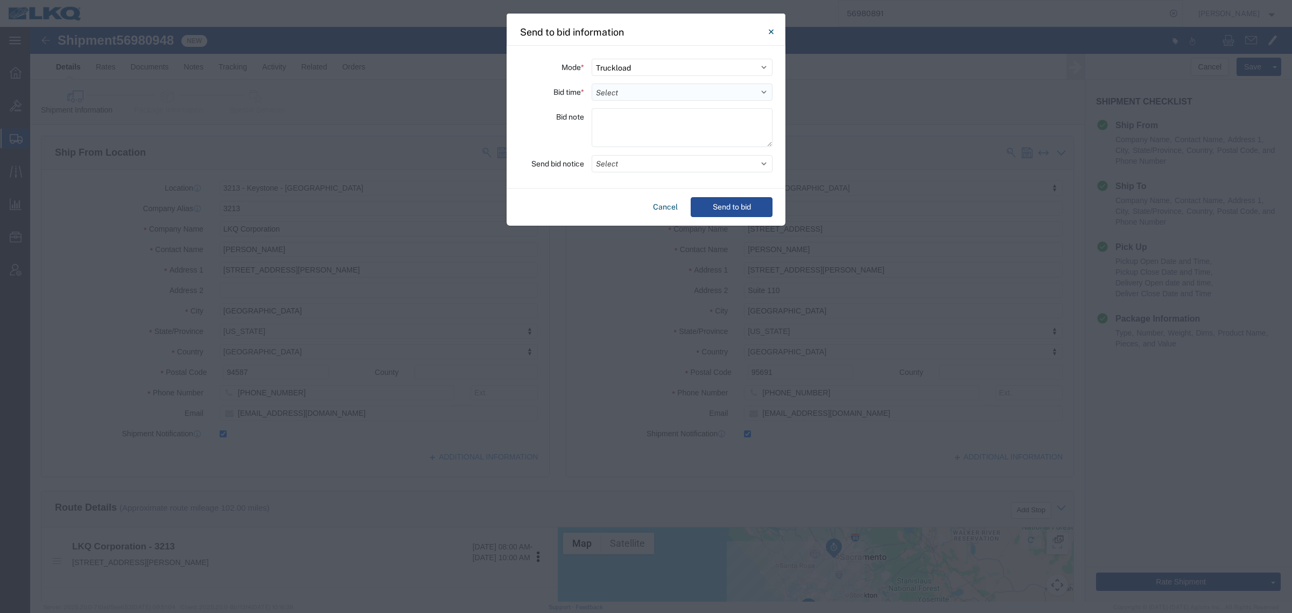
click at [639, 95] on select "Select 30 Min (Rush) 1 Hour (Rush) 2 Hours (Rush) 4 Hours (Rush) 8 Hours (Rush)…" at bounding box center [682, 91] width 181 height 17
select select "8"
click at [592, 83] on select "Select 30 Min (Rush) 1 Hour (Rush) 2 Hours (Rush) 4 Hours (Rush) 8 Hours (Rush)…" at bounding box center [682, 91] width 181 height 17
click at [649, 152] on div "Mode * Select Small Parcel Truckload Air Rail Less than Truckload Ocean Freight…" at bounding box center [646, 117] width 279 height 143
click at [645, 162] on button "Select" at bounding box center [682, 163] width 181 height 17
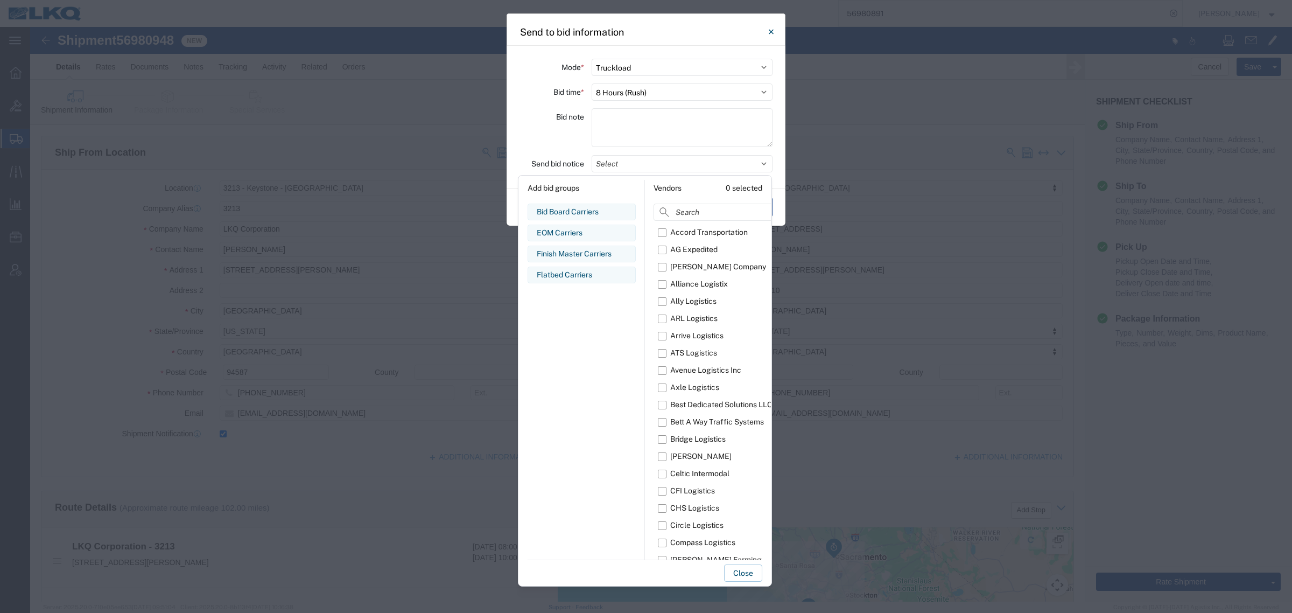
click at [573, 276] on div "Flatbed Carriers" at bounding box center [582, 274] width 90 height 11
click at [561, 125] on label "Bid note" at bounding box center [570, 116] width 28 height 17
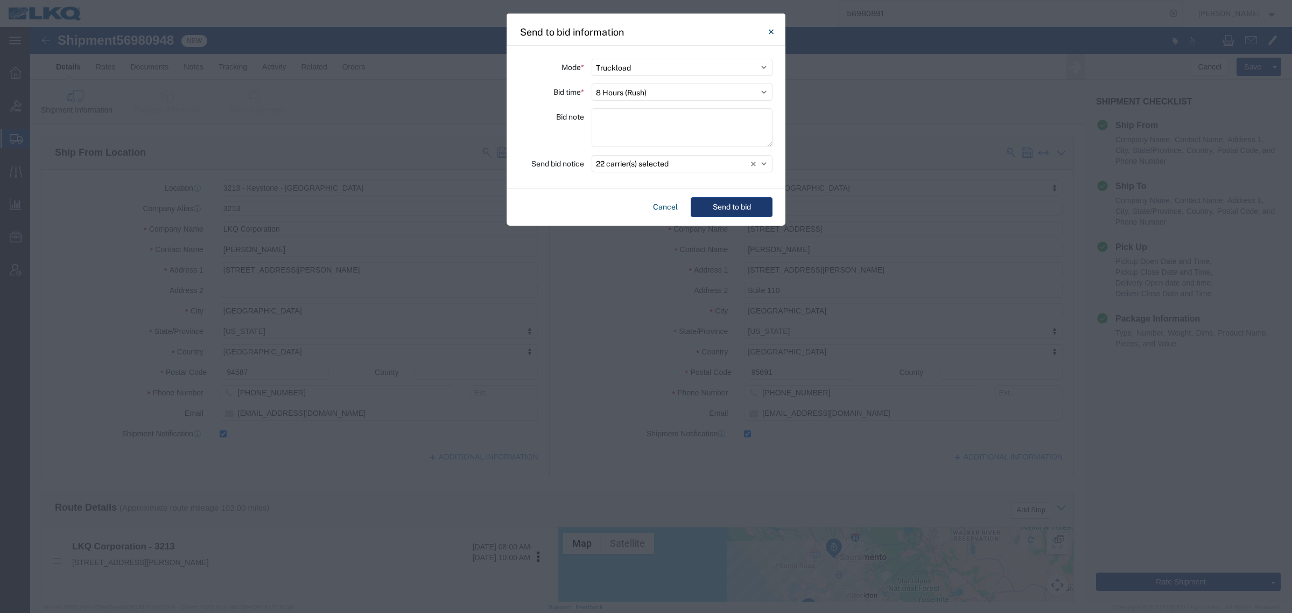
click at [719, 197] on button "Send to bid" at bounding box center [732, 207] width 82 height 20
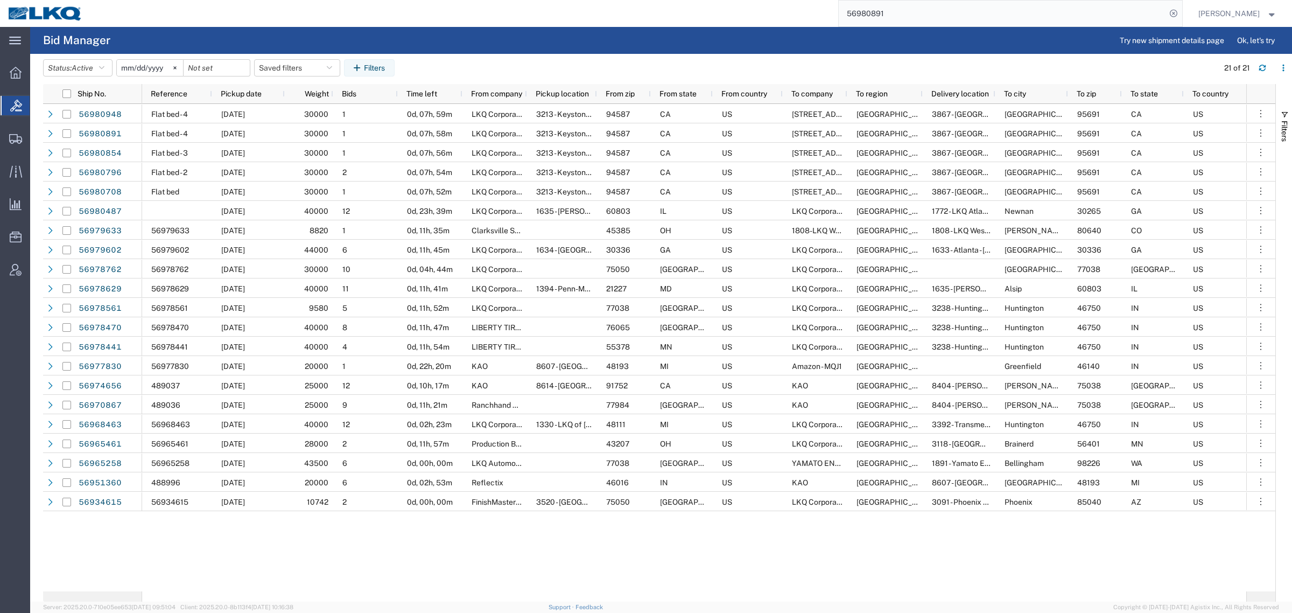
drag, startPoint x: 901, startPoint y: 1, endPoint x: 904, endPoint y: 13, distance: 12.9
click at [901, 1] on input "56980891" at bounding box center [1002, 14] width 327 height 26
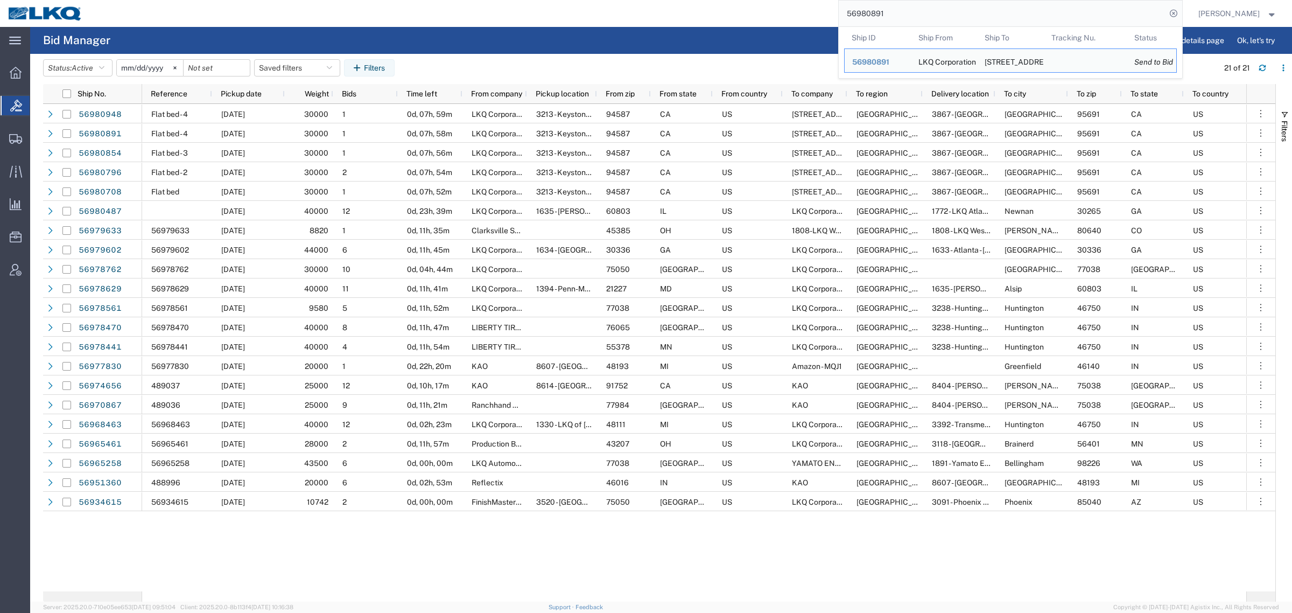
click at [904, 14] on input "56980891" at bounding box center [1002, 14] width 327 height 26
paste input "79633"
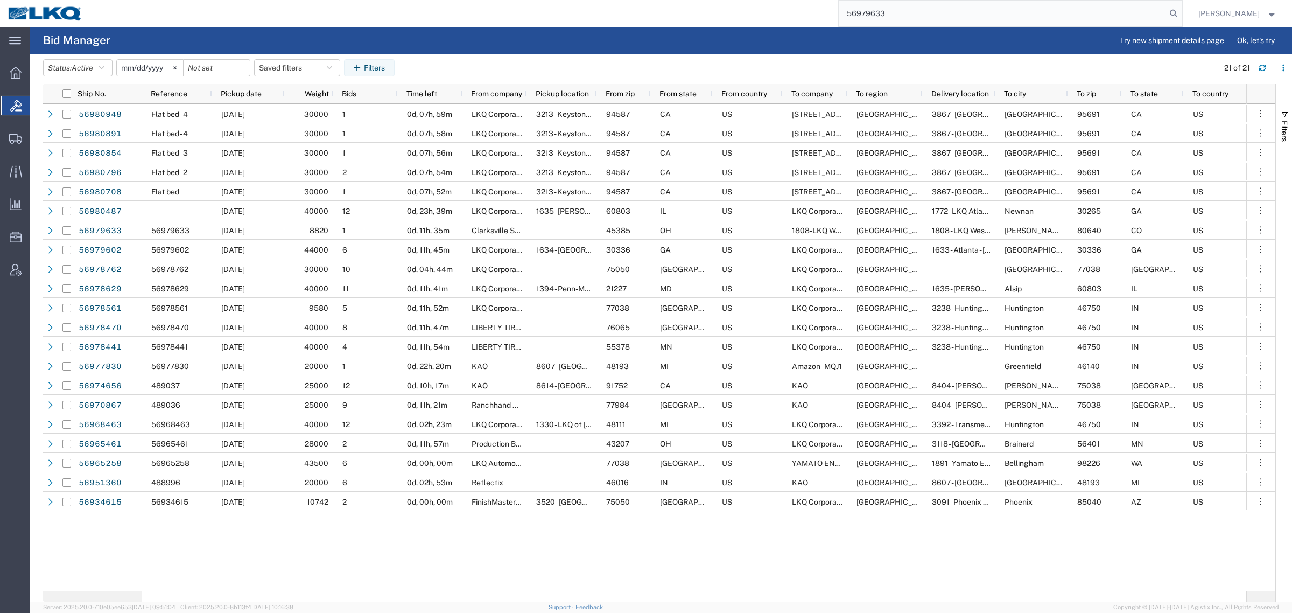
type input "56979633"
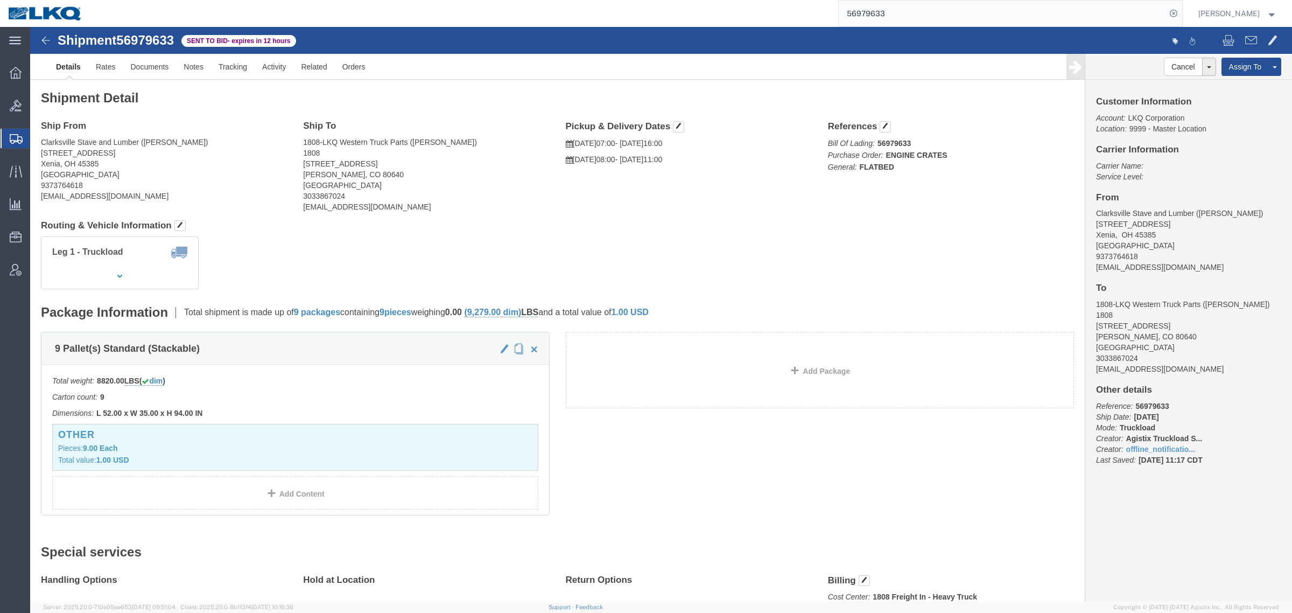
drag, startPoint x: 794, startPoint y: 9, endPoint x: 769, endPoint y: 6, distance: 25.4
click at [769, 6] on div "56979633" at bounding box center [636, 13] width 1092 height 27
paste input "69254"
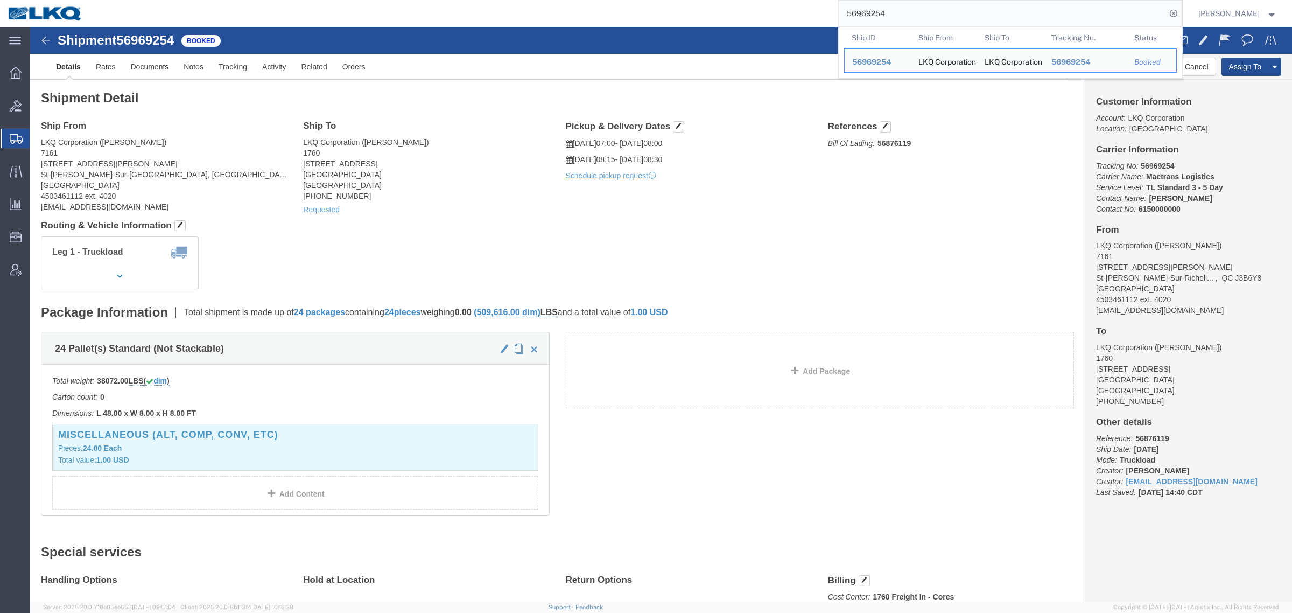
click at [719, 11] on div "56969254 Ship ID Ship From Ship To Tracking Nu. Status Ship ID 56969254 Ship Fr…" at bounding box center [636, 13] width 1092 height 27
paste input "607103"
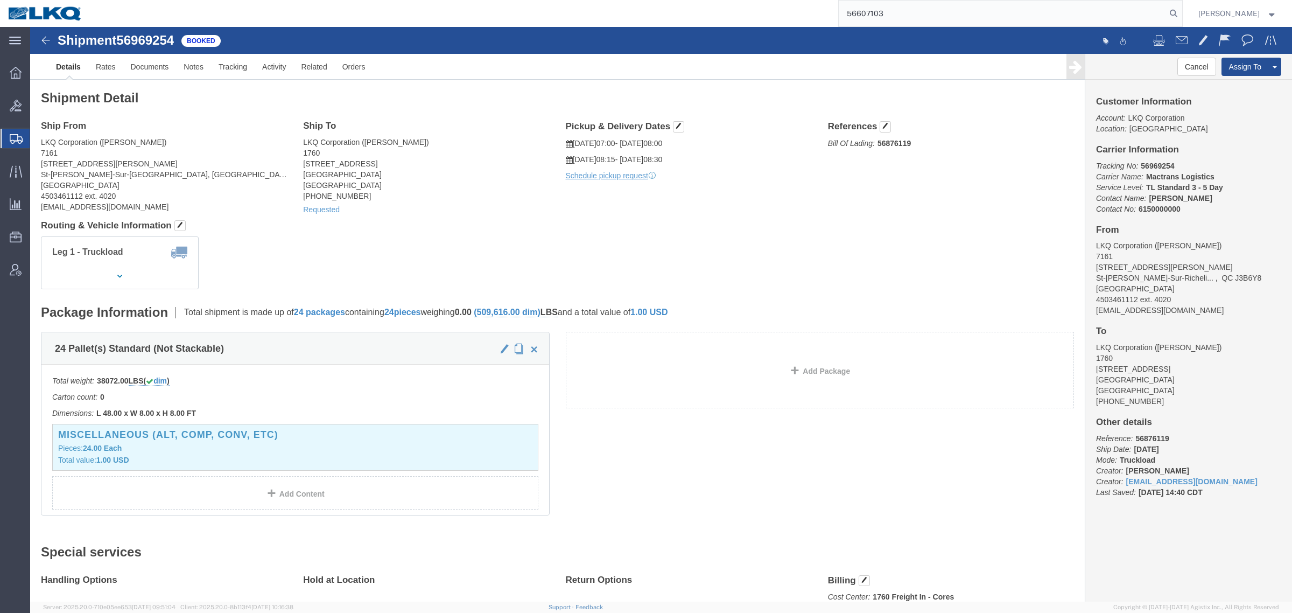
type input "56607103"
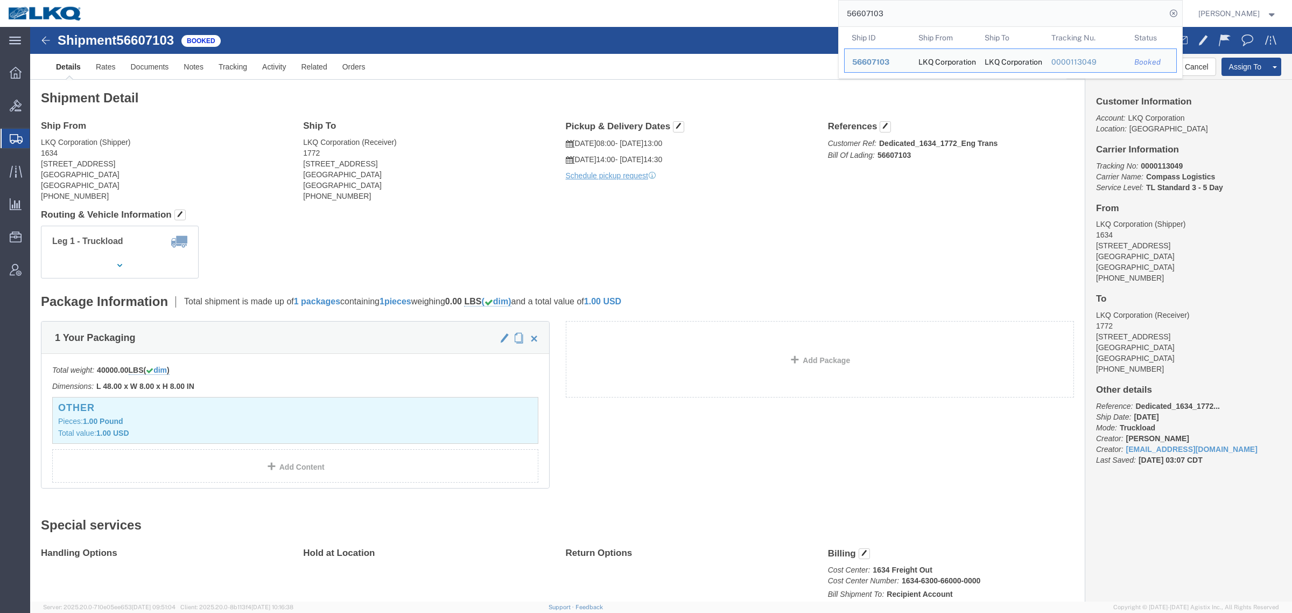
click div "Leg 1 - Truckload Number of trucks: 1"
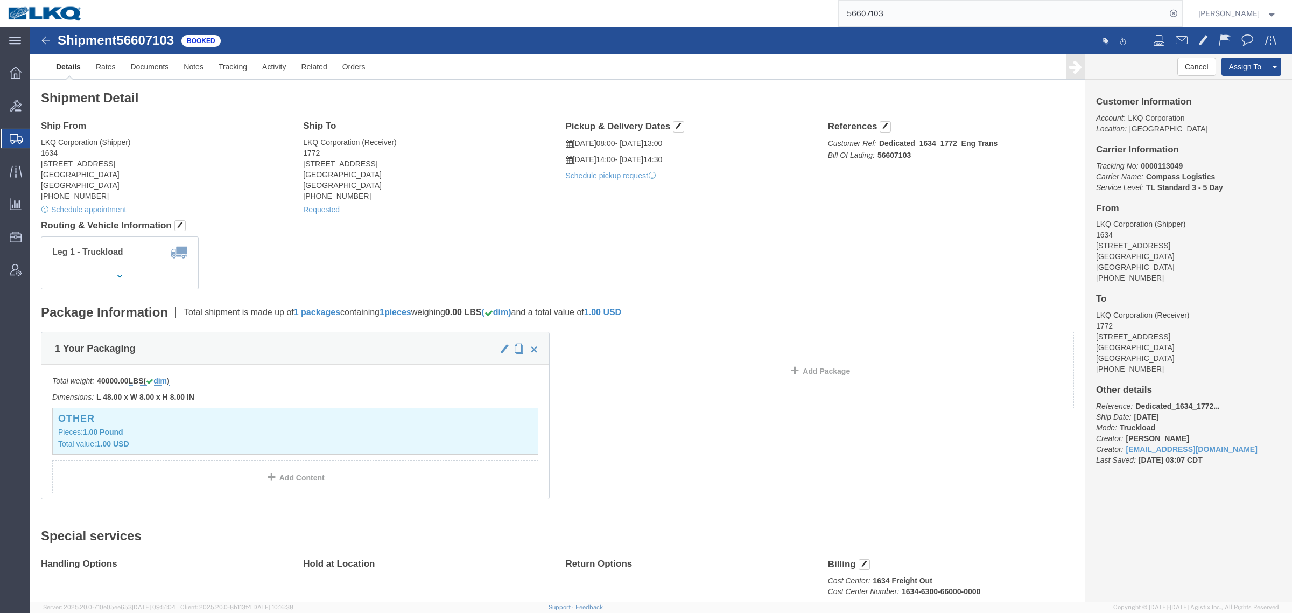
click div "Leg 1 - Truckload Number of trucks: 1"
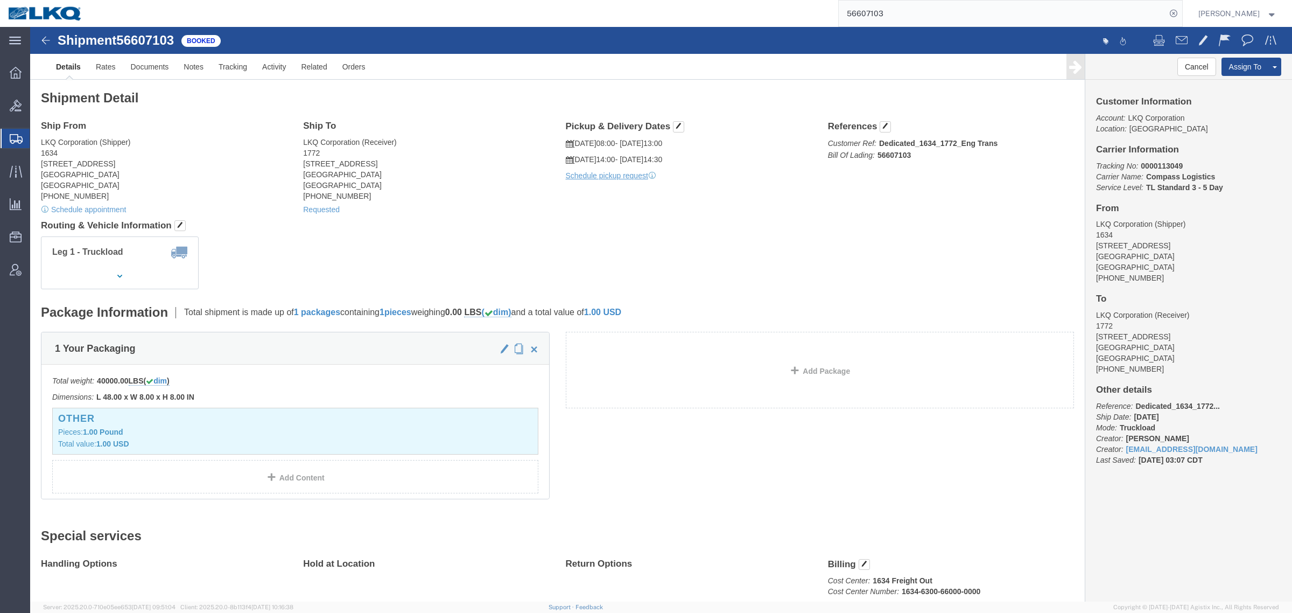
click h4 "Routing & Vehicle Information"
click link "Requested"
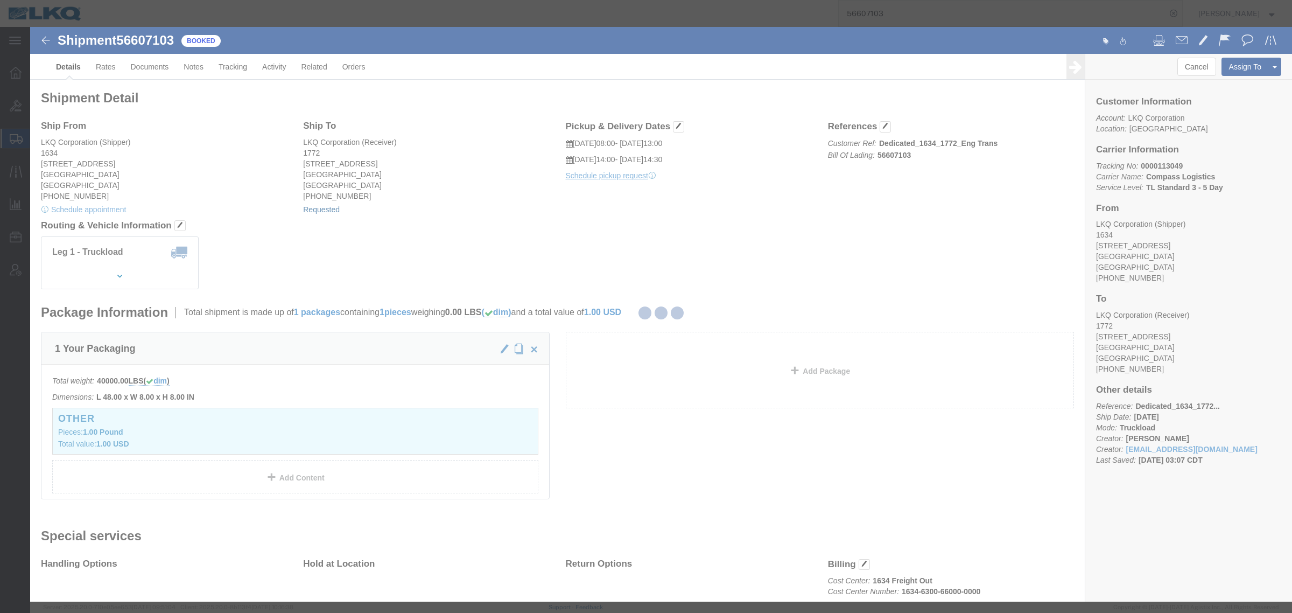
select select
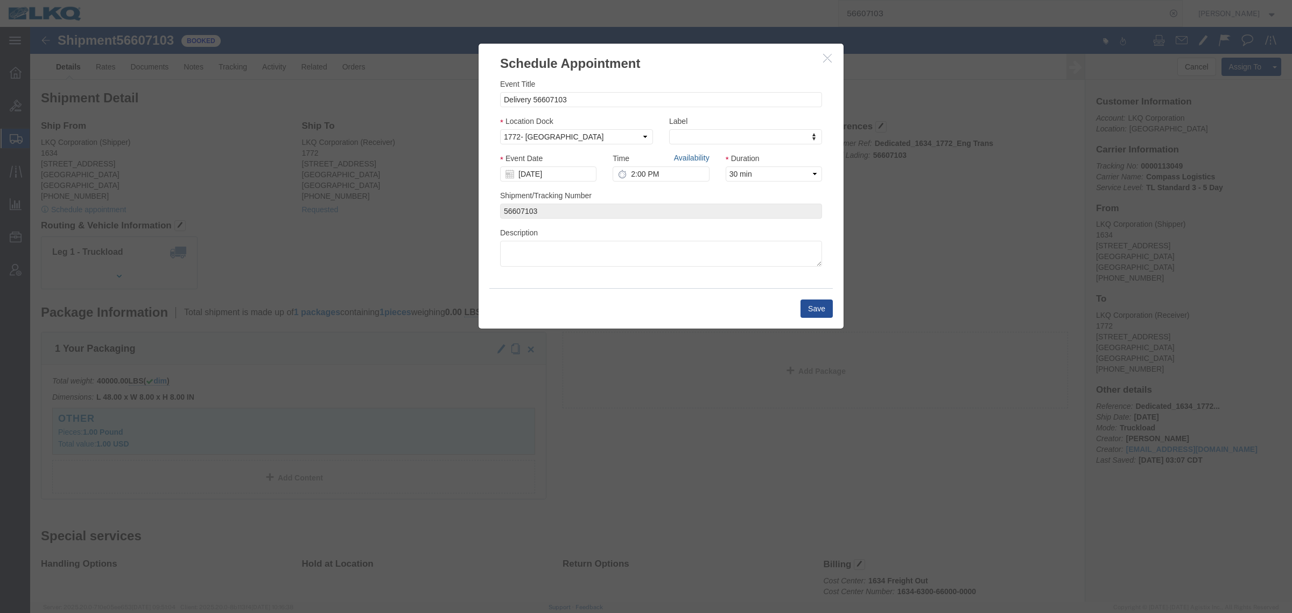
click link "Availability"
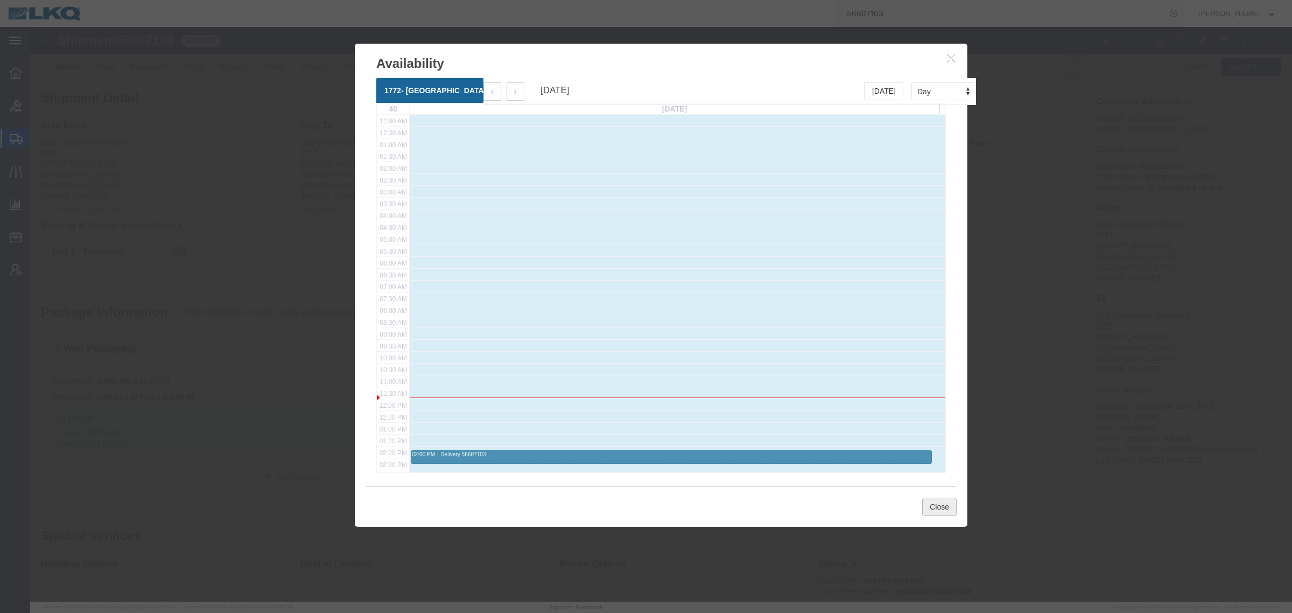
click button "Close"
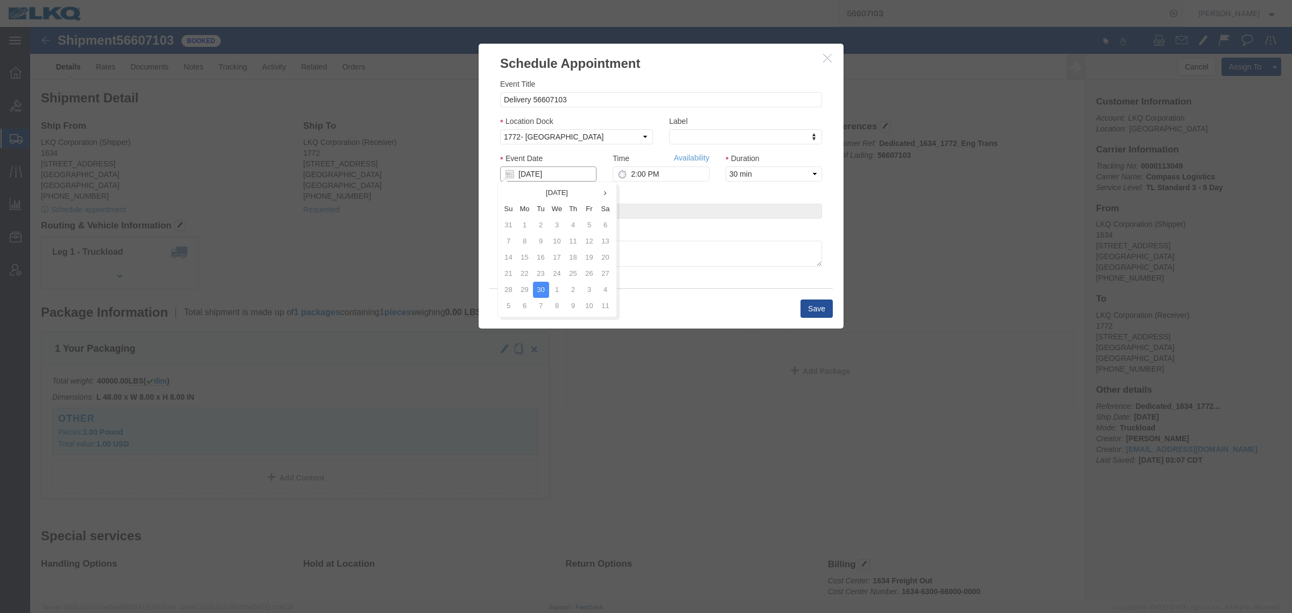
click input "[DATE]"
click td "1"
click link "Availability"
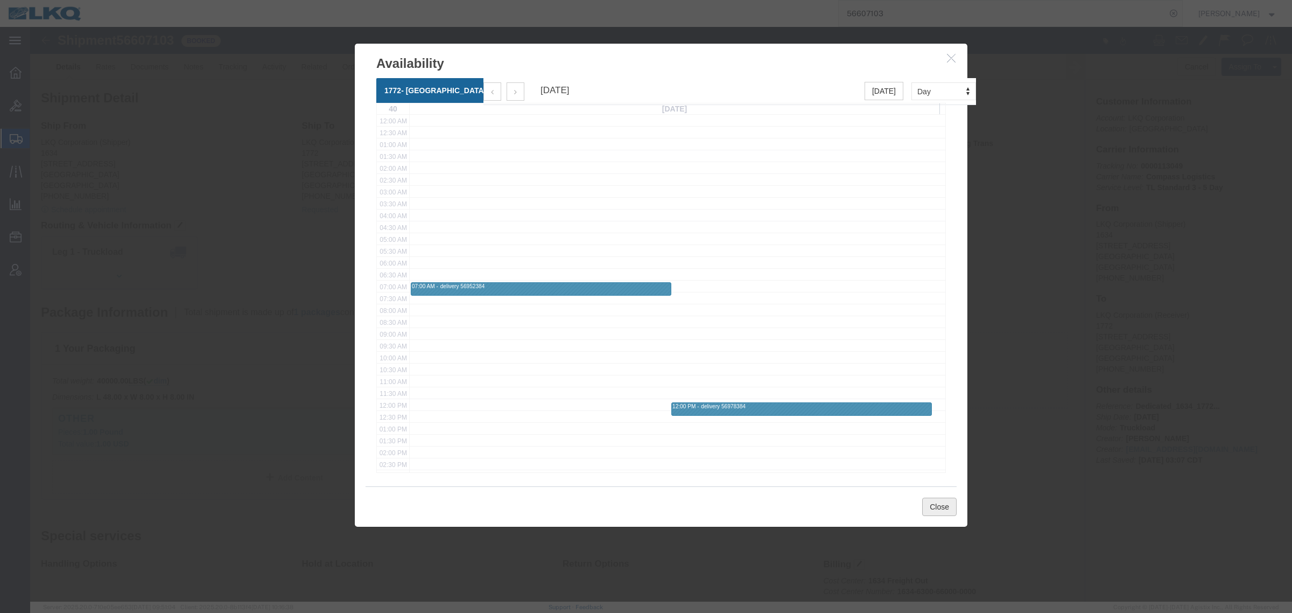
click button "Close"
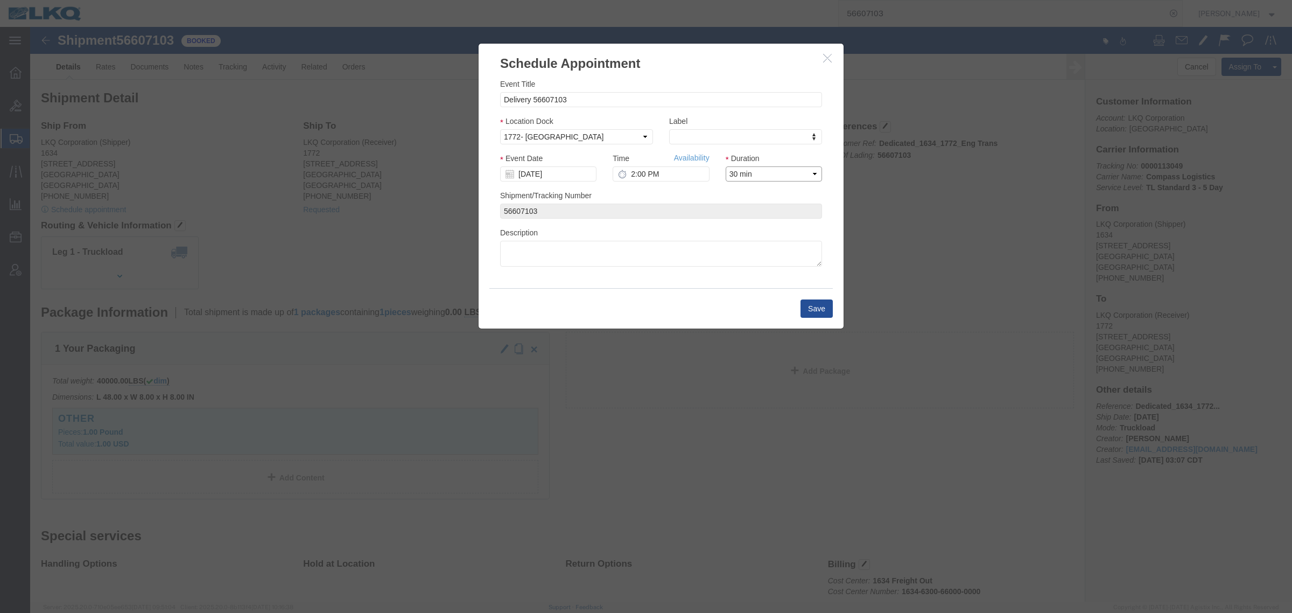
click select "Select 15 min 30 min 45 min 1 hr 2 hr 3 hr 4 hr"
select select "15"
click select "Select 15 min 30 min 45 min 1 hr 2 hr 3 hr 4 hr"
click button "Save"
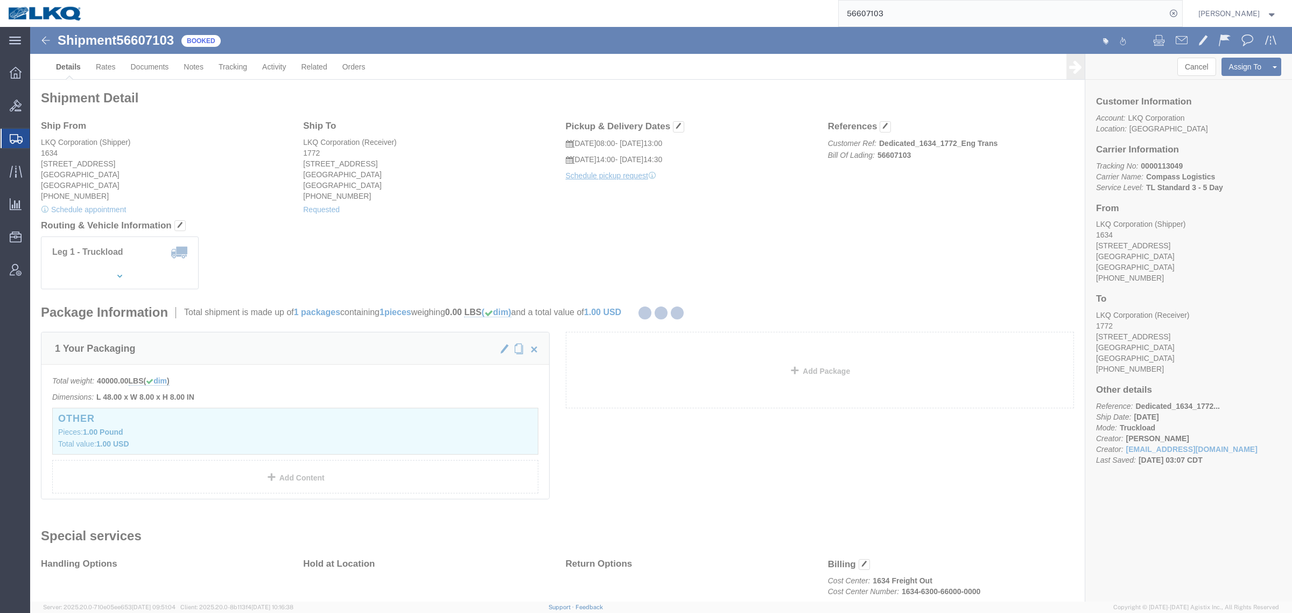
click at [1218, 39] on div at bounding box center [661, 314] width 1262 height 574
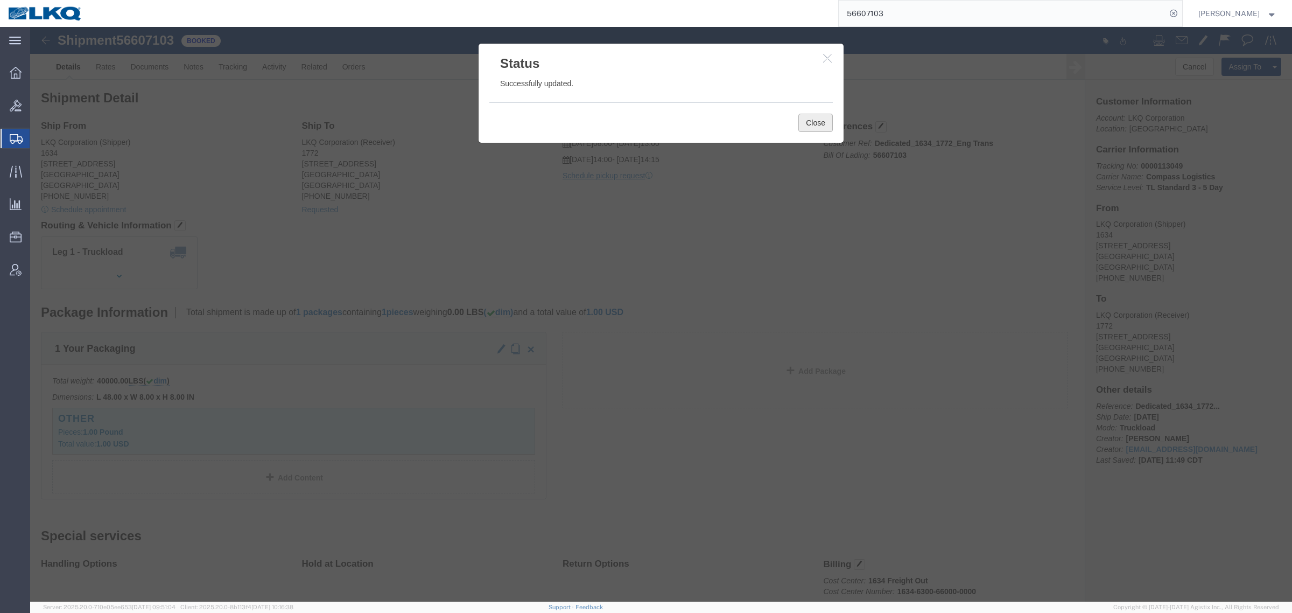
click button "Close"
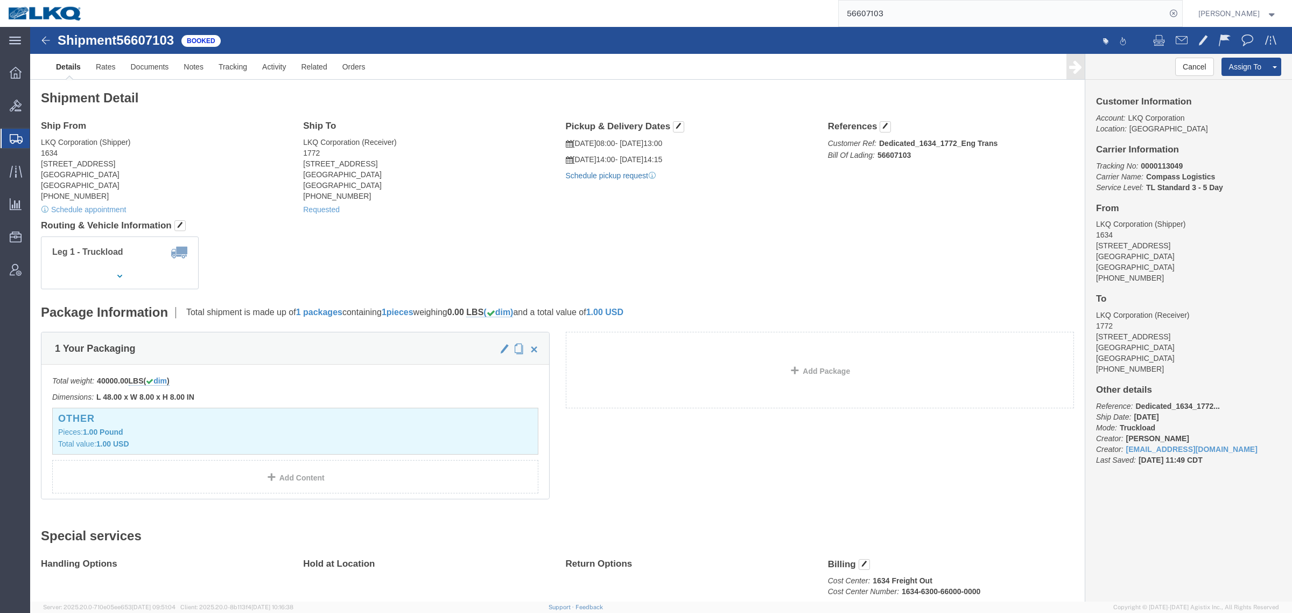
click link "Schedule pickup request"
click span "button"
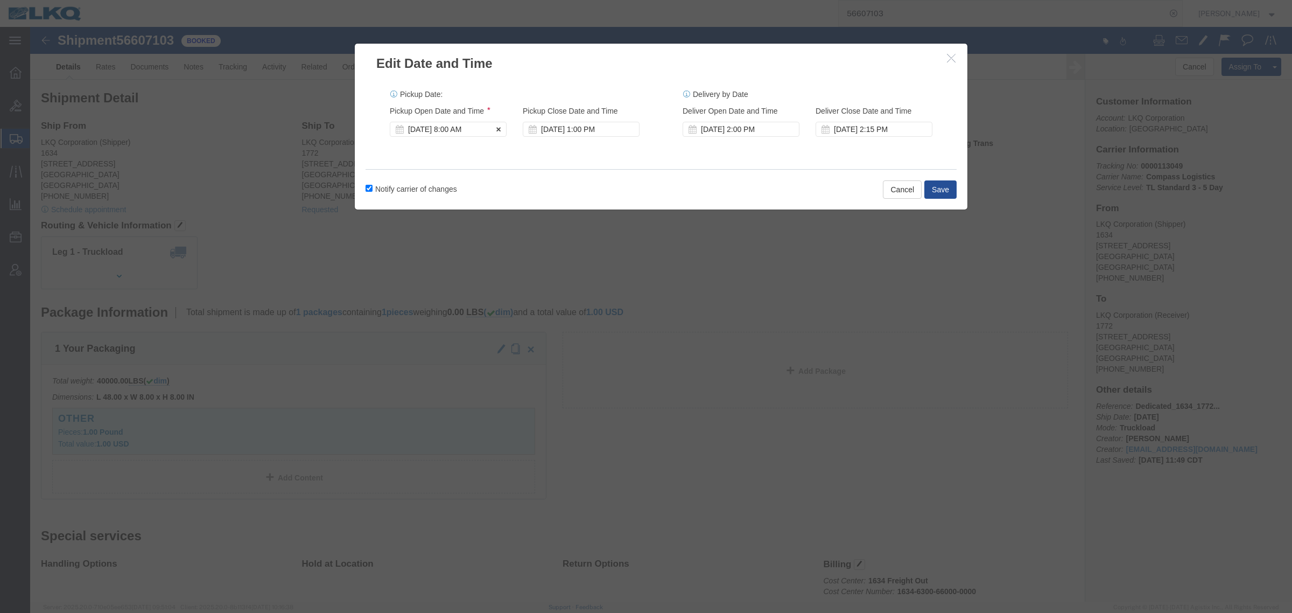
click div "[DATE] 8:00 AM"
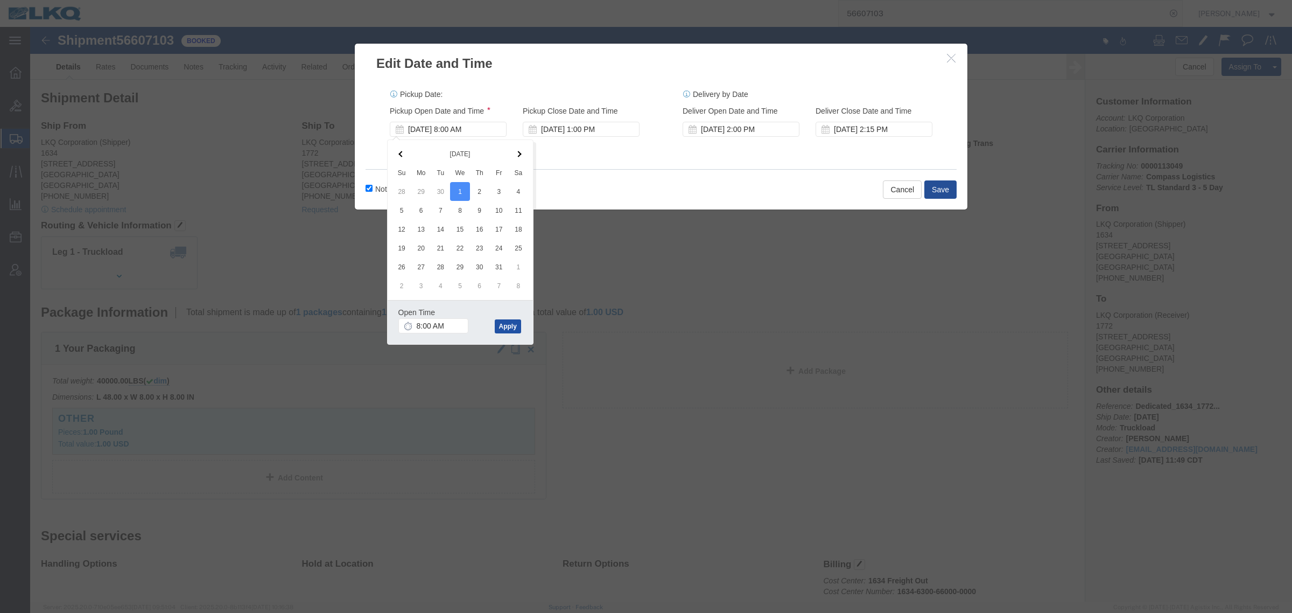
click button "Apply"
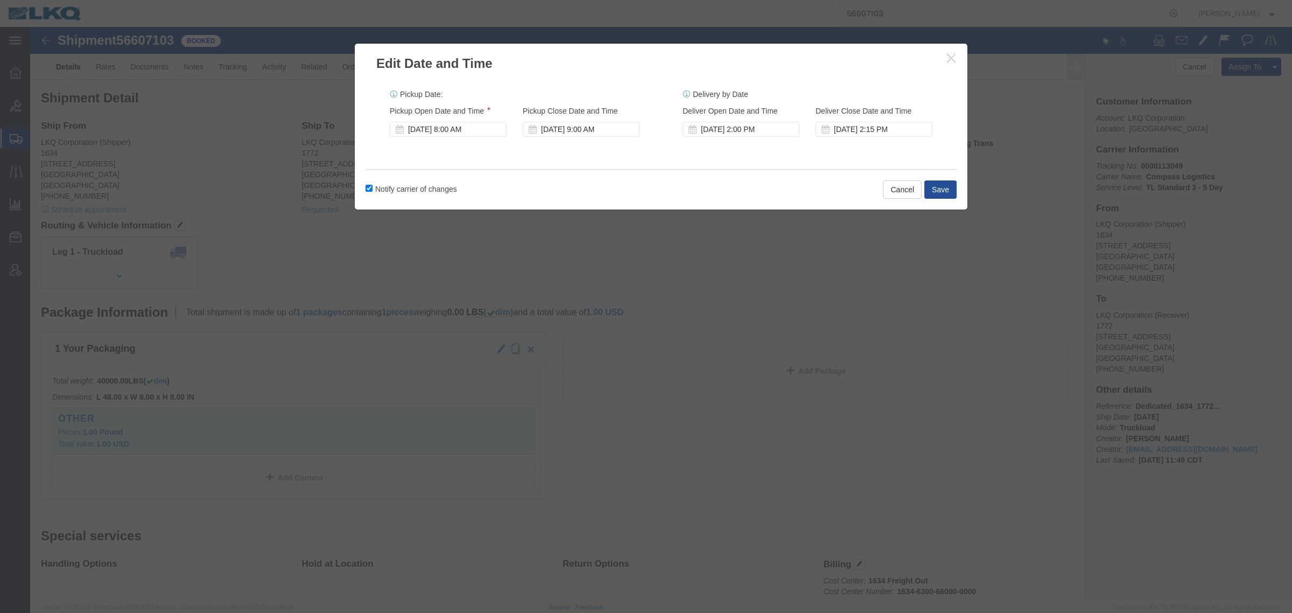
click label "Notify carrier of changes"
click input "Notify carrier of changes"
checkbox input "false"
click button "Save"
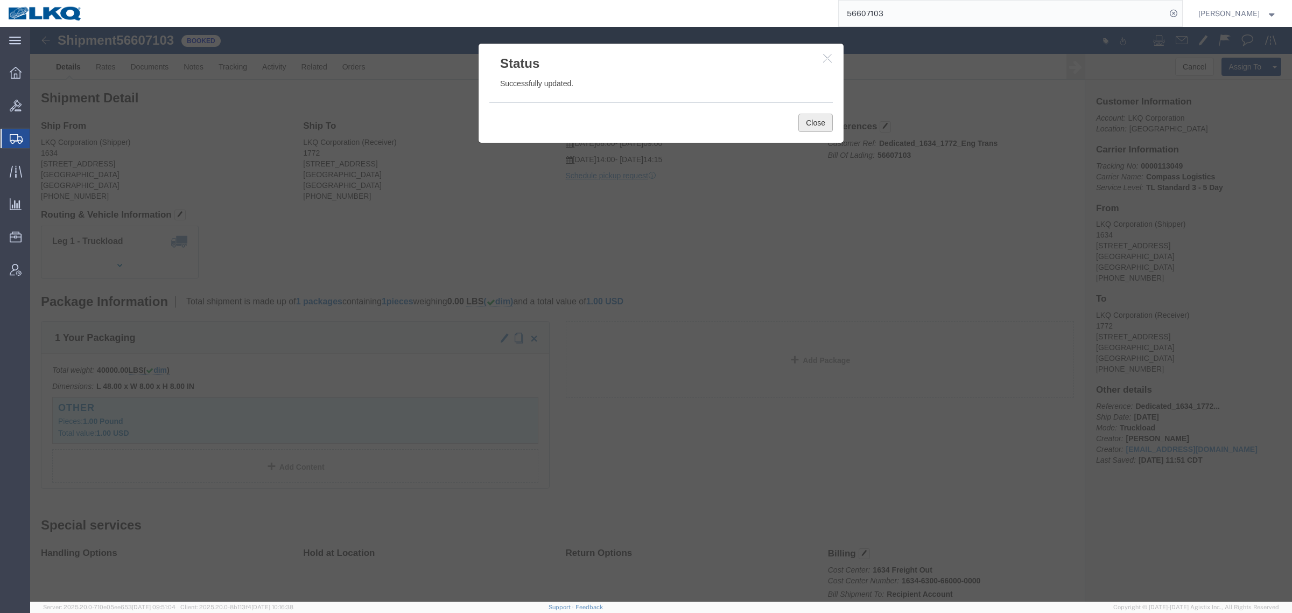
click button "Close"
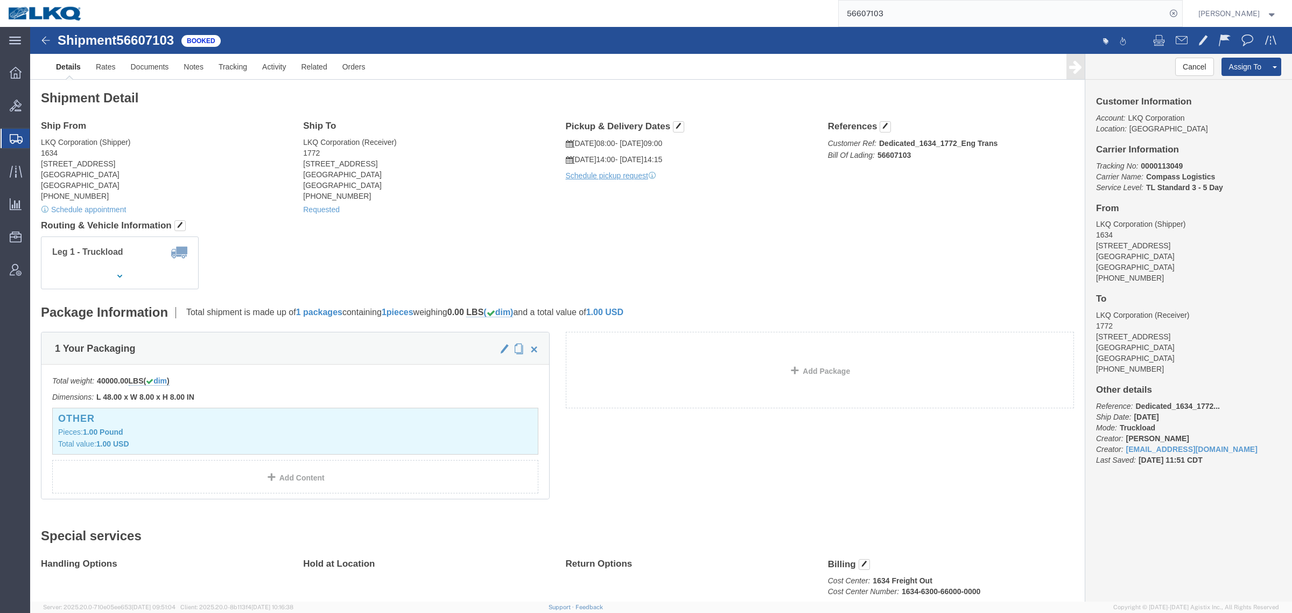
drag, startPoint x: 757, startPoint y: 256, endPoint x: 772, endPoint y: 240, distance: 22.1
click div "Leg 1 - Truckload Number of trucks: 1"
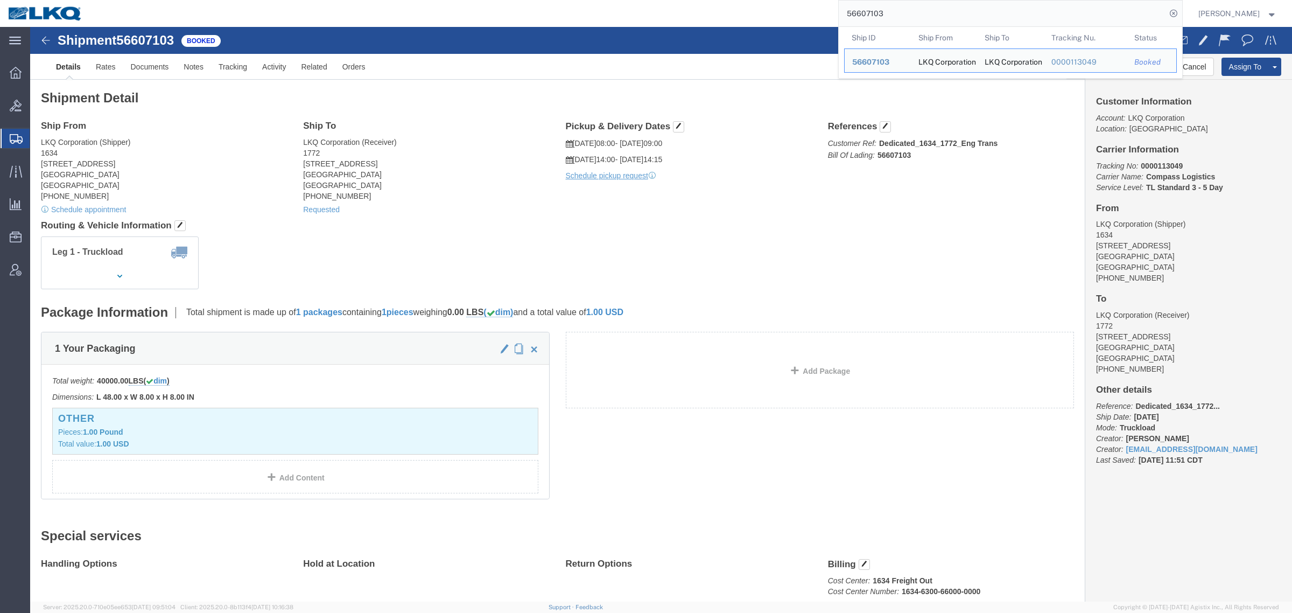
drag, startPoint x: 900, startPoint y: 7, endPoint x: 801, endPoint y: 6, distance: 98.5
click at [806, 6] on div "56607103 Ship ID Ship From Ship To Tracking Nu. Status Ship ID 56607103 Ship Fr…" at bounding box center [636, 13] width 1092 height 27
paste input "949750"
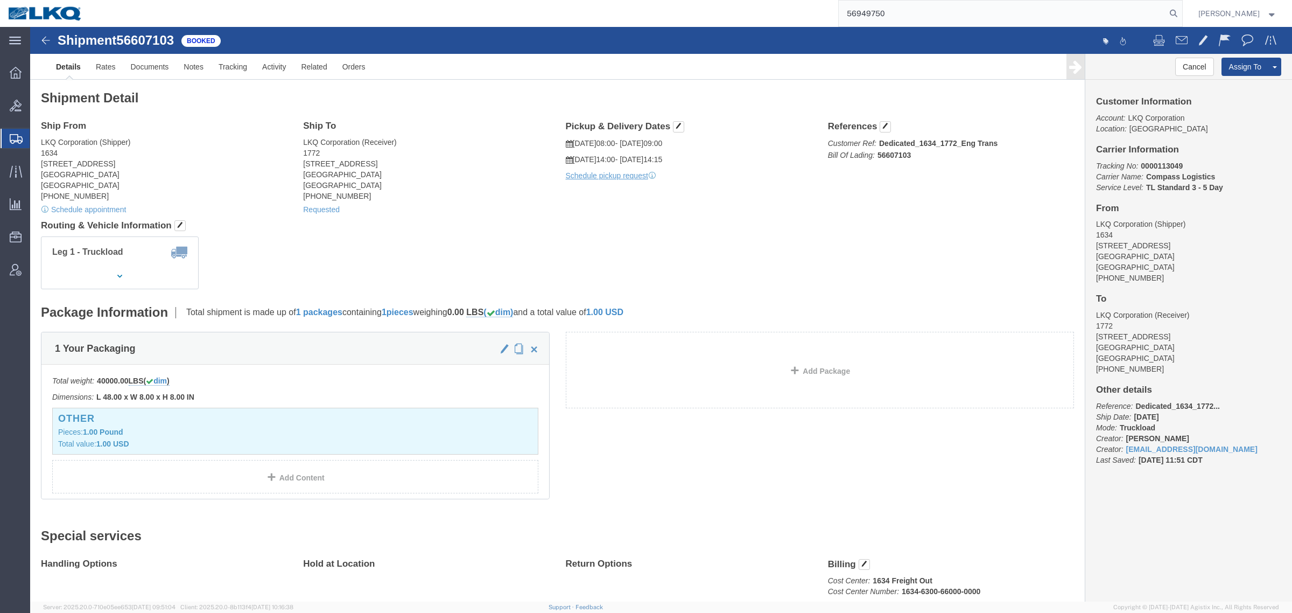
type input "56949750"
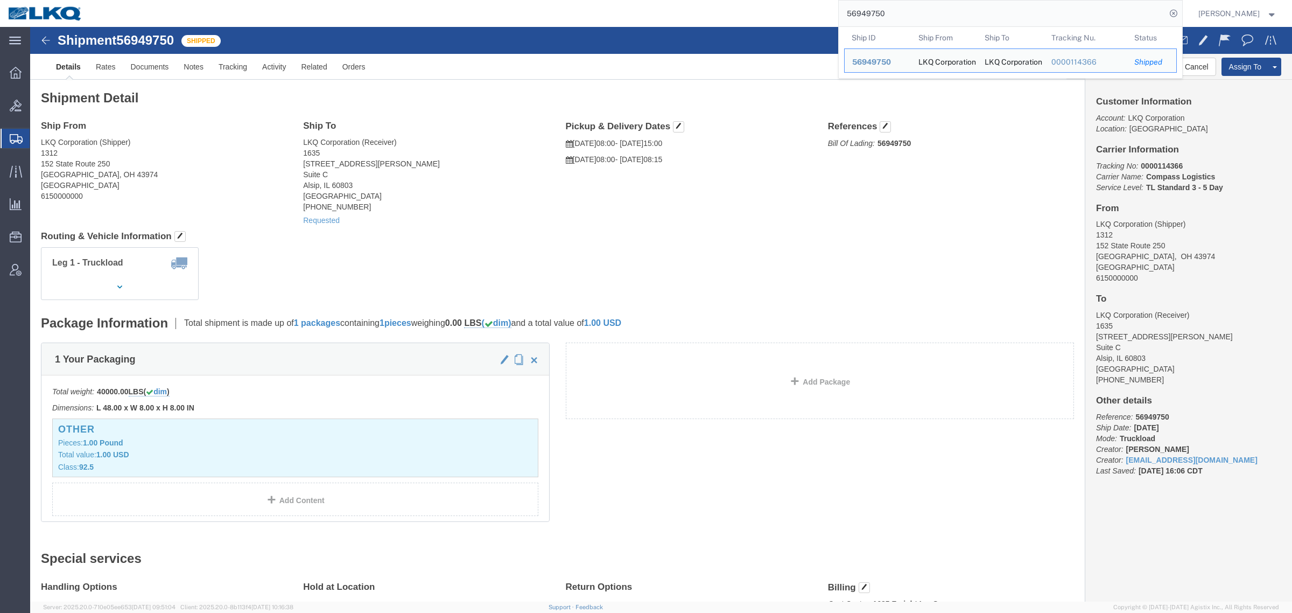
click div "Requested"
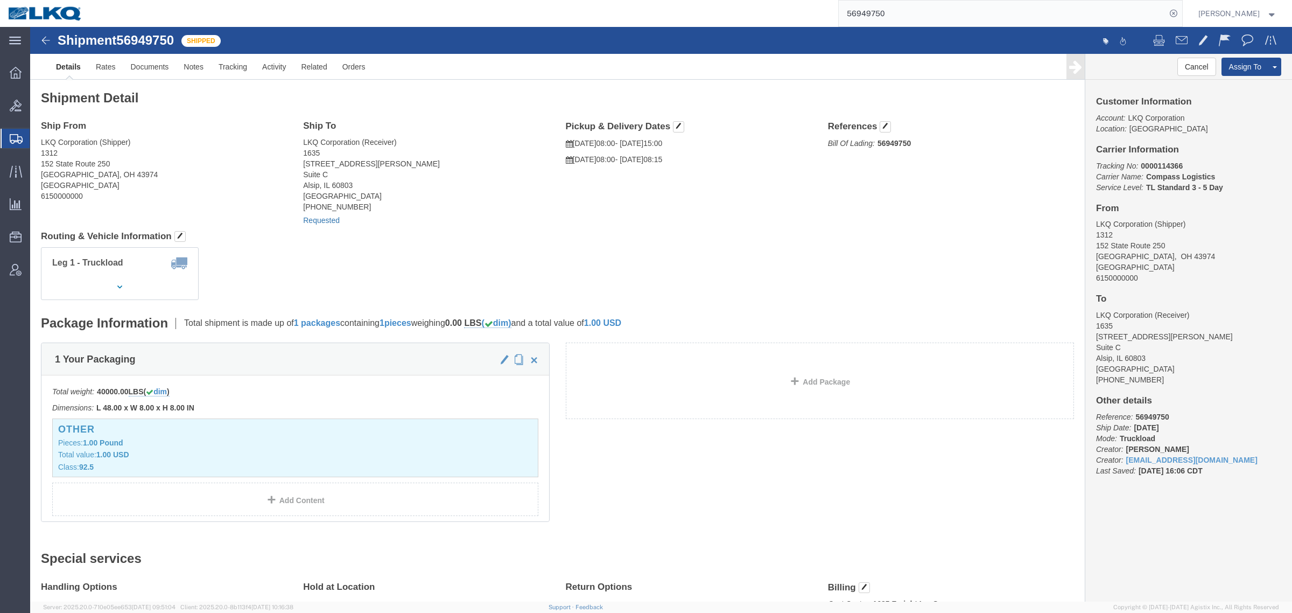
click link "Requested"
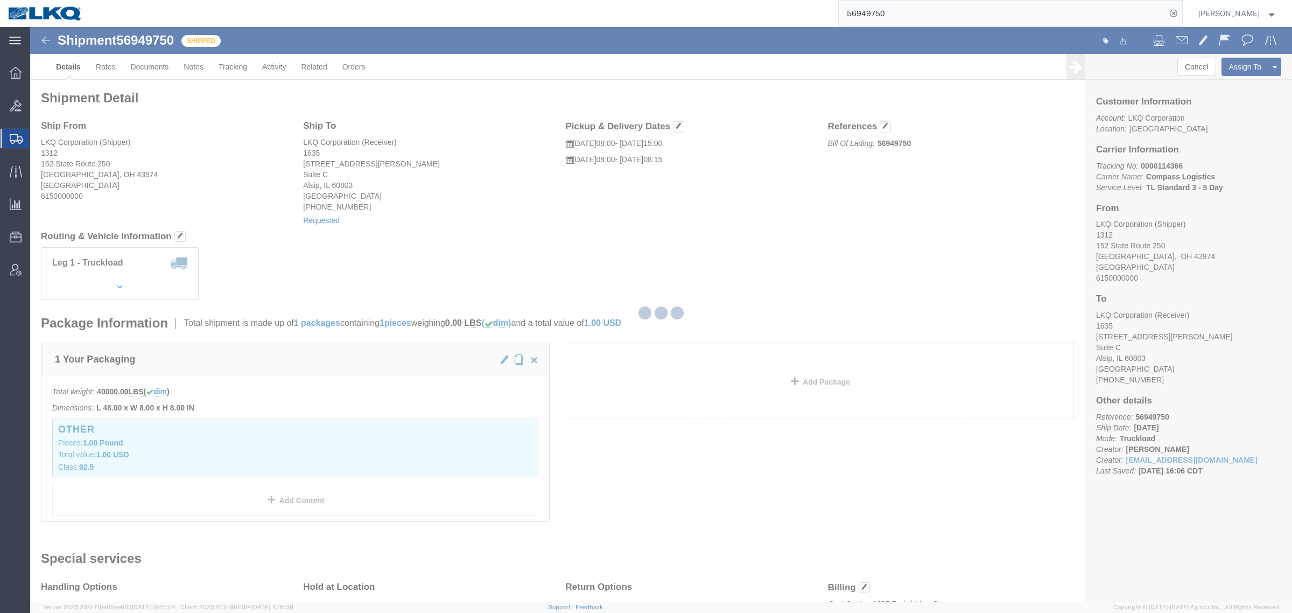
select select
select select "15"
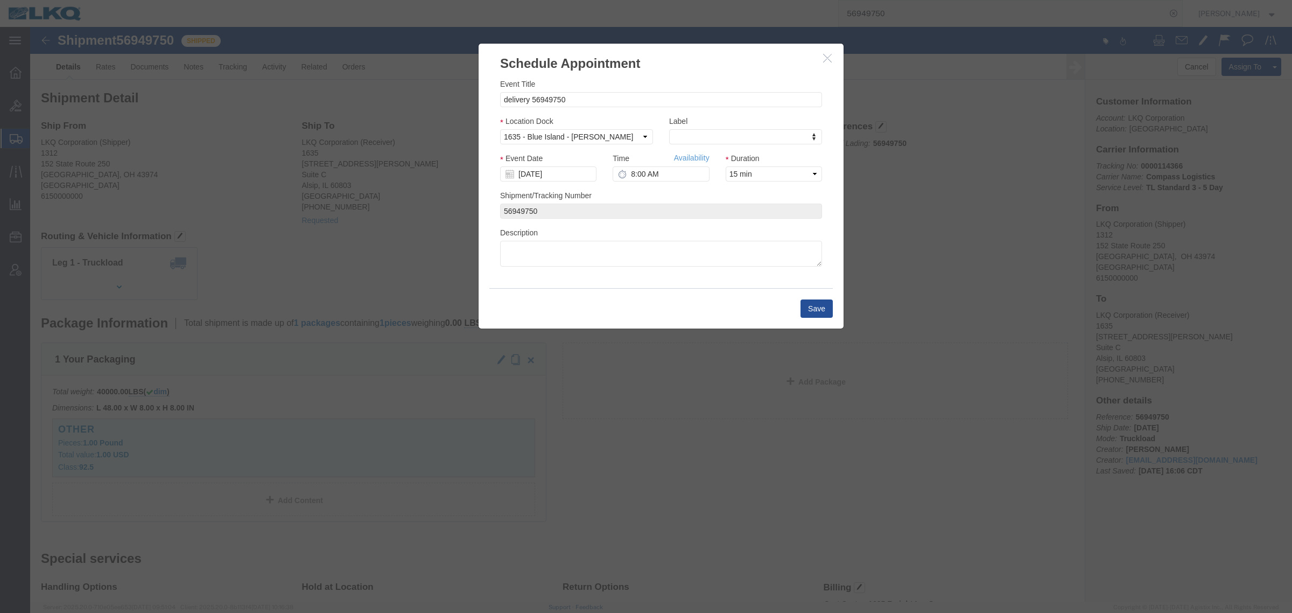
click icon "button"
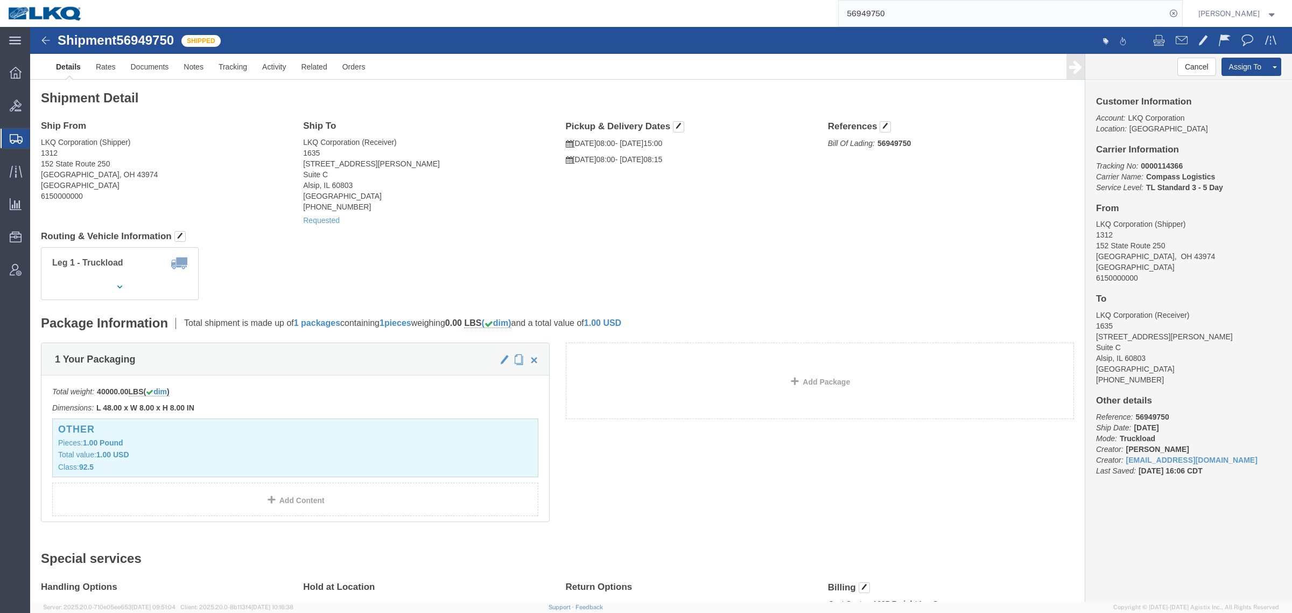
drag, startPoint x: 896, startPoint y: 13, endPoint x: 746, endPoint y: 13, distance: 150.7
click at [747, 13] on div "56949750" at bounding box center [636, 13] width 1092 height 27
paste input "607103"
type input "56607103"
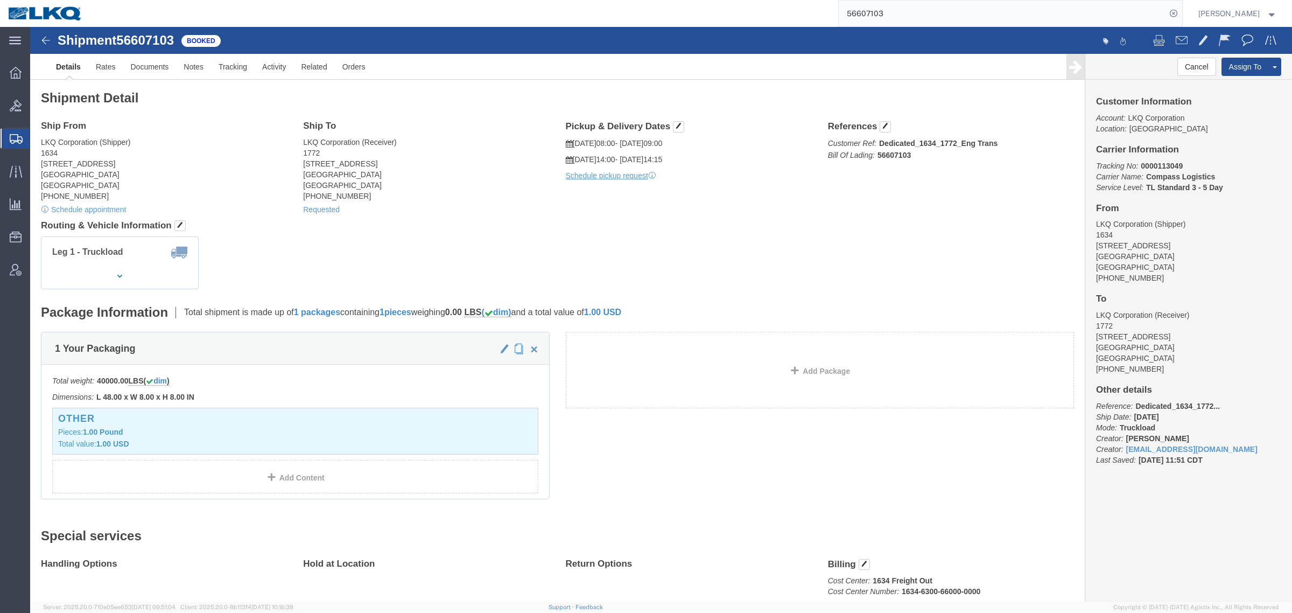
click div "Leg 1 - Truckload Number of trucks: 1"
click span
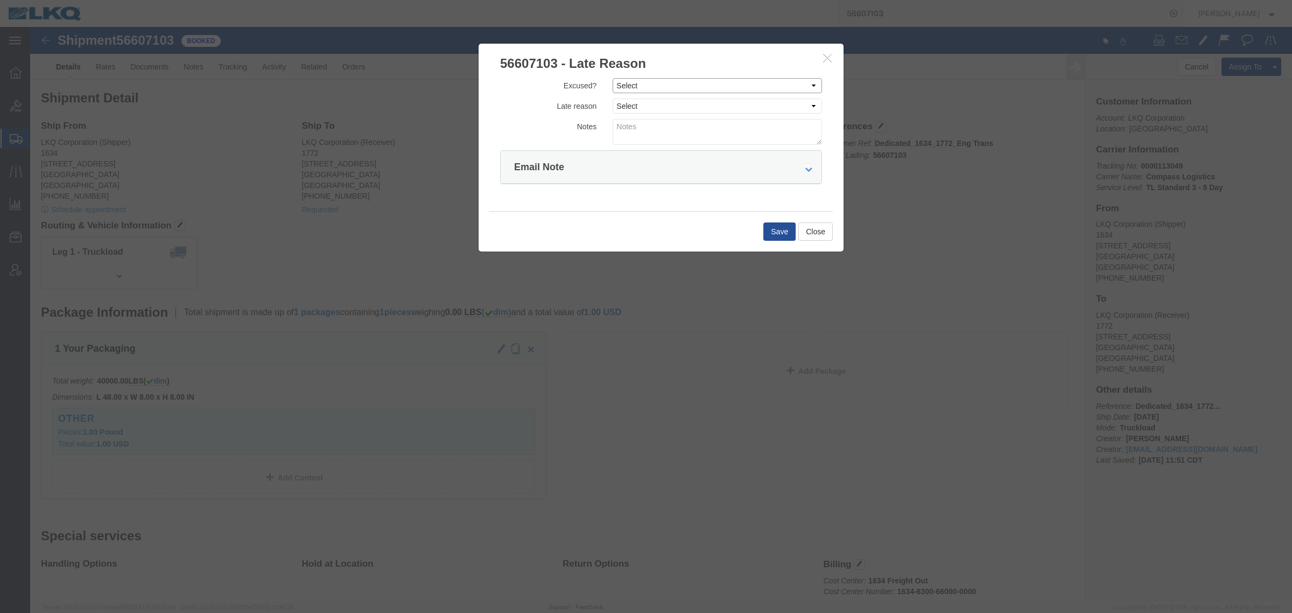
click select "Select Excused Not Excused"
select select "NOT_EXCUSED"
click select "Select Excused Not Excused"
click div "Excused? Select Excused Not Excused Late reason Select Bad Carrier Data Carrier…"
click select "Select Bad Carrier Data Carrier Admin Error Delay Accident Driver Error Lack of…"
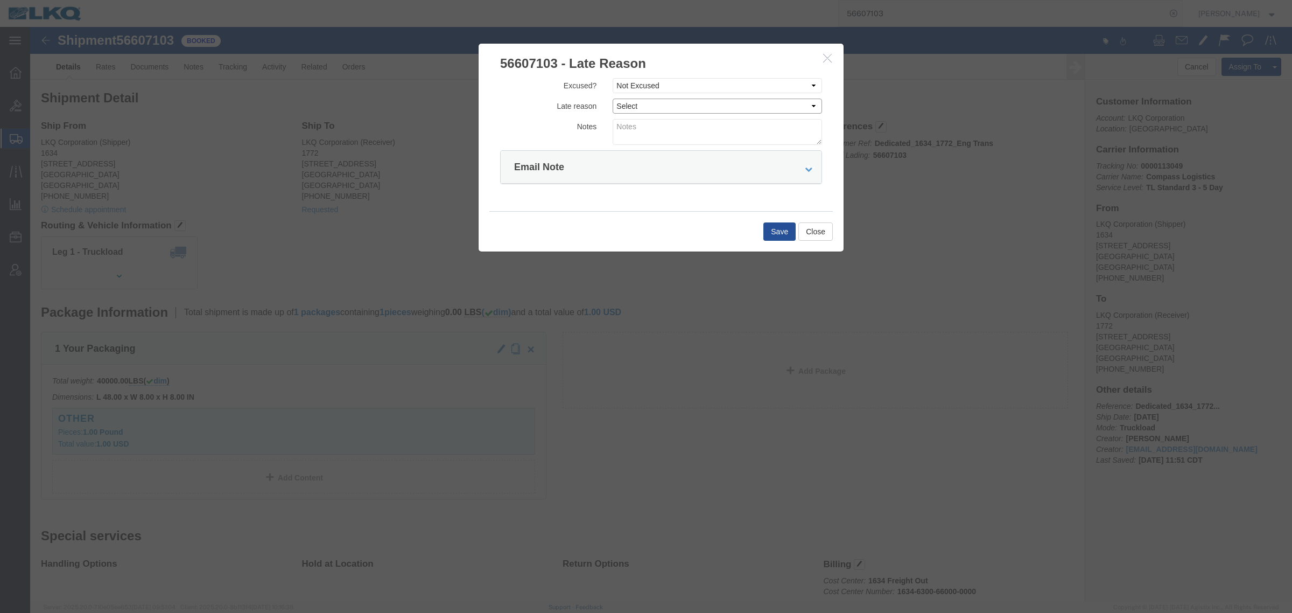
select select "DRIVER_ERROR"
click select "Select Bad Carrier Data Carrier Admin Error Delay Accident Driver Error Lack of…"
click textarea
type textarea "Missed Pick up 9/30"
click button "Save"
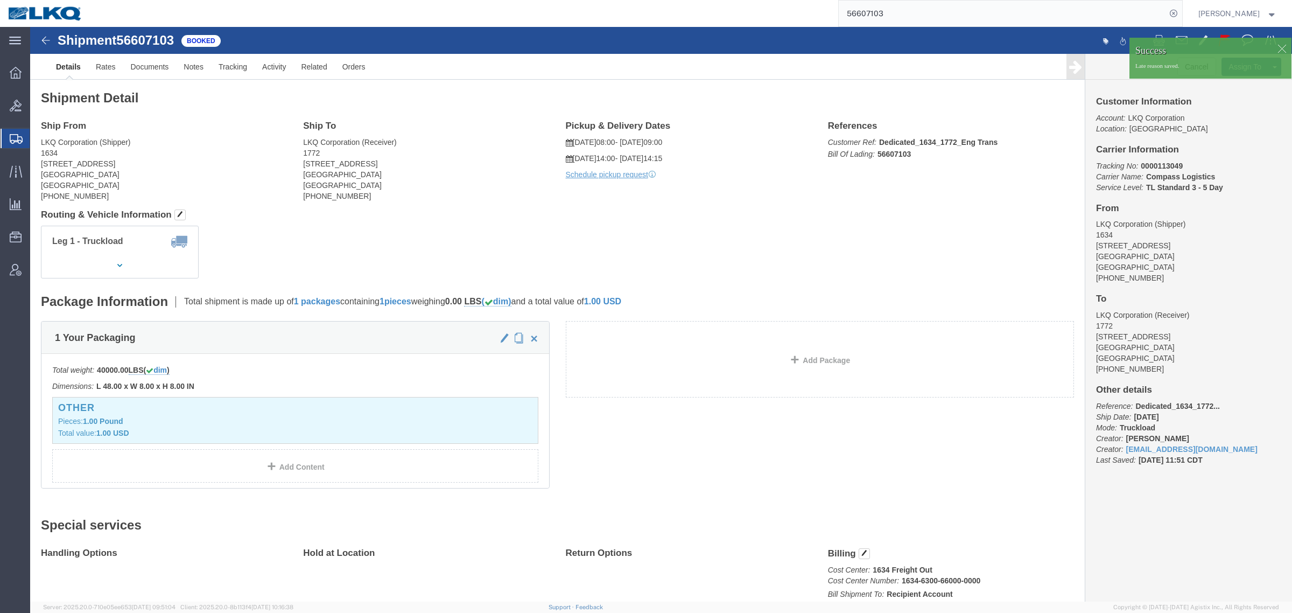
click div "Shipment Detail Ship From LKQ Corporation (Shipper) 1634 6320 Boat Rock Blvd SW…"
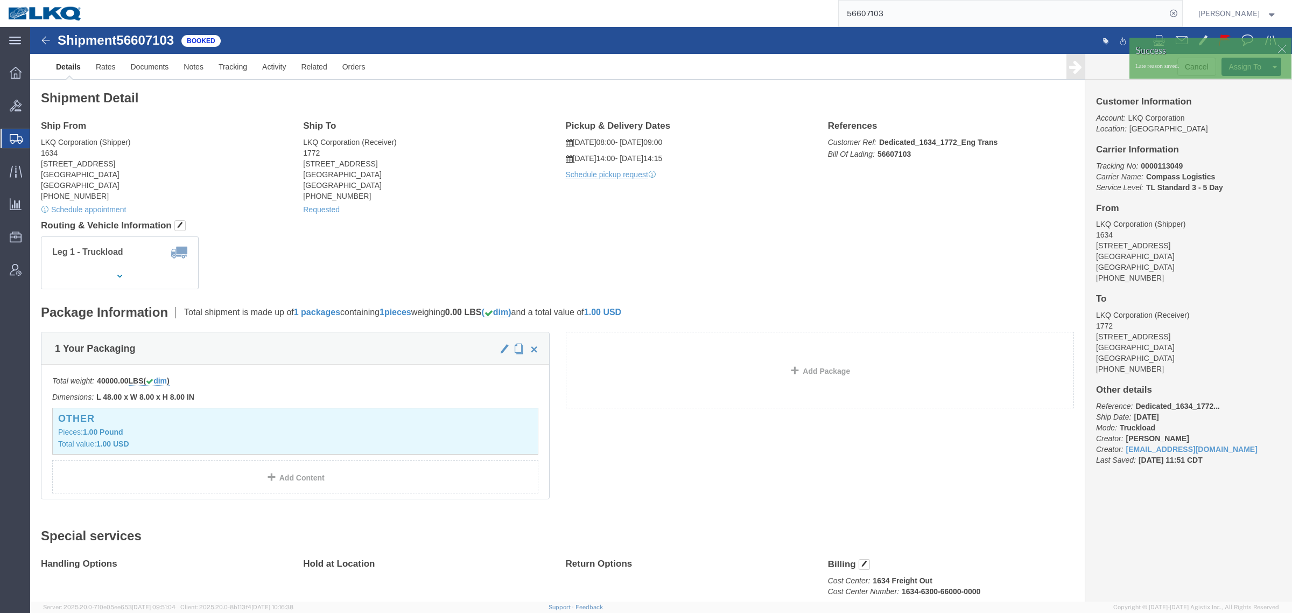
drag, startPoint x: 673, startPoint y: 208, endPoint x: 728, endPoint y: 217, distance: 55.7
click div "Shipment Detail Ship From LKQ Corporation (Shipper) 1634 6320 Boat Rock Blvd SW…"
drag, startPoint x: 504, startPoint y: 195, endPoint x: 620, endPoint y: 114, distance: 141.4
click h4 "Routing & Vehicle Information"
drag, startPoint x: 929, startPoint y: 15, endPoint x: 712, endPoint y: 15, distance: 216.9
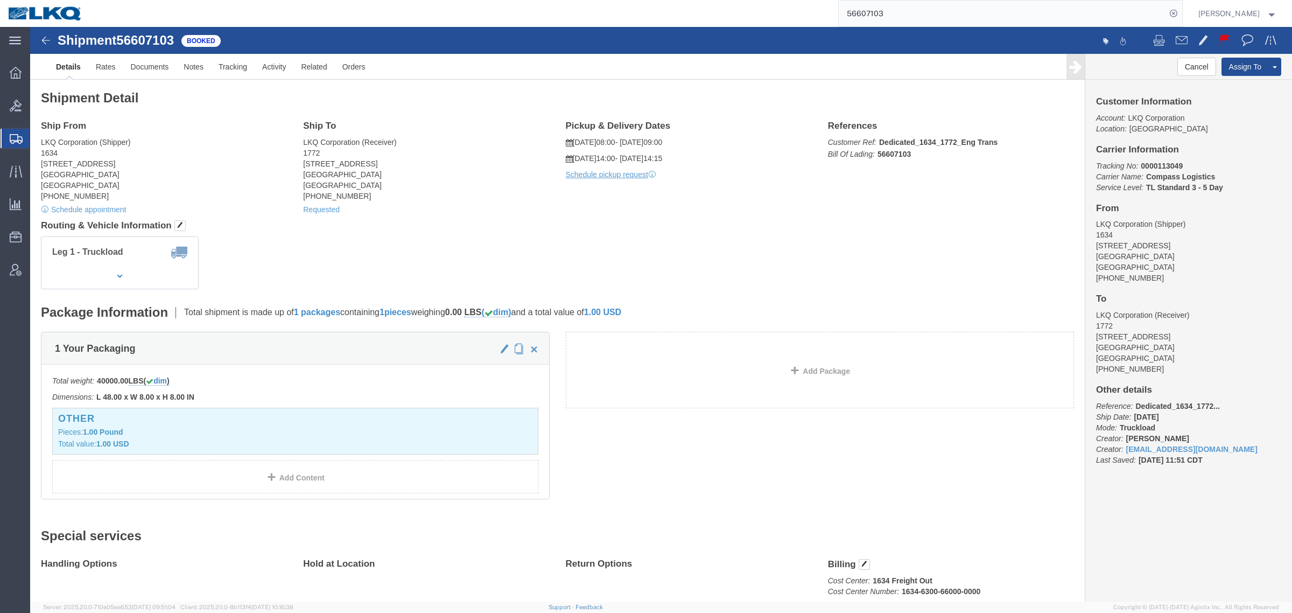
click at [713, 15] on div "56607103" at bounding box center [636, 13] width 1092 height 27
paste input "952731"
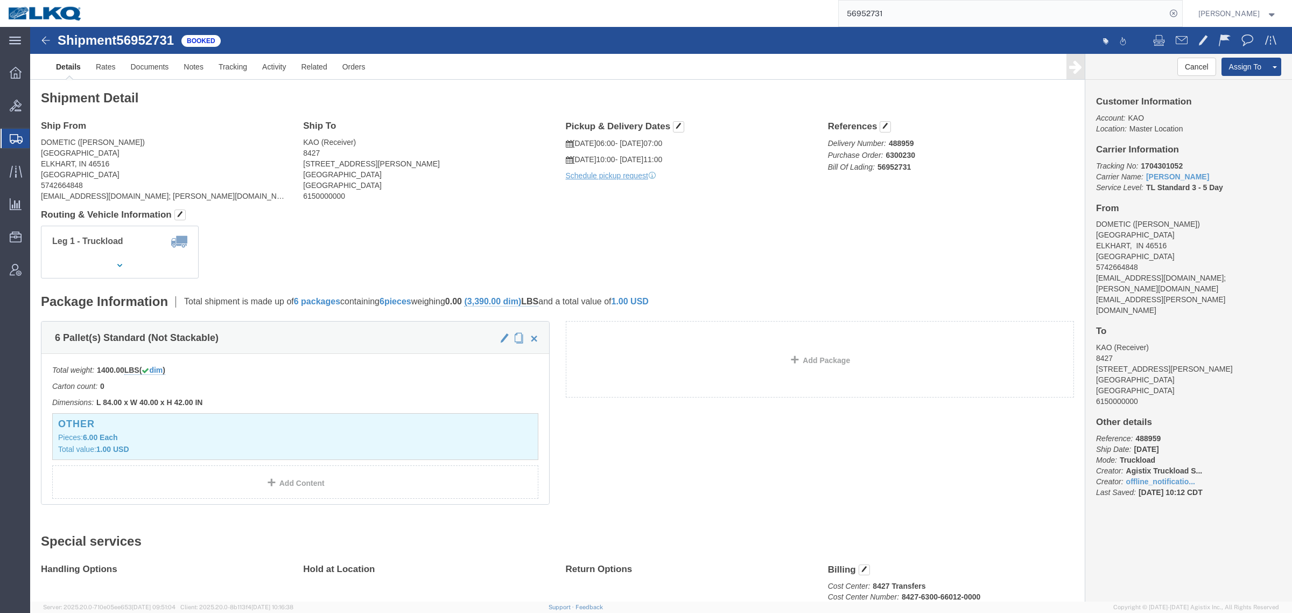
click div "Shipment Detail Ship From DOMETIC (LEIGH NOBLE) 2320 INDUSTRIAL PARKWAY ELKHART…"
drag, startPoint x: 554, startPoint y: 198, endPoint x: 599, endPoint y: 187, distance: 46.1
click div "Leg 1 - Truckload Vehicle 1: Standard Dry Van (53 Feet) Number of trucks: 1"
click button "Cancel"
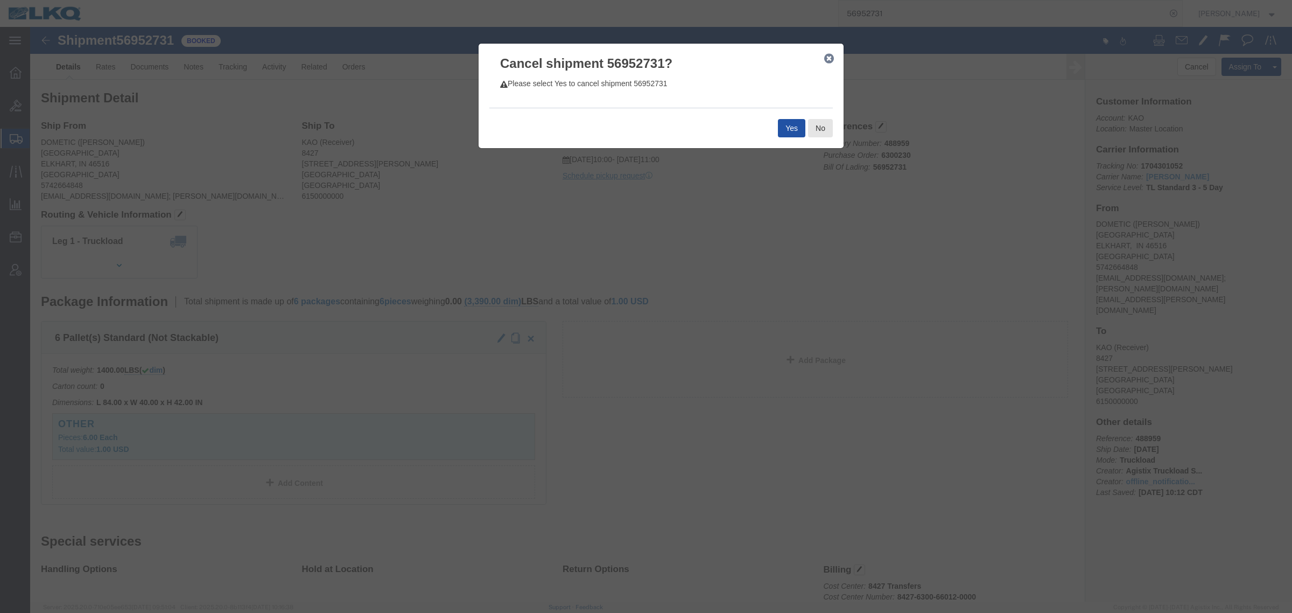
click button "Yes"
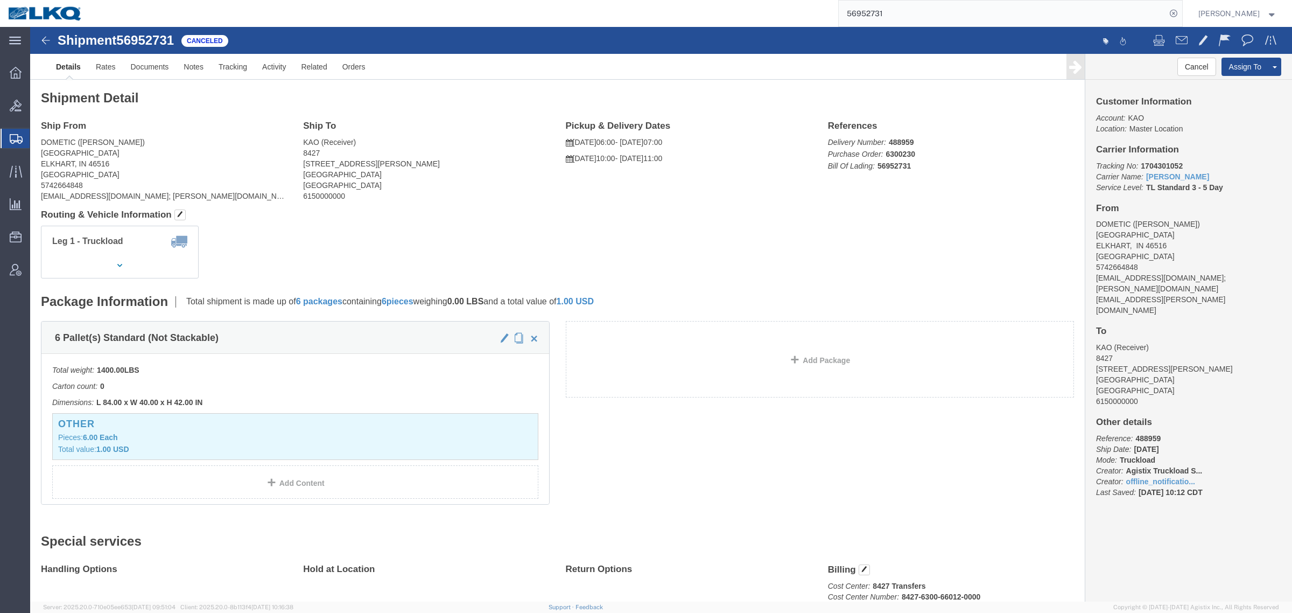
paste input "79633"
drag, startPoint x: 689, startPoint y: 25, endPoint x: 682, endPoint y: 26, distance: 7.6
click at [682, 26] on div "56979633" at bounding box center [636, 13] width 1092 height 27
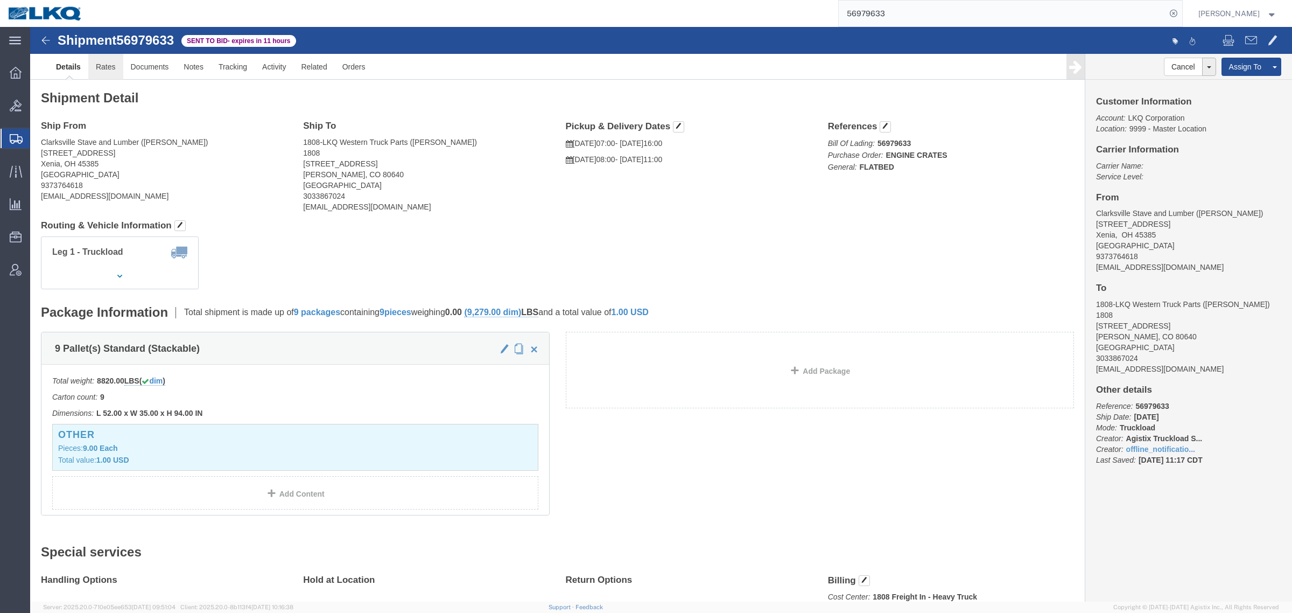
click link "Rates"
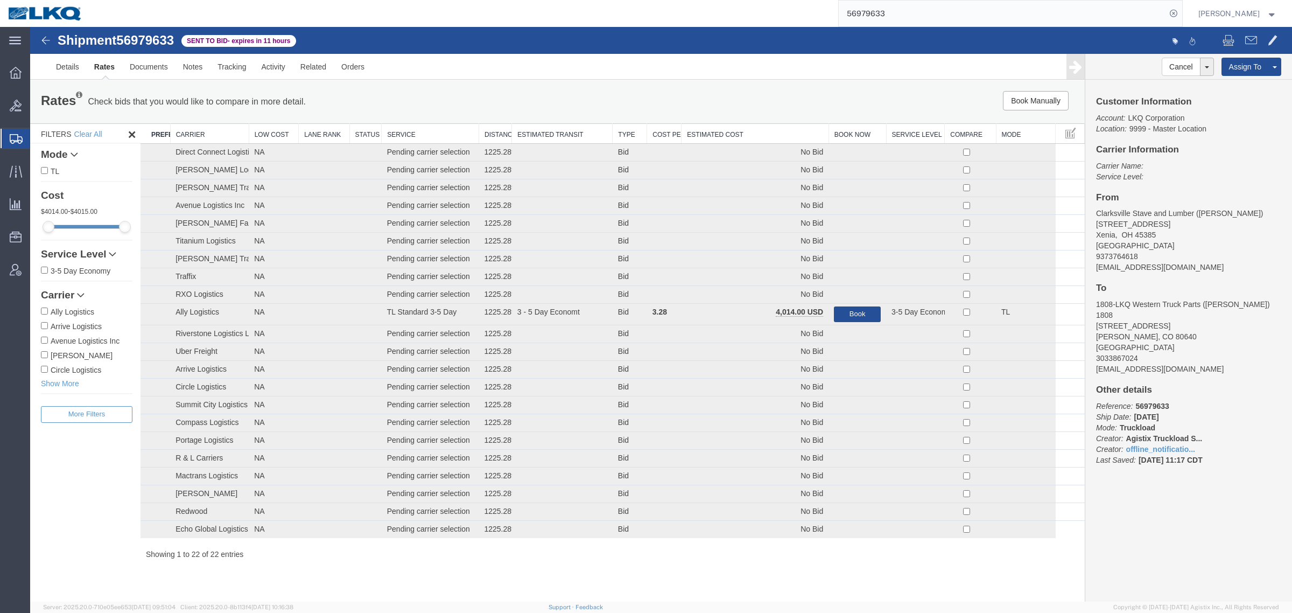
click at [710, 131] on th "Estimated Cost" at bounding box center [755, 134] width 147 height 20
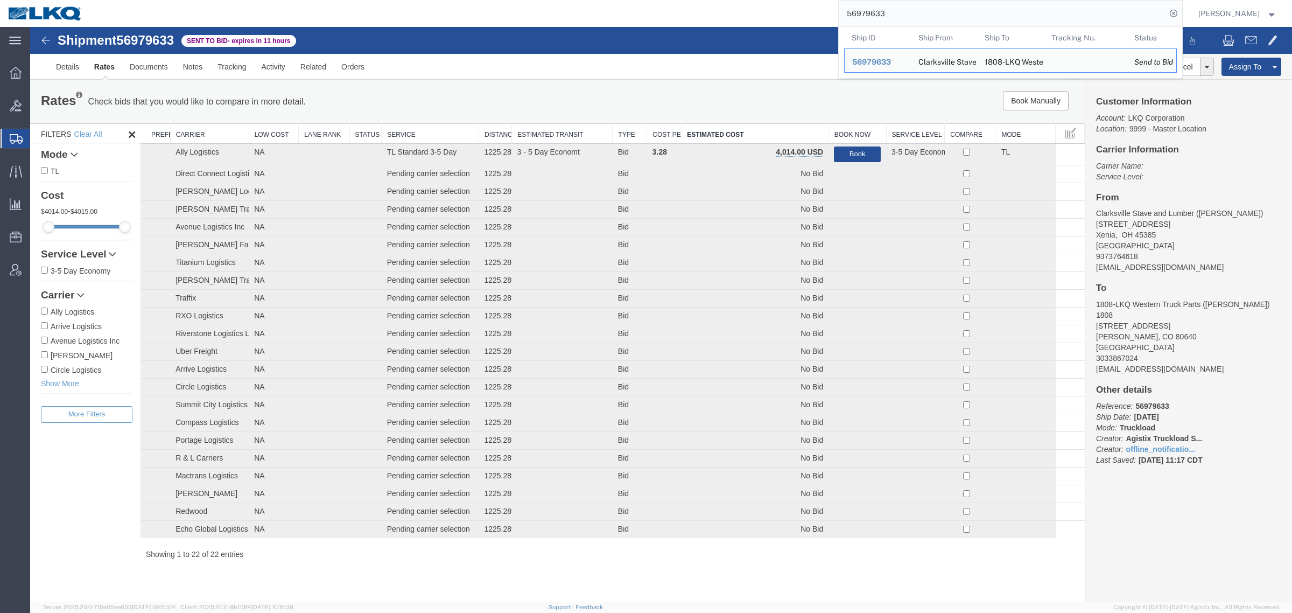
paste input "8561"
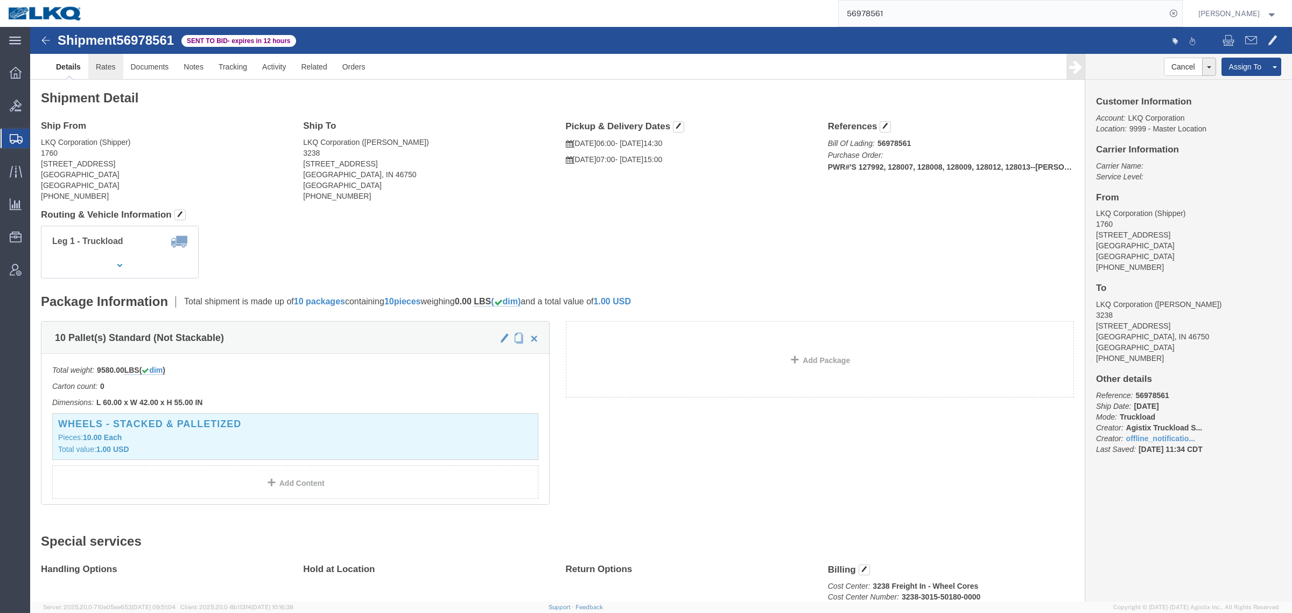
click link "Rates"
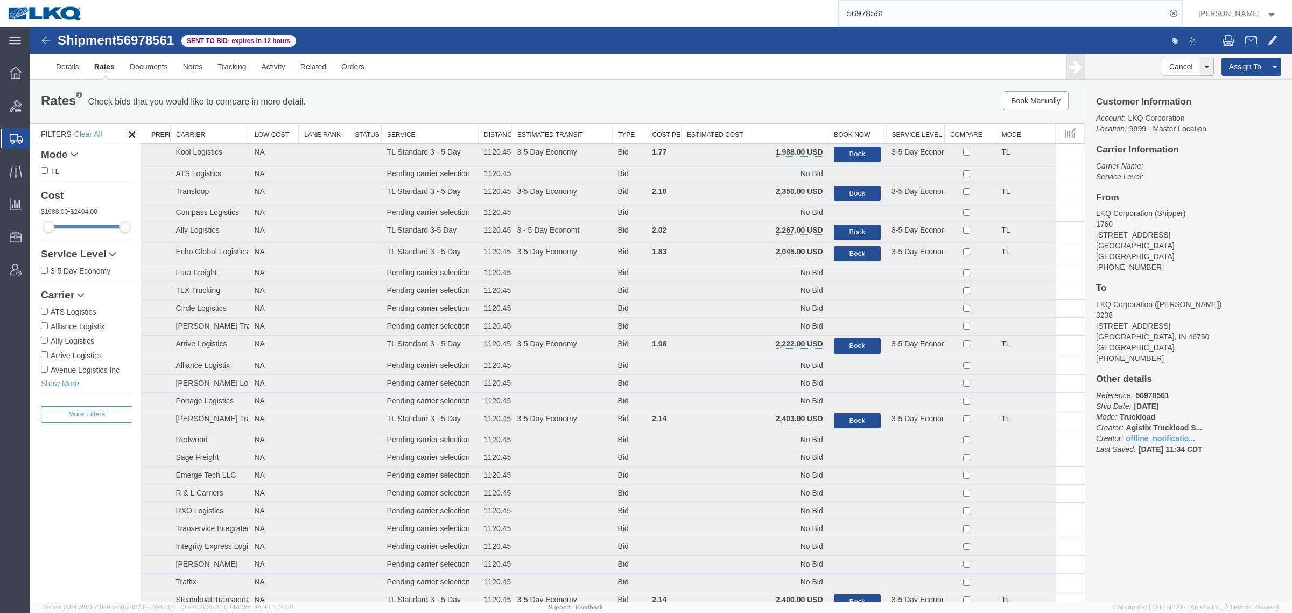
click at [761, 132] on th "Estimated Cost" at bounding box center [755, 134] width 147 height 20
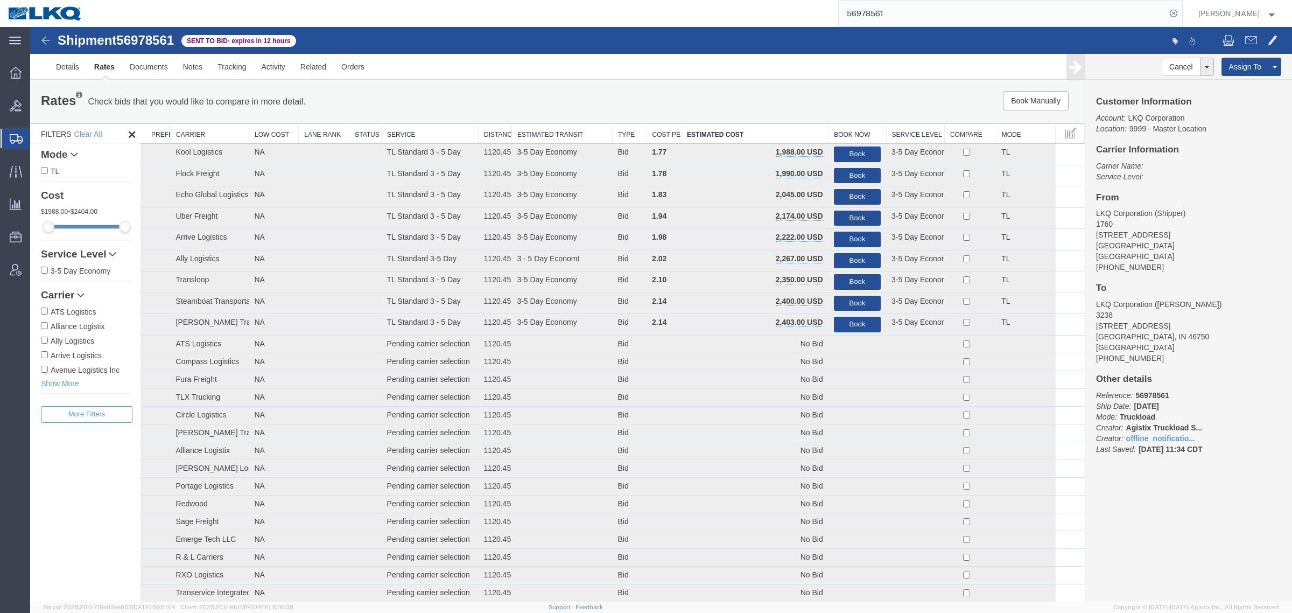
drag, startPoint x: 765, startPoint y: 33, endPoint x: 590, endPoint y: 58, distance: 177.2
paste input "5695273"
click at [874, 3] on input "56956952731" at bounding box center [1002, 14] width 327 height 26
click at [869, 11] on input "56956952731" at bounding box center [1002, 14] width 327 height 26
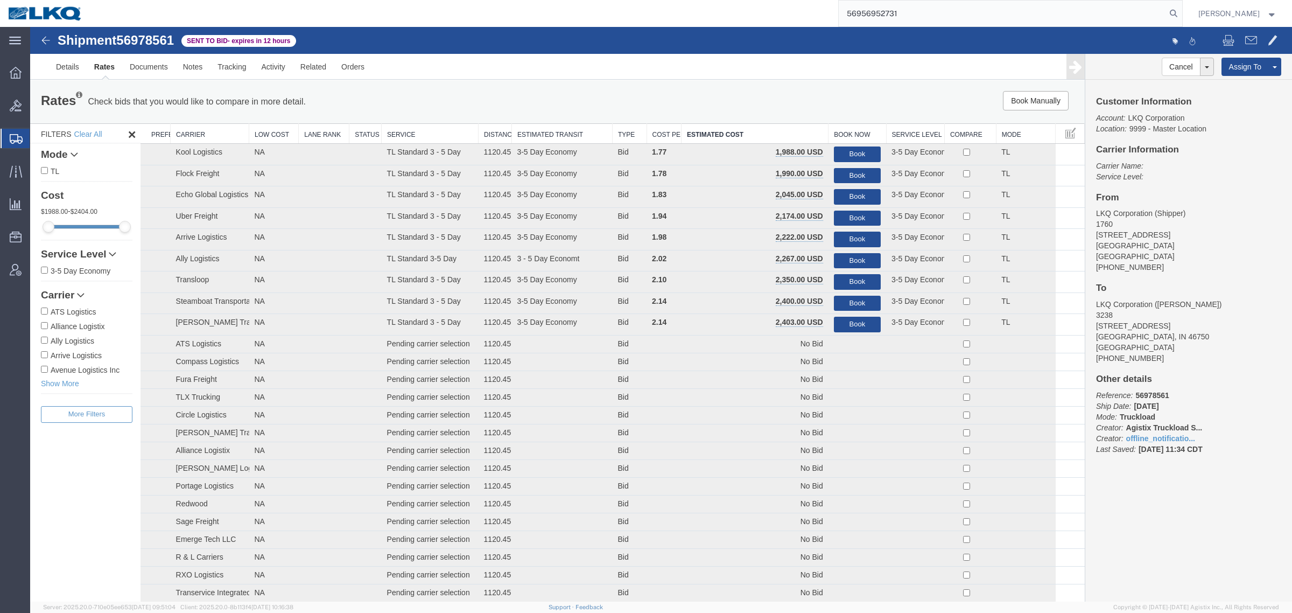
paste input "search"
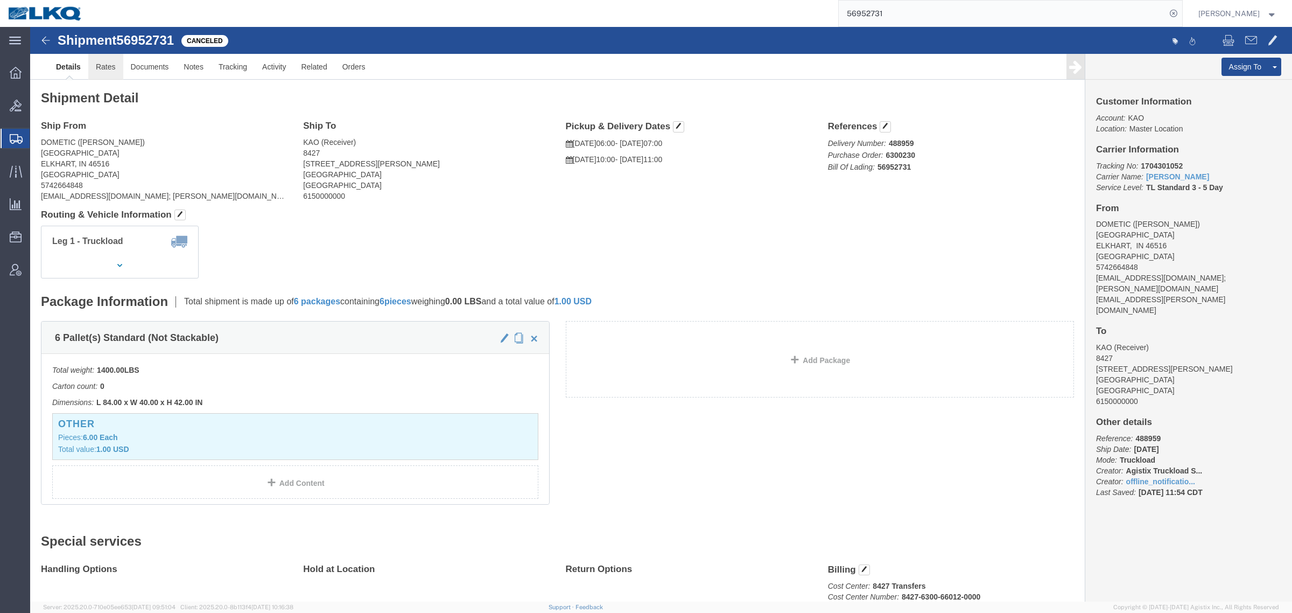
click link "Rates"
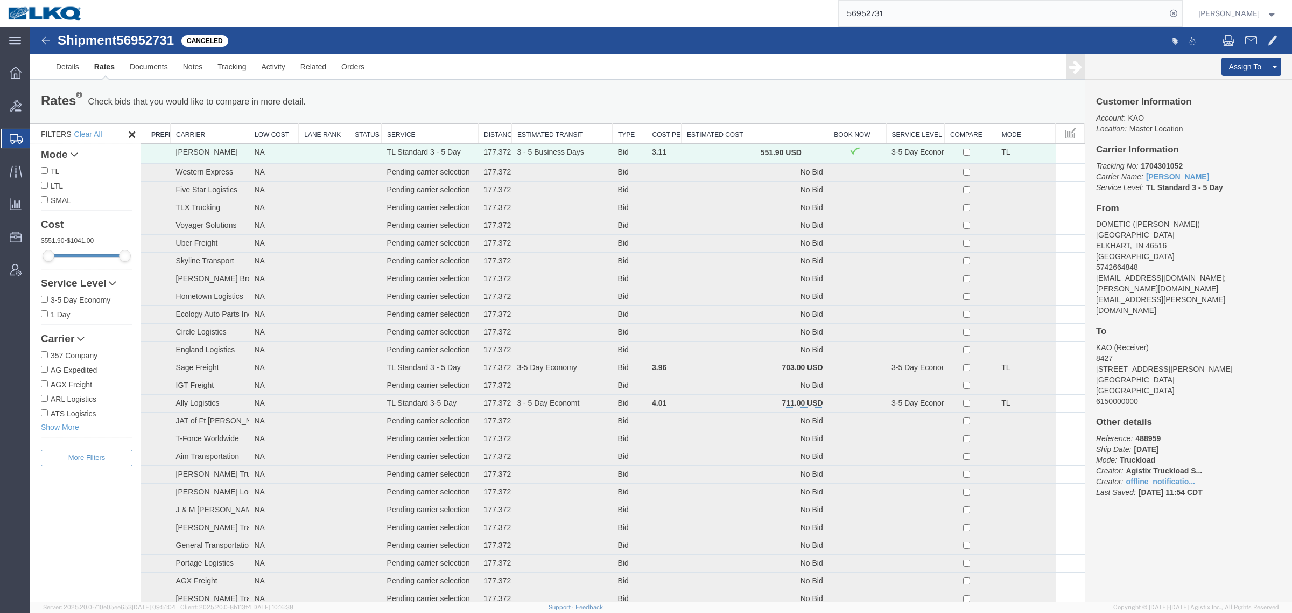
click at [725, 96] on div "Rates Check bids that you would like to compare in more detail. Compare Filter …" at bounding box center [557, 102] width 1049 height 22
click at [750, 134] on th "Estimated Cost" at bounding box center [755, 134] width 147 height 20
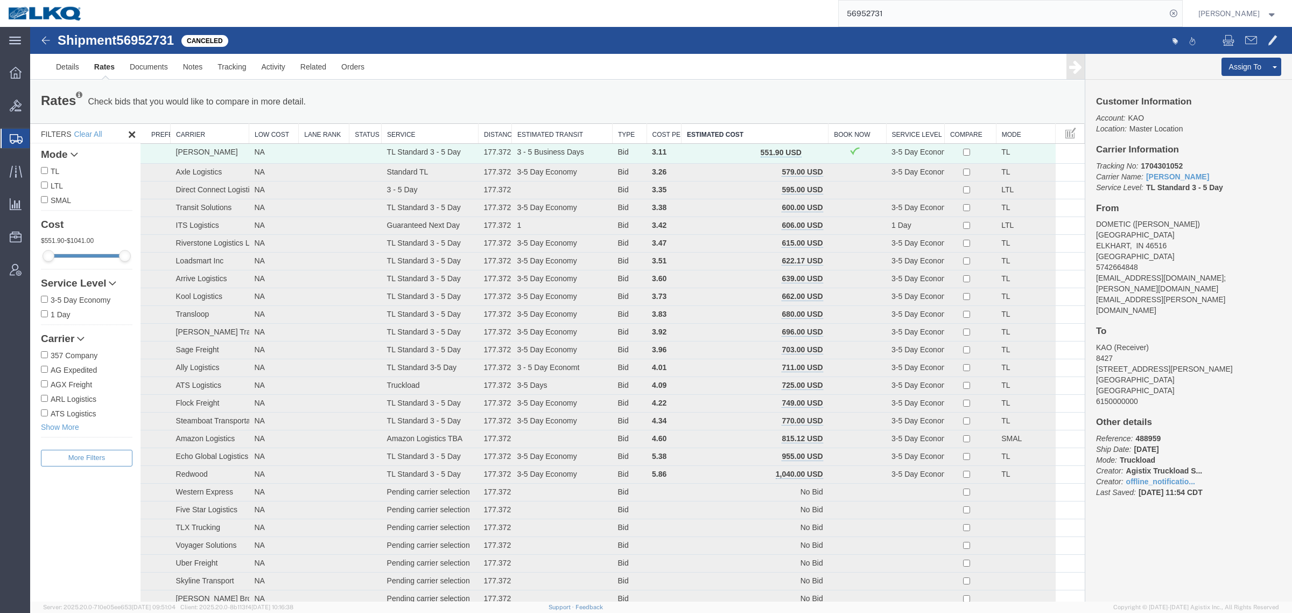
click at [751, 101] on div "Rates Check bids that you would like to compare in more detail. Compare Filter …" at bounding box center [557, 102] width 1049 height 22
click at [500, 95] on div "Rates Check bids that you would like to compare in more detail. Compare Filter" at bounding box center [339, 102] width 612 height 22
click at [664, 100] on div "Rates Check bids that you would like to compare in more detail. Compare Filter …" at bounding box center [557, 102] width 1049 height 22
drag, startPoint x: 917, startPoint y: 10, endPoint x: 684, endPoint y: 11, distance: 232.6
click at [684, 10] on div "56952731" at bounding box center [636, 13] width 1092 height 27
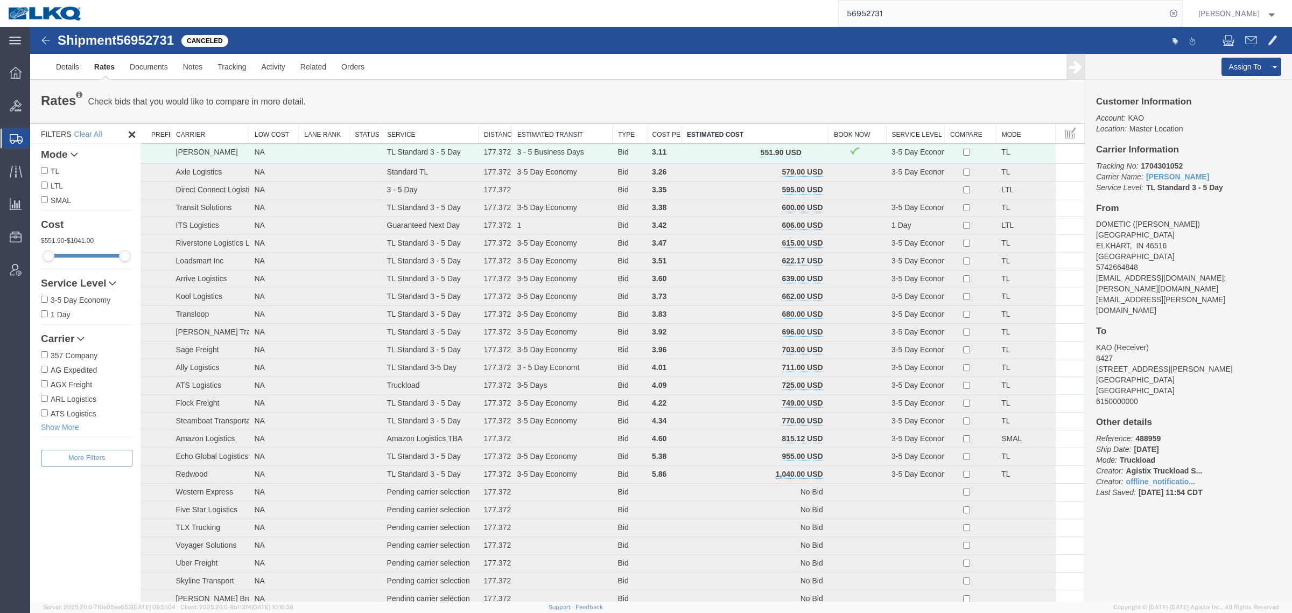
paste input "640943"
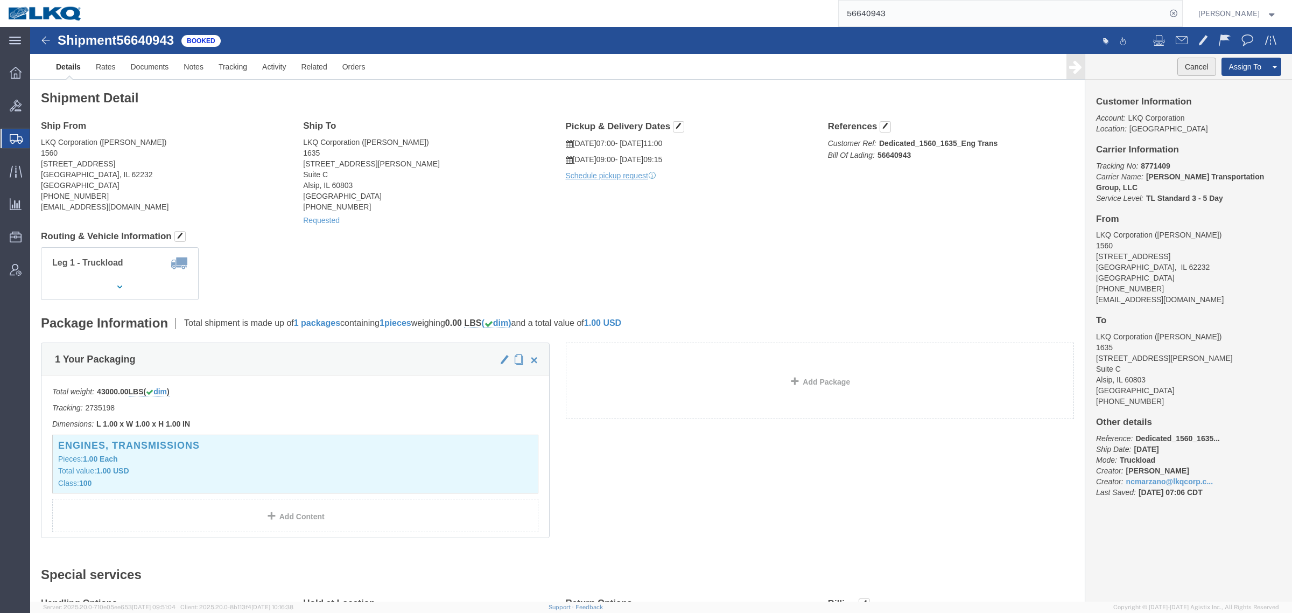
click button "Cancel"
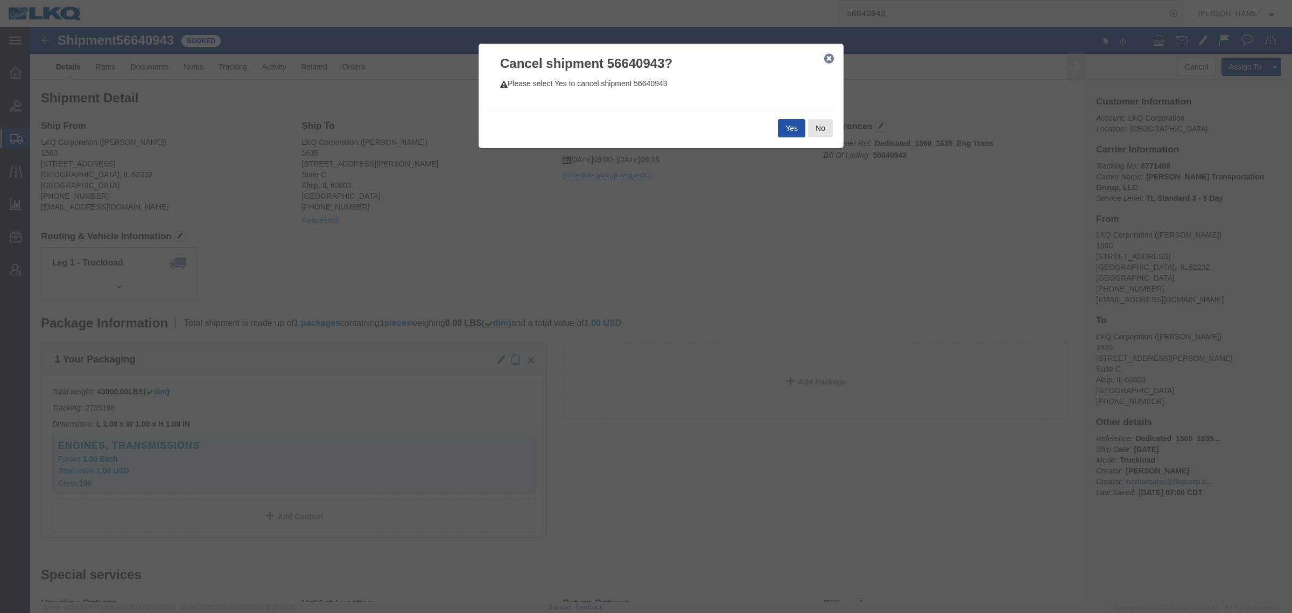
click button "Yes"
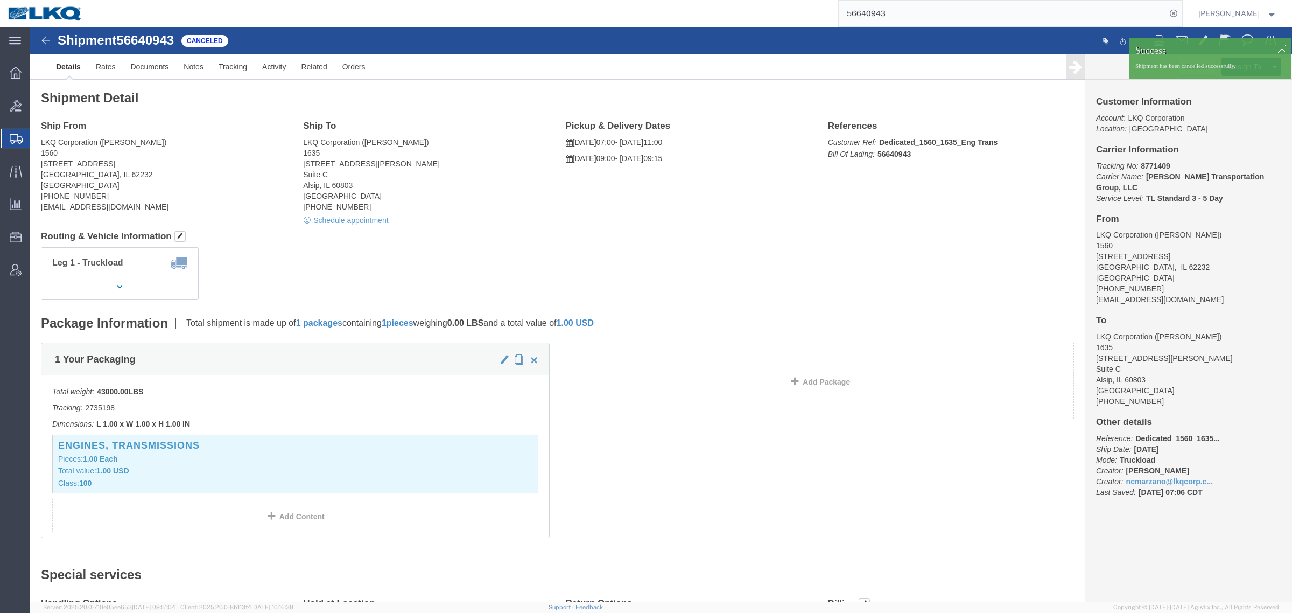
drag, startPoint x: 678, startPoint y: 246, endPoint x: 1126, endPoint y: 219, distance: 448.7
click div "Leg 1 - Truckload Number of trucks: 1"
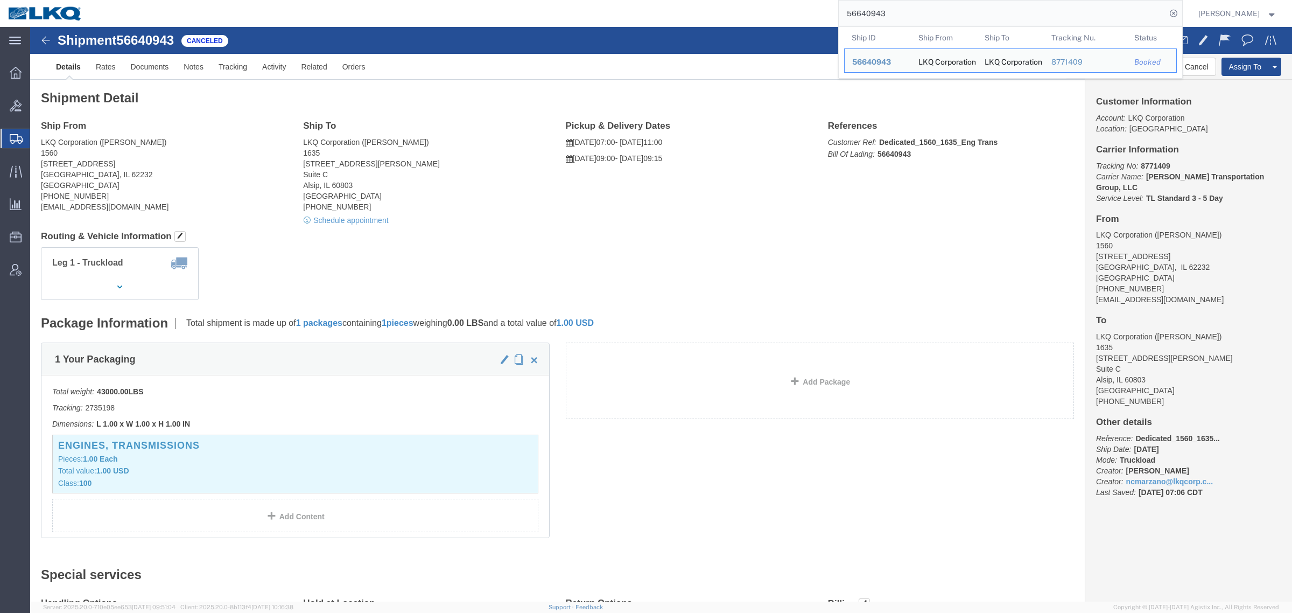
drag, startPoint x: 844, startPoint y: 12, endPoint x: 818, endPoint y: 13, distance: 25.9
click at [827, 12] on div "56640943 Ship ID Ship From Ship To Tracking Nu. Status Ship ID 56640943 Ship Fr…" at bounding box center [636, 13] width 1092 height 27
paste input "978561"
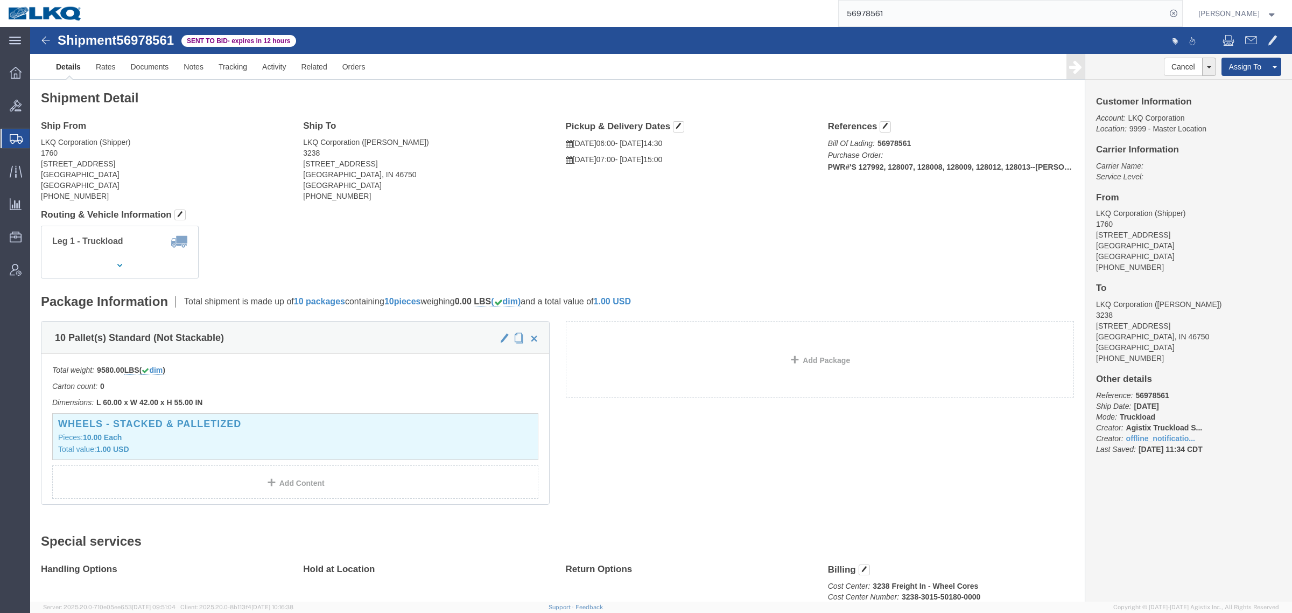
click address "LKQ Corporation (DEE SNEAD) 3238 1870 Riverfork Drive W Huntington, IN 46750 Un…"
click link "Rates"
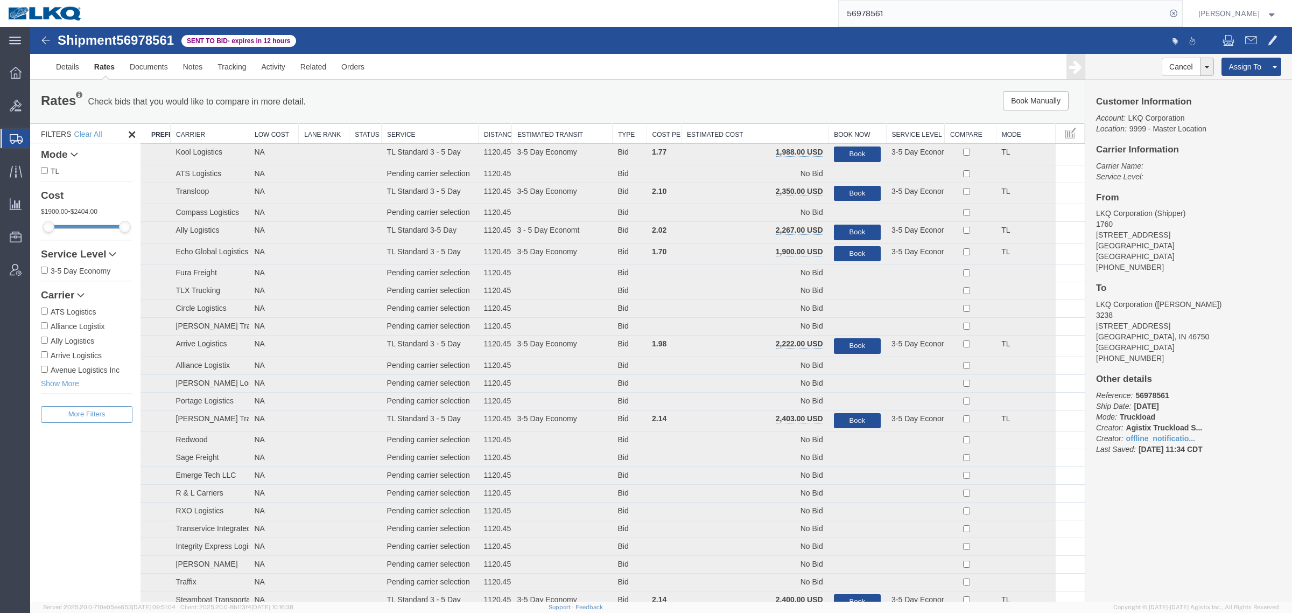
click at [786, 130] on th "Estimated Cost" at bounding box center [755, 134] width 147 height 20
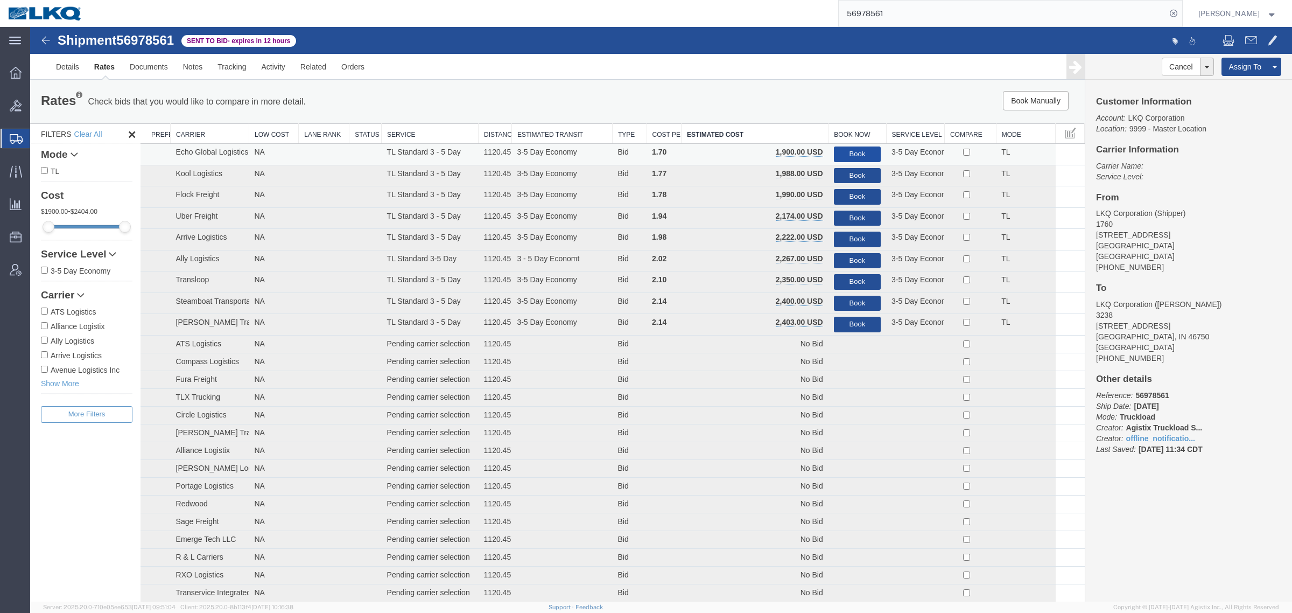
click at [854, 149] on button "Book" at bounding box center [857, 154] width 47 height 16
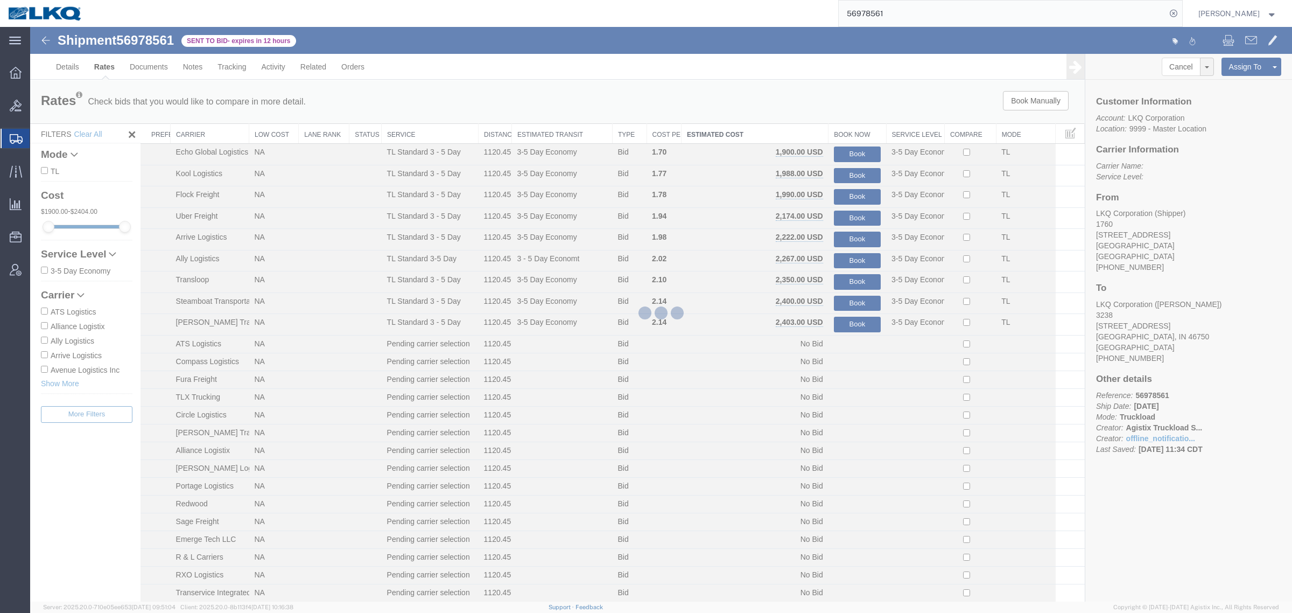
click at [824, 116] on div at bounding box center [661, 314] width 1262 height 574
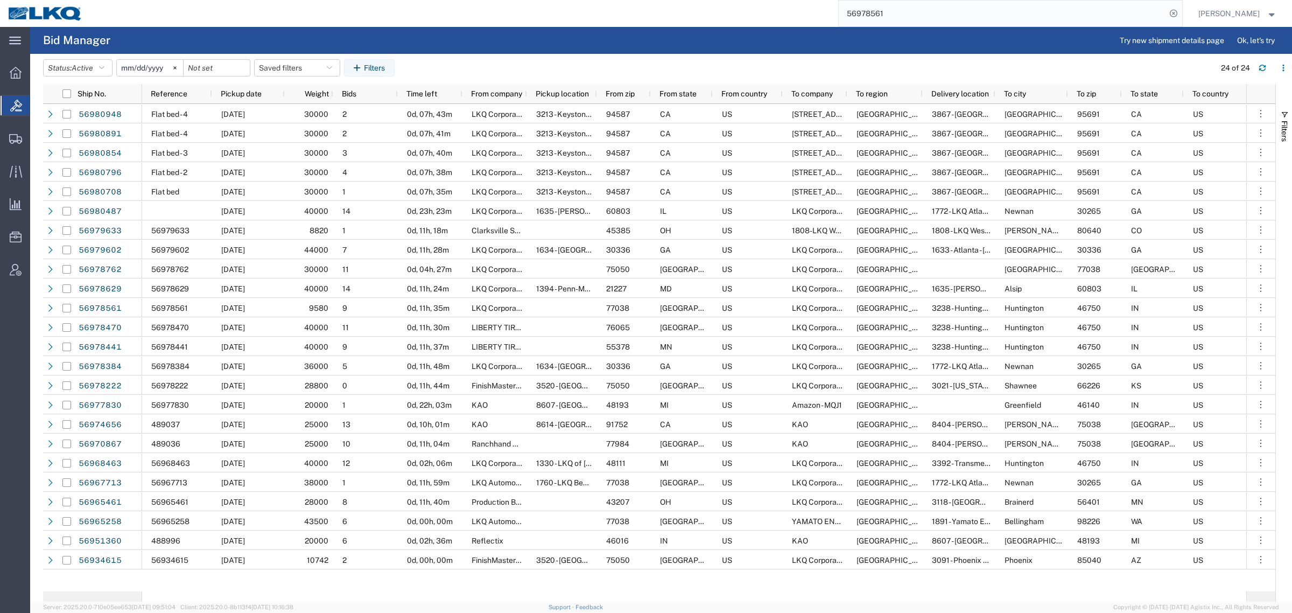
click at [919, 13] on input "56978561" at bounding box center [1002, 14] width 327 height 26
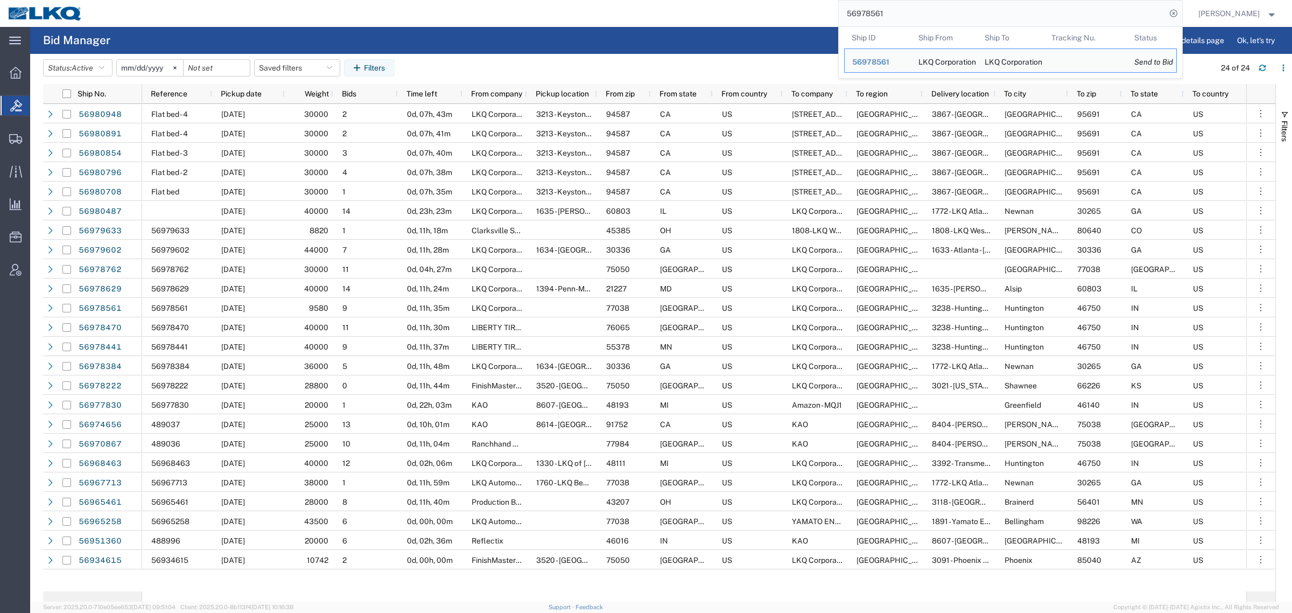
click at [917, 13] on input "56978561" at bounding box center [1002, 14] width 327 height 26
click at [917, 12] on input "56978561" at bounding box center [1002, 14] width 327 height 26
paste input "68129"
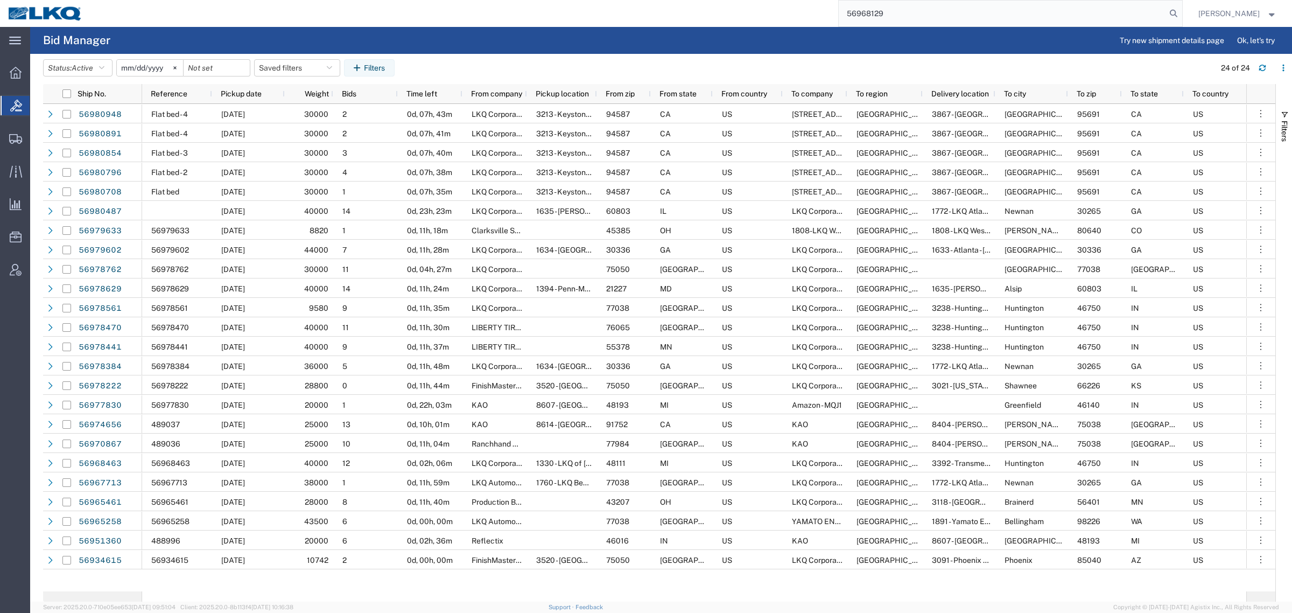
type input "56968129"
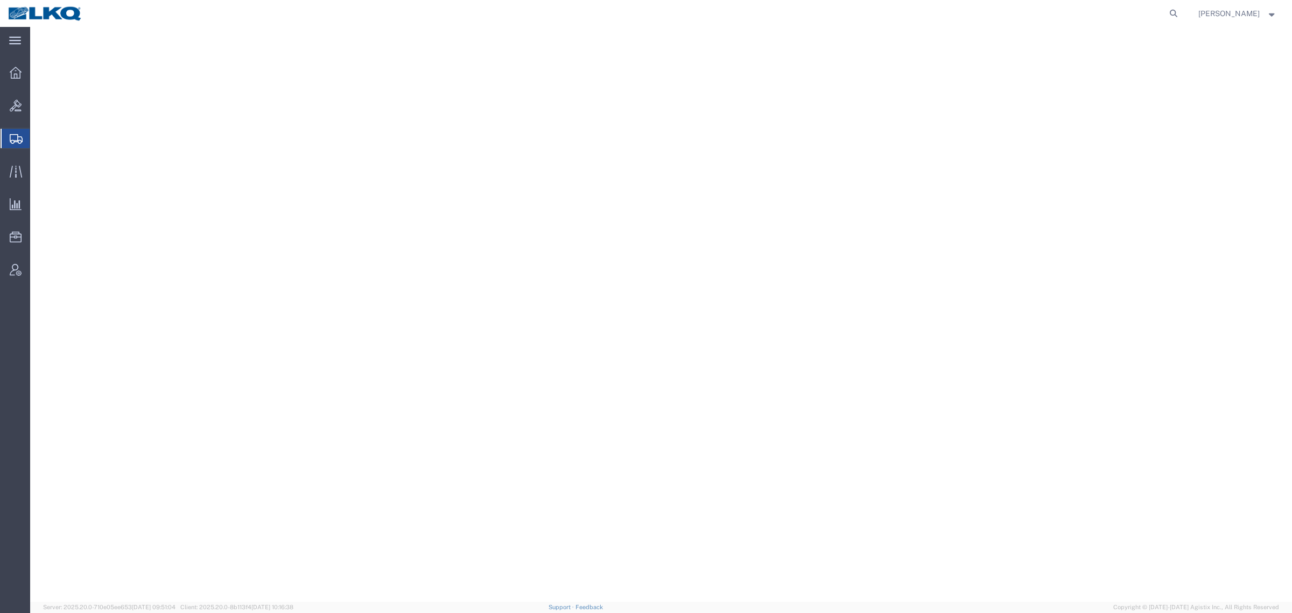
select select "CBOX"
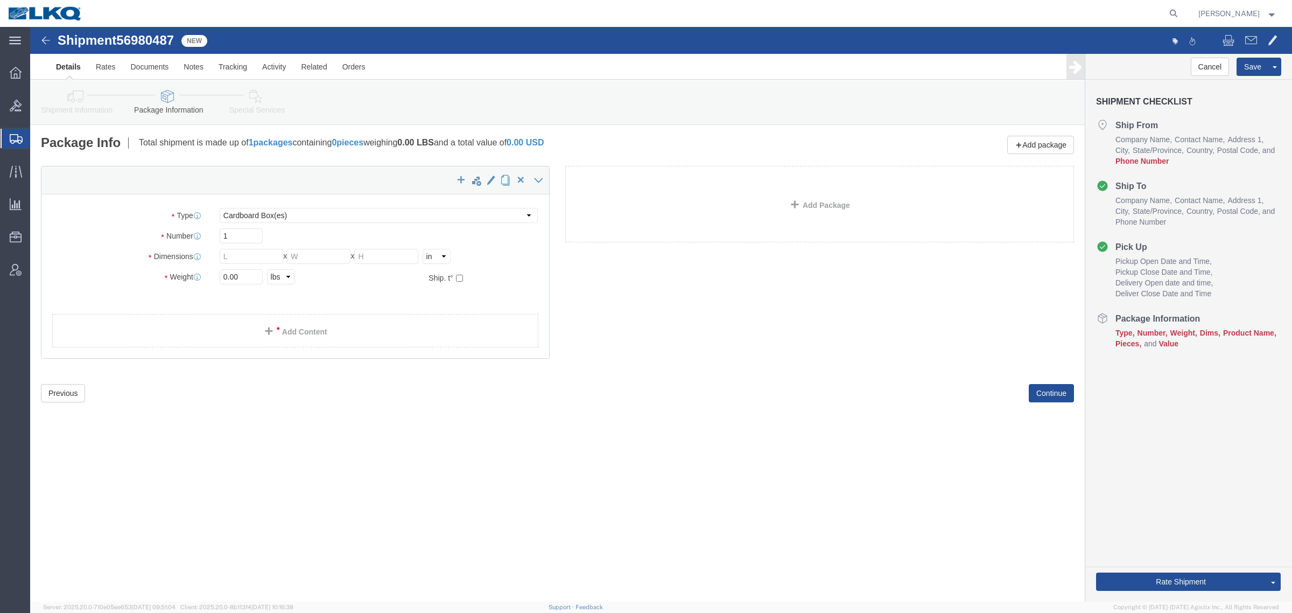
click at [12, 138] on icon at bounding box center [16, 139] width 13 height 10
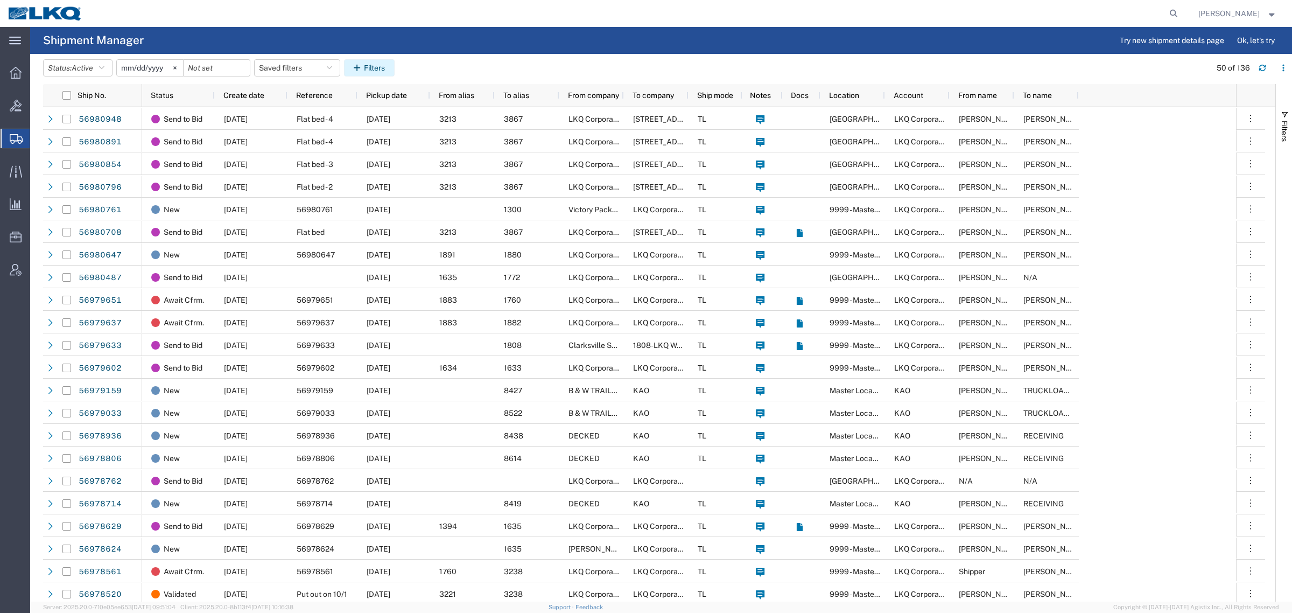
click at [383, 63] on button "Filters" at bounding box center [369, 67] width 51 height 17
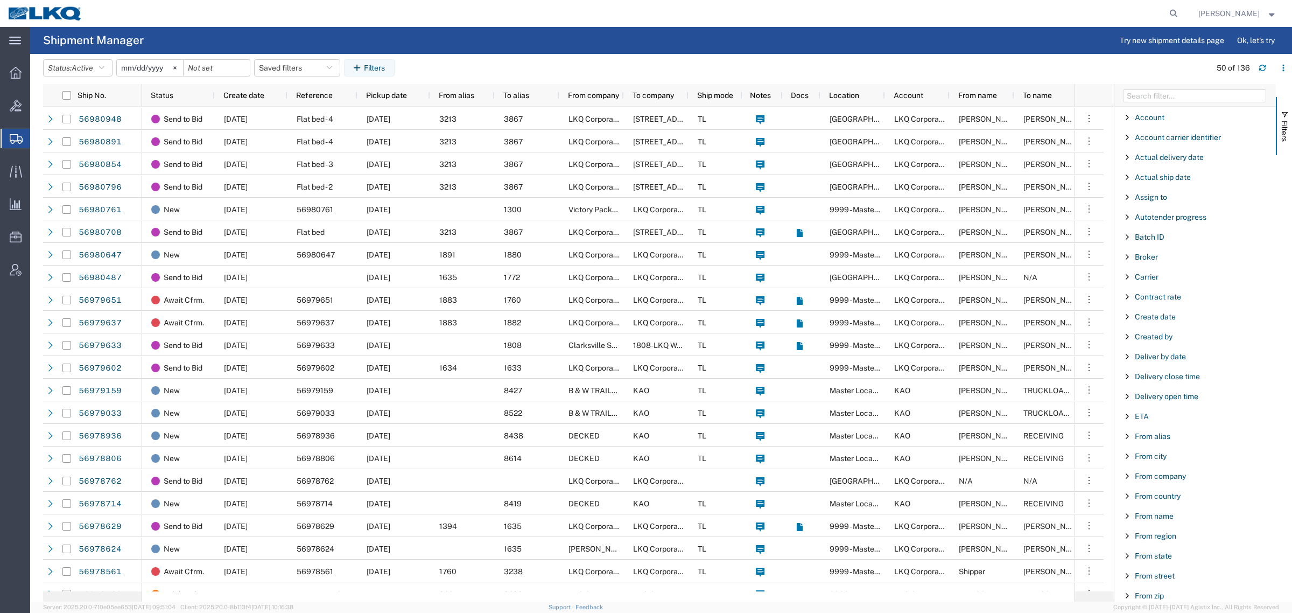
click at [1126, 440] on span "Filter List 66 Filters" at bounding box center [1127, 436] width 9 height 9
click at [1161, 486] on input "Filter Value" at bounding box center [1198, 481] width 141 height 13
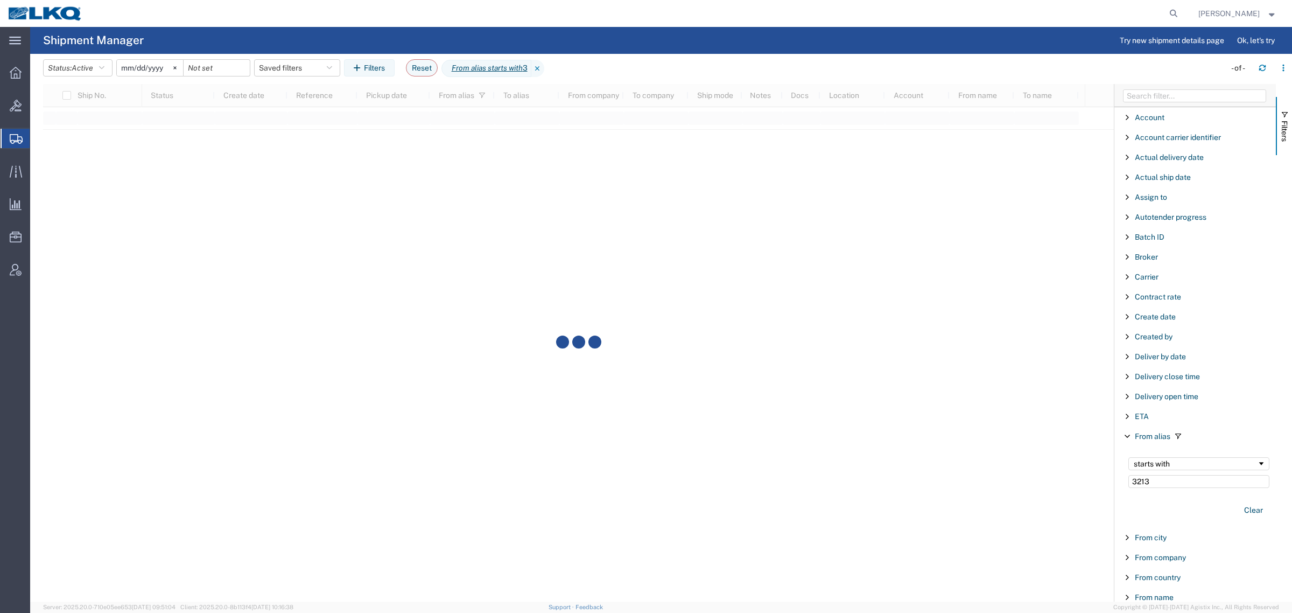
type input "3213"
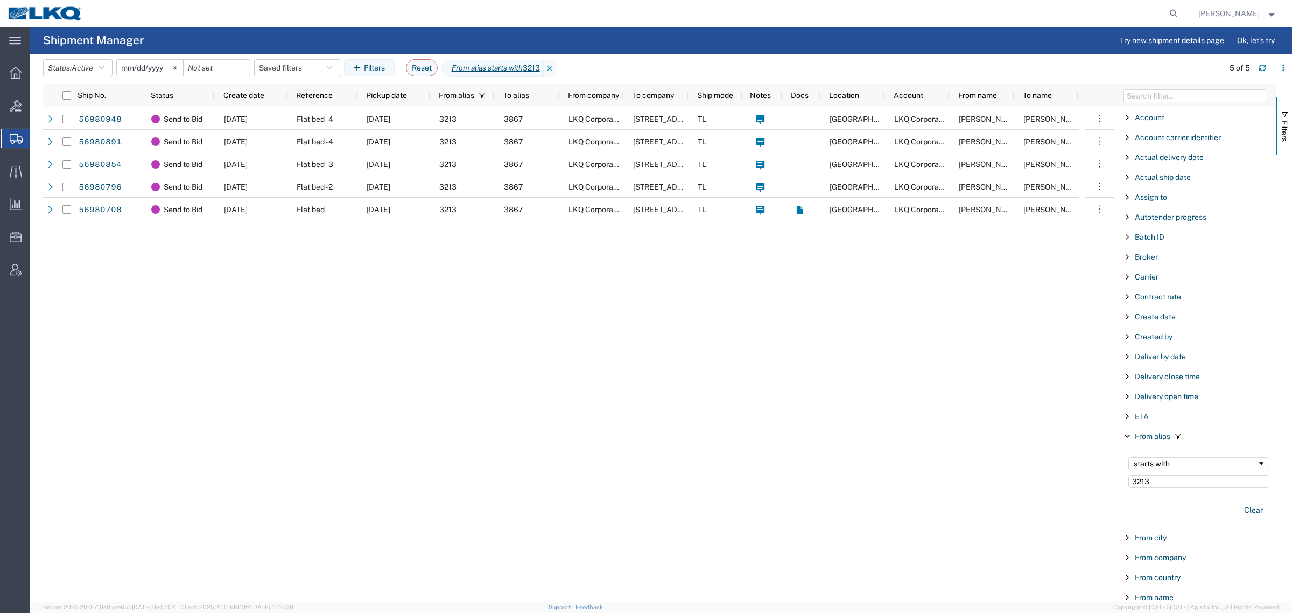
click at [1125, 438] on span "Filter List 66 Filters" at bounding box center [1127, 436] width 9 height 9
click at [725, 415] on div "Send to Bid [DATE] Flat bed - 4 [DATE] 3213 3867 LKQ Corporation [STREET_ADDRES…" at bounding box center [613, 354] width 943 height 494
click at [557, 65] on icon at bounding box center [550, 68] width 13 height 17
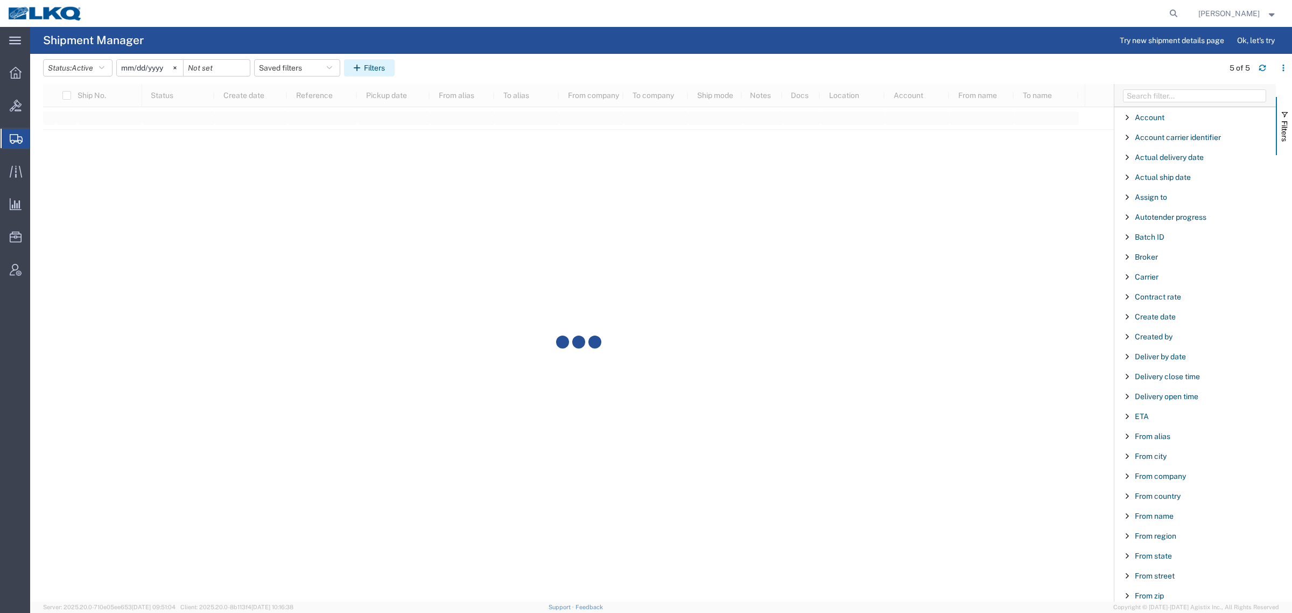
click at [378, 66] on button "Filters" at bounding box center [369, 67] width 51 height 17
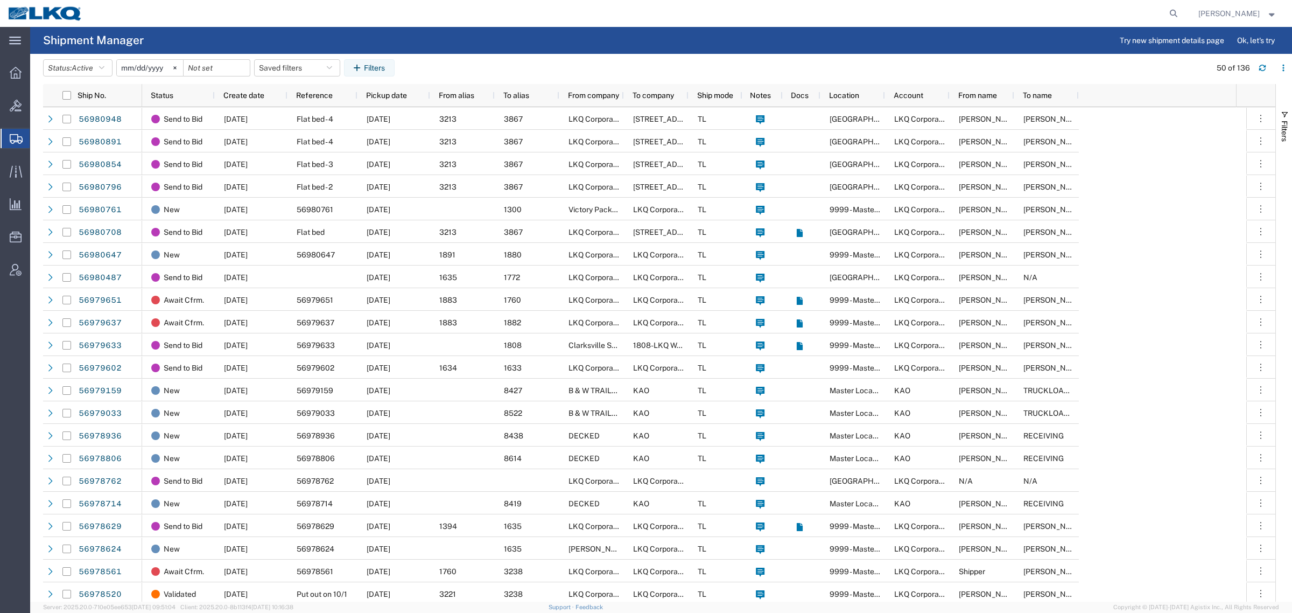
click at [536, 52] on agx-page-header "Shipment Manager Try new shipment details page Ok, let's try" at bounding box center [661, 40] width 1262 height 27
click at [287, 69] on button "Saved filters" at bounding box center [297, 67] width 86 height 17
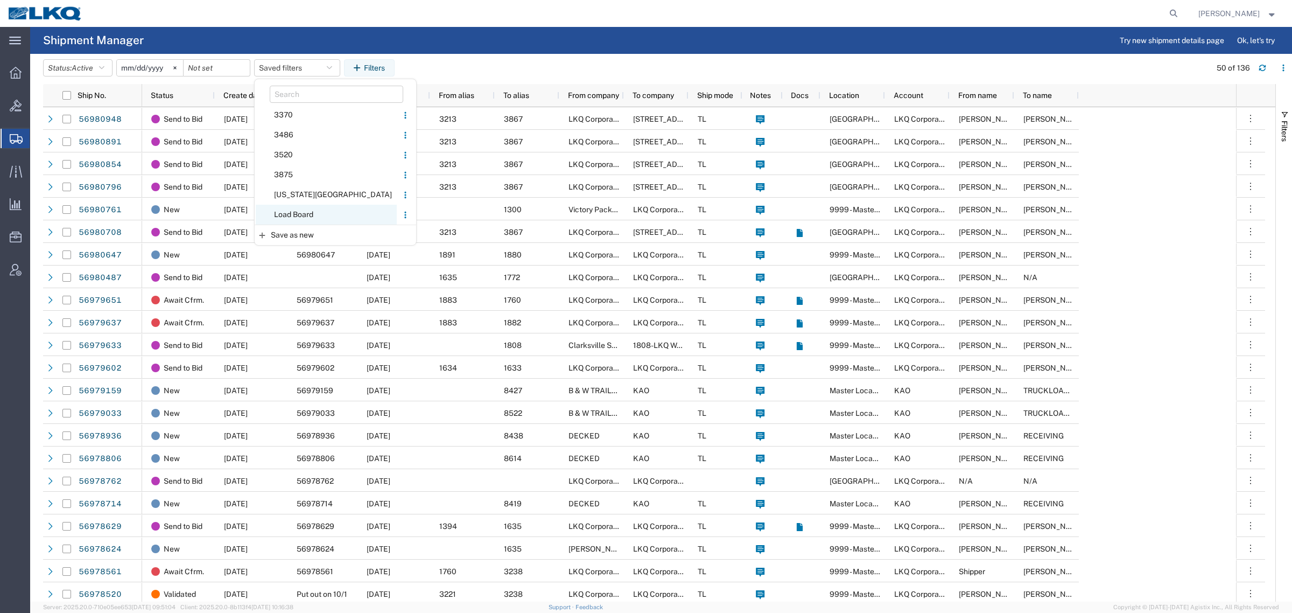
drag, startPoint x: 301, startPoint y: 214, endPoint x: 356, endPoint y: 173, distance: 68.2
click at [302, 214] on span "Load Board" at bounding box center [326, 215] width 141 height 20
type input "[DATE]"
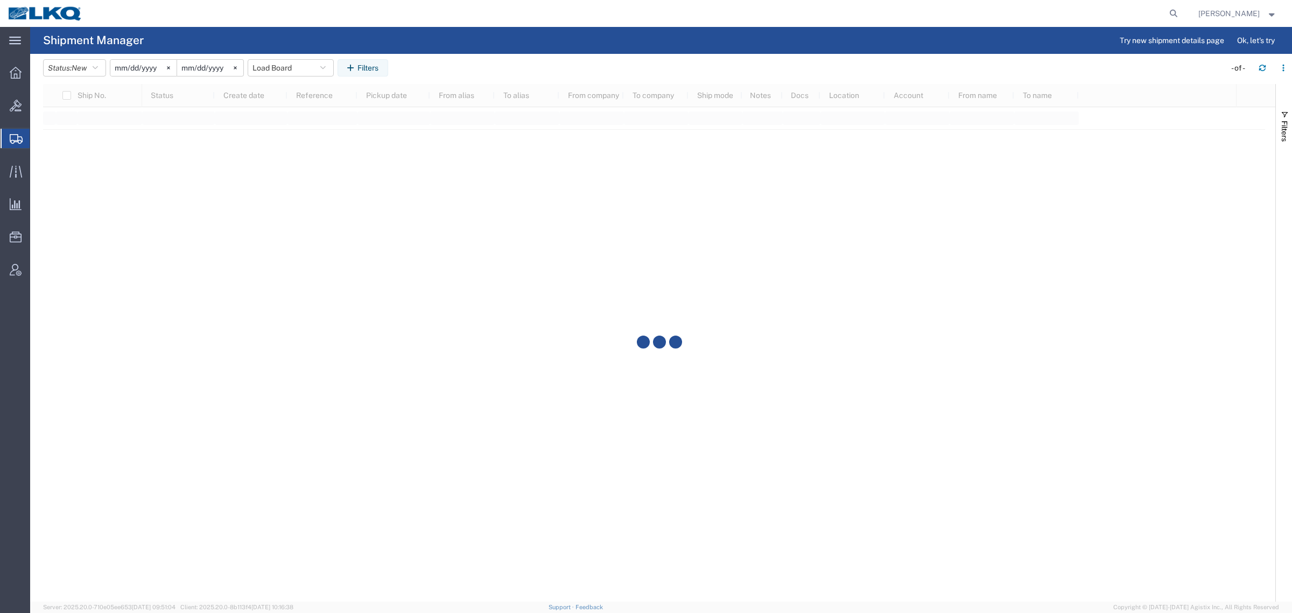
click at [525, 50] on agx-page-header "Shipment Manager Try new shipment details page Ok, let's try" at bounding box center [661, 40] width 1262 height 27
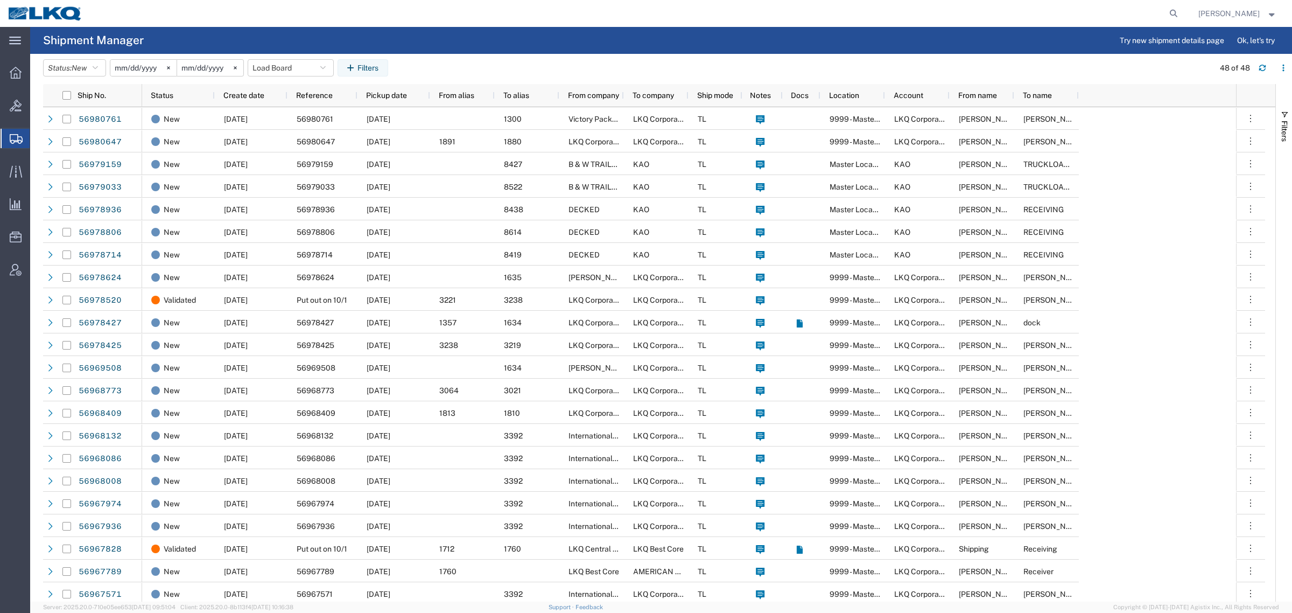
click at [0, 0] on span "Create Shipment" at bounding box center [0, 0] width 0 height 0
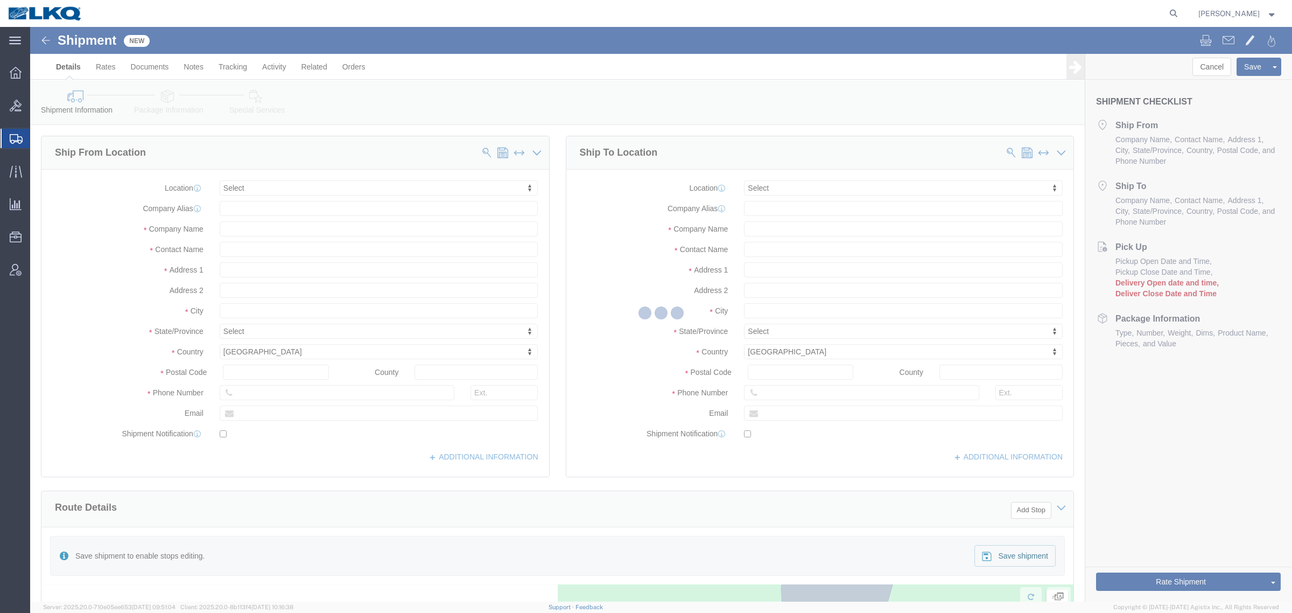
select select
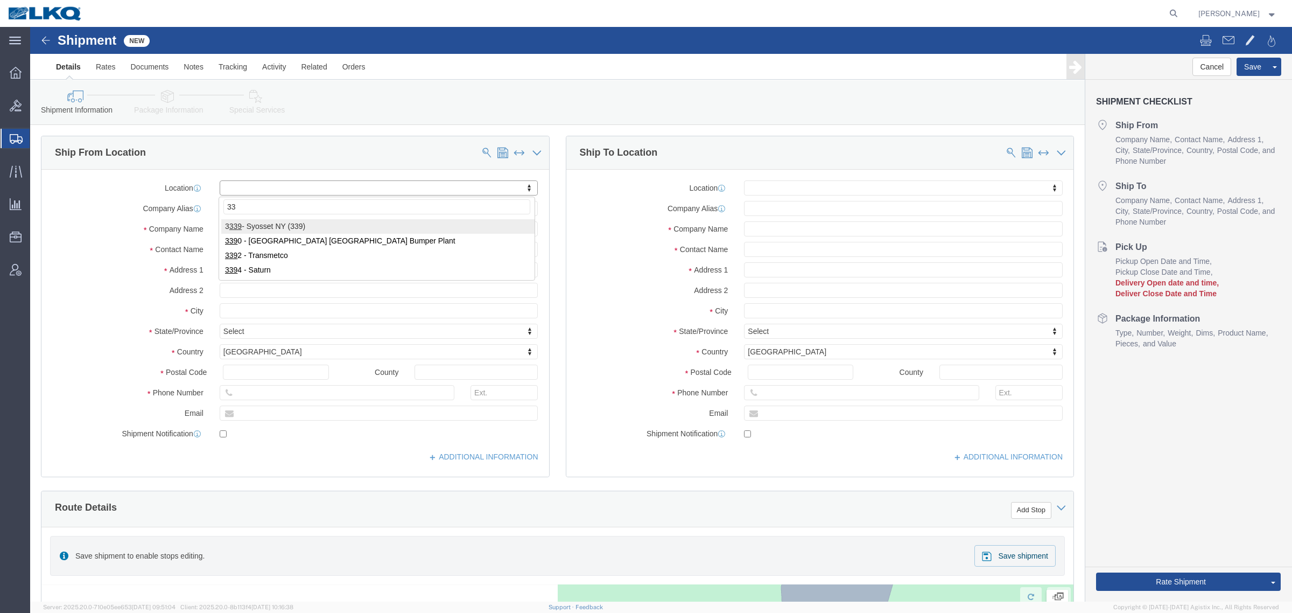
type input "3"
type input "3213"
drag, startPoint x: 312, startPoint y: 198, endPoint x: 327, endPoint y: 192, distance: 16.0
select select "27924"
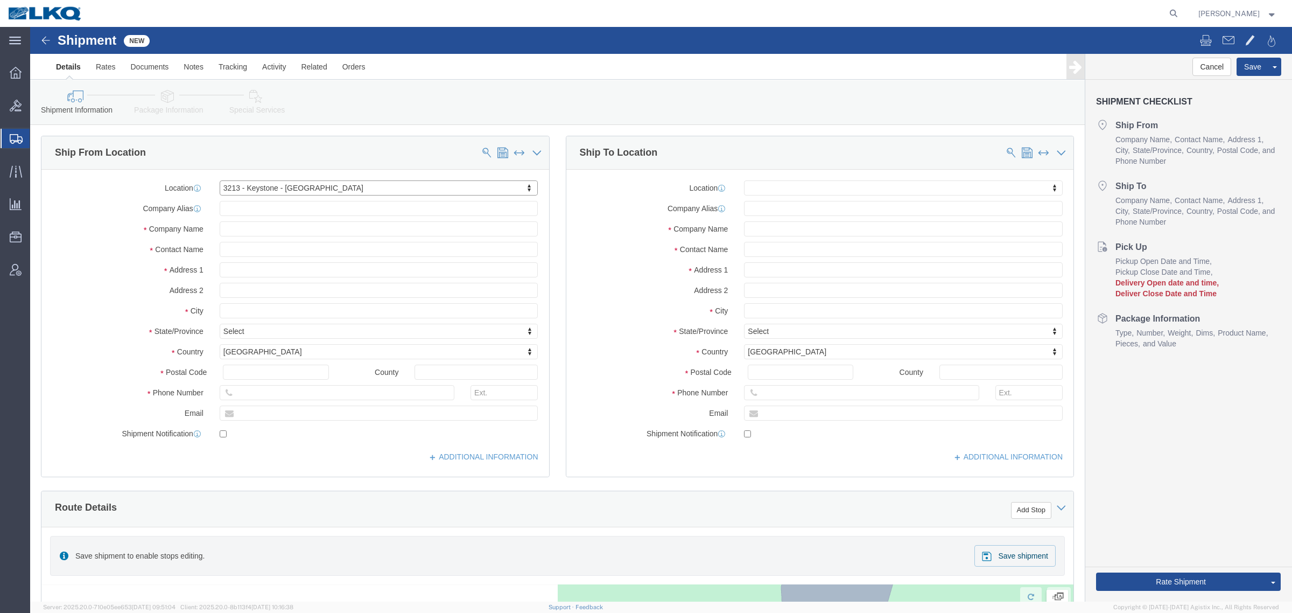
select select "CA"
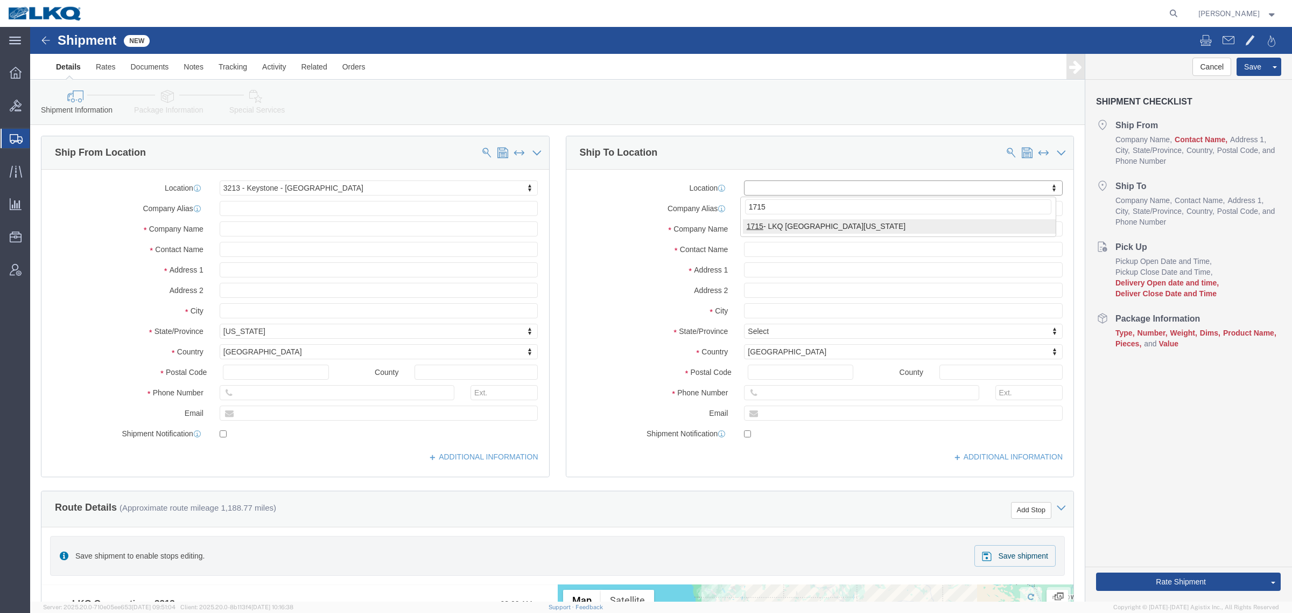
type input "1715"
select select "27600"
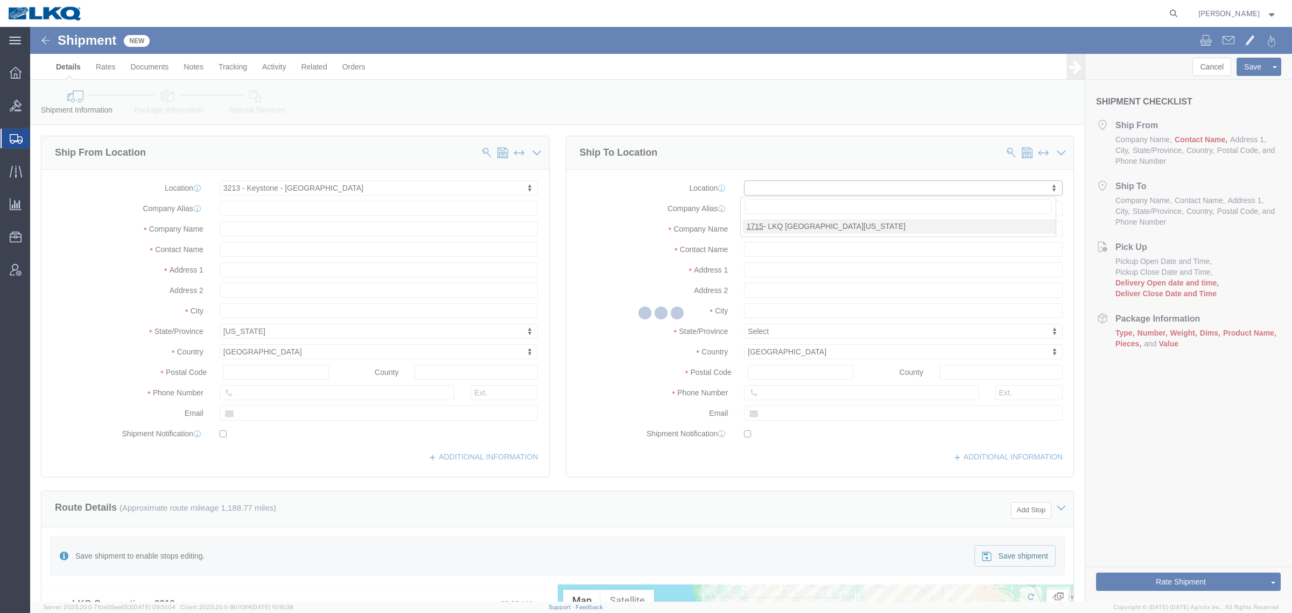
select select "CA"
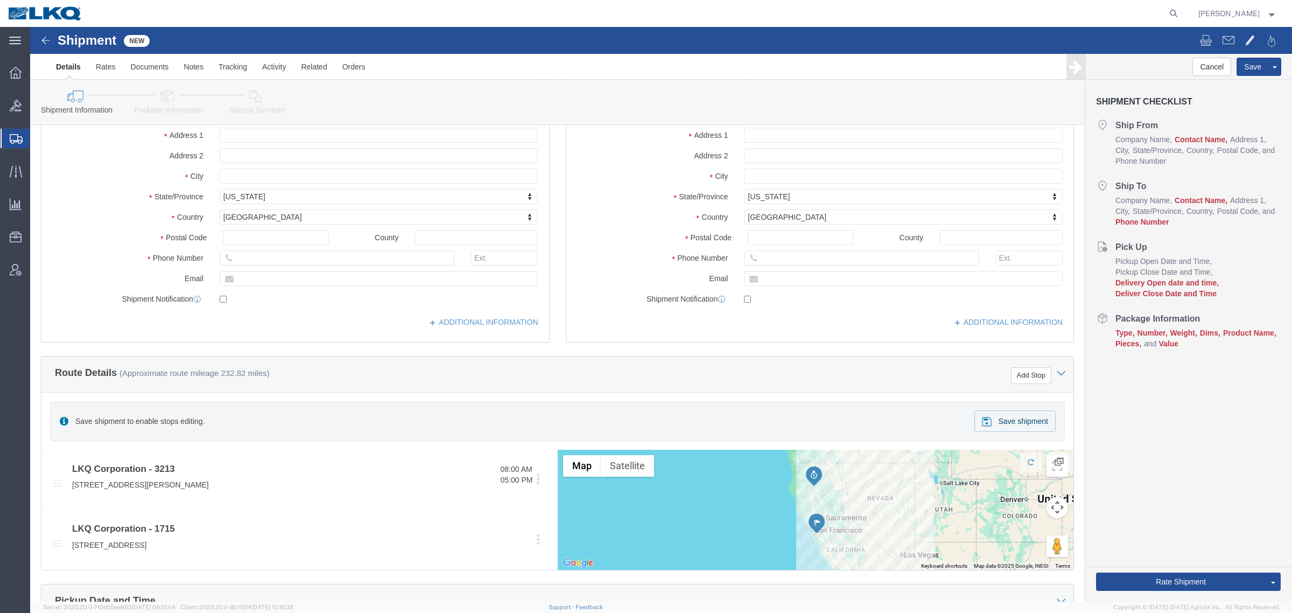
scroll to position [336, 0]
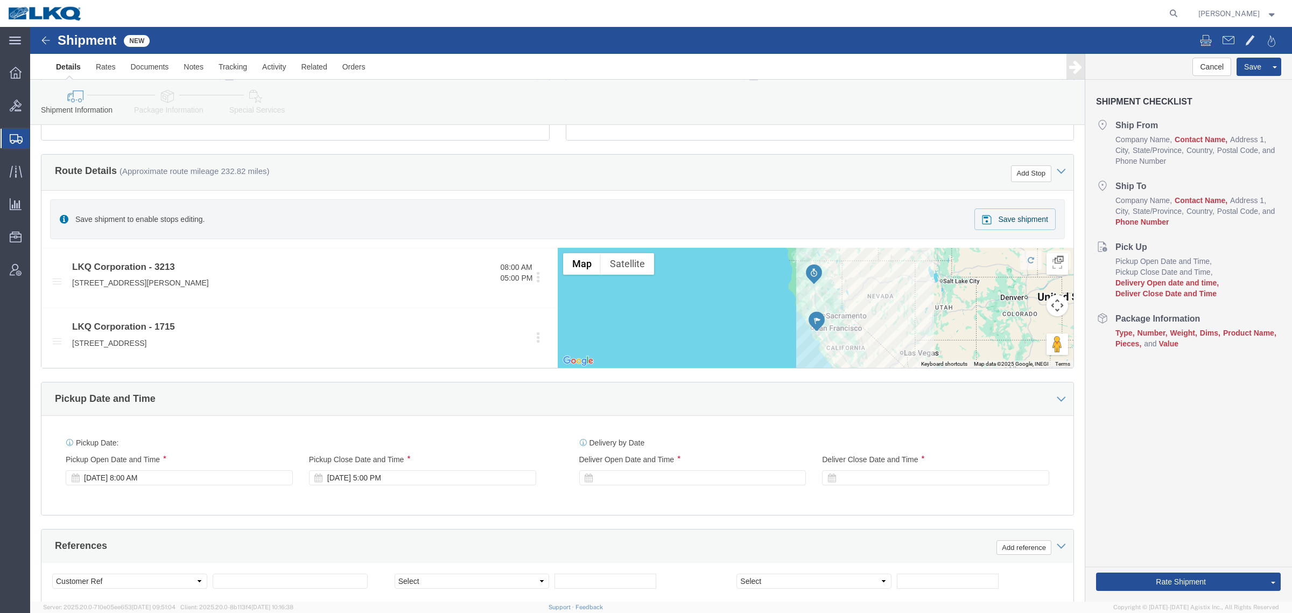
click div "Pickup Date and Time"
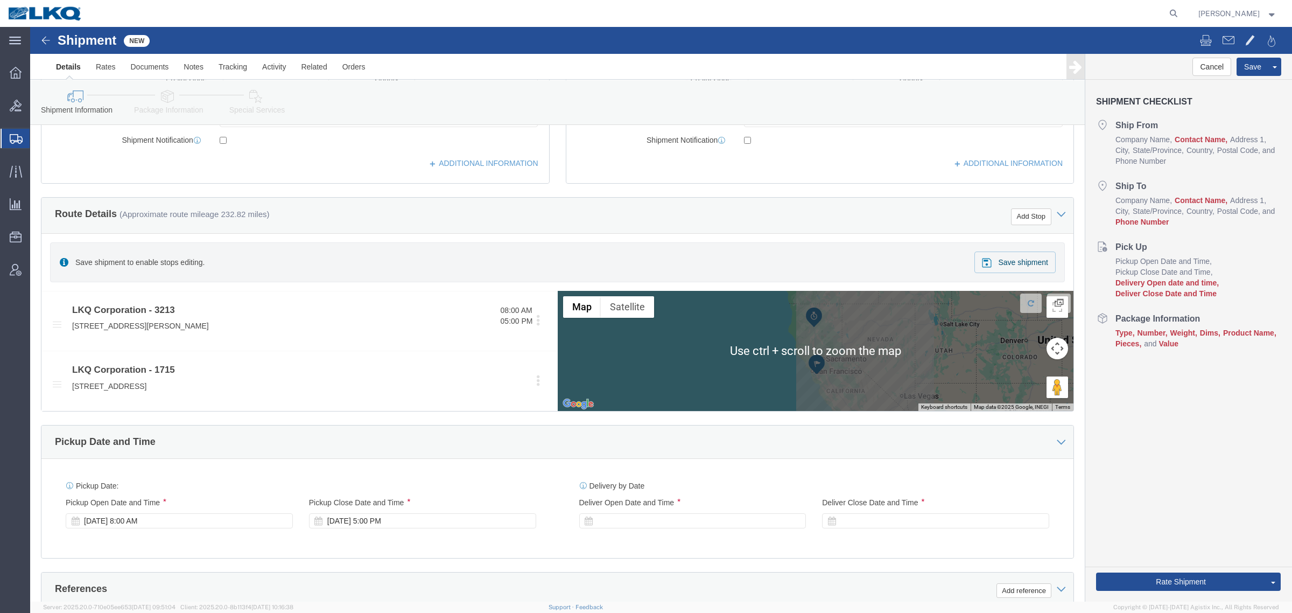
scroll to position [471, 0]
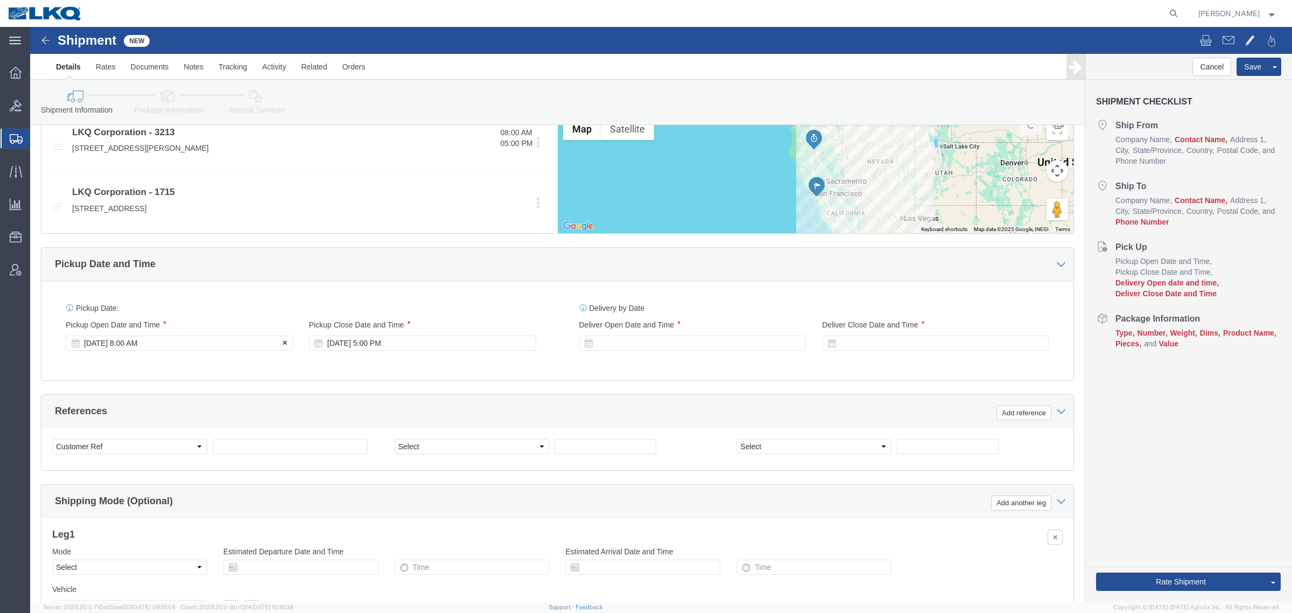
click div "[DATE] 8:00 AM"
drag, startPoint x: 153, startPoint y: 514, endPoint x: 236, endPoint y: 270, distance: 258.2
click div "Open Time 1:00 PM [DATE] 1:00 PM - [DATE] 1:00 PM Cancel Apply"
click div "Pickup Date and Time"
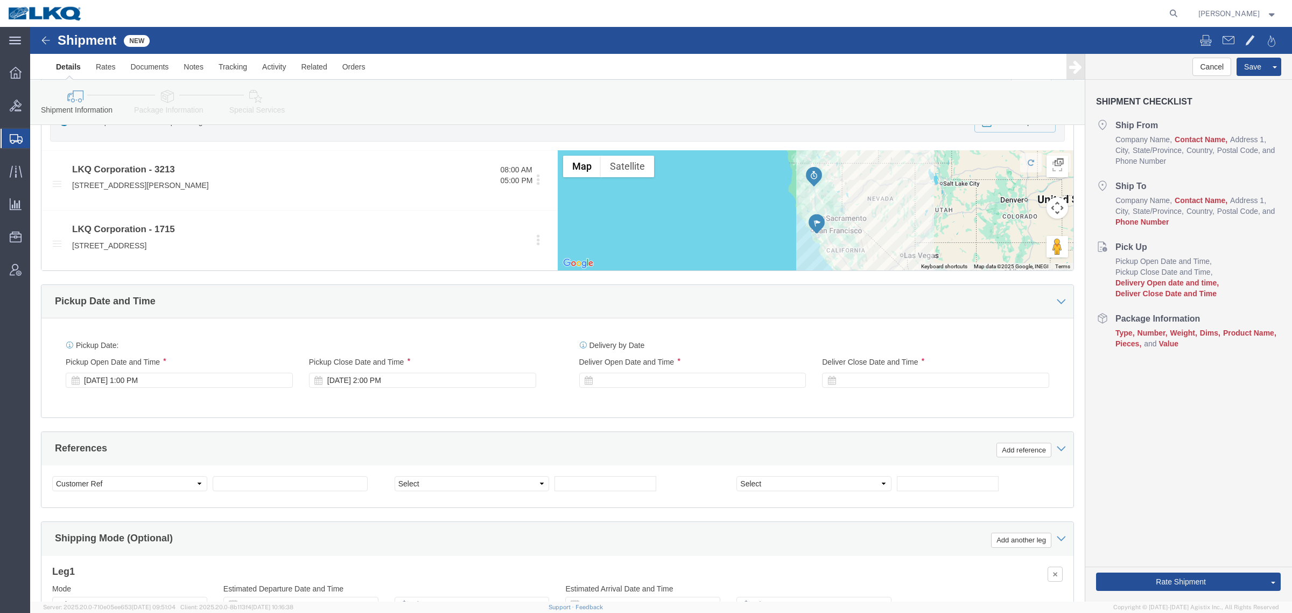
scroll to position [404, 0]
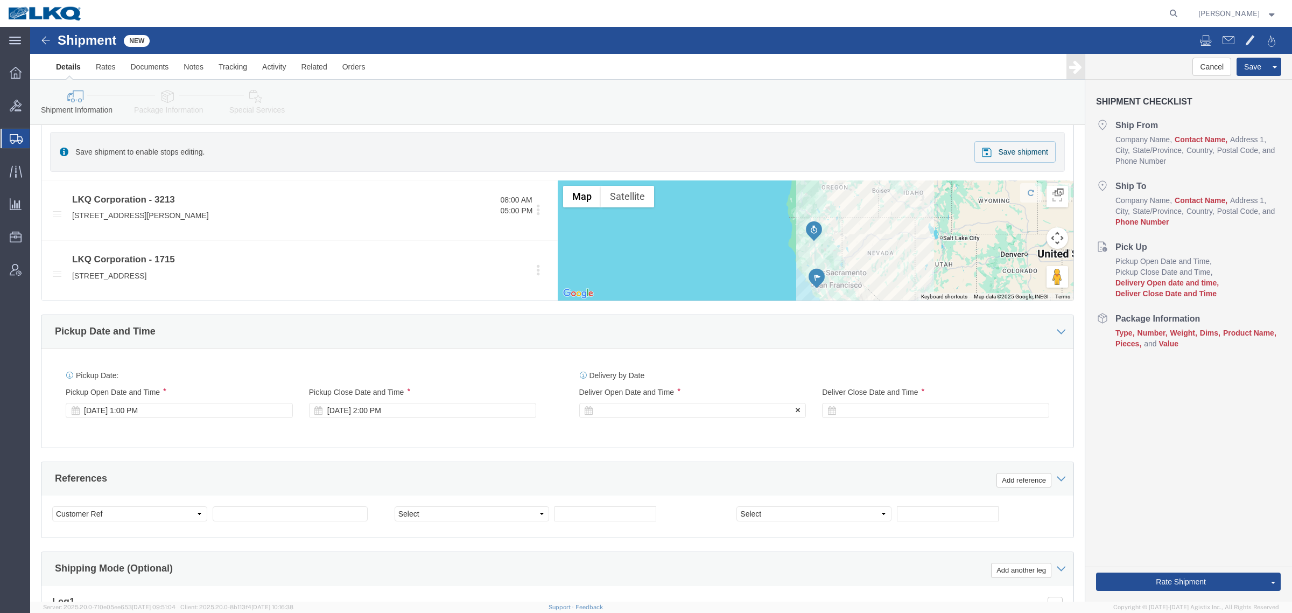
click div
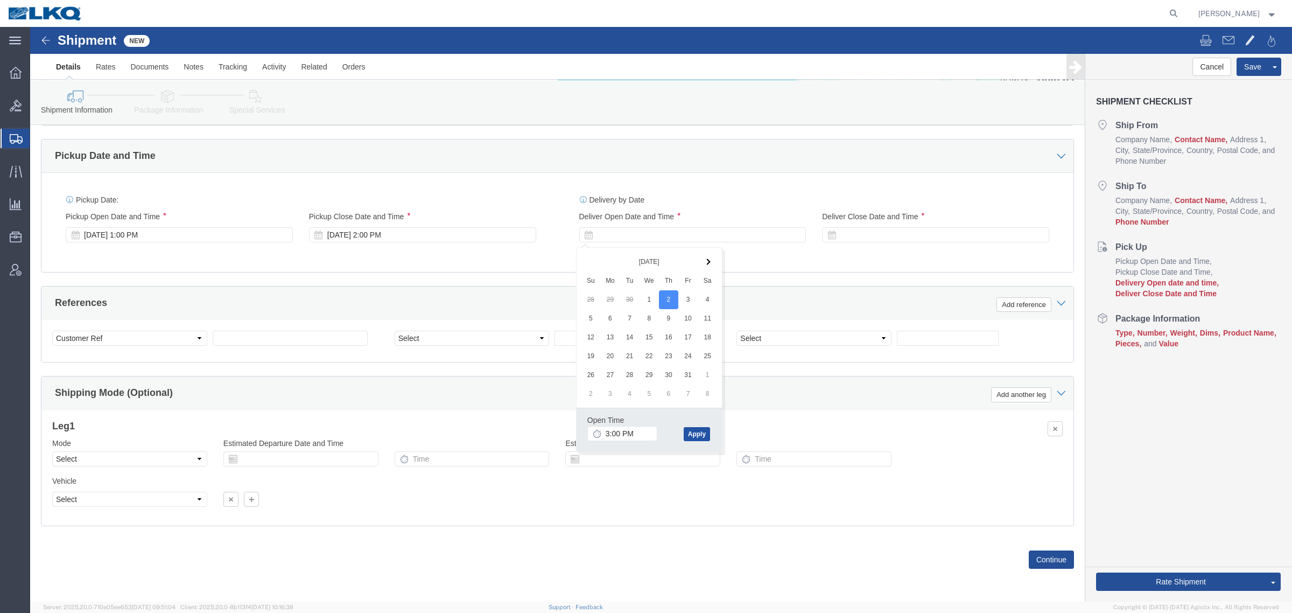
click button "Apply"
click div "[DATE] 3:00 PM"
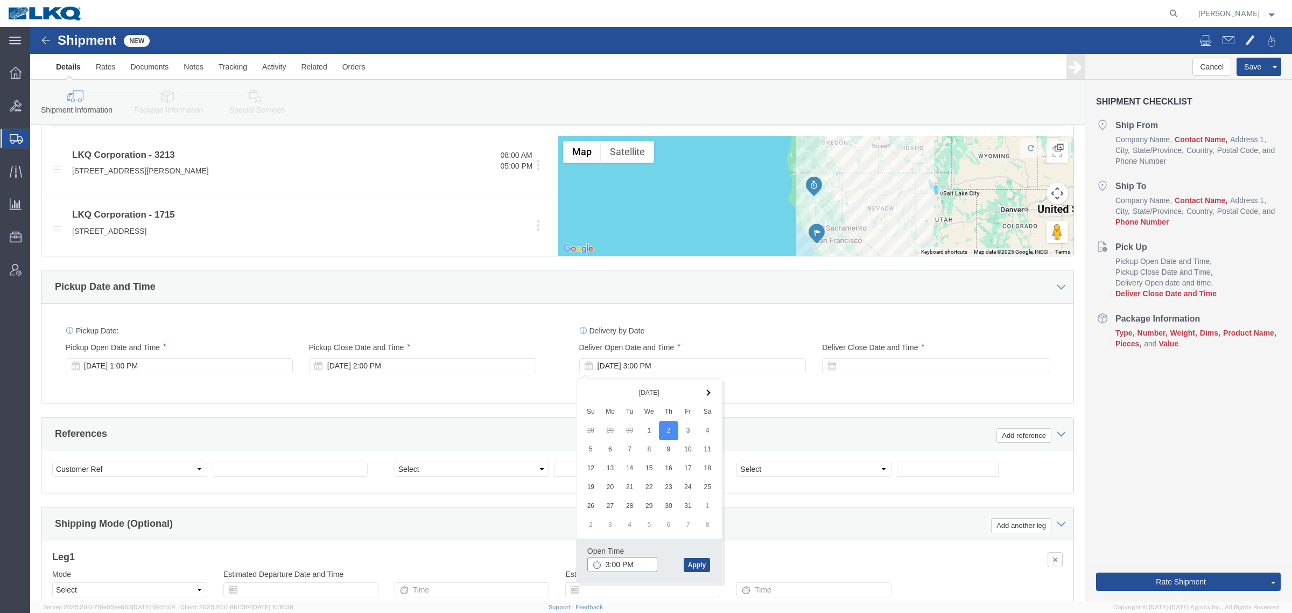
scroll to position [448, 0]
click button "Apply"
click div
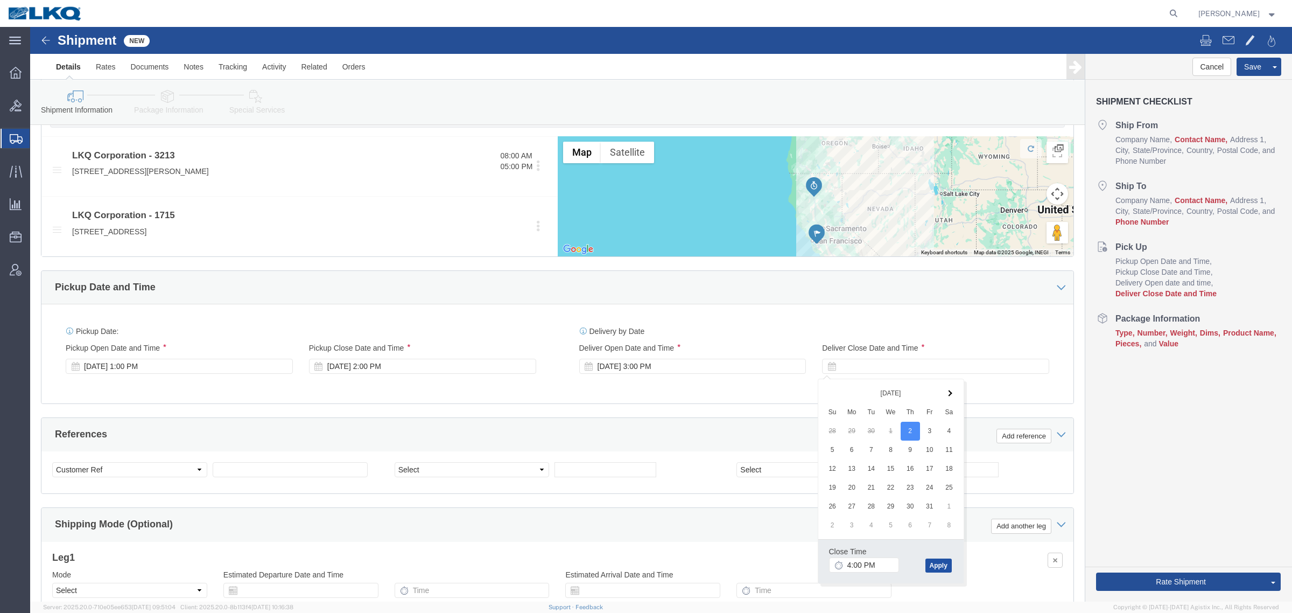
click button "Apply"
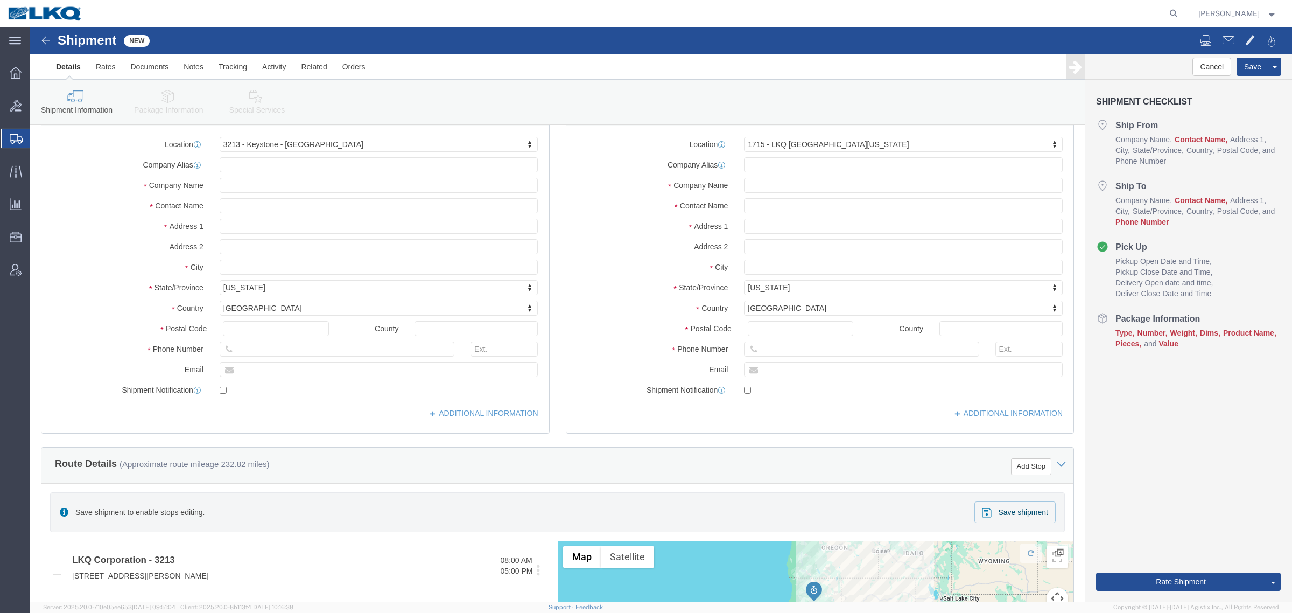
scroll to position [0, 0]
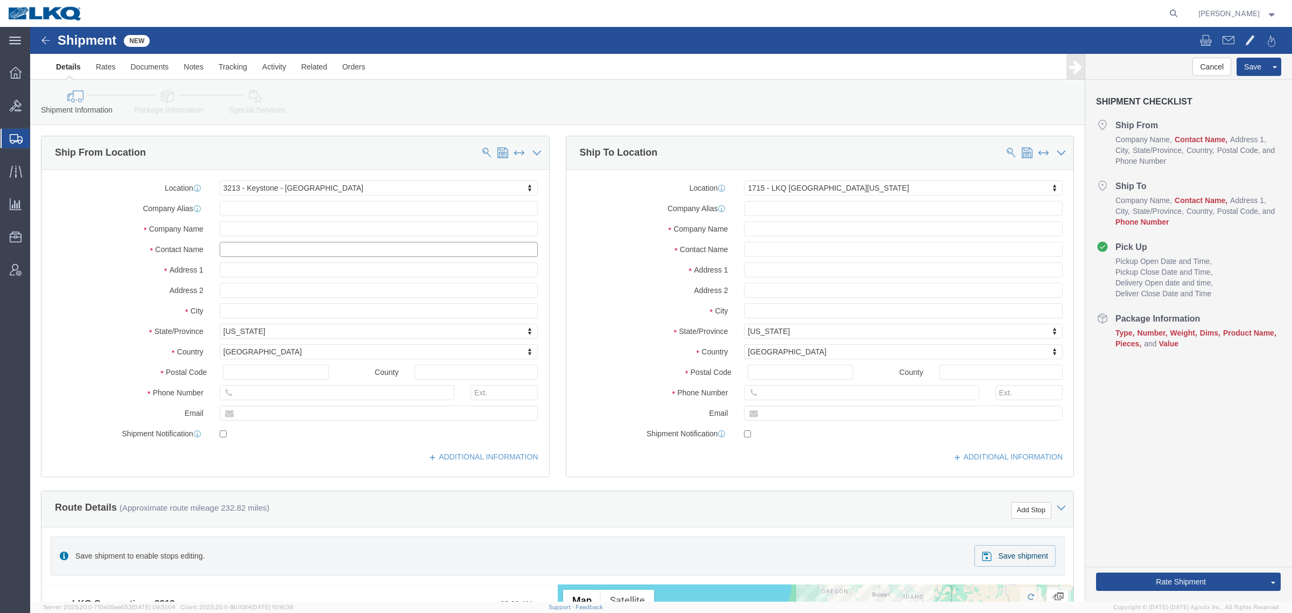
click input "text"
type input "N/A"
type input "[STREET_ADDRESS][PERSON_NAME]"
click input "text"
type input "N/A"
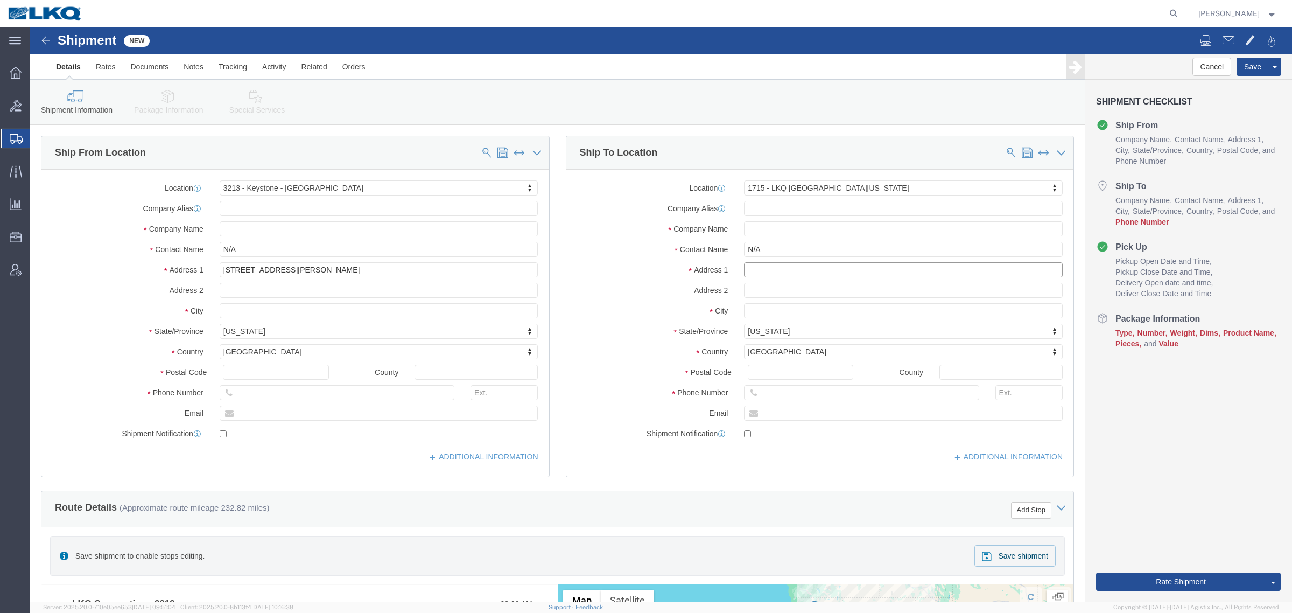
type input "[STREET_ADDRESS]"
click div "Cancel Save Assign To Save As Template Shipment Checklist Ship From Company Nam…"
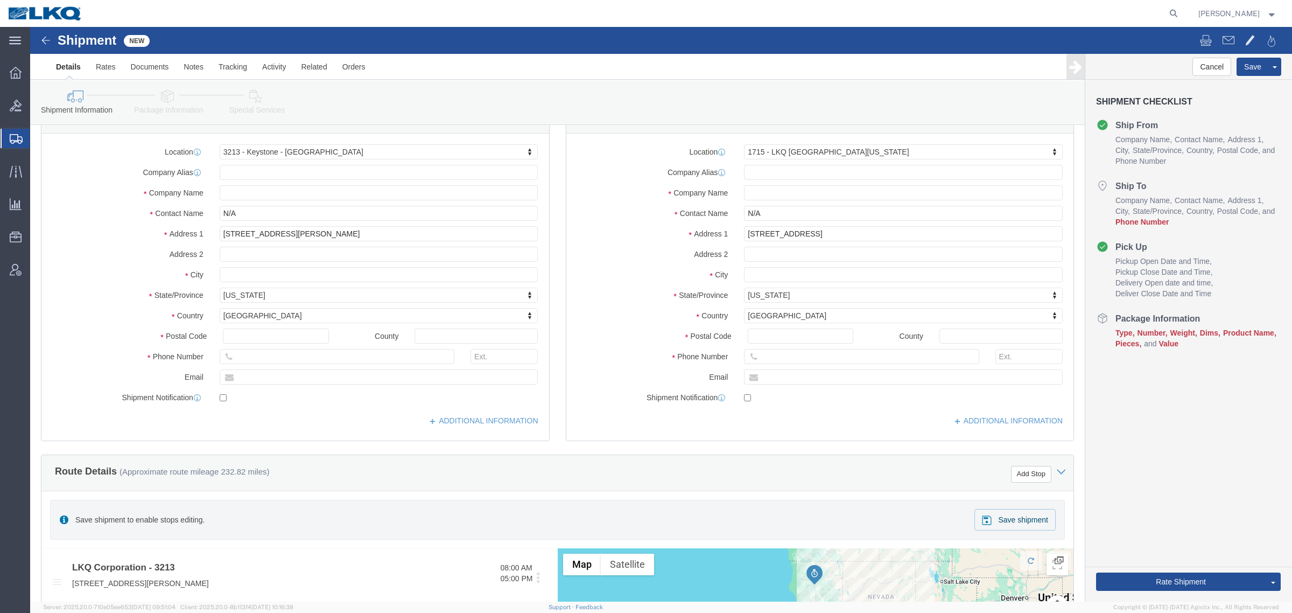
scroll to position [67, 0]
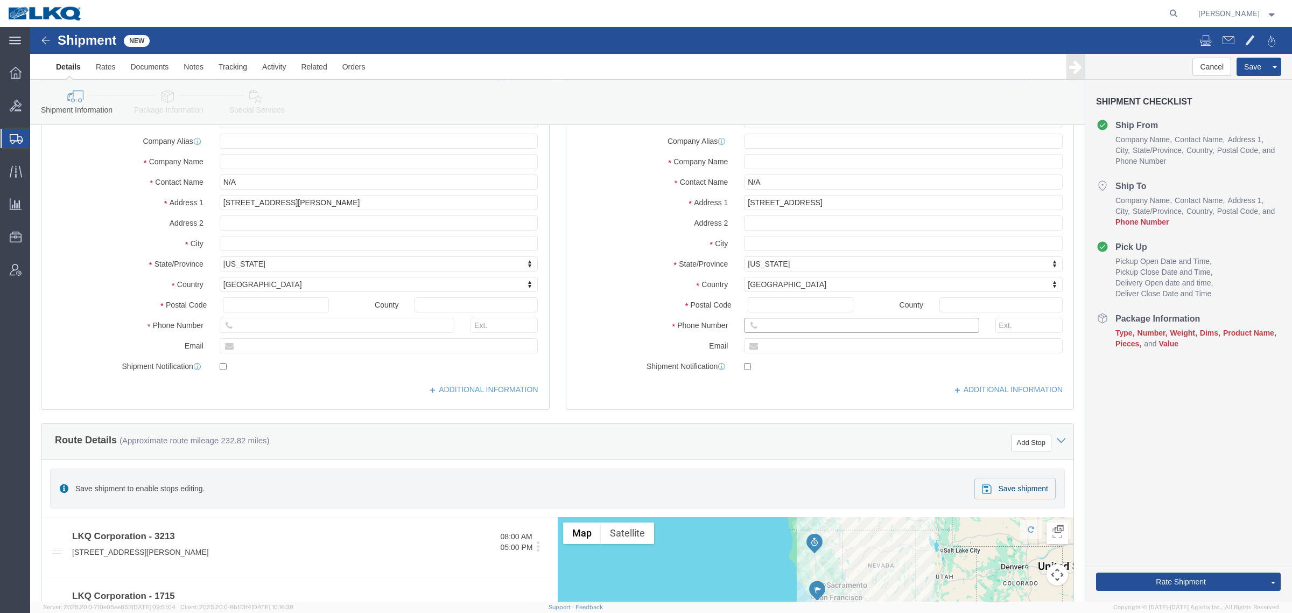
click input "text"
type input "6150000000"
click div "Cancel Save Assign To Save As Template Shipment Checklist Ship From Company Nam…"
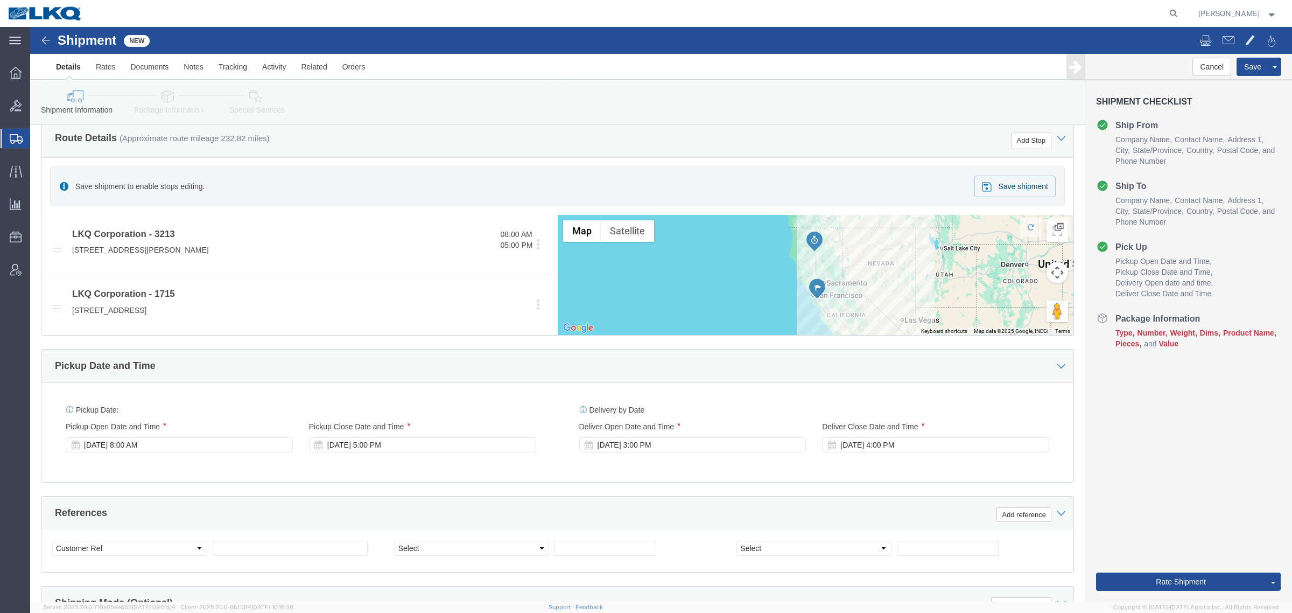
scroll to position [336, 0]
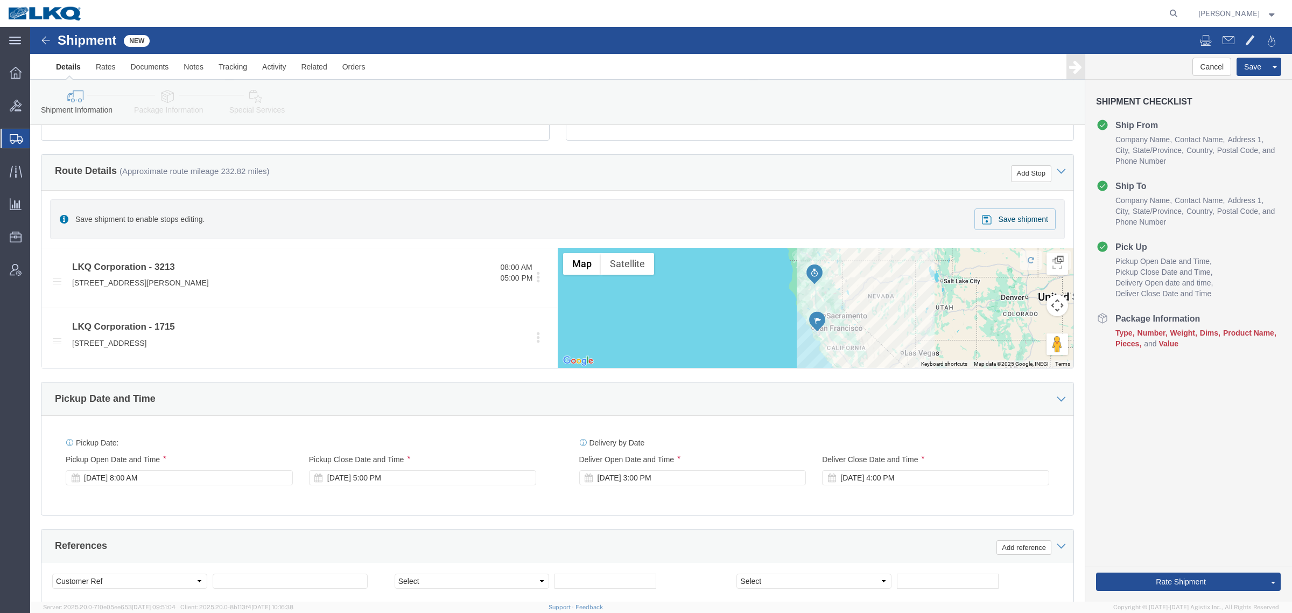
click icon
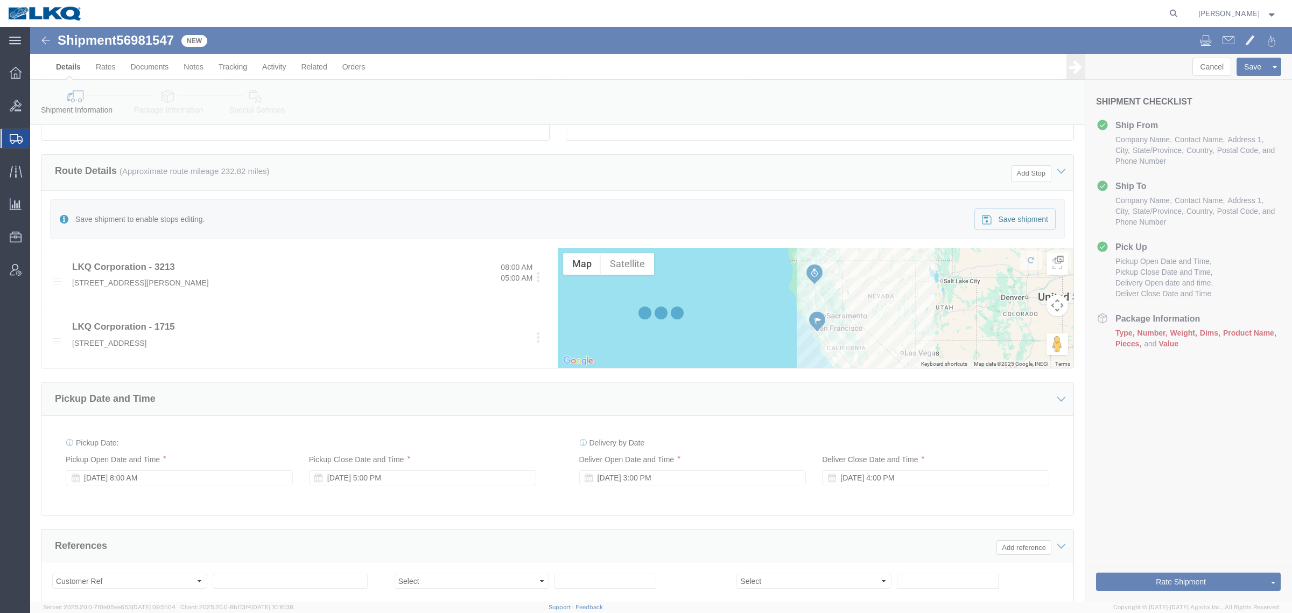
select select "27924"
select select "27600"
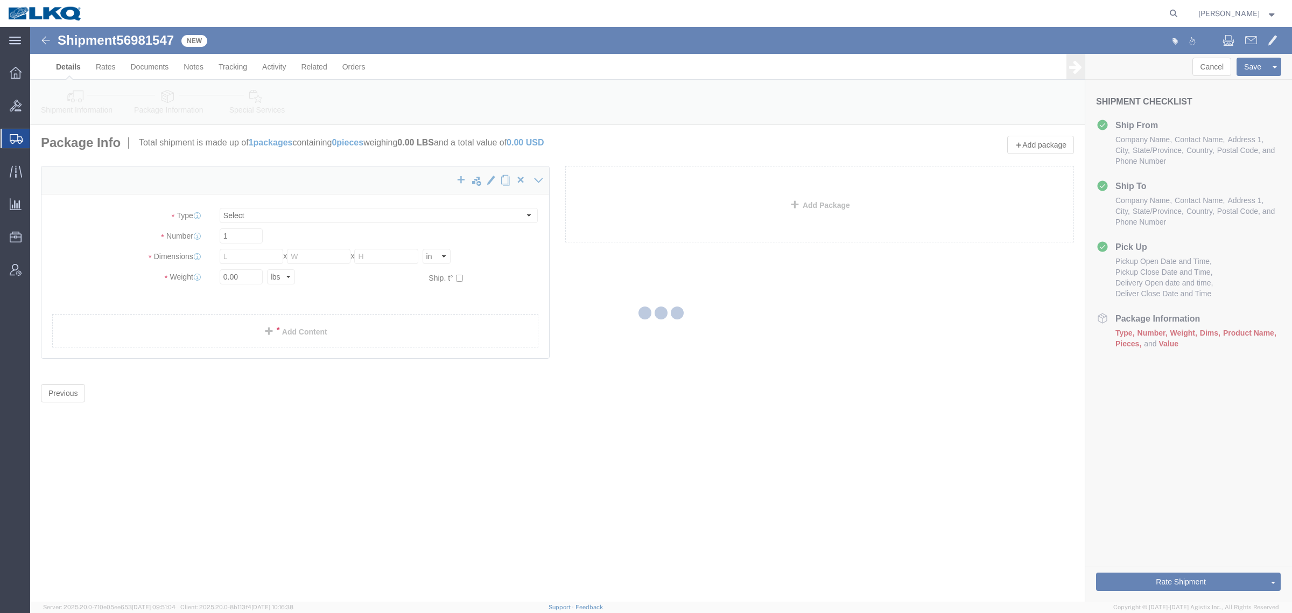
select select "CBOX"
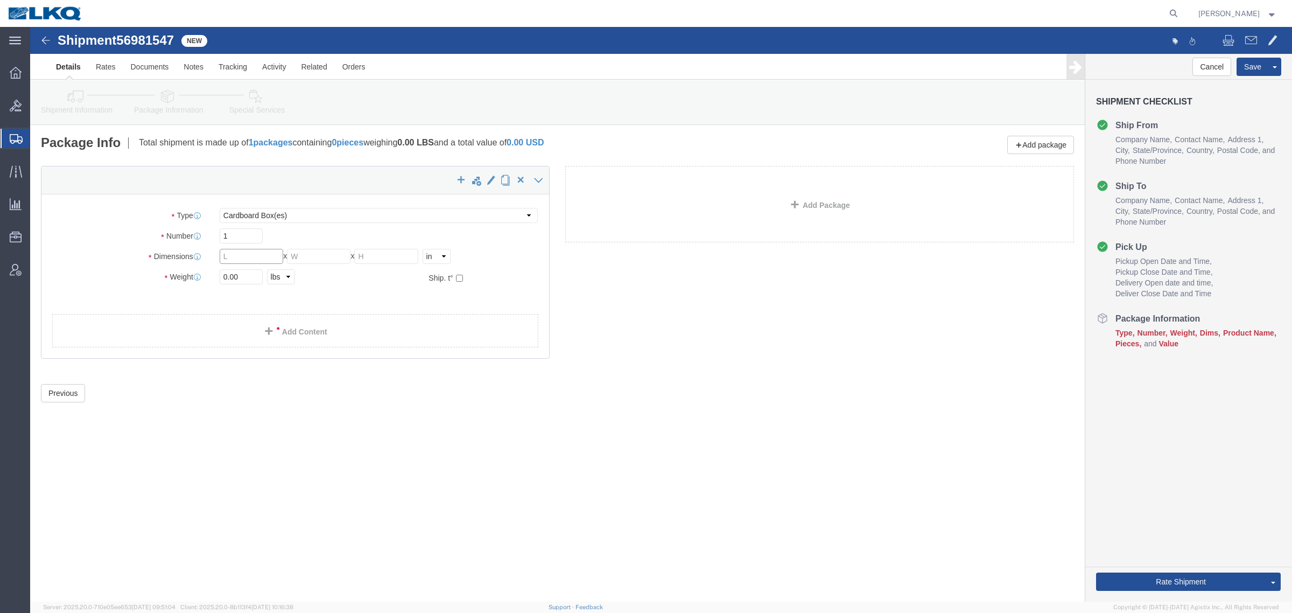
click input "text"
type input "48"
type input "8"
click input "0.00"
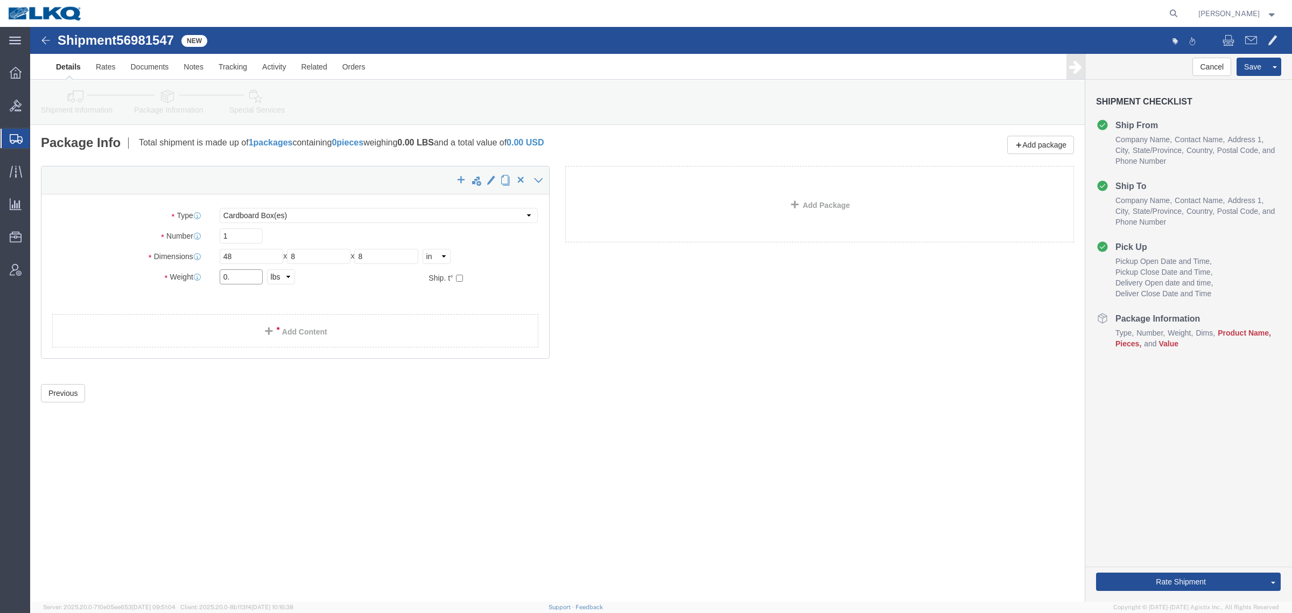
type input "0"
click label "Dimensions"
click input "300000"
type input "30000"
click div "x Package Type Select Bale(s) Basket(s) Bolt(s) Bottle(s) Buckets Bulk Bundle(s…"
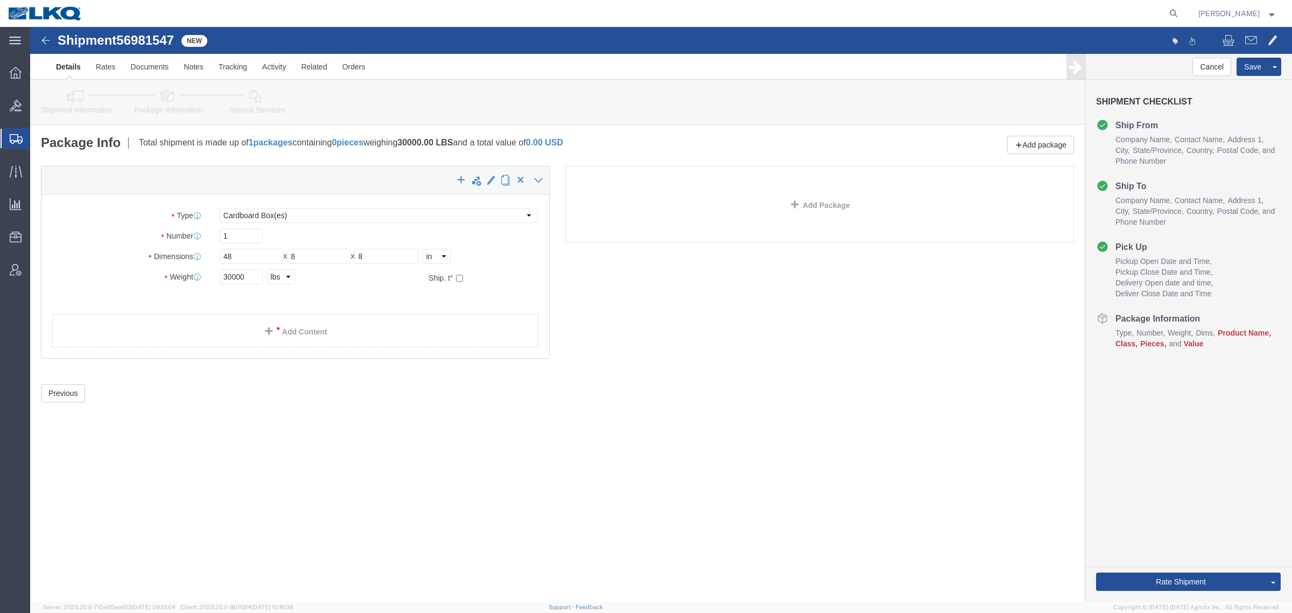
click icon
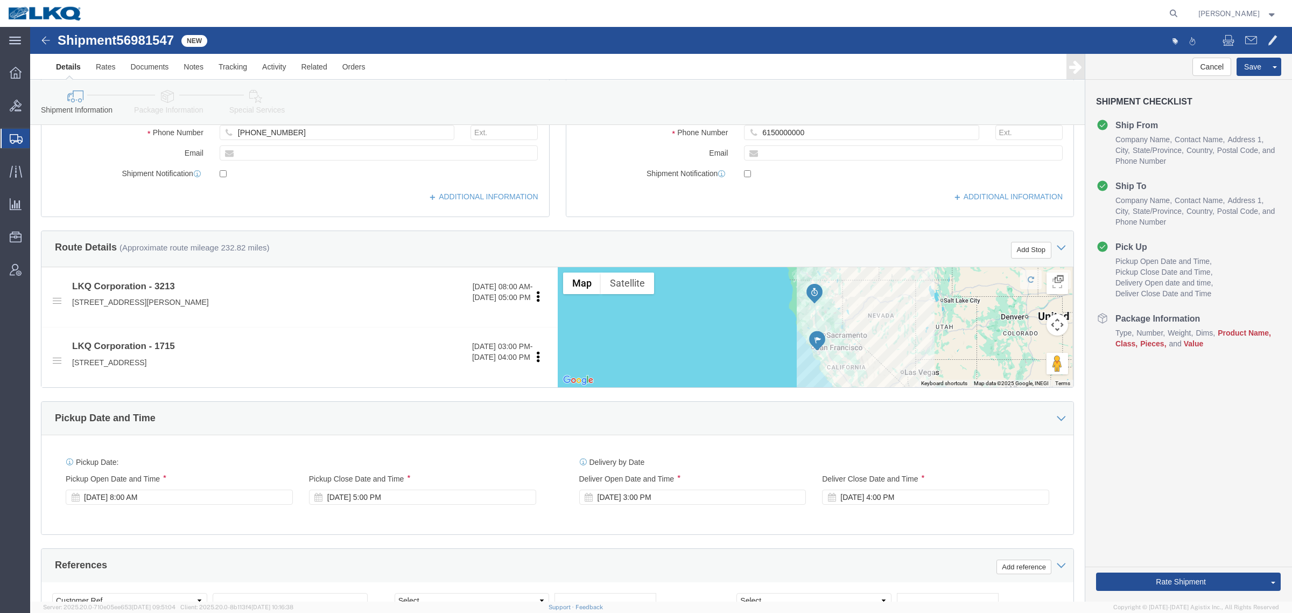
scroll to position [256, 0]
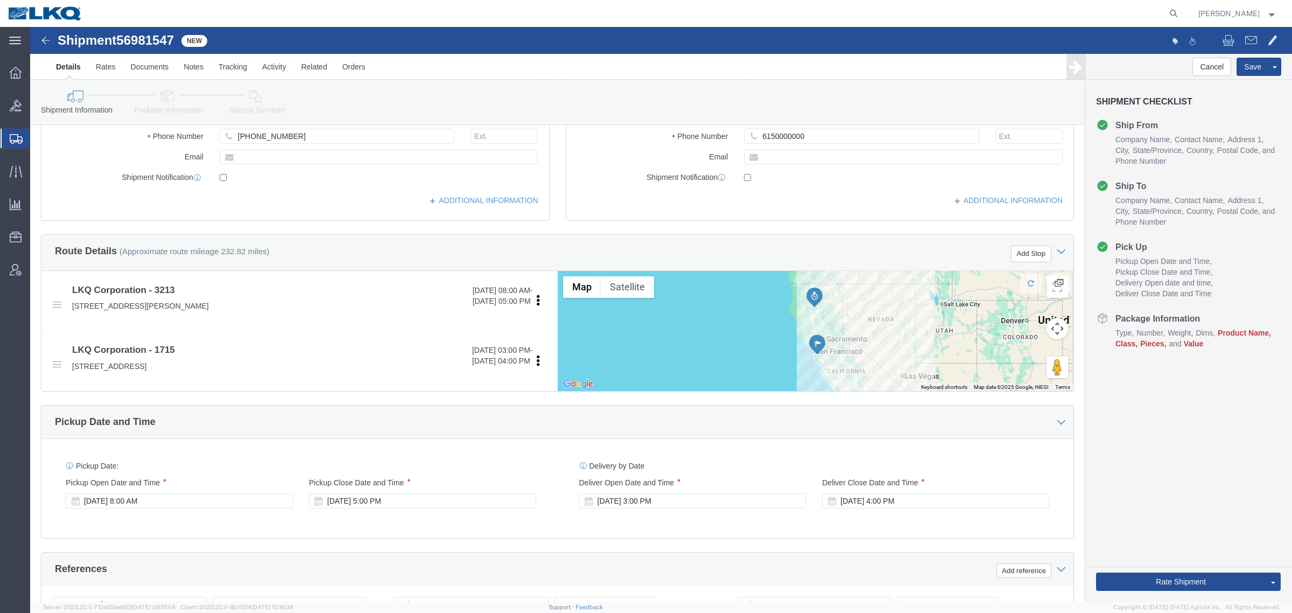
click link "Package Information"
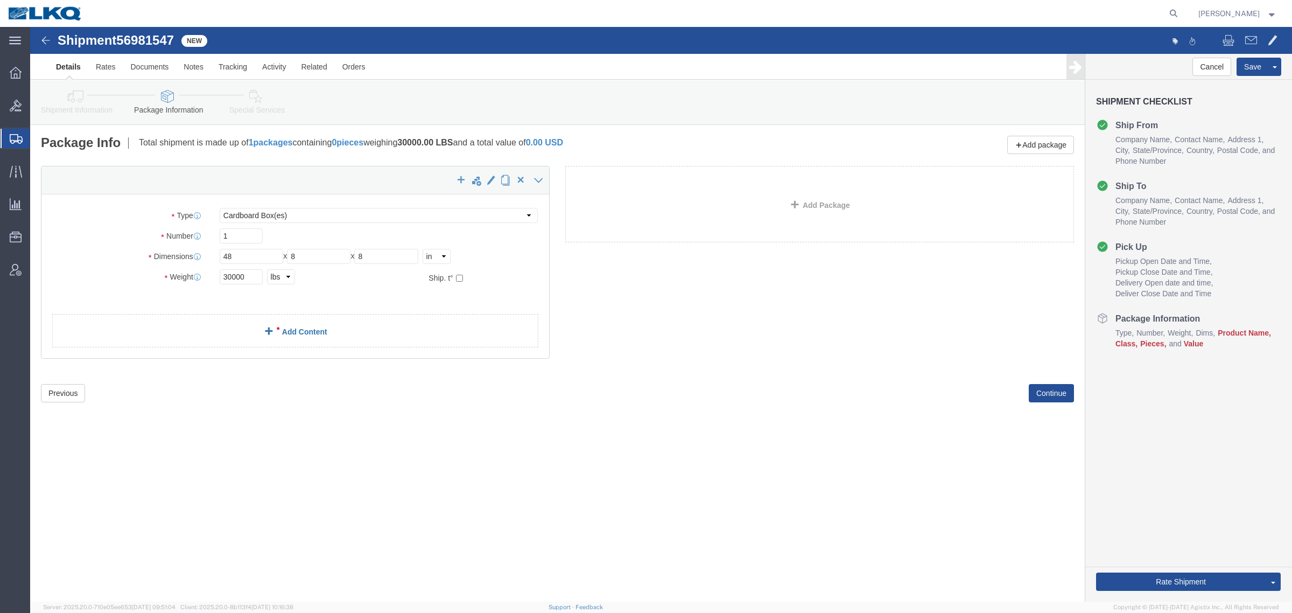
click link "Add Content"
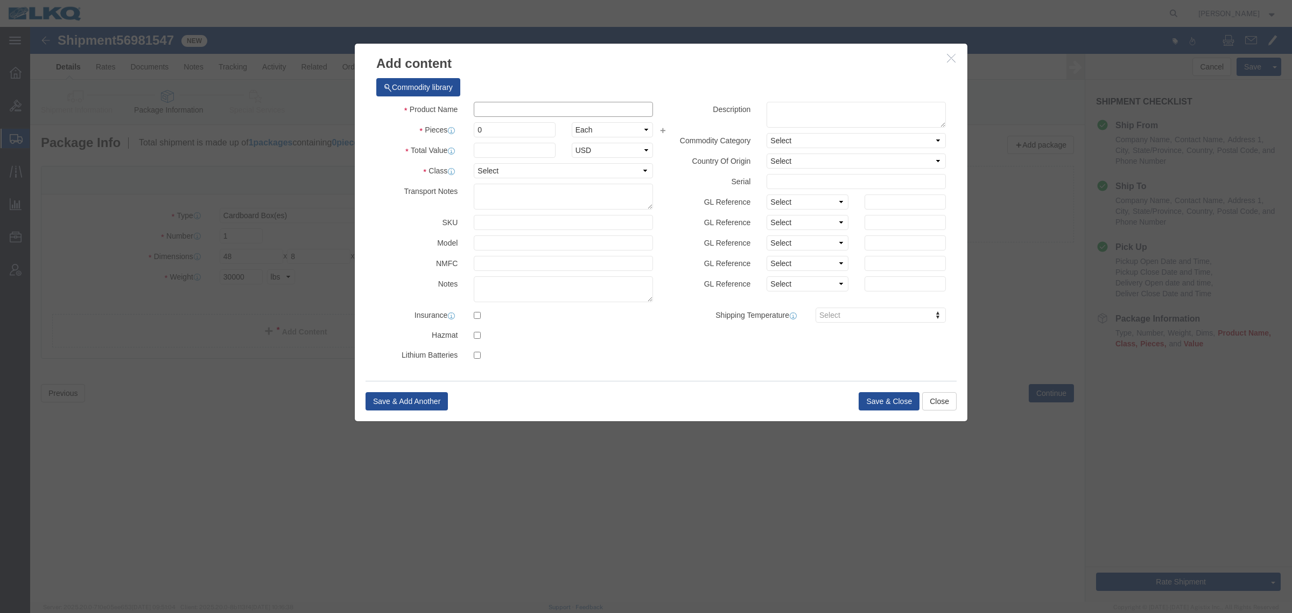
click input "text"
type input "gener"
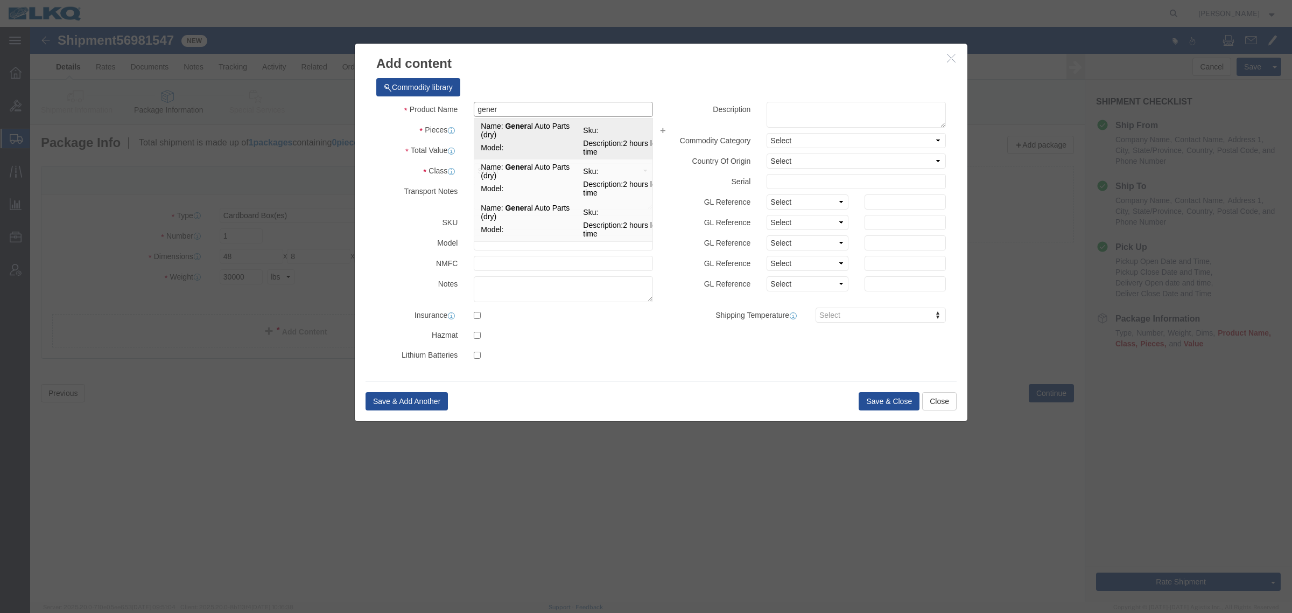
click td "Model:"
select select "LBS"
select select "USD"
type input "General Auto Parts (dry)"
type textarea "2 hours load time"
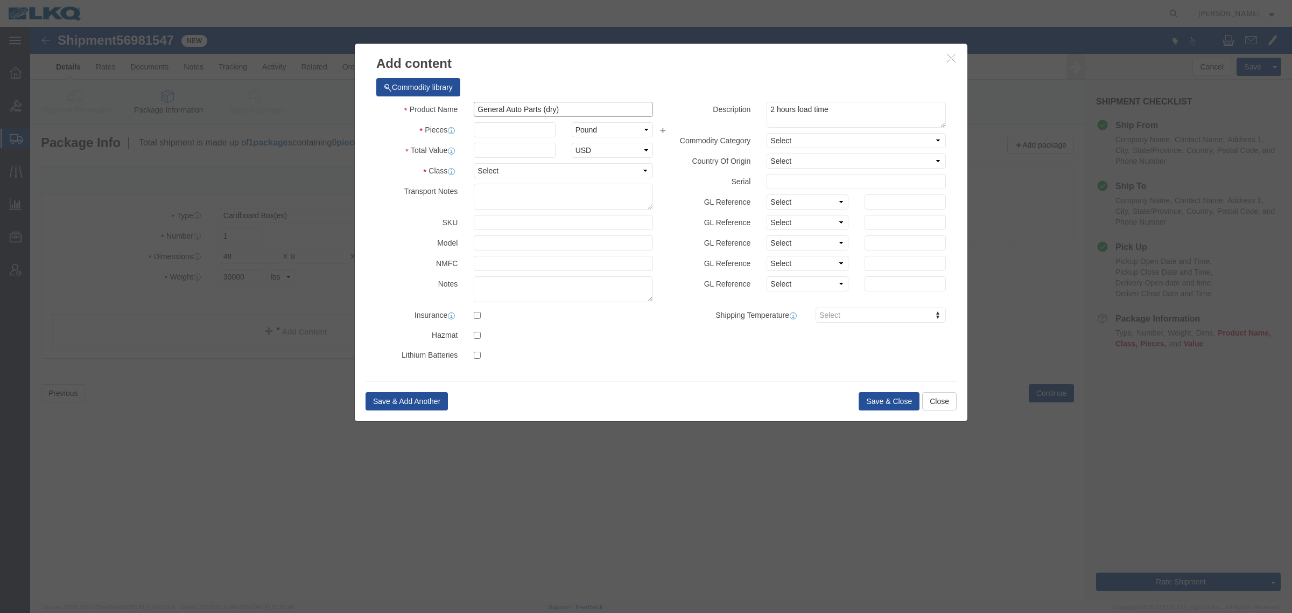
type input "General Auto Parts (dry)"
click input "text"
type input "1"
click input "text"
type input "1"
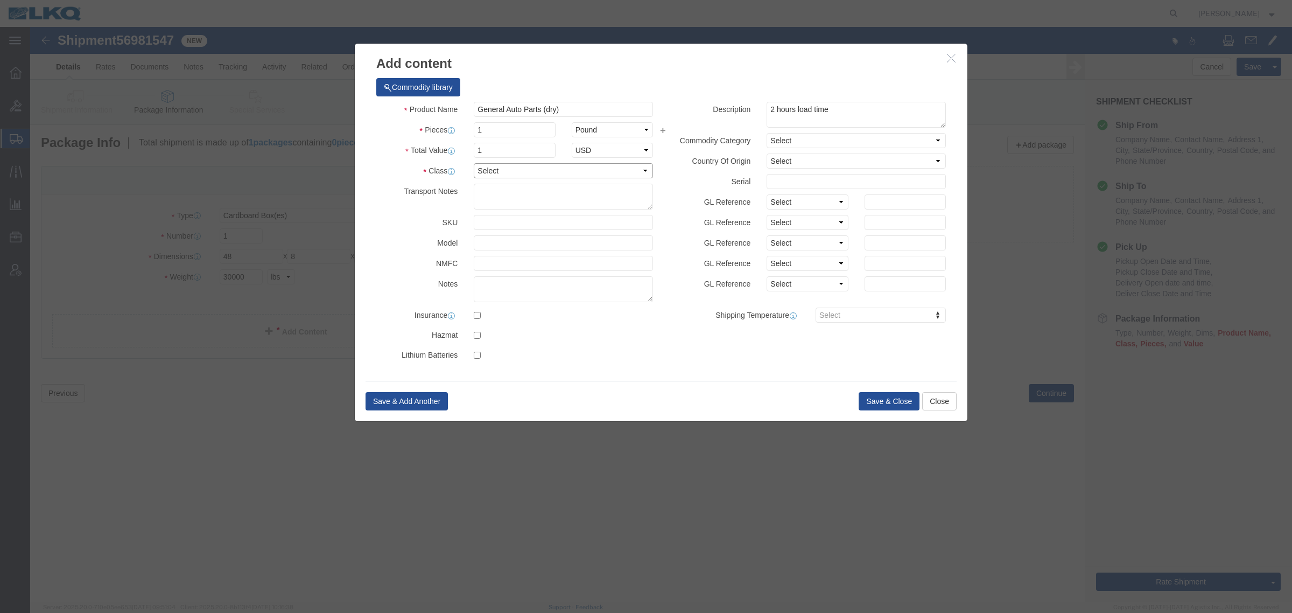
click select "Select 50 55 60 65 70 85 92.5 100 125 175 250 300 400"
select select "92.5"
click select "Select 50 55 60 65 70 85 92.5 100 125 175 250 300 400"
click button "Save & Close"
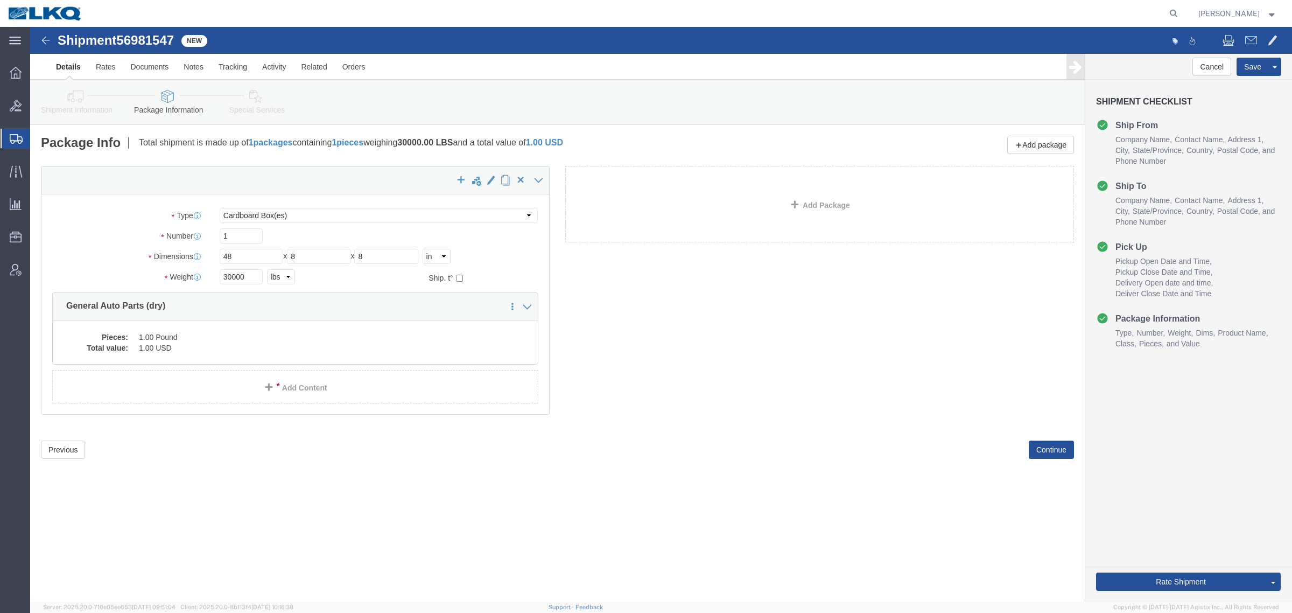
drag, startPoint x: 897, startPoint y: 528, endPoint x: 912, endPoint y: 530, distance: 14.7
click div "Shipment 56981547 New Details Rates Documents Notes Tracking Activity Related O…"
drag, startPoint x: 988, startPoint y: 547, endPoint x: 1093, endPoint y: 557, distance: 105.4
click div "Shipment 56981547 New Details Rates Documents Notes Tracking Activity Related O…"
click button "Rate Shipment"
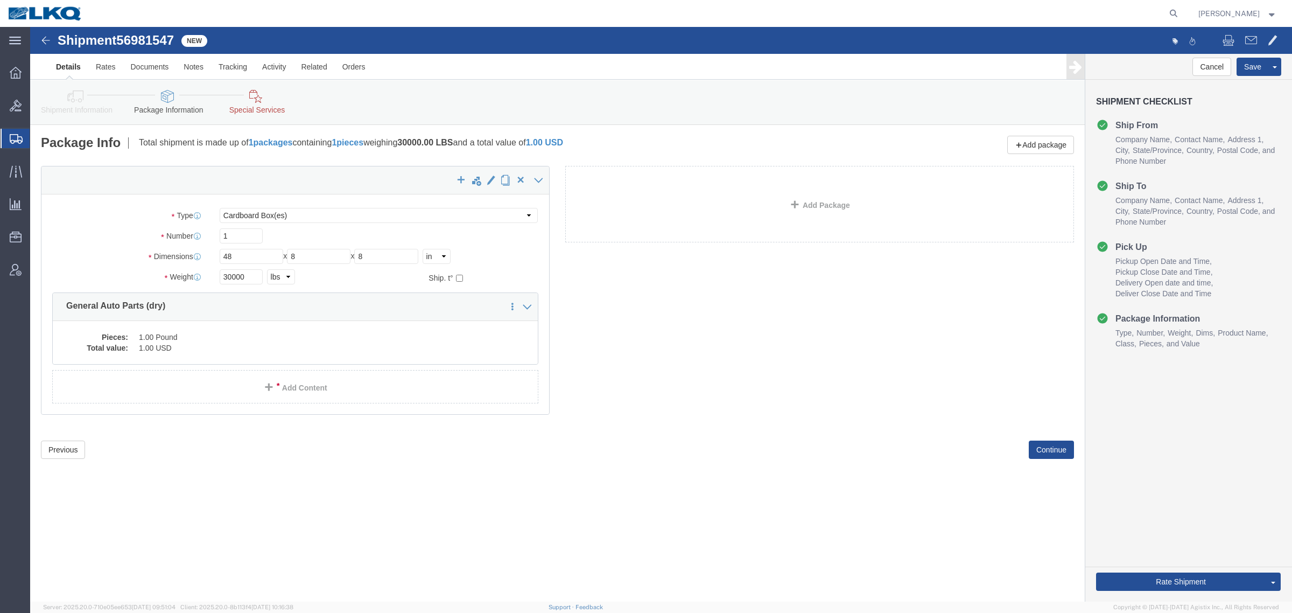
click span "56981547"
copy span "56981547"
click icon
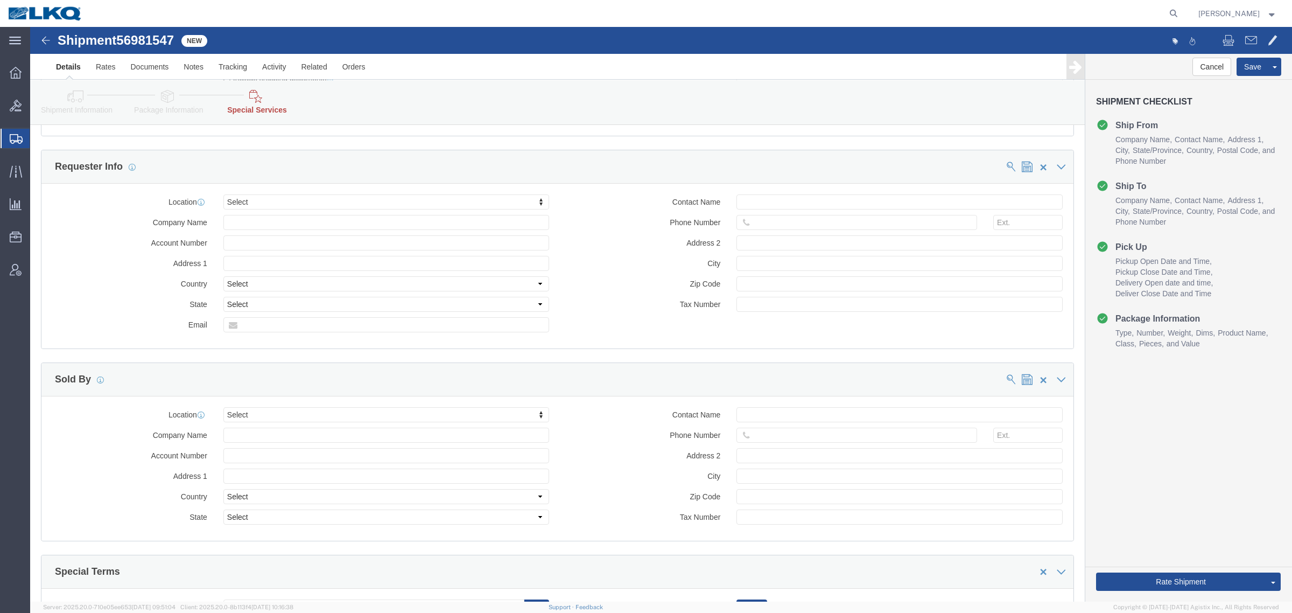
scroll to position [1058, 0]
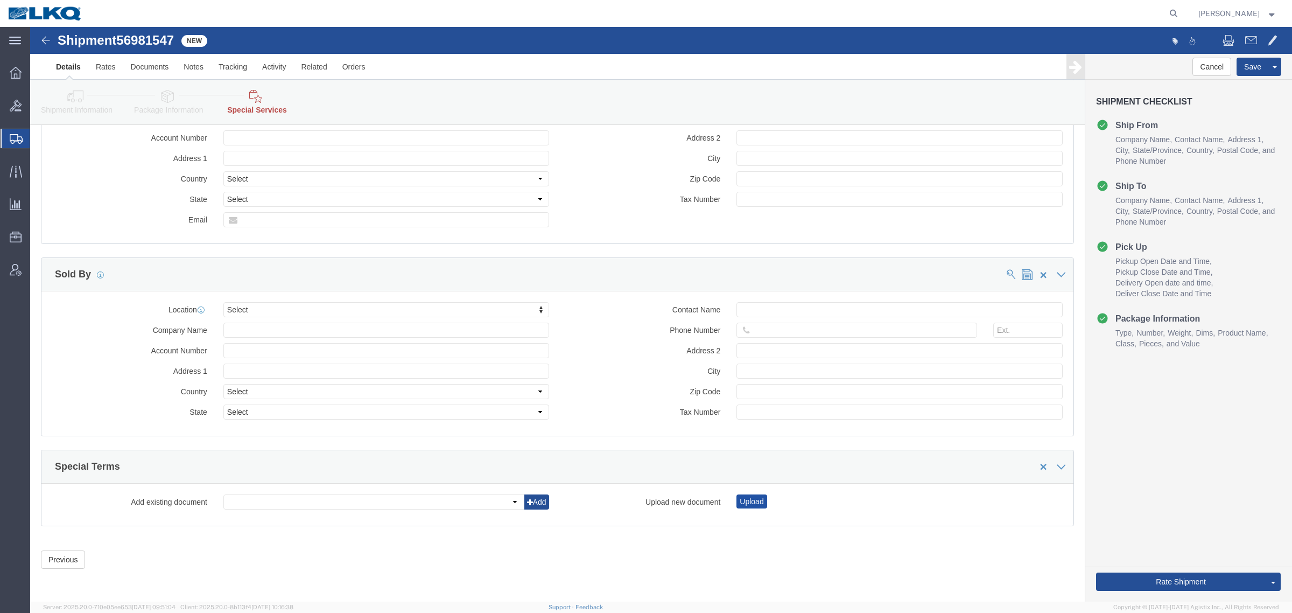
click button "Upload"
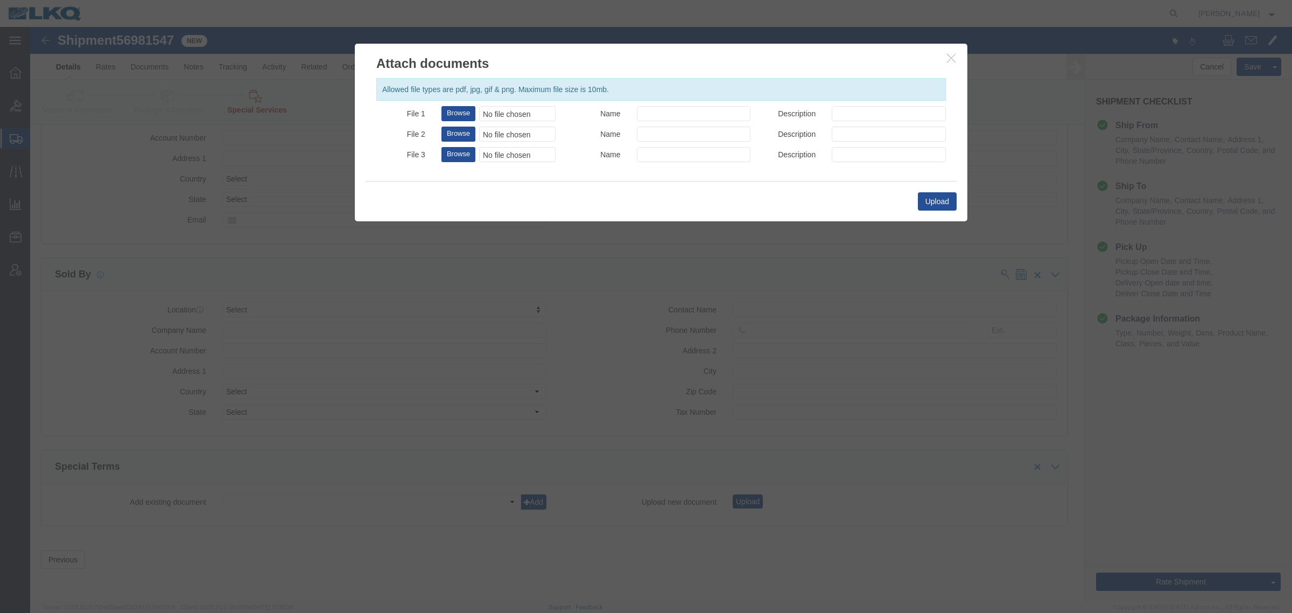
click div "No file chosen"
type input "C:\fakepath\Flatbed Required.jpg"
click input "Name"
paste input "Flatbed Required"
type input "Flatbed Required"
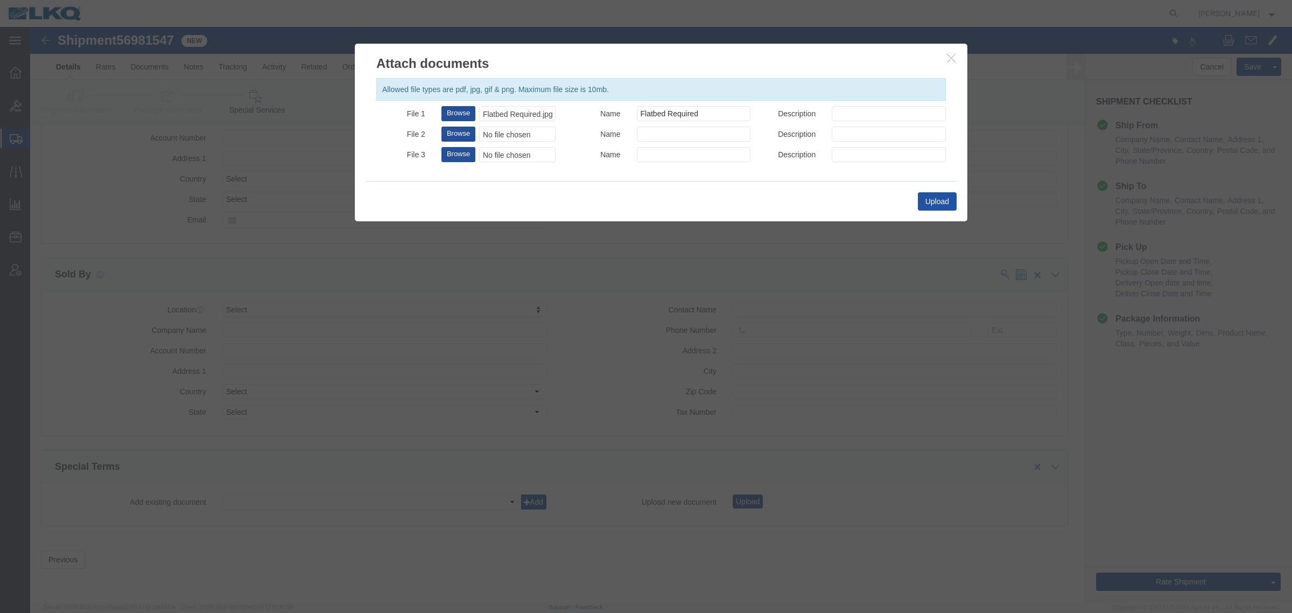
click button "Upload"
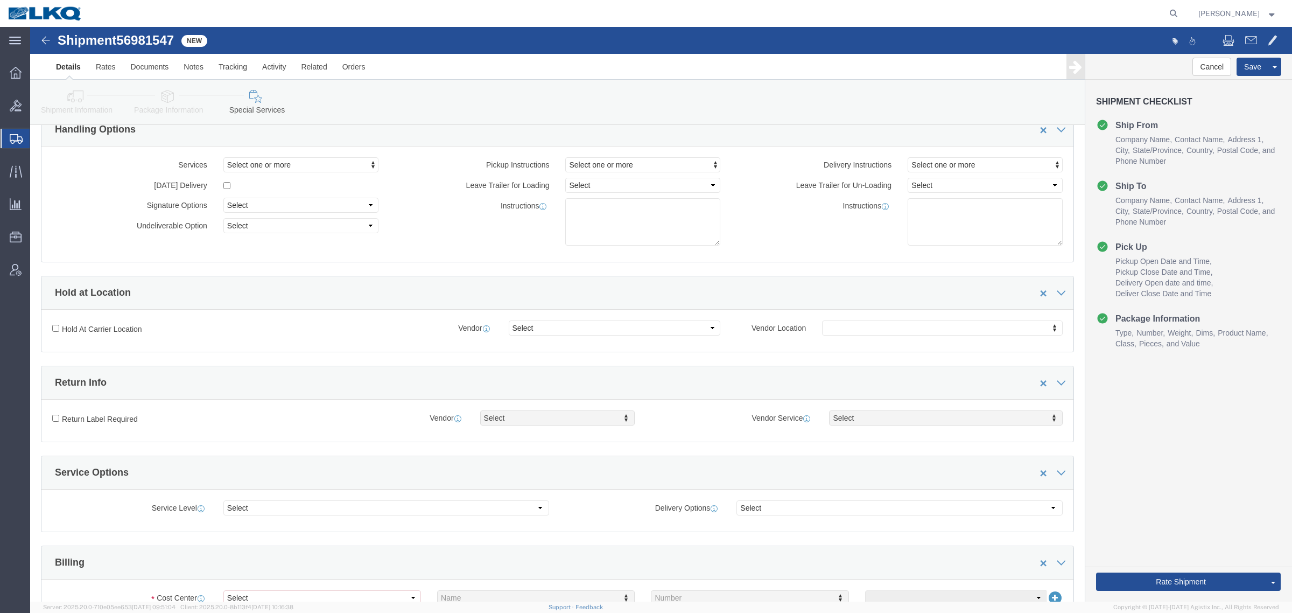
scroll to position [0, 0]
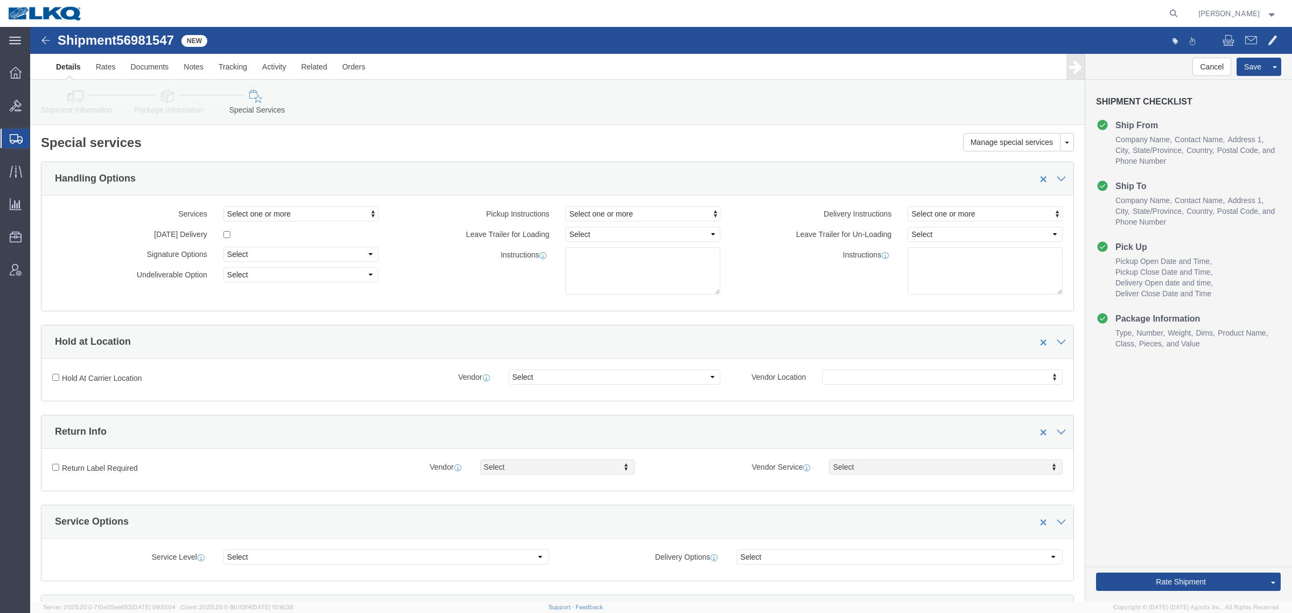
drag, startPoint x: 1090, startPoint y: 526, endPoint x: 1093, endPoint y: 536, distance: 10.1
click div "Cancel Save Assign To Save As Template Shipment Checklist Ship From Company Nam…"
click button "Rate Shipment"
click link "Special Services"
click icon
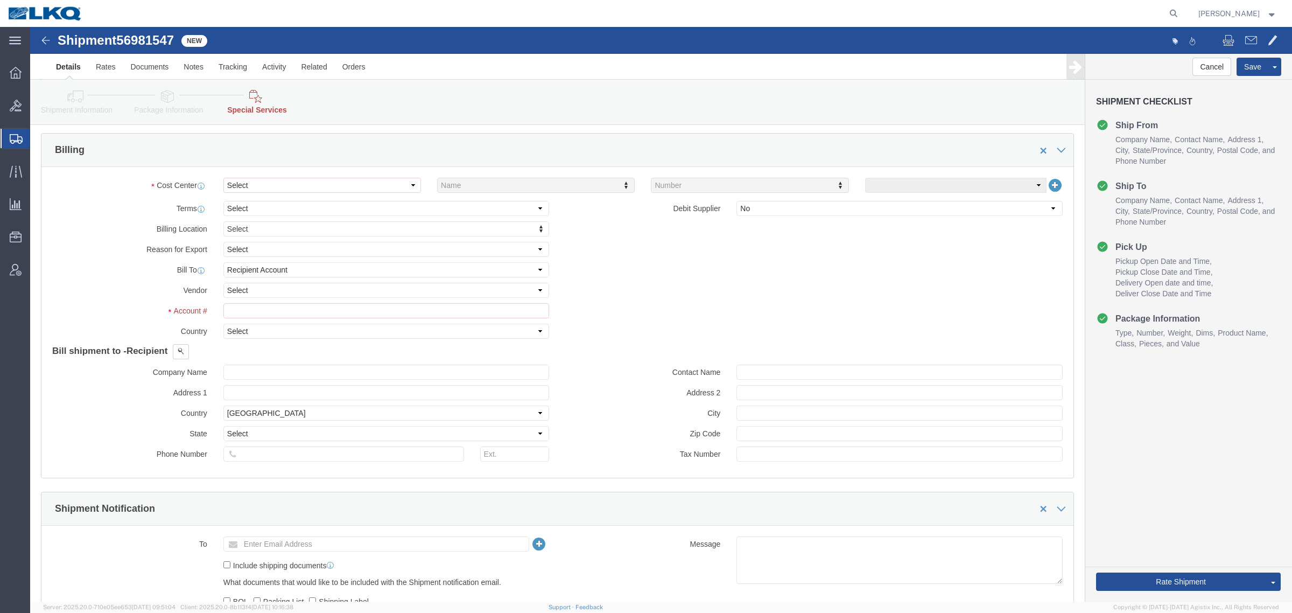
scroll to position [385, 0]
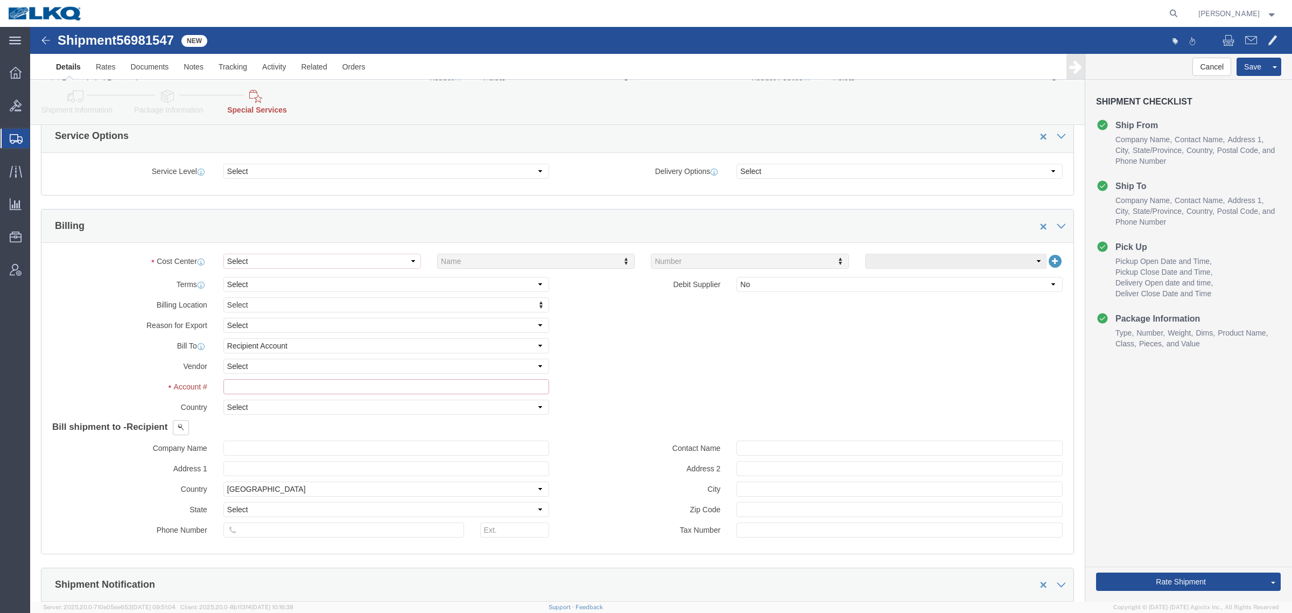
click input "text"
type input "3"
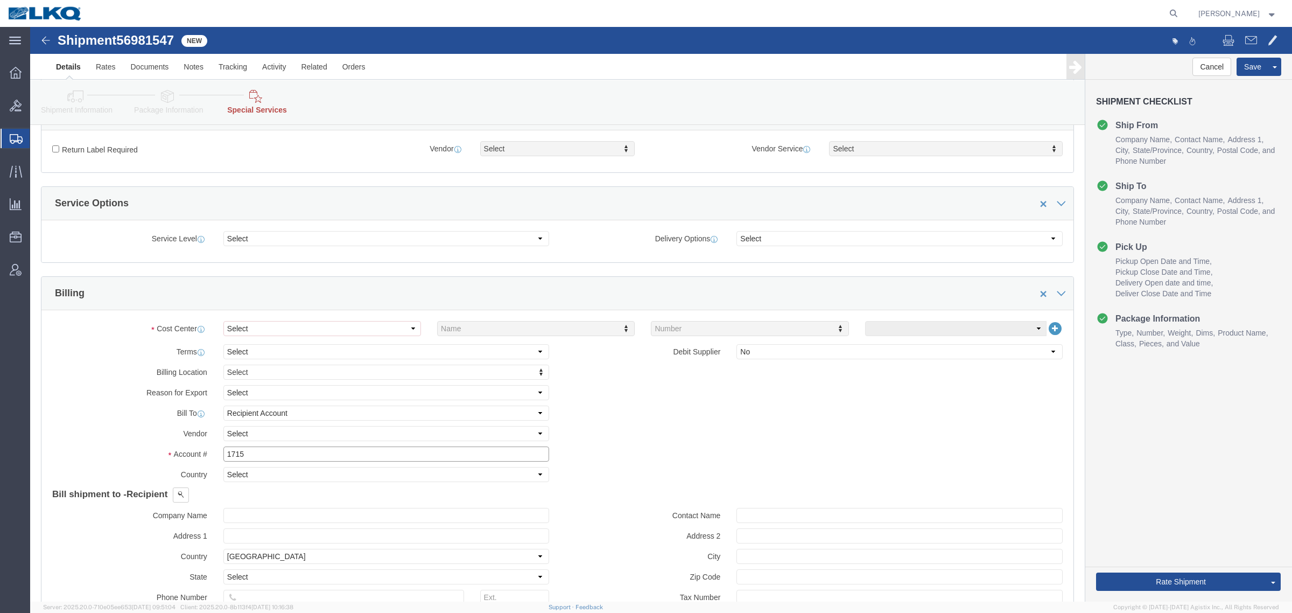
type input "1715"
click select "Select Buyer Cost Center Department Operations Number Order Number Sales Person"
select select "COSTCENTER"
click select "Select Buyer Cost Center Department Operations Number Order Number Sales Person"
click div "Cost Center Select Buyer Cost Center Department Operations Number Order Number …"
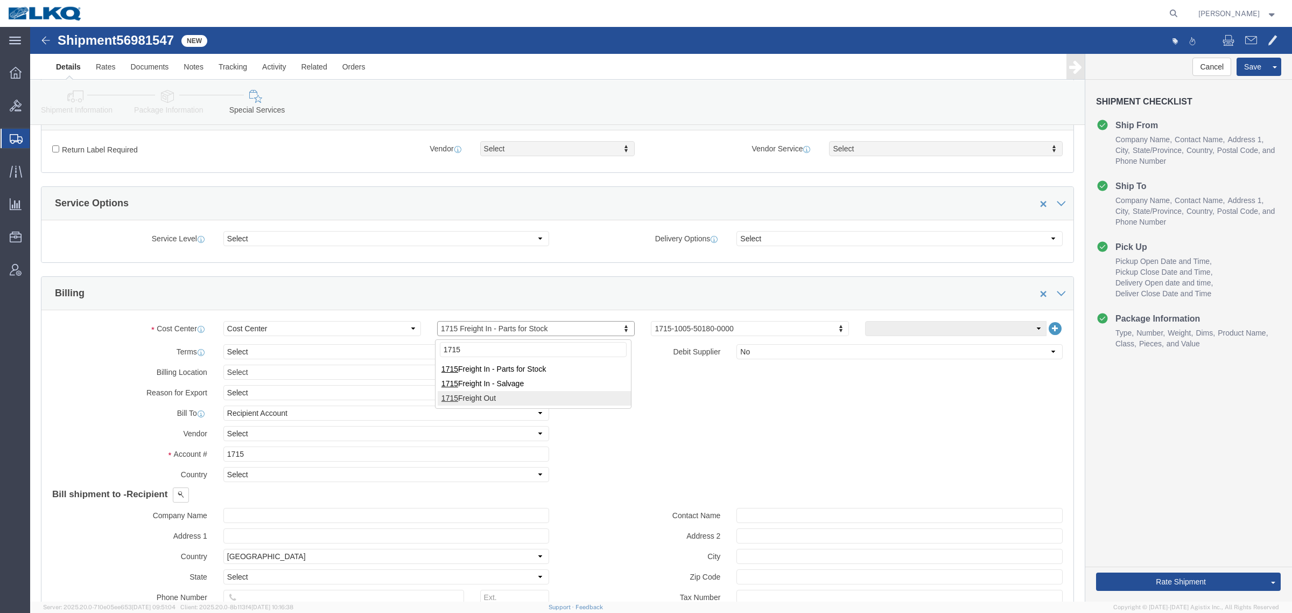
type input "1715"
click div "Billing Location Select Select My Profile Location 1100 - LKQ Crystal River 110…"
click button "Save"
click input "1715"
type input "1"
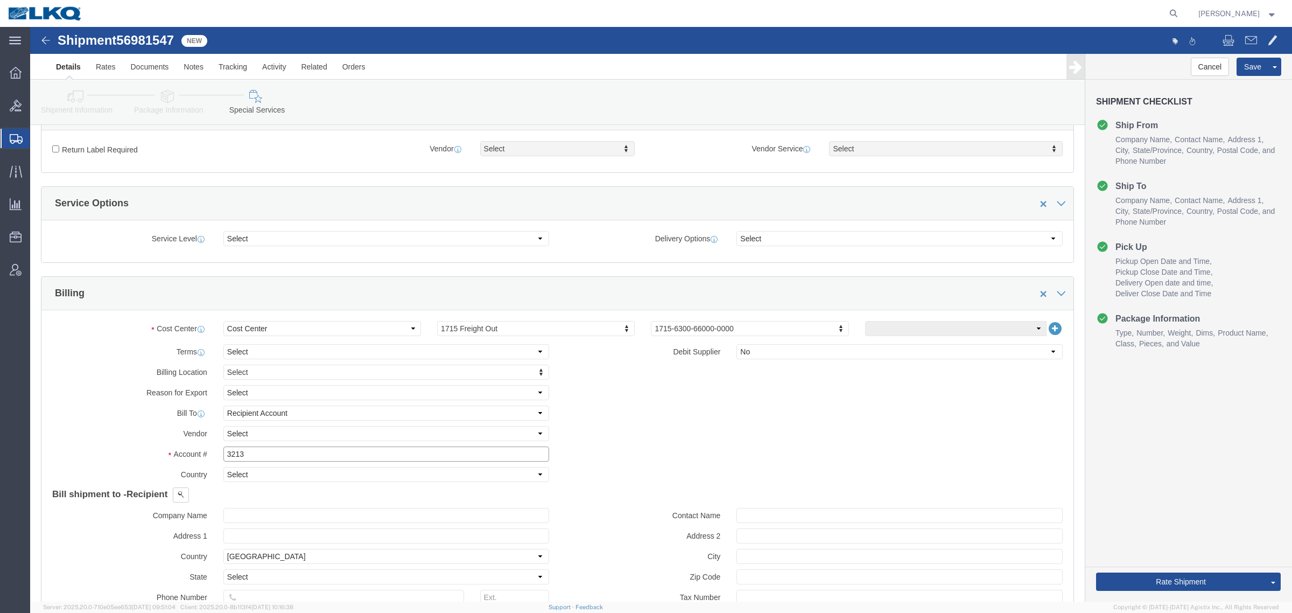
type input "3213"
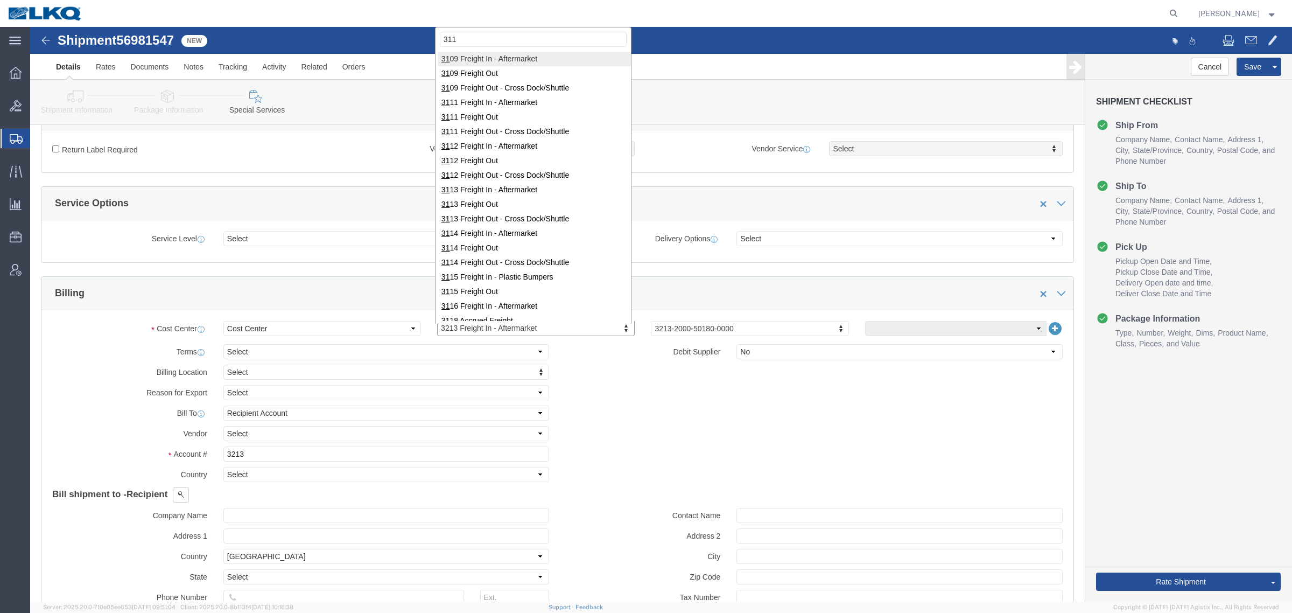
type input "3113"
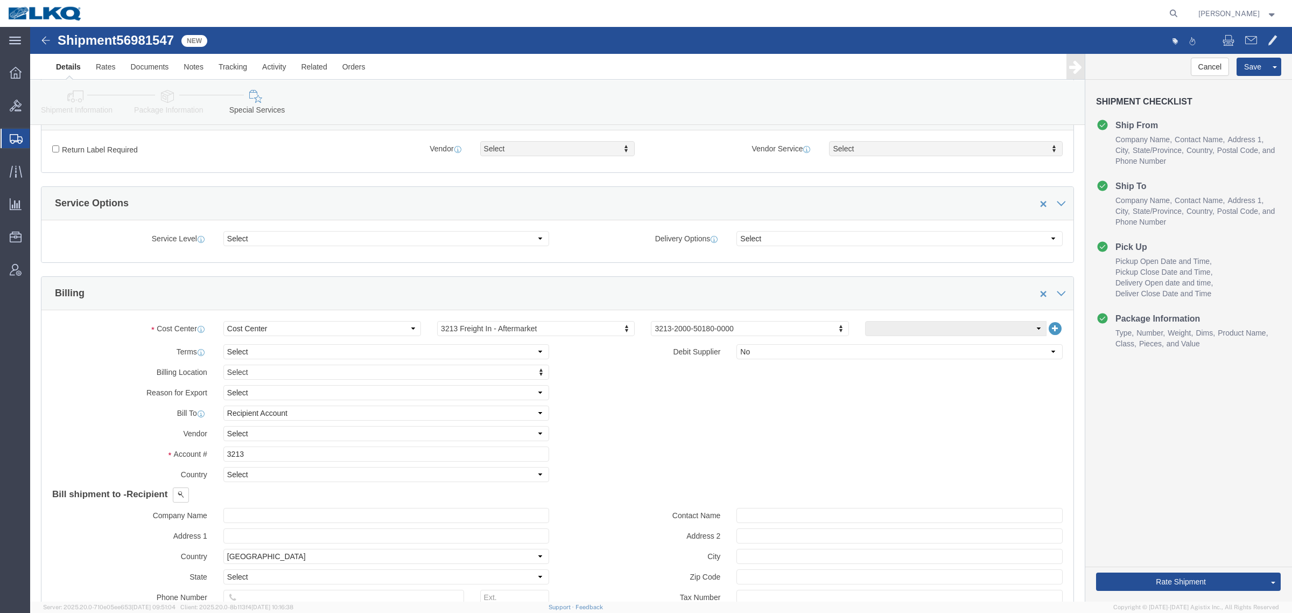
click div "Cancel Save Assign To Clone Shipment Save As Template Shipment Checklist Ship F…"
drag, startPoint x: 1120, startPoint y: 550, endPoint x: 1284, endPoint y: 545, distance: 163.7
click button "Rate Shipment"
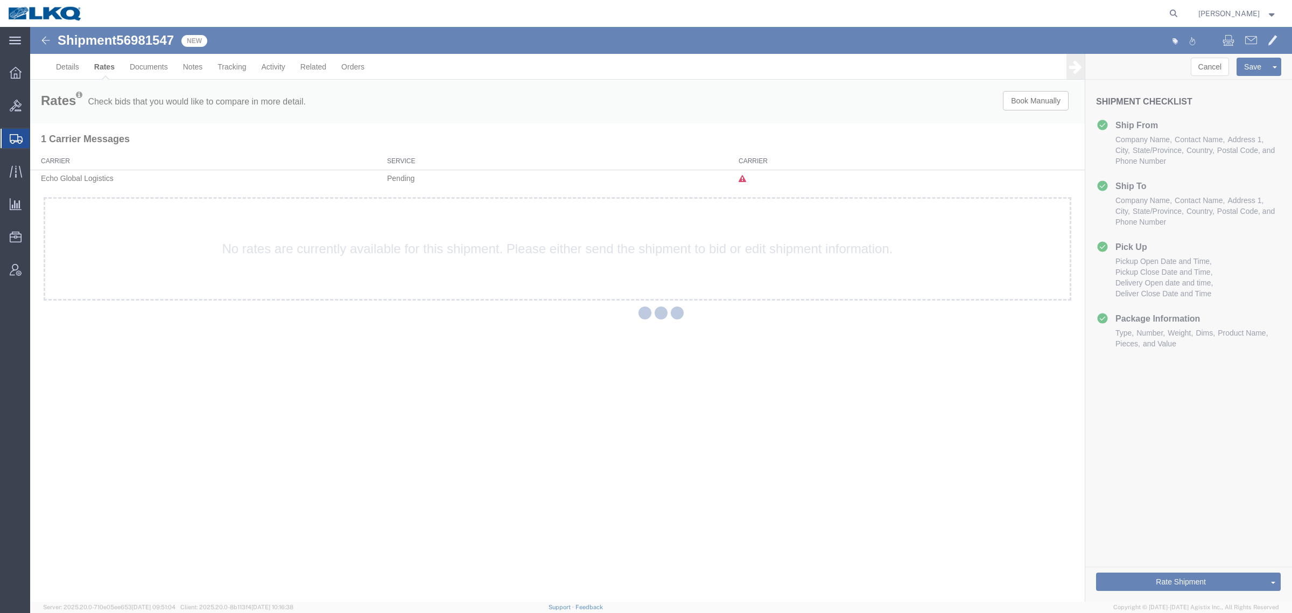
scroll to position [0, 0]
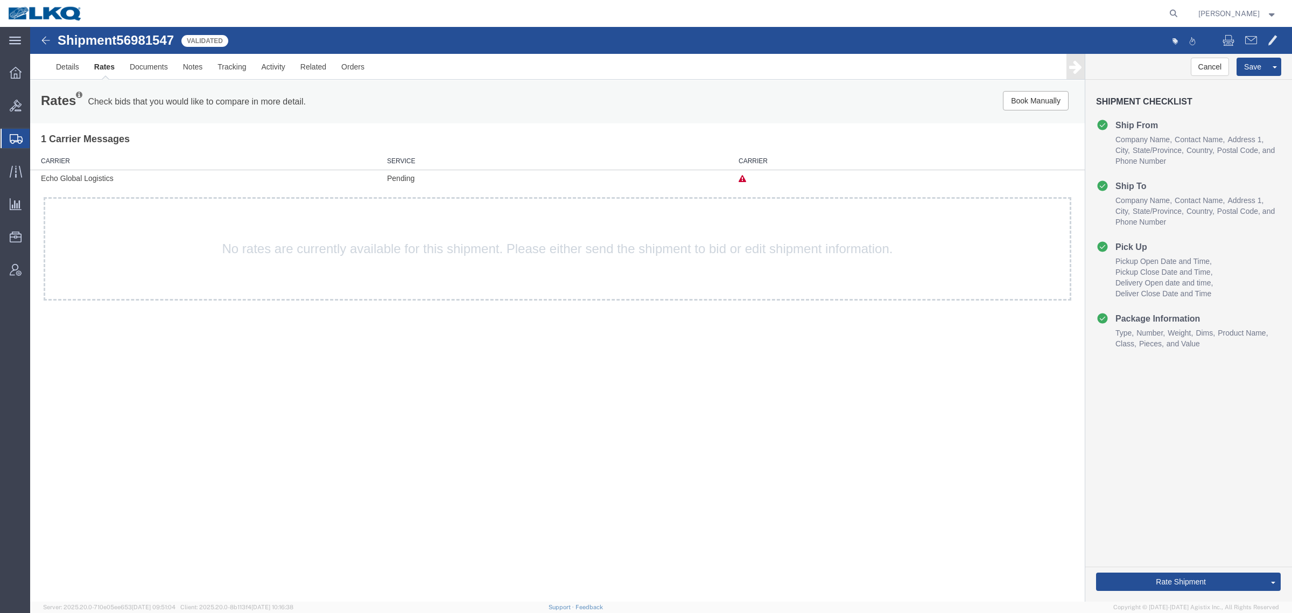
click at [516, 391] on div "Shipment 56981547 Validated Details Rates Documents Notes Tracking Activity Rel…" at bounding box center [661, 314] width 1262 height 574
click at [61, 63] on link "Details" at bounding box center [67, 67] width 38 height 26
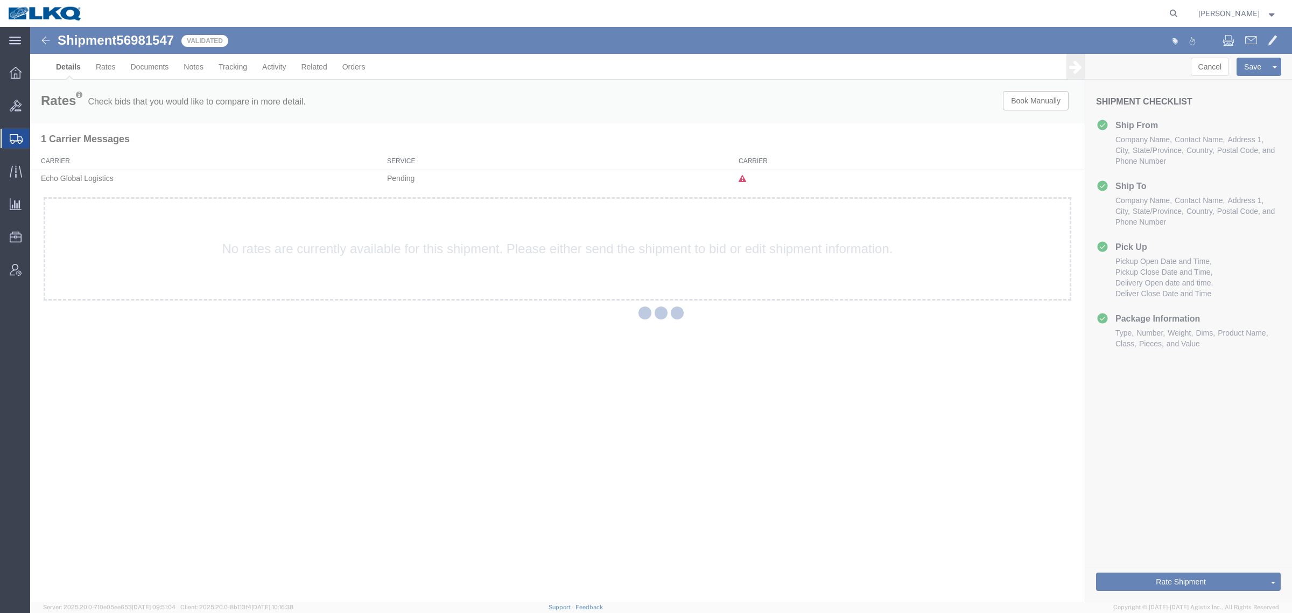
select select "27924"
select select "27600"
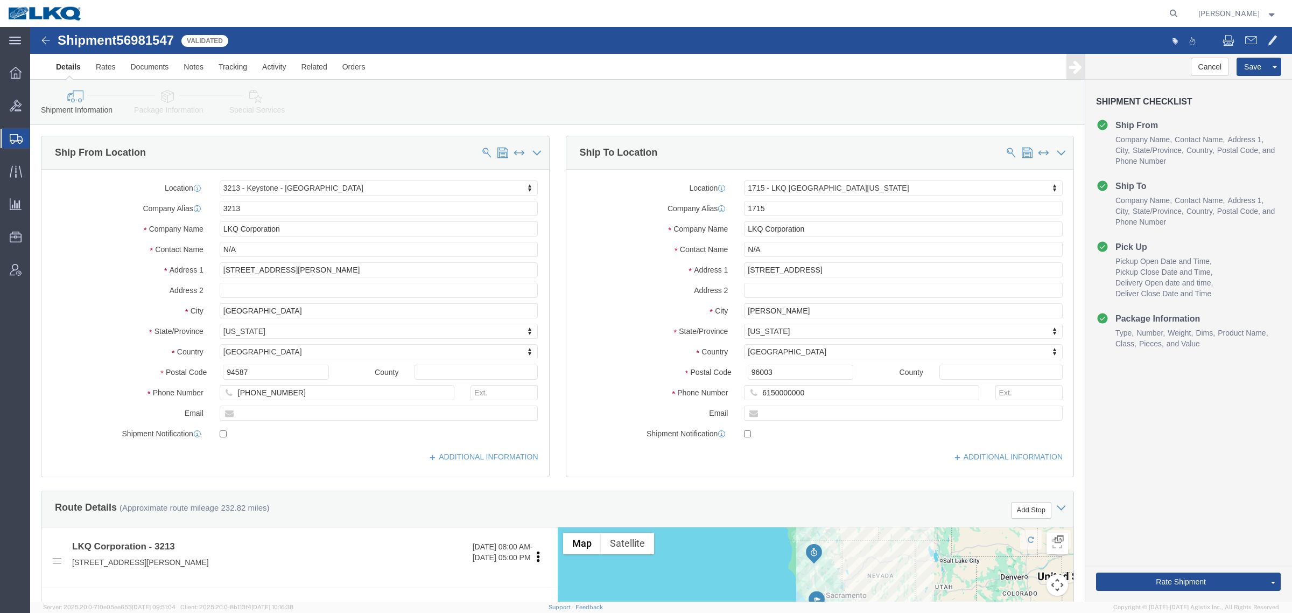
click span "56981547"
click input "94587"
click input "96003"
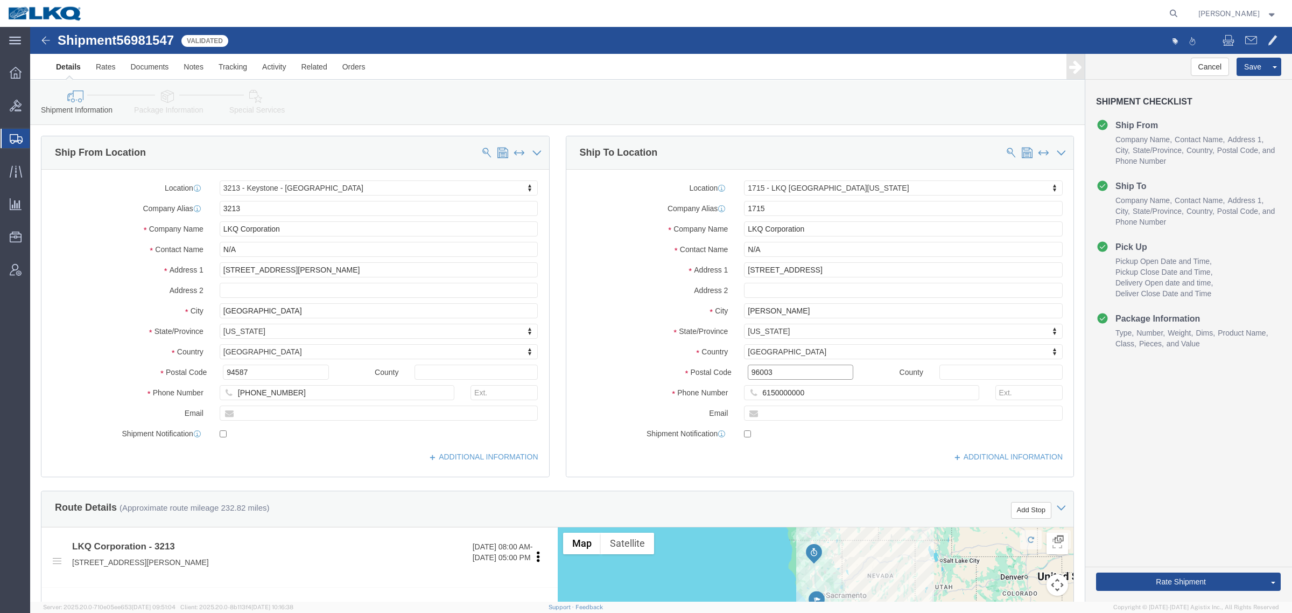
click input "96003"
click link "Notes"
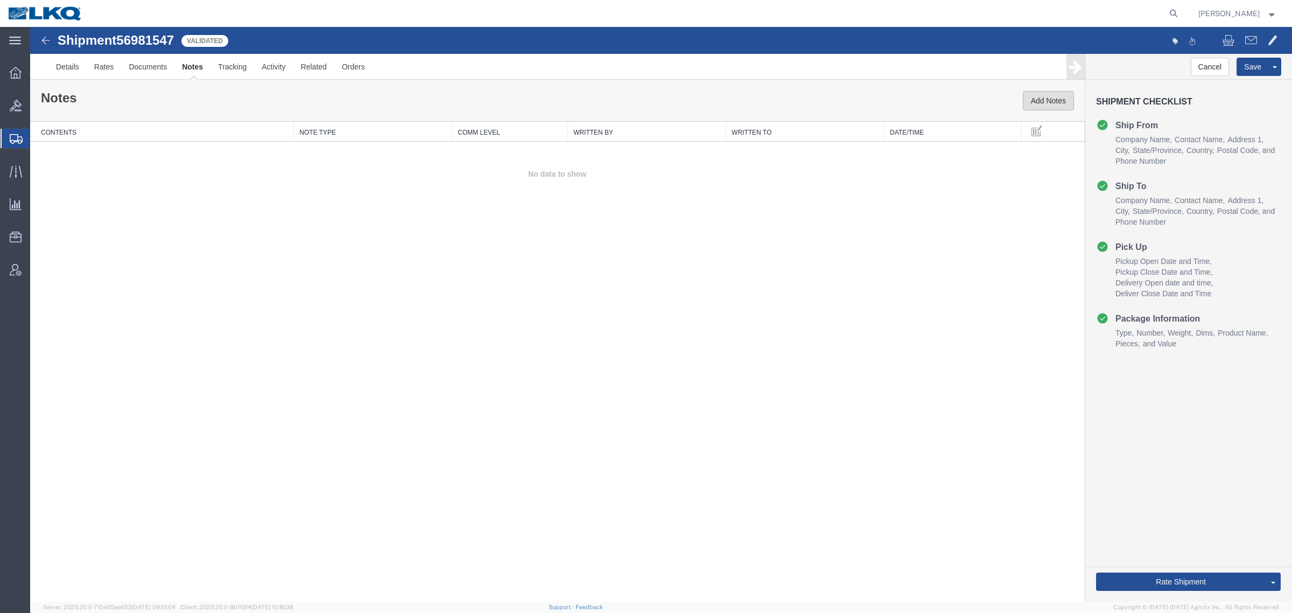
click at [1041, 97] on button "Add Notes" at bounding box center [1048, 100] width 51 height 19
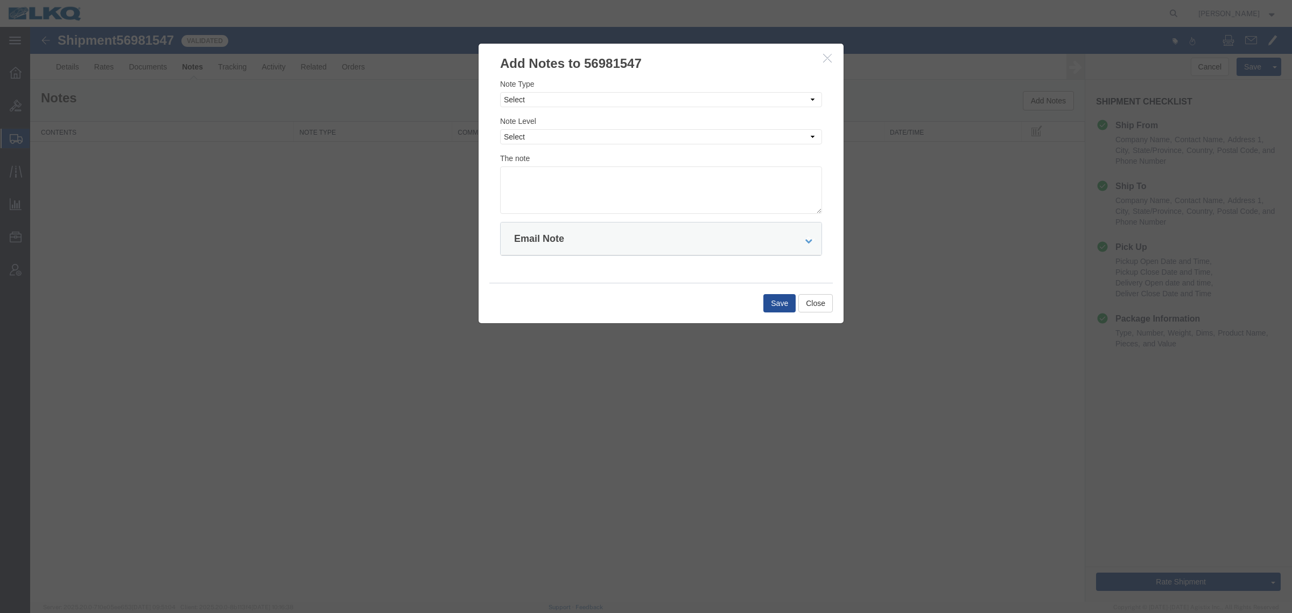
drag, startPoint x: 642, startPoint y: 92, endPoint x: 636, endPoint y: 110, distance: 19.7
click at [642, 94] on div "Note Type Select Approval Bid Notes Carrier Change Notes Claim Notes Content Ha…" at bounding box center [661, 92] width 322 height 29
drag, startPoint x: 636, startPoint y: 99, endPoint x: 634, endPoint y: 107, distance: 8.4
click at [636, 99] on select "Select Approval Bid Notes Carrier Change Notes Claim Notes Content Hazmat Notes…" at bounding box center [661, 99] width 322 height 15
select select "BID_NOTES"
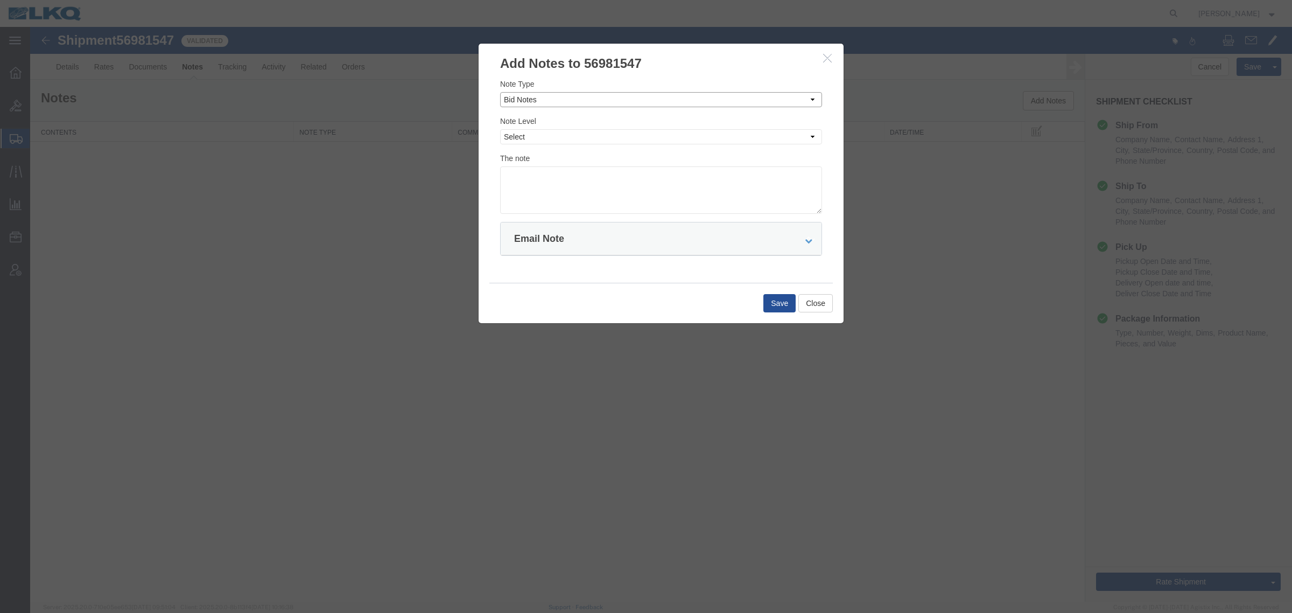
click at [500, 92] on select "Select Approval Bid Notes Carrier Change Notes Claim Notes Content Hazmat Notes…" at bounding box center [661, 99] width 322 height 15
drag, startPoint x: 610, startPoint y: 138, endPoint x: 612, endPoint y: 144, distance: 5.6
click at [611, 138] on select "Select Private to Account Private to Vendor Public" at bounding box center [661, 136] width 322 height 15
select select "PRIVATE_TO_ACCOUNT"
click at [500, 129] on select "Select Private to Account Private to Vendor Public" at bounding box center [661, 136] width 322 height 15
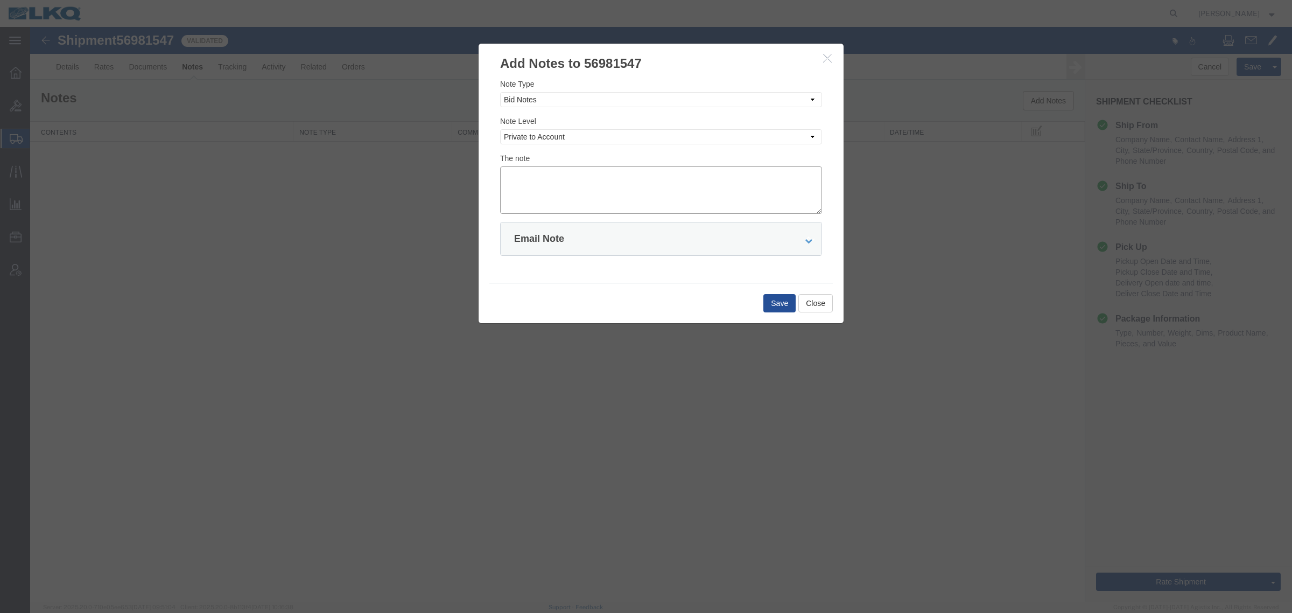
click at [607, 177] on textarea at bounding box center [661, 189] width 322 height 47
type textarea "DAT: $906"
click at [770, 301] on button "Save" at bounding box center [779, 303] width 32 height 18
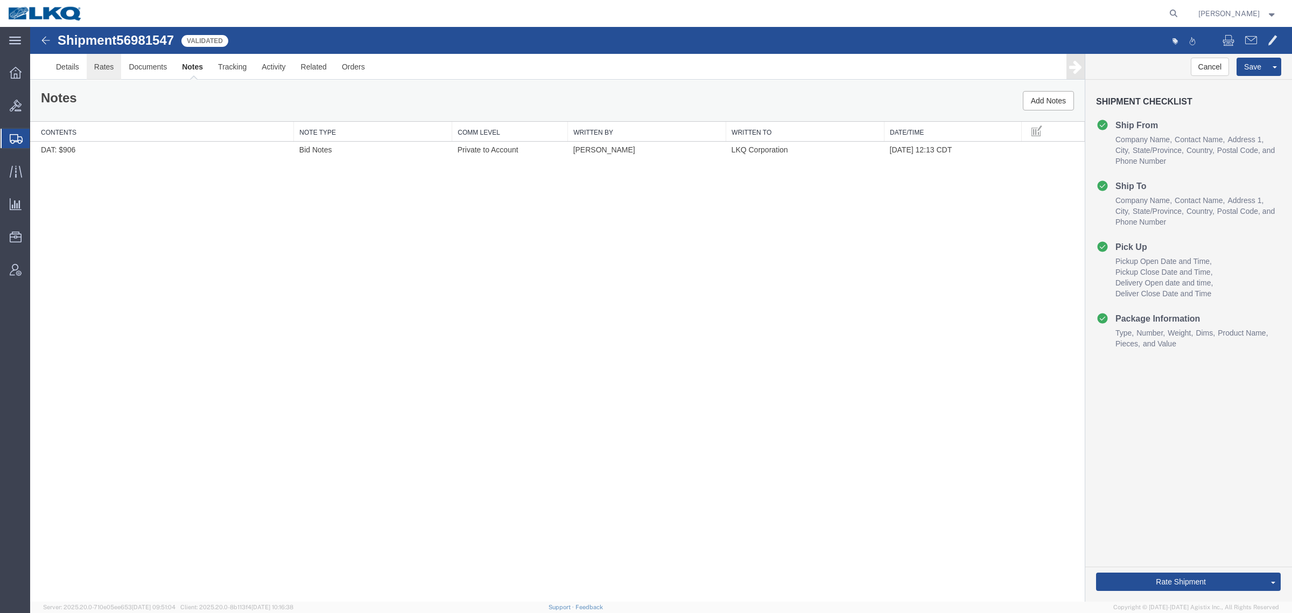
click at [103, 68] on link "Rates" at bounding box center [104, 67] width 35 height 26
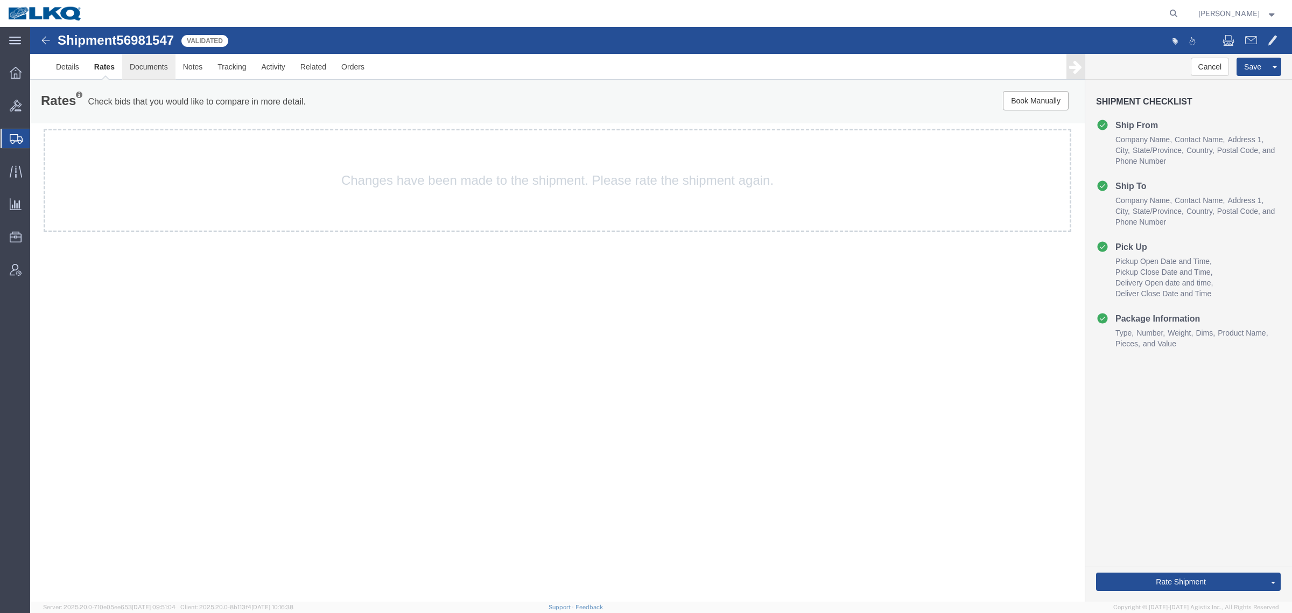
click at [139, 70] on link "Documents" at bounding box center [148, 67] width 53 height 26
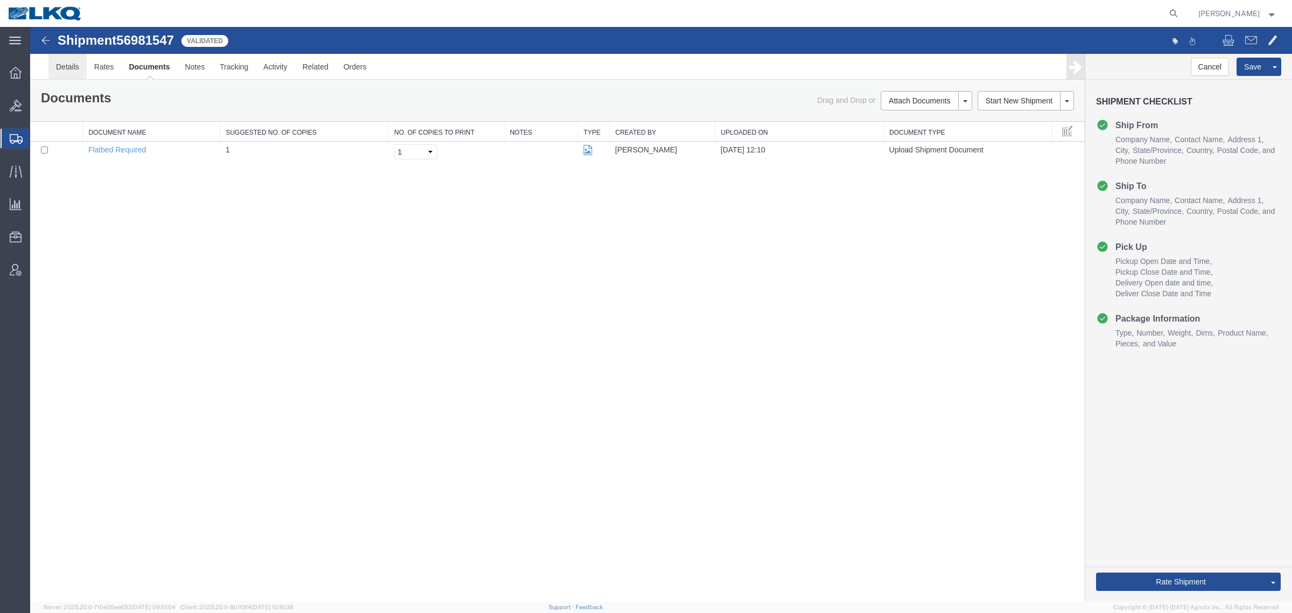
click at [63, 68] on link "Details" at bounding box center [67, 67] width 38 height 26
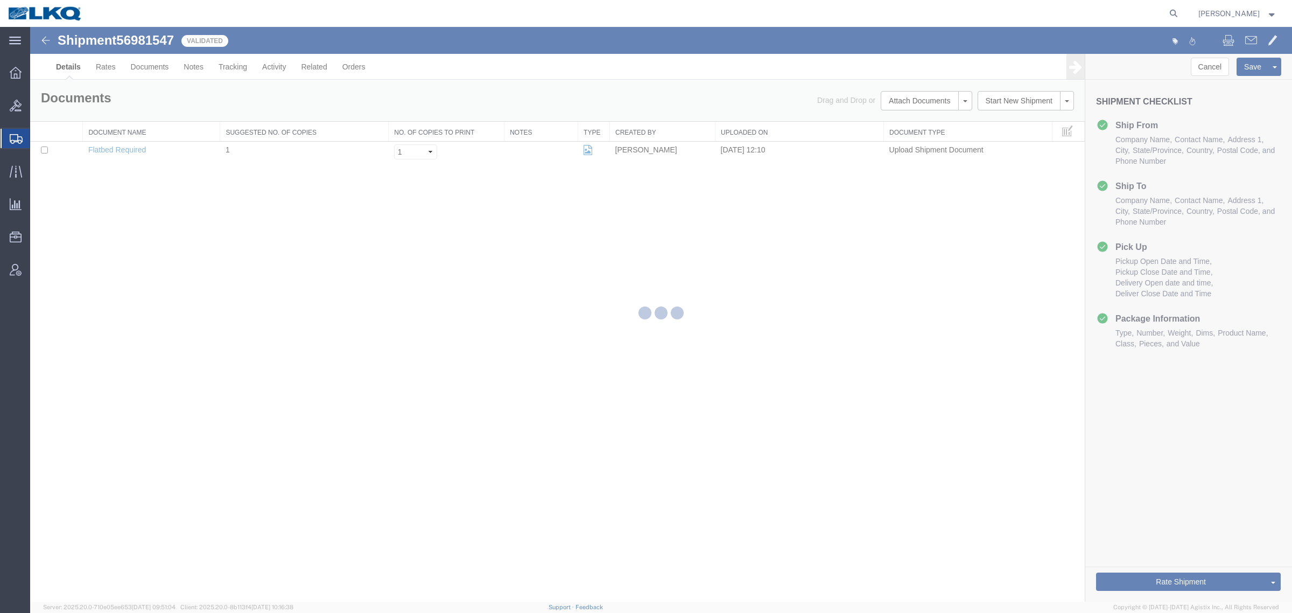
select select "27924"
select select "27600"
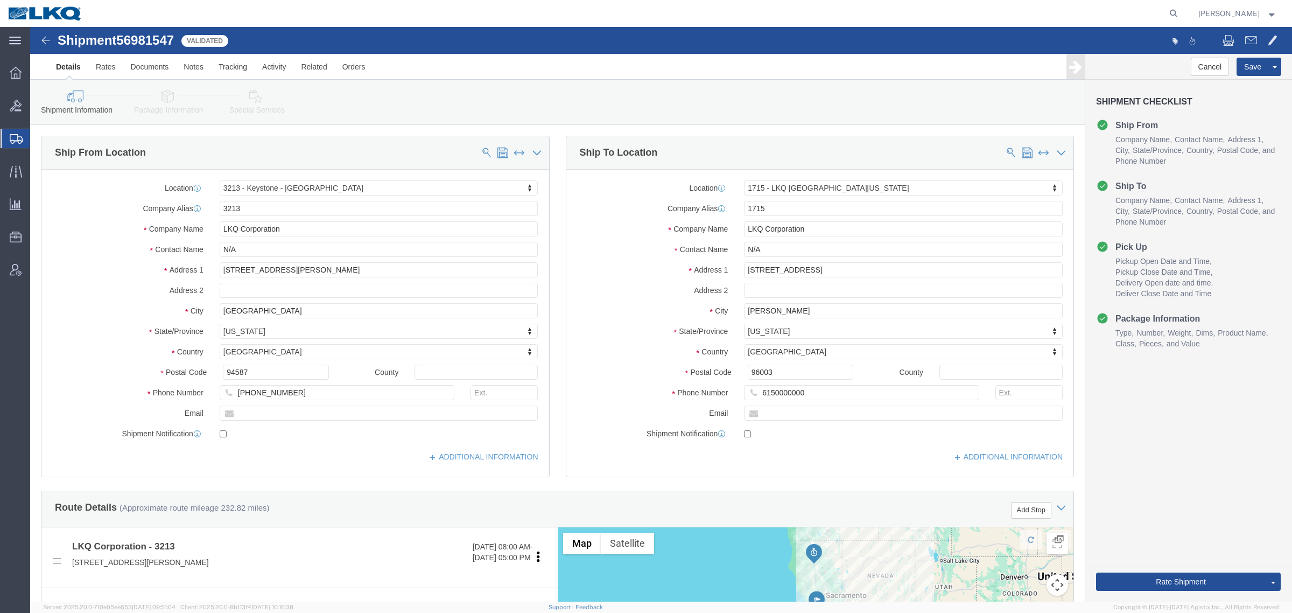
click icon
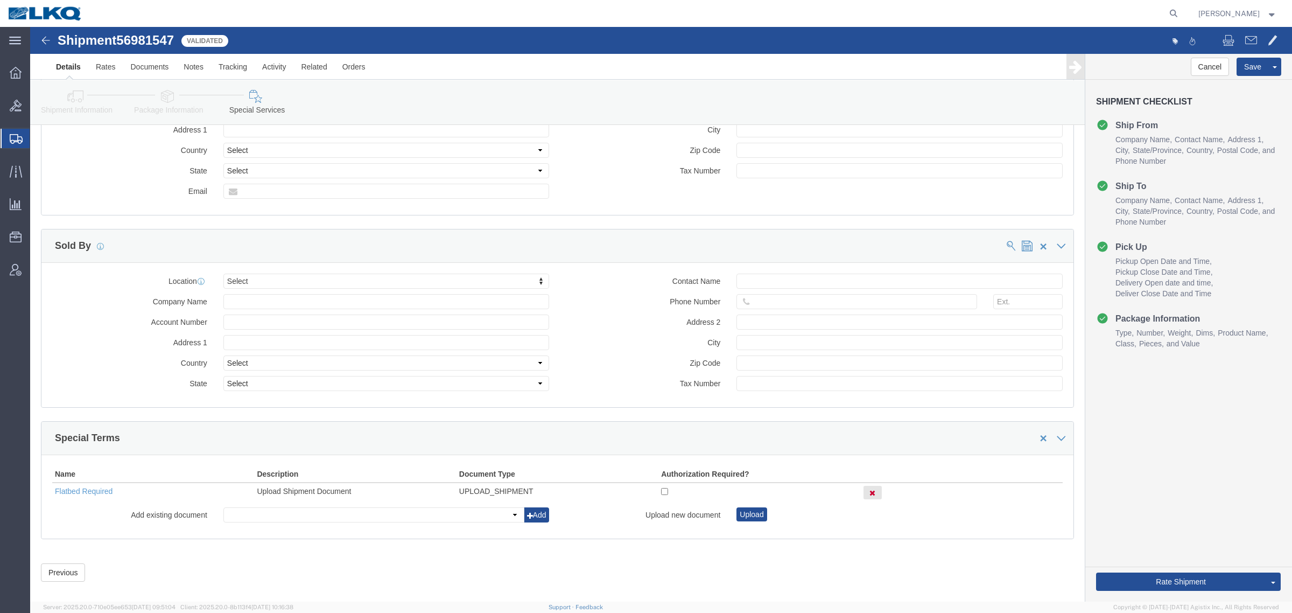
scroll to position [1100, 0]
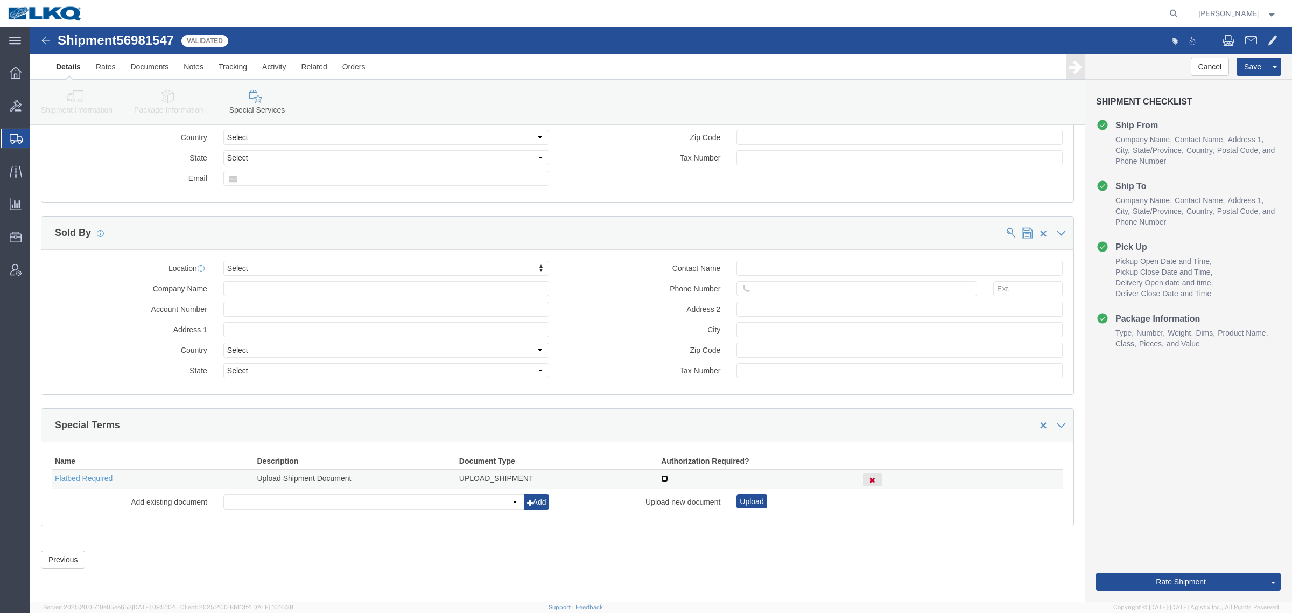
click input "checkbox"
checkbox input "true"
drag, startPoint x: 1198, startPoint y: 508, endPoint x: 1214, endPoint y: 506, distance: 16.8
click link "Send To Bid"
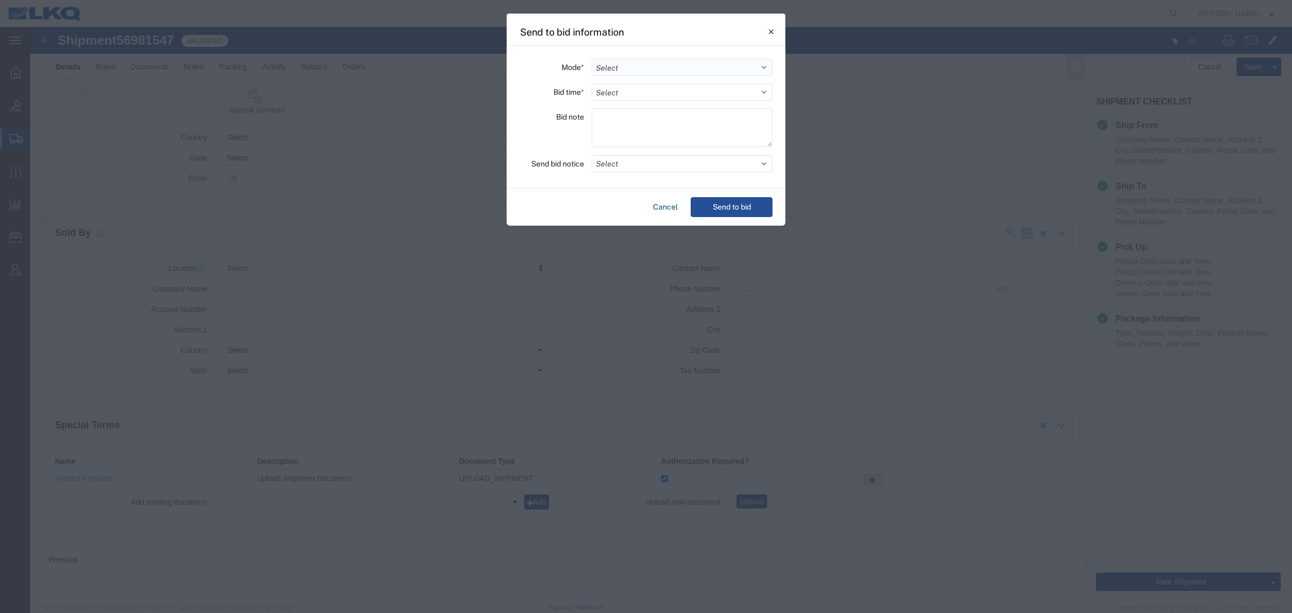
click at [636, 62] on select "Select Small Parcel Truckload Air Rail Less than Truckload Ocean Freight Multi-…" at bounding box center [682, 67] width 181 height 17
select select "TL"
click at [592, 59] on select "Select Small Parcel Truckload Air Rail Less than Truckload Ocean Freight Multi-…" at bounding box center [682, 67] width 181 height 17
drag, startPoint x: 628, startPoint y: 93, endPoint x: 628, endPoint y: 100, distance: 7.0
click at [628, 93] on select "Select 30 Min (Rush) 1 Hour (Rush) 2 Hours (Rush) 4 Hours (Rush) 8 Hours (Rush)…" at bounding box center [682, 91] width 181 height 17
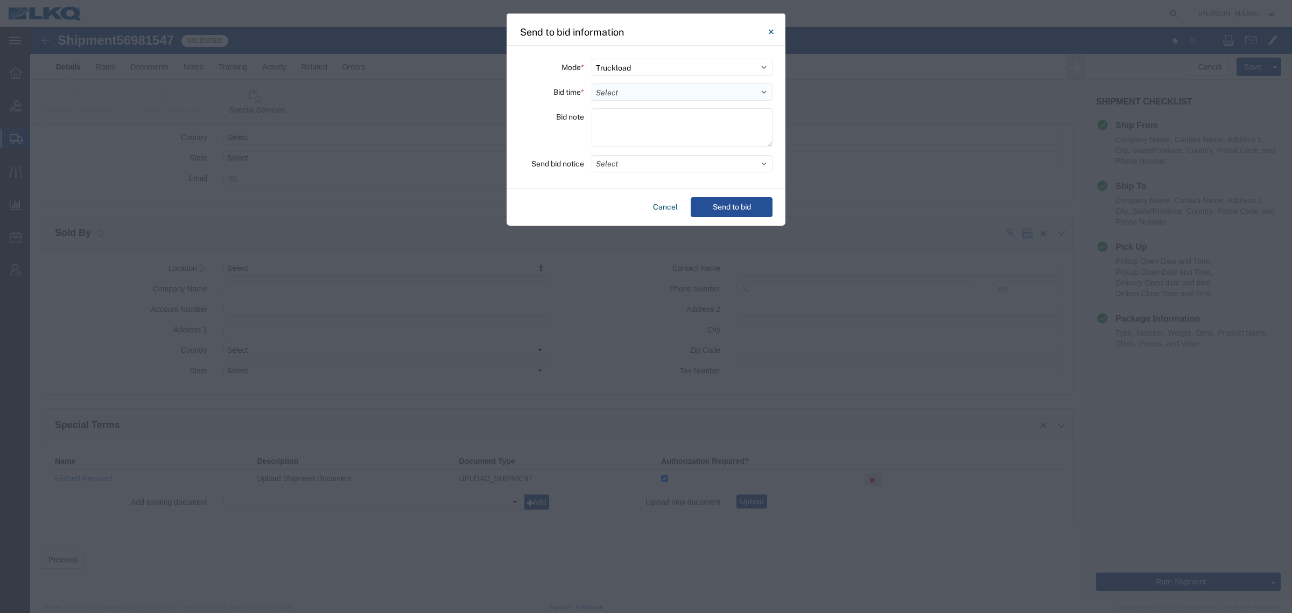
select select "4"
click at [592, 83] on select "Select 30 Min (Rush) 1 Hour (Rush) 2 Hours (Rush) 4 Hours (Rush) 8 Hours (Rush)…" at bounding box center [682, 91] width 181 height 17
drag, startPoint x: 647, startPoint y: 152, endPoint x: 647, endPoint y: 163, distance: 11.3
click at [647, 152] on div "Mode * Select Small Parcel Truckload Air Rail Less than Truckload Ocean Freight…" at bounding box center [646, 117] width 279 height 143
click at [647, 163] on button "Select" at bounding box center [682, 163] width 181 height 17
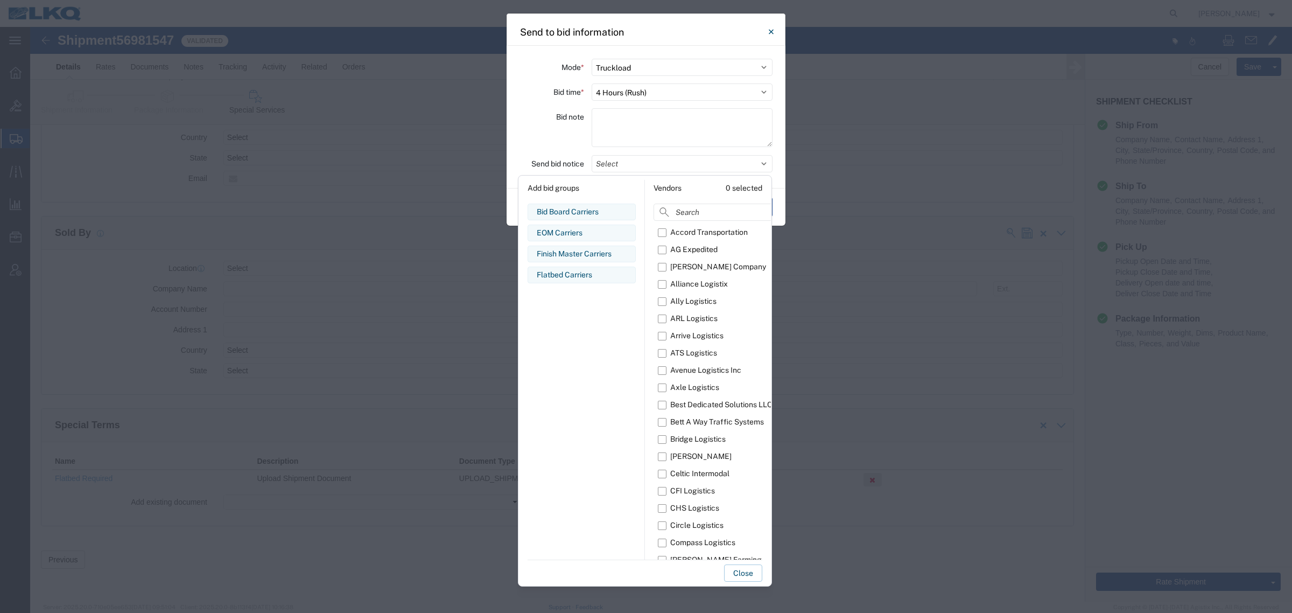
click at [556, 273] on div "Flatbed Carriers" at bounding box center [582, 274] width 90 height 11
click at [742, 576] on button "Close" at bounding box center [743, 572] width 38 height 17
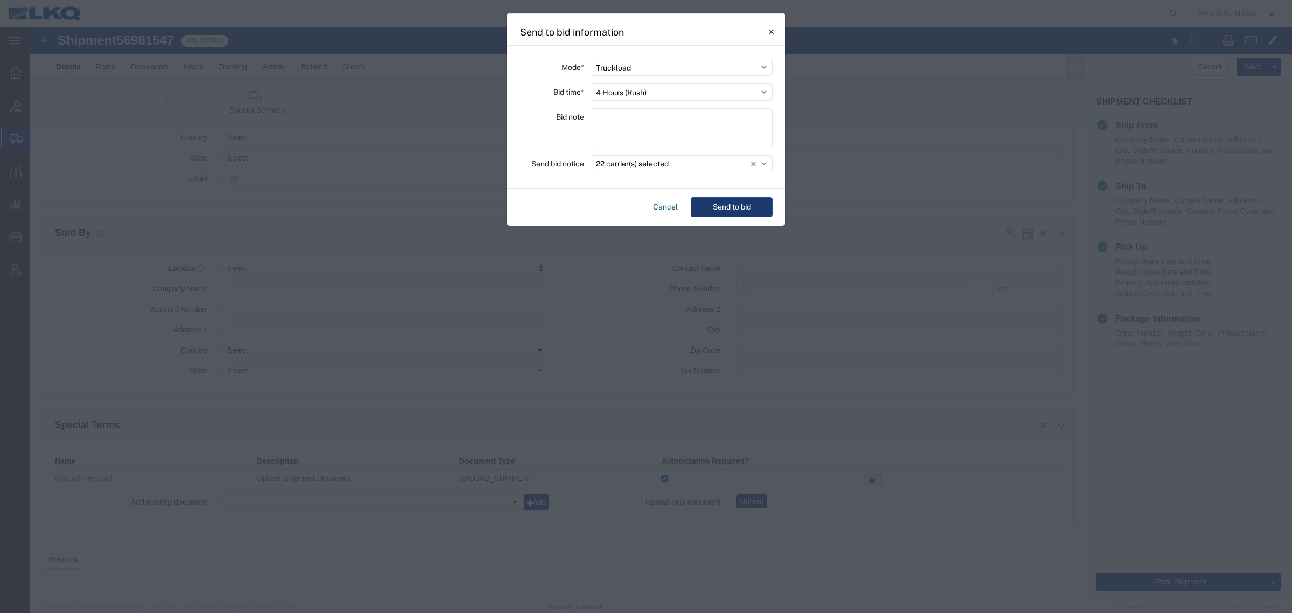
click at [712, 205] on button "Send to bid" at bounding box center [732, 207] width 82 height 20
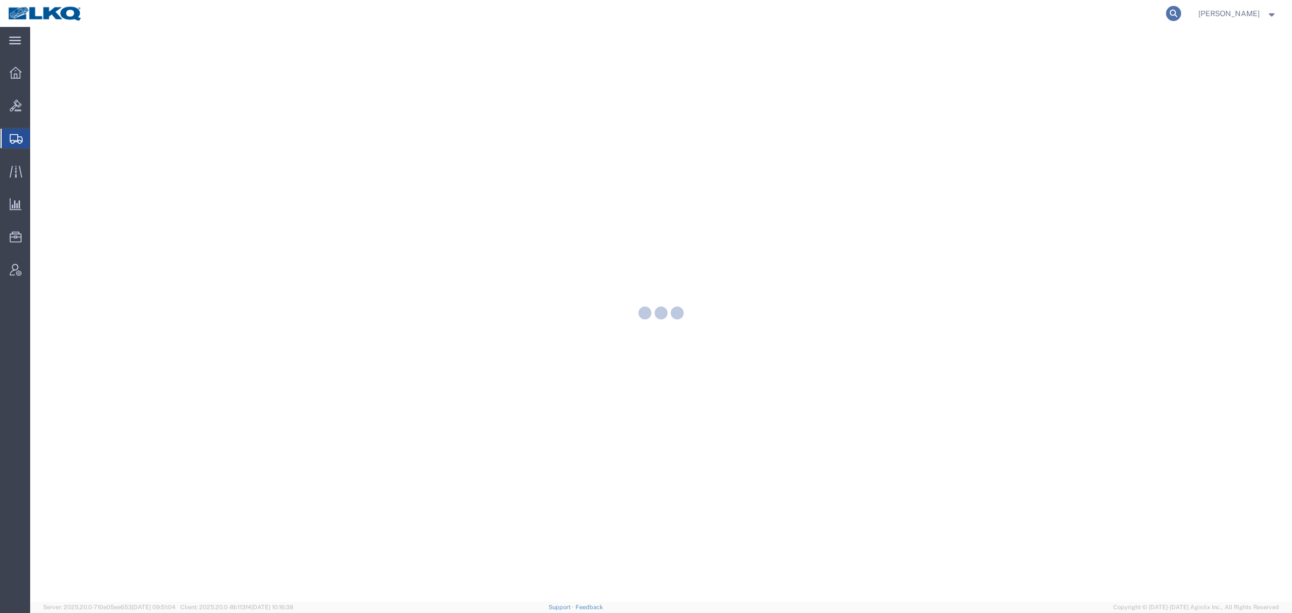
click at [1180, 12] on icon at bounding box center [1173, 13] width 15 height 15
paste input "56980708"
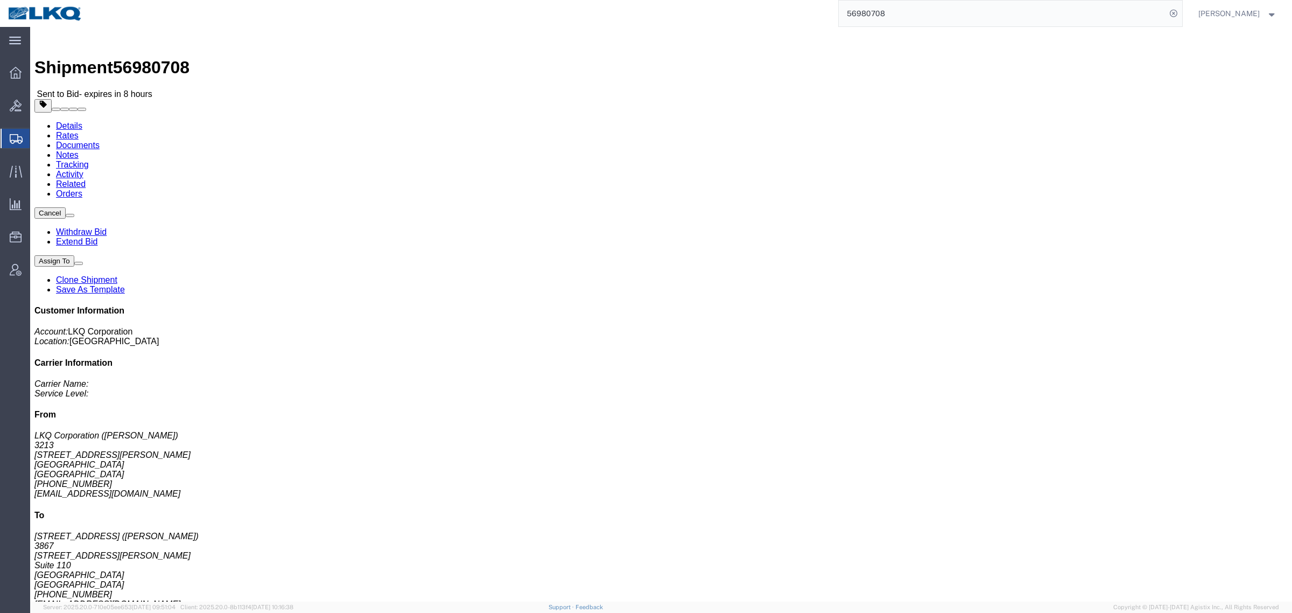
click link "Documents"
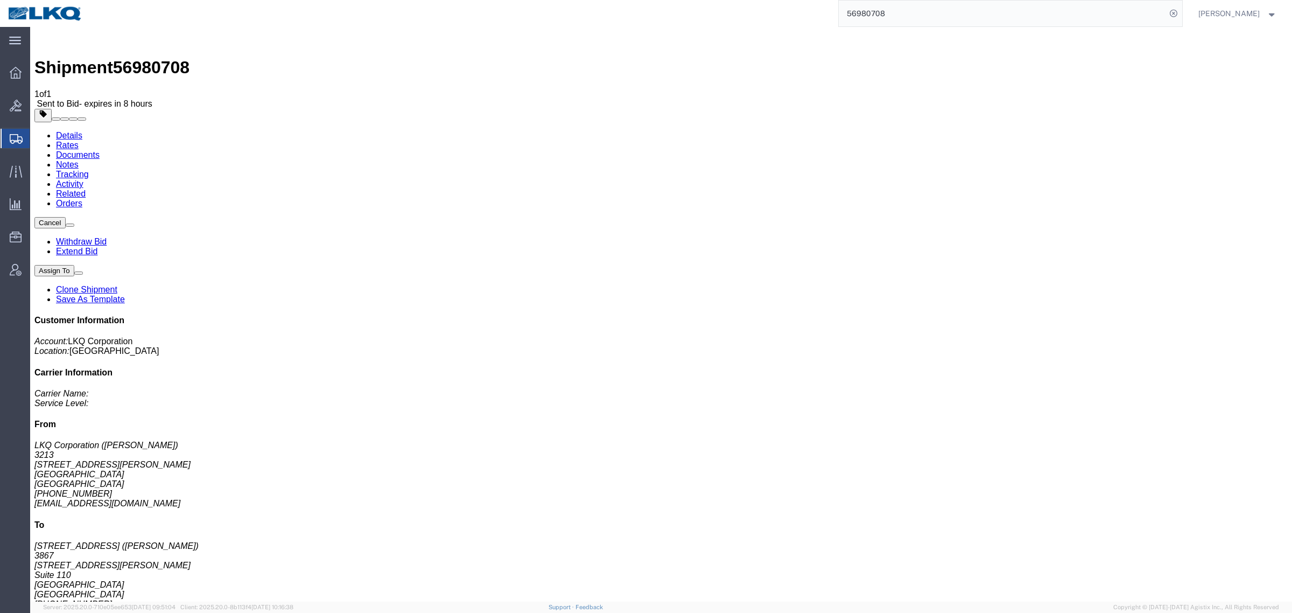
click at [79, 160] on link "Notes" at bounding box center [67, 164] width 23 height 9
click at [76, 131] on link "Details" at bounding box center [69, 135] width 26 height 9
drag, startPoint x: 635, startPoint y: 40, endPoint x: 669, endPoint y: 0, distance: 52.7
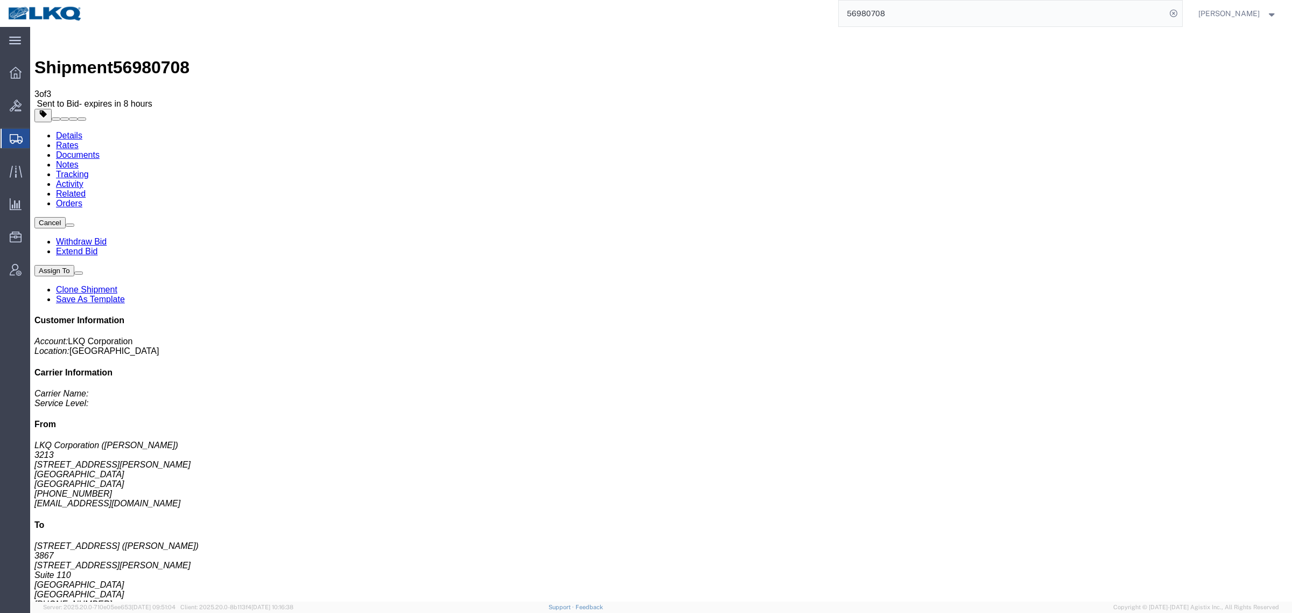
click ul "Details Rates Documents Notes Tracking Activity Related Orders"
drag, startPoint x: 911, startPoint y: 18, endPoint x: 788, endPoint y: 17, distance: 123.8
click at [792, 17] on div "56980708" at bounding box center [636, 13] width 1092 height 27
paste input "96"
type input "56980796"
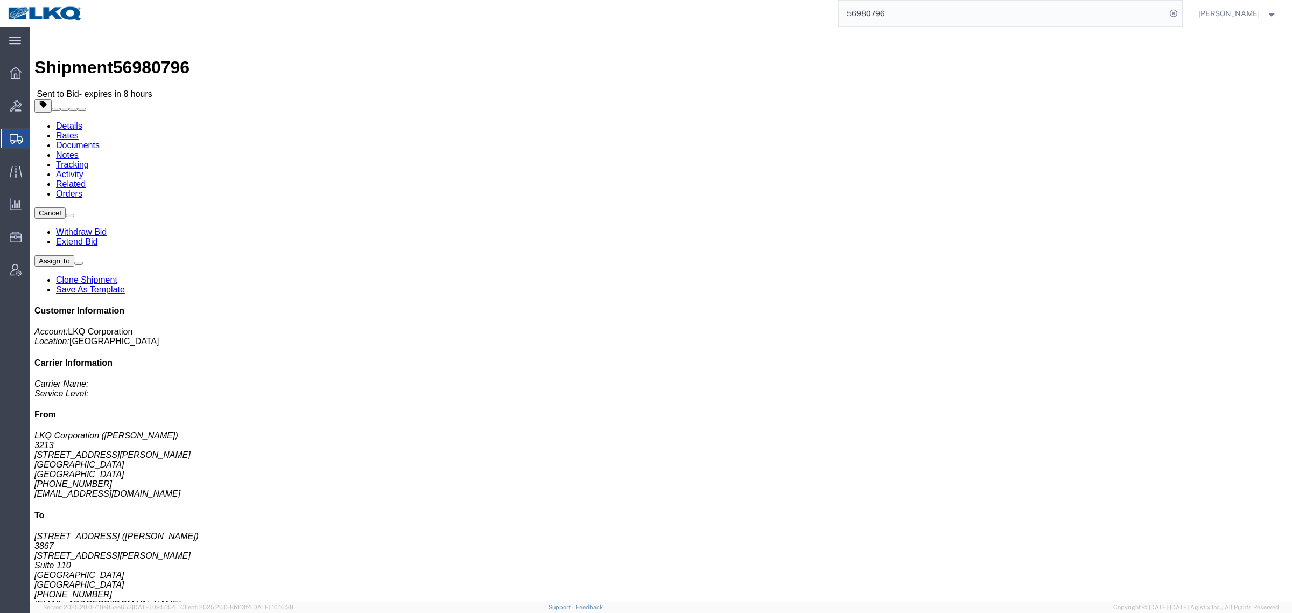
click link "Withdraw Bid"
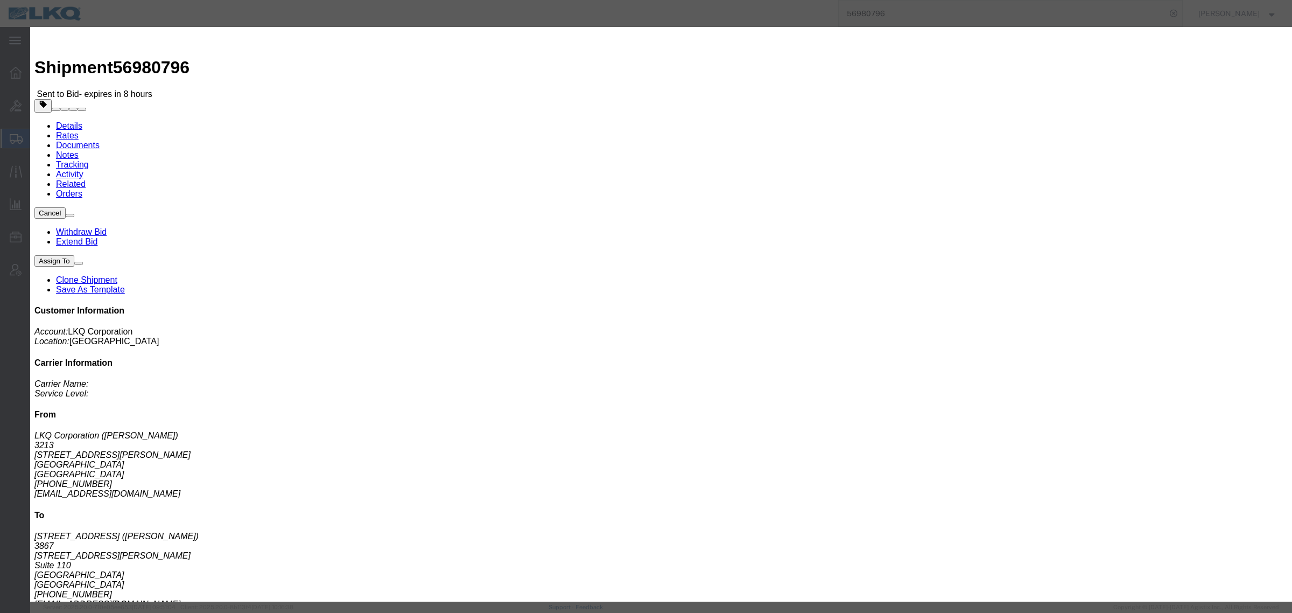
click button "Withdraw"
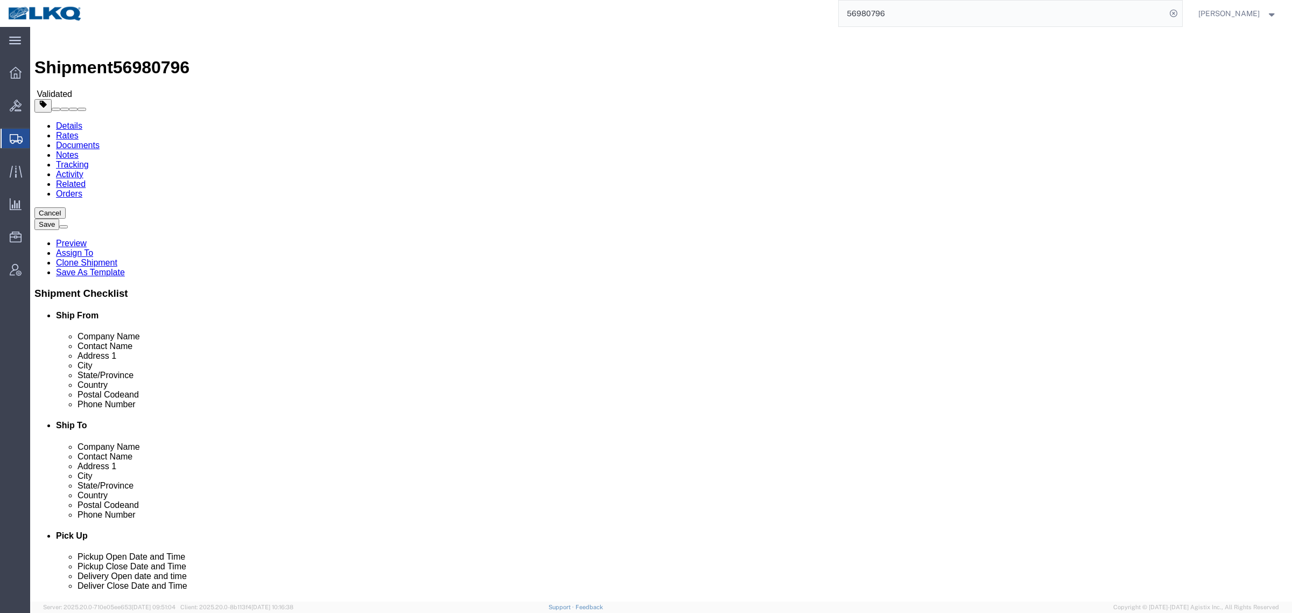
click link "Special Services"
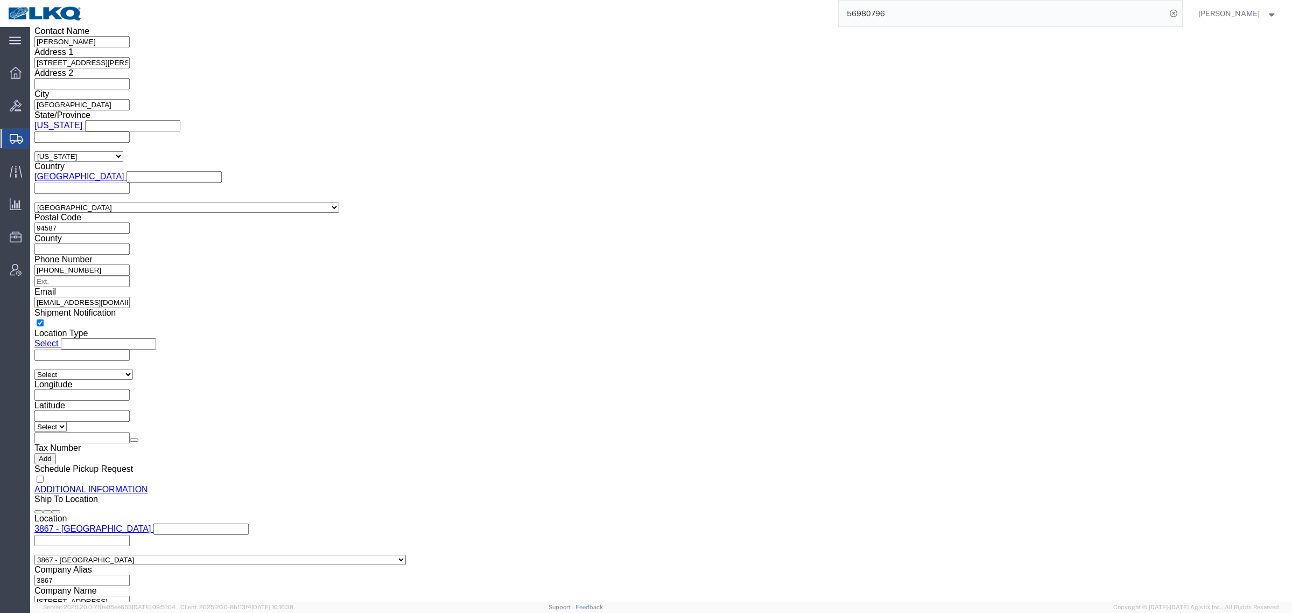
scroll to position [1058, 0]
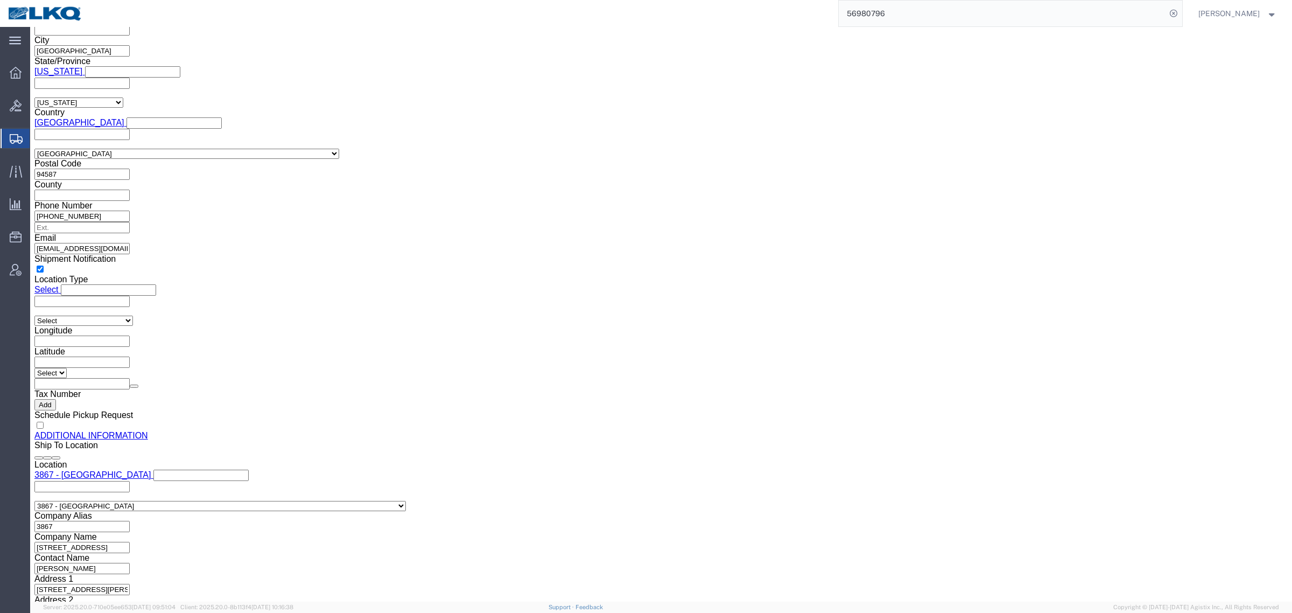
click button "Upload"
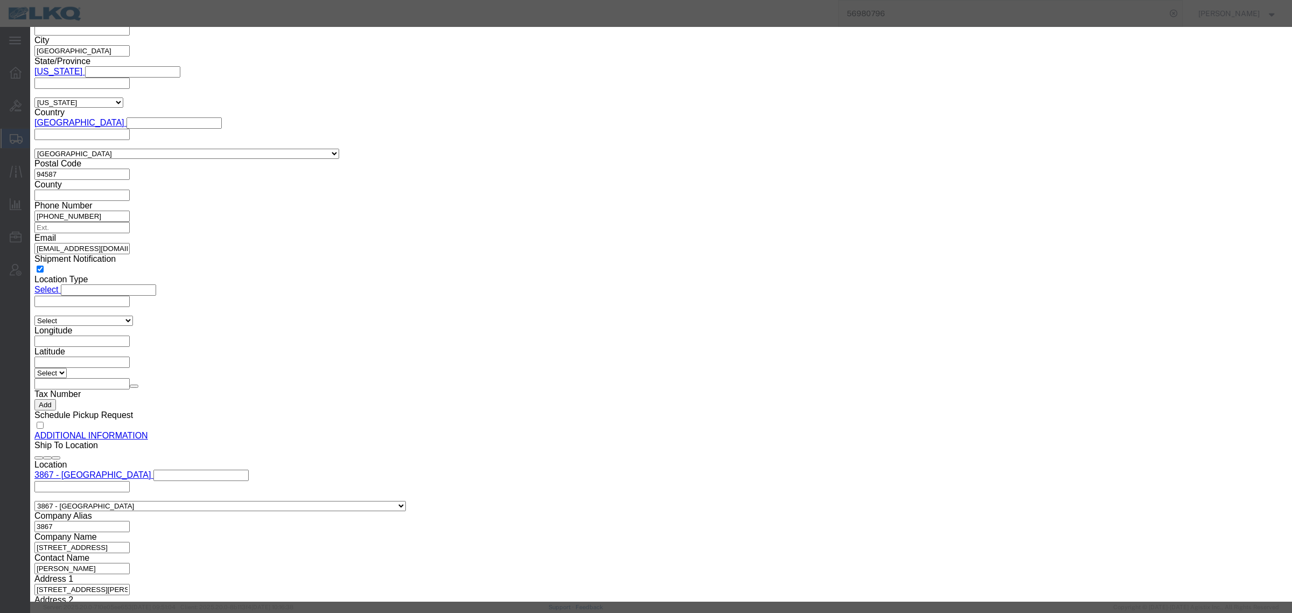
click div "No file chosen"
type input "C:\fakepath\Flatbed Required.jpg"
click input "Name"
paste input "Flatbed Required"
type input "Flatbed Required"
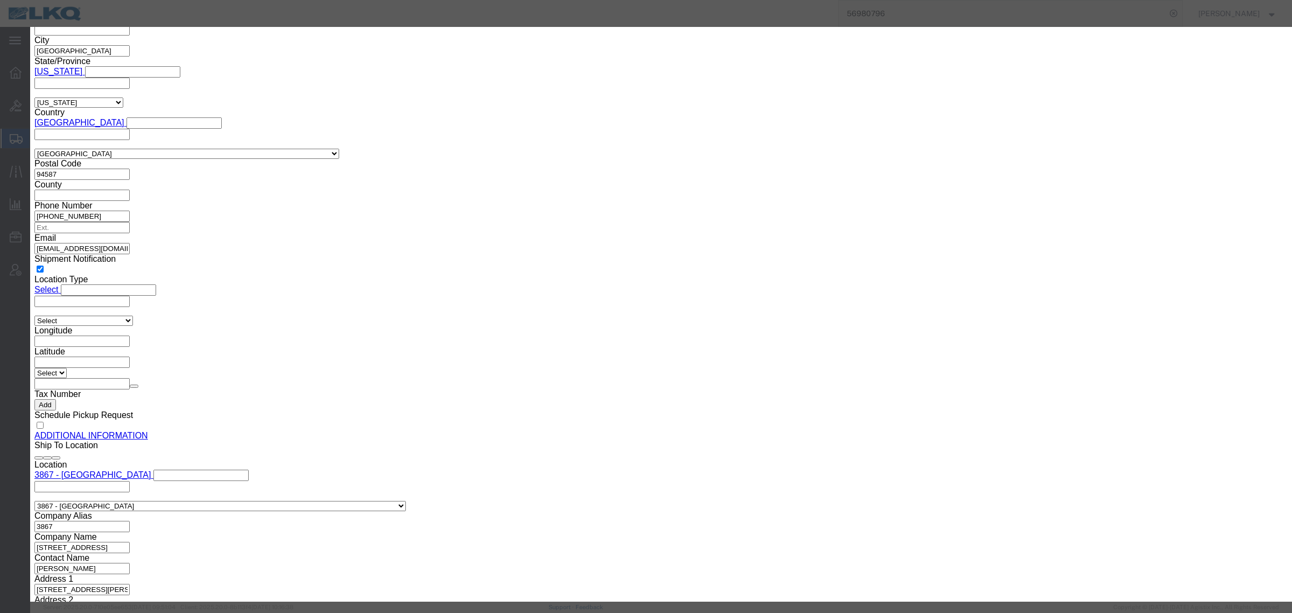
click button "Upload"
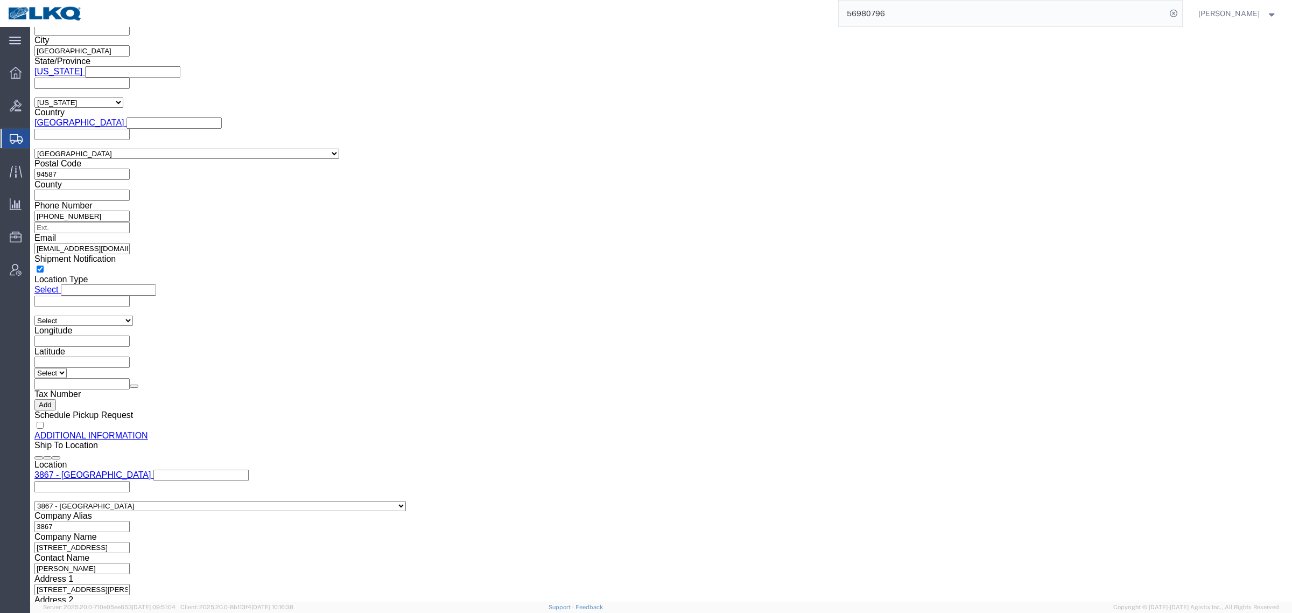
click link "Details"
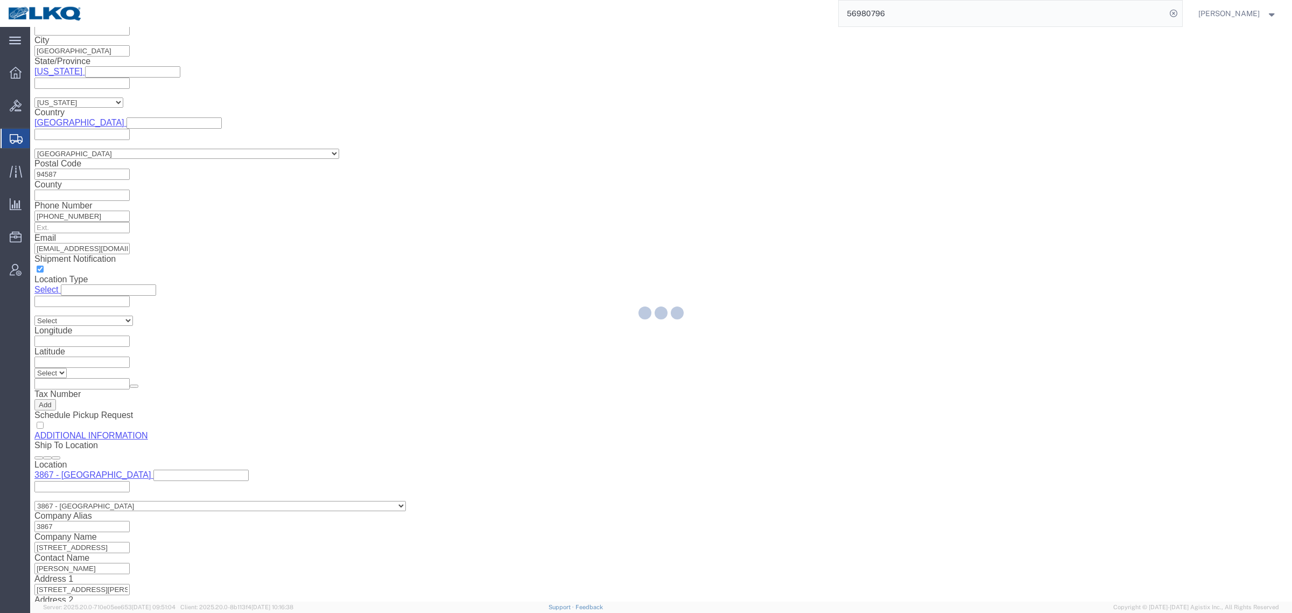
select select "27924"
select select "57631"
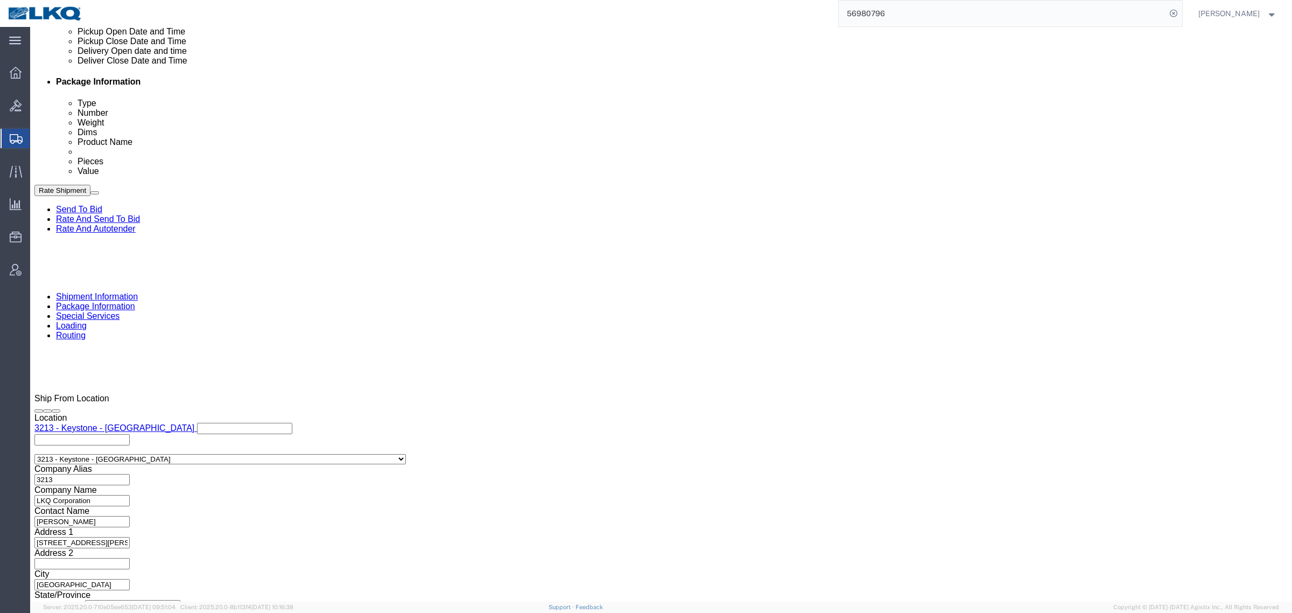
click icon
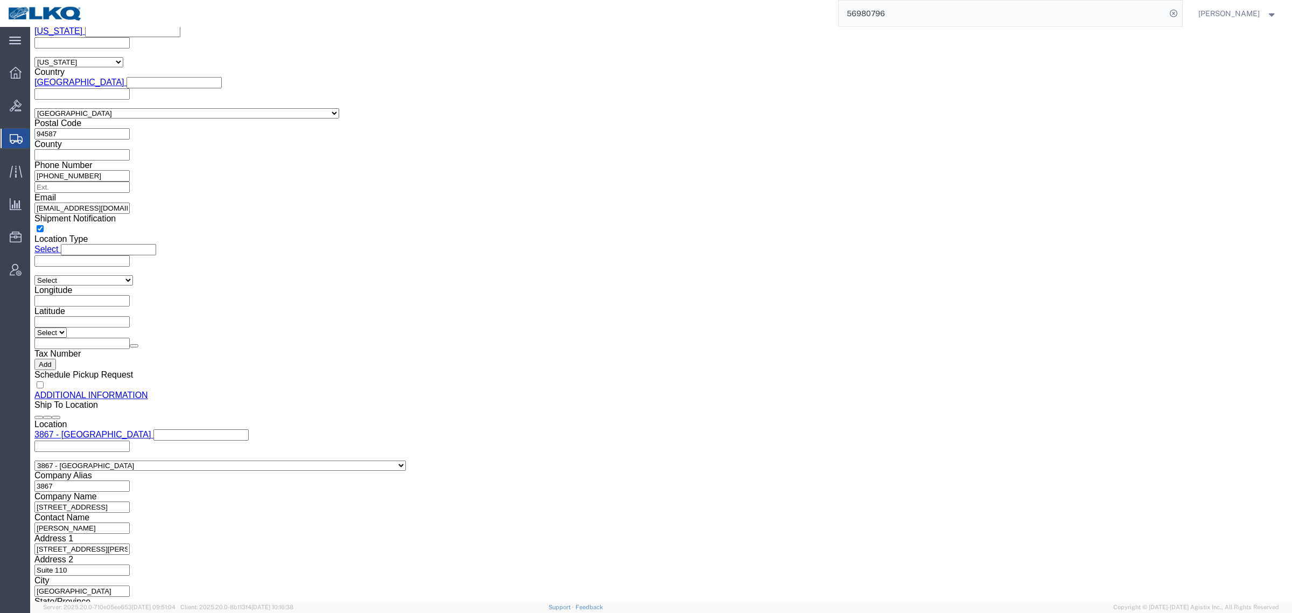
click td
click input "checkbox"
checkbox input "true"
click link "Send To Bid"
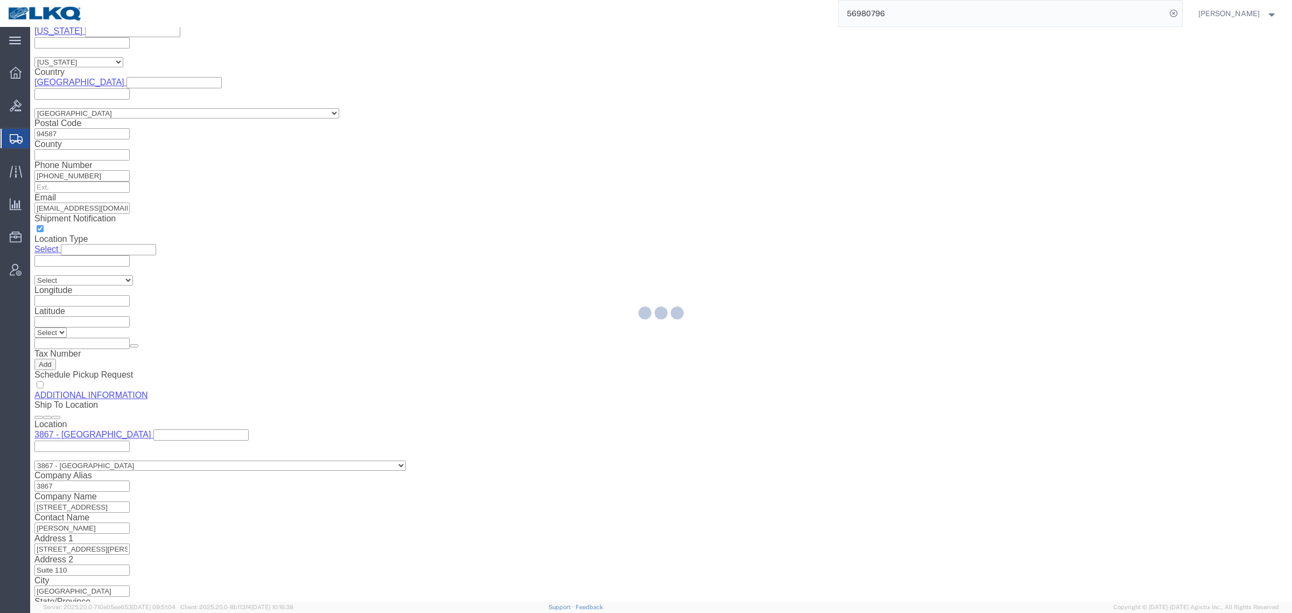
select select "TL"
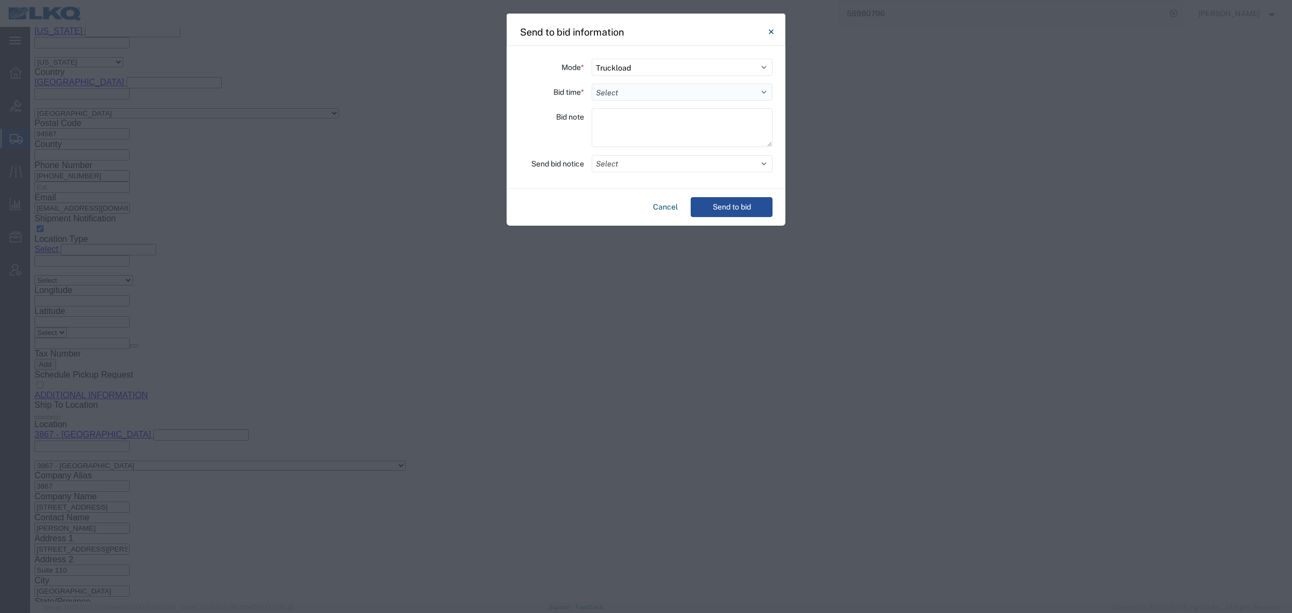
click at [703, 97] on select "Select 30 Min (Rush) 1 Hour (Rush) 2 Hours (Rush) 4 Hours (Rush) 8 Hours (Rush)…" at bounding box center [682, 91] width 181 height 17
select select "4"
click at [592, 83] on select "Select 30 Min (Rush) 1 Hour (Rush) 2 Hours (Rush) 4 Hours (Rush) 8 Hours (Rush)…" at bounding box center [682, 91] width 181 height 17
click at [662, 162] on button "Select" at bounding box center [682, 163] width 181 height 17
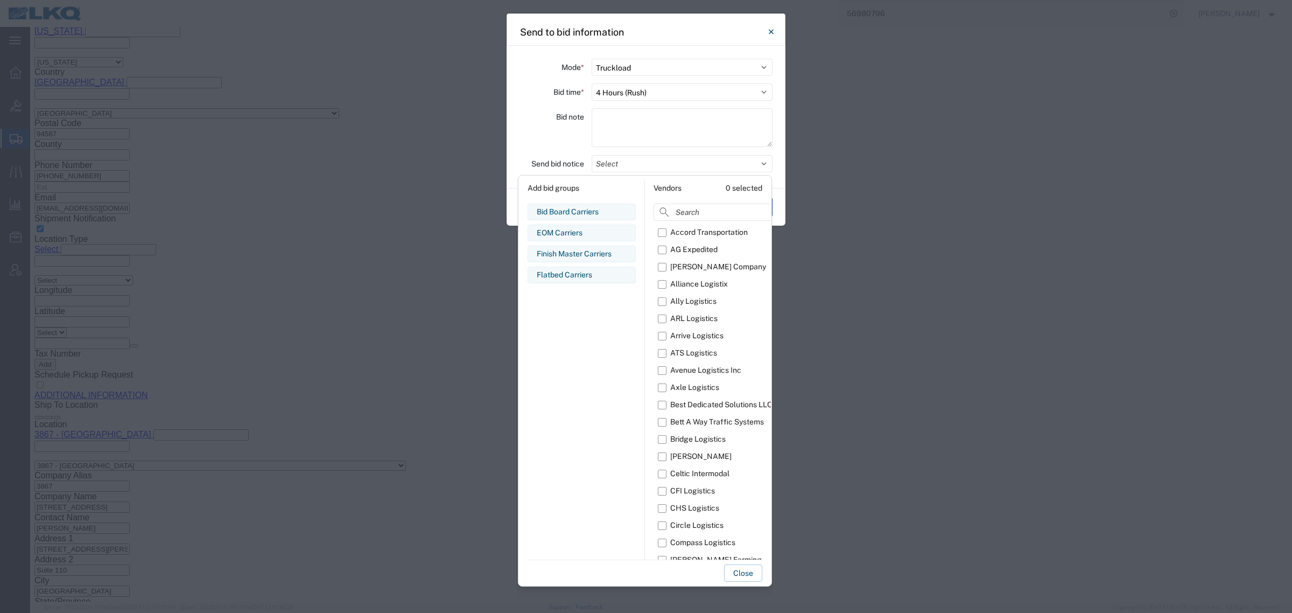
click at [577, 275] on div "Flatbed Carriers" at bounding box center [582, 274] width 90 height 11
click at [731, 569] on button "Close" at bounding box center [743, 572] width 38 height 17
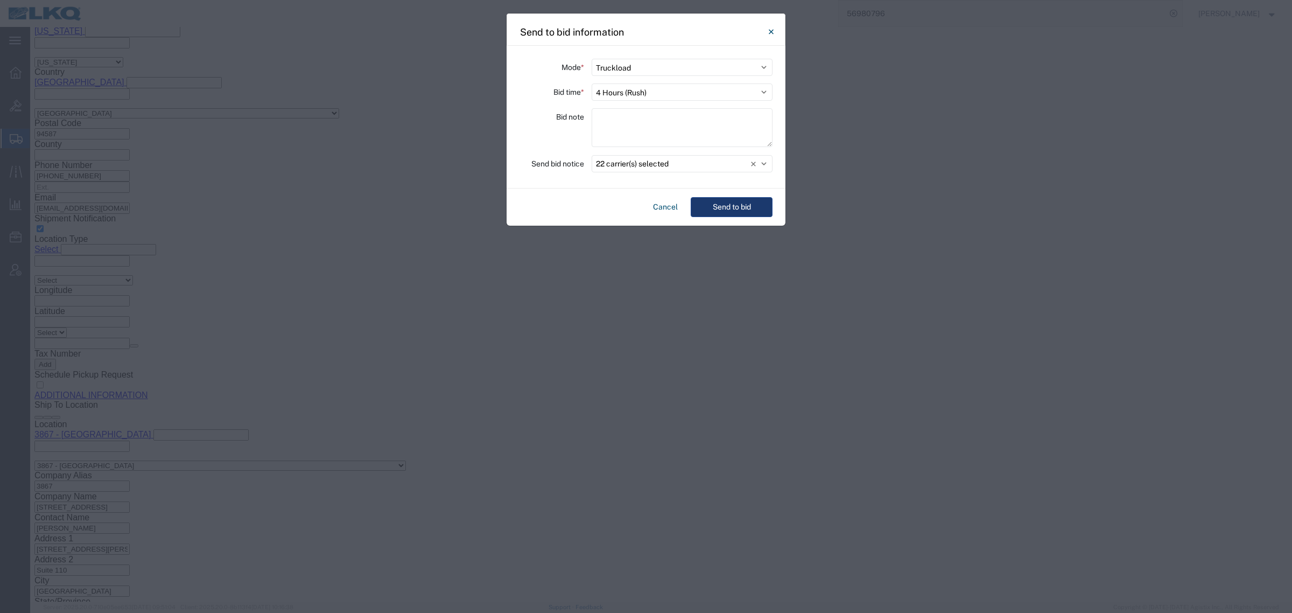
click at [719, 206] on button "Send to bid" at bounding box center [732, 207] width 82 height 20
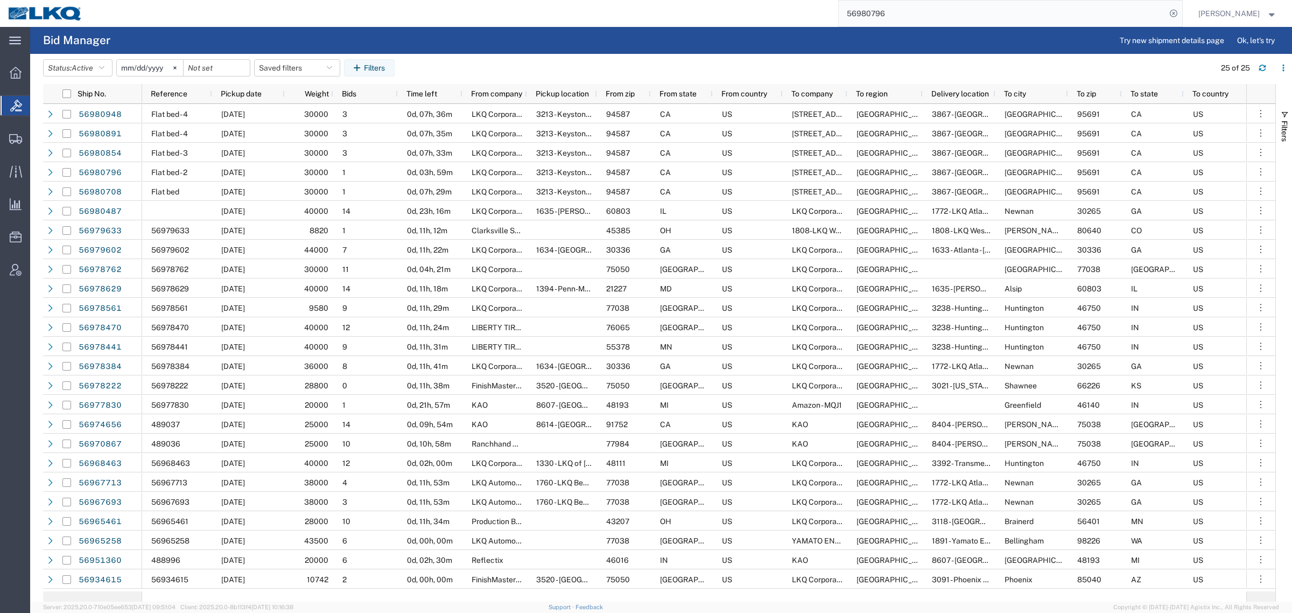
click at [913, 13] on input "56980796" at bounding box center [1002, 14] width 327 height 26
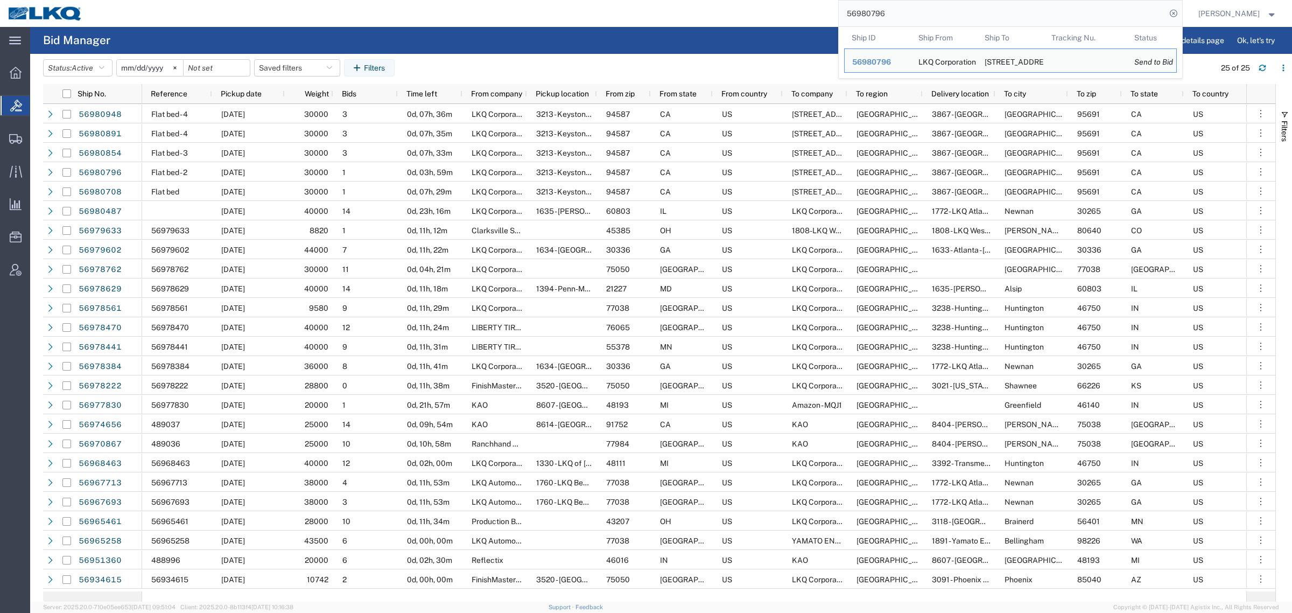
click at [913, 13] on input "56980796" at bounding box center [1002, 14] width 327 height 26
paste input "854"
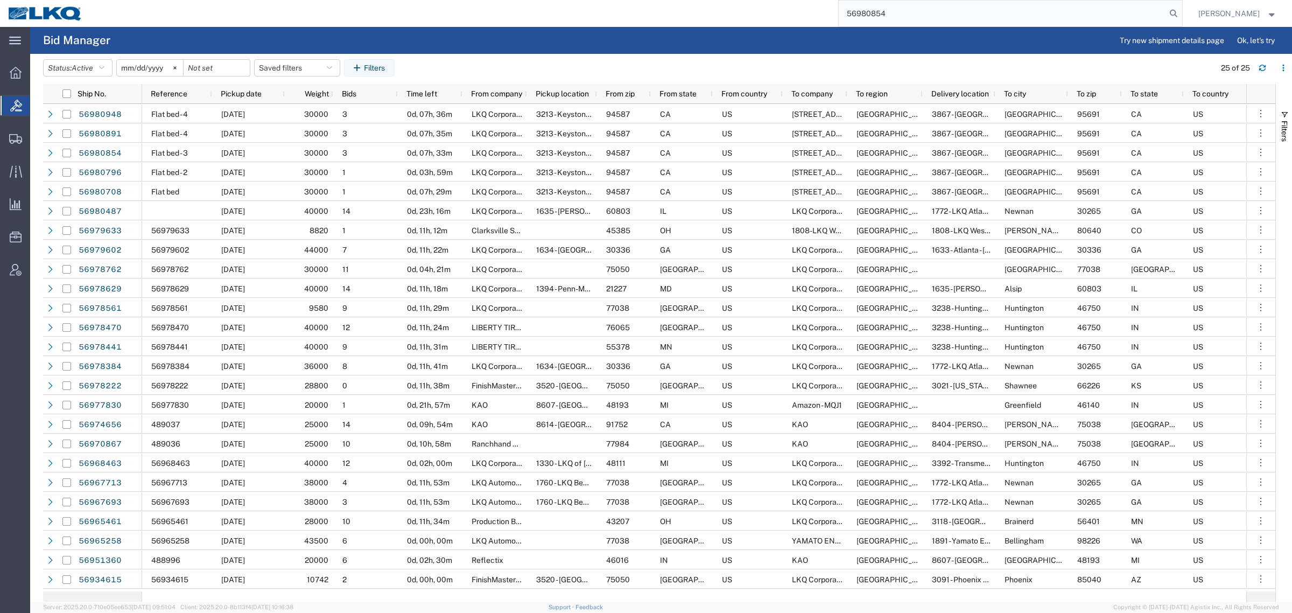
type input "56980854"
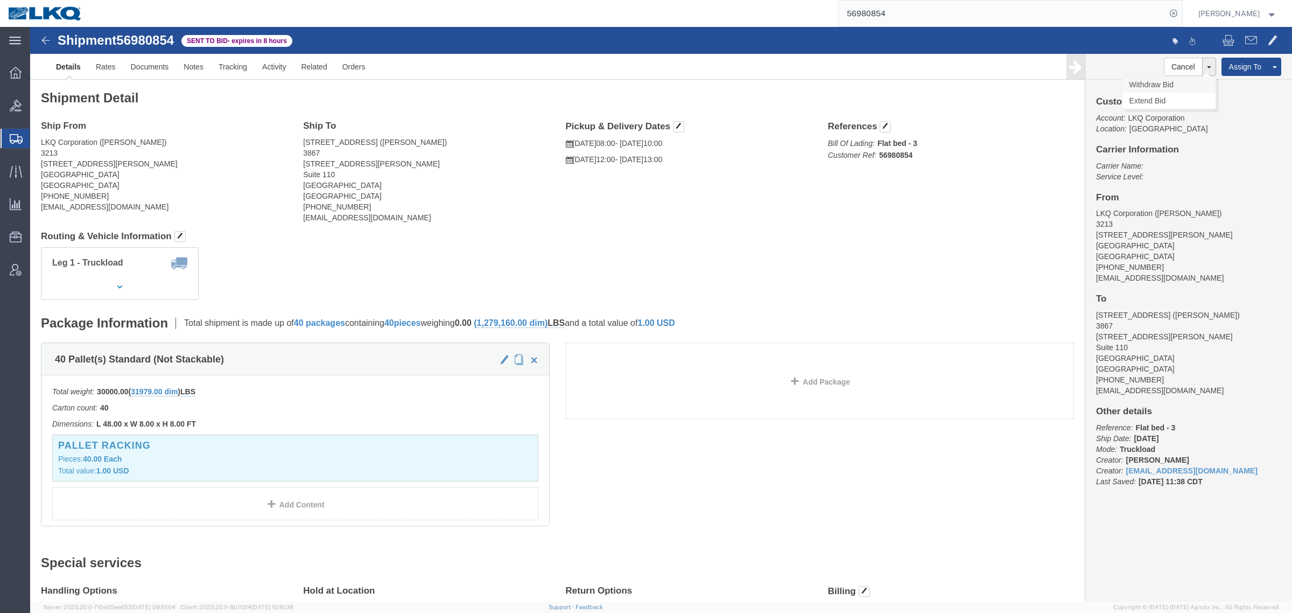
click link "Withdraw Bid"
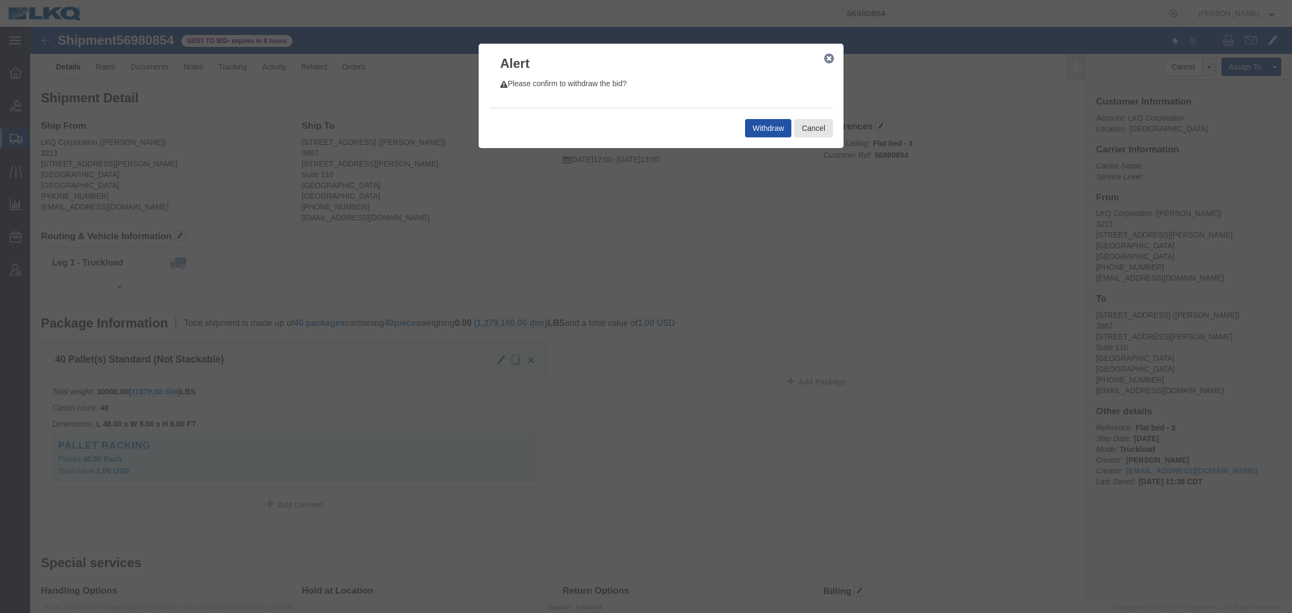
click button "Withdraw"
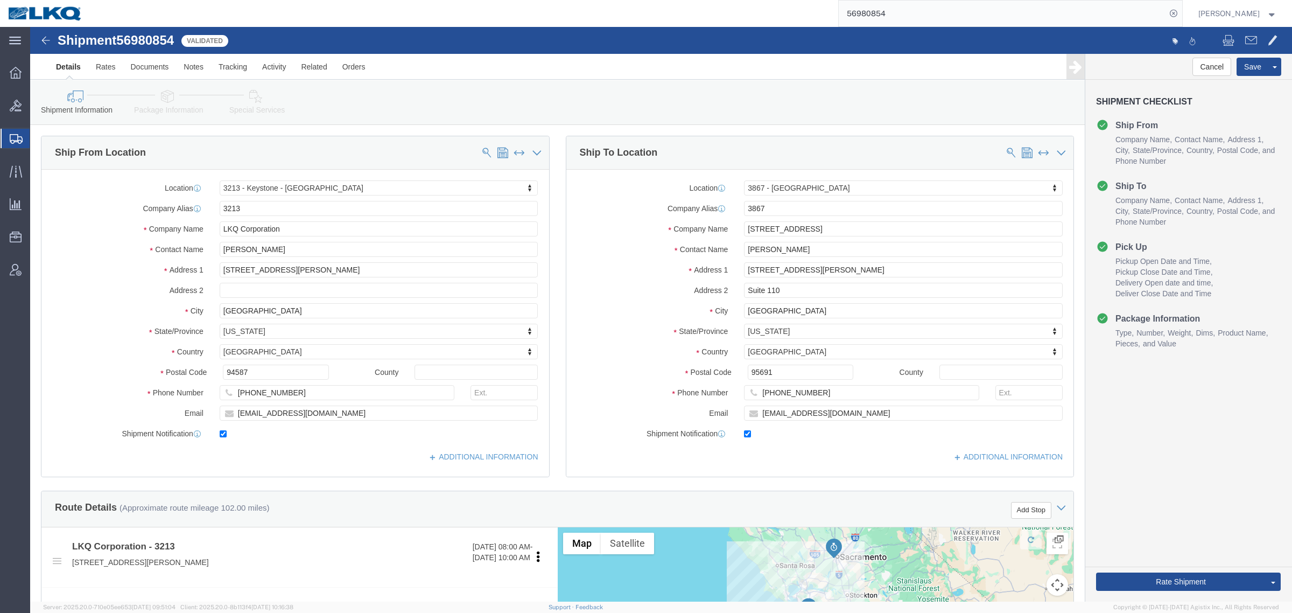
click div "Shipment Information Package Information Special Services Loading Routing"
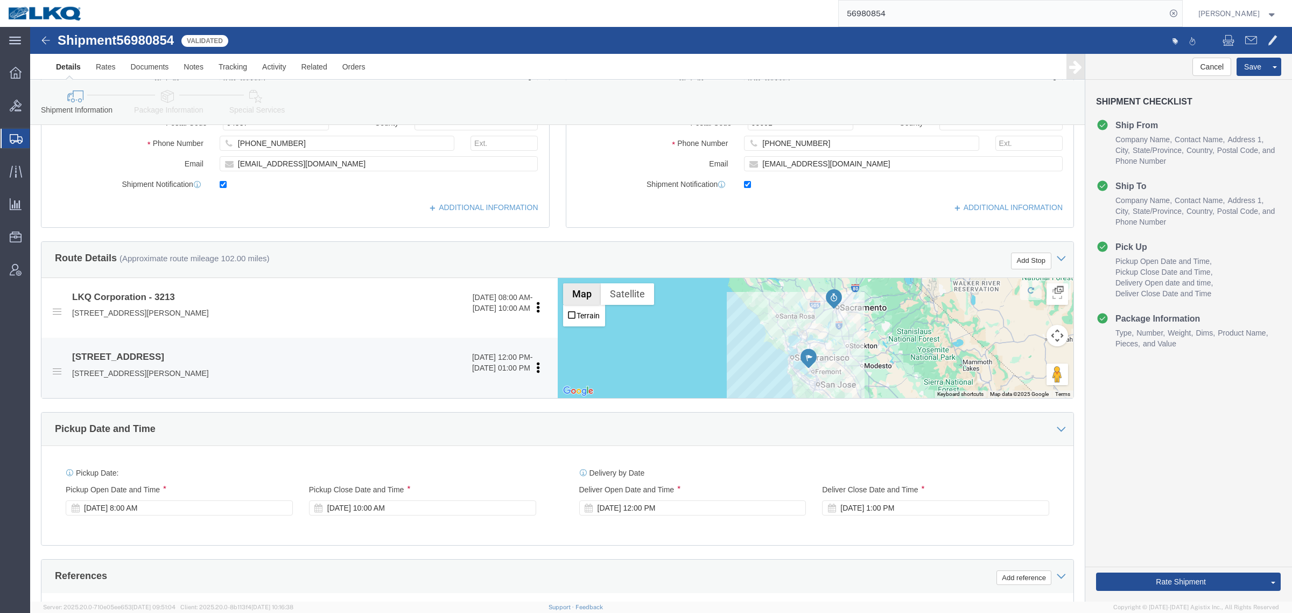
select select "27924"
select select "57631"
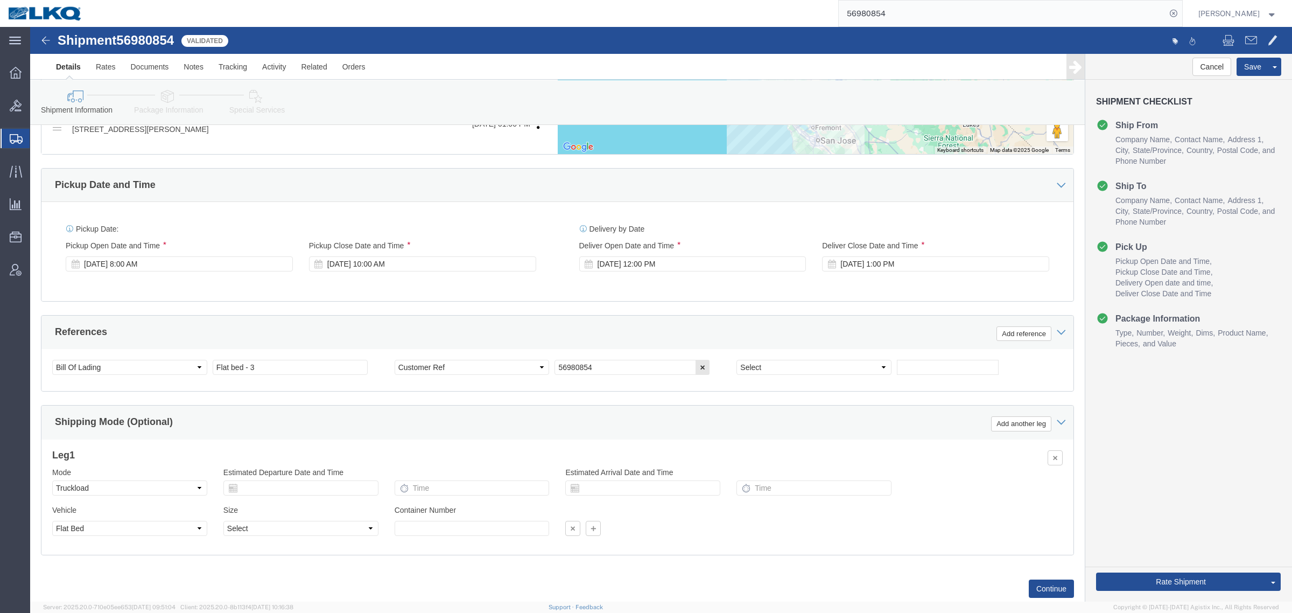
scroll to position [525, 0]
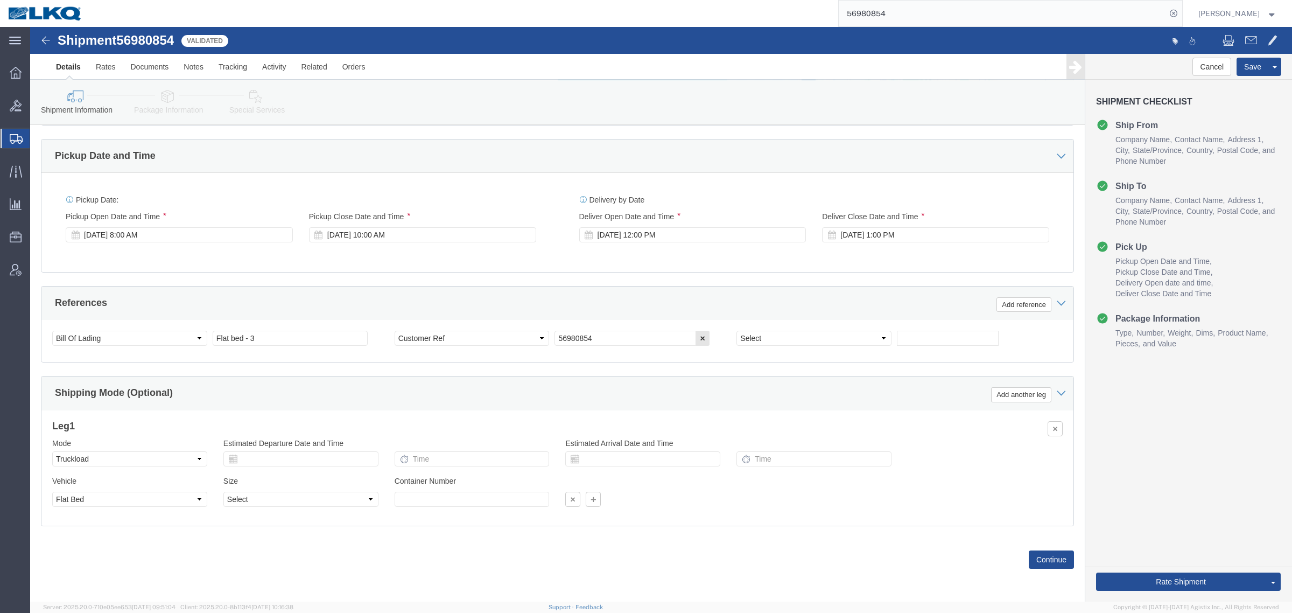
click icon
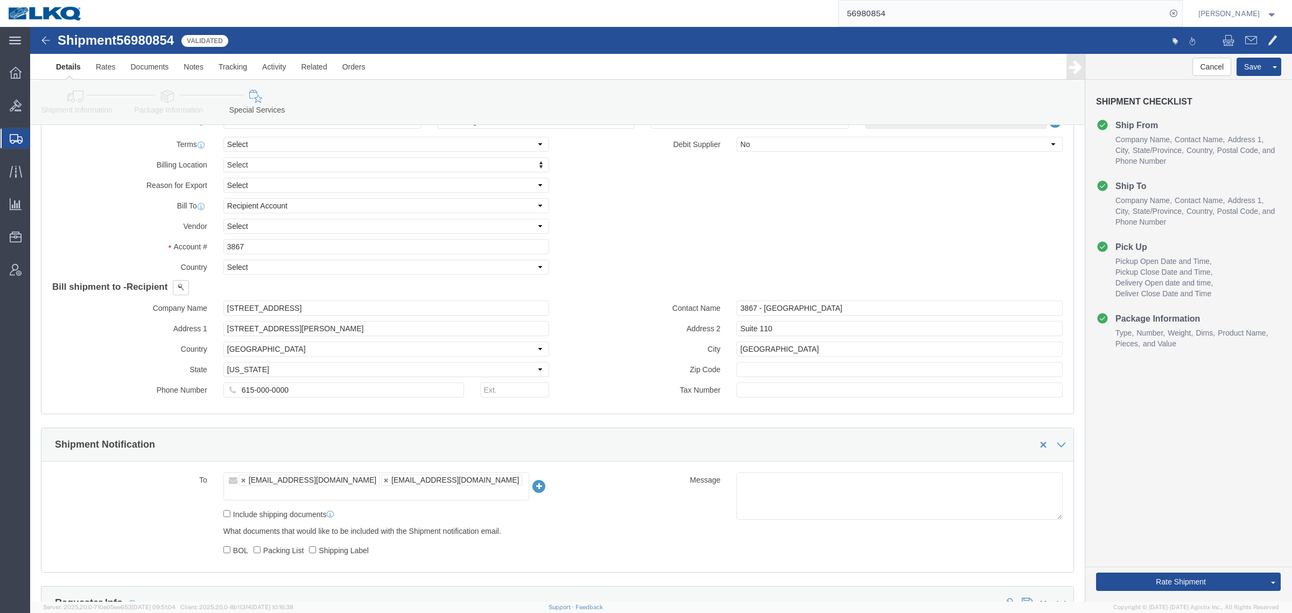
scroll to position [1058, 0]
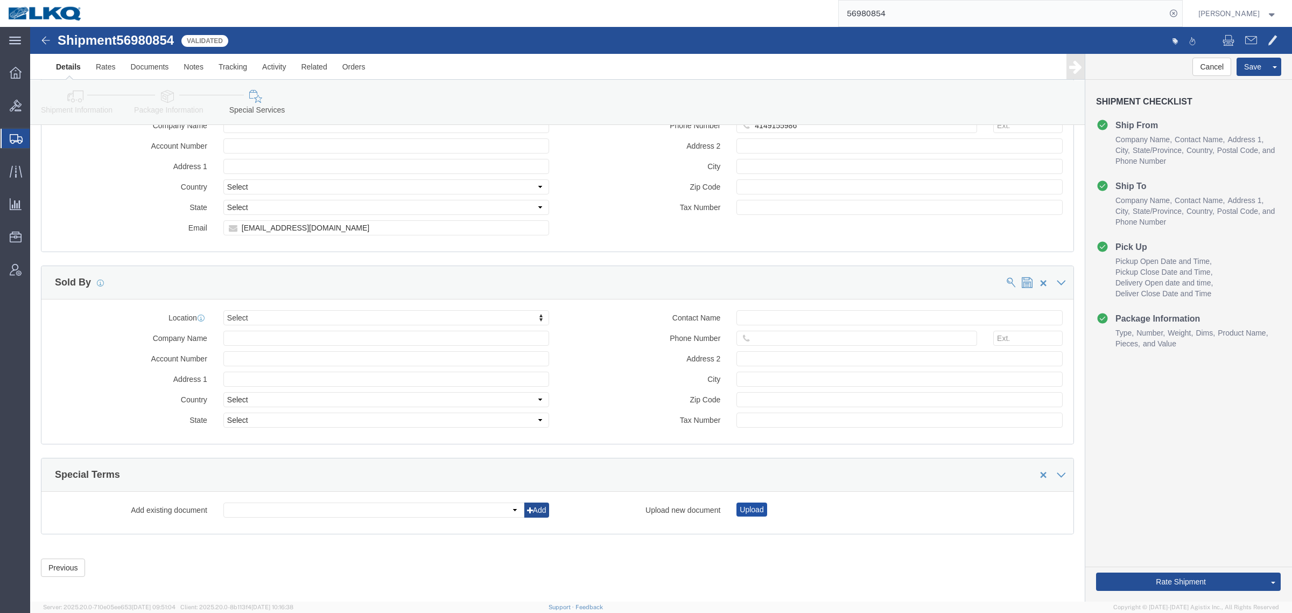
click button "Upload"
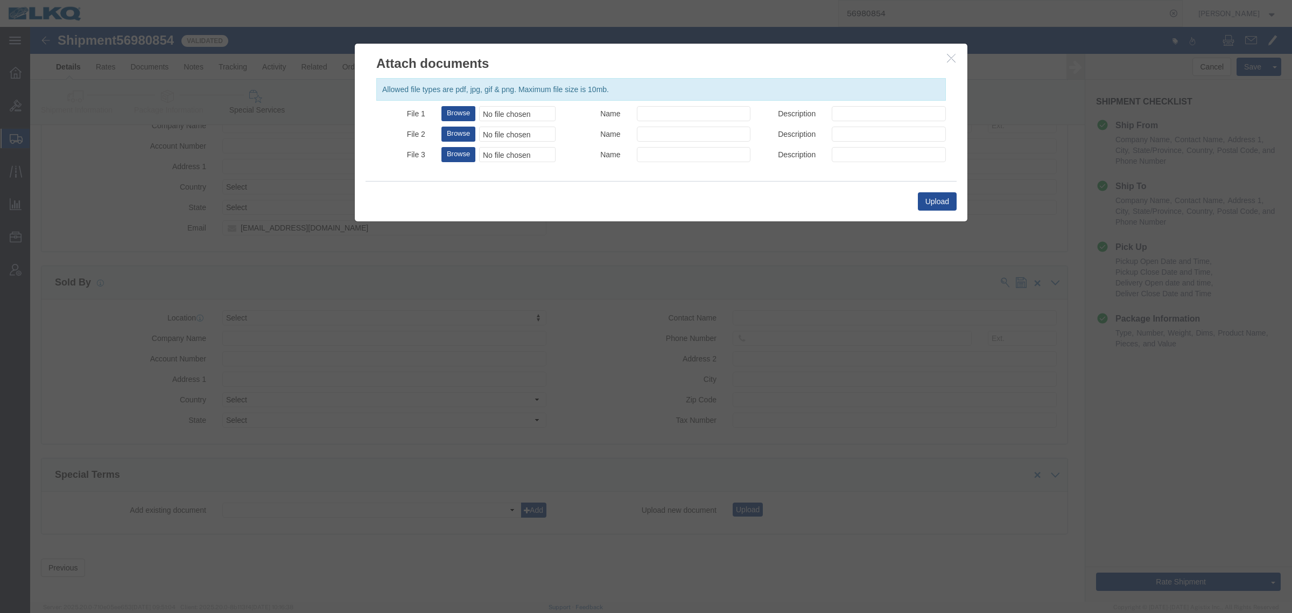
click div "No file chosen"
type input "C:\fakepath\Flatbed Required.jpg"
click input "Name"
paste input "Flatbed Required"
type input "Flatbed Required"
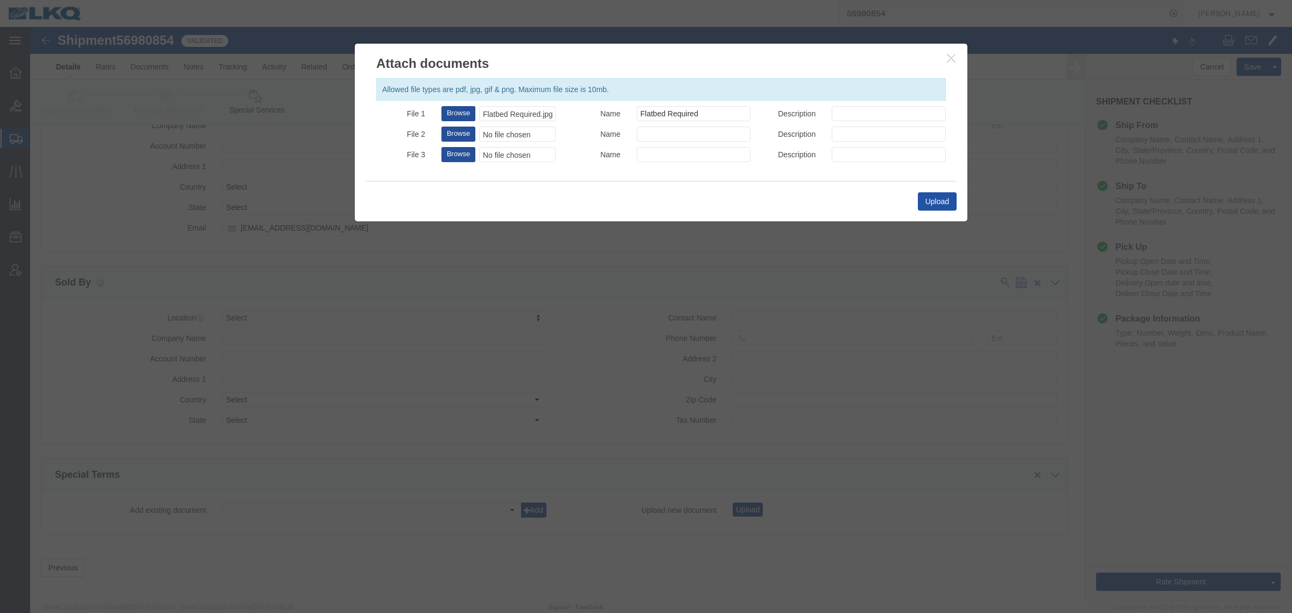
click button "Upload"
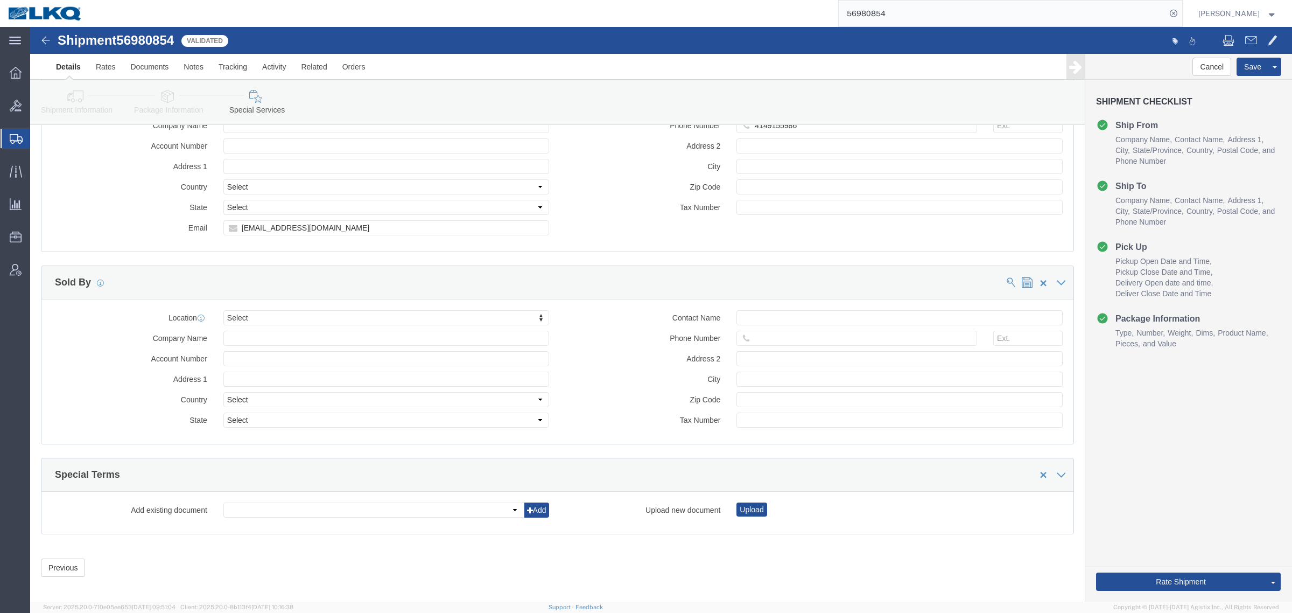
click icon
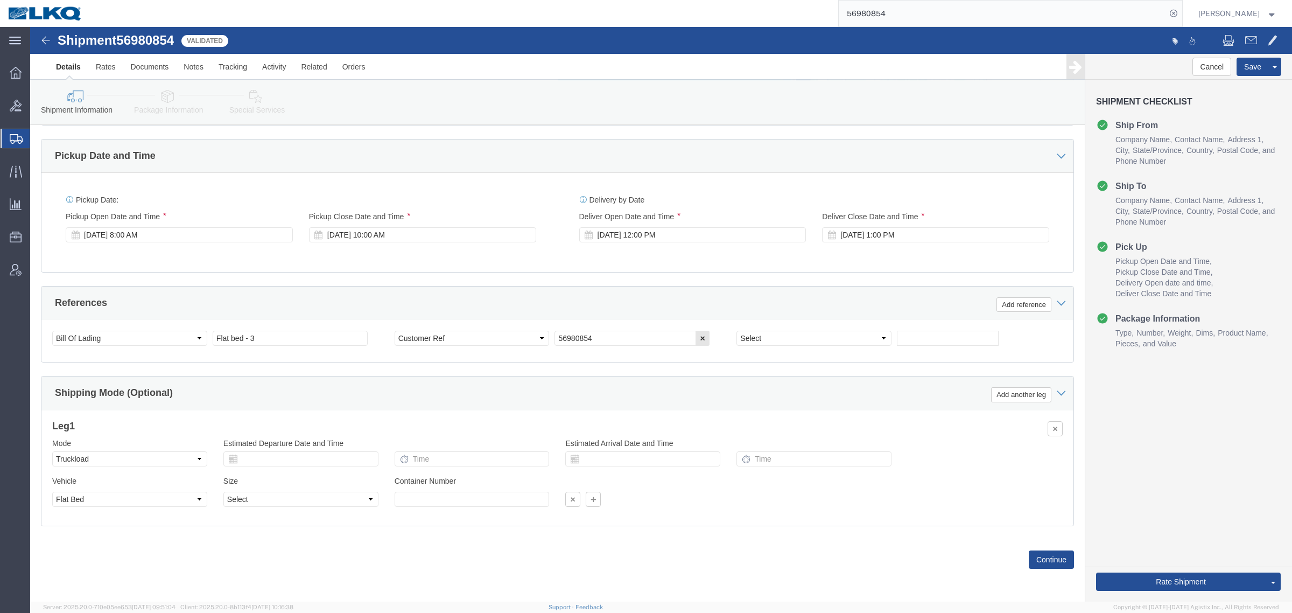
scroll to position [525, 0]
click link "Details"
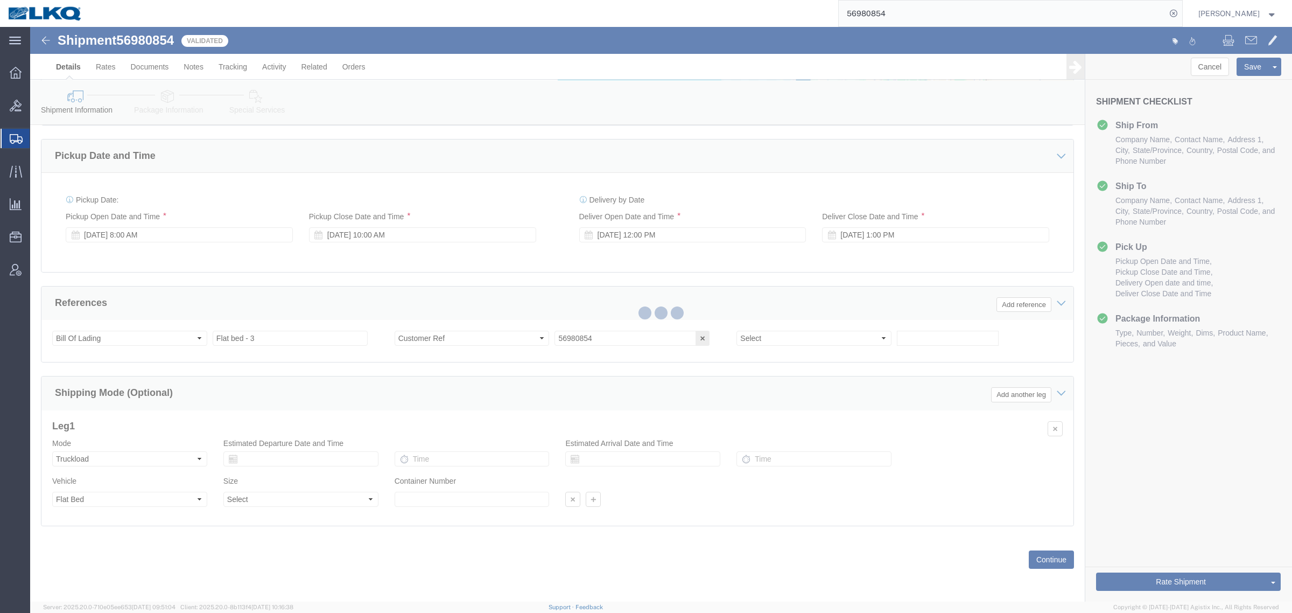
select select "27924"
select select "57631"
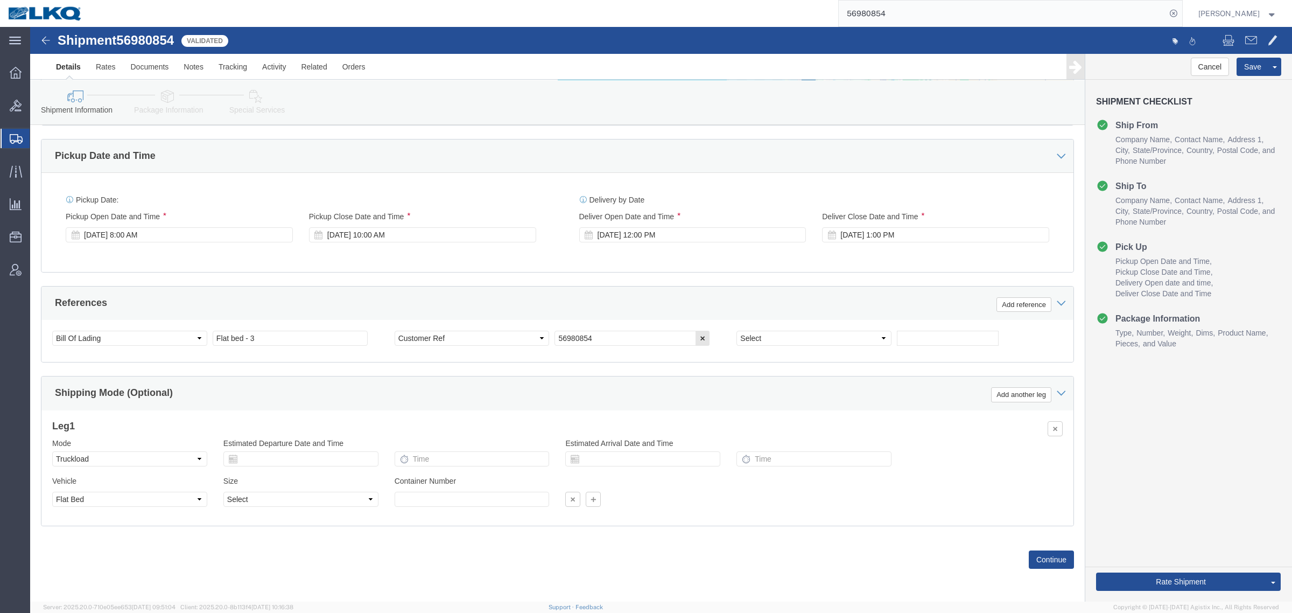
click icon
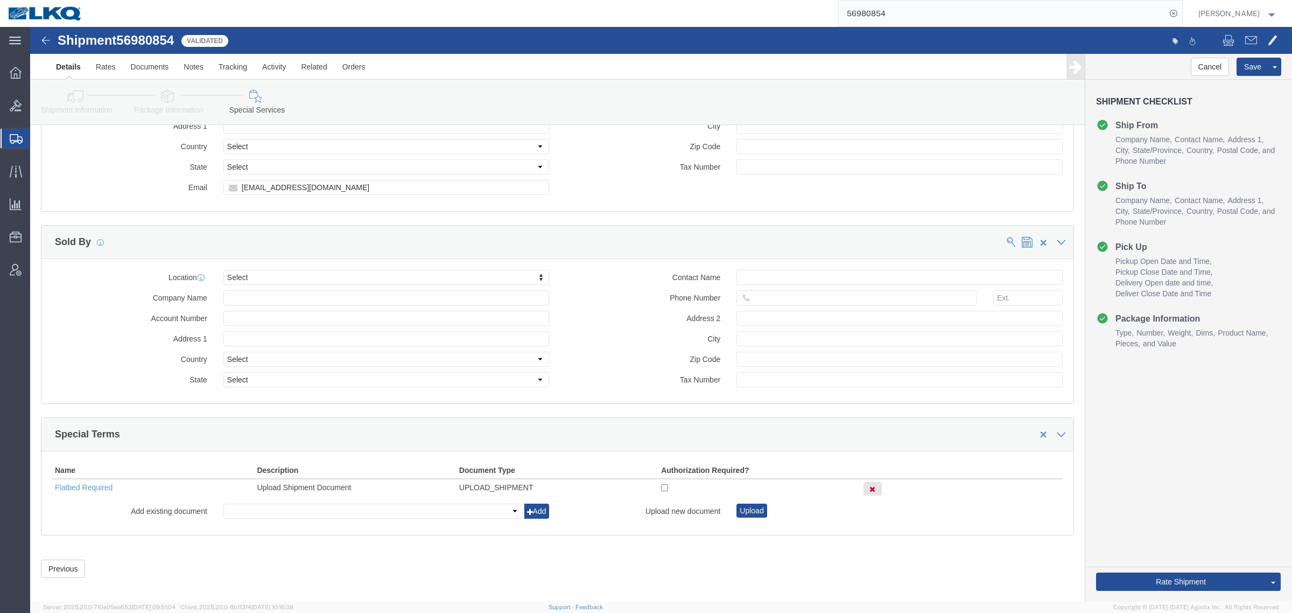
scroll to position [1100, 0]
click input "checkbox"
checkbox input "true"
click link "Send To Bid"
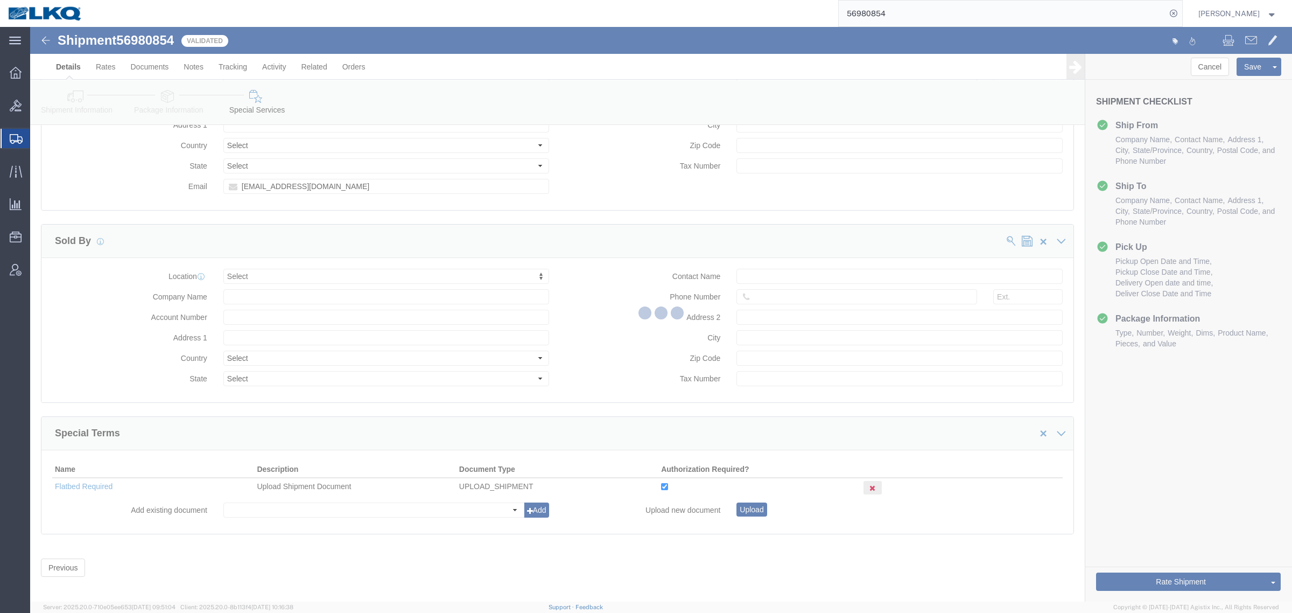
select select "TL"
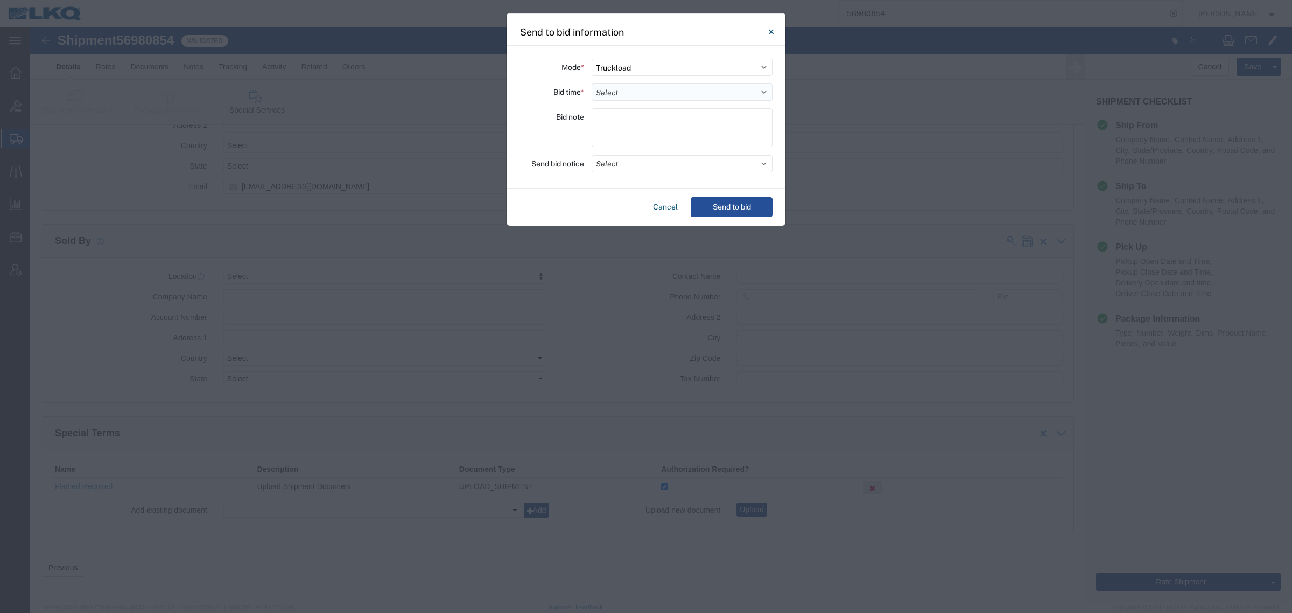
click at [647, 92] on select "Select 30 Min (Rush) 1 Hour (Rush) 2 Hours (Rush) 4 Hours (Rush) 8 Hours (Rush)…" at bounding box center [682, 91] width 181 height 17
click at [592, 83] on select "Select 30 Min (Rush) 1 Hour (Rush) 2 Hours (Rush) 4 Hours (Rush) 8 Hours (Rush)…" at bounding box center [682, 91] width 181 height 17
click at [634, 86] on select "Select 30 Min (Rush) 1 Hour (Rush) 2 Hours (Rush) 4 Hours (Rush) 8 Hours (Rush)…" at bounding box center [682, 91] width 181 height 17
select select "4"
click at [592, 83] on select "Select 30 Min (Rush) 1 Hour (Rush) 2 Hours (Rush) 4 Hours (Rush) 8 Hours (Rush)…" at bounding box center [682, 91] width 181 height 17
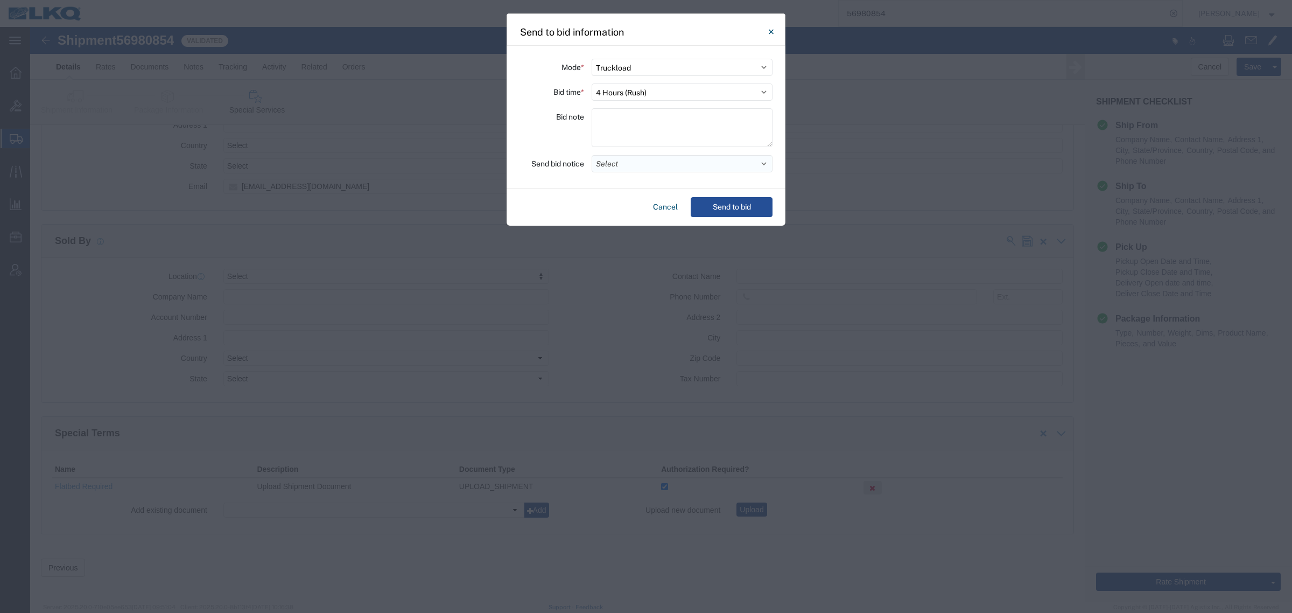
click at [684, 159] on button "Select" at bounding box center [682, 163] width 181 height 17
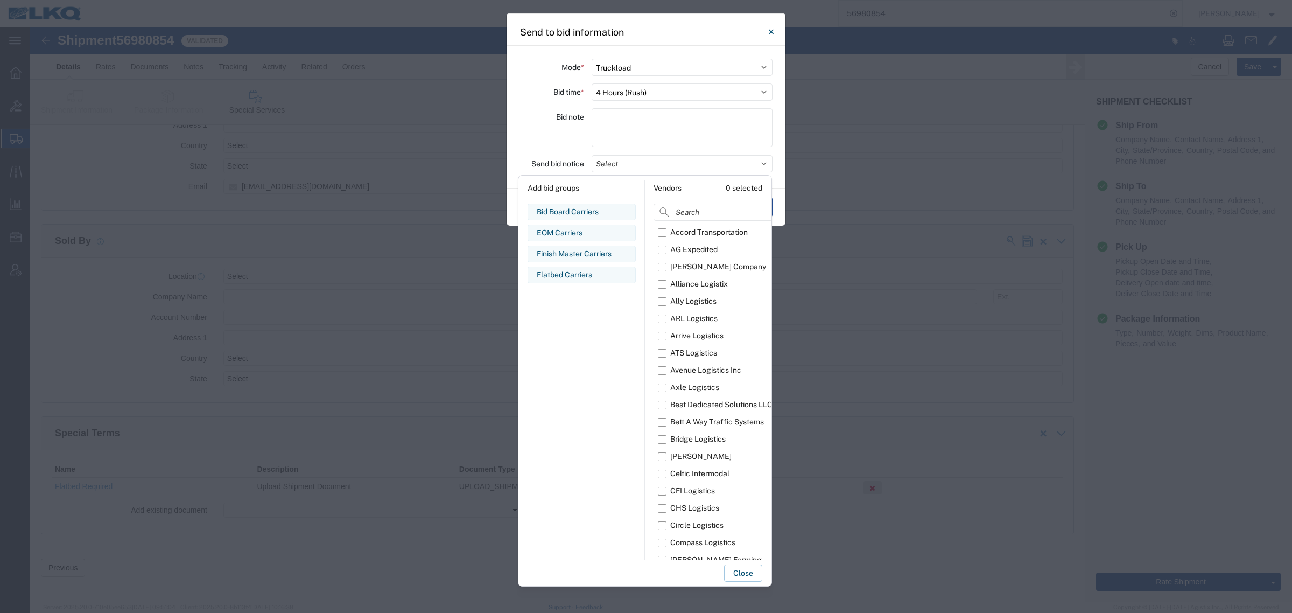
click at [579, 275] on div "Flatbed Carriers" at bounding box center [582, 274] width 90 height 11
drag, startPoint x: 739, startPoint y: 571, endPoint x: 741, endPoint y: 528, distance: 42.6
click at [739, 571] on button "Close" at bounding box center [743, 572] width 38 height 17
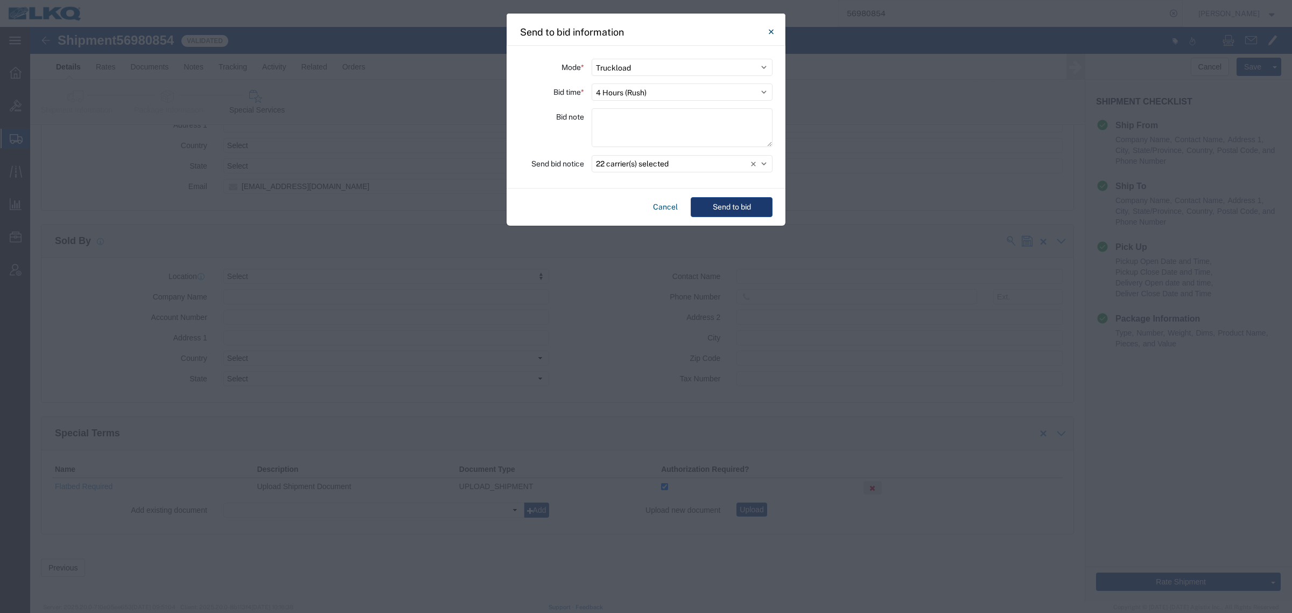
click at [717, 200] on button "Send to bid" at bounding box center [732, 207] width 82 height 20
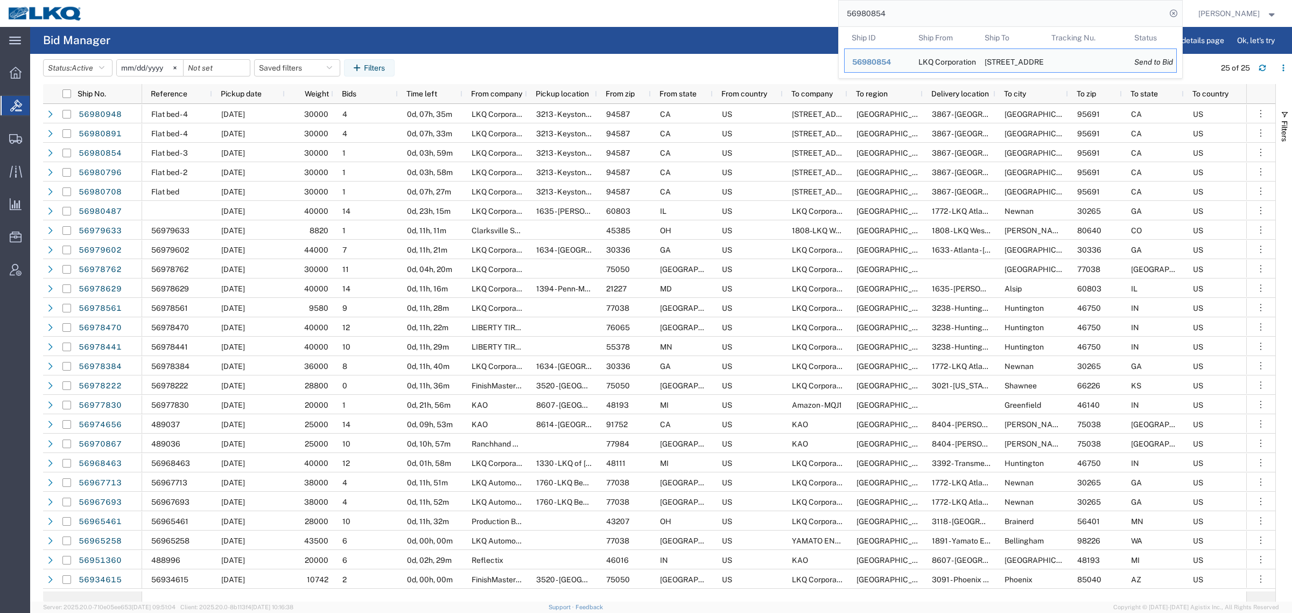
drag, startPoint x: 902, startPoint y: 12, endPoint x: 755, endPoint y: 17, distance: 147.6
click at [755, 16] on div "56980854 Ship ID Ship From Ship To Tracking Nu. Status Ship ID 56980854 Ship Fr…" at bounding box center [636, 13] width 1092 height 27
paste input "91"
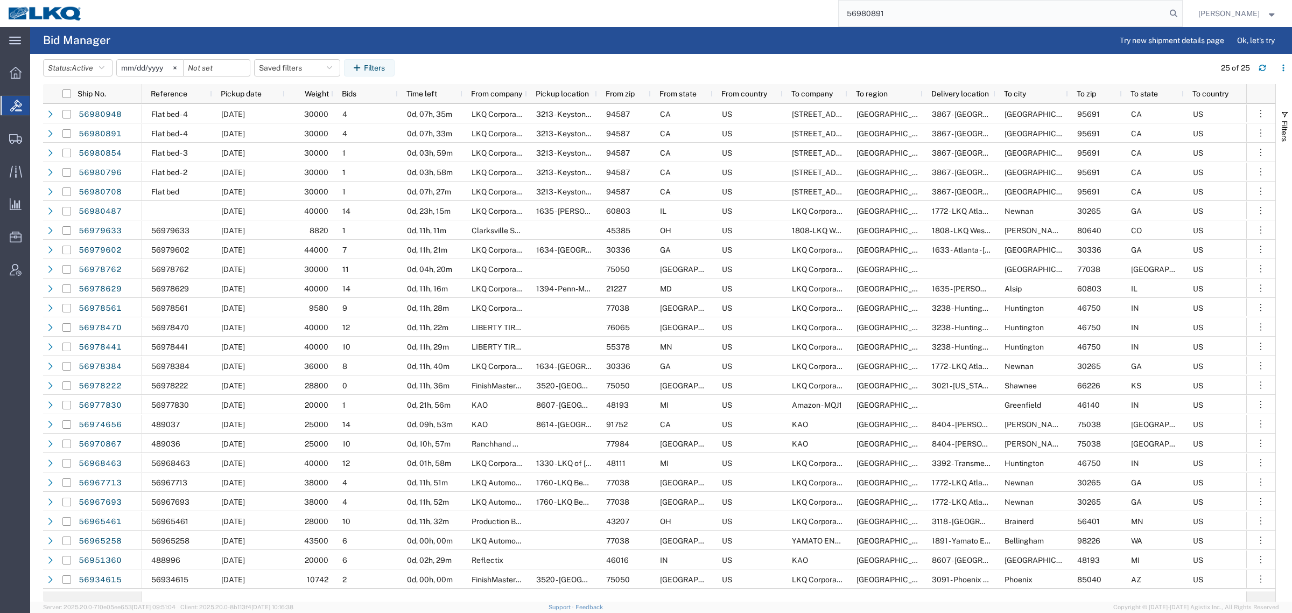
type input "56980891"
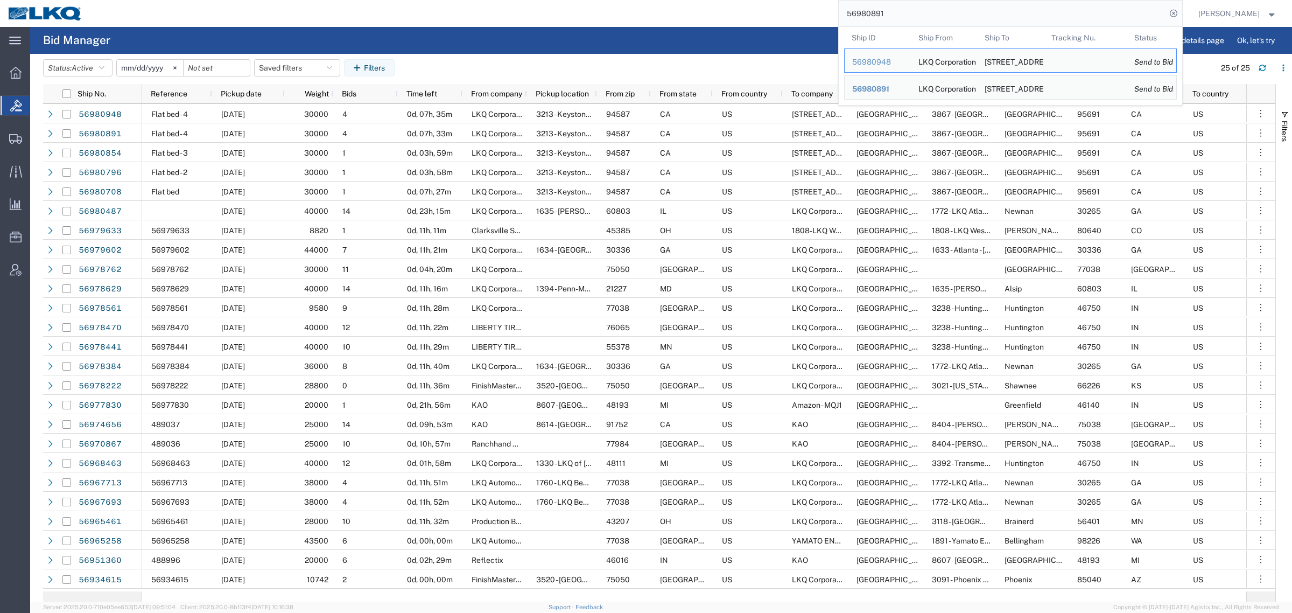
click at [898, 16] on input "56980891" at bounding box center [1002, 14] width 327 height 26
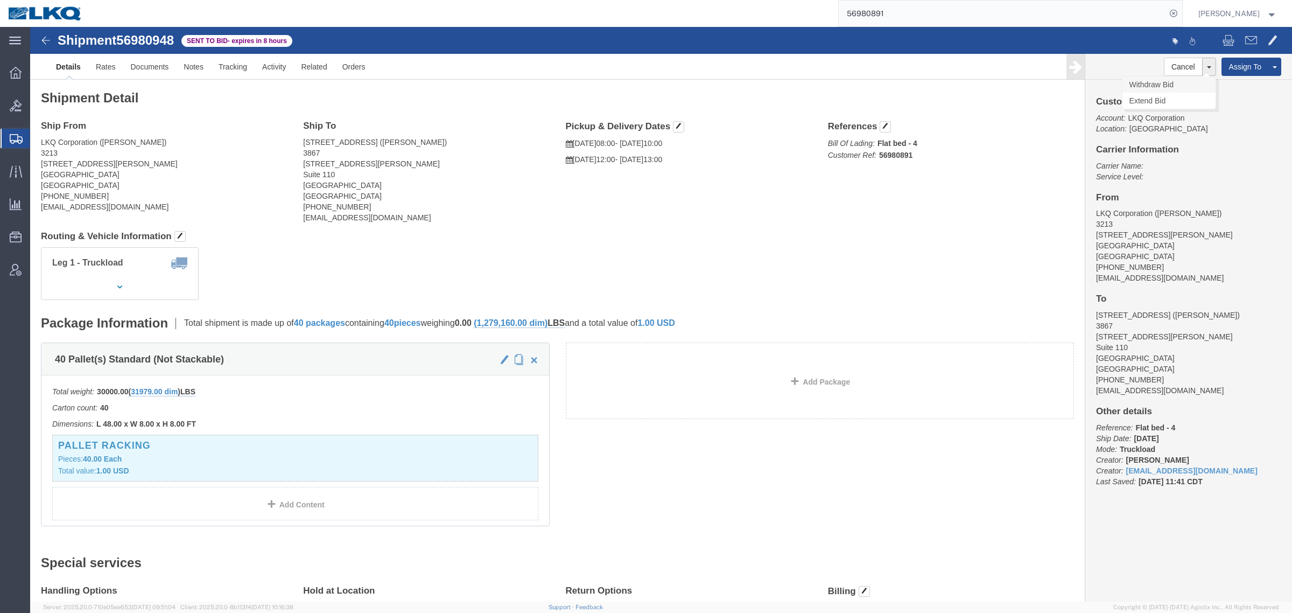
click link "Withdraw Bid"
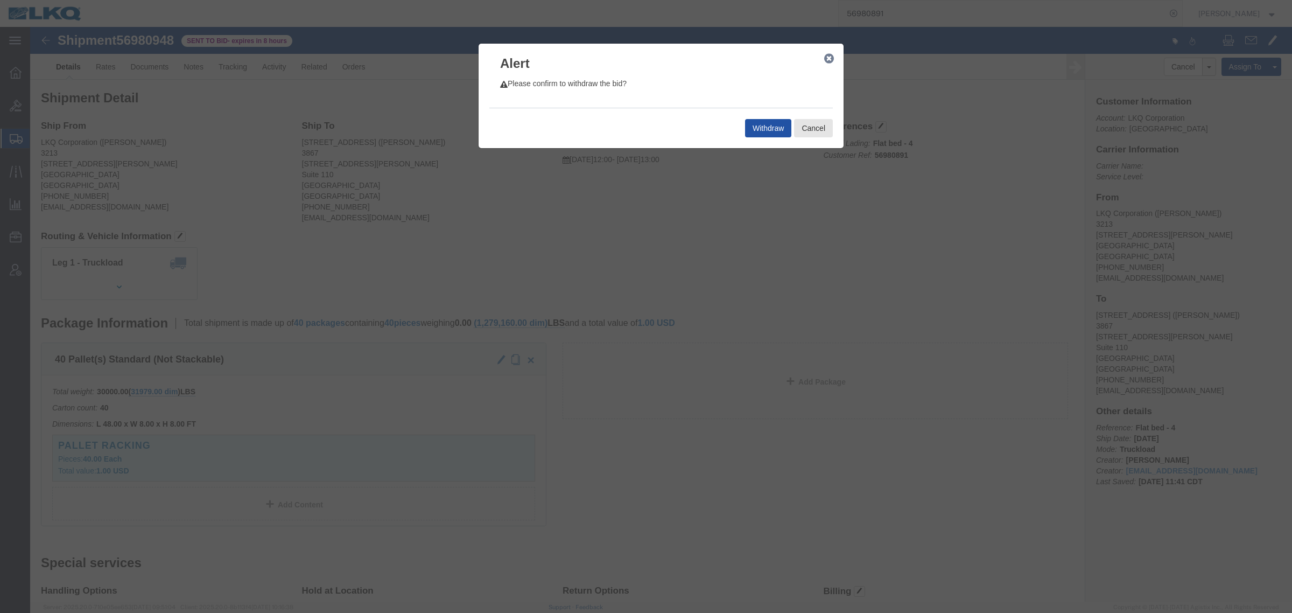
click button "Withdraw"
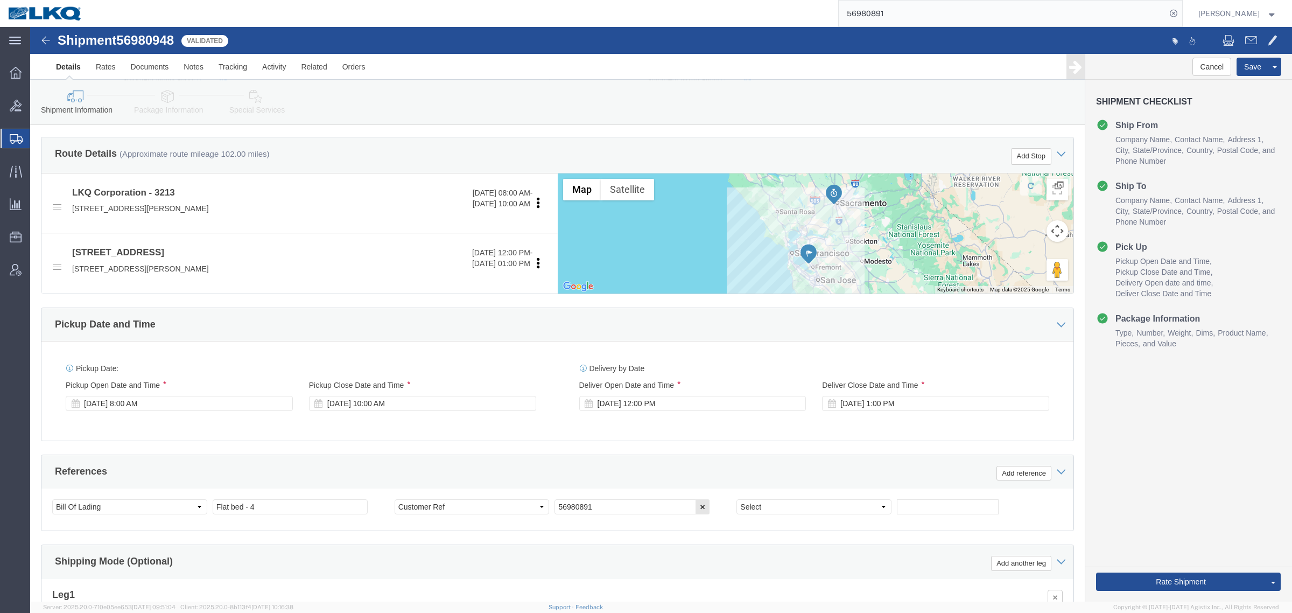
select select "27924"
select select "57631"
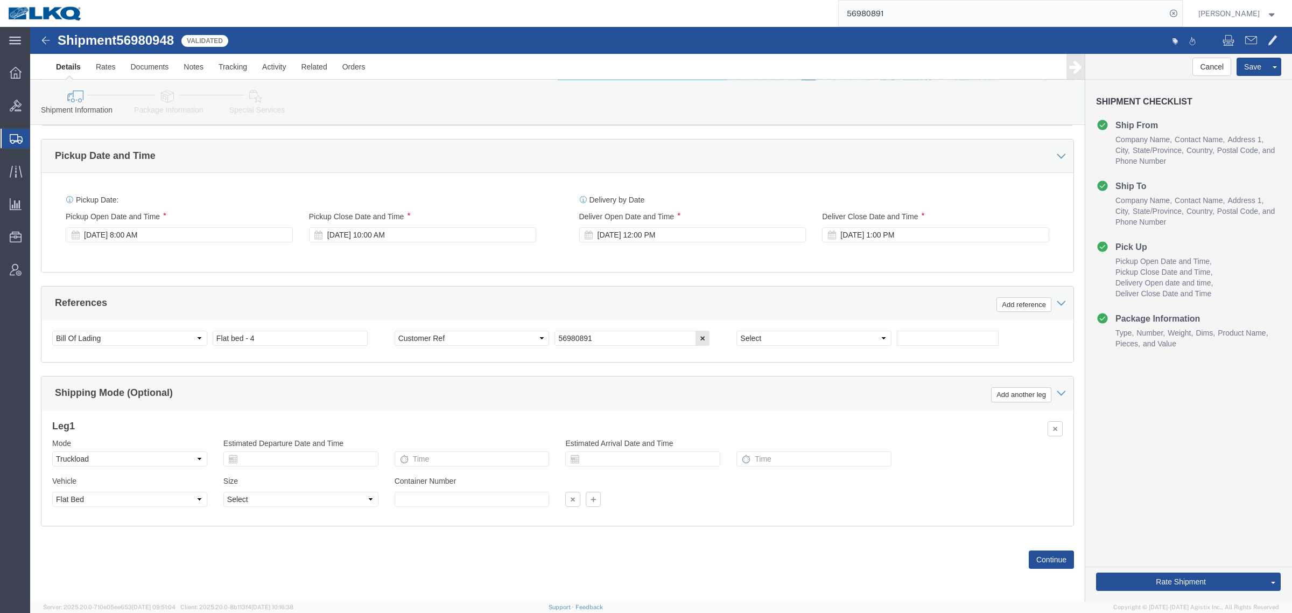
click icon
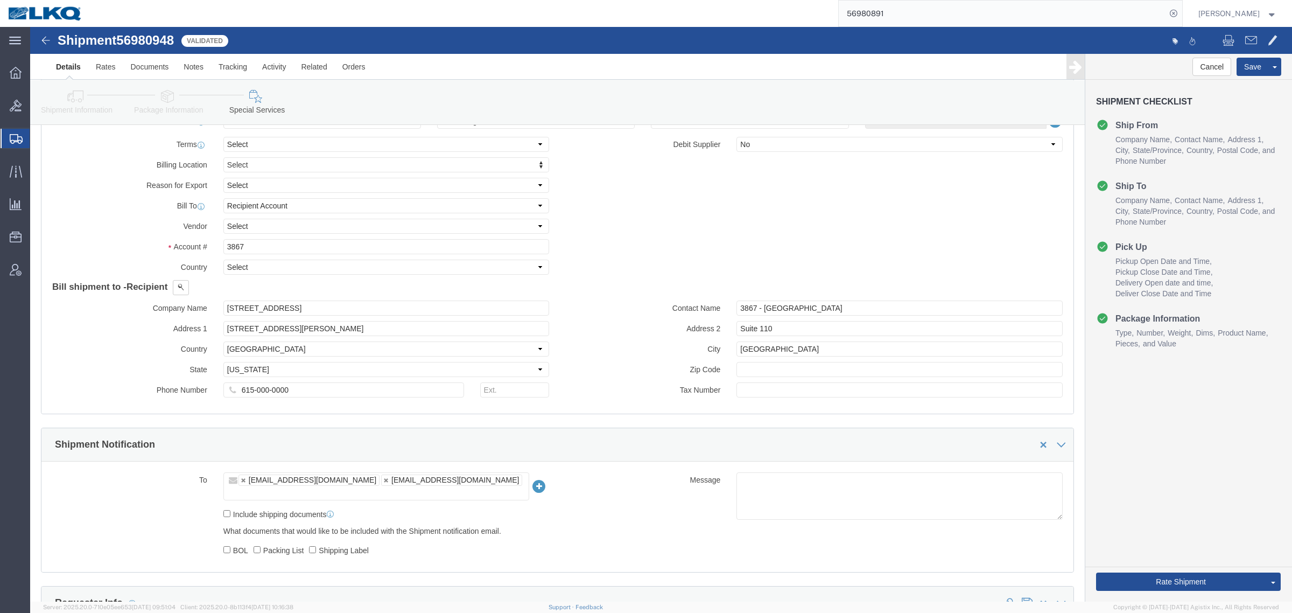
scroll to position [1058, 0]
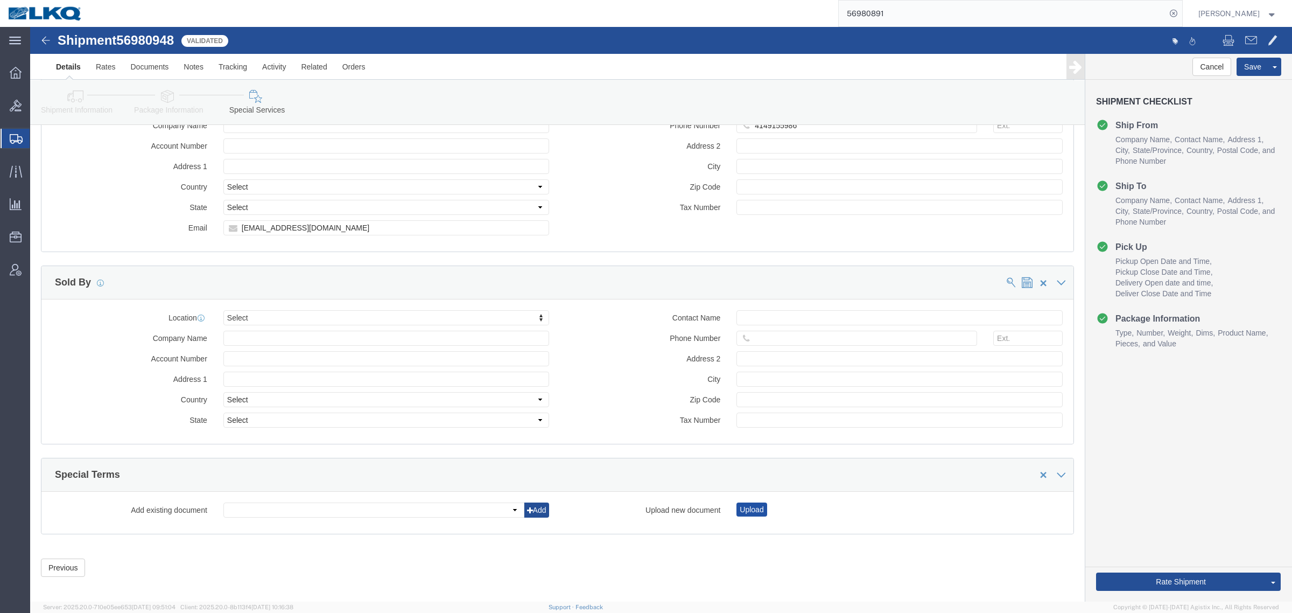
click button "Upload"
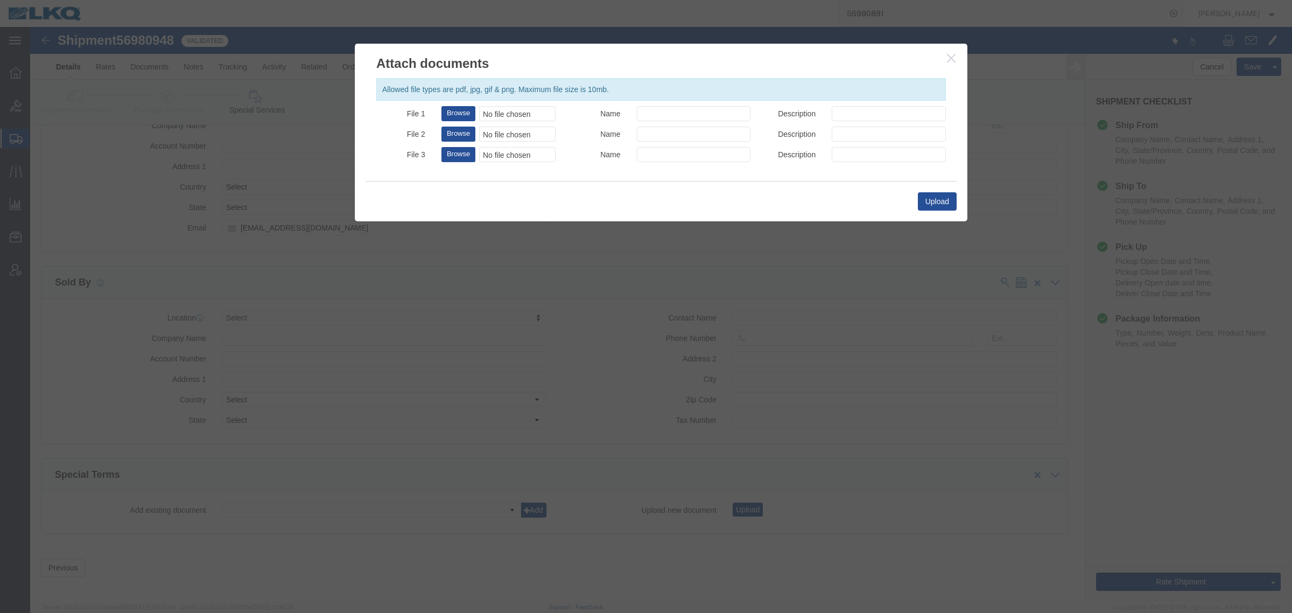
click div "No file chosen"
type input "C:\fakepath\Flatbed Required.jpg"
click input "Name"
paste input "Flatbed Required"
type input "Flatbed Required"
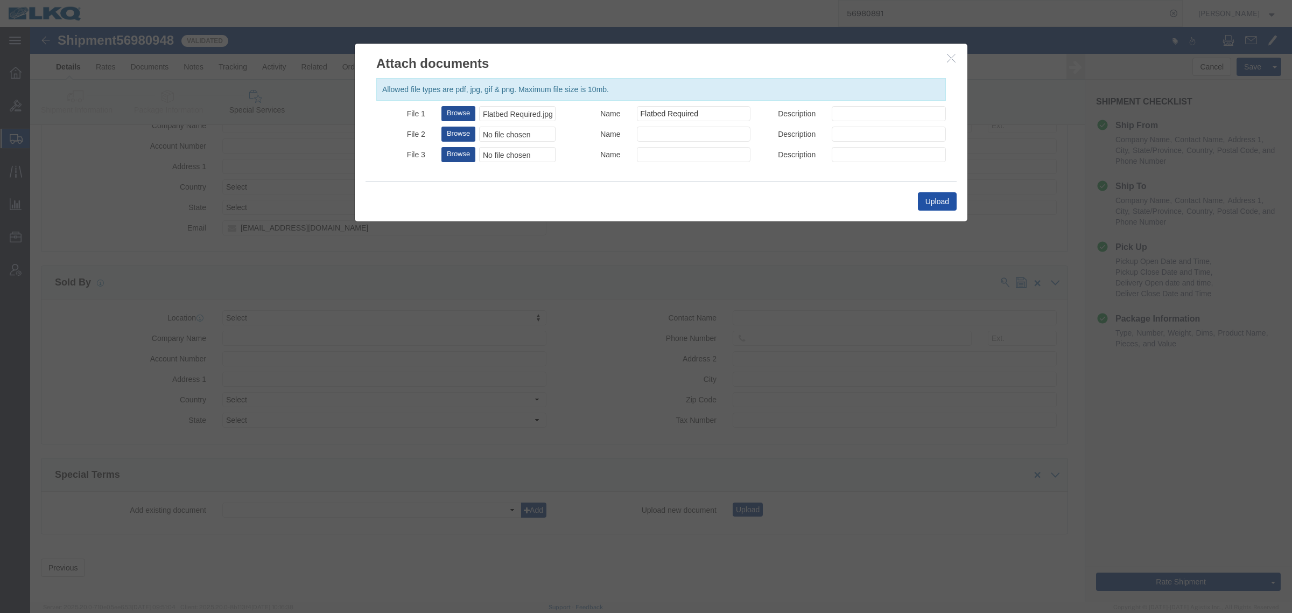
click button "Upload"
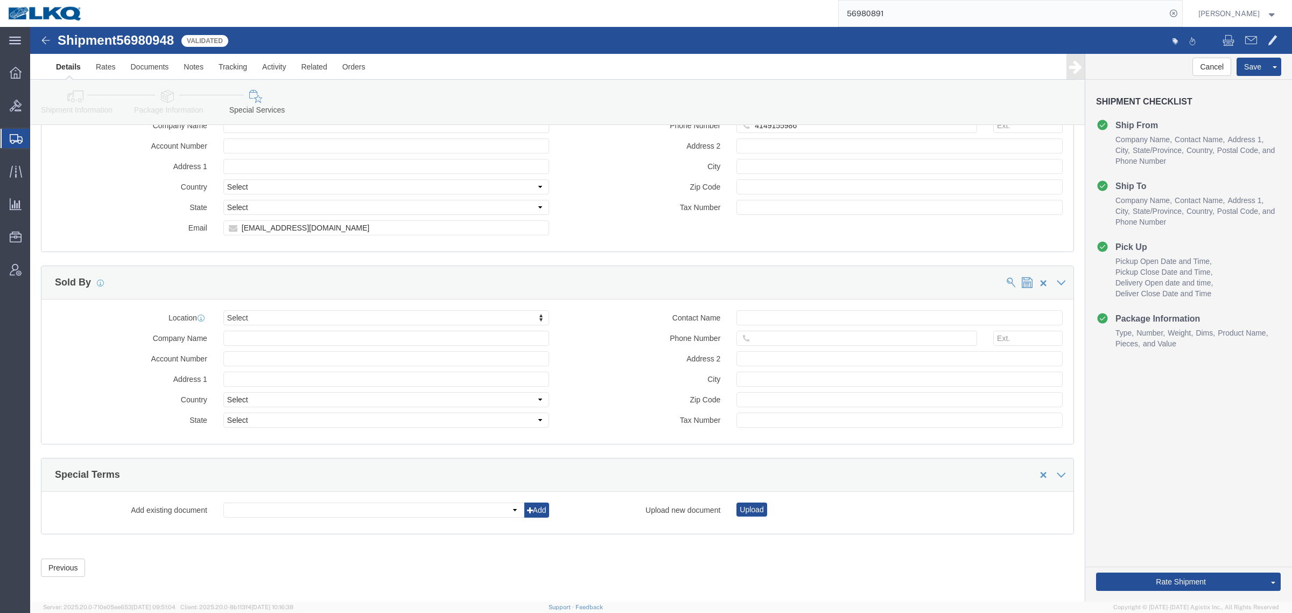
click div "Location Select Select My Profile Location 1100 - LKQ Crystal River 1103 - LKQ …"
click link "Send To Bid"
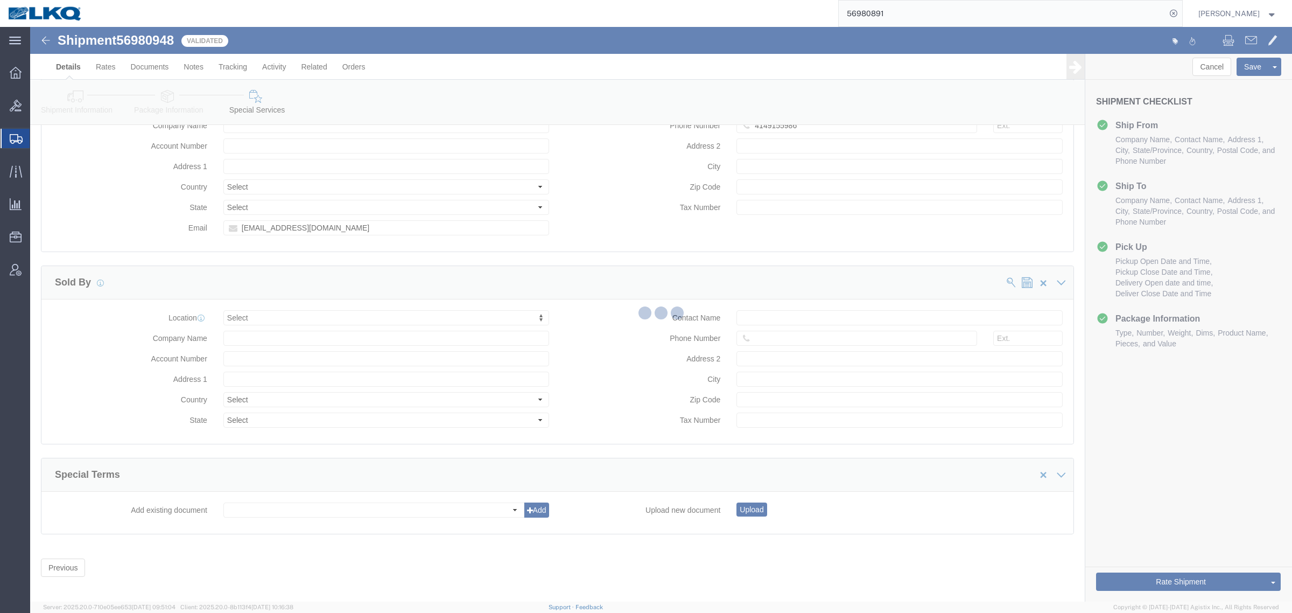
click at [1058, 505] on div at bounding box center [661, 314] width 1262 height 574
select select "TL"
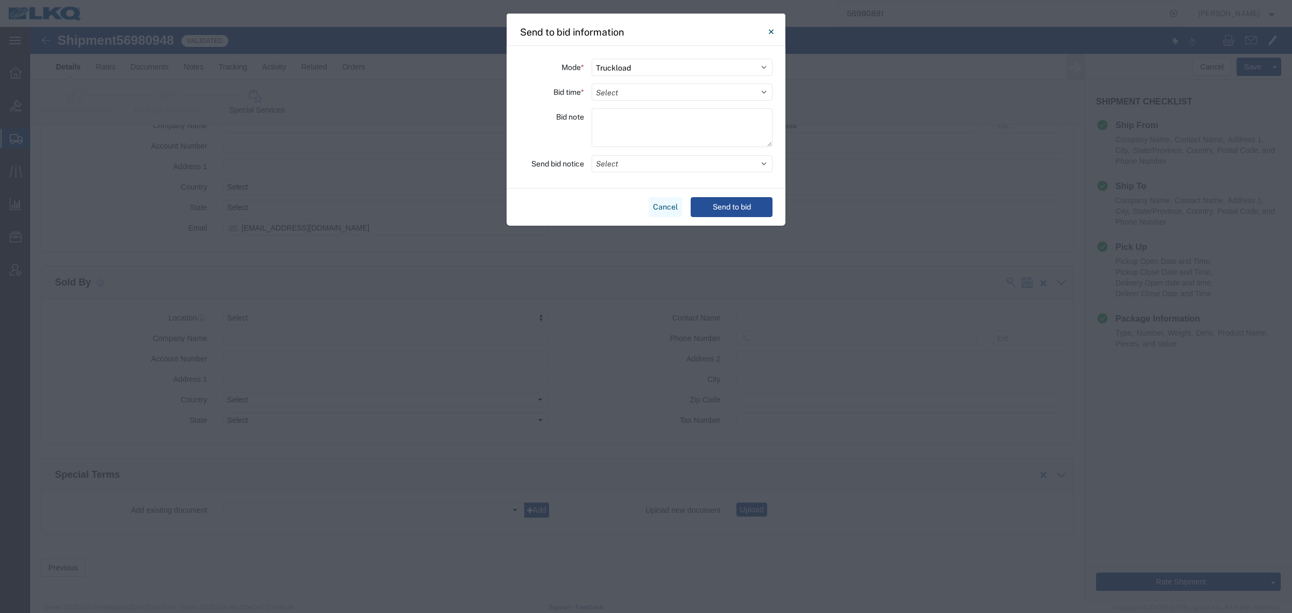
drag, startPoint x: 657, startPoint y: 206, endPoint x: 617, endPoint y: 231, distance: 47.6
click at [657, 206] on button "Cancel" at bounding box center [665, 207] width 33 height 20
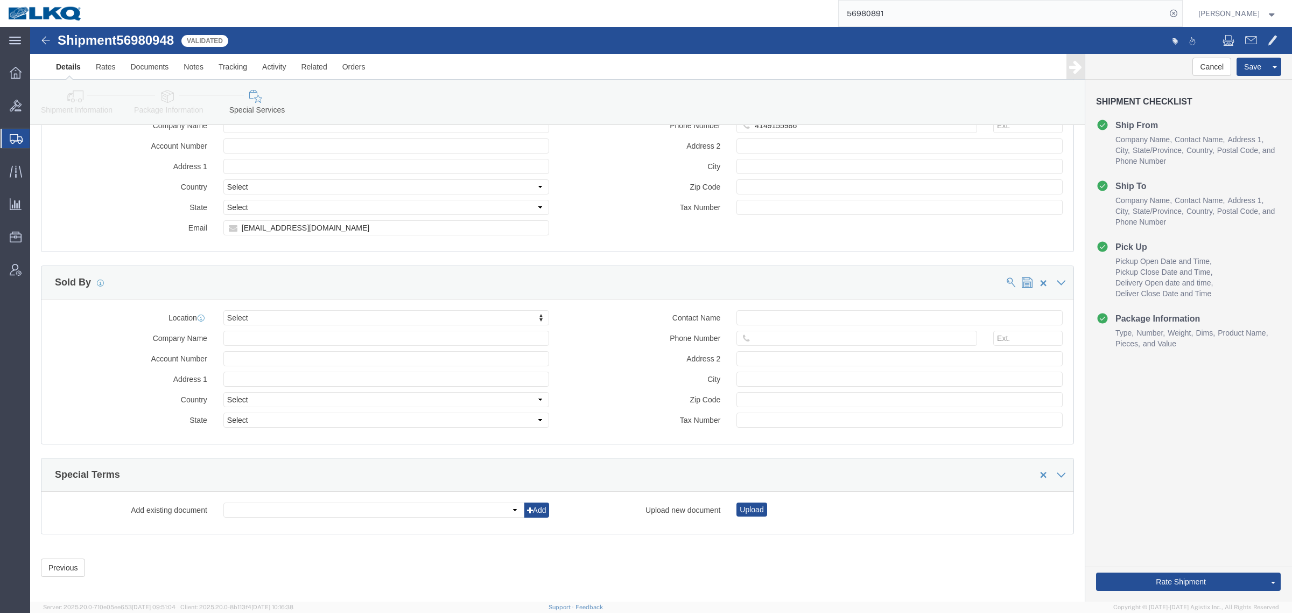
click link "Details"
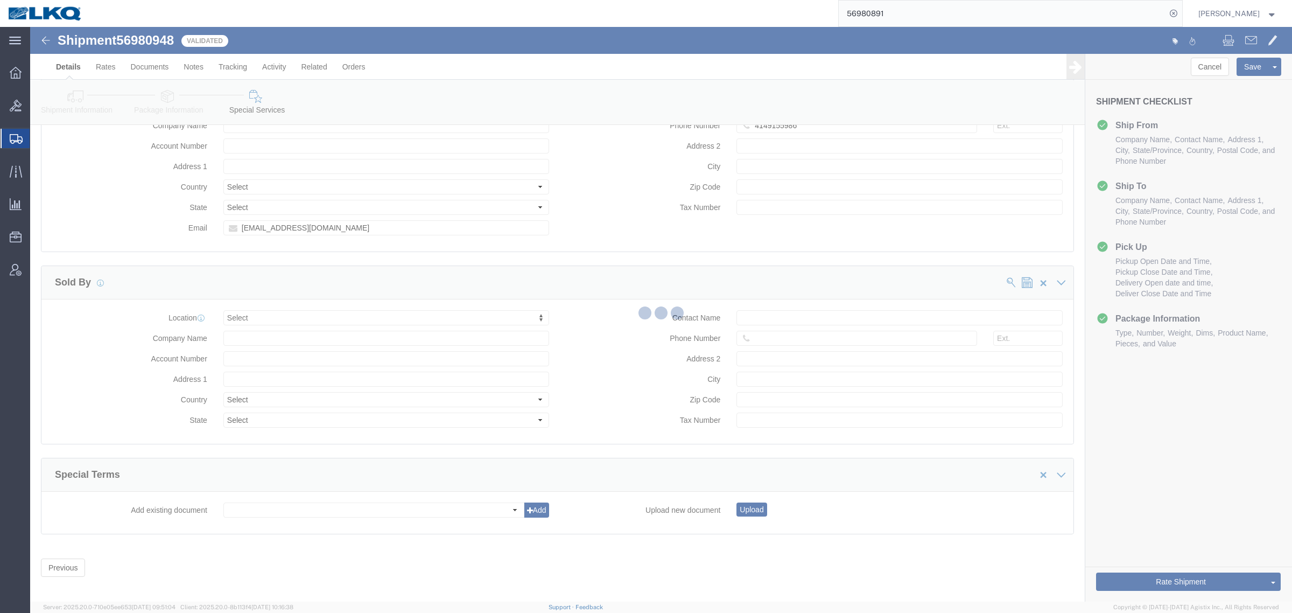
select select "27924"
select select "57631"
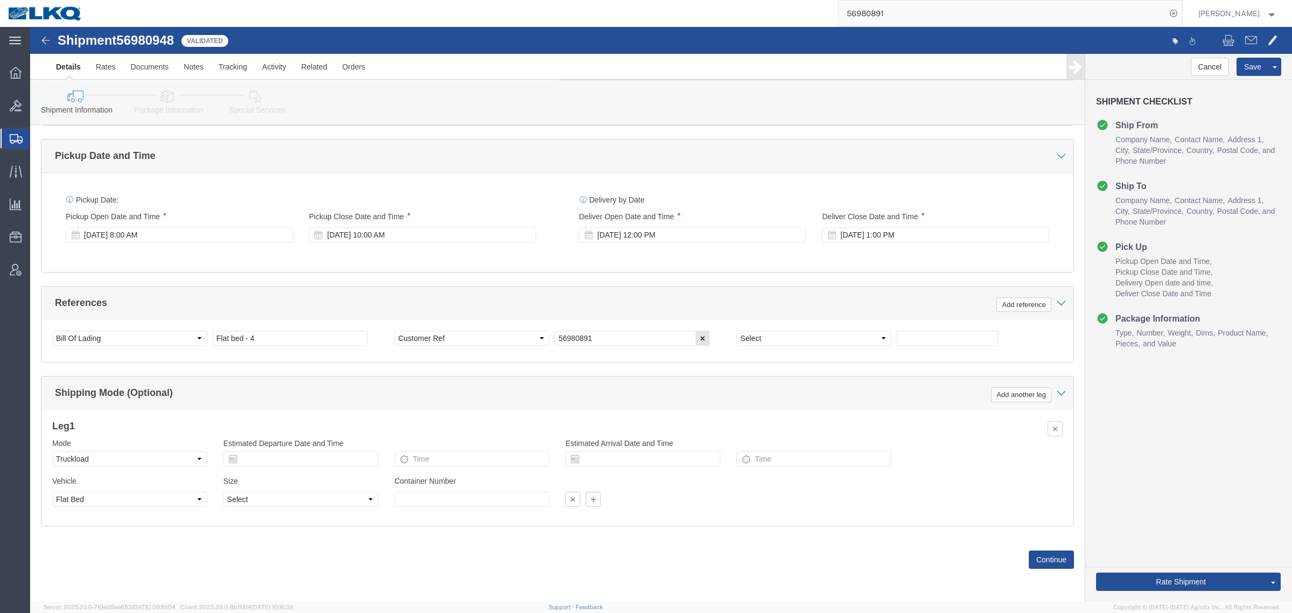
drag, startPoint x: 261, startPoint y: 101, endPoint x: 231, endPoint y: 74, distance: 40.4
click icon
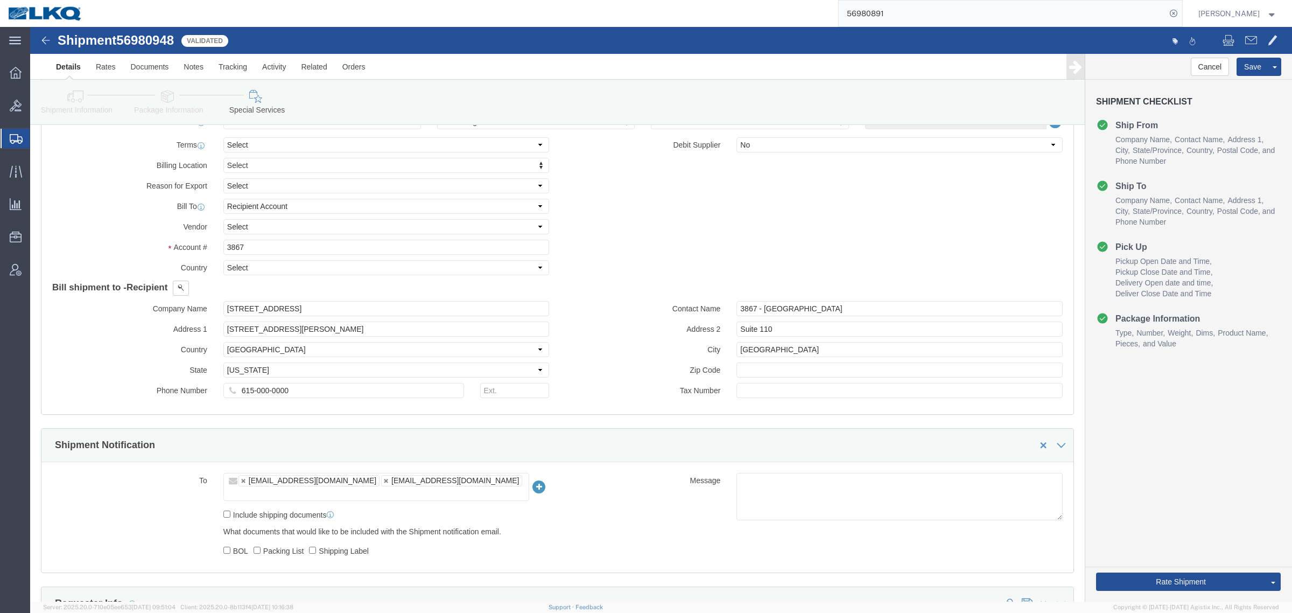
scroll to position [1099, 0]
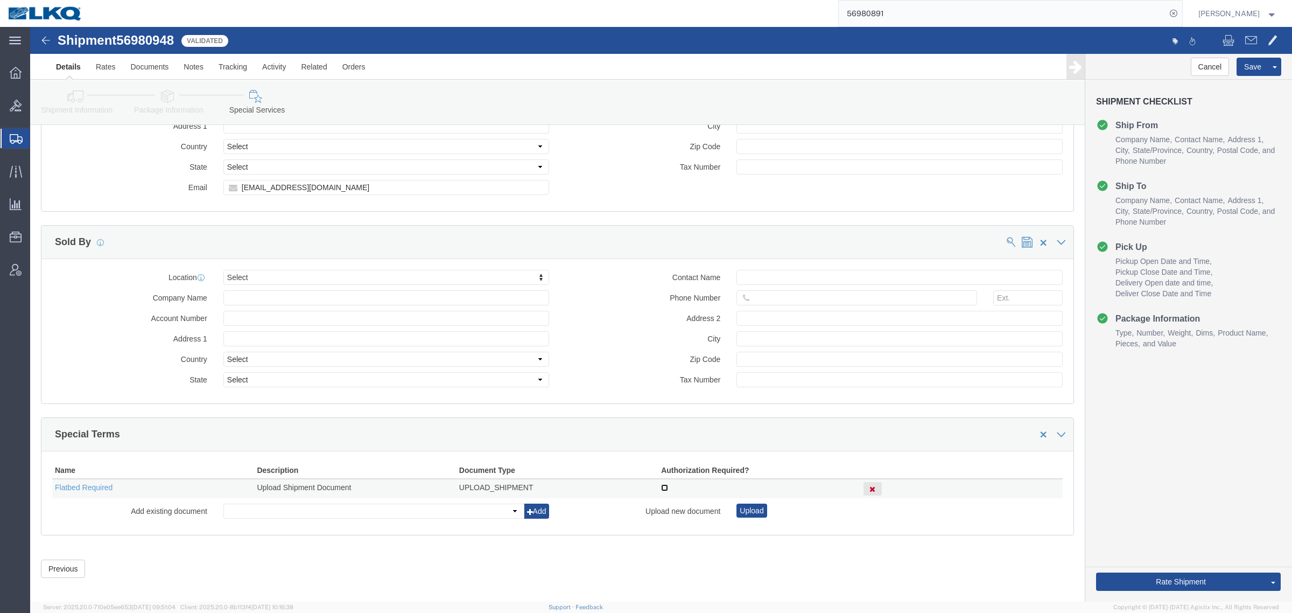
click input "checkbox"
checkbox input "true"
click link "Send To Bid"
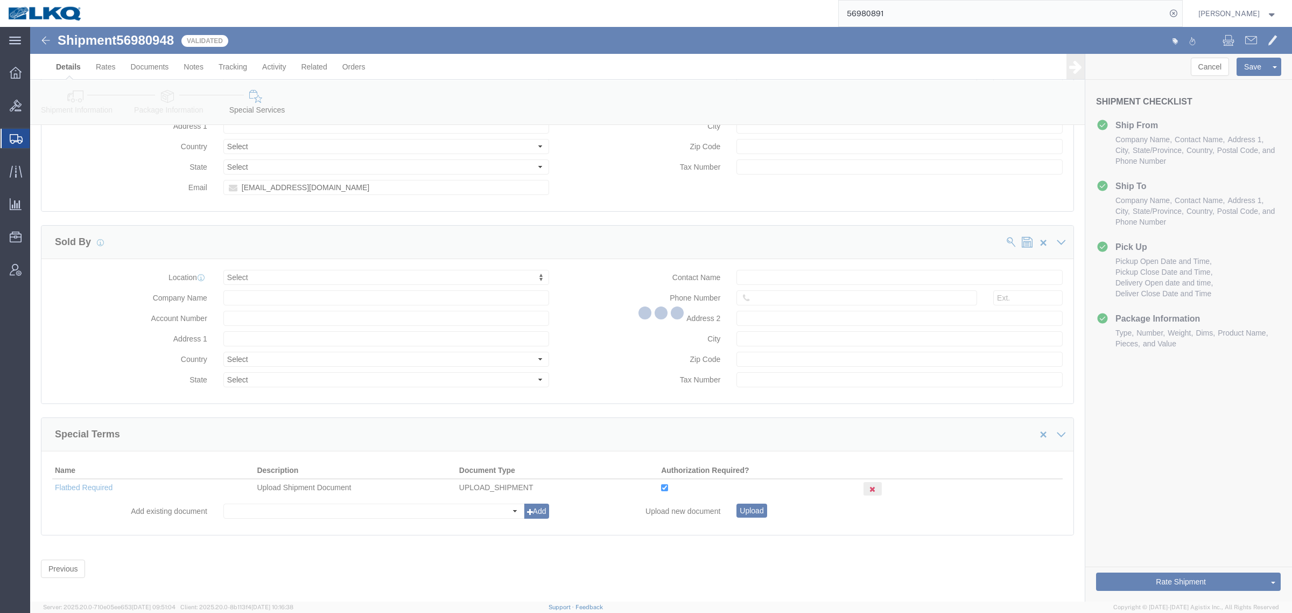
select select "TL"
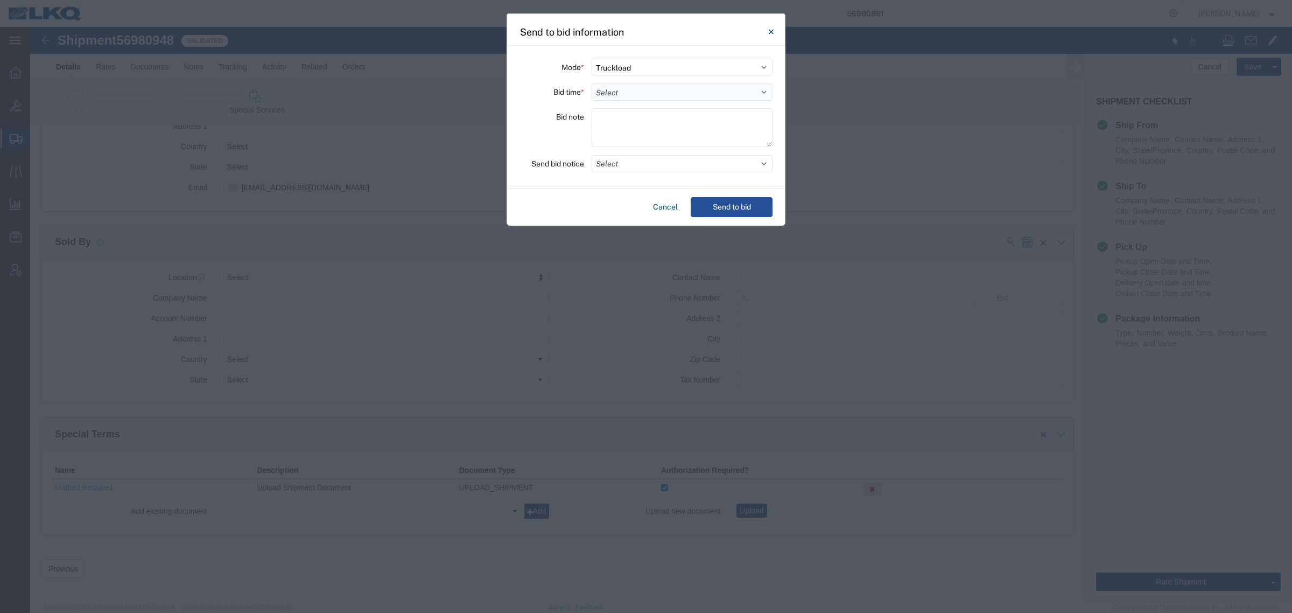
click at [658, 93] on select "Select 30 Min (Rush) 1 Hour (Rush) 2 Hours (Rush) 4 Hours (Rush) 8 Hours (Rush)…" at bounding box center [682, 91] width 181 height 17
select select "4"
click at [592, 83] on select "Select 30 Min (Rush) 1 Hour (Rush) 2 Hours (Rush) 4 Hours (Rush) 8 Hours (Rush)…" at bounding box center [682, 91] width 181 height 17
click at [647, 157] on button "Select" at bounding box center [682, 163] width 181 height 17
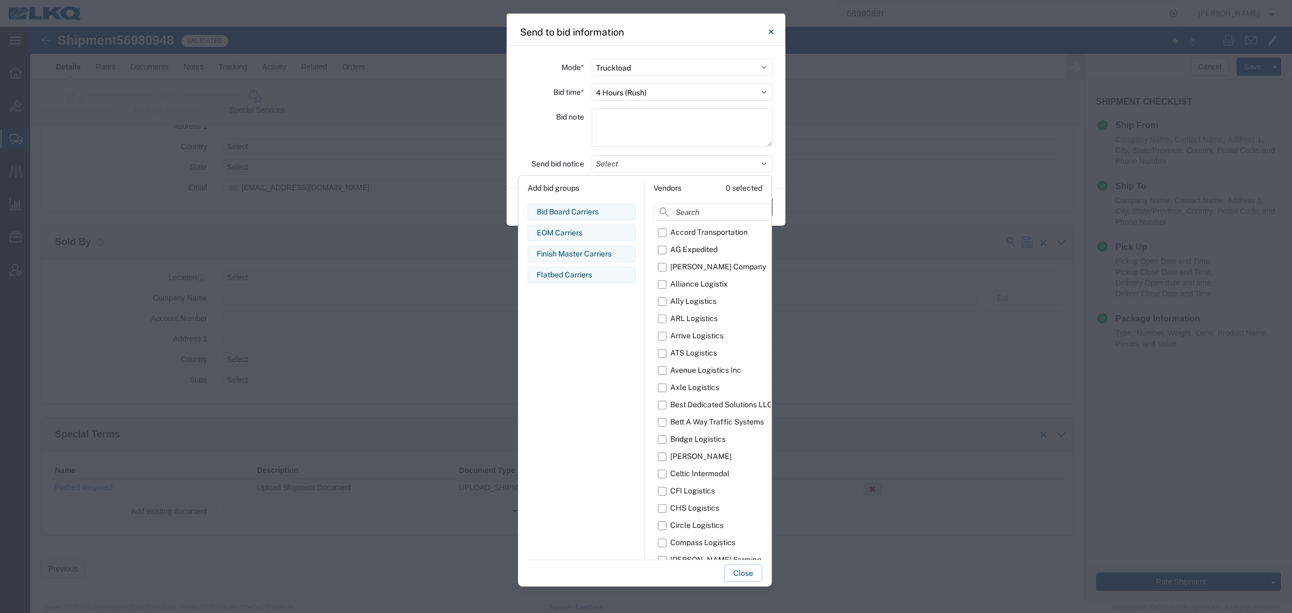
drag, startPoint x: 588, startPoint y: 273, endPoint x: 596, endPoint y: 271, distance: 8.4
click at [587, 273] on div "Flatbed Carriers" at bounding box center [582, 274] width 90 height 11
click at [751, 580] on button "Close" at bounding box center [743, 572] width 38 height 17
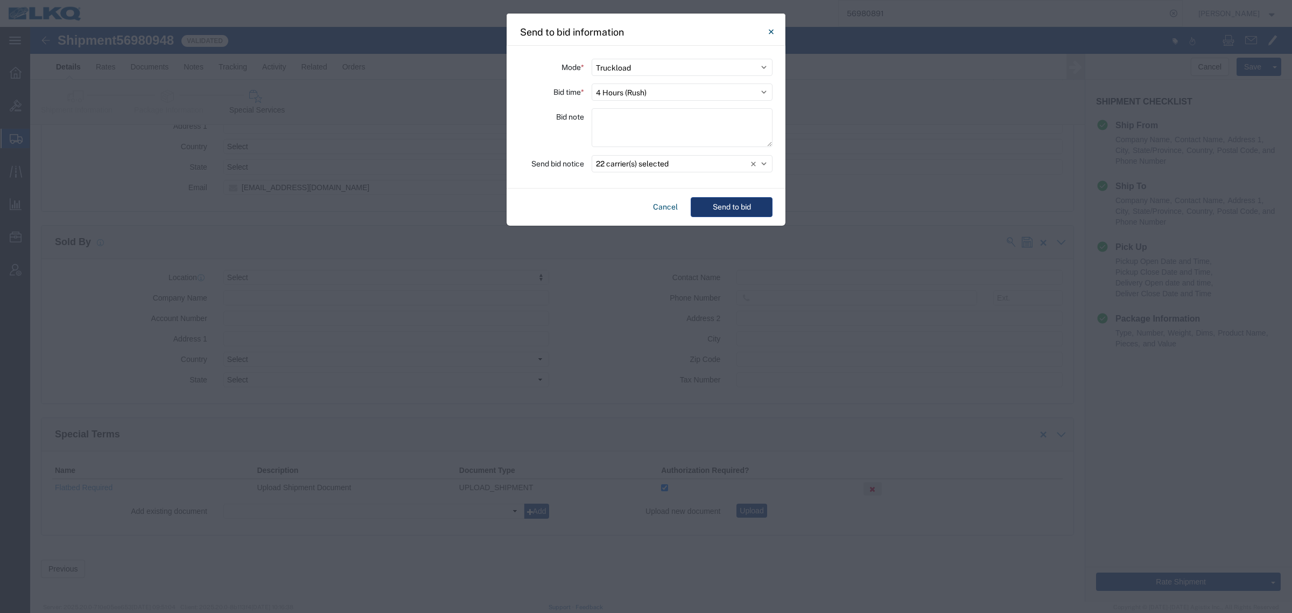
click at [749, 211] on button "Send to bid" at bounding box center [732, 207] width 82 height 20
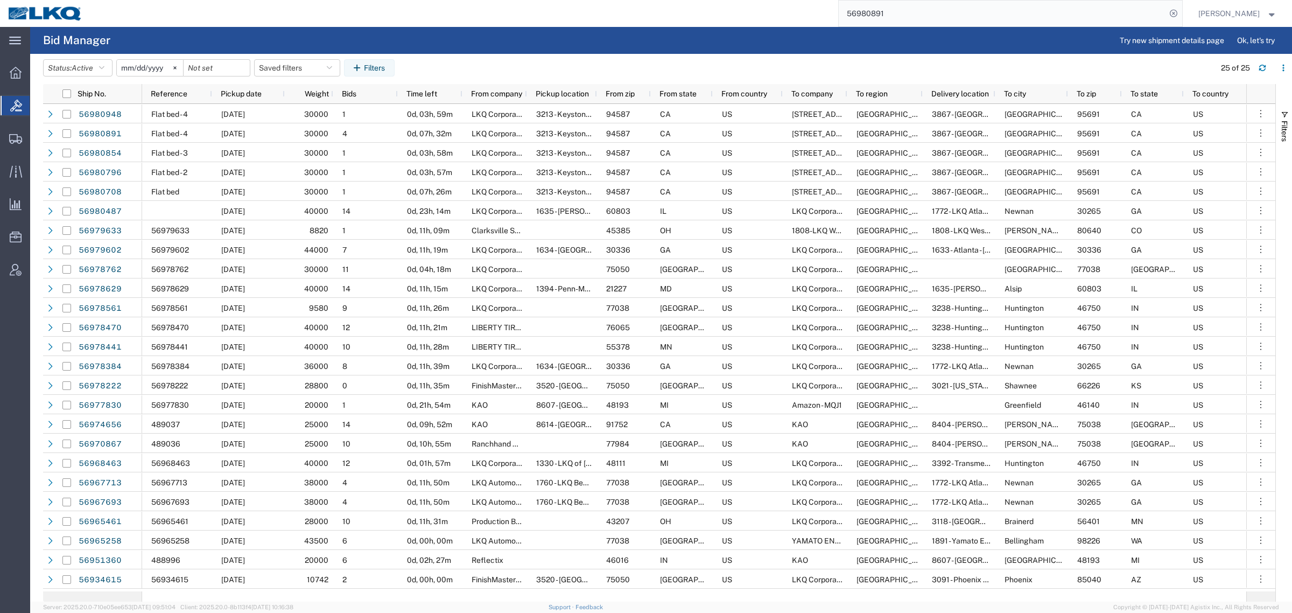
click at [922, 17] on input "56980891" at bounding box center [1002, 14] width 327 height 26
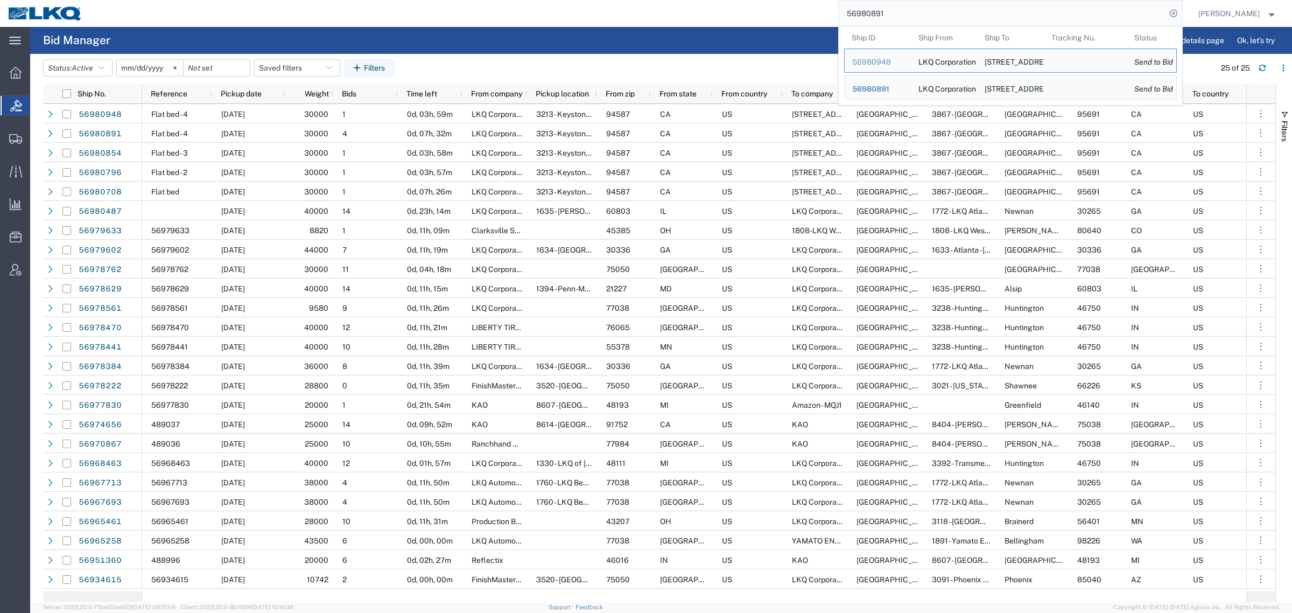
click at [922, 17] on input "56980891" at bounding box center [1002, 14] width 327 height 26
paste input "948"
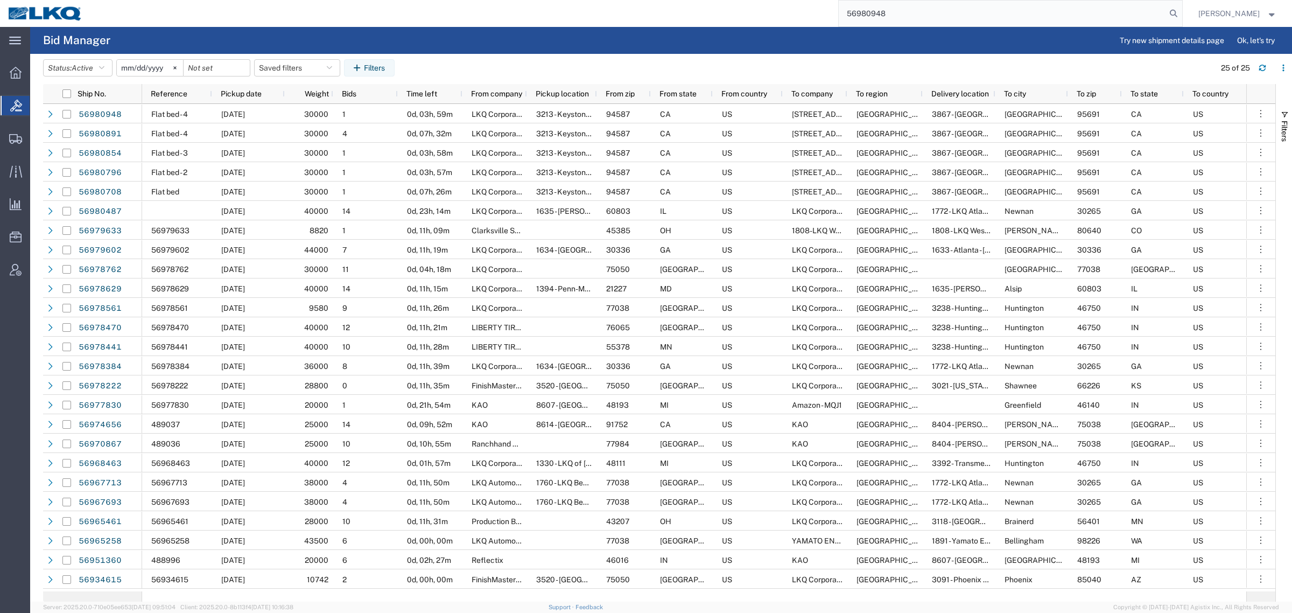
type input "56980948"
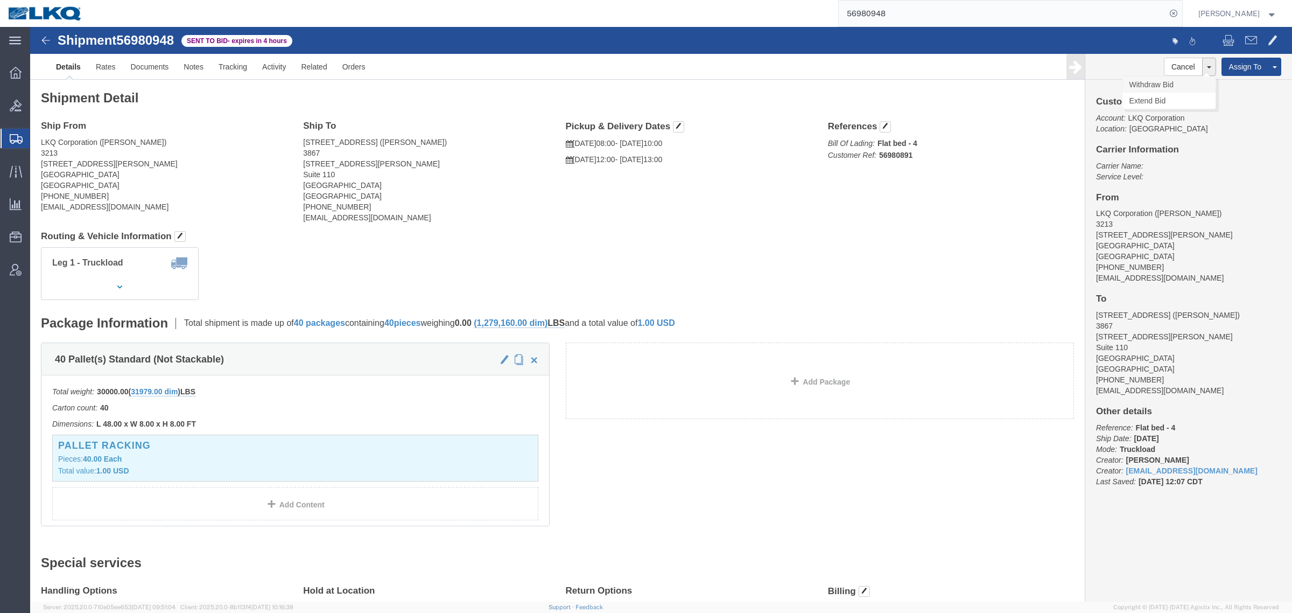
click link "Withdraw Bid"
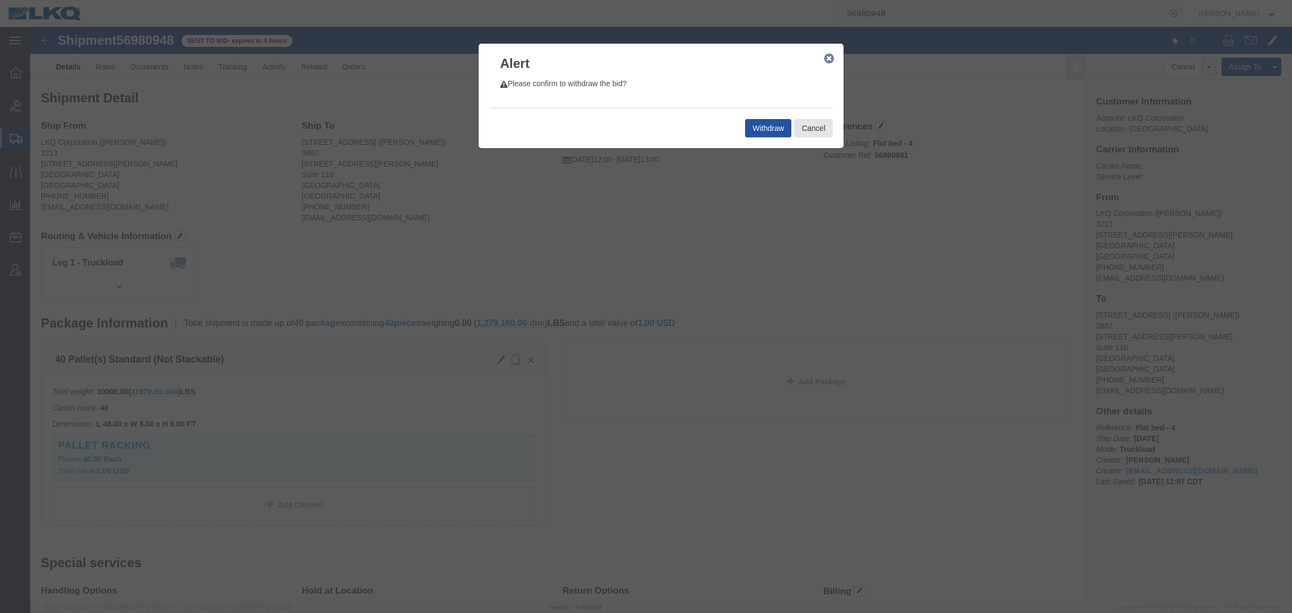
click button "Withdraw"
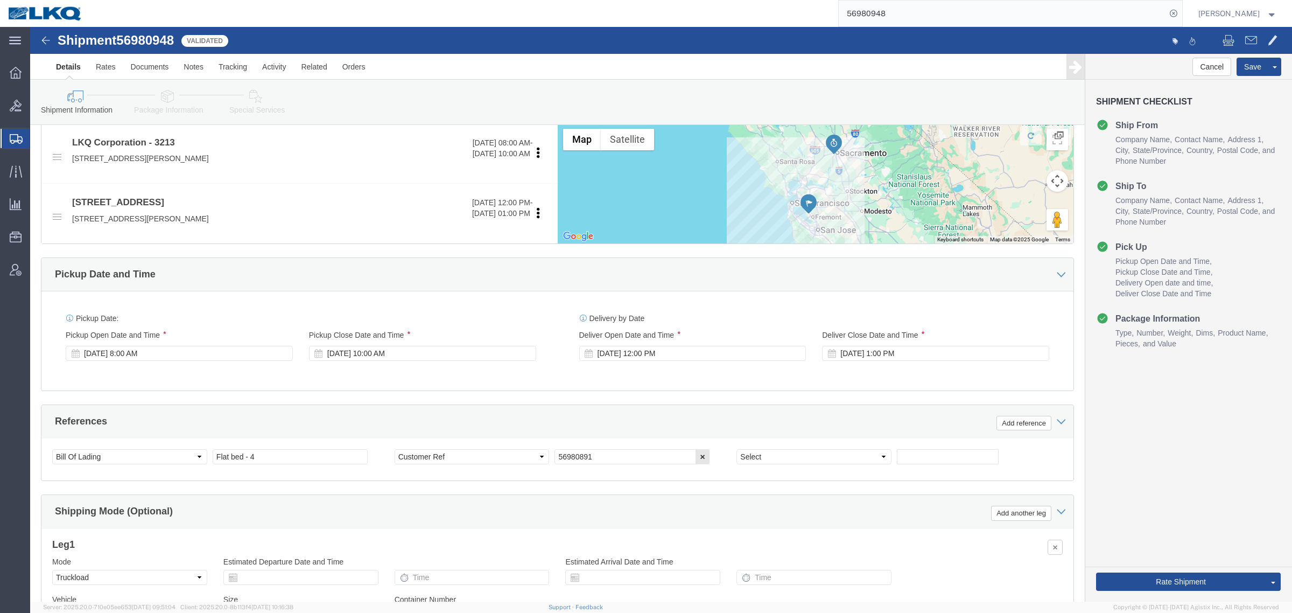
select select "27924"
select select "57631"
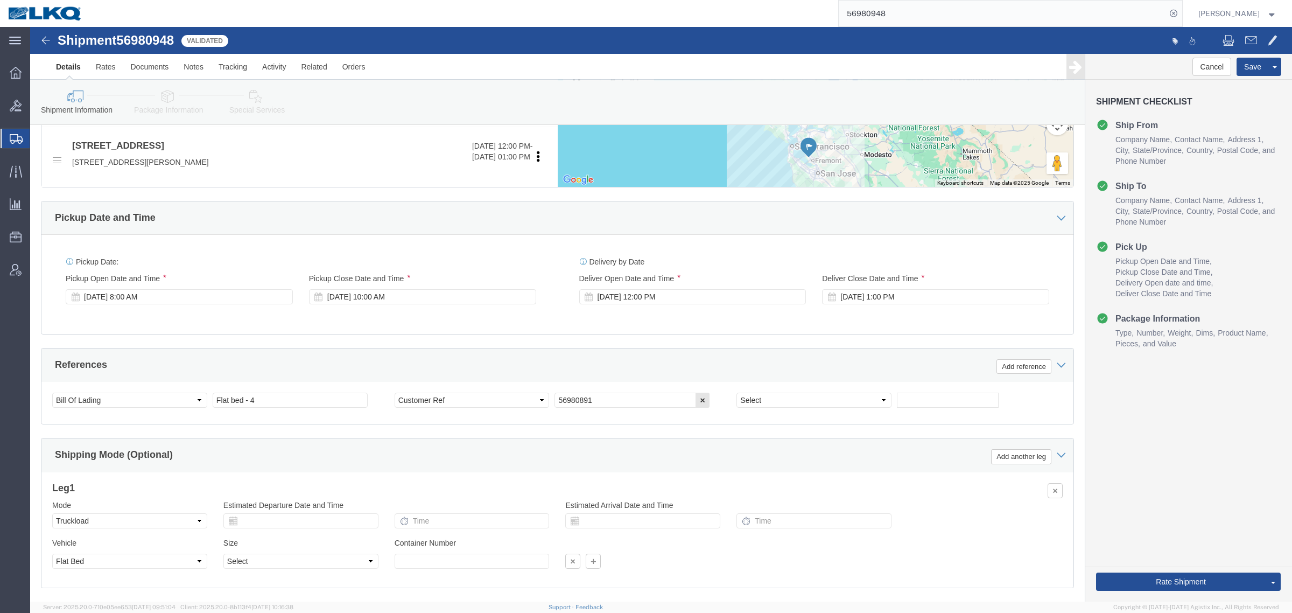
scroll to position [525, 0]
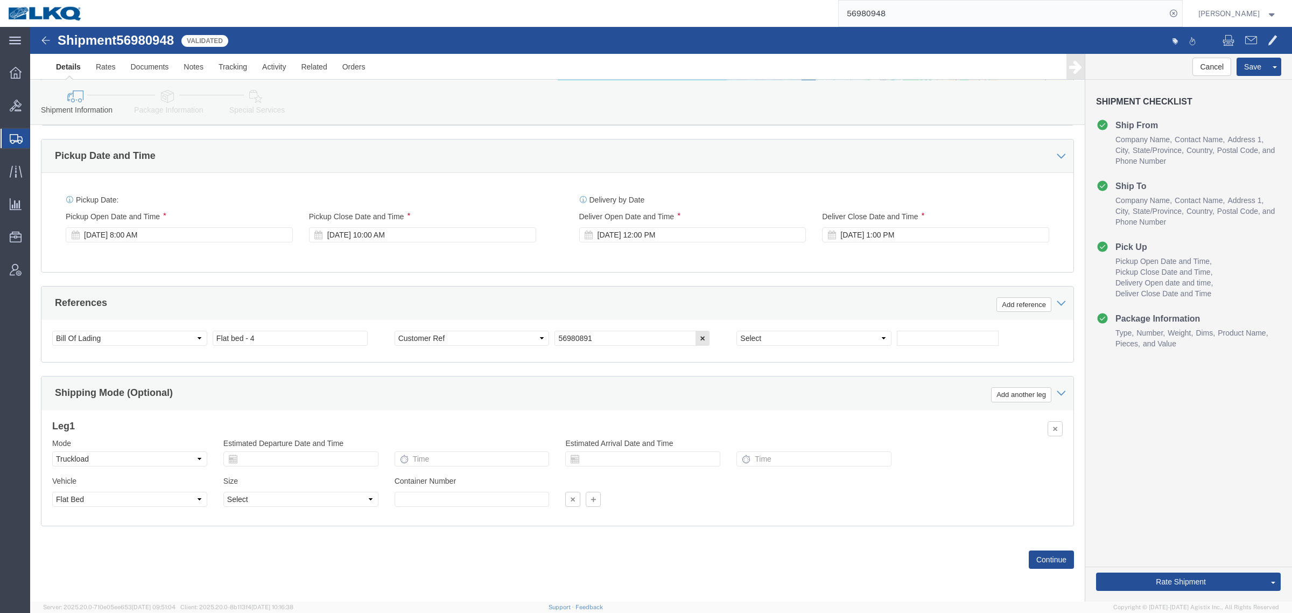
click link "Special Services"
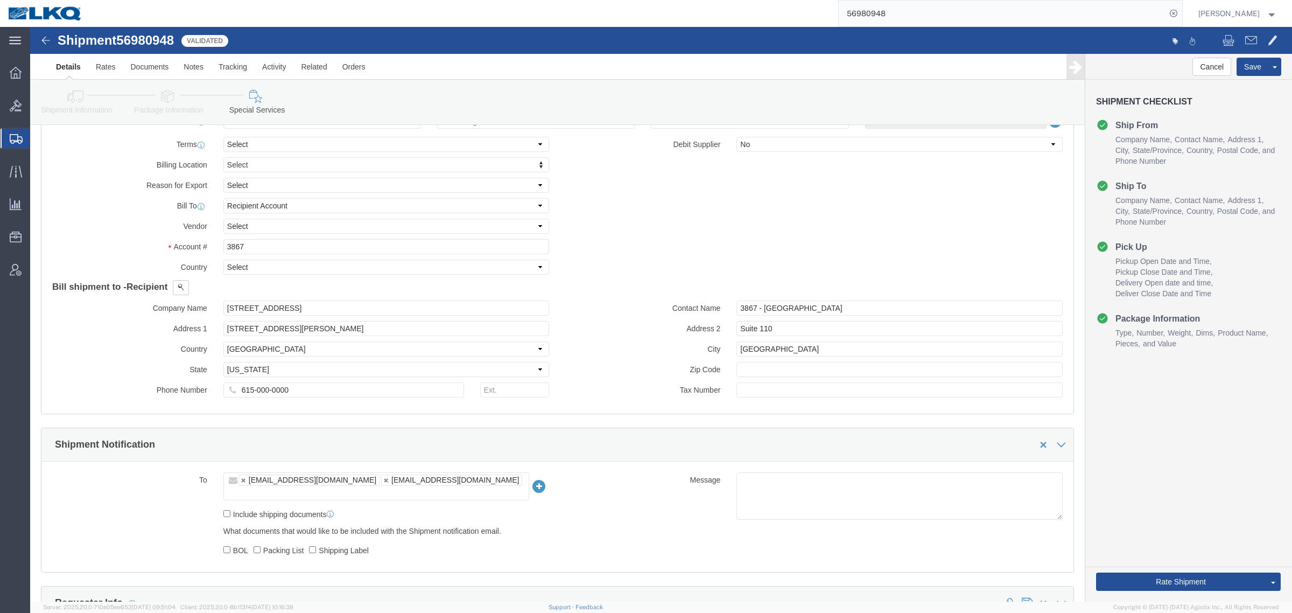
scroll to position [1099, 0]
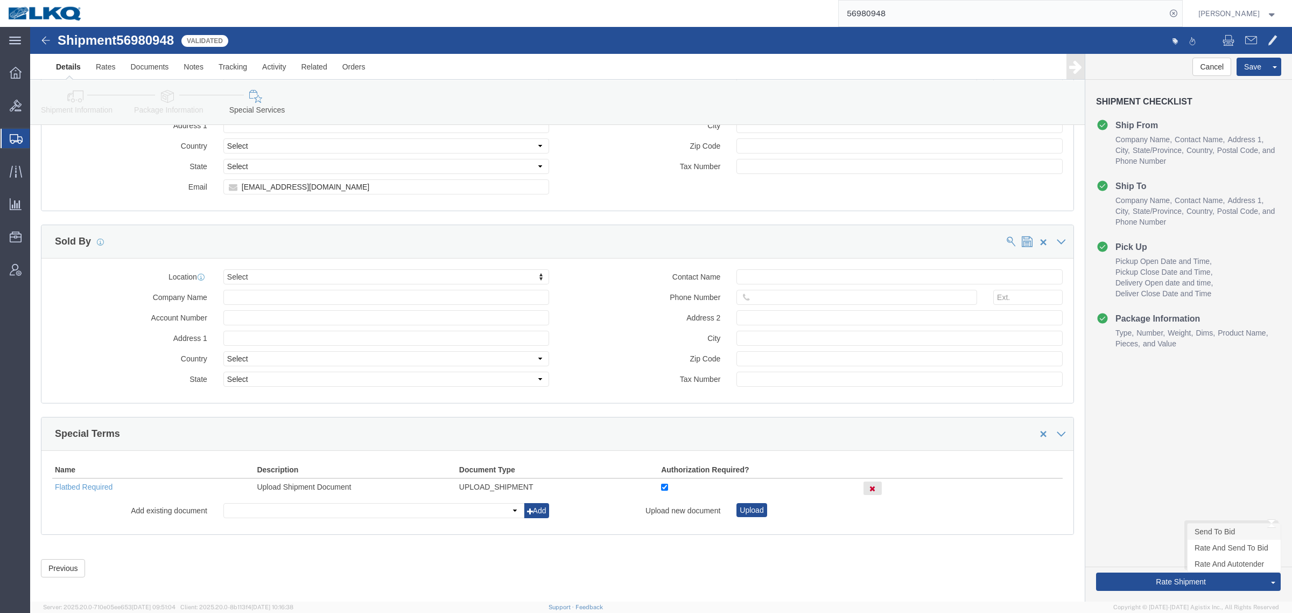
click link "Send To Bid"
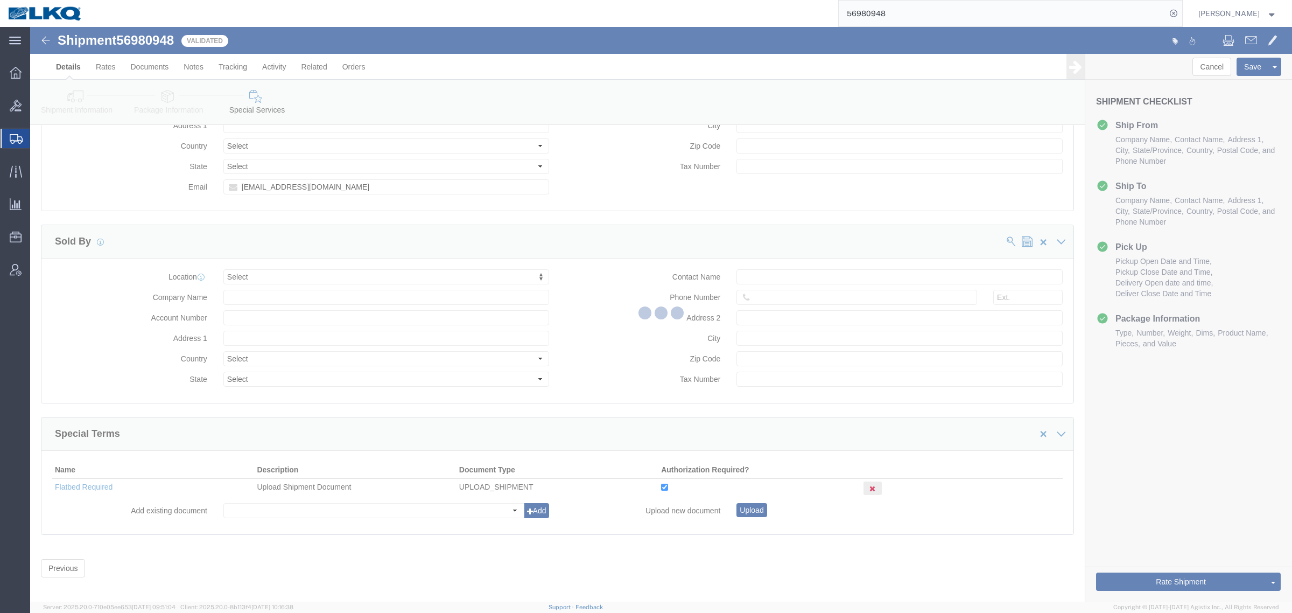
select select "TL"
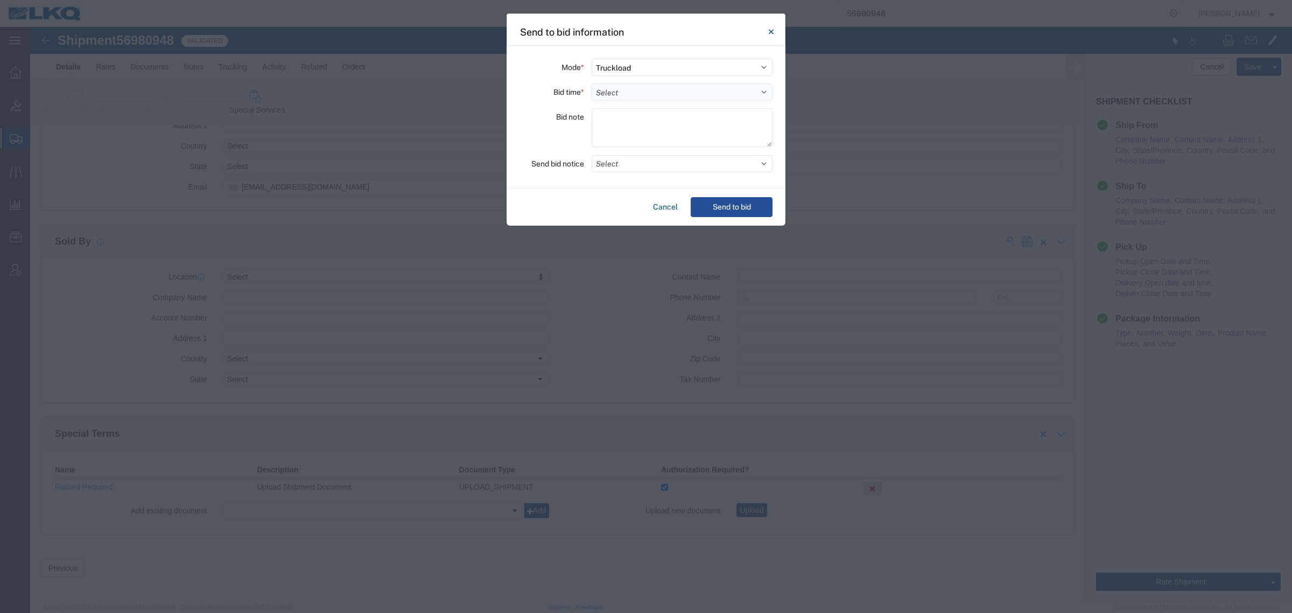
click at [644, 92] on select "Select 30 Min (Rush) 1 Hour (Rush) 2 Hours (Rush) 4 Hours (Rush) 8 Hours (Rush)…" at bounding box center [682, 91] width 181 height 17
select select "4"
click at [592, 83] on select "Select 30 Min (Rush) 1 Hour (Rush) 2 Hours (Rush) 4 Hours (Rush) 8 Hours (Rush)…" at bounding box center [682, 91] width 181 height 17
click at [721, 206] on button "Send to bid" at bounding box center [732, 207] width 82 height 20
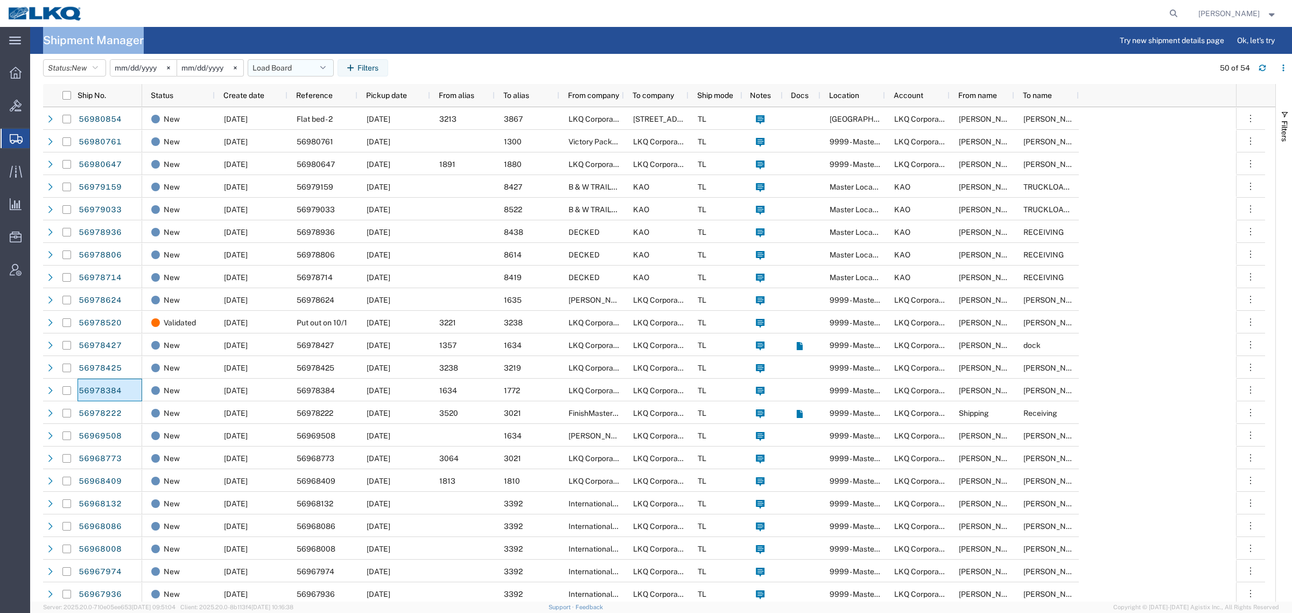
click at [283, 59] on button "Load Board" at bounding box center [291, 67] width 86 height 17
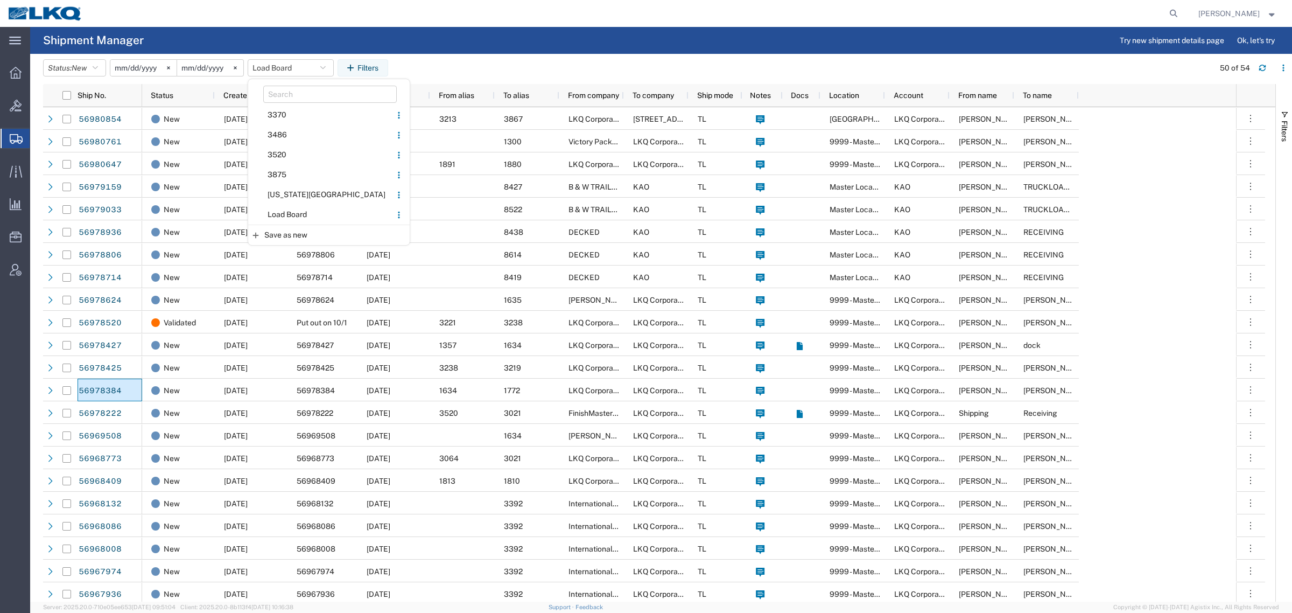
drag, startPoint x: 292, startPoint y: 211, endPoint x: 394, endPoint y: 113, distance: 141.6
click at [294, 210] on span "Load Board" at bounding box center [319, 215] width 141 height 20
